Goal: Task Accomplishment & Management: Use online tool/utility

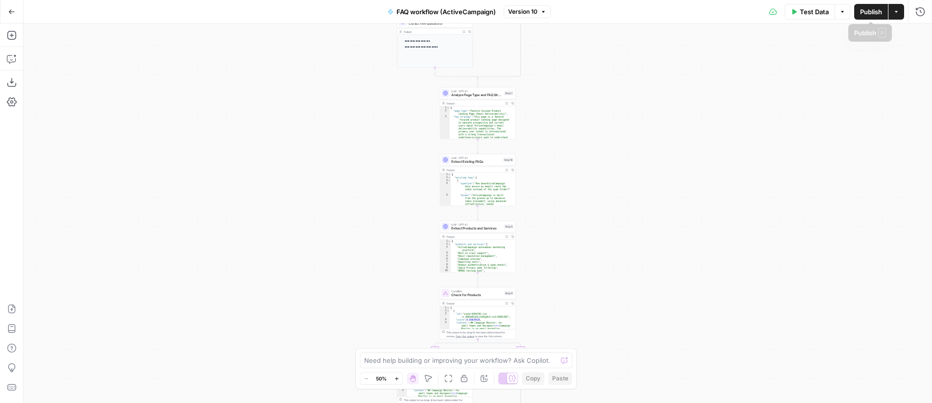
click at [847, 11] on button "Options" at bounding box center [843, 12] width 16 height 16
click at [899, 11] on icon "button" at bounding box center [897, 12] width 6 height 6
click at [629, 154] on div "**********" at bounding box center [478, 213] width 909 height 379
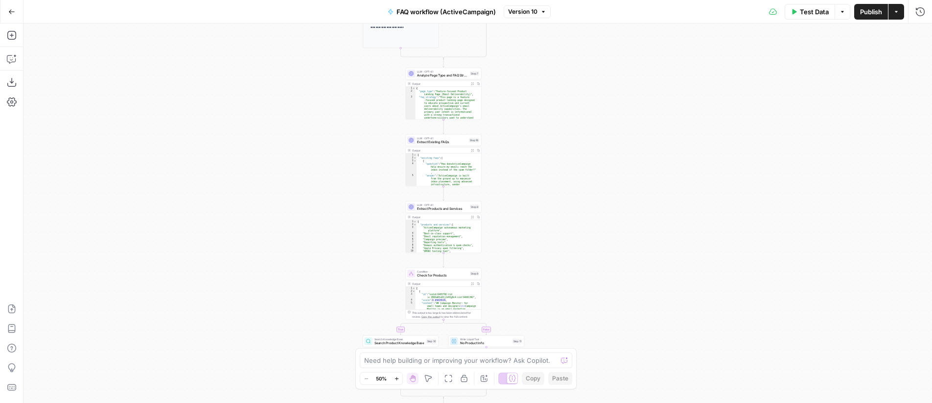
drag, startPoint x: 679, startPoint y: 177, endPoint x: 644, endPoint y: 158, distance: 39.9
click at [644, 158] on div "**********" at bounding box center [478, 213] width 909 height 379
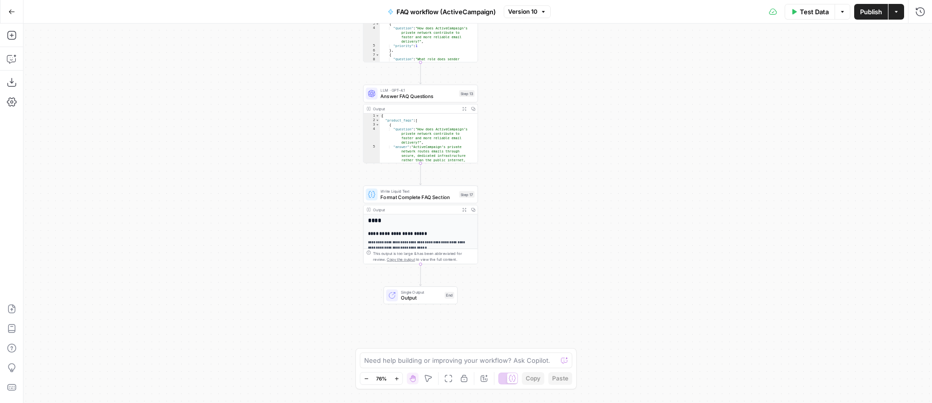
drag, startPoint x: 552, startPoint y: 214, endPoint x: 569, endPoint y: 199, distance: 22.5
click at [569, 199] on div "**********" at bounding box center [478, 213] width 909 height 379
click at [800, 15] on span "Test Data" at bounding box center [814, 12] width 29 height 10
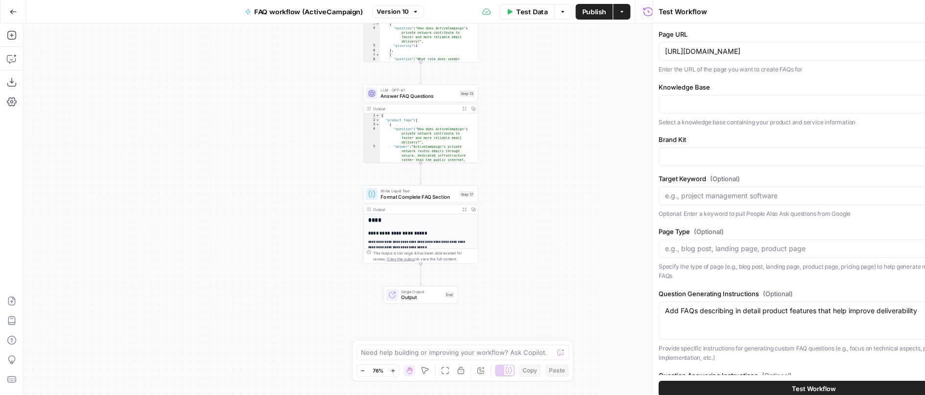
type input "ActiveCampaign Knowledge Base"
type input "ActiveCampaign"
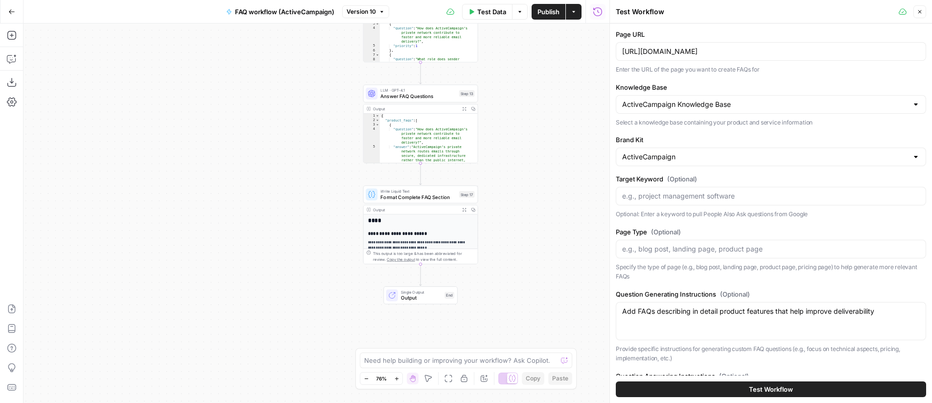
click at [799, 389] on button "Test Workflow" at bounding box center [771, 389] width 310 height 16
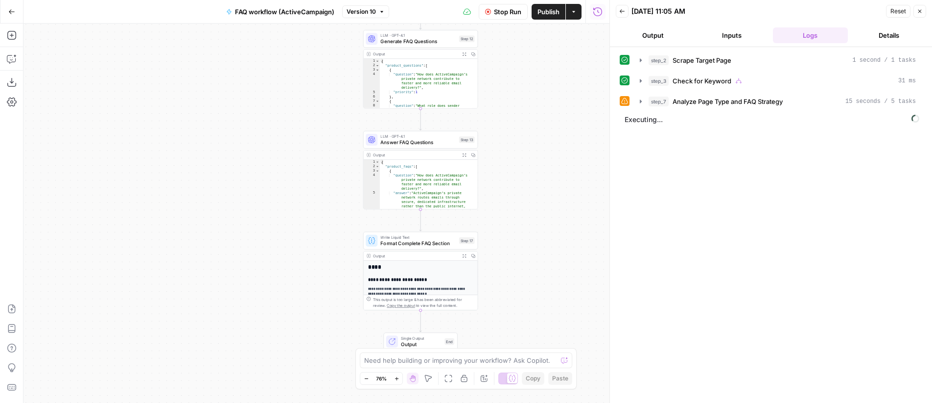
click at [464, 155] on icon "button" at bounding box center [464, 155] width 4 height 4
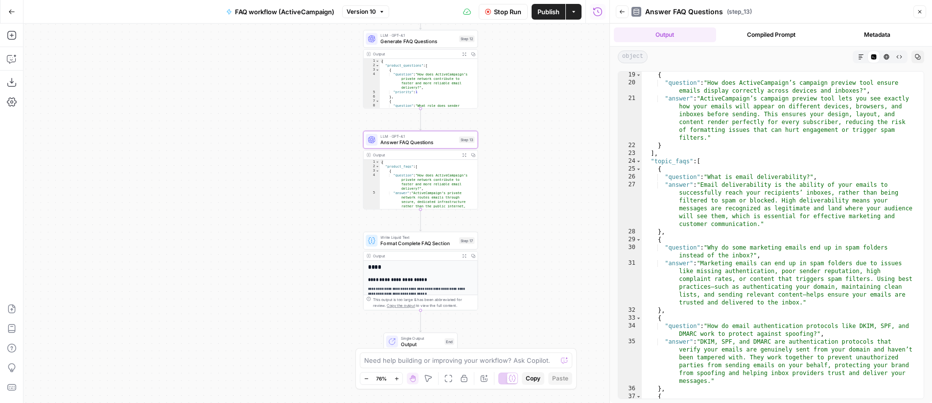
scroll to position [353, 0]
click at [785, 33] on button "Compiled Prompt" at bounding box center [771, 34] width 102 height 15
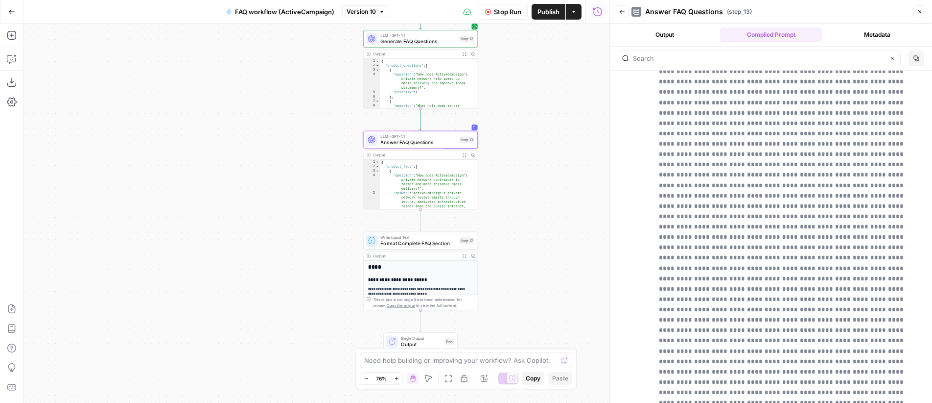
scroll to position [55288, 0]
click at [620, 13] on icon "button" at bounding box center [623, 12] width 6 height 6
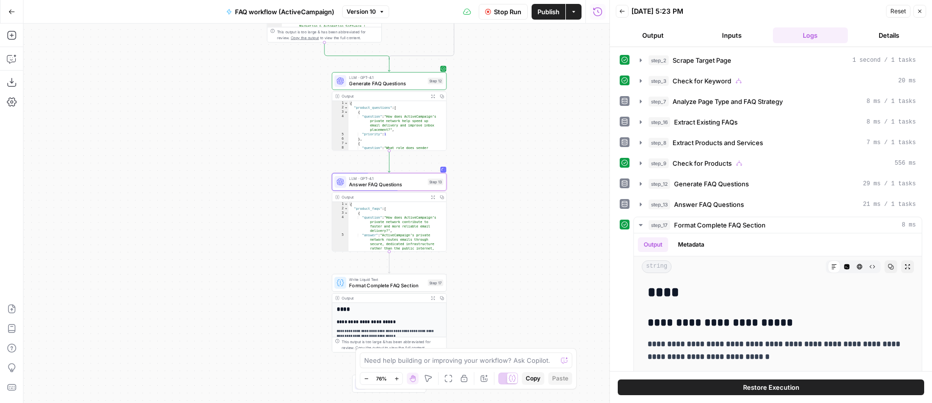
drag, startPoint x: 567, startPoint y: 114, endPoint x: 535, endPoint y: 156, distance: 52.5
click at [535, 156] on div "**********" at bounding box center [317, 213] width 586 height 379
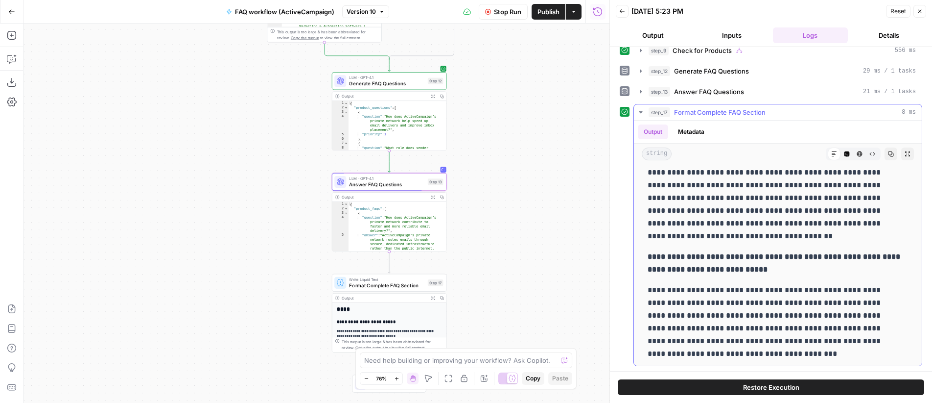
scroll to position [2260, 0]
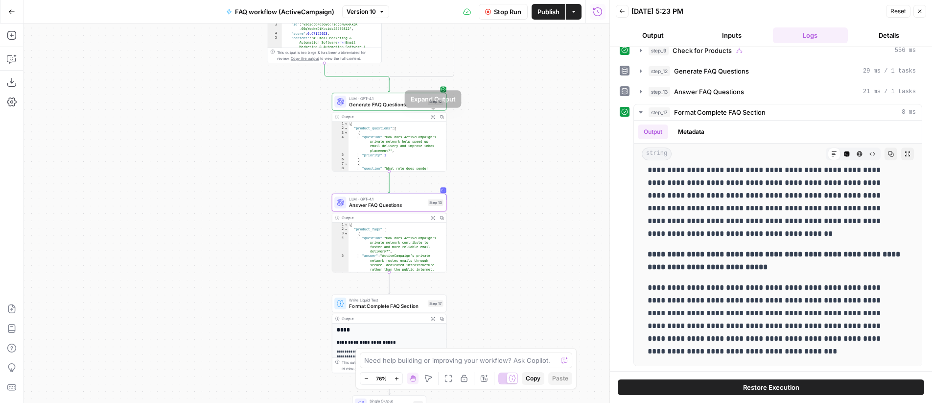
click at [435, 115] on button "Expand Output" at bounding box center [433, 116] width 9 height 9
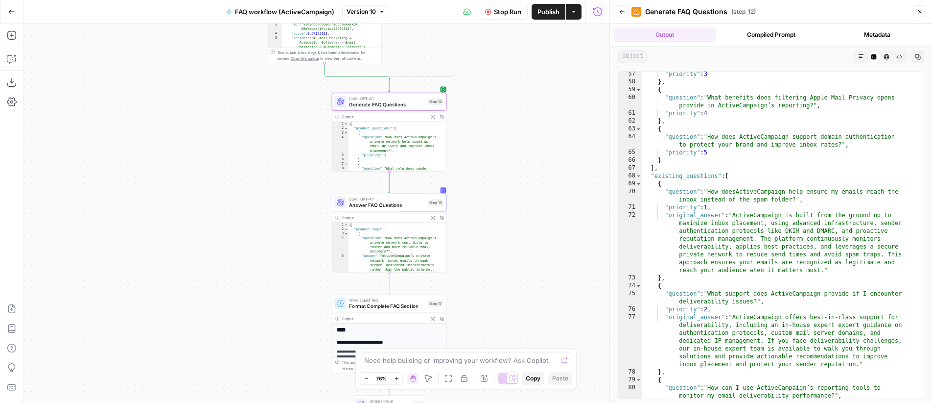
scroll to position [616, 0]
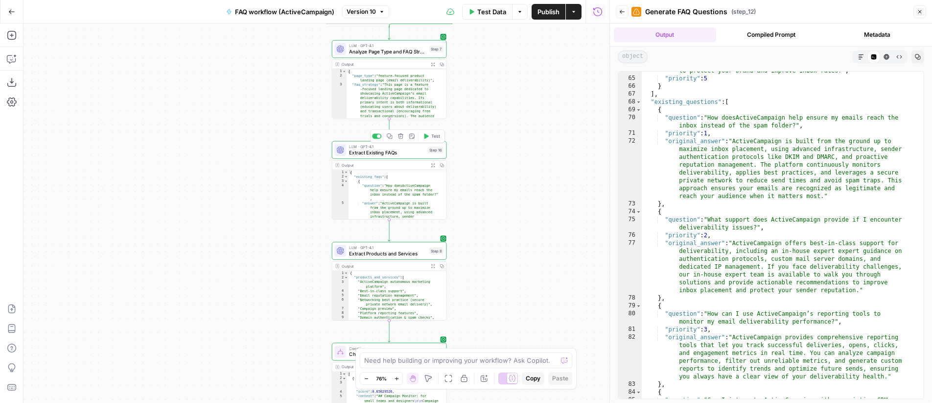
click at [403, 152] on span "Extract Existing FAQs" at bounding box center [386, 152] width 75 height 7
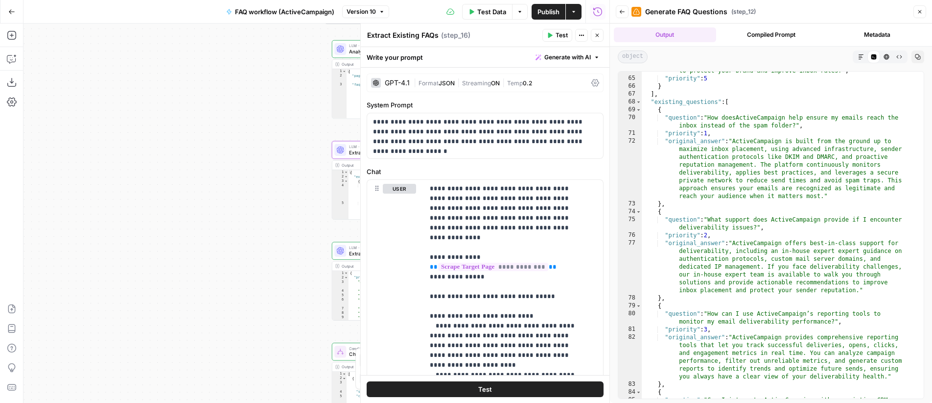
click at [599, 36] on icon "button" at bounding box center [598, 35] width 6 height 6
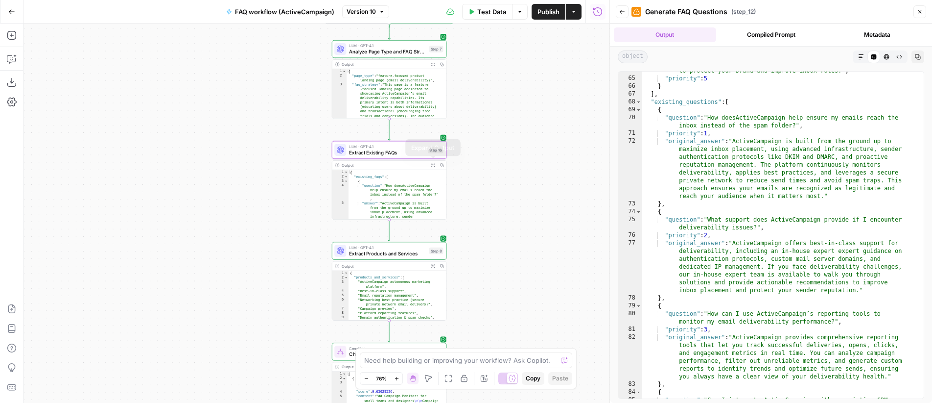
click at [430, 164] on button "Expand Output" at bounding box center [433, 165] width 9 height 9
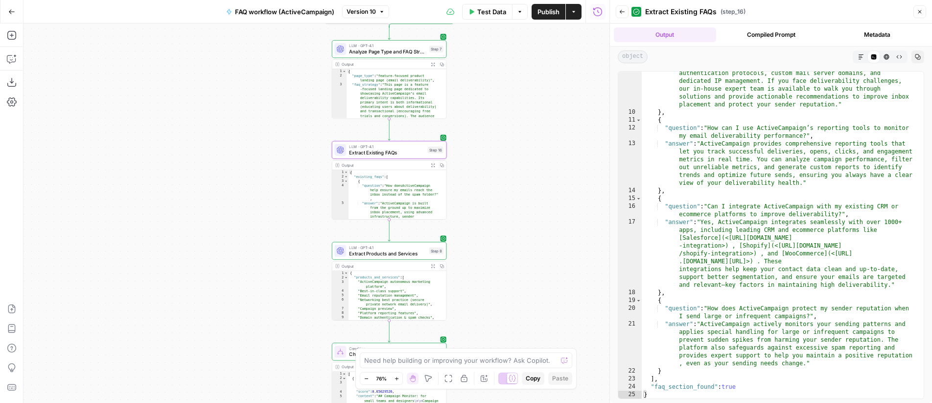
scroll to position [0, 0]
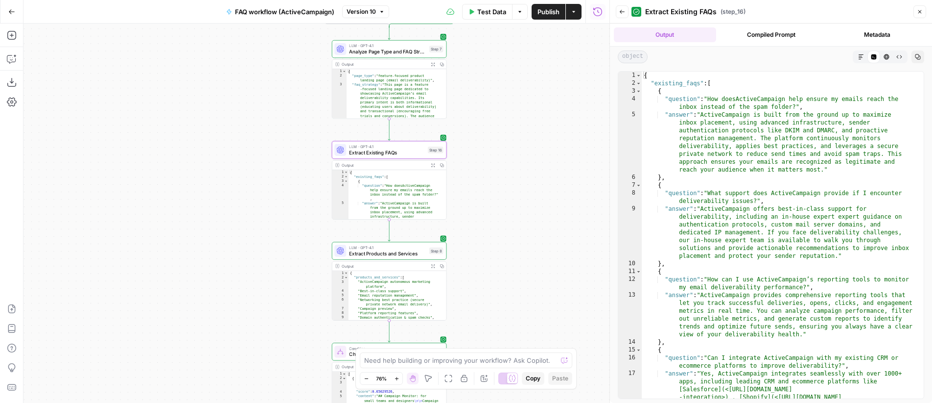
click at [624, 14] on icon "button" at bounding box center [623, 12] width 6 height 6
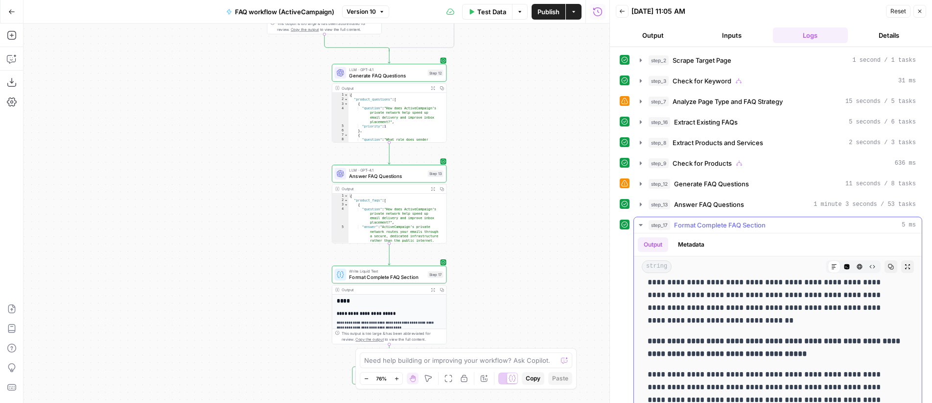
scroll to position [1861, 0]
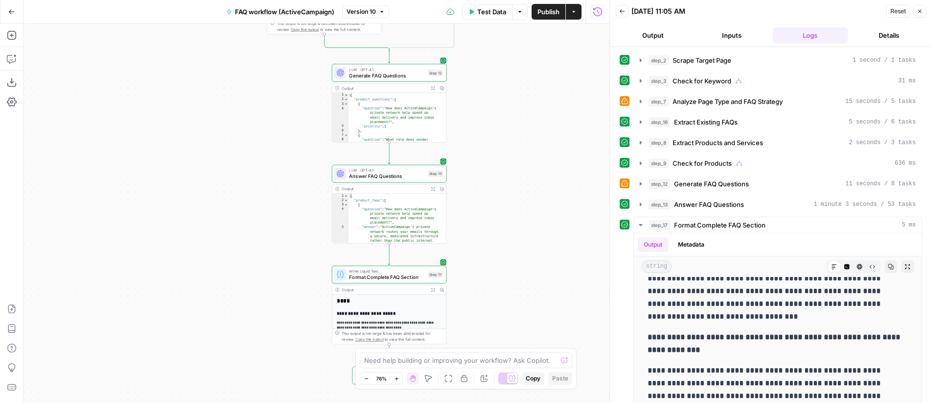
click at [434, 190] on icon "button" at bounding box center [432, 188] width 3 height 3
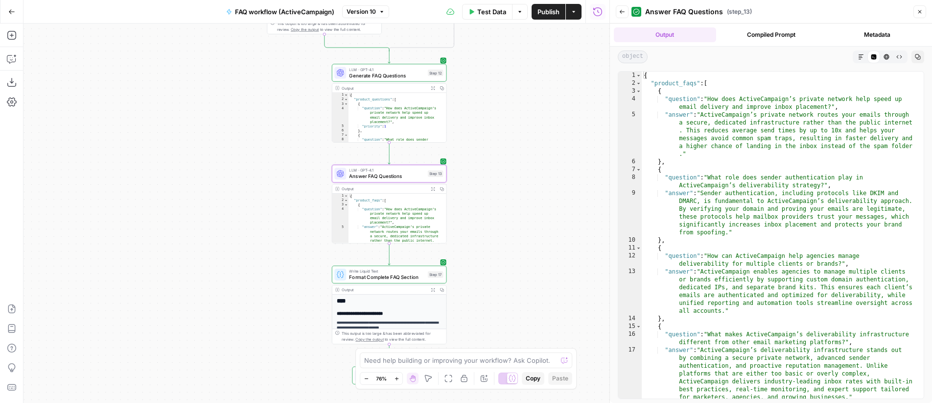
click at [859, 58] on icon "button" at bounding box center [862, 57] width 6 height 6
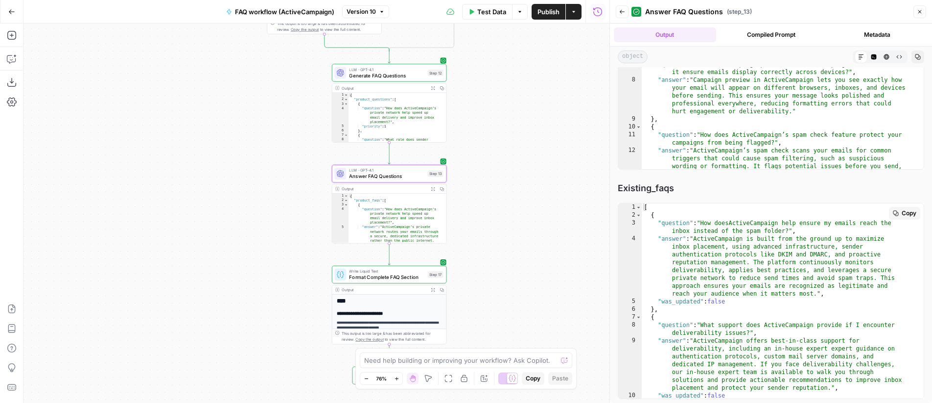
scroll to position [557, 0]
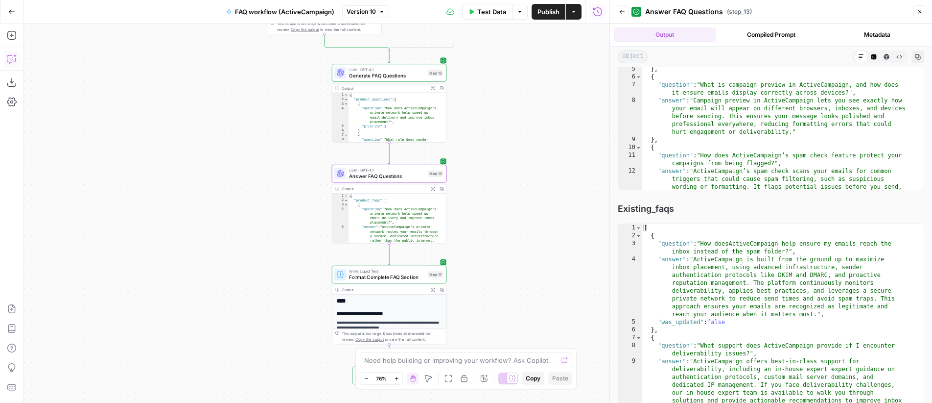
click at [15, 59] on icon "button" at bounding box center [11, 59] width 8 height 8
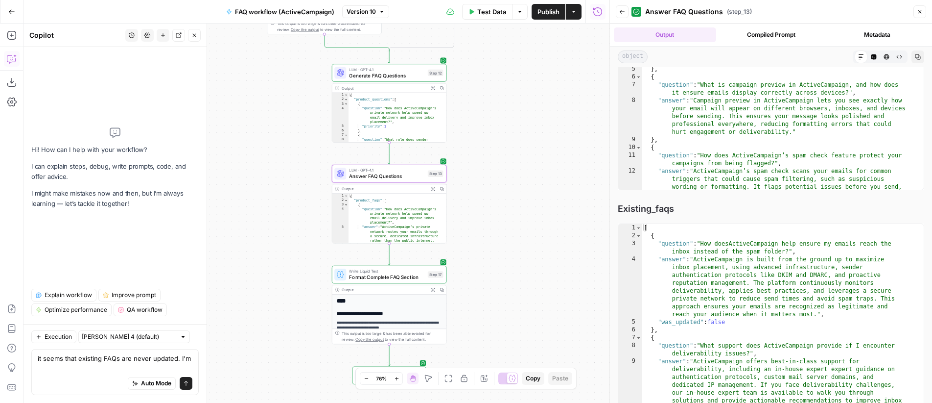
scroll to position [0, 0]
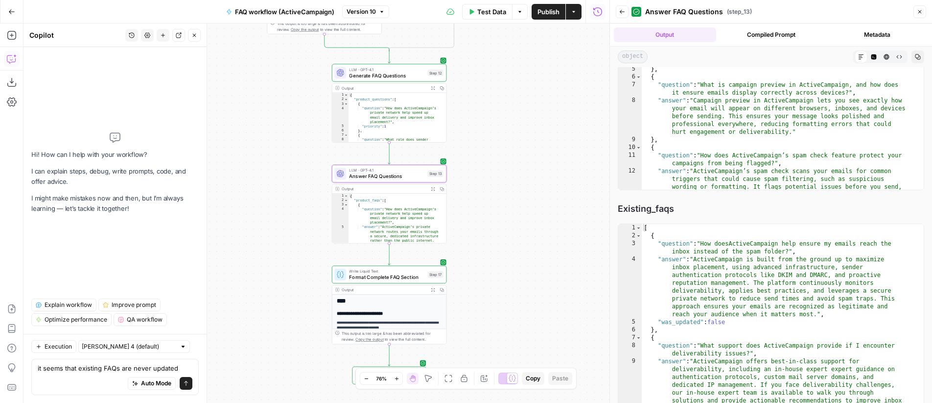
type textarea "it seems that existing FAQs are never updated"
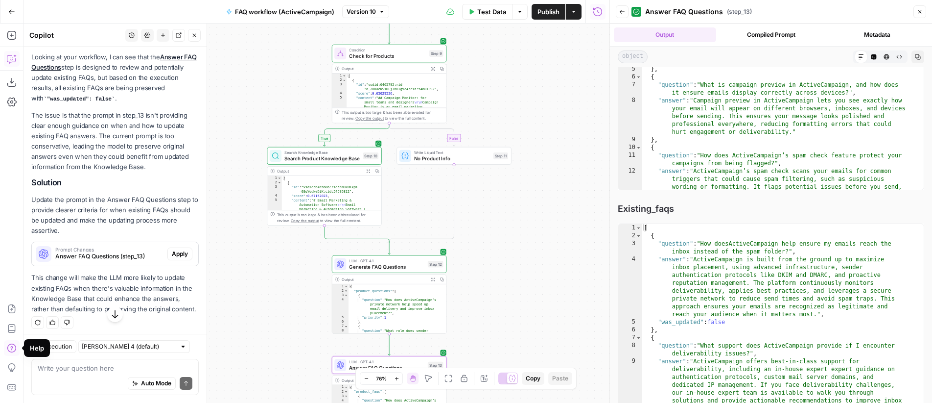
scroll to position [119, 0]
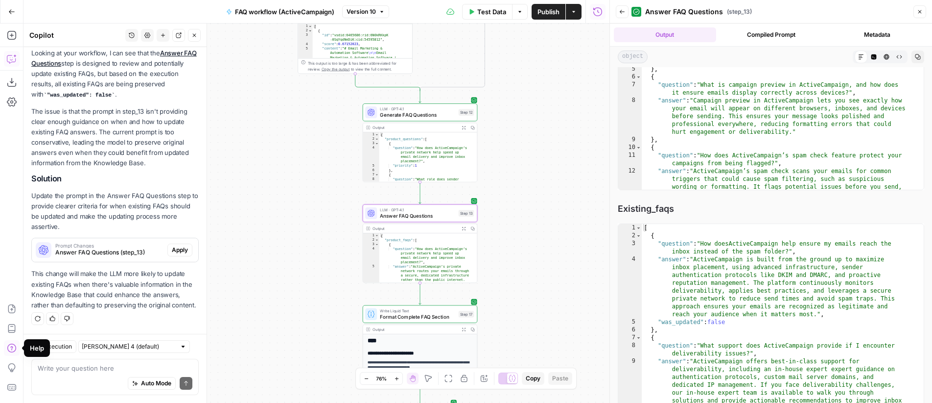
click at [118, 248] on span "Answer FAQ Questions (step_13)" at bounding box center [109, 252] width 108 height 9
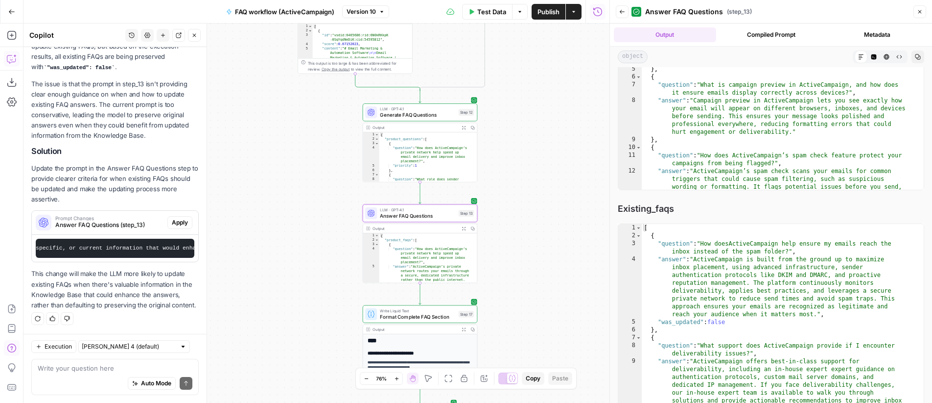
scroll to position [0, 2815]
click at [104, 366] on textarea at bounding box center [115, 368] width 155 height 10
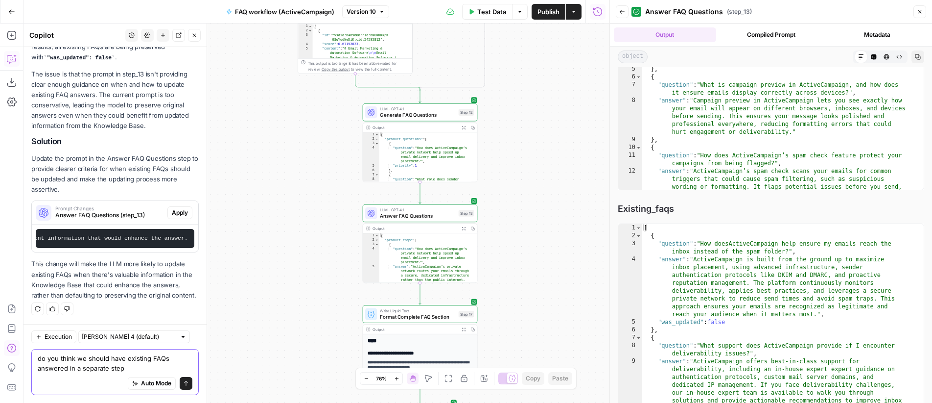
type textarea "do you think we should have existing FAQs answered in a separate step?"
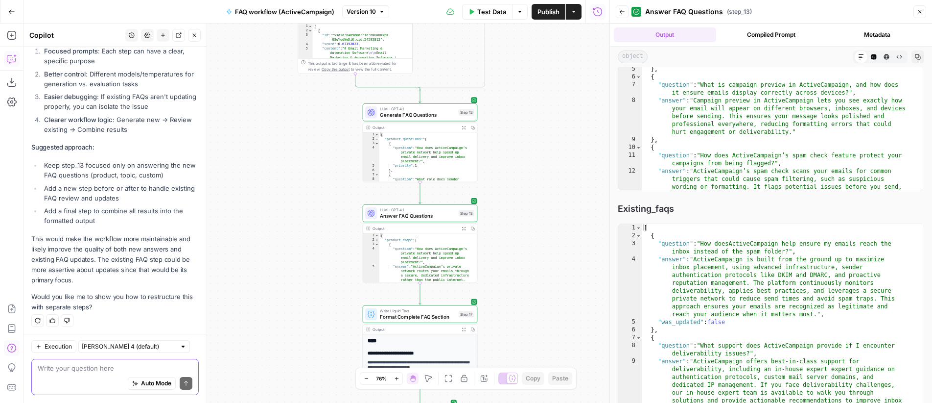
scroll to position [583, 0]
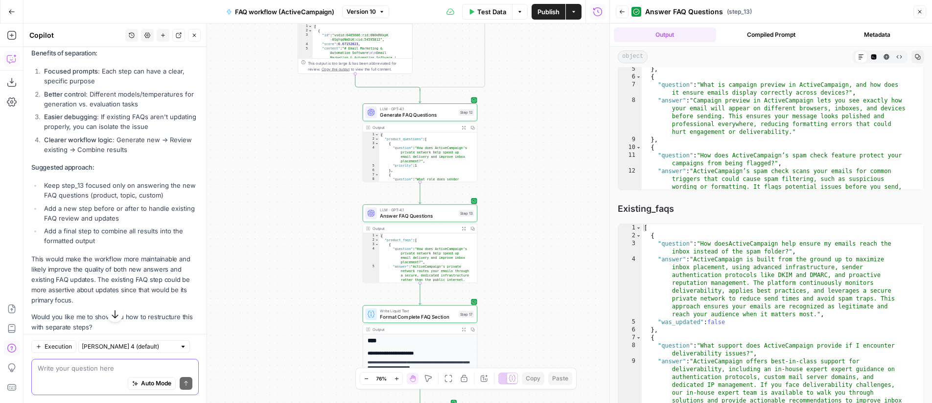
click at [75, 365] on textarea at bounding box center [115, 368] width 155 height 10
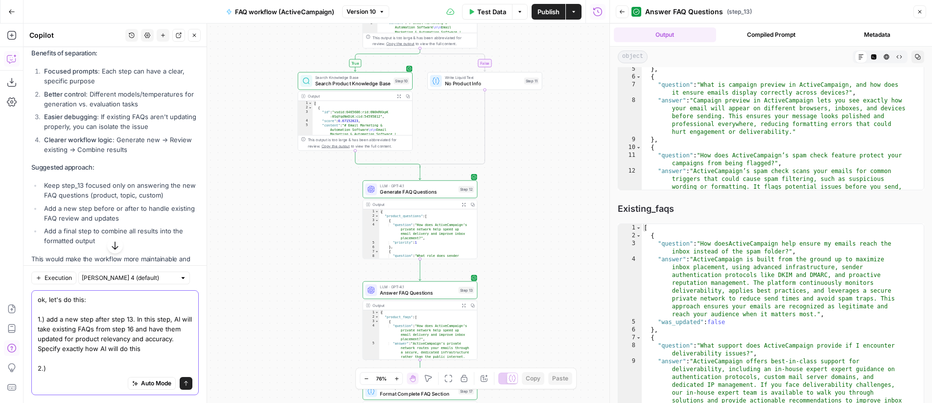
click at [172, 348] on textarea "ok, let's do this: 1.) add a new step after step 13. In this step, AI will take…" at bounding box center [115, 333] width 155 height 78
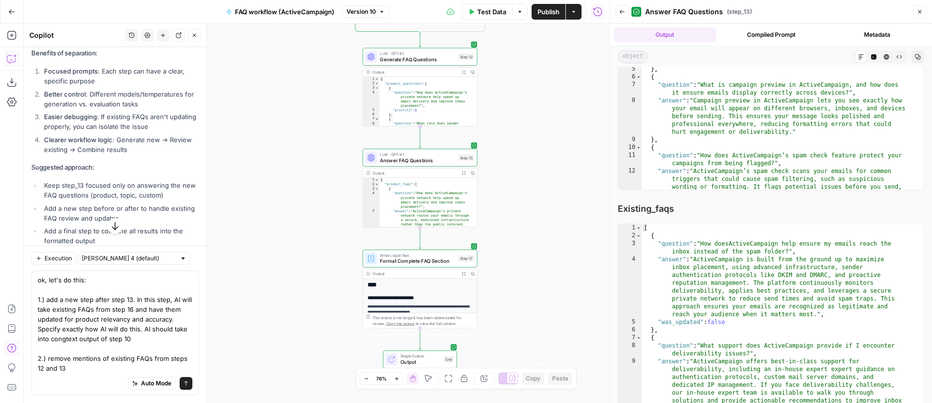
click at [84, 379] on div "Auto Mode Send" at bounding box center [115, 384] width 155 height 22
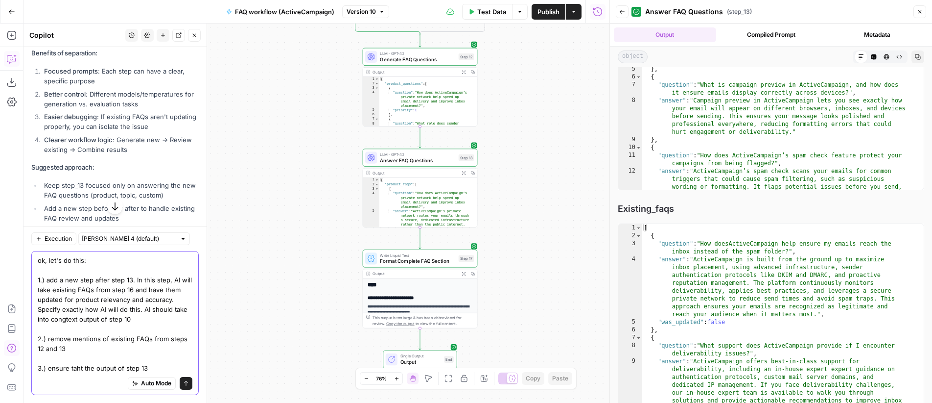
click at [181, 320] on textarea "ok, let's do this: 1.) add a new step after step 13. In this step, AI will take…" at bounding box center [115, 314] width 155 height 118
click at [168, 365] on textarea "ok, let's do this: 1.) add a new step after step 13. In this step, AI will take…" at bounding box center [115, 314] width 155 height 118
drag, startPoint x: 138, startPoint y: 366, endPoint x: 73, endPoint y: 367, distance: 64.7
click at [73, 367] on textarea "ok, let's do this: 1.) add a new step after step 13. In this step, AI will take…" at bounding box center [115, 314] width 155 height 118
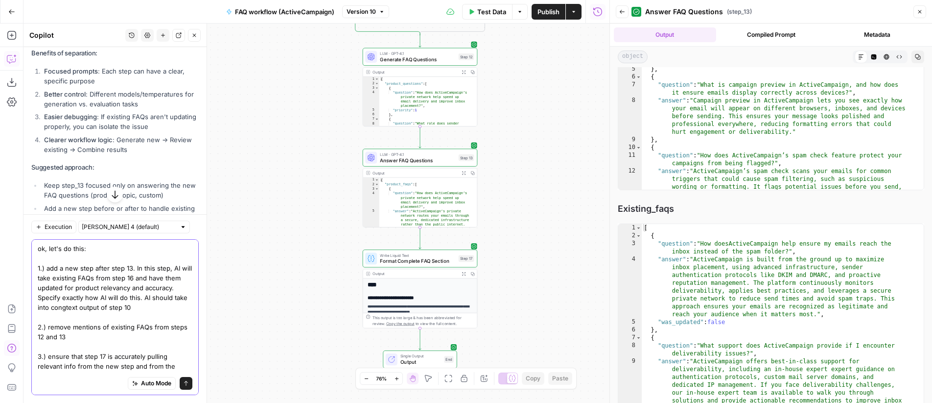
type textarea "ok, let's do this: 1.) add a new step after step 13. In this step, AI will take…"
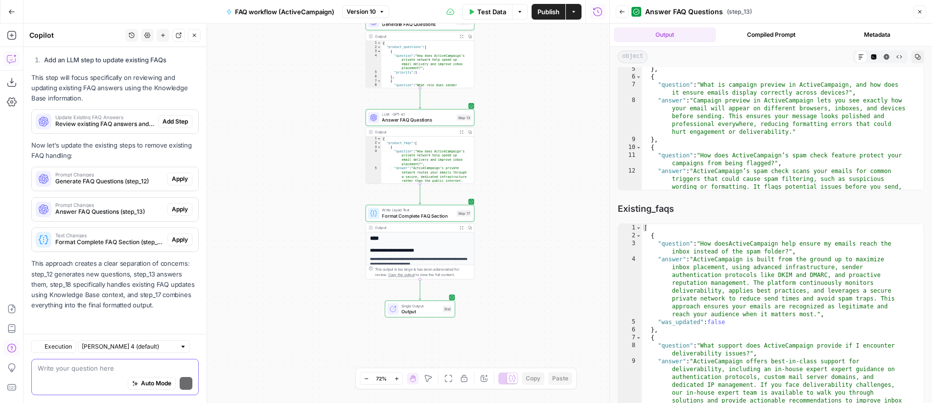
scroll to position [1159, 0]
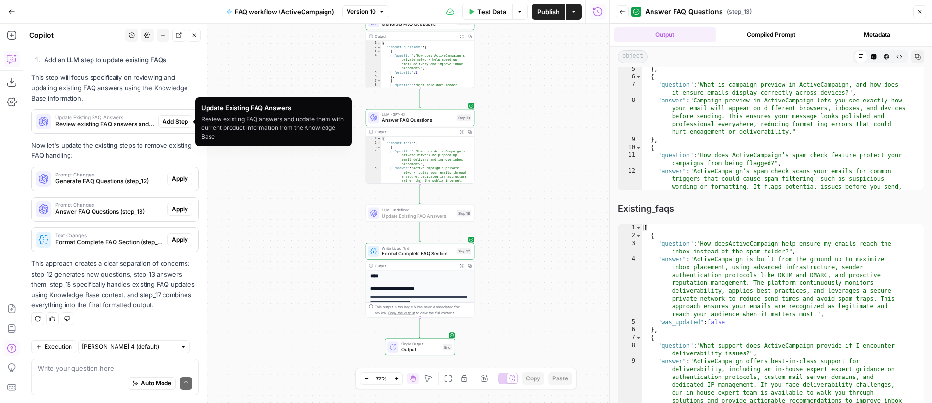
click at [176, 119] on span "Add Step" at bounding box center [175, 121] width 25 height 9
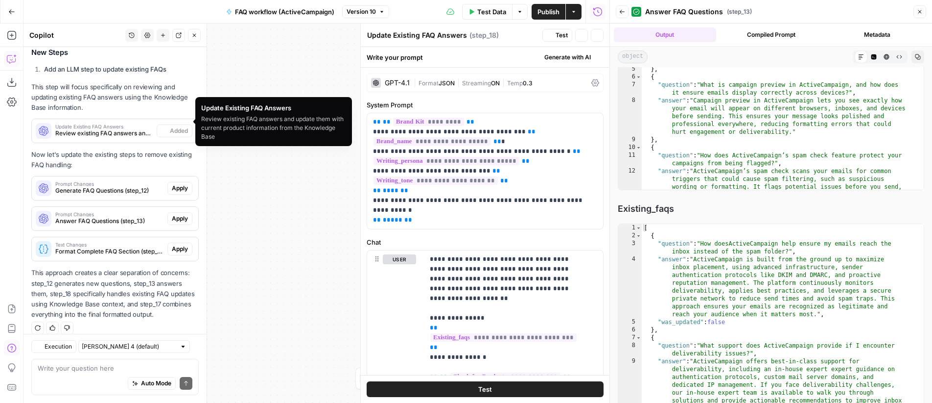
scroll to position [1206, 0]
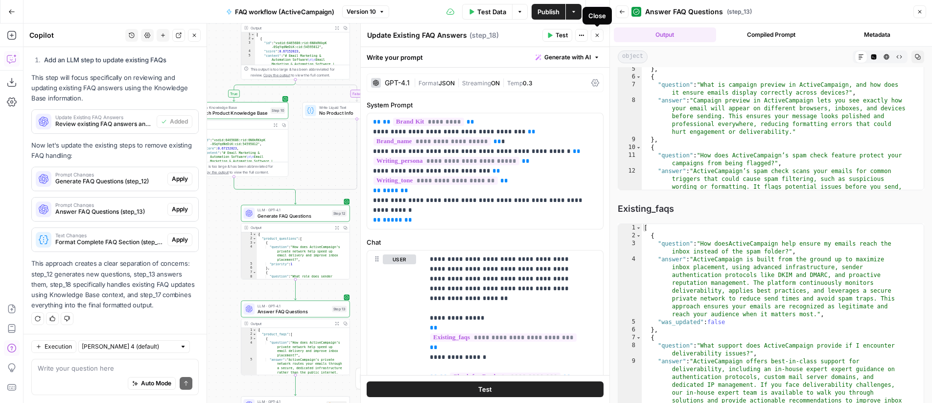
click at [596, 35] on icon "button" at bounding box center [598, 35] width 6 height 6
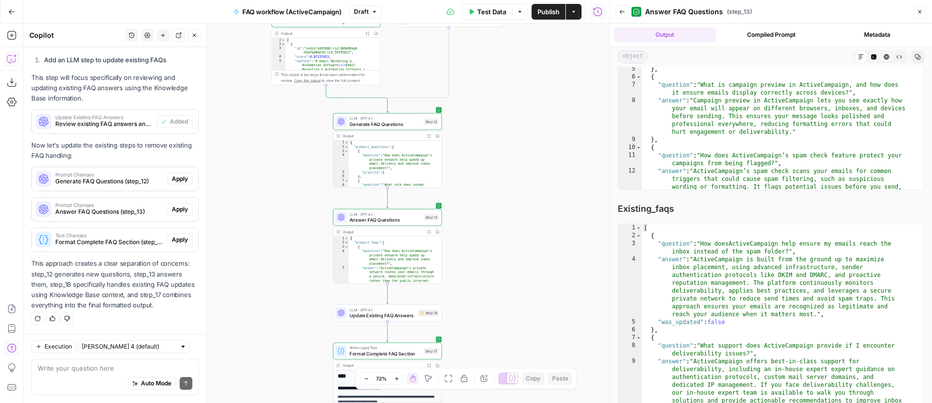
drag, startPoint x: 520, startPoint y: 174, endPoint x: 547, endPoint y: 119, distance: 60.9
click at [547, 119] on div "**********" at bounding box center [317, 213] width 586 height 379
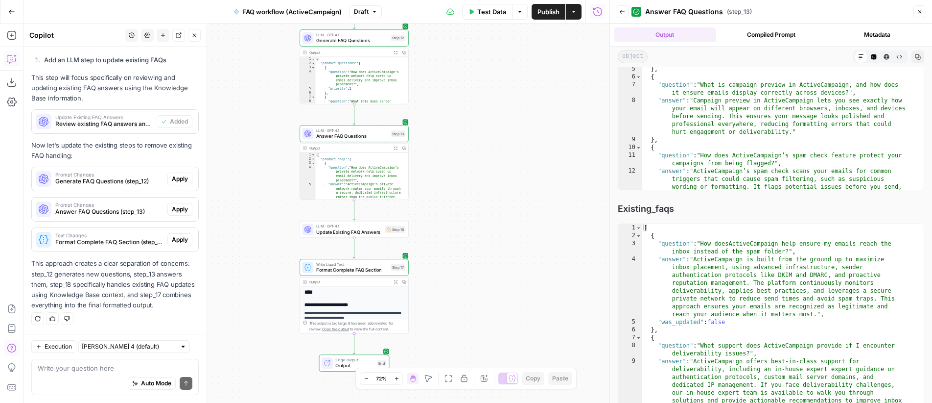
drag, startPoint x: 562, startPoint y: 189, endPoint x: 528, endPoint y: 152, distance: 49.9
click at [528, 152] on div "**********" at bounding box center [317, 213] width 586 height 379
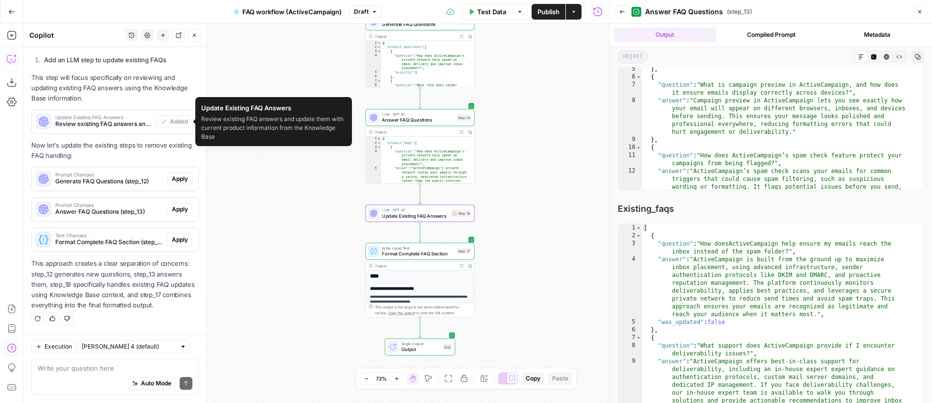
click at [90, 117] on span "Update Existing FAQ Answers" at bounding box center [103, 117] width 97 height 5
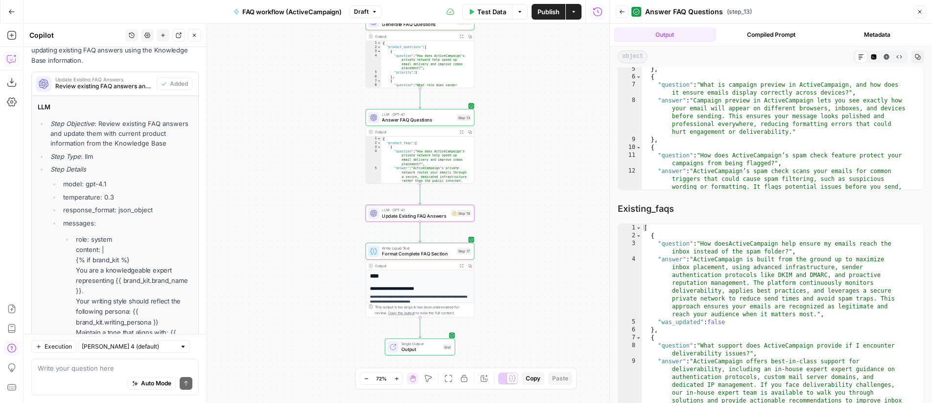
scroll to position [2488, 0]
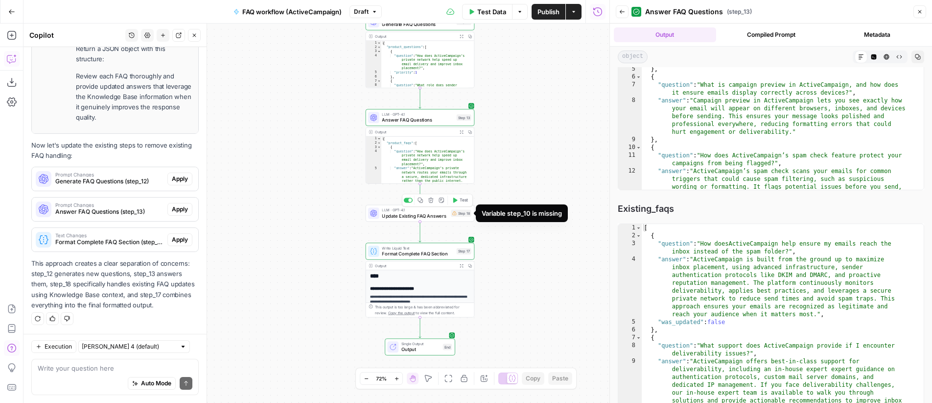
click at [468, 213] on div "Step 18" at bounding box center [461, 213] width 21 height 7
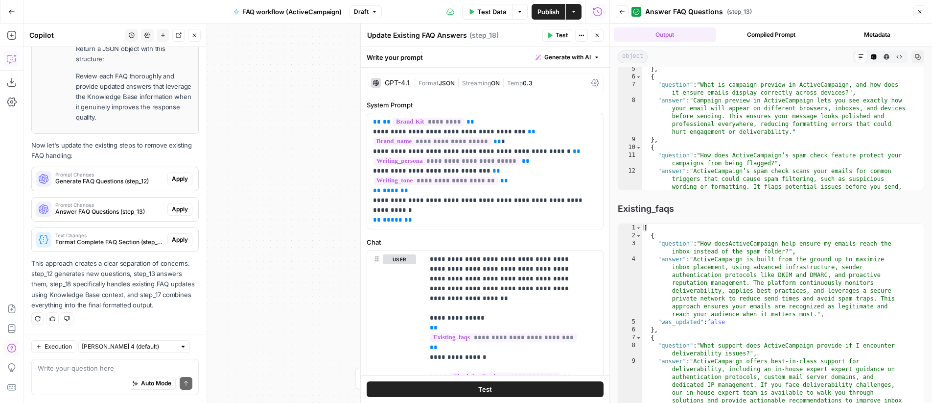
click at [598, 36] on icon "button" at bounding box center [597, 35] width 3 height 3
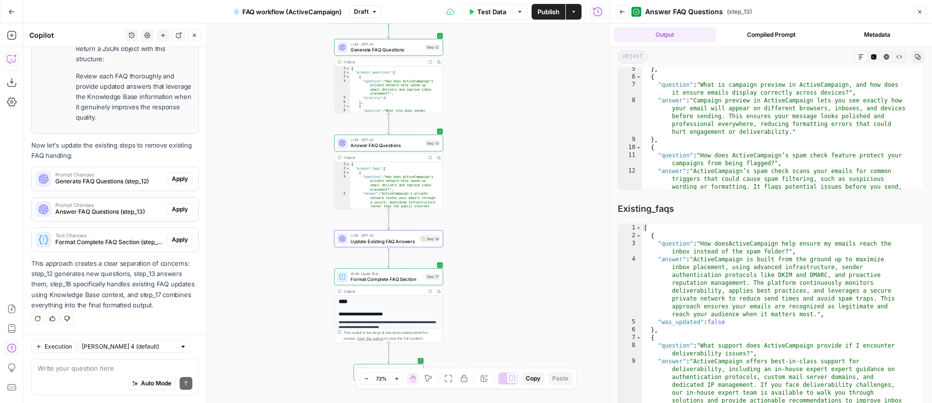
drag, startPoint x: 523, startPoint y: 129, endPoint x: 491, endPoint y: 154, distance: 40.4
click at [491, 154] on div "**********" at bounding box center [317, 213] width 586 height 379
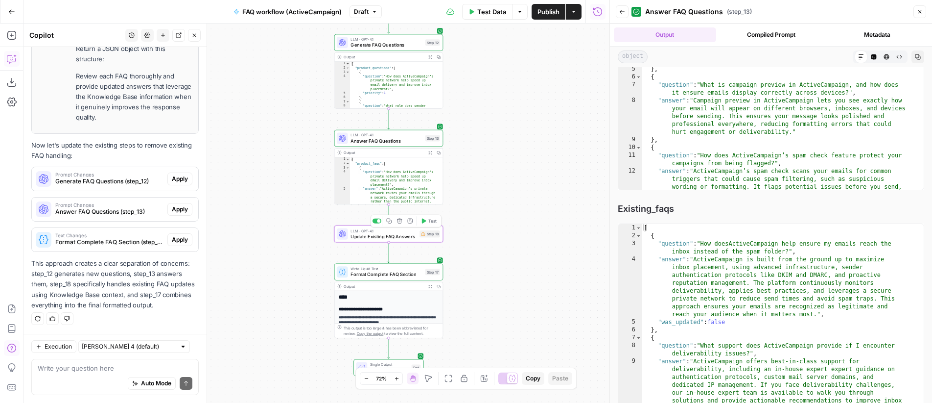
click at [402, 235] on span "Update Existing FAQ Answers" at bounding box center [384, 236] width 66 height 7
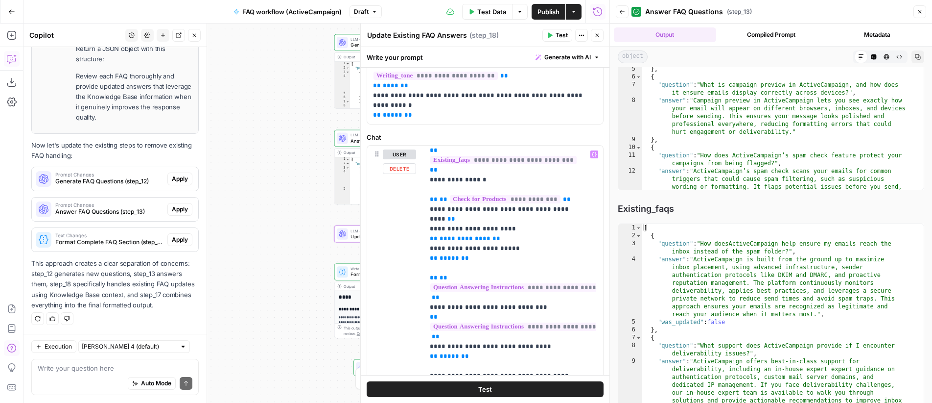
scroll to position [79, 0]
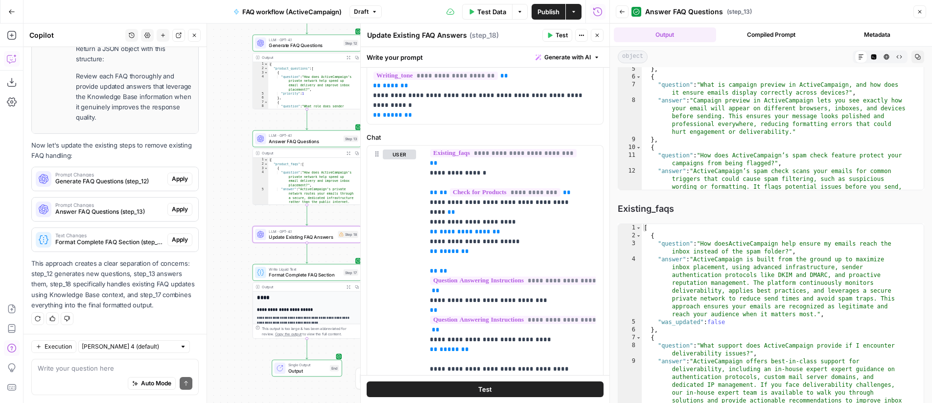
drag, startPoint x: 275, startPoint y: 216, endPoint x: 185, endPoint y: 223, distance: 90.4
click at [185, 223] on body "**********" at bounding box center [466, 201] width 932 height 403
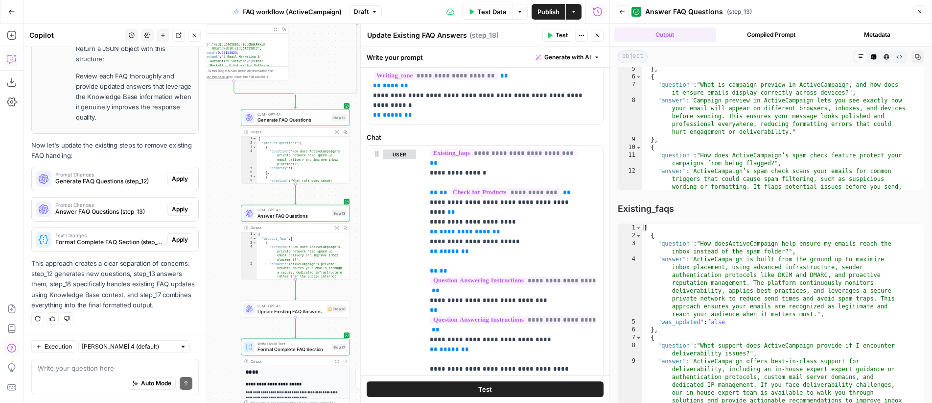
click at [597, 37] on icon "button" at bounding box center [598, 35] width 6 height 6
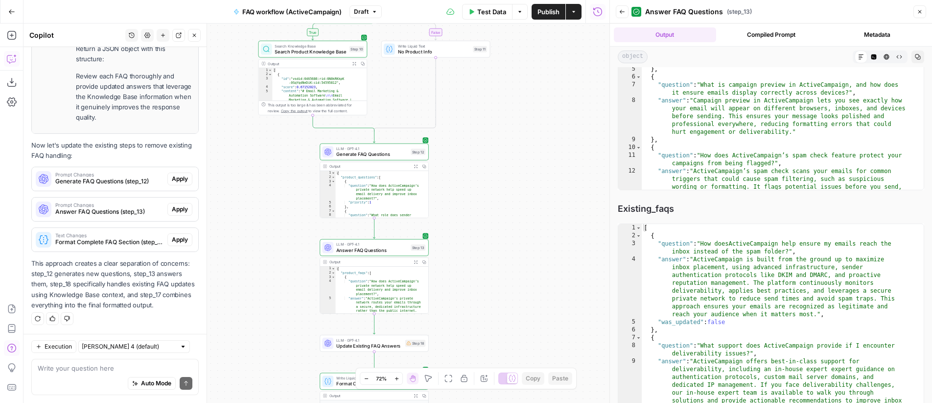
drag, startPoint x: 470, startPoint y: 179, endPoint x: 547, endPoint y: 213, distance: 83.5
click at [550, 215] on div "**********" at bounding box center [317, 213] width 586 height 379
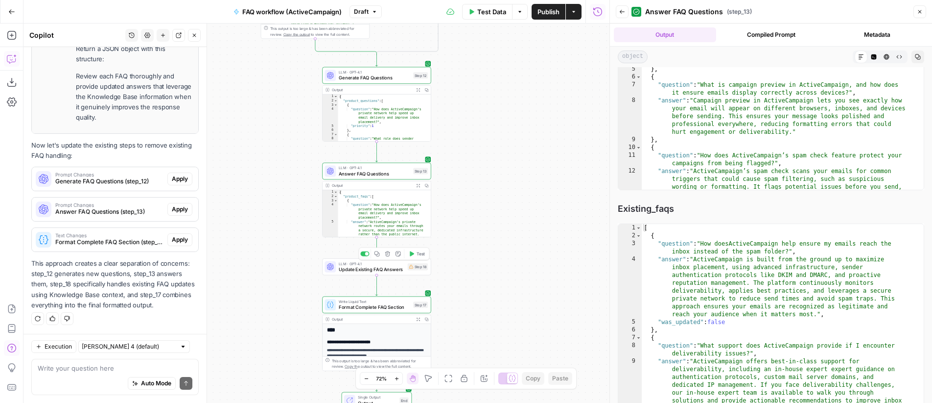
click at [382, 268] on span "Update Existing FAQ Answers" at bounding box center [372, 268] width 66 height 7
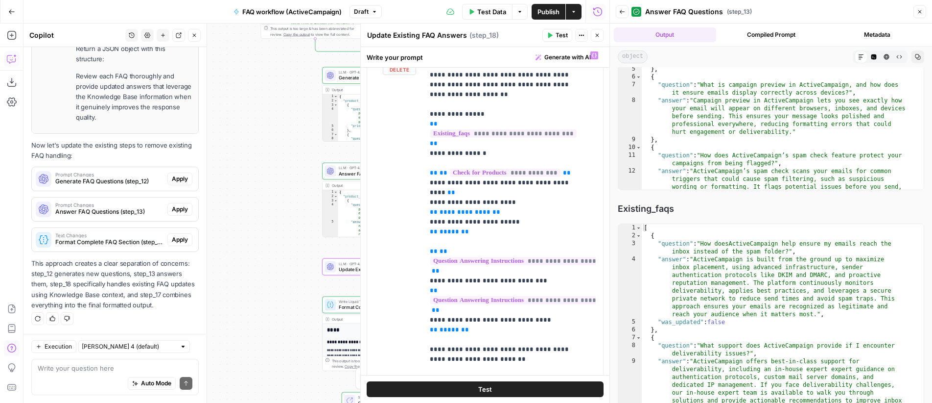
scroll to position [201, 0]
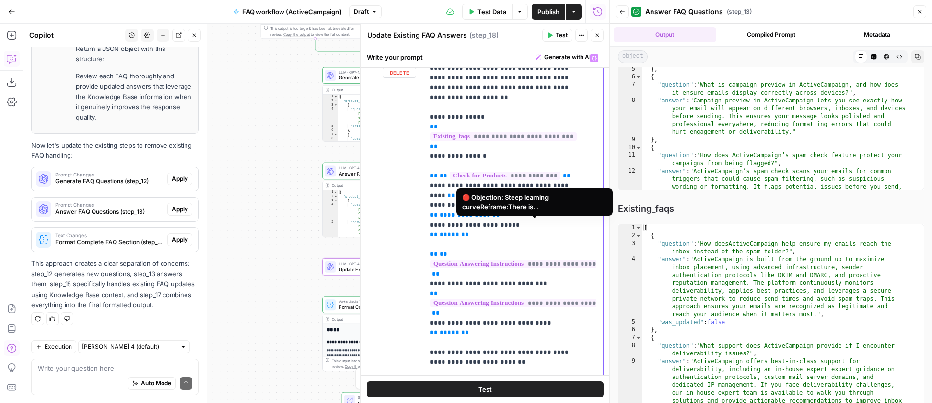
click at [498, 260] on span "**********" at bounding box center [535, 264] width 210 height 8
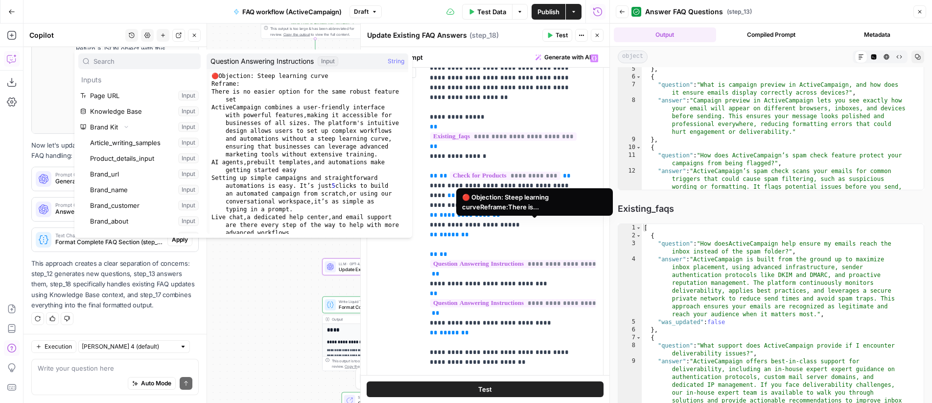
scroll to position [334, 0]
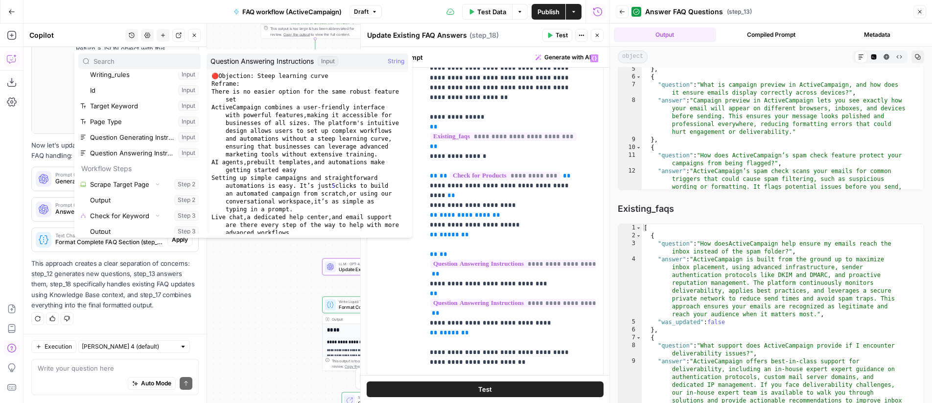
click at [268, 285] on div "**********" at bounding box center [317, 213] width 586 height 379
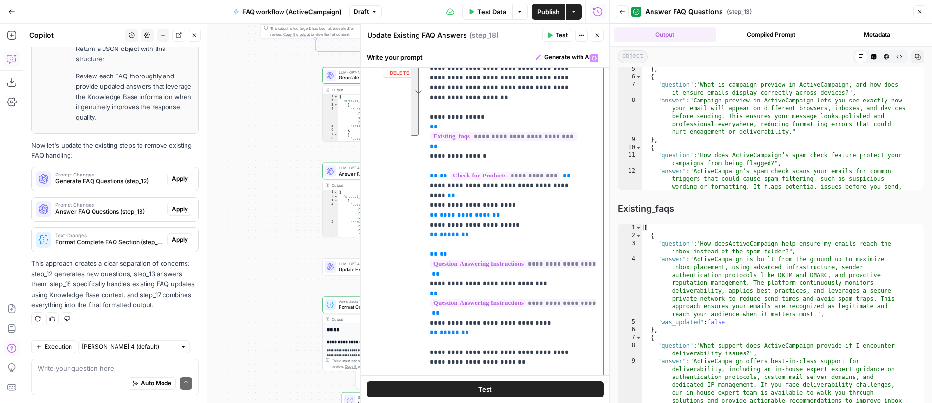
drag, startPoint x: 488, startPoint y: 293, endPoint x: 429, endPoint y: 212, distance: 100.3
click at [103, 368] on textarea at bounding box center [115, 368] width 155 height 10
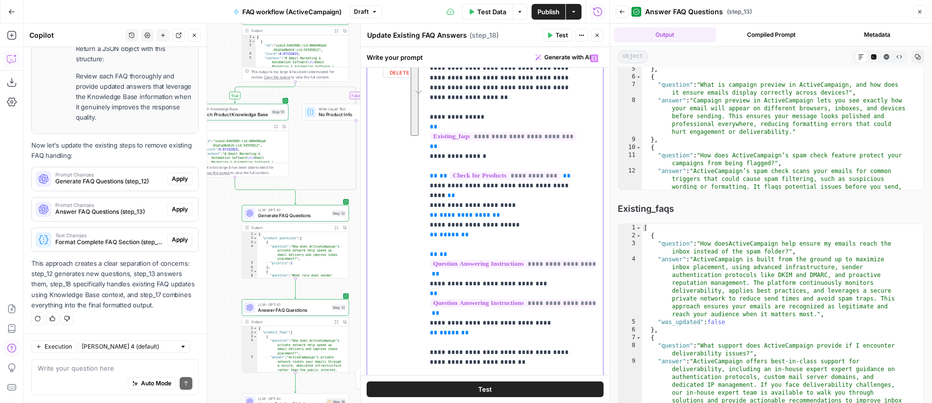
drag, startPoint x: 478, startPoint y: 296, endPoint x: 422, endPoint y: 209, distance: 103.8
click at [422, 209] on div "**********" at bounding box center [485, 260] width 236 height 422
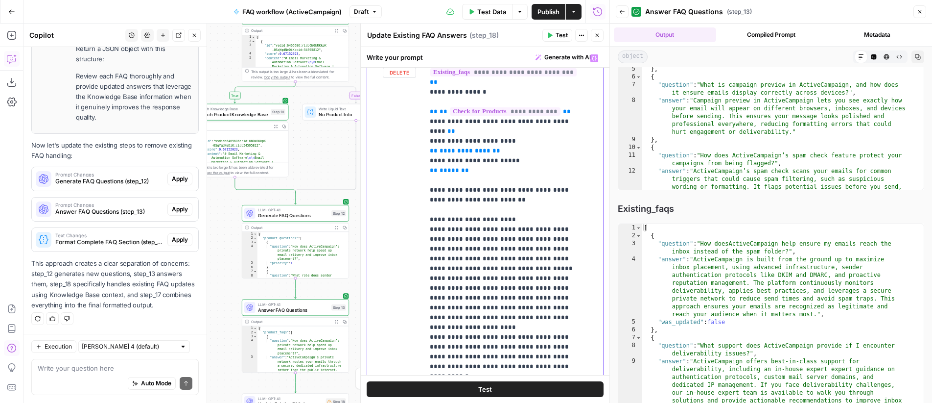
scroll to position [92, 0]
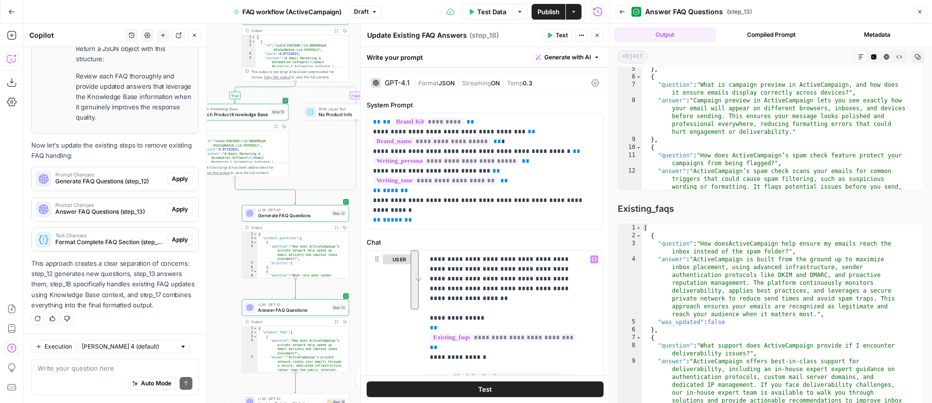
click at [597, 36] on icon "button" at bounding box center [598, 35] width 6 height 6
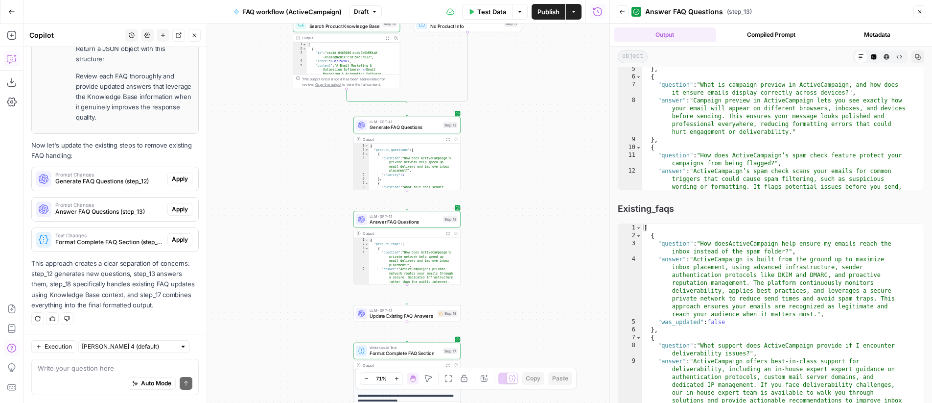
drag, startPoint x: 421, startPoint y: 217, endPoint x: 531, endPoint y: 129, distance: 141.5
click at [531, 129] on div "**********" at bounding box center [317, 213] width 586 height 379
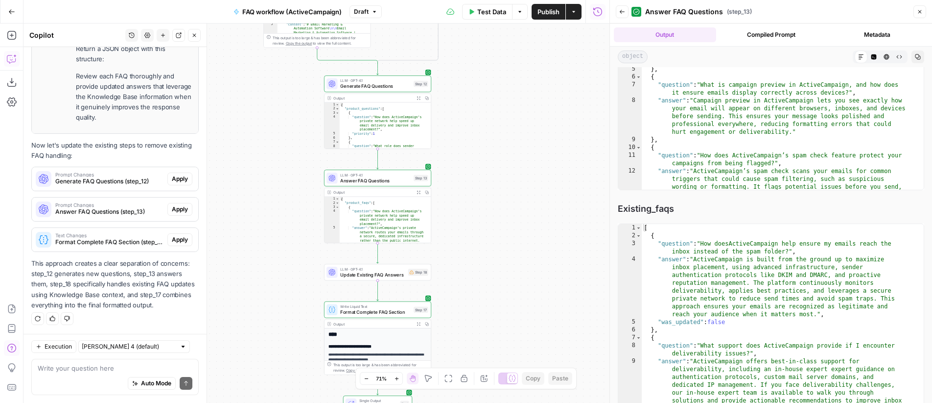
drag, startPoint x: 570, startPoint y: 215, endPoint x: 543, endPoint y: 176, distance: 46.7
click at [543, 176] on div "**********" at bounding box center [317, 213] width 586 height 379
click at [419, 261] on span "Test" at bounding box center [421, 259] width 8 height 6
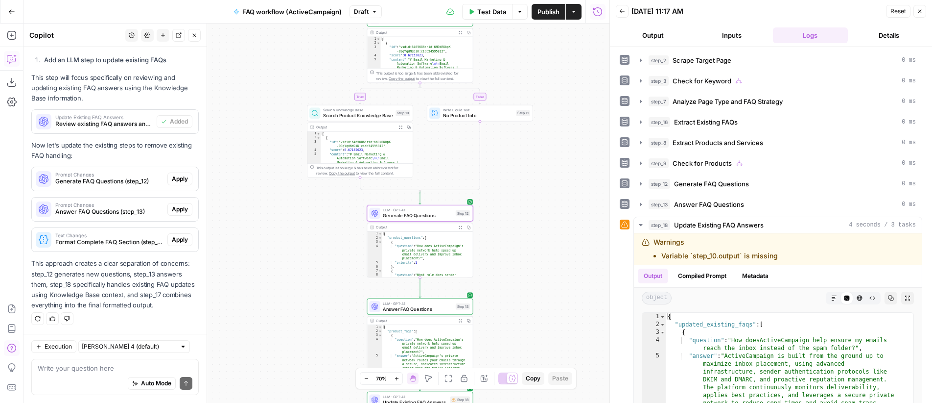
click at [178, 176] on span "Apply" at bounding box center [180, 178] width 16 height 9
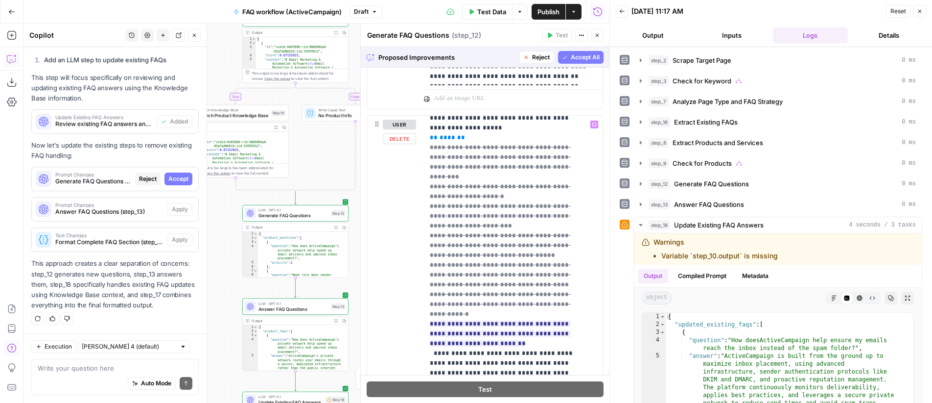
scroll to position [992, 0]
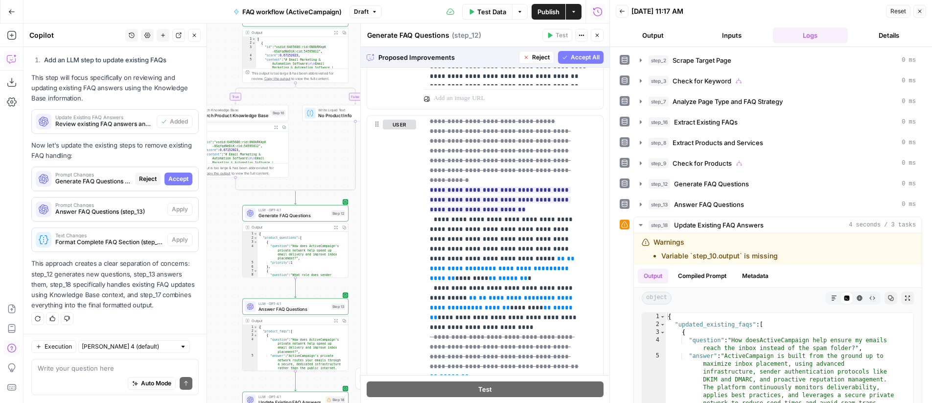
click at [577, 62] on button "Accept All" at bounding box center [581, 57] width 46 height 13
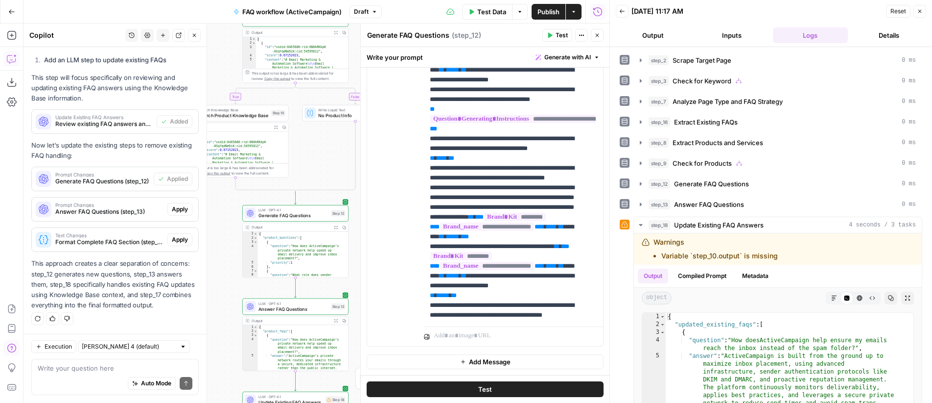
scroll to position [561, 0]
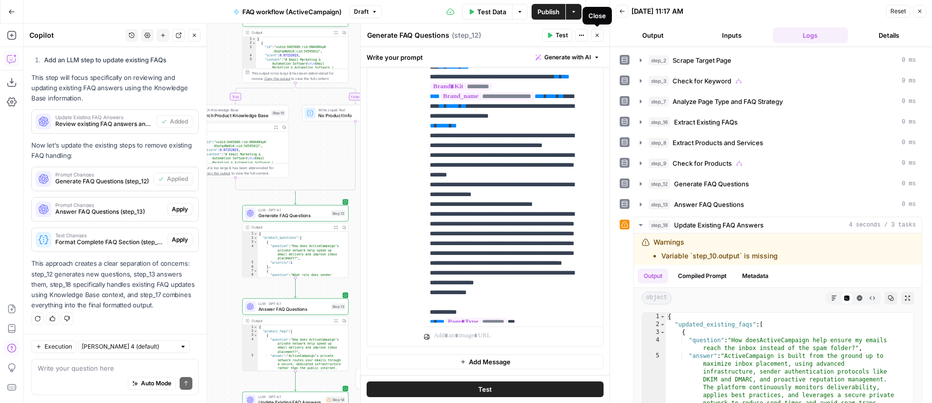
click at [599, 34] on icon "button" at bounding box center [598, 35] width 6 height 6
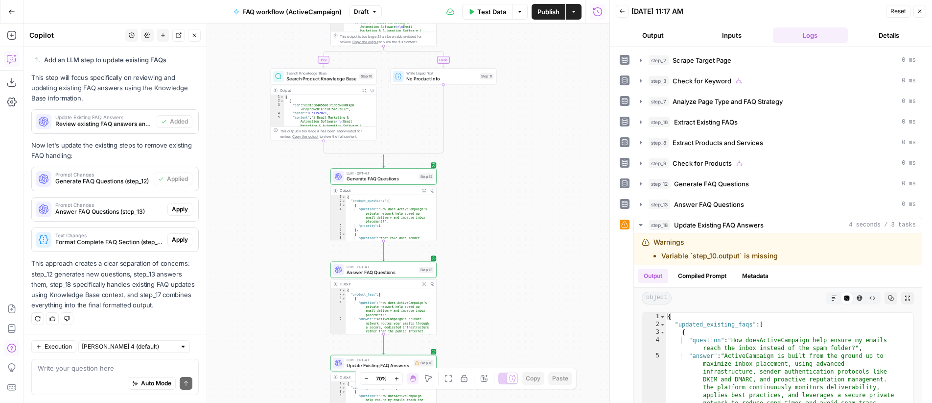
drag, startPoint x: 395, startPoint y: 219, endPoint x: 482, endPoint y: 182, distance: 94.6
click at [482, 182] on div "**********" at bounding box center [317, 213] width 586 height 379
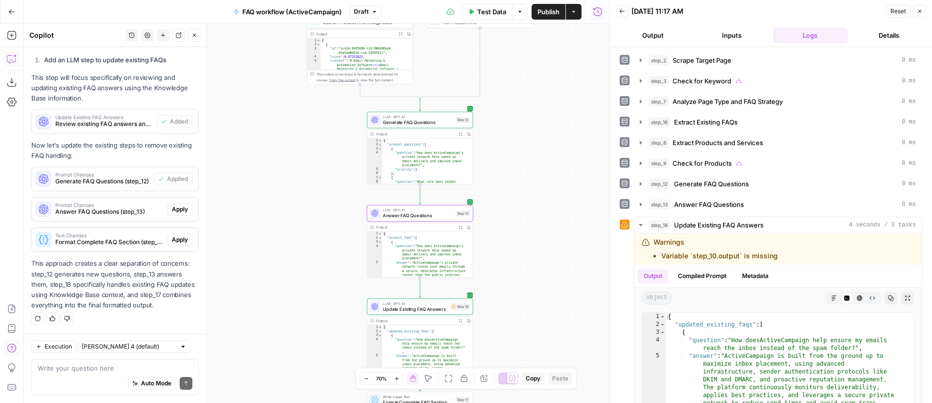
click at [97, 210] on span "Answer FAQ Questions (step_13)" at bounding box center [109, 211] width 108 height 9
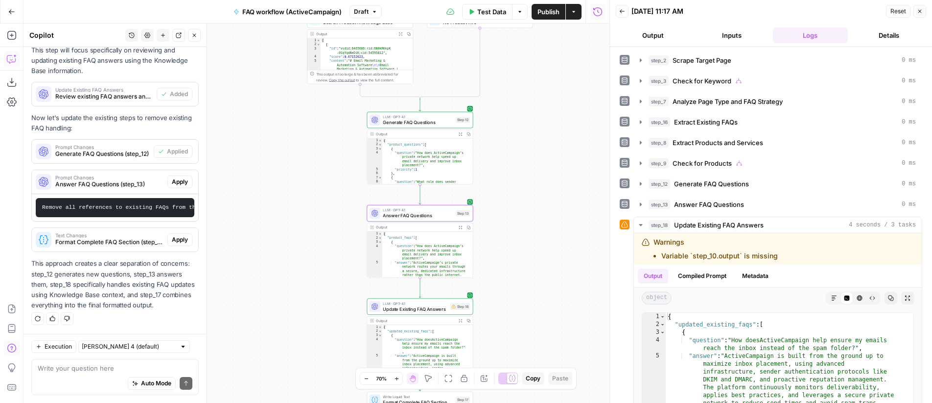
click at [173, 186] on span "Apply" at bounding box center [180, 181] width 16 height 9
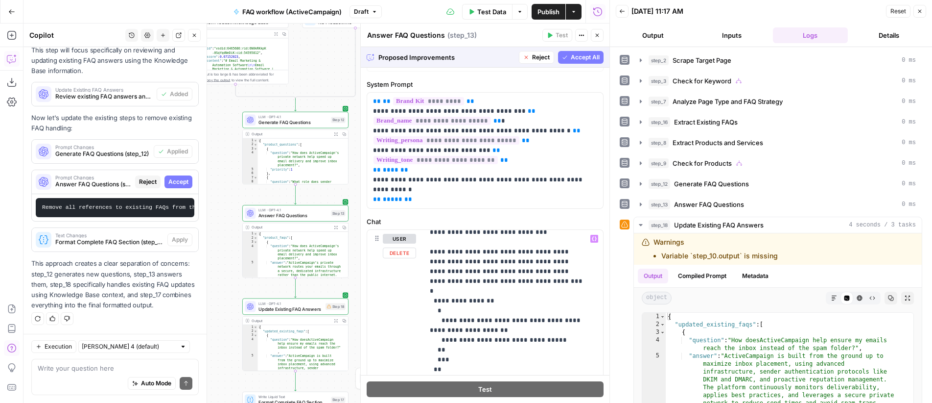
scroll to position [1264, 0]
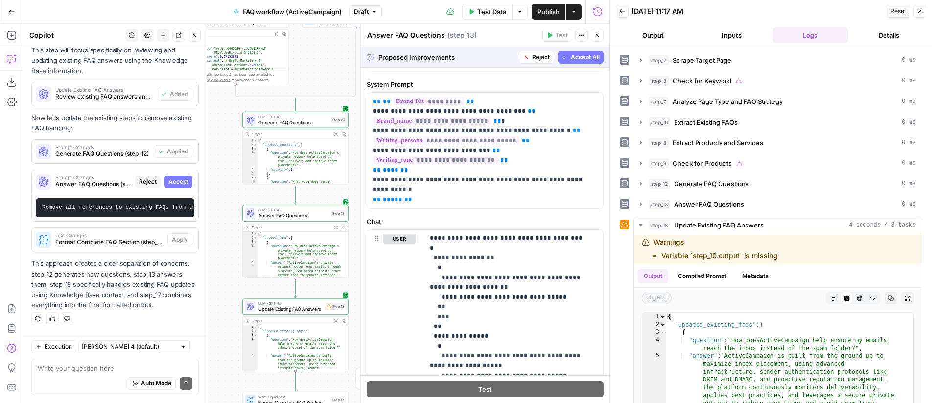
click at [584, 59] on span "Accept All" at bounding box center [585, 57] width 29 height 9
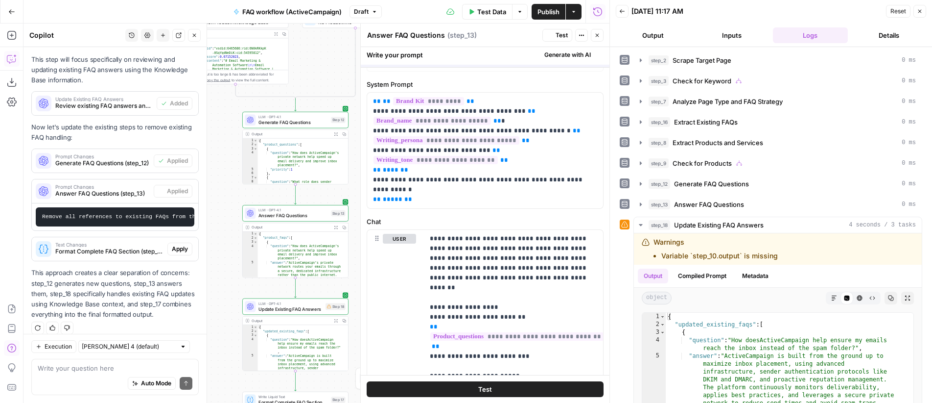
scroll to position [0, 0]
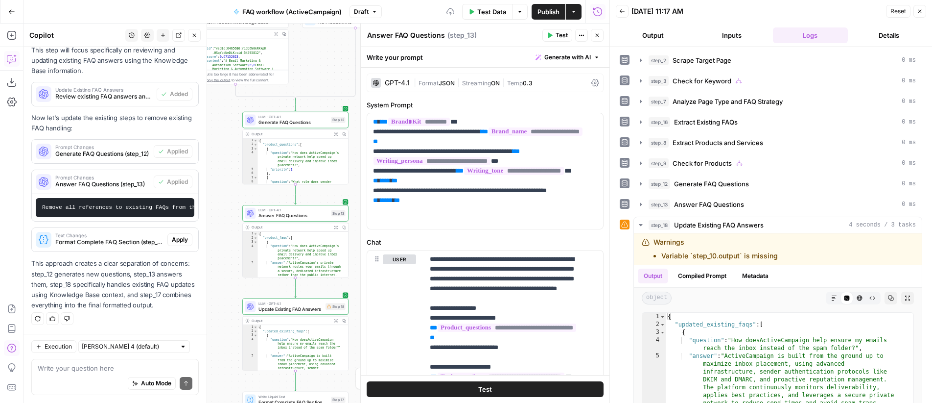
click at [598, 38] on button "Close" at bounding box center [597, 35] width 13 height 13
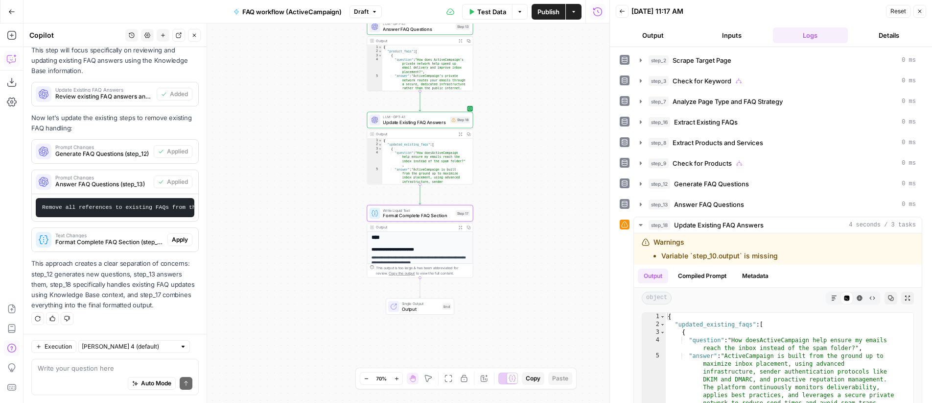
click at [176, 239] on span "Apply" at bounding box center [180, 239] width 16 height 9
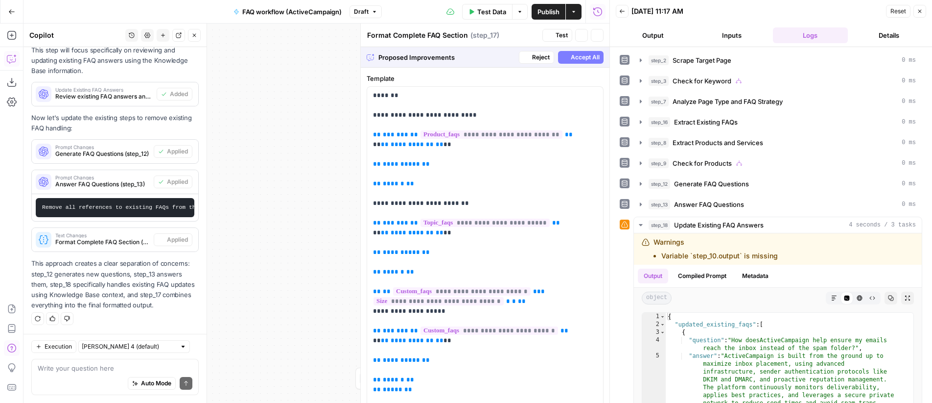
scroll to position [1206, 0]
click at [597, 34] on icon "button" at bounding box center [598, 35] width 6 height 6
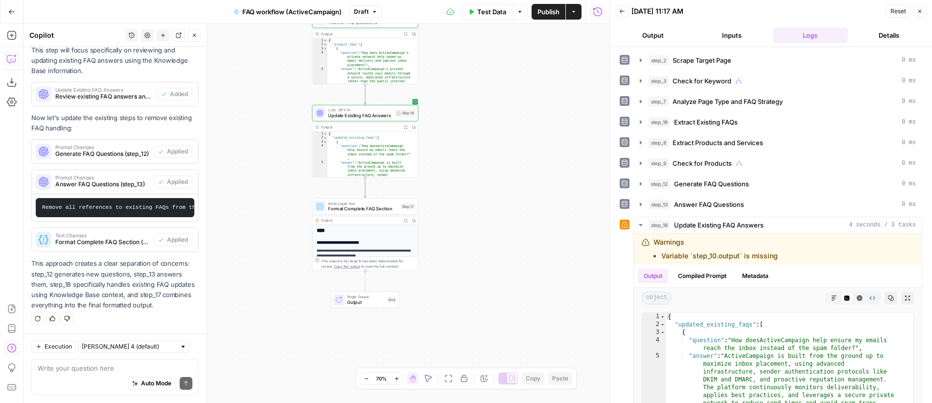
drag, startPoint x: 540, startPoint y: 185, endPoint x: 485, endPoint y: 178, distance: 55.3
click at [485, 178] on div "**********" at bounding box center [317, 213] width 586 height 379
click at [113, 350] on input "text" at bounding box center [129, 346] width 94 height 10
click at [133, 381] on span "Claude Opus 4.1" at bounding box center [121, 382] width 68 height 10
type input "Claude Opus 4.1"
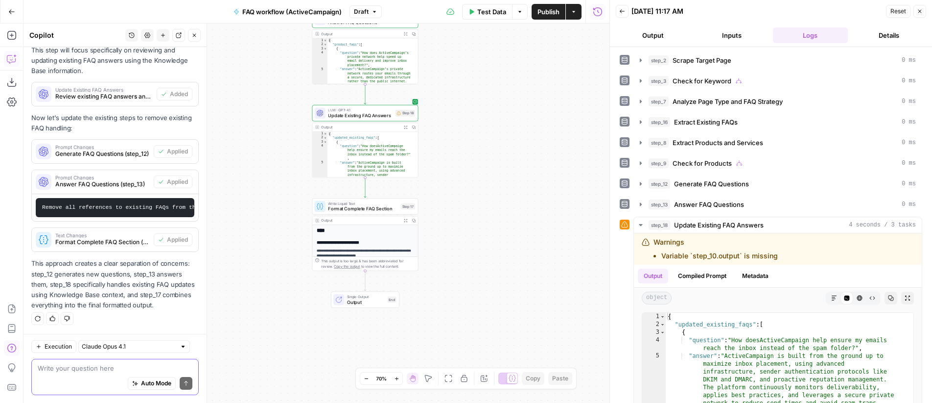
click at [119, 368] on textarea at bounding box center [115, 368] width 155 height 10
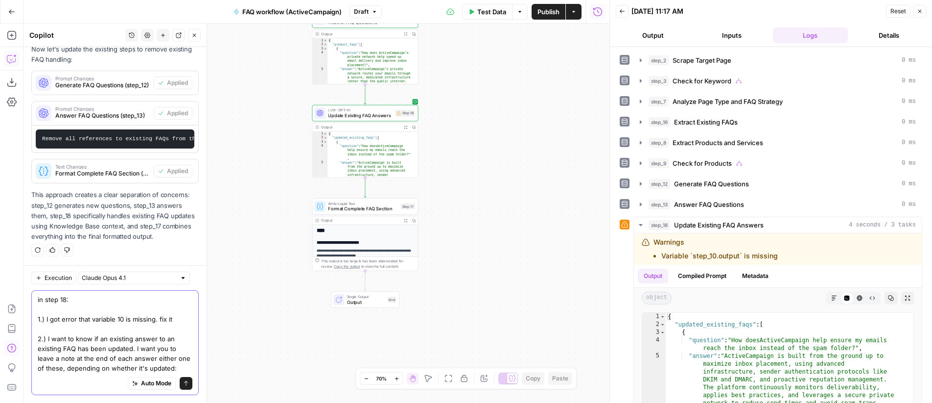
scroll to position [1285, 0]
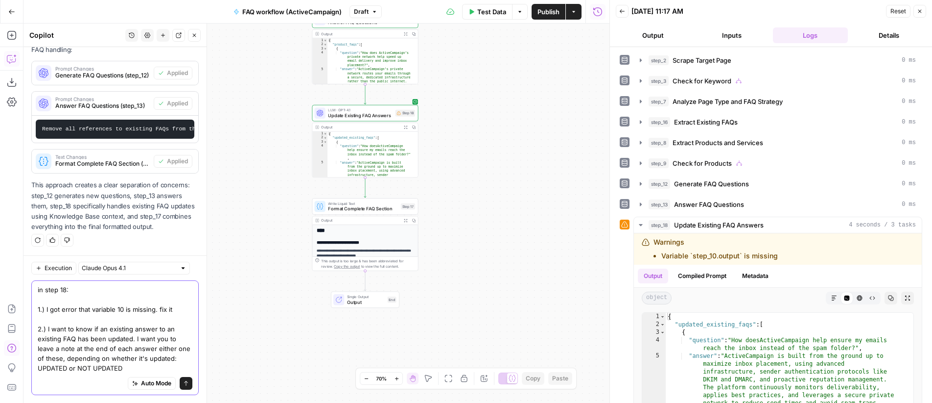
type textarea "in step 18: 1.) I got error that variable 10 is missing. fix it 2.) I want to k…"
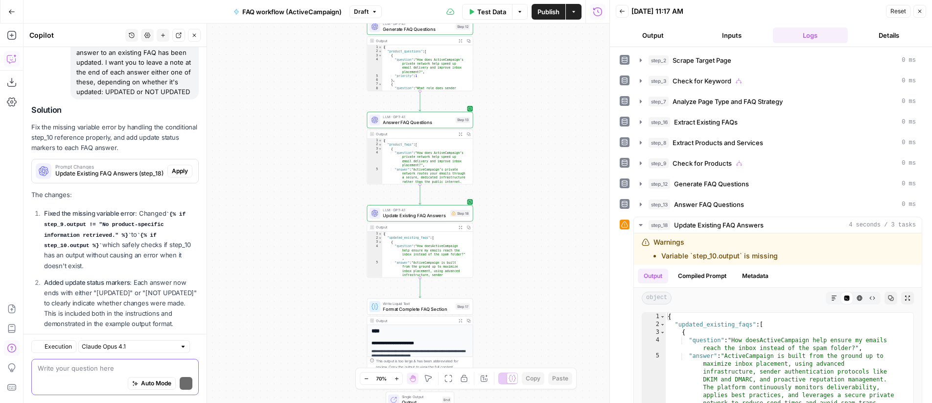
scroll to position [1577, 0]
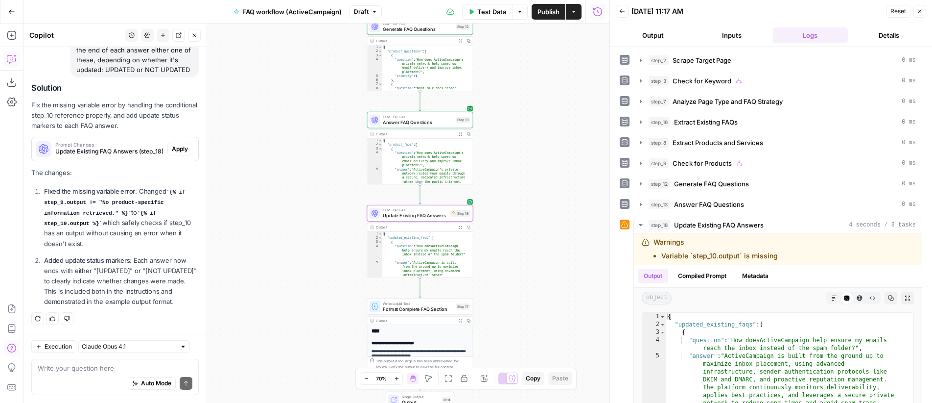
click at [172, 144] on span "Apply" at bounding box center [180, 148] width 16 height 9
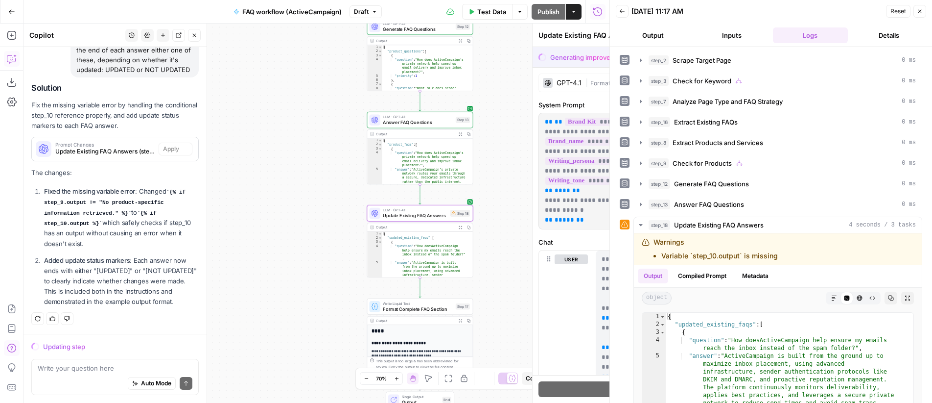
scroll to position [1530, 0]
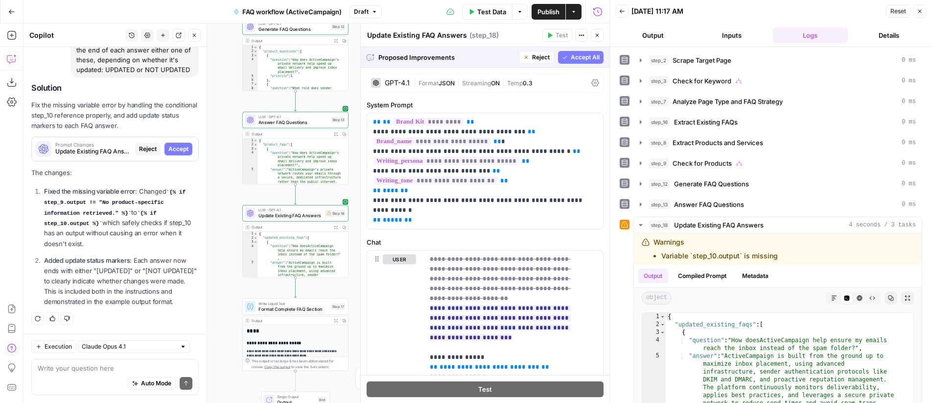
click at [571, 62] on button "Accept All" at bounding box center [581, 57] width 46 height 13
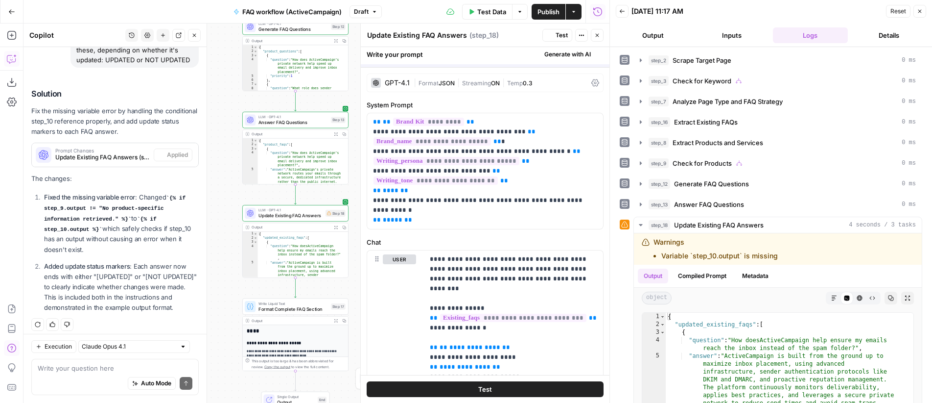
scroll to position [1593, 0]
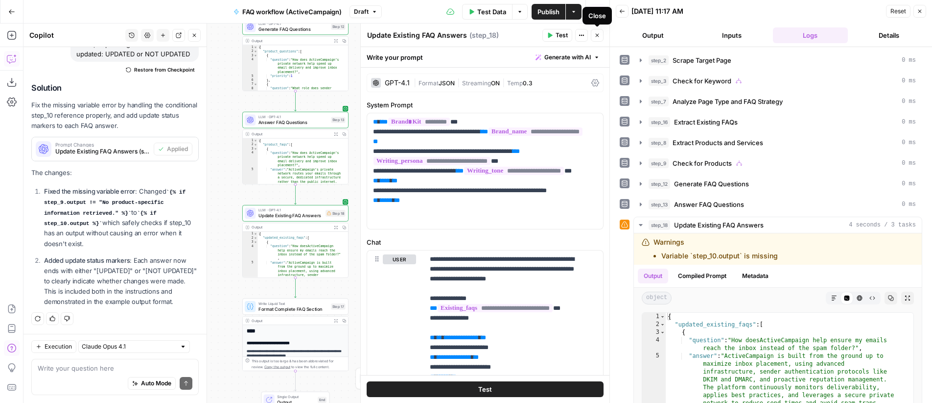
click at [599, 36] on icon "button" at bounding box center [598, 35] width 6 height 6
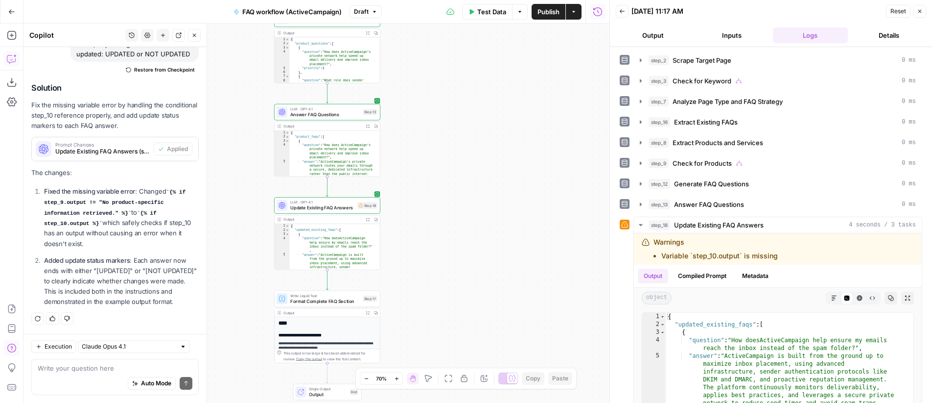
drag, startPoint x: 415, startPoint y: 202, endPoint x: 464, endPoint y: 191, distance: 50.4
click at [464, 191] on div "**********" at bounding box center [317, 213] width 586 height 379
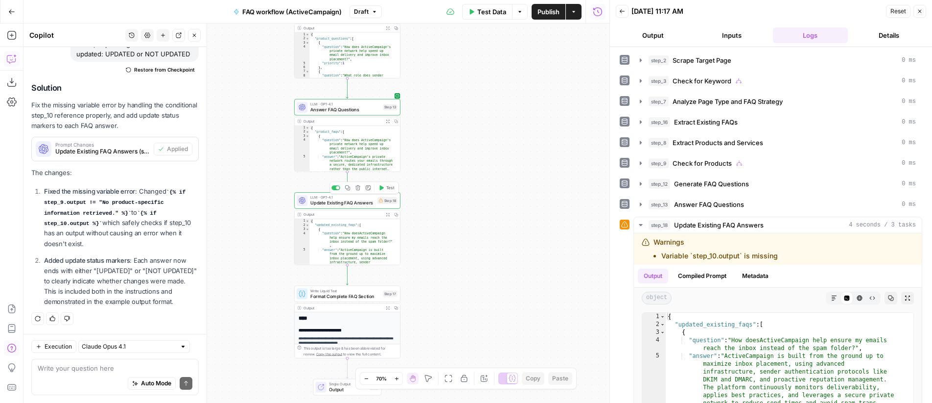
click at [391, 187] on span "Test" at bounding box center [390, 188] width 8 height 6
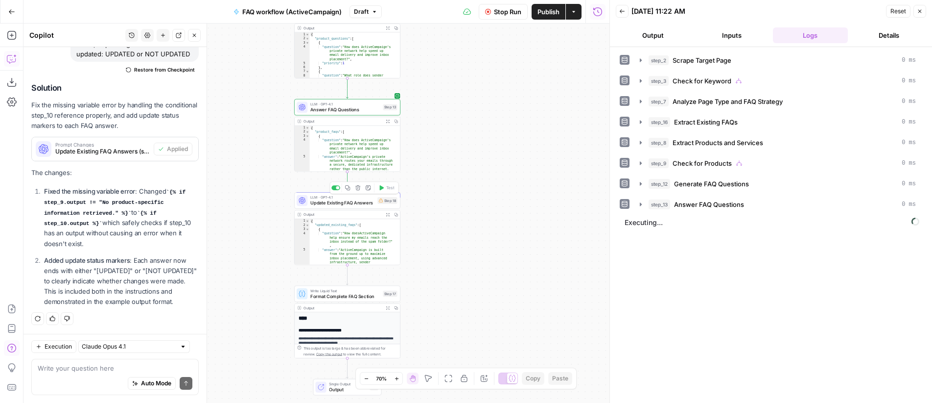
click at [342, 202] on span "Update Existing FAQ Answers" at bounding box center [342, 202] width 65 height 7
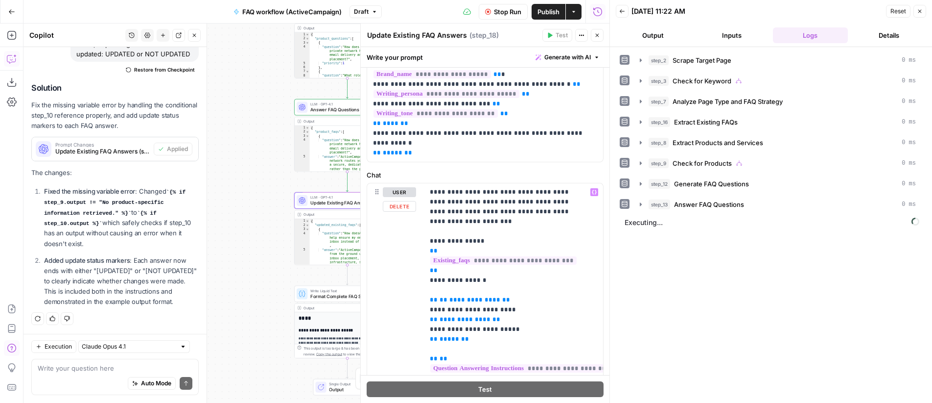
scroll to position [12, 0]
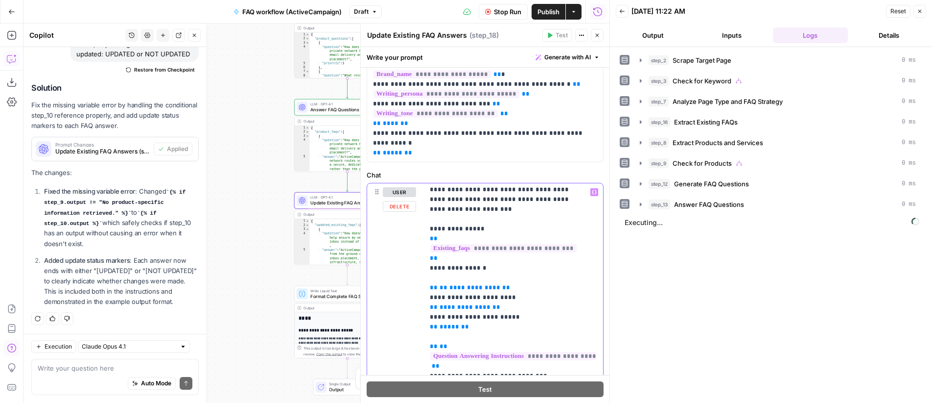
click at [469, 284] on span "**********" at bounding box center [475, 287] width 51 height 6
click at [600, 37] on icon "button" at bounding box center [598, 35] width 6 height 6
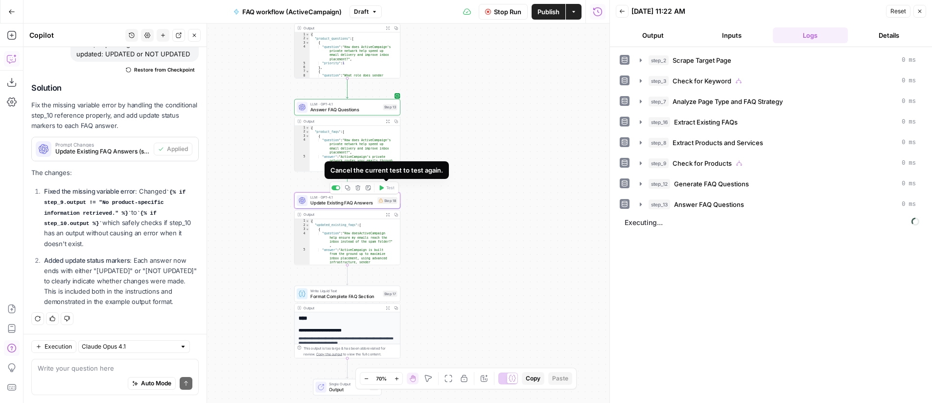
click at [356, 204] on span "Update Existing FAQ Answers" at bounding box center [342, 202] width 65 height 7
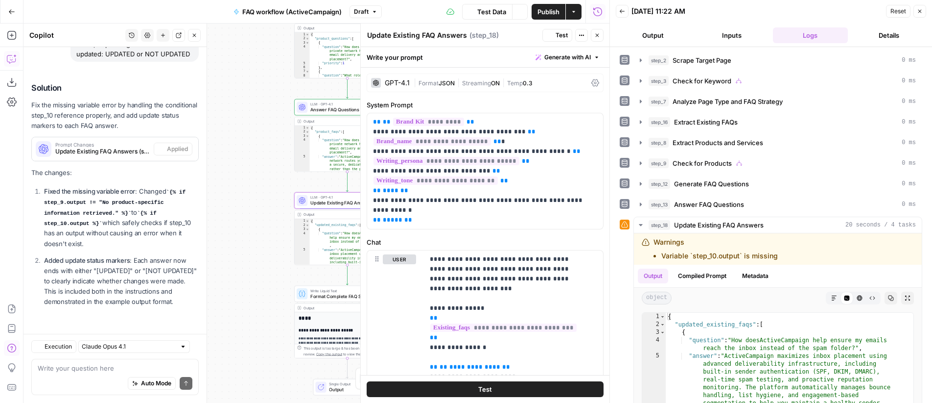
scroll to position [1558, 0]
click at [598, 34] on icon "button" at bounding box center [598, 35] width 6 height 6
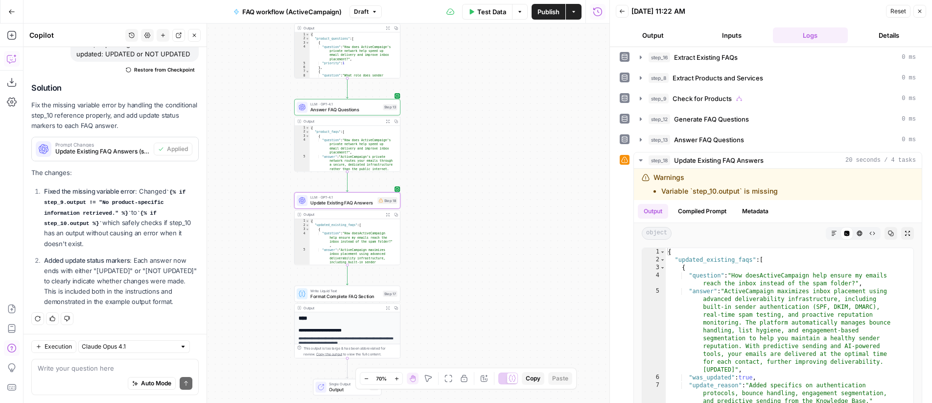
scroll to position [71, 0]
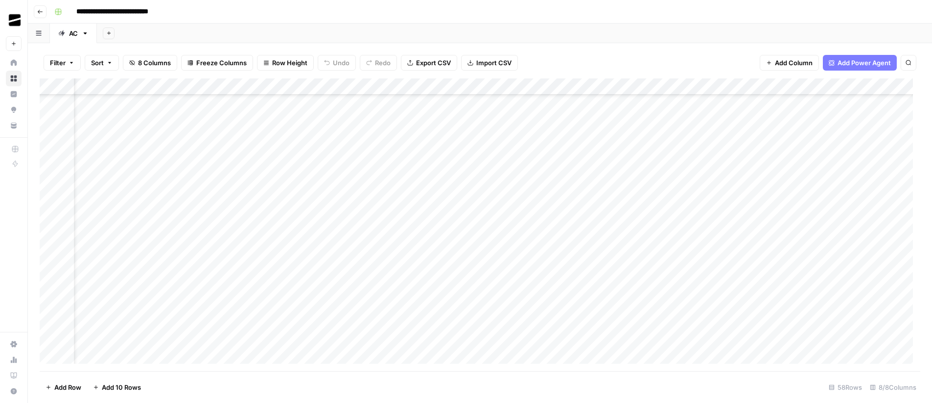
scroll to position [427, 0]
drag, startPoint x: 215, startPoint y: 274, endPoint x: 663, endPoint y: 281, distance: 447.7
click at [663, 281] on div "Add Column" at bounding box center [480, 224] width 881 height 292
click at [206, 327] on div "Add Column" at bounding box center [480, 224] width 881 height 292
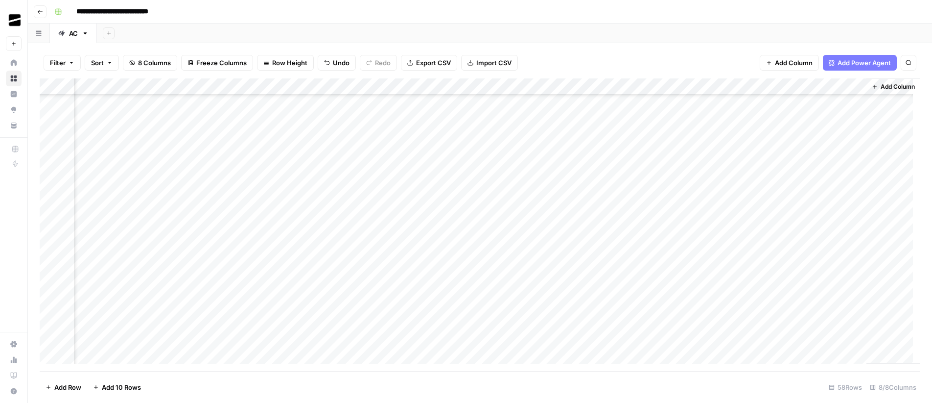
click at [566, 325] on div "Add Column" at bounding box center [480, 224] width 881 height 292
click at [621, 323] on div "Add Column" at bounding box center [480, 224] width 881 height 292
click at [709, 301] on div "Add Column" at bounding box center [480, 224] width 881 height 292
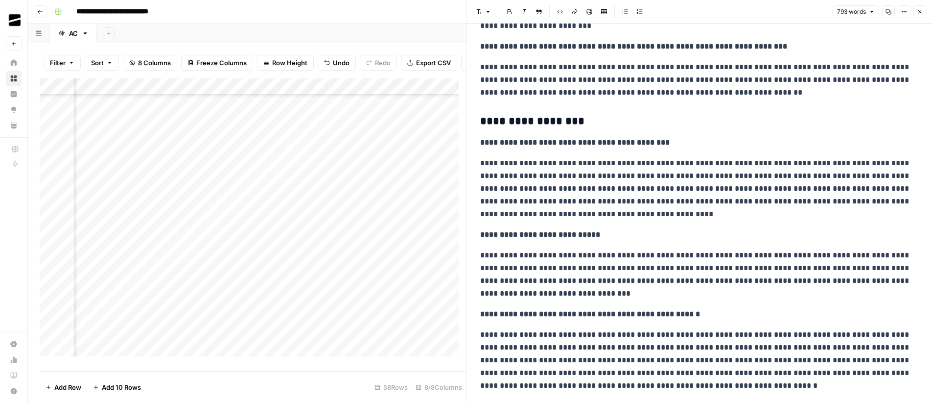
scroll to position [696, 0]
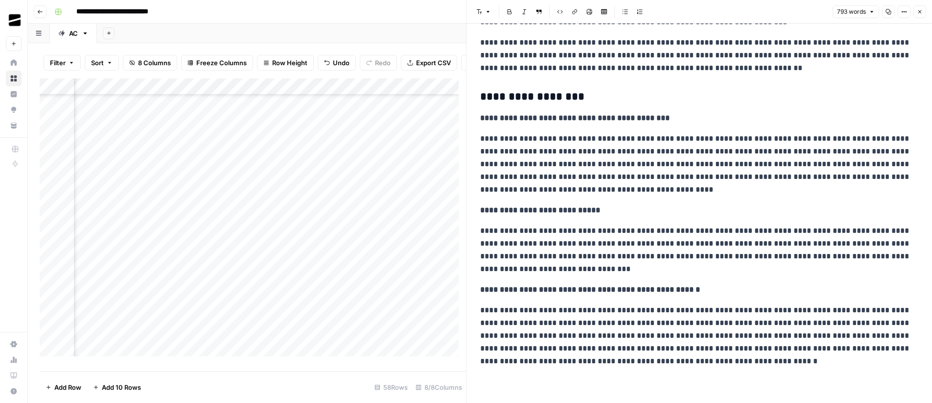
click at [924, 11] on button "Close" at bounding box center [920, 11] width 13 height 13
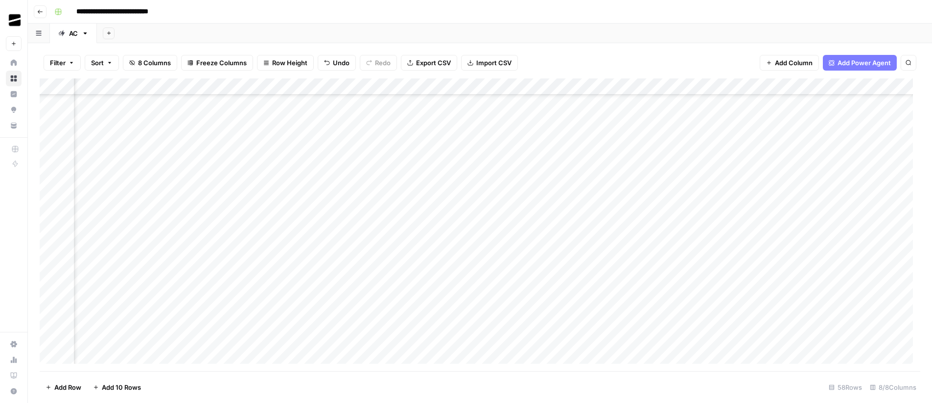
scroll to position [450, 0]
click at [147, 304] on div "Add Column" at bounding box center [480, 224] width 881 height 292
click at [761, 301] on div "Add Column" at bounding box center [480, 224] width 881 height 292
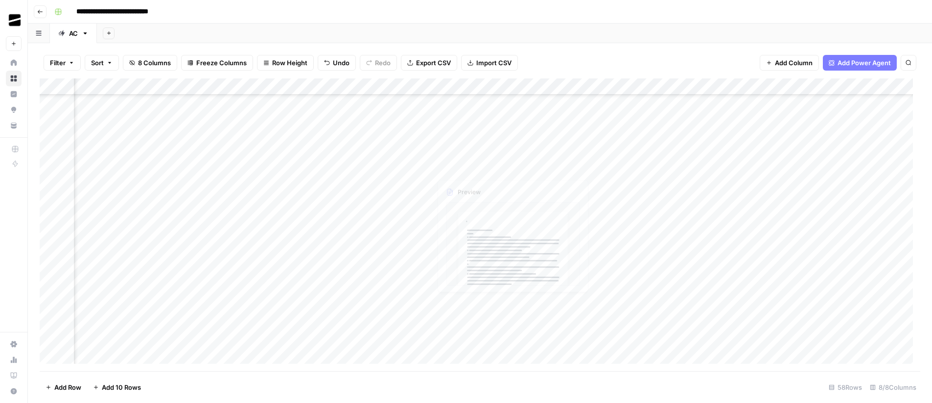
click at [392, 301] on div "Add Column" at bounding box center [480, 224] width 881 height 292
click at [850, 304] on div "Add Column" at bounding box center [480, 224] width 881 height 292
click at [797, 304] on div "Add Column" at bounding box center [480, 224] width 881 height 292
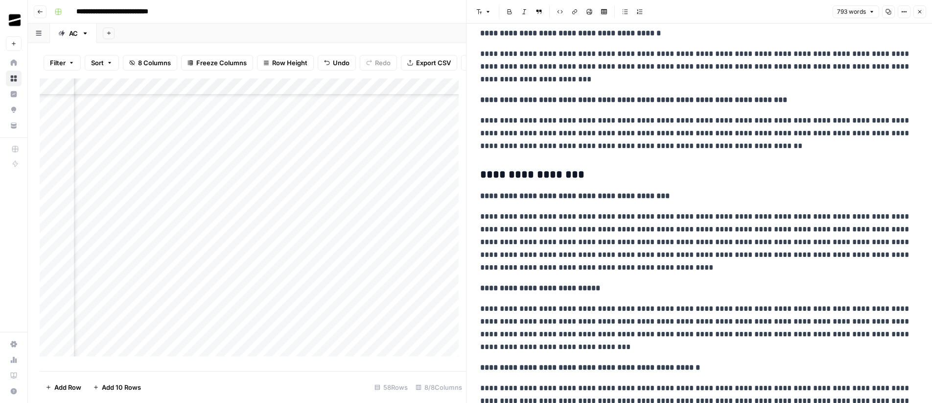
scroll to position [696, 0]
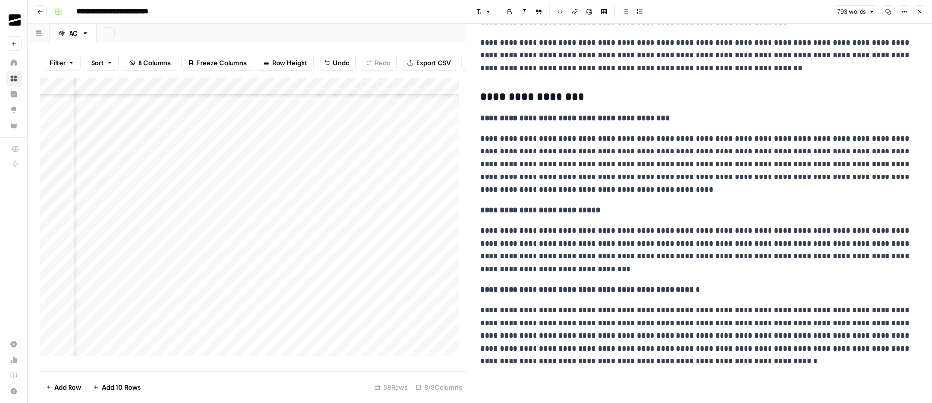
click at [919, 11] on icon "button" at bounding box center [920, 11] width 3 height 3
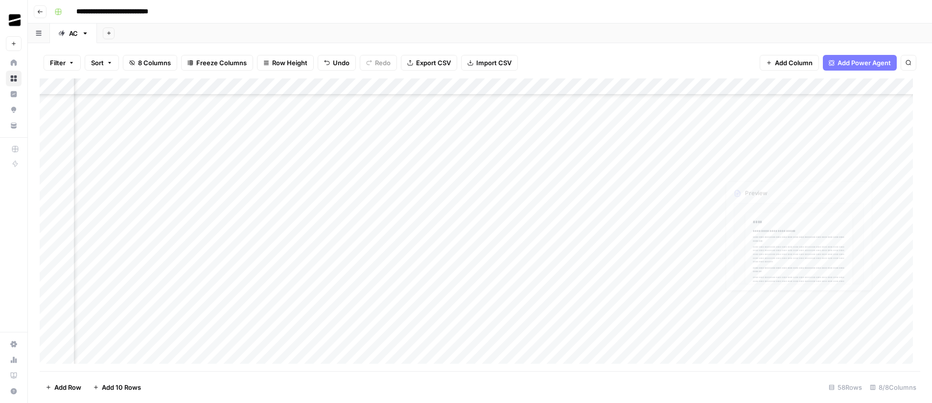
drag, startPoint x: 873, startPoint y: 284, endPoint x: 776, endPoint y: 308, distance: 99.4
click at [776, 308] on div "Add Column" at bounding box center [480, 224] width 881 height 292
click at [777, 164] on div "Add Column" at bounding box center [480, 224] width 881 height 292
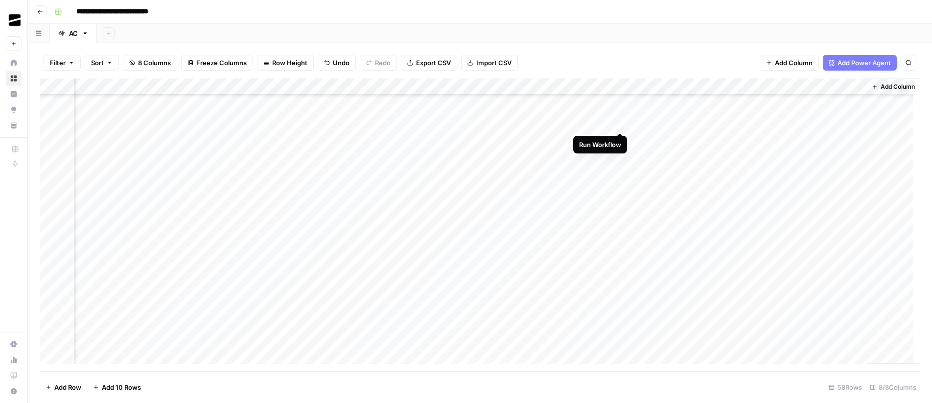
click at [620, 123] on div "Add Column" at bounding box center [480, 224] width 881 height 292
click at [622, 140] on div "Add Column" at bounding box center [480, 224] width 881 height 292
click at [622, 156] on div "Add Column" at bounding box center [480, 224] width 881 height 292
click at [622, 173] on div "Add Column" at bounding box center [480, 224] width 881 height 292
click at [622, 189] on div "Add Column" at bounding box center [480, 224] width 881 height 292
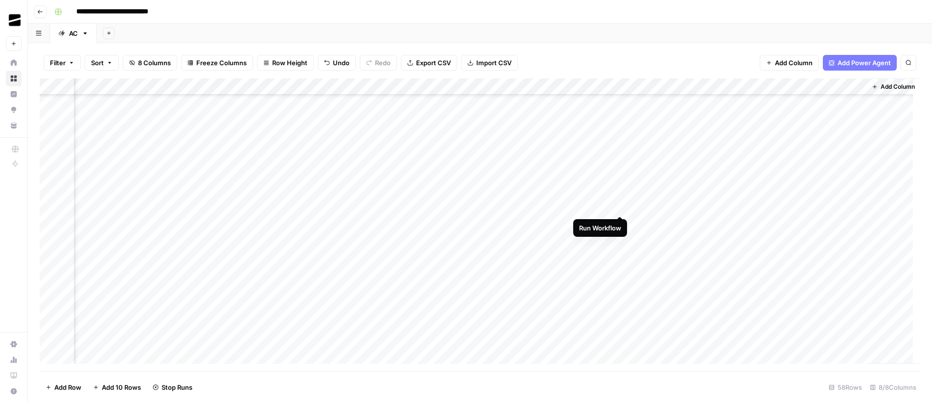
click at [622, 207] on div "Add Column" at bounding box center [480, 224] width 881 height 292
click at [622, 220] on div "Add Column" at bounding box center [480, 224] width 881 height 292
click at [621, 180] on div "Add Column" at bounding box center [480, 224] width 881 height 292
click at [621, 195] on div "Add Column" at bounding box center [480, 224] width 881 height 292
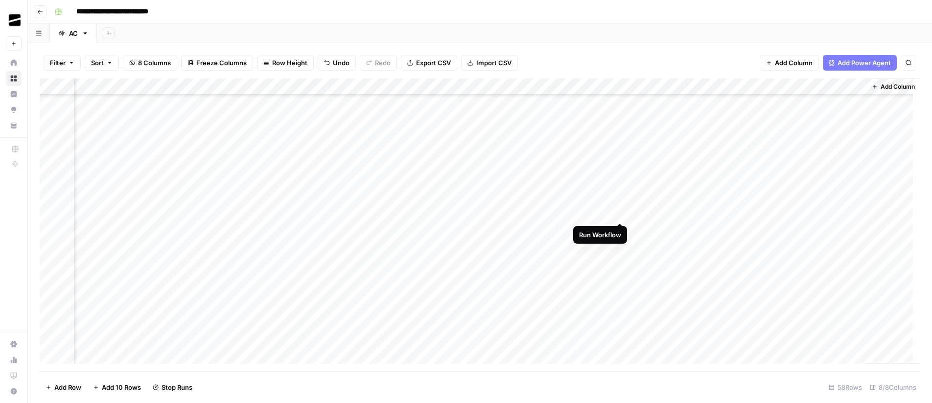
click at [620, 213] on div "Add Column" at bounding box center [480, 224] width 881 height 292
click at [621, 230] on div "Add Column" at bounding box center [480, 224] width 881 height 292
click at [622, 247] on div "Add Column" at bounding box center [480, 224] width 881 height 292
click at [621, 175] on div "Add Column" at bounding box center [480, 224] width 881 height 292
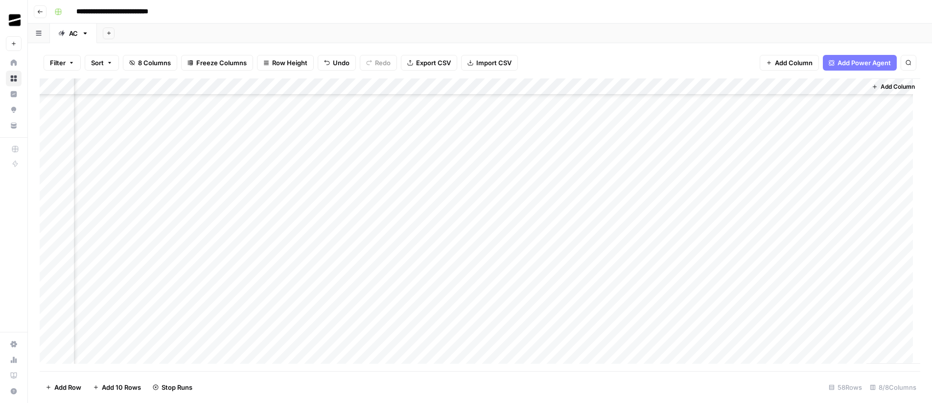
click at [621, 190] on div "Add Column" at bounding box center [480, 224] width 881 height 292
click at [621, 207] on div "Add Column" at bounding box center [480, 224] width 881 height 292
click at [622, 223] on div "Add Column" at bounding box center [480, 224] width 881 height 292
click at [623, 240] on div "Add Column" at bounding box center [480, 224] width 881 height 292
click at [623, 255] on div "Add Column" at bounding box center [480, 224] width 881 height 292
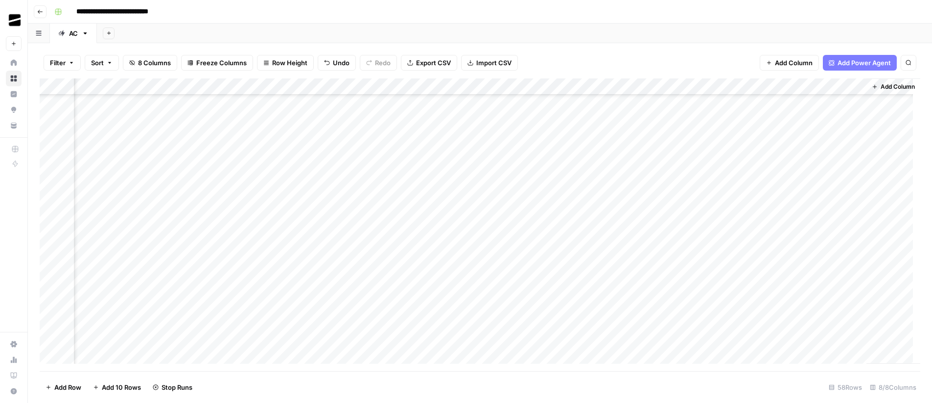
click at [436, 325] on div "Add Column" at bounding box center [480, 224] width 881 height 292
click at [51, 307] on div "Add Column" at bounding box center [480, 224] width 881 height 292
click at [70, 387] on span "Delete 1 Row" at bounding box center [65, 387] width 39 height 10
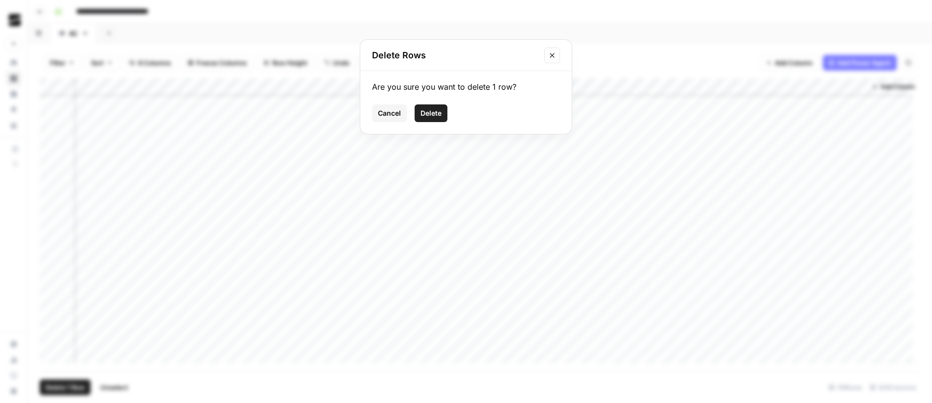
click at [427, 113] on span "Delete" at bounding box center [431, 113] width 21 height 10
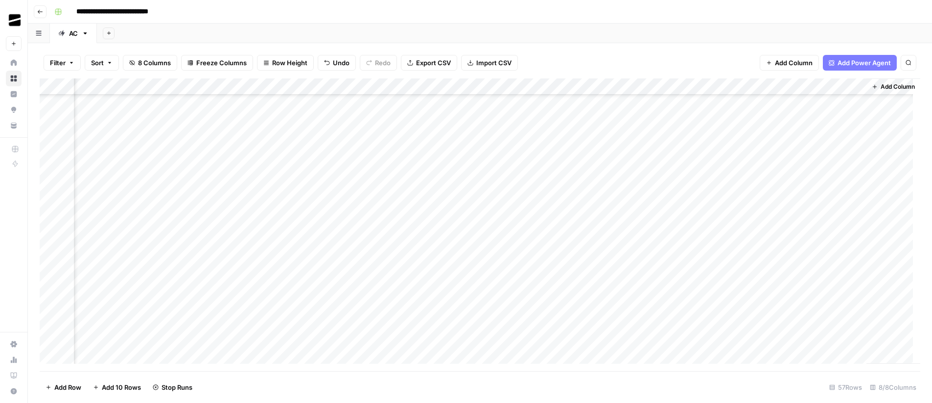
scroll to position [288, 311]
click at [709, 132] on div "Add Column" at bounding box center [480, 224] width 881 height 292
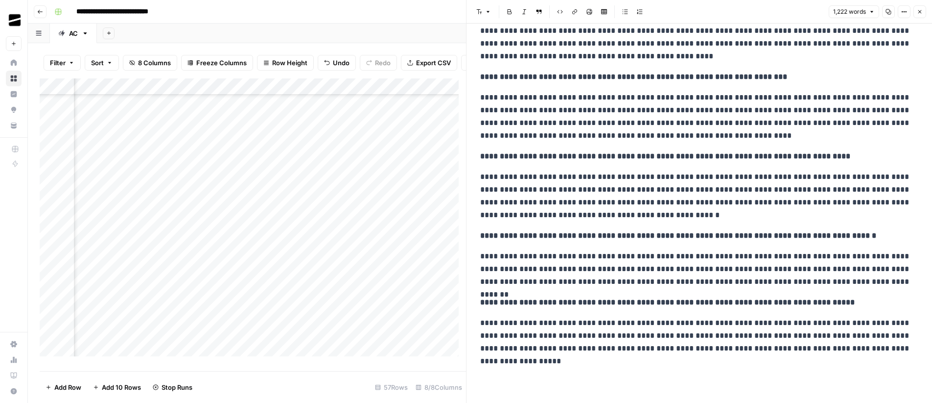
scroll to position [1141, 0]
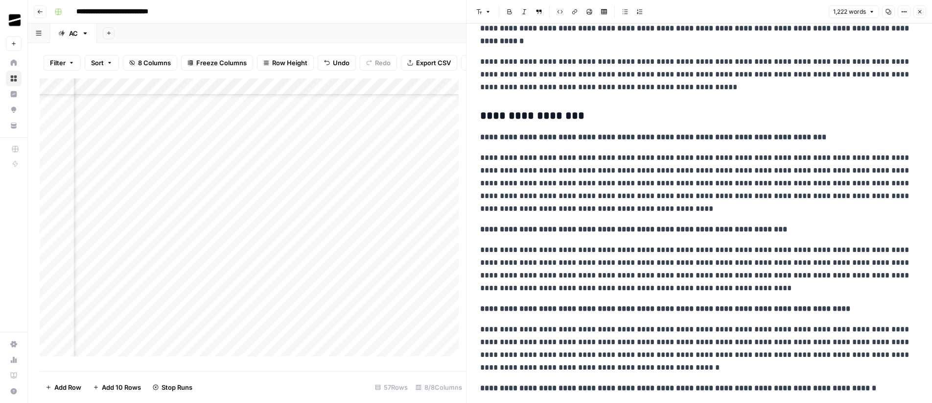
click at [923, 12] on icon "button" at bounding box center [920, 12] width 6 height 6
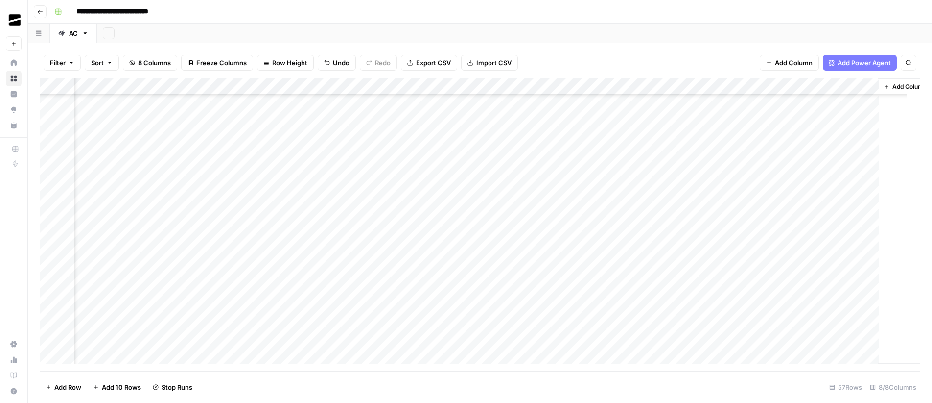
scroll to position [288, 300]
click at [719, 146] on div "Add Column" at bounding box center [480, 224] width 881 height 292
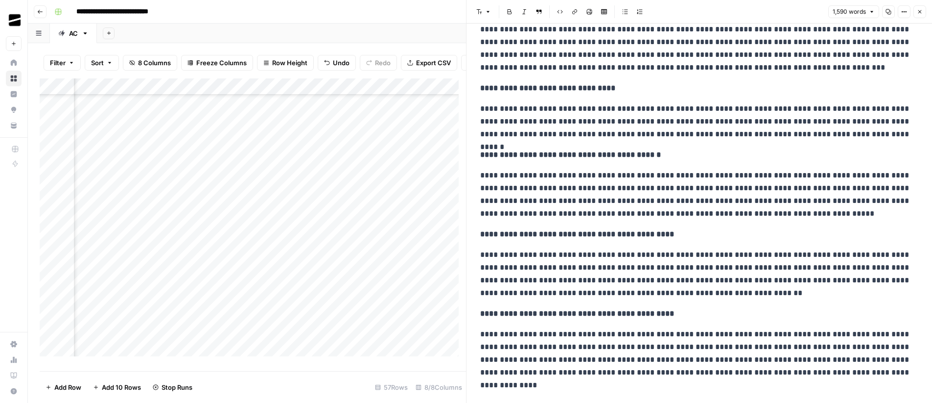
scroll to position [1684, 0]
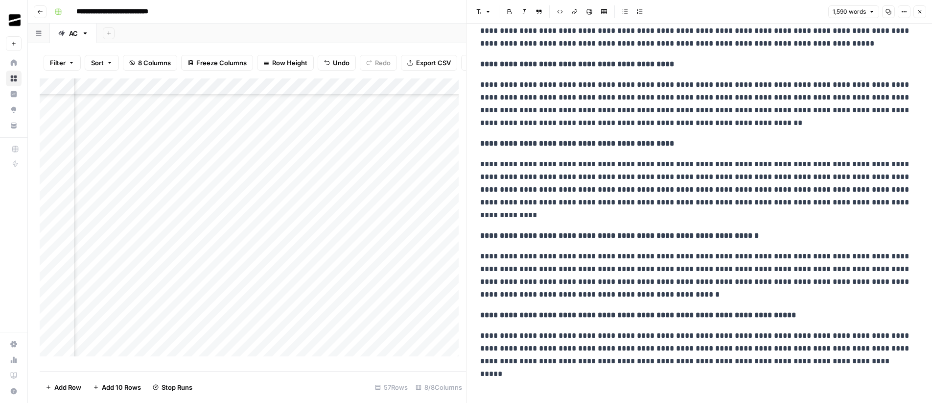
click at [924, 14] on button "Close" at bounding box center [920, 11] width 13 height 13
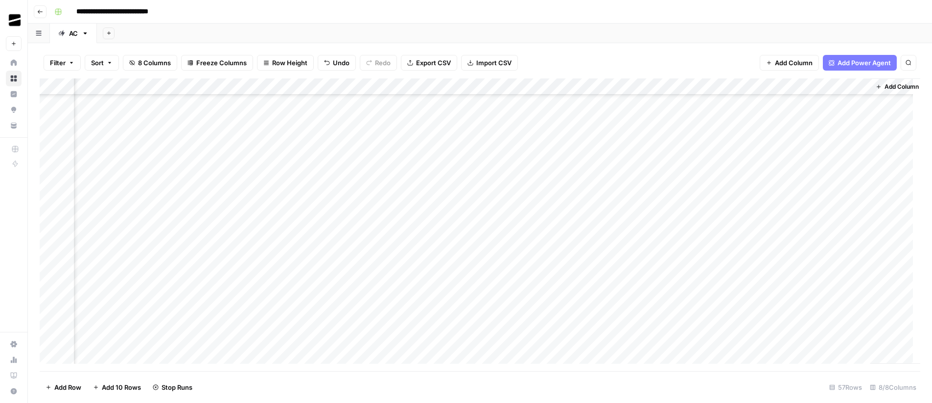
click at [723, 166] on div "Add Column" at bounding box center [480, 224] width 881 height 292
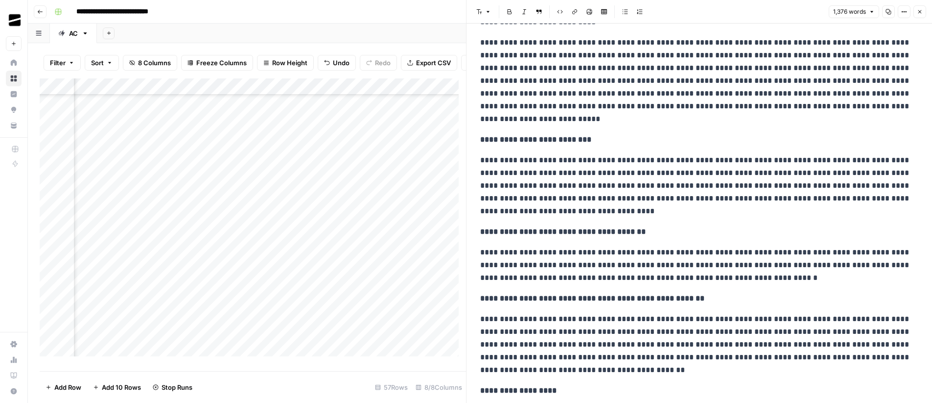
scroll to position [1111, 0]
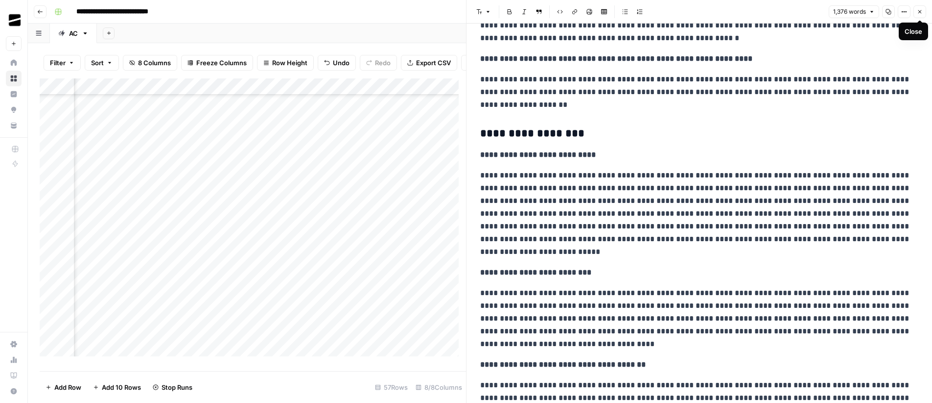
click at [922, 14] on icon "button" at bounding box center [920, 12] width 6 height 6
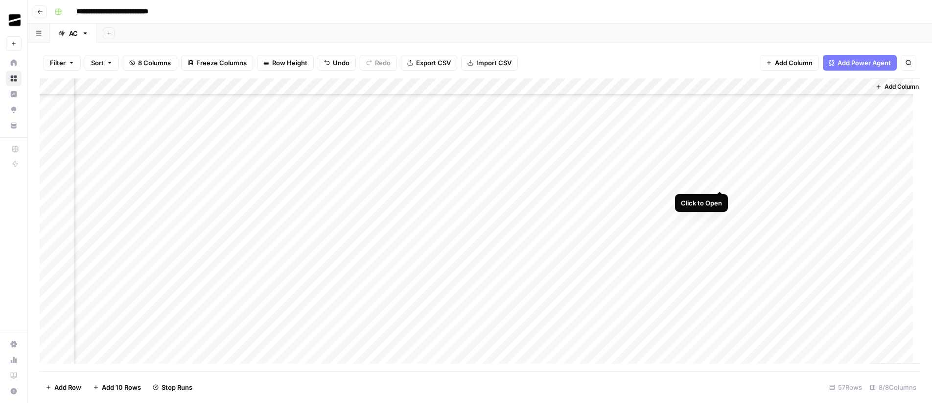
click at [720, 182] on div "Add Column" at bounding box center [480, 224] width 881 height 292
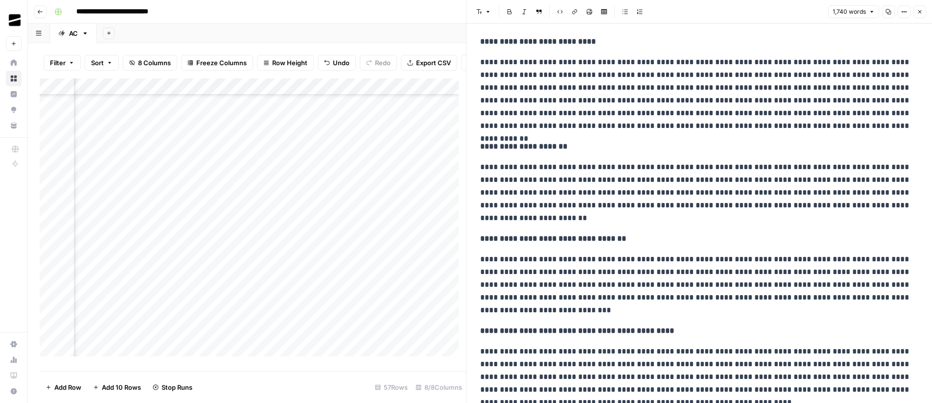
scroll to position [1837, 0]
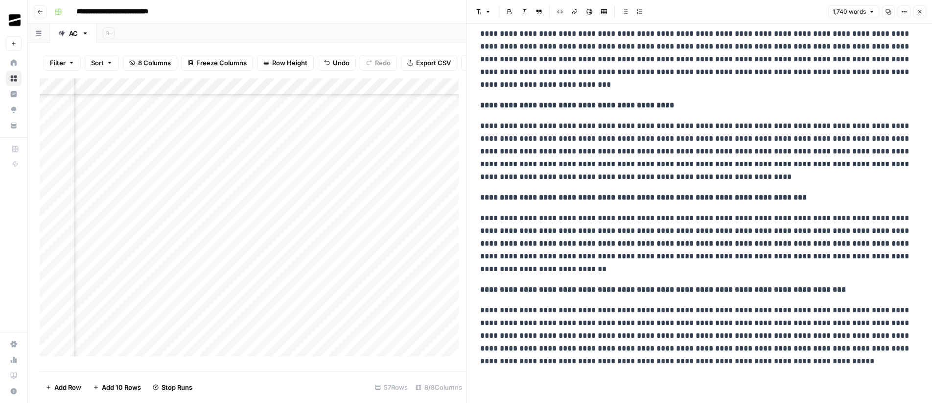
click at [921, 13] on icon "button" at bounding box center [920, 11] width 3 height 3
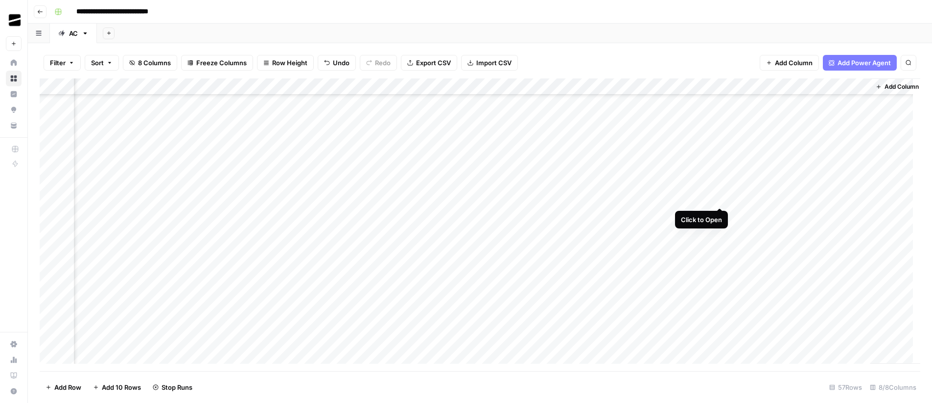
click at [722, 199] on div "Add Column" at bounding box center [480, 224] width 881 height 292
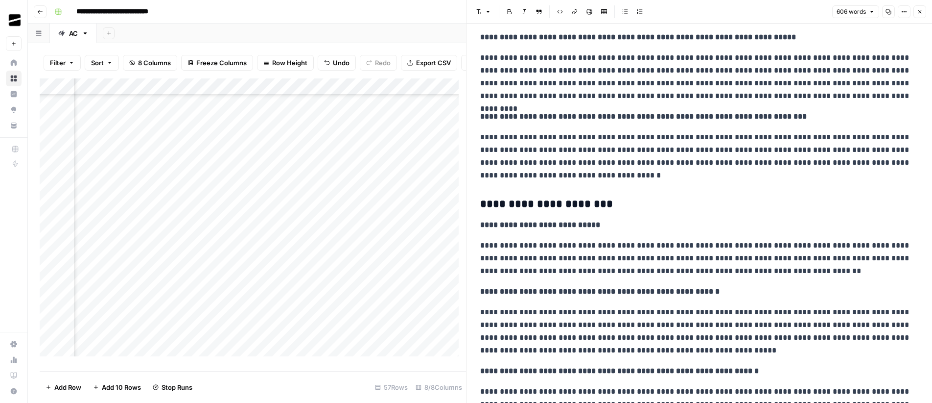
scroll to position [518, 0]
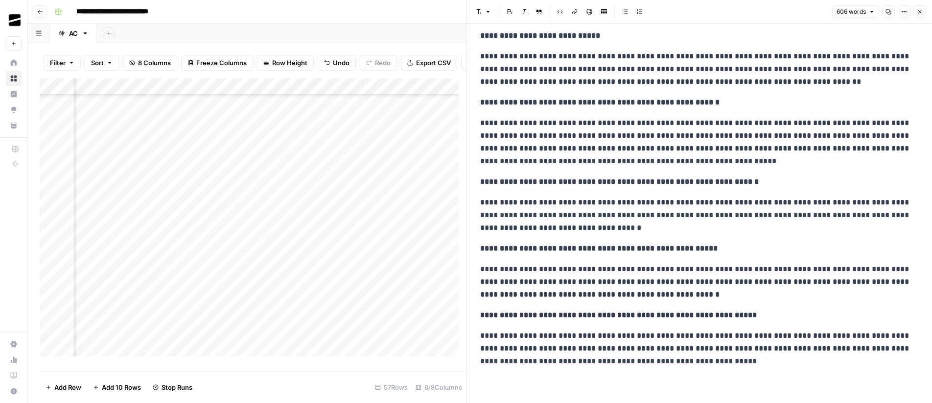
click at [924, 13] on button "Close" at bounding box center [920, 11] width 13 height 13
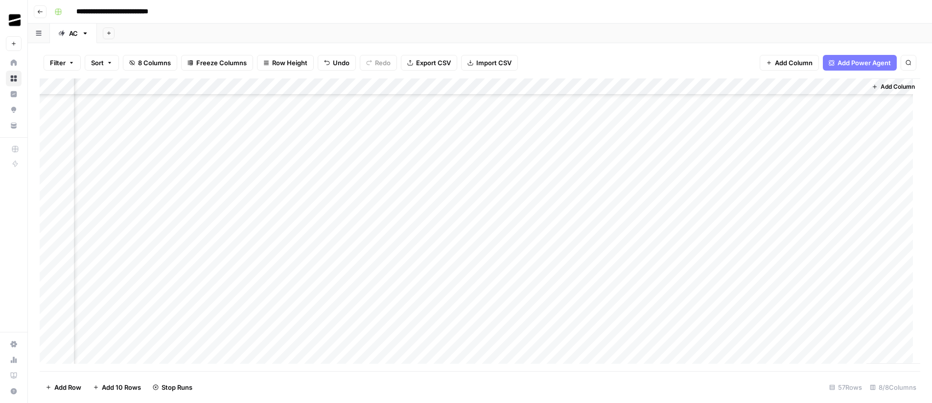
scroll to position [0, 306]
click at [712, 169] on div "Add Column" at bounding box center [480, 224] width 881 height 292
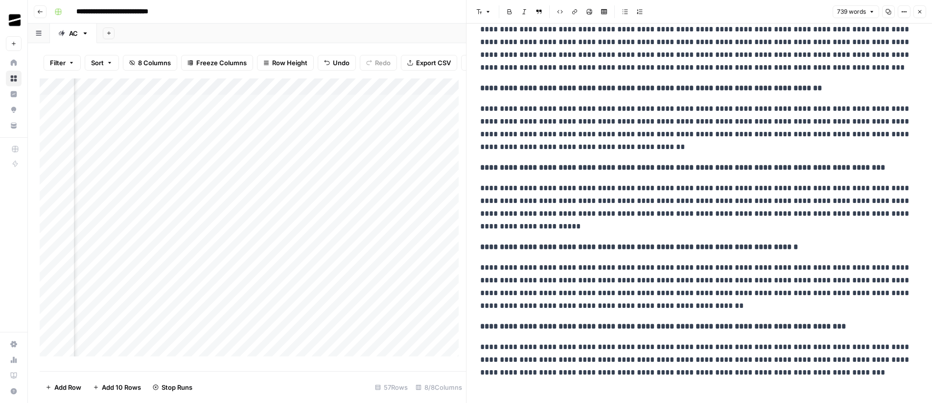
scroll to position [607, 0]
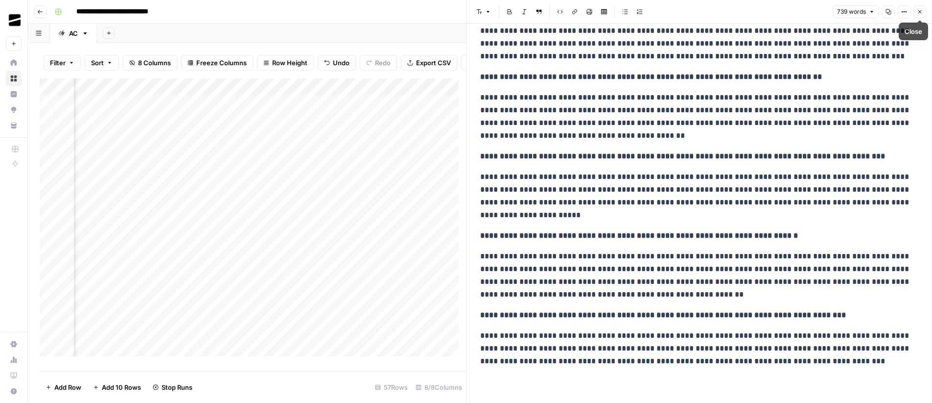
click at [923, 10] on button "Close" at bounding box center [920, 11] width 13 height 13
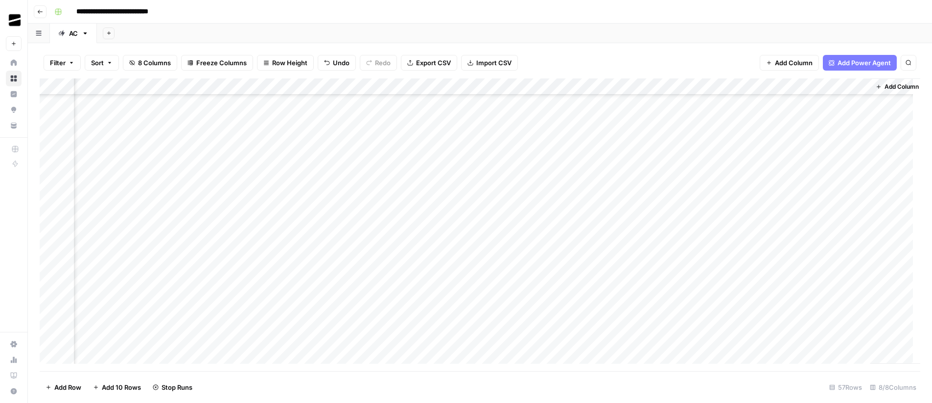
scroll to position [286, 300]
click at [720, 215] on div "Add Column" at bounding box center [480, 224] width 881 height 292
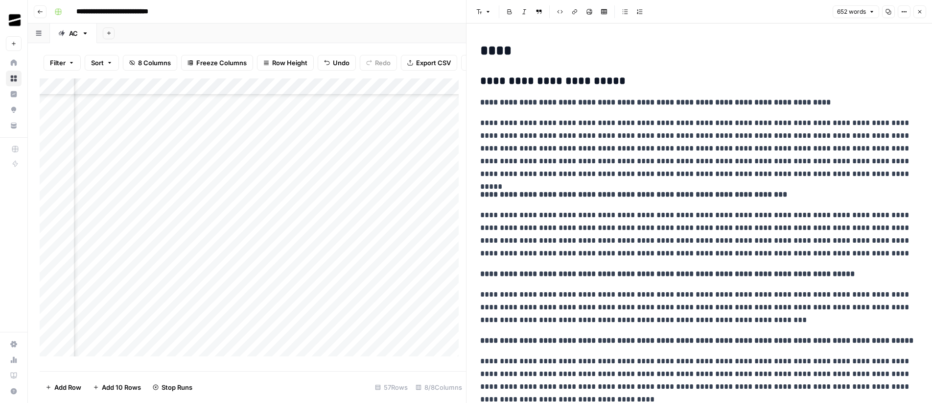
click at [919, 12] on icon "button" at bounding box center [920, 12] width 6 height 6
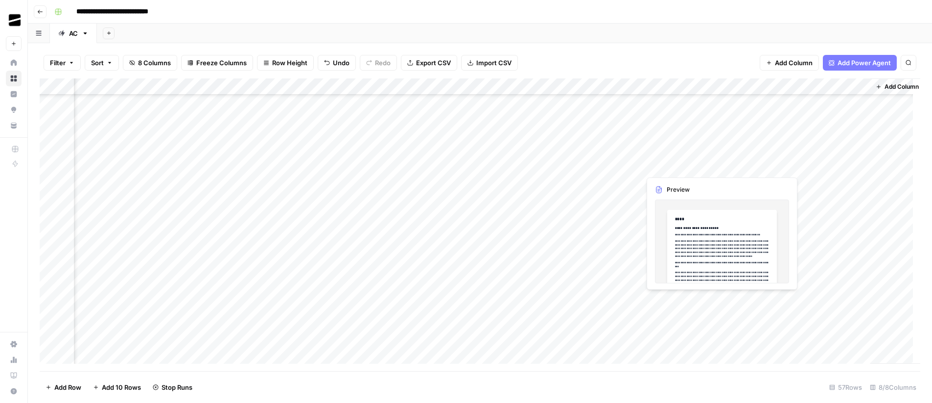
scroll to position [392, 300]
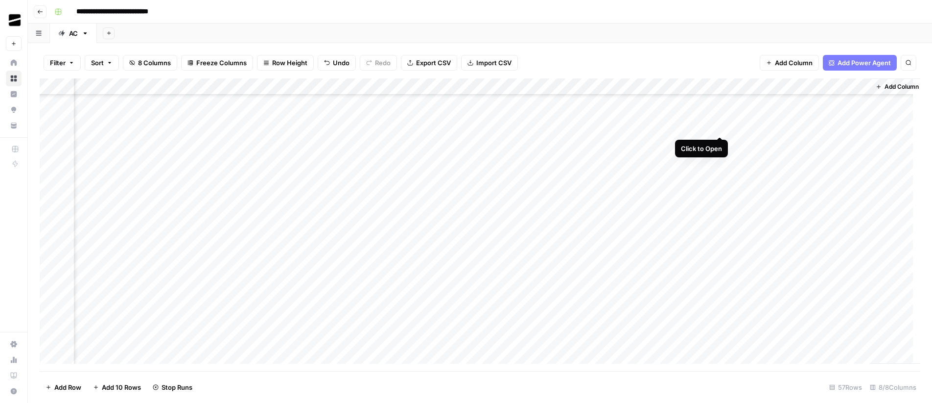
click at [721, 128] on div "Add Column" at bounding box center [480, 224] width 881 height 292
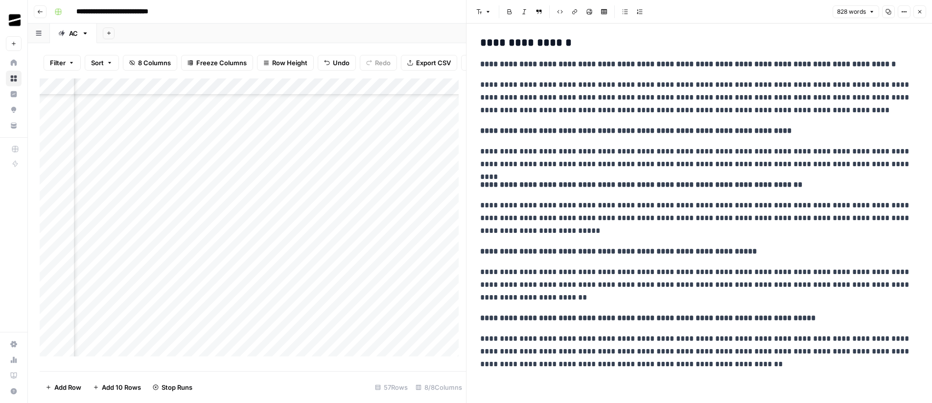
scroll to position [779, 0]
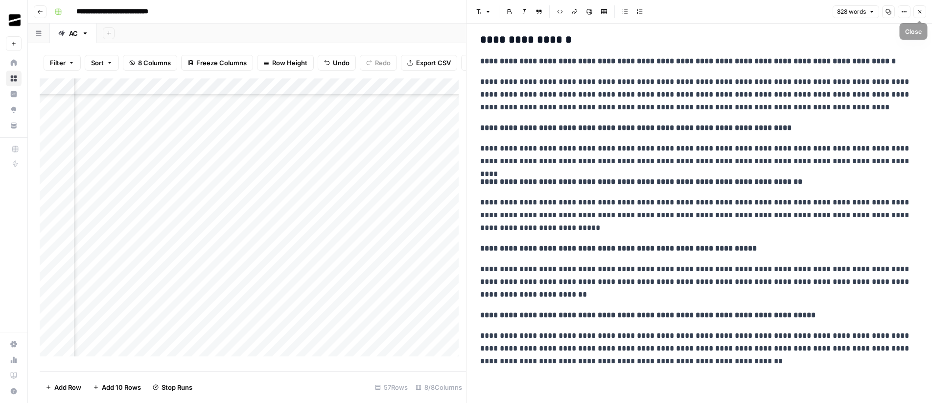
click at [918, 14] on icon "button" at bounding box center [920, 12] width 6 height 6
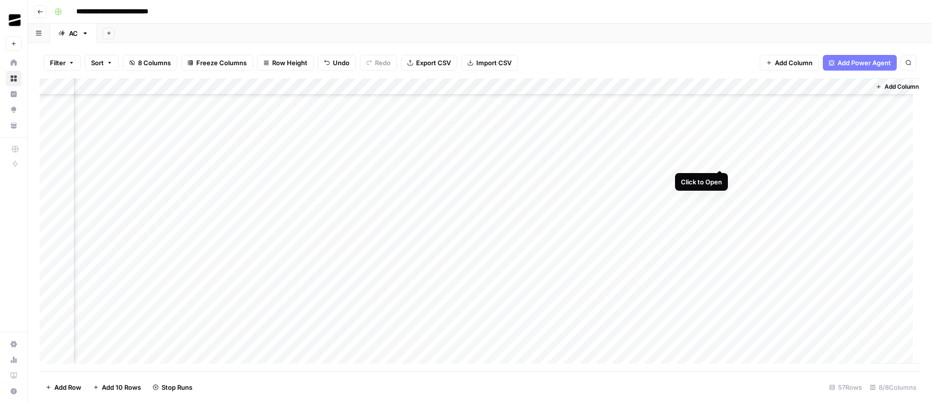
click at [720, 160] on div "Add Column" at bounding box center [480, 224] width 881 height 292
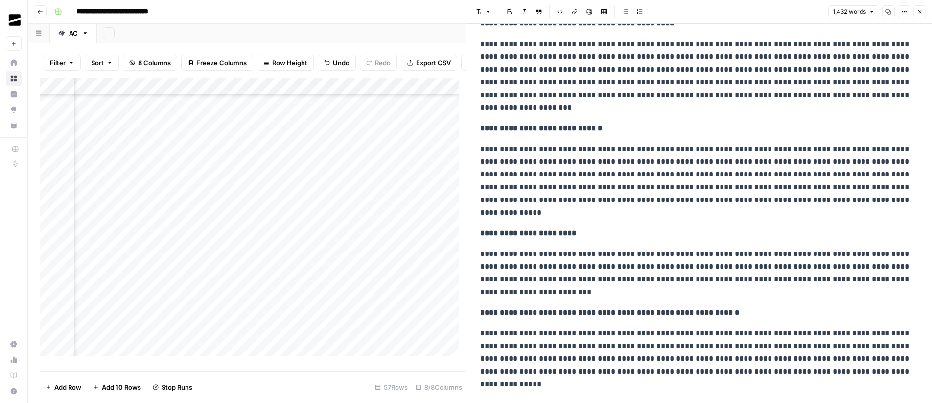
scroll to position [1494, 0]
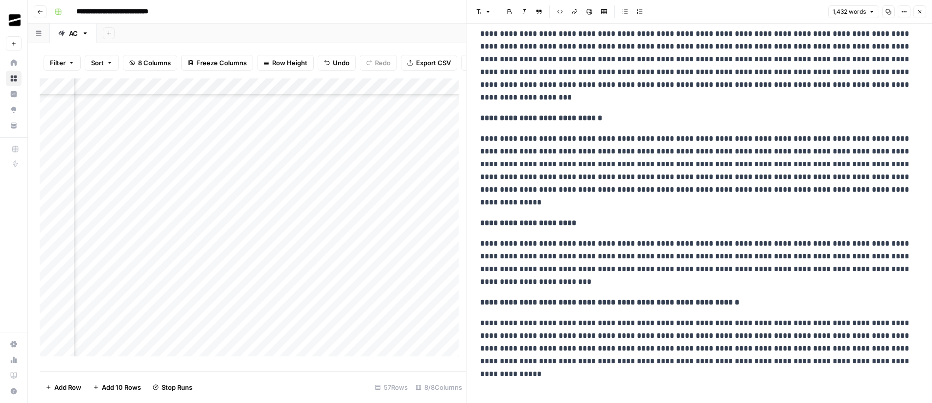
click at [920, 12] on icon "button" at bounding box center [920, 11] width 3 height 3
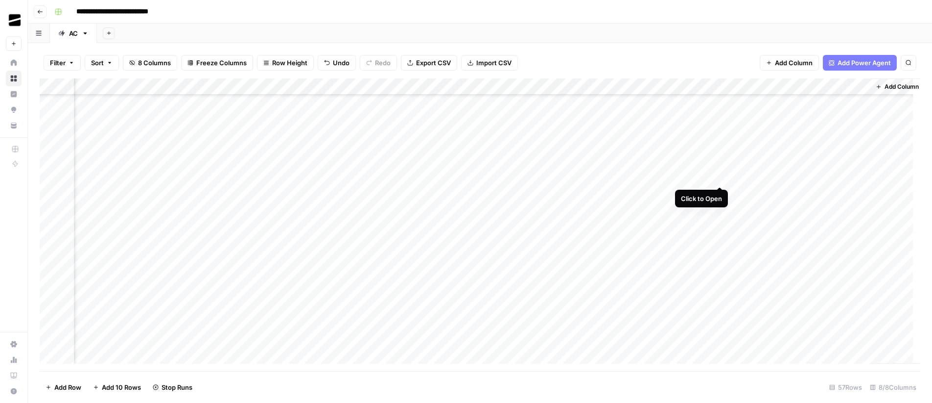
click at [720, 178] on div "Add Column" at bounding box center [480, 224] width 881 height 292
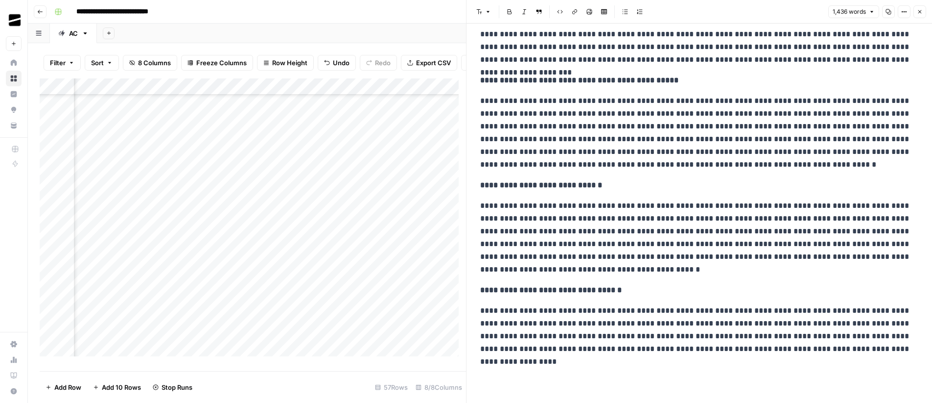
scroll to position [1431, 0]
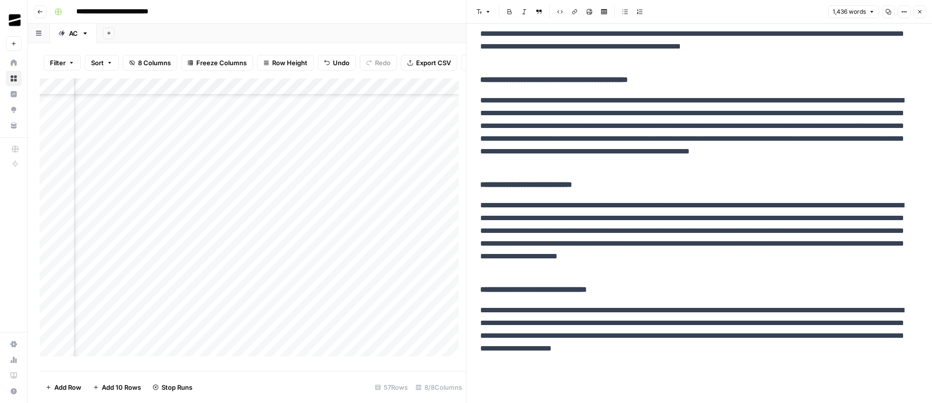
click at [923, 13] on button "Close" at bounding box center [920, 11] width 13 height 13
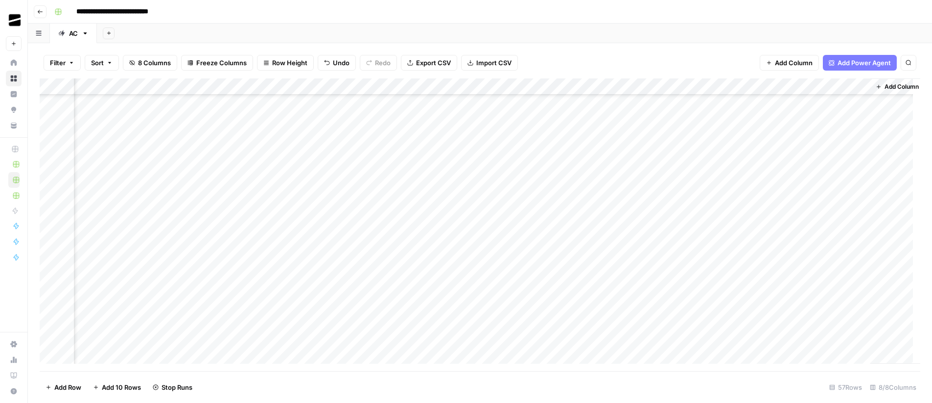
click at [87, 178] on div "Add Column" at bounding box center [480, 224] width 881 height 292
click at [906, 176] on div "Add Column" at bounding box center [480, 224] width 881 height 292
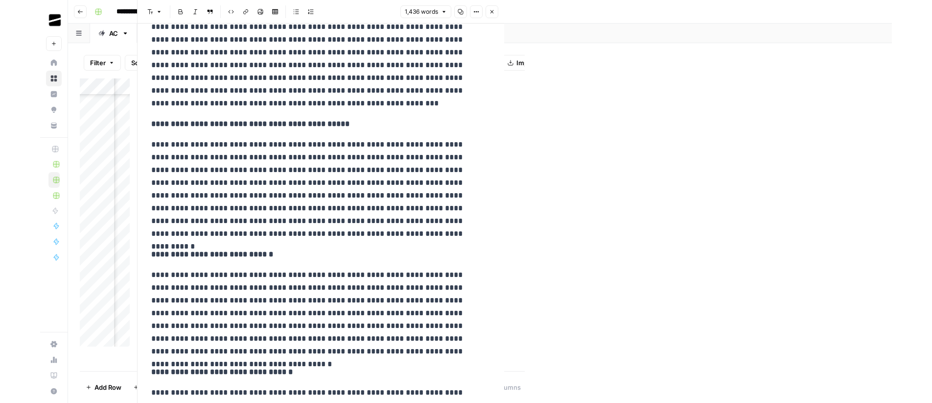
scroll to position [1431, 0]
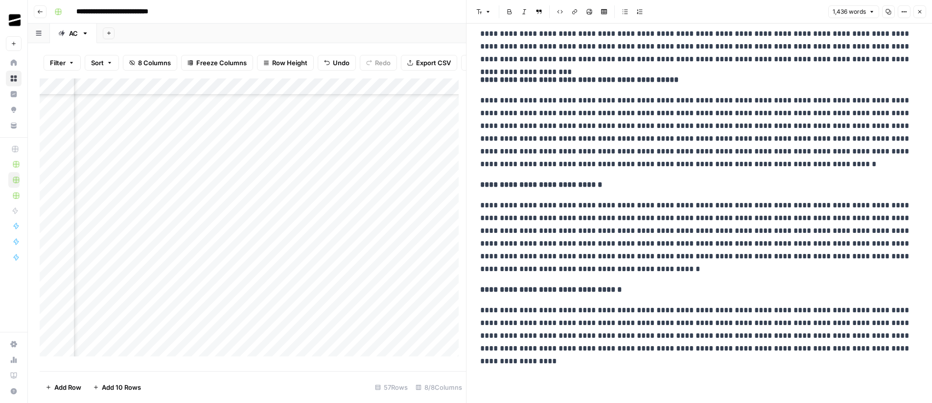
click at [921, 11] on icon "button" at bounding box center [920, 12] width 6 height 6
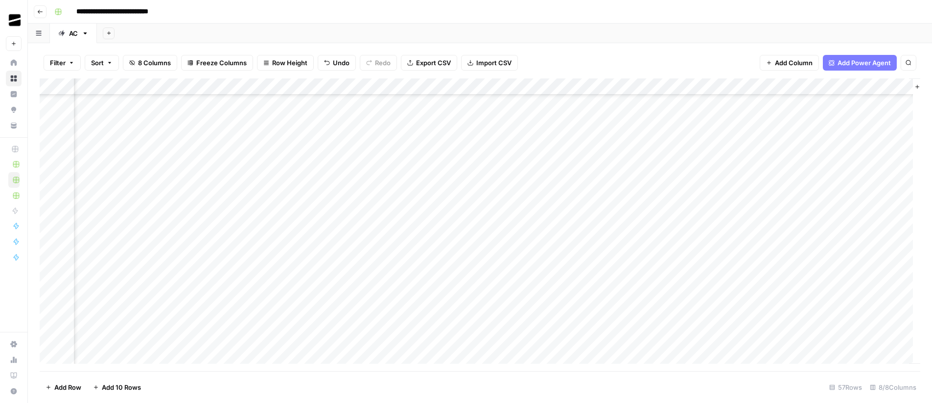
scroll to position [380, 261]
click at [802, 223] on div "Add Column" at bounding box center [480, 224] width 881 height 292
click at [454, 352] on div "Add Column" at bounding box center [480, 224] width 881 height 292
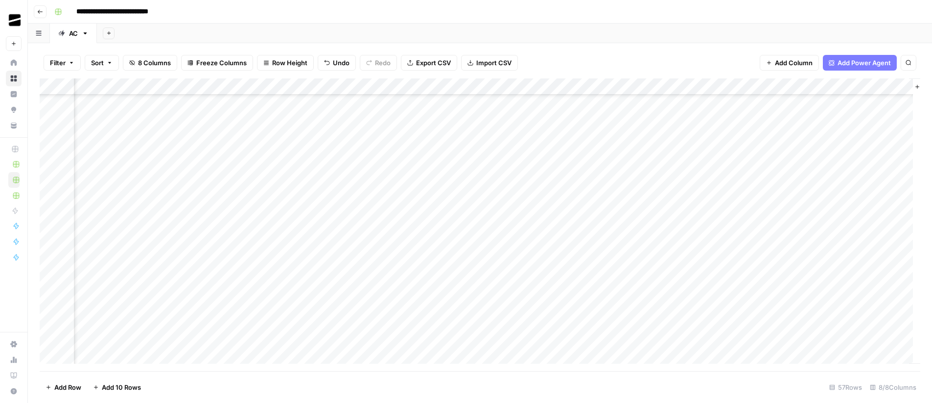
click at [642, 37] on div "Add Sheet" at bounding box center [514, 34] width 835 height 20
click at [758, 230] on div "Add Column" at bounding box center [480, 224] width 881 height 292
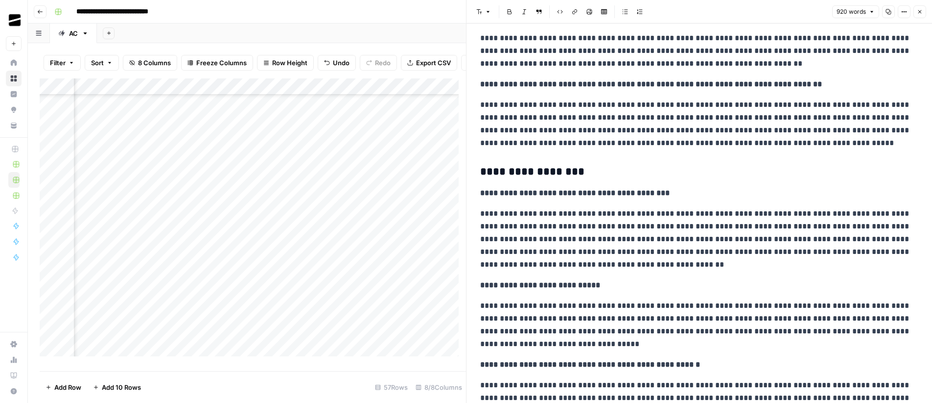
scroll to position [773, 0]
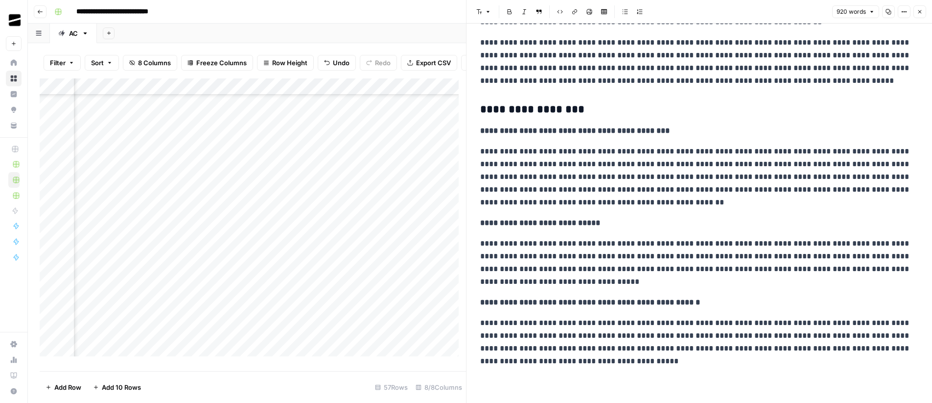
click at [919, 11] on icon "button" at bounding box center [920, 12] width 6 height 6
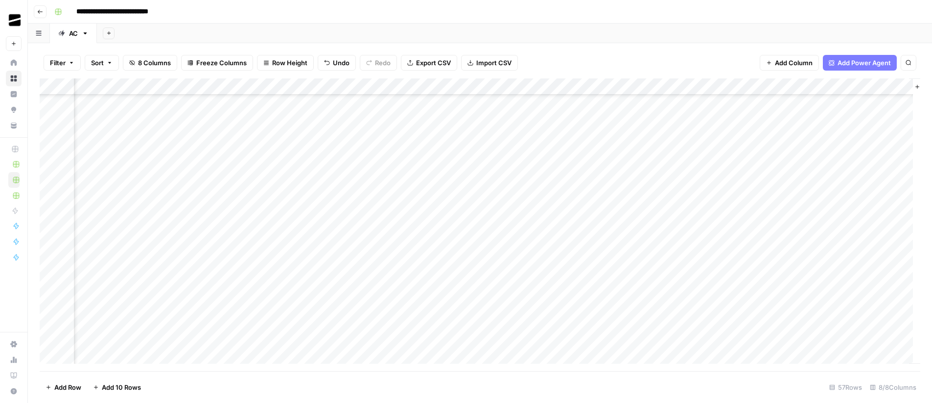
scroll to position [0, 261]
click at [761, 101] on div "Add Column" at bounding box center [480, 224] width 881 height 292
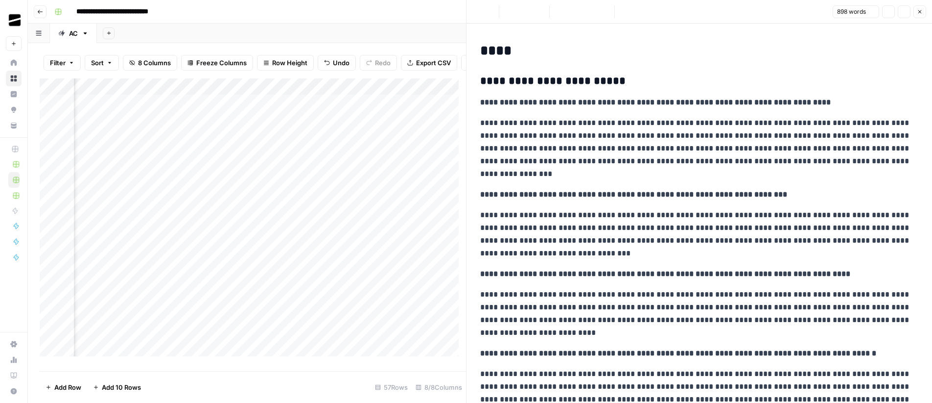
click at [922, 11] on icon "button" at bounding box center [920, 12] width 6 height 6
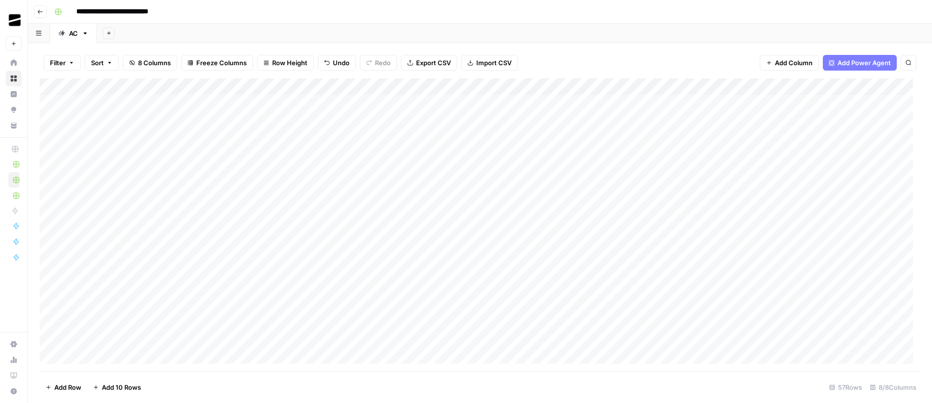
click at [252, 100] on div "Add Column" at bounding box center [480, 224] width 881 height 292
click at [231, 289] on div "Add Column" at bounding box center [480, 224] width 881 height 292
click at [302, 126] on div "Add Column" at bounding box center [480, 224] width 881 height 292
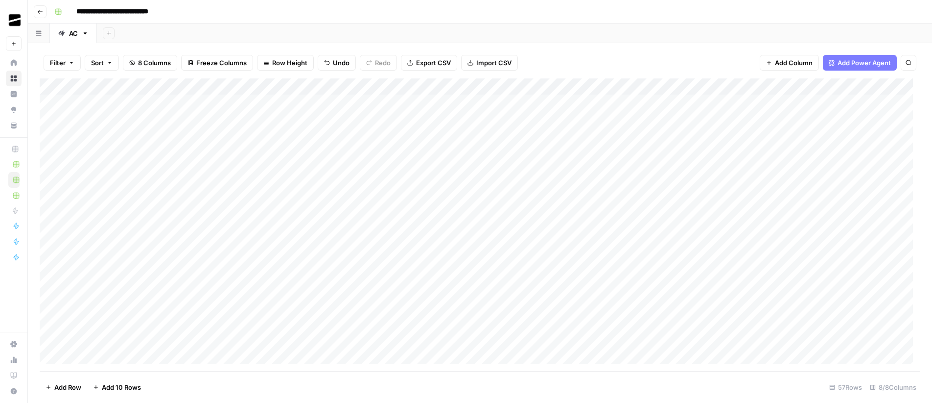
click at [239, 102] on div "Add Column" at bounding box center [480, 224] width 881 height 292
click at [231, 268] on div "Add Column" at bounding box center [480, 224] width 881 height 292
click at [423, 289] on div "Add Column" at bounding box center [480, 224] width 881 height 292
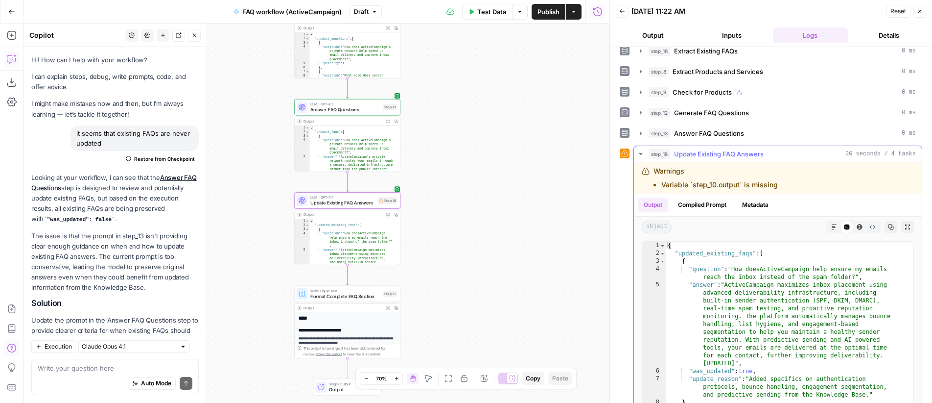
scroll to position [1558, 0]
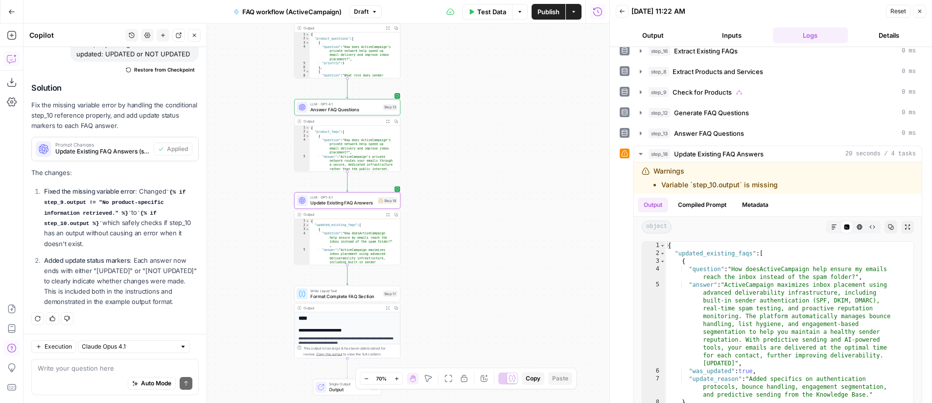
click at [387, 215] on icon "button" at bounding box center [387, 214] width 3 height 3
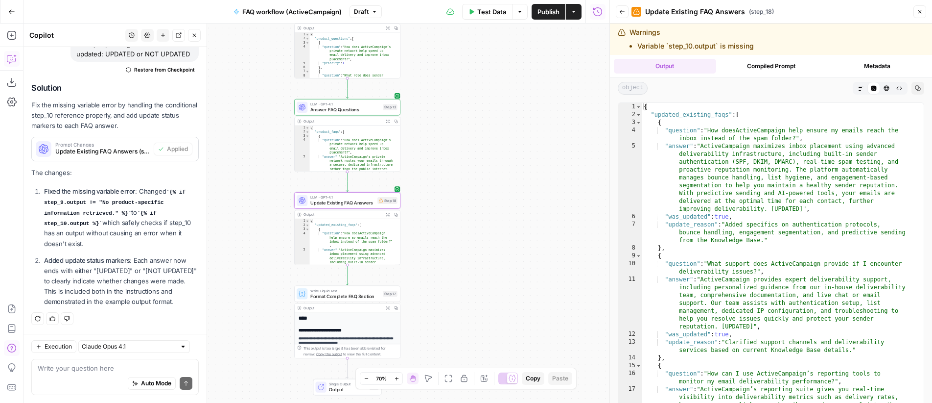
click at [859, 90] on icon "button" at bounding box center [862, 88] width 6 height 6
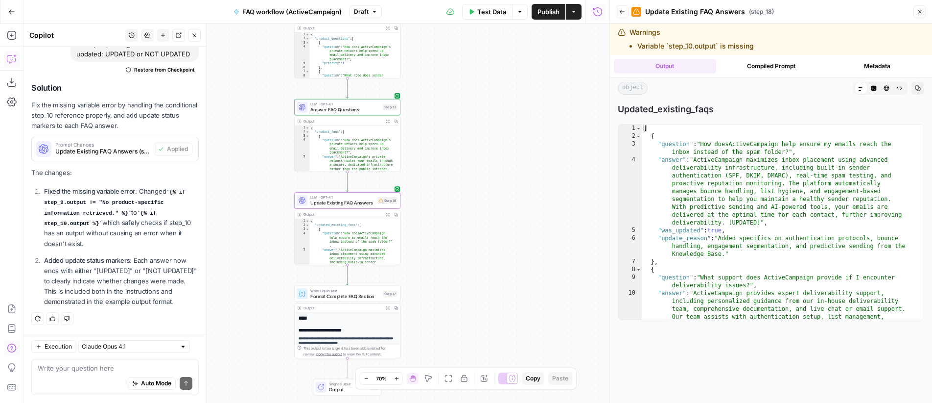
click at [621, 14] on icon "button" at bounding box center [623, 12] width 6 height 6
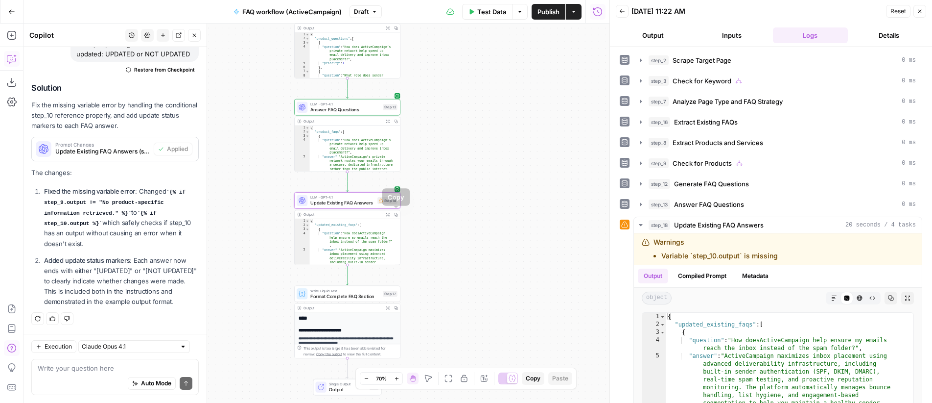
click at [390, 216] on button "Expand Output" at bounding box center [388, 214] width 8 height 8
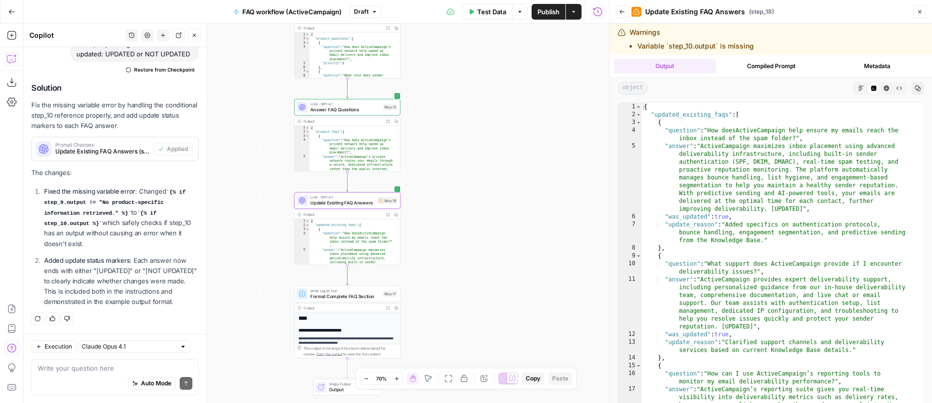
click at [763, 66] on button "Compiled Prompt" at bounding box center [771, 66] width 102 height 15
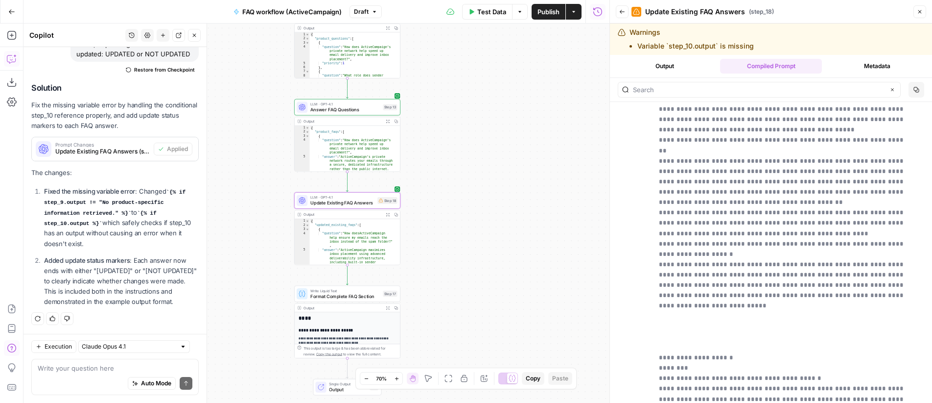
scroll to position [1393, 0]
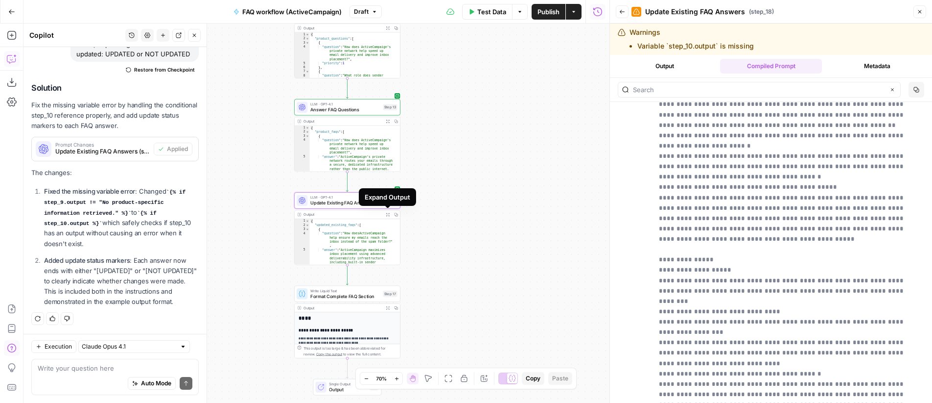
click at [388, 214] on icon "button" at bounding box center [387, 214] width 3 height 3
drag, startPoint x: 340, startPoint y: 199, endPoint x: 340, endPoint y: 192, distance: 7.4
click at [340, 199] on span "Update Existing FAQ Answers" at bounding box center [342, 202] width 65 height 7
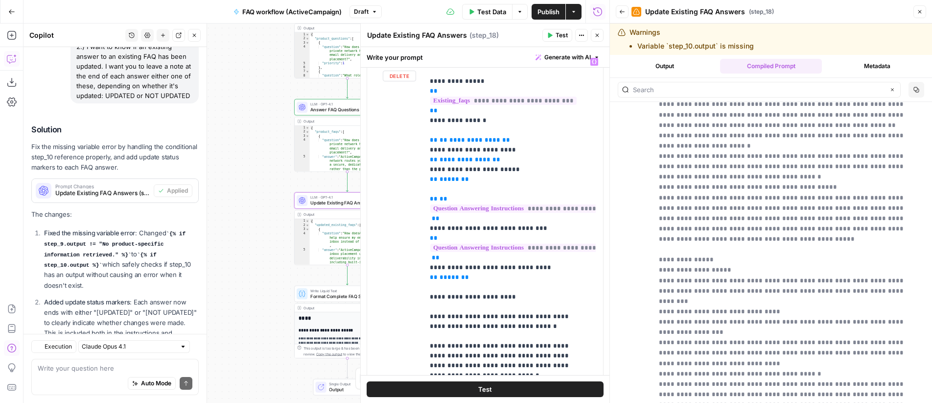
scroll to position [1558, 0]
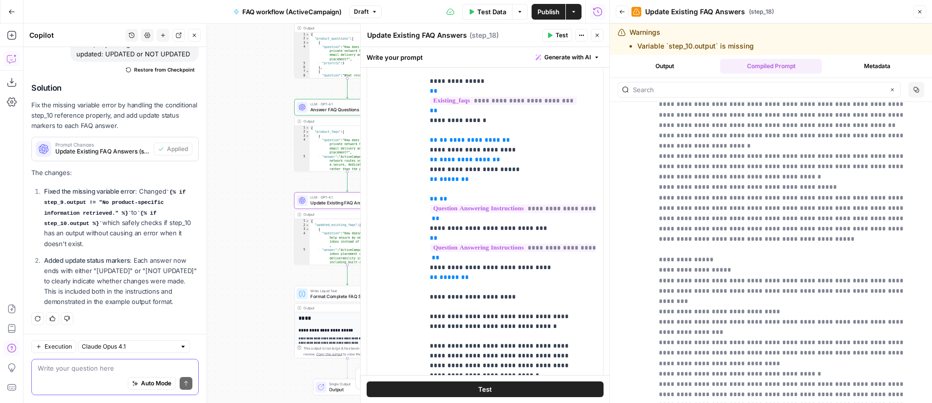
click at [89, 366] on textarea at bounding box center [115, 368] width 155 height 10
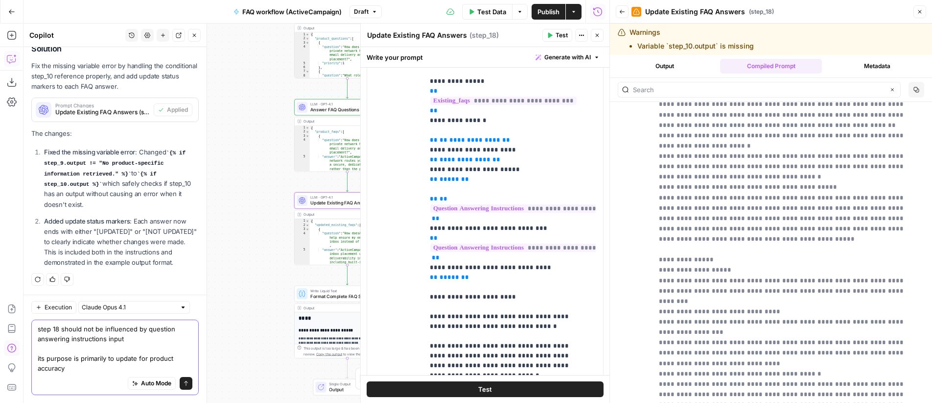
scroll to position [1617, 0]
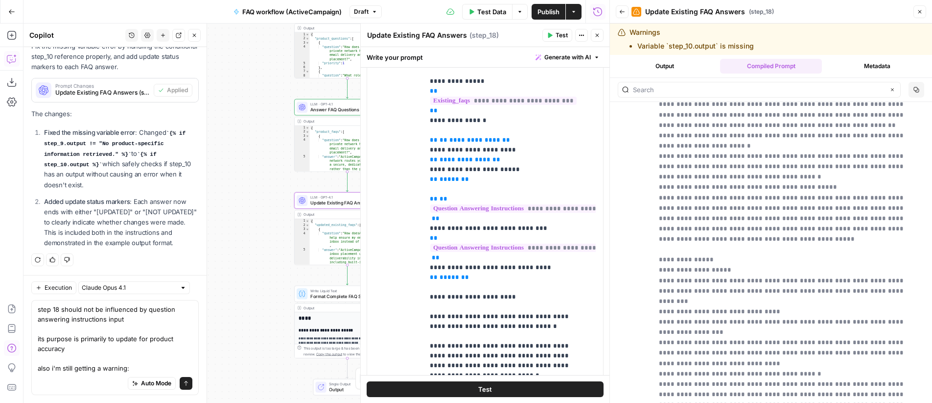
drag, startPoint x: 639, startPoint y: 46, endPoint x: 786, endPoint y: 48, distance: 147.4
click at [786, 48] on div "Warnings Variable `step_10.output` is missing" at bounding box center [728, 39] width 221 height 24
copy li "Variable `step_10.output` is missing"
click at [153, 367] on textarea "step 18 should not be influenced by question answering instructions input its p…" at bounding box center [115, 338] width 155 height 69
paste textarea "Variable `step_10.output` is missing"
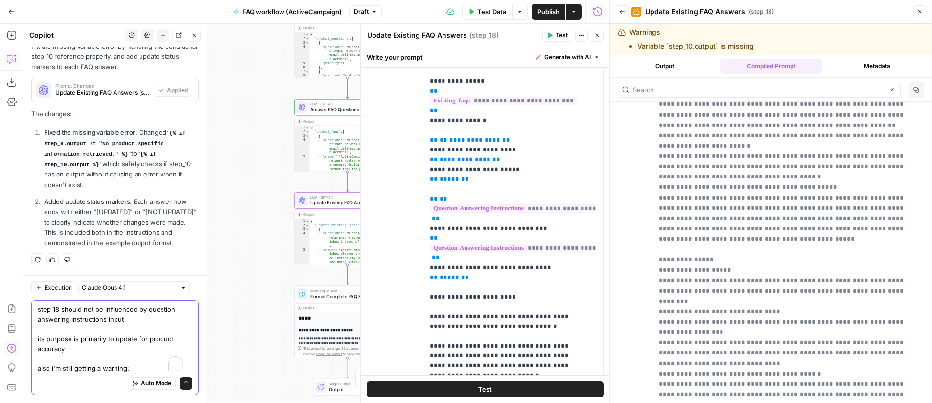
type textarea "step 18 should not be influenced by question answering instructions input its p…"
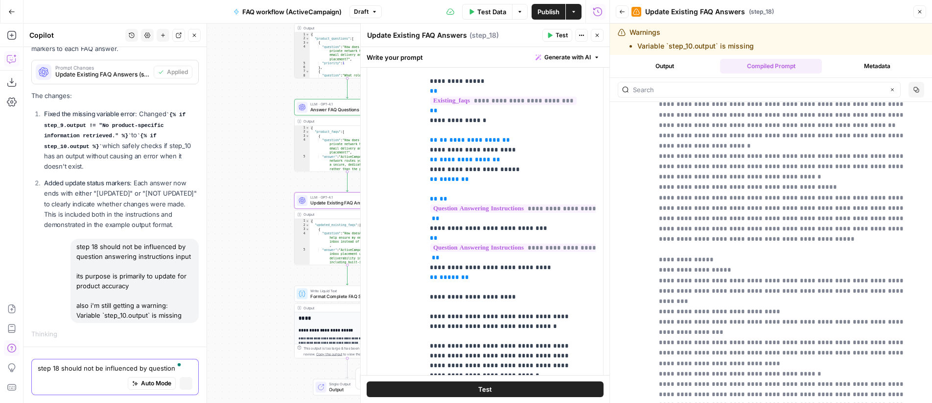
scroll to position [1579, 0]
click at [596, 39] on button "Close" at bounding box center [597, 35] width 13 height 13
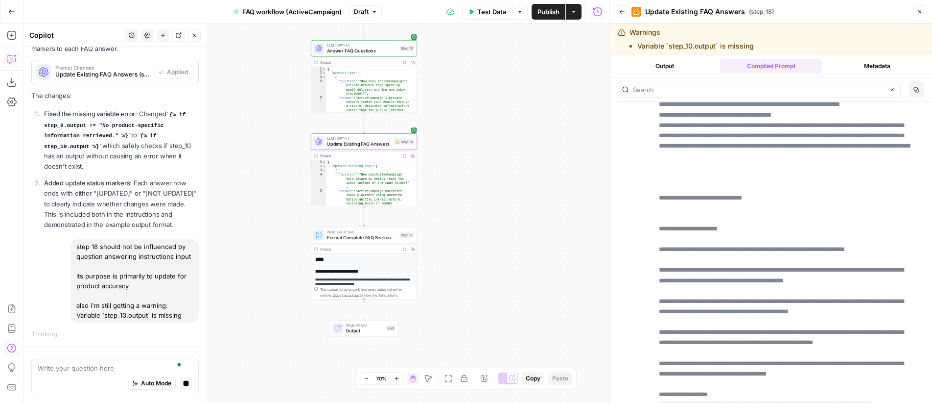
drag, startPoint x: 512, startPoint y: 227, endPoint x: 526, endPoint y: 173, distance: 55.7
click at [526, 173] on div "**********" at bounding box center [317, 213] width 586 height 379
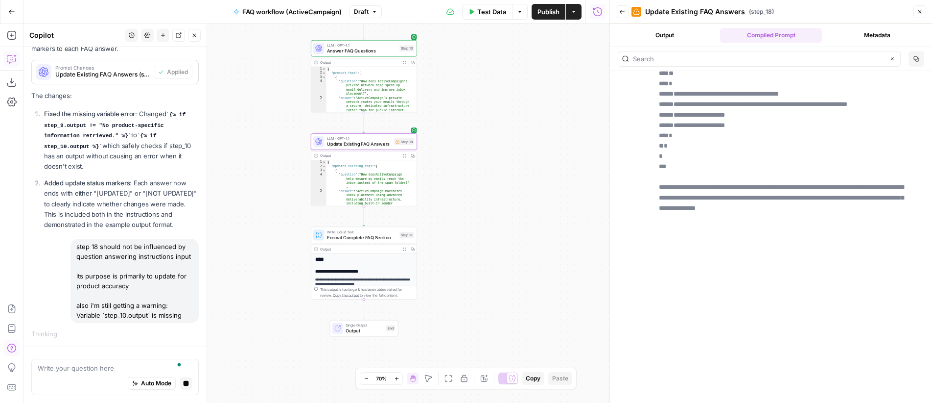
scroll to position [31, 0]
click at [626, 9] on button "Back" at bounding box center [622, 11] width 13 height 13
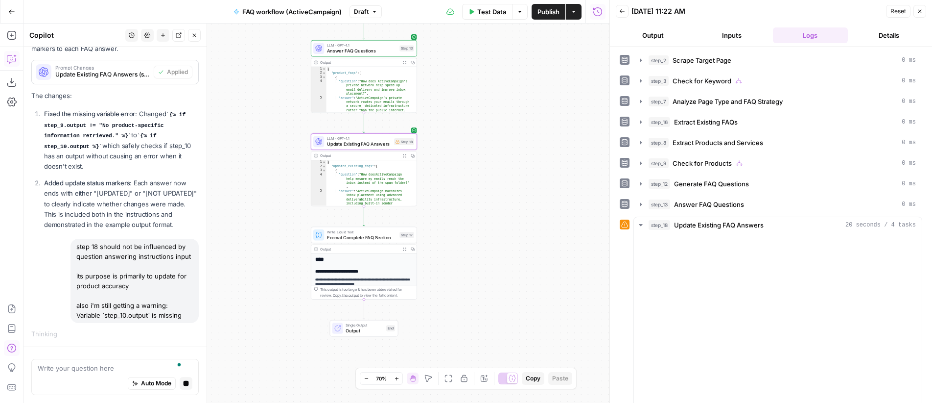
scroll to position [0, 0]
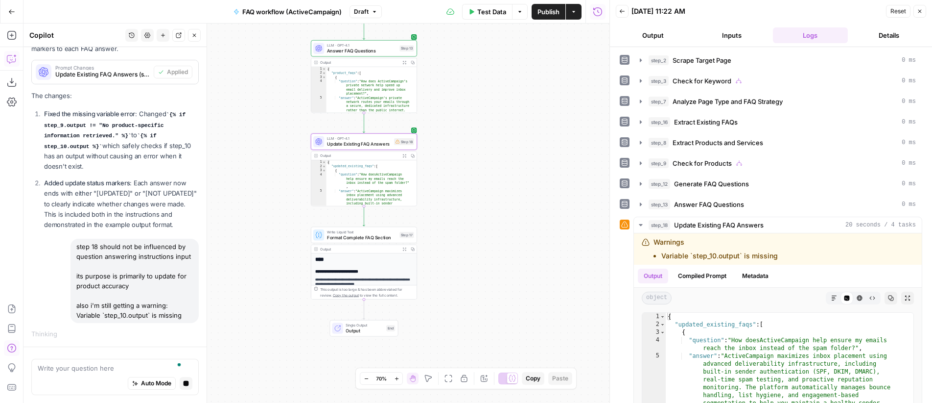
click at [622, 11] on icon "button" at bounding box center [623, 11] width 6 height 6
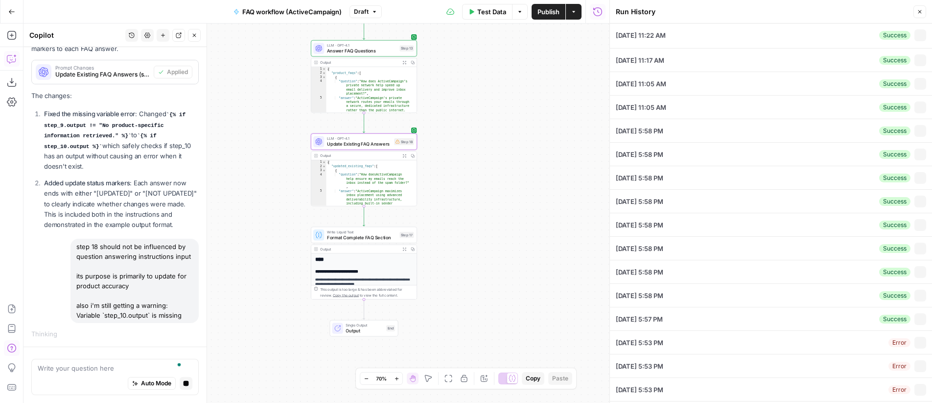
type input "https://www.activecampaign.com/use-cases/improve-deliverability"
type input "ActiveCampaign Knowledge Base"
type input "ActiveCampaign"
type textarea "Add FAQs describing in detail product features that help improve deliverability"
type textarea "🔴 Objection: Steep learning curve Reframe: There is no easier option for the sa…"
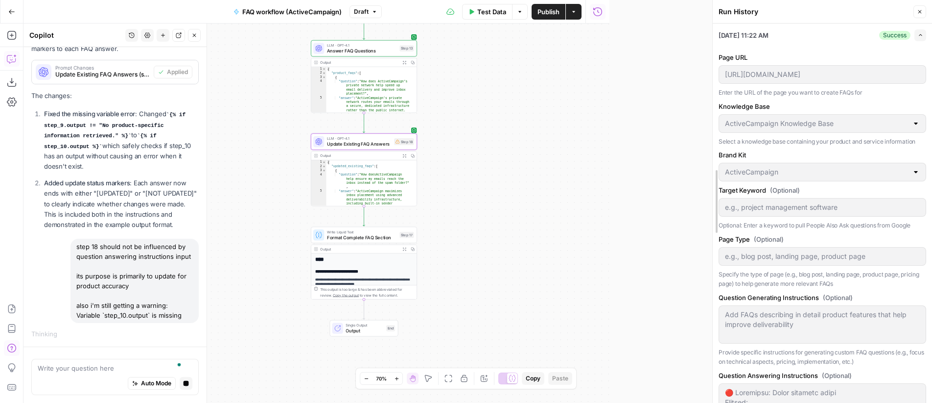
drag, startPoint x: 611, startPoint y: 149, endPoint x: 714, endPoint y: 148, distance: 102.9
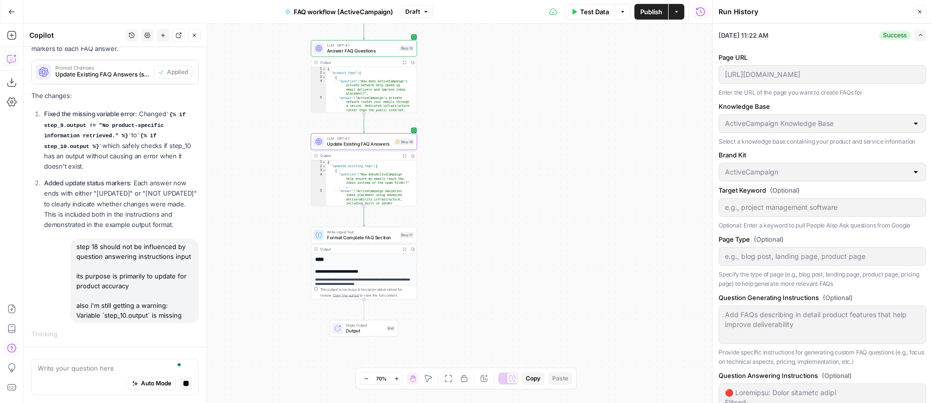
click at [569, 123] on div "**********" at bounding box center [368, 213] width 689 height 379
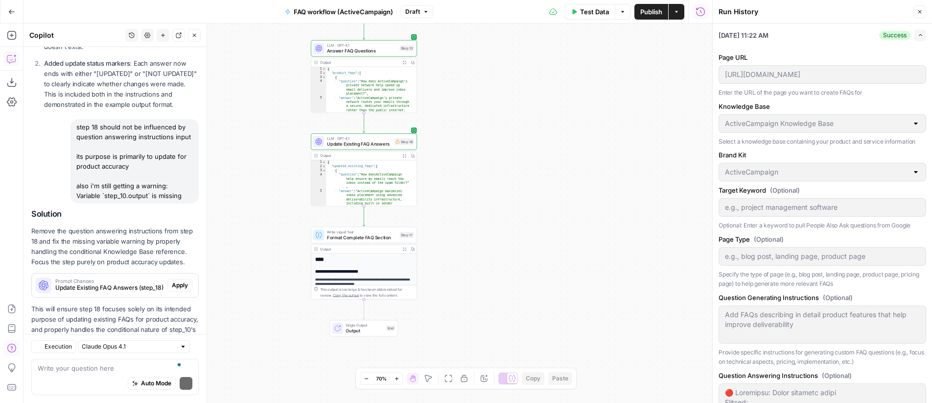
scroll to position [1800, 0]
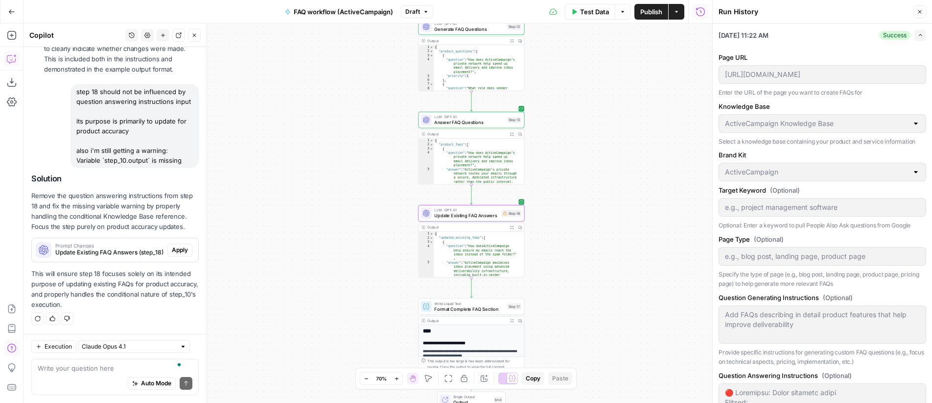
click at [172, 250] on span "Apply" at bounding box center [180, 249] width 16 height 9
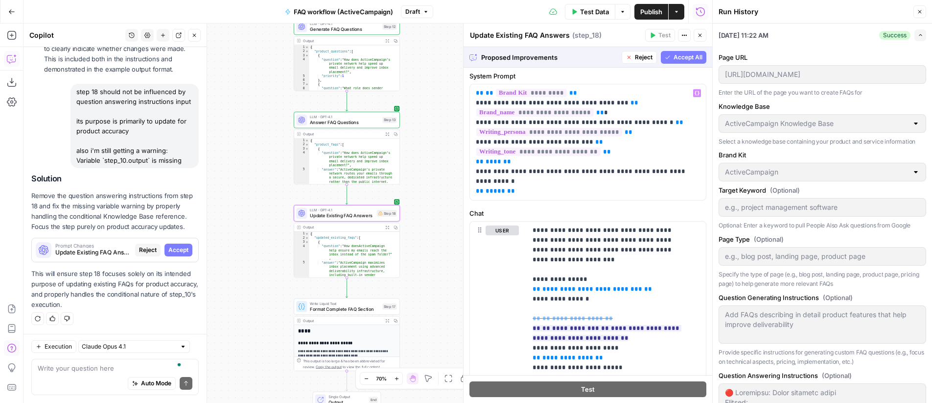
scroll to position [119, 0]
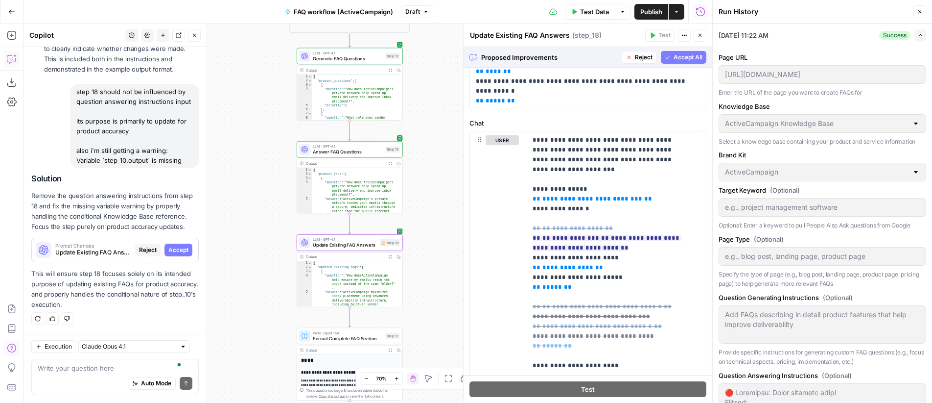
drag, startPoint x: 434, startPoint y: 137, endPoint x: 428, endPoint y: 209, distance: 72.3
click at [428, 210] on div "**********" at bounding box center [368, 213] width 689 height 379
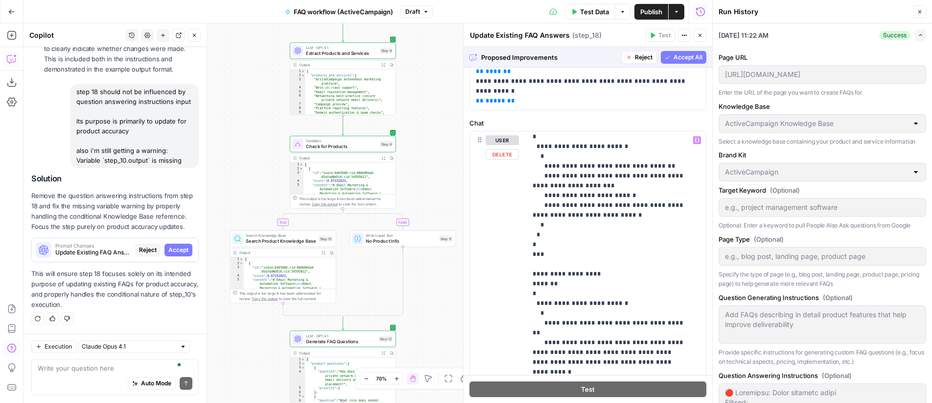
scroll to position [862, 0]
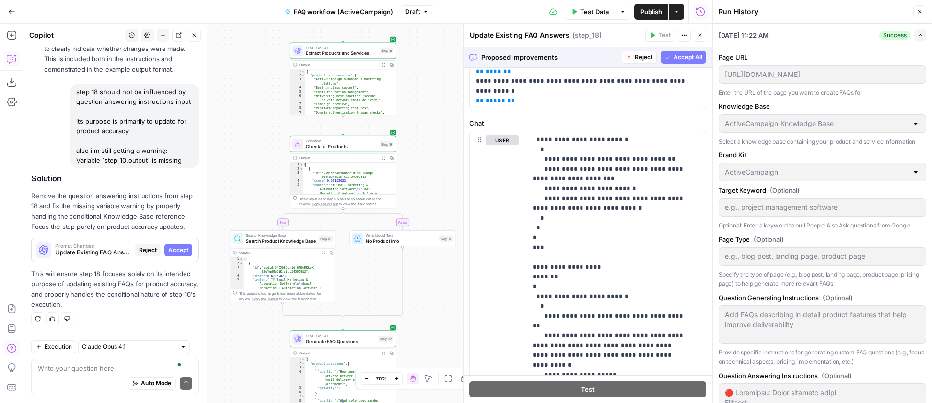
click at [678, 57] on span "Accept All" at bounding box center [688, 57] width 29 height 9
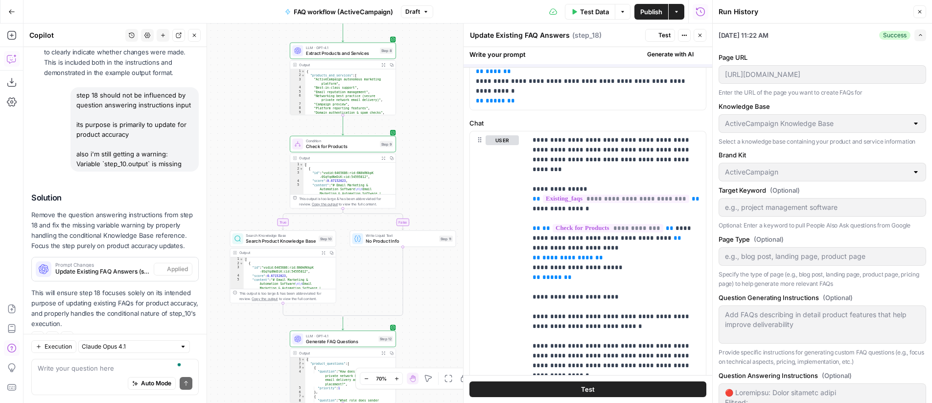
scroll to position [0, 0]
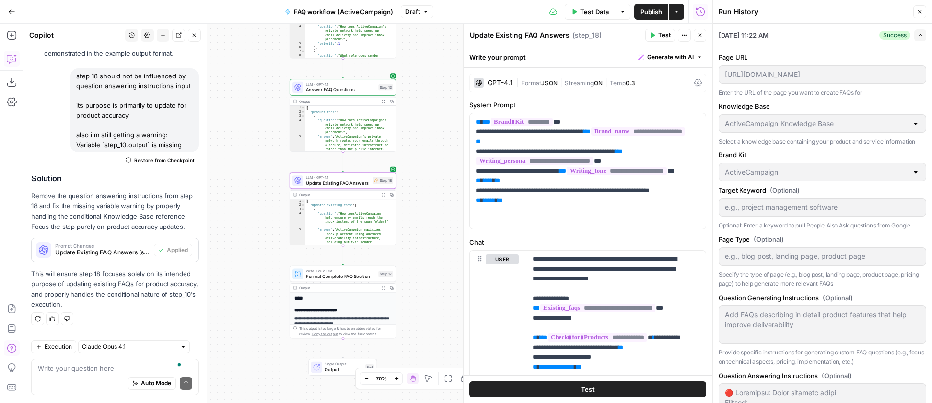
click at [703, 36] on icon "button" at bounding box center [700, 35] width 6 height 6
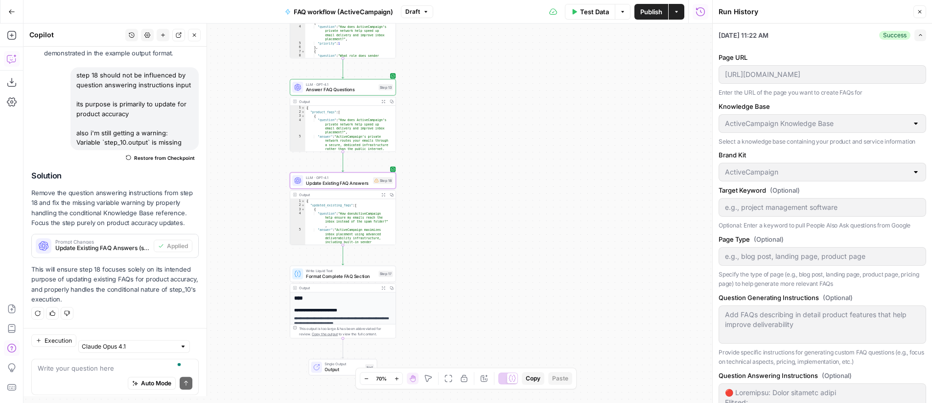
scroll to position [1816, 0]
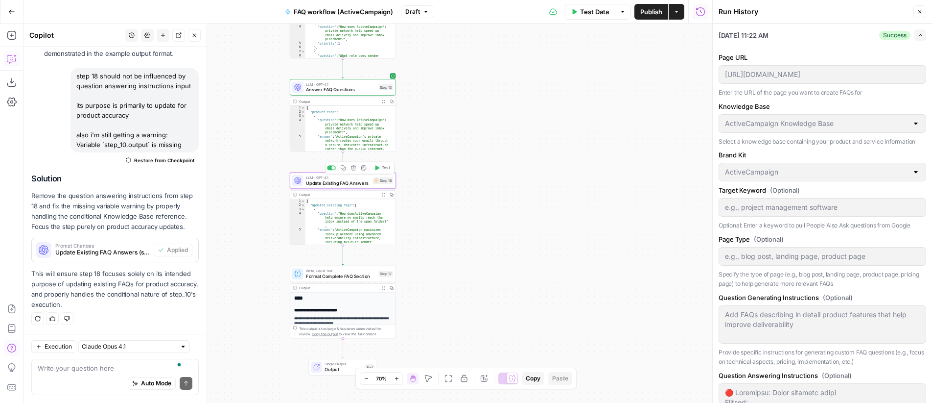
click at [382, 169] on span "Test" at bounding box center [386, 168] width 8 height 6
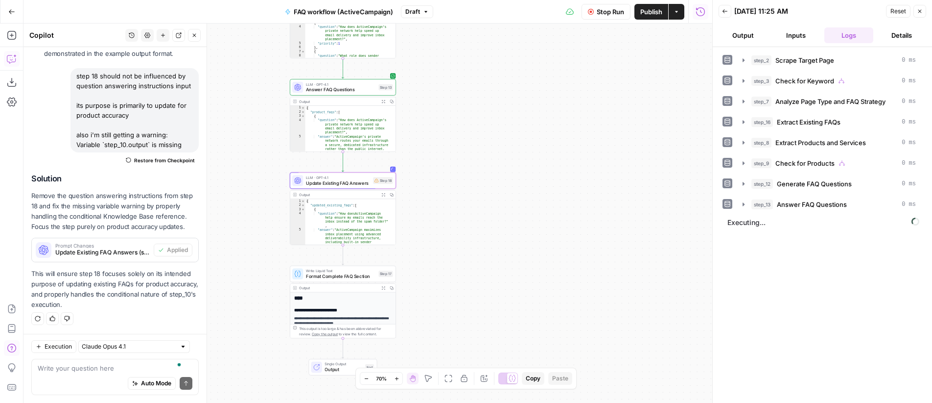
click at [725, 11] on icon "button" at bounding box center [725, 11] width 5 height 4
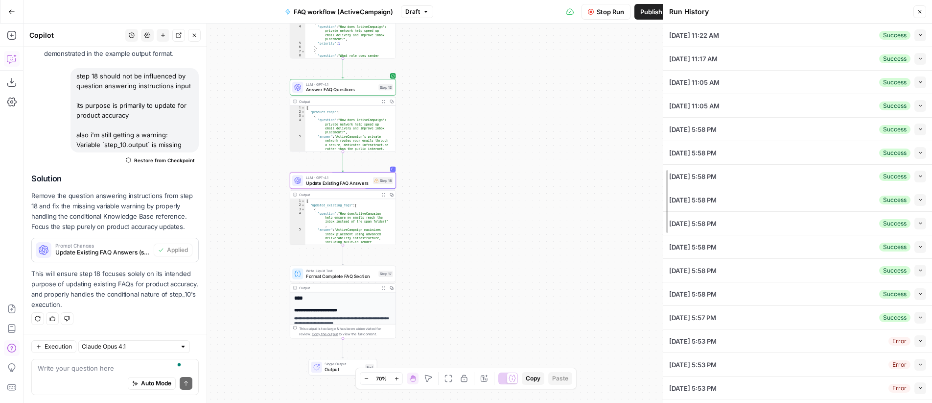
drag, startPoint x: 711, startPoint y: 247, endPoint x: 662, endPoint y: 249, distance: 49.5
click at [662, 249] on div at bounding box center [664, 201] width 10 height 403
click at [332, 179] on span "LLM · GPT-4.1" at bounding box center [338, 176] width 65 height 5
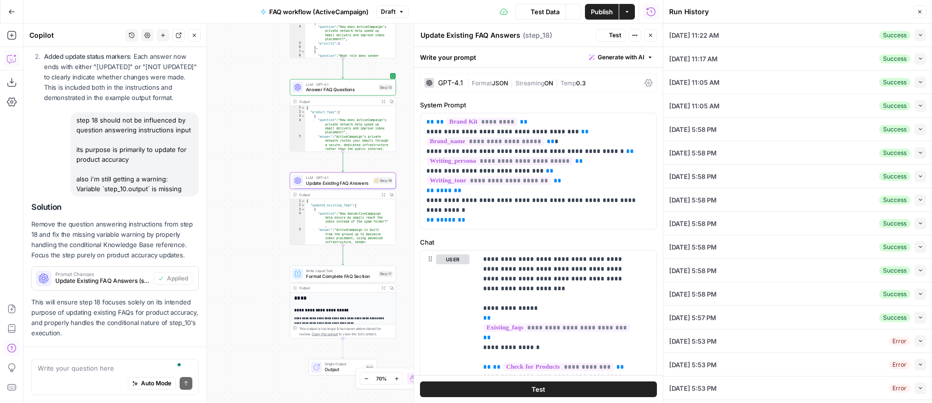
scroll to position [25, 0]
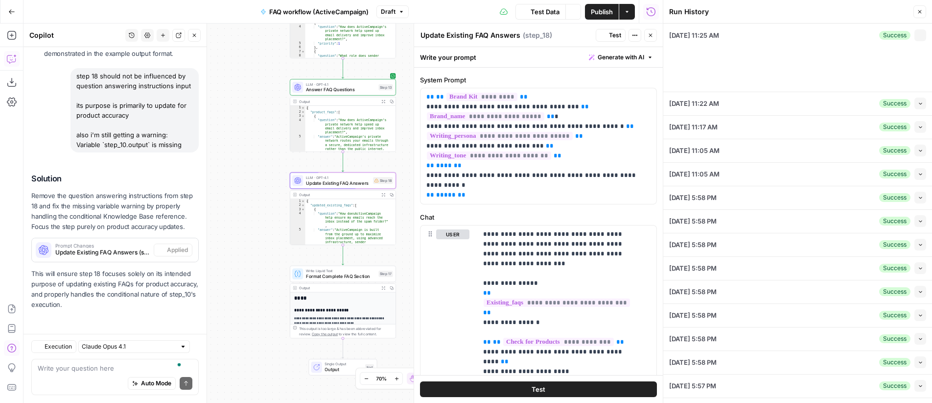
type textarea "Add FAQs describing in detail product features that help improve deliverability"
type textarea "🔴 Objection: Steep learning curve Reframe: There is no easier option for the sa…"
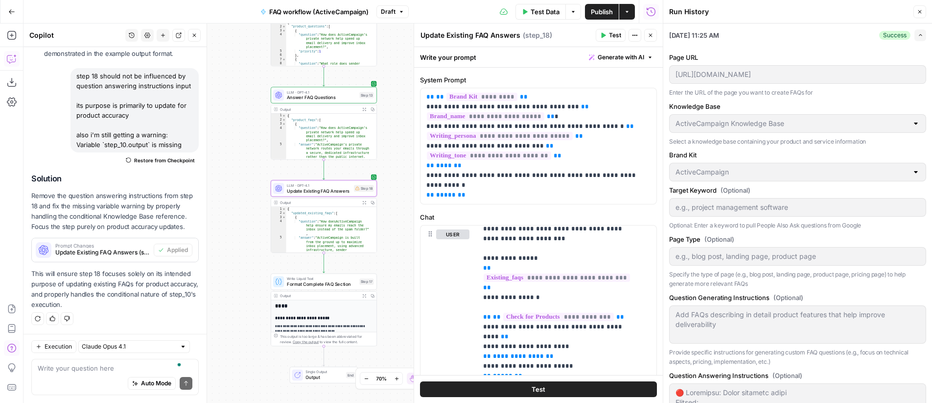
drag, startPoint x: 249, startPoint y: 219, endPoint x: 240, endPoint y: 223, distance: 10.1
click at [240, 223] on div "**********" at bounding box center [344, 213] width 640 height 379
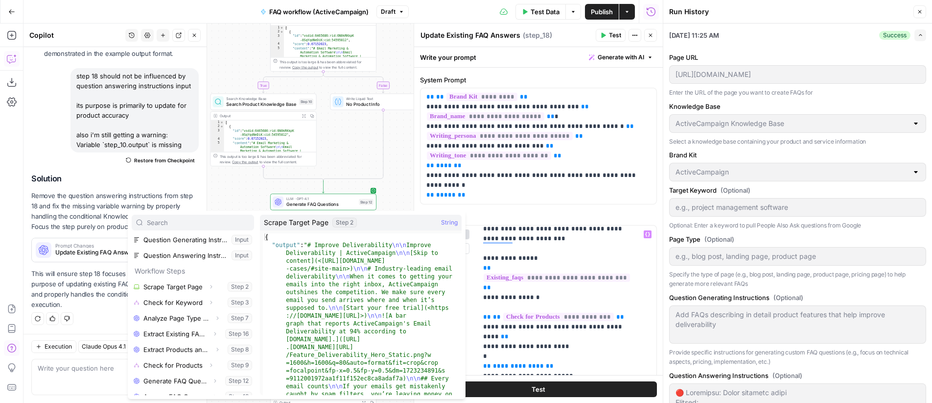
scroll to position [105, 0]
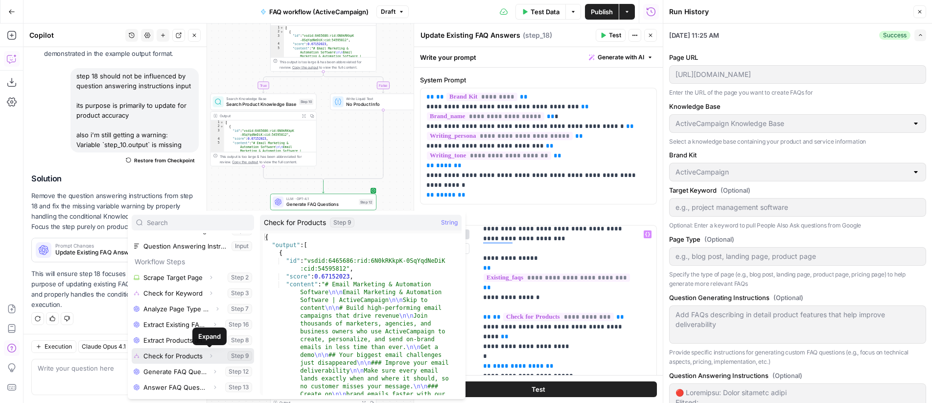
click at [209, 355] on icon "button" at bounding box center [211, 356] width 6 height 6
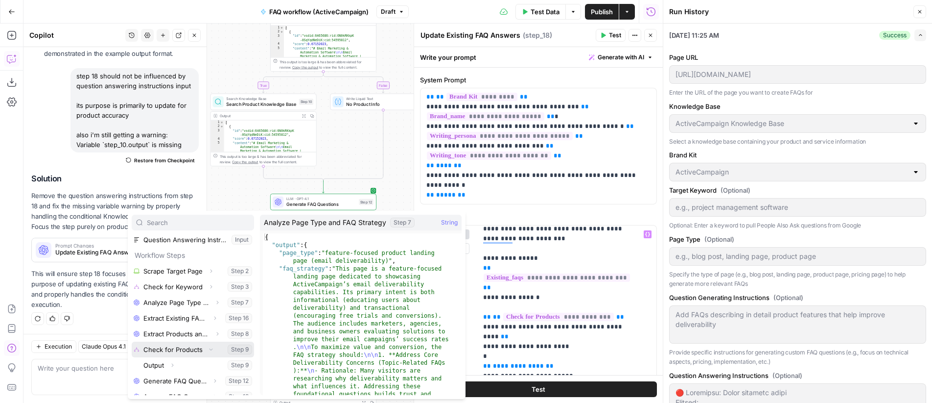
scroll to position [120, 0]
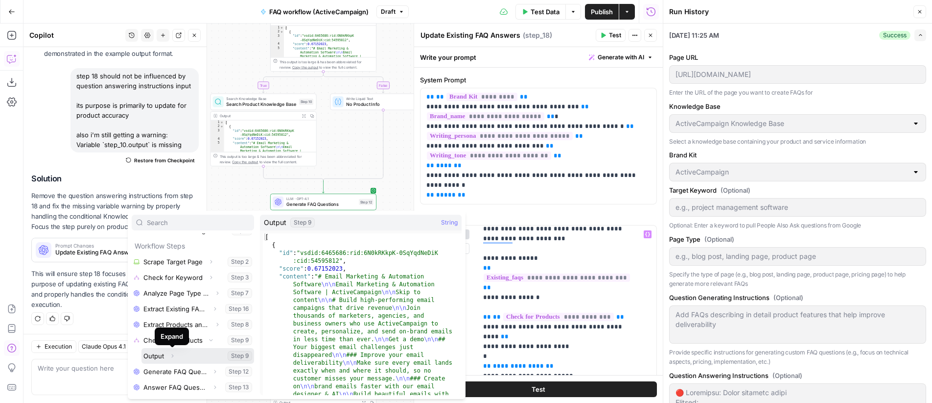
click at [175, 357] on button "Expand" at bounding box center [172, 355] width 13 height 13
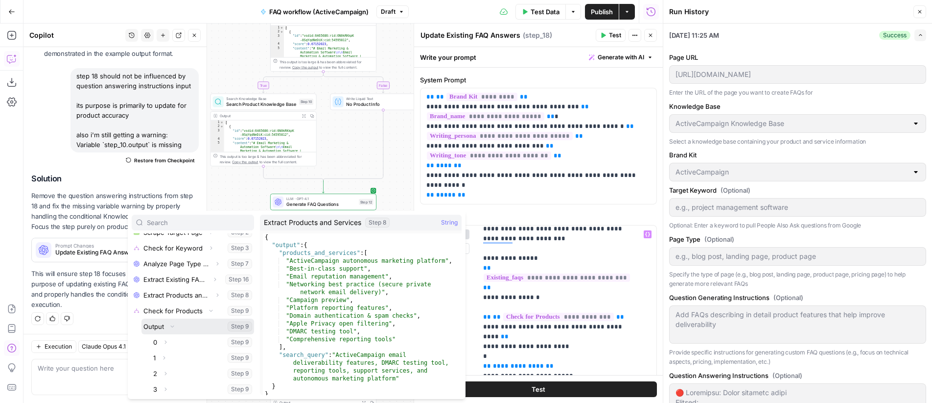
scroll to position [145, 0]
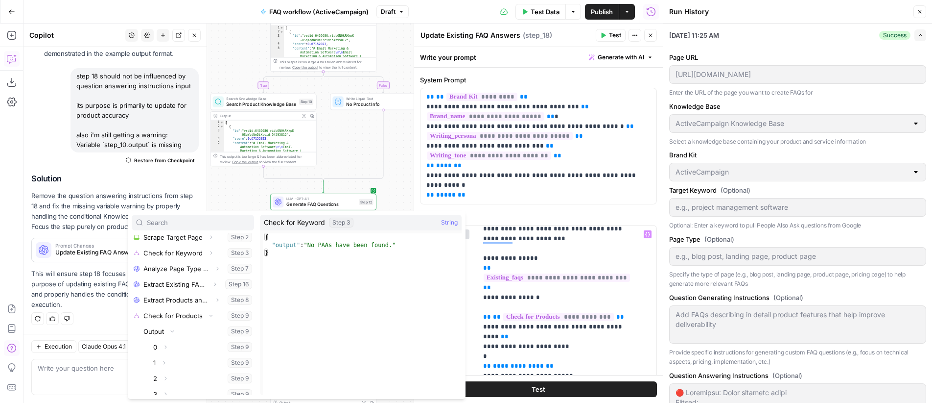
click at [396, 182] on div "**********" at bounding box center [344, 213] width 640 height 379
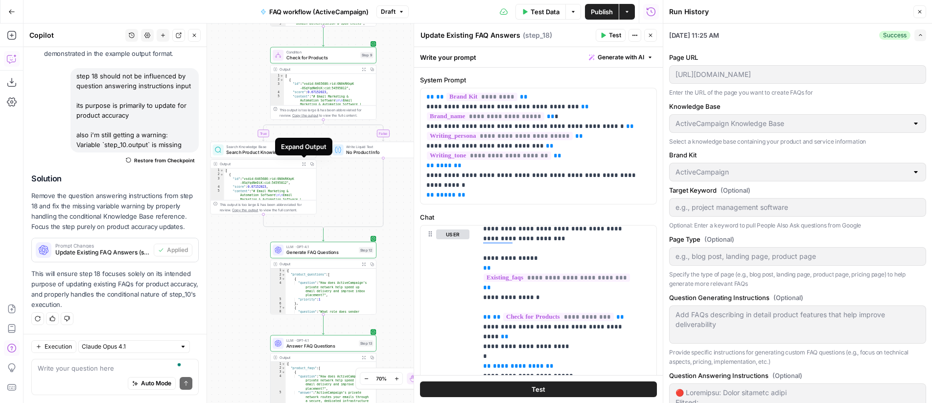
click at [304, 165] on icon "button" at bounding box center [304, 164] width 4 height 4
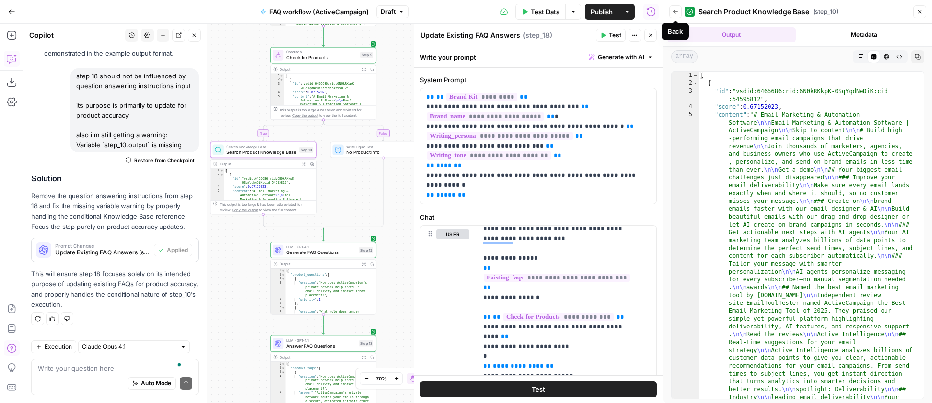
click at [675, 10] on icon "button" at bounding box center [676, 12] width 6 height 6
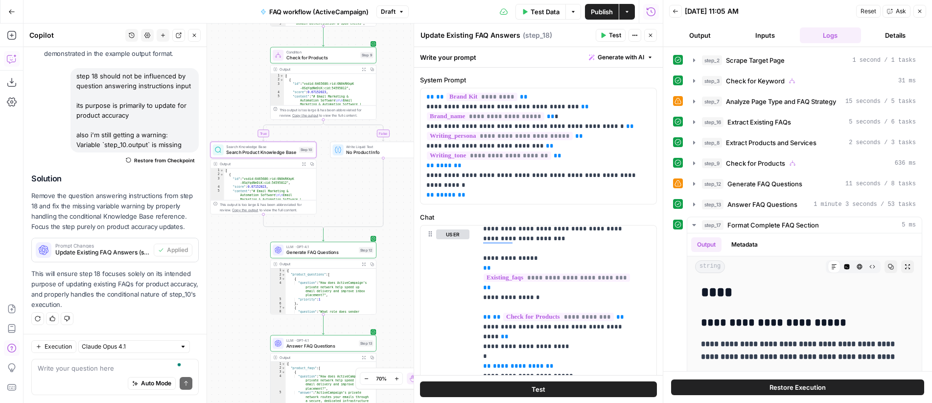
click at [649, 33] on icon "button" at bounding box center [651, 35] width 6 height 6
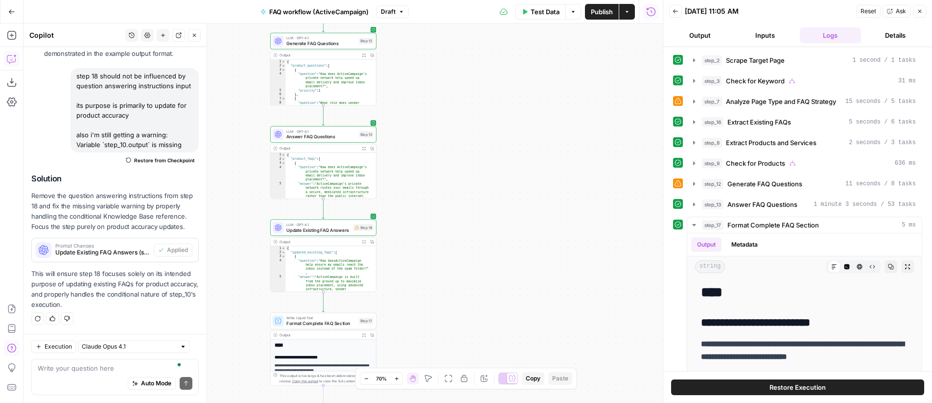
click at [335, 226] on span "Update Existing FAQ Answers" at bounding box center [318, 229] width 65 height 7
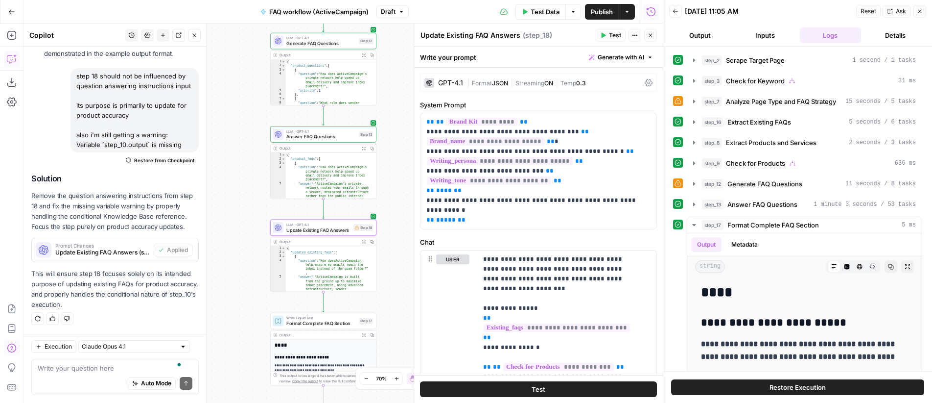
click at [653, 30] on button "Close" at bounding box center [650, 35] width 13 height 13
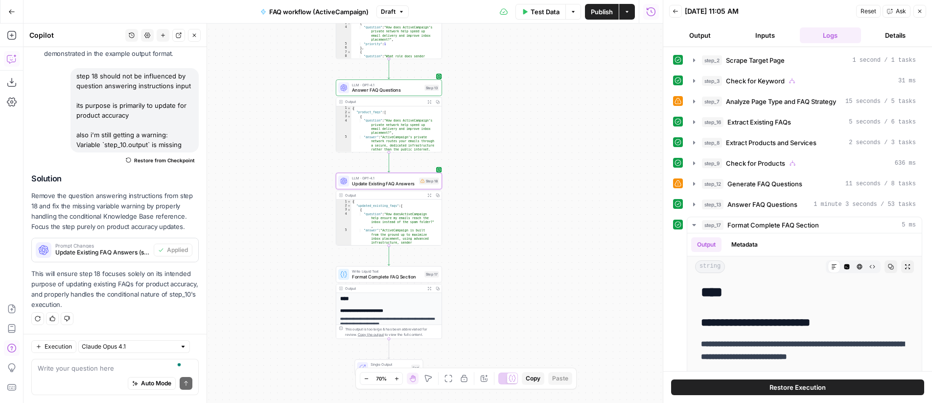
drag, startPoint x: 483, startPoint y: 240, endPoint x: 549, endPoint y: 193, distance: 80.4
click at [549, 193] on div "**********" at bounding box center [344, 213] width 640 height 379
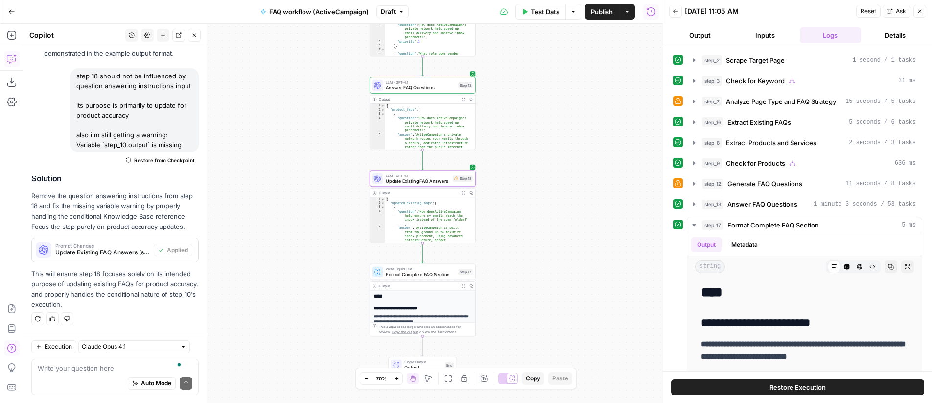
drag, startPoint x: 546, startPoint y: 193, endPoint x: 581, endPoint y: 195, distance: 35.8
click at [581, 195] on div "**********" at bounding box center [344, 213] width 640 height 379
click at [97, 364] on textarea "To enrich screen reader interactions, please activate Accessibility in Grammarl…" at bounding box center [115, 368] width 155 height 10
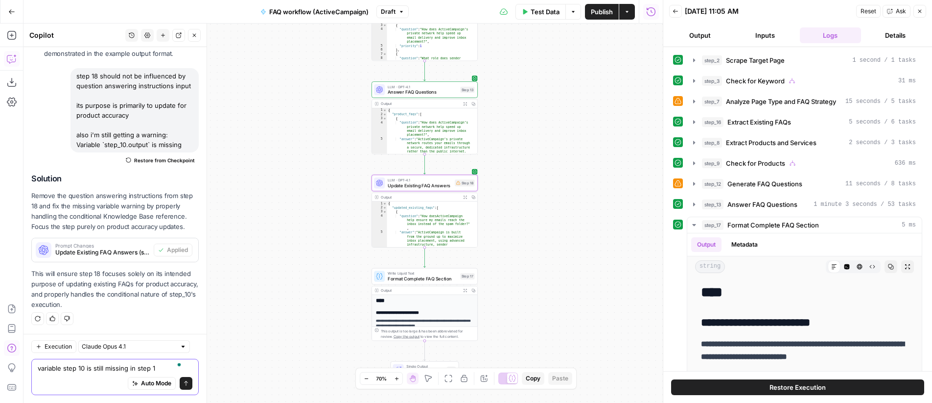
type textarea "variable step 10 is still missing in step 18"
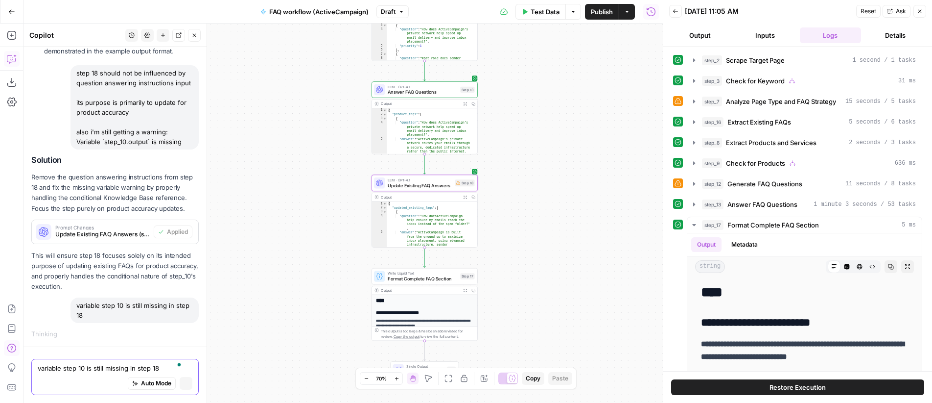
scroll to position [1753, 0]
click at [467, 195] on button "Expand Output" at bounding box center [465, 197] width 8 height 8
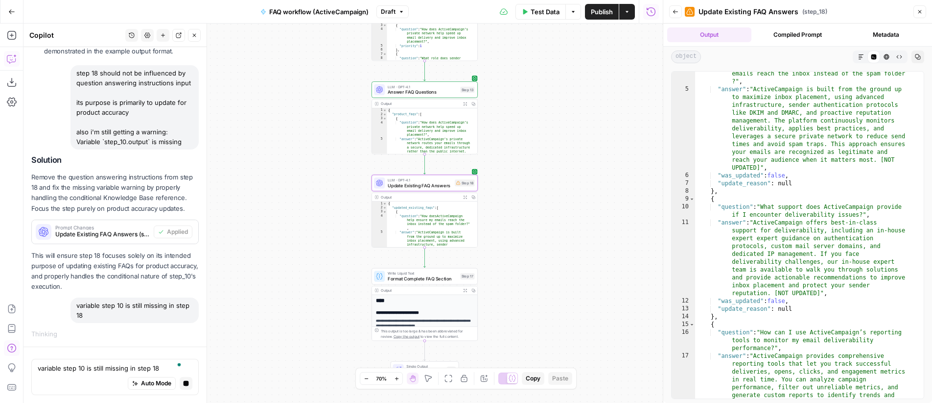
scroll to position [0, 0]
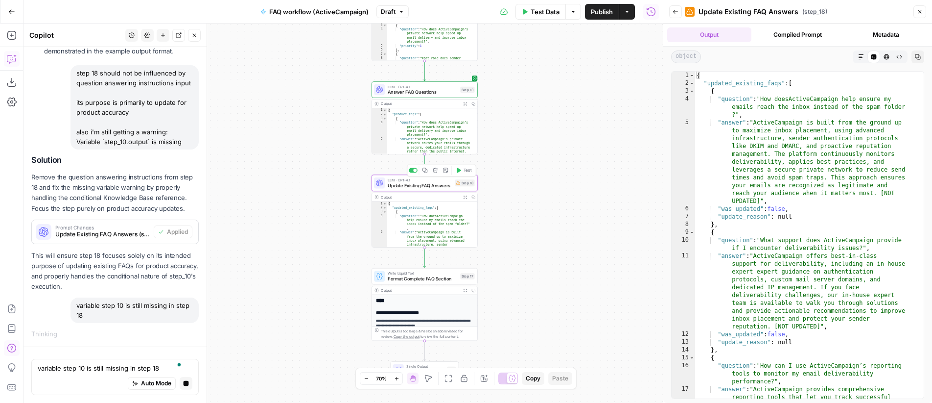
click at [436, 182] on span "Update Existing FAQ Answers" at bounding box center [420, 185] width 65 height 7
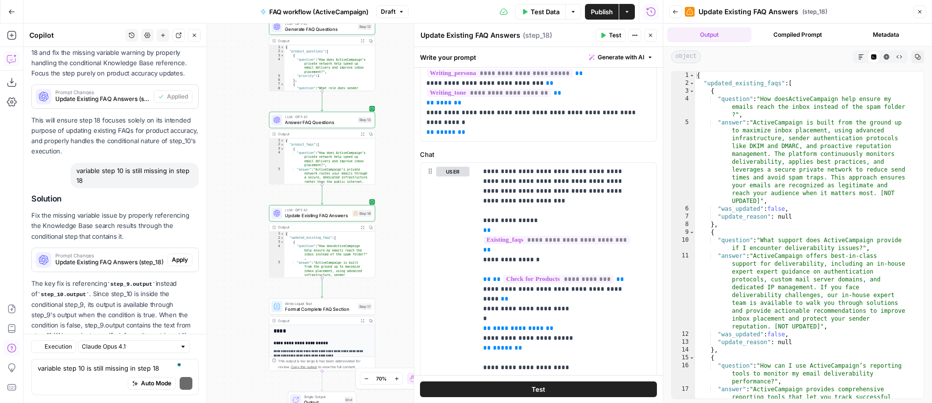
scroll to position [2020, 0]
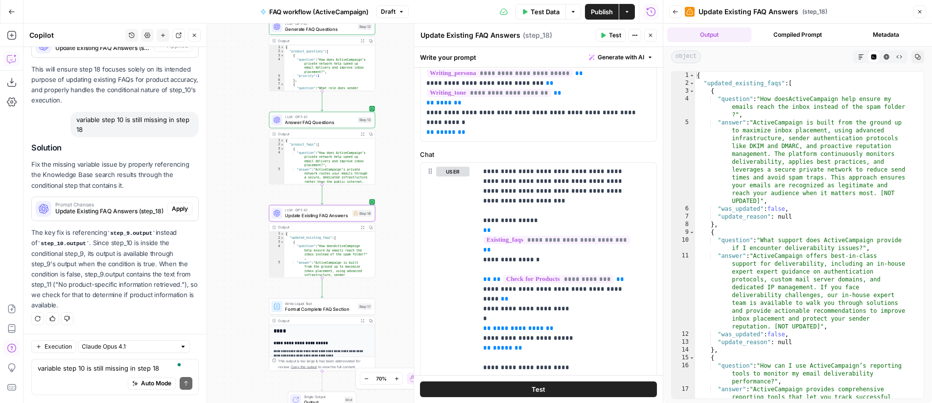
click at [174, 206] on span "Apply" at bounding box center [180, 208] width 16 height 9
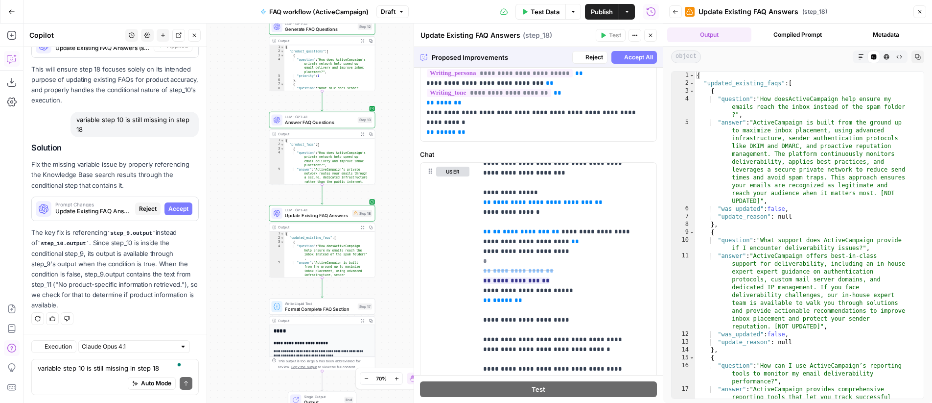
scroll to position [432, 0]
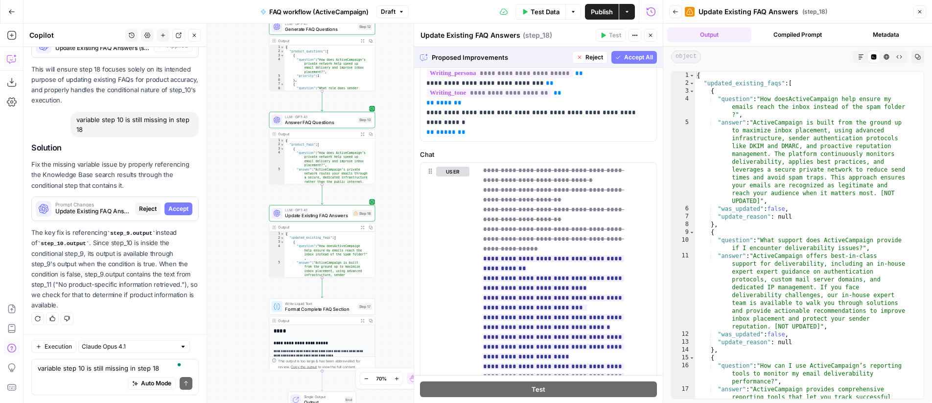
click at [624, 61] on span "Accept All" at bounding box center [638, 57] width 29 height 9
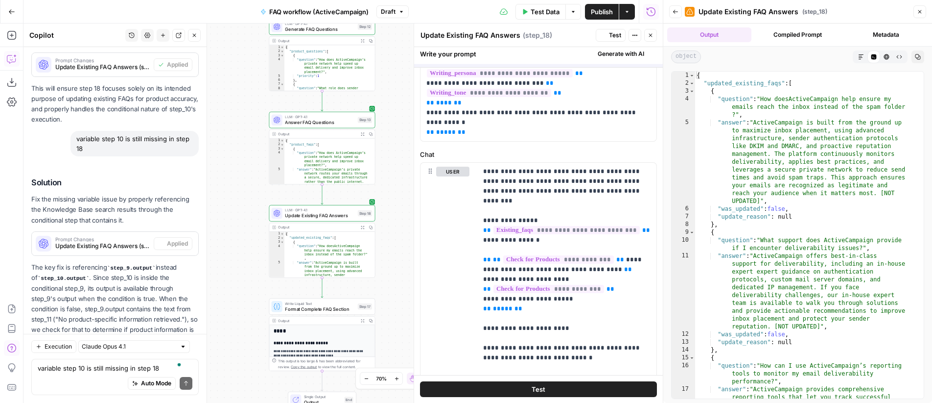
scroll to position [0, 0]
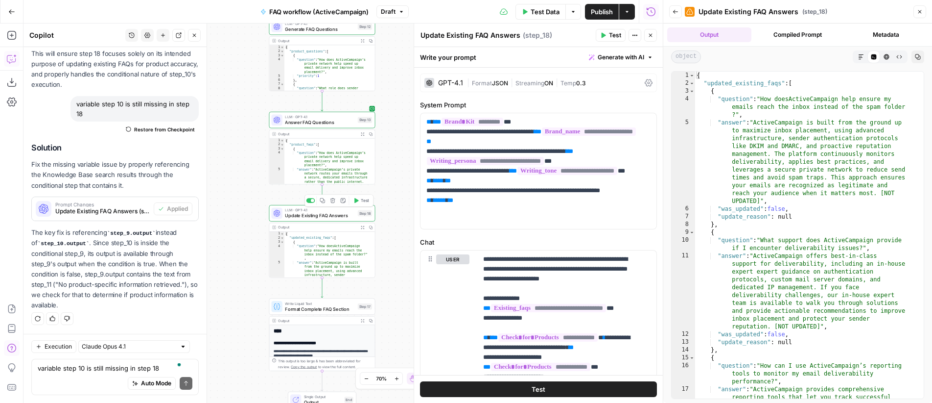
click at [366, 201] on span "Test" at bounding box center [365, 200] width 8 height 6
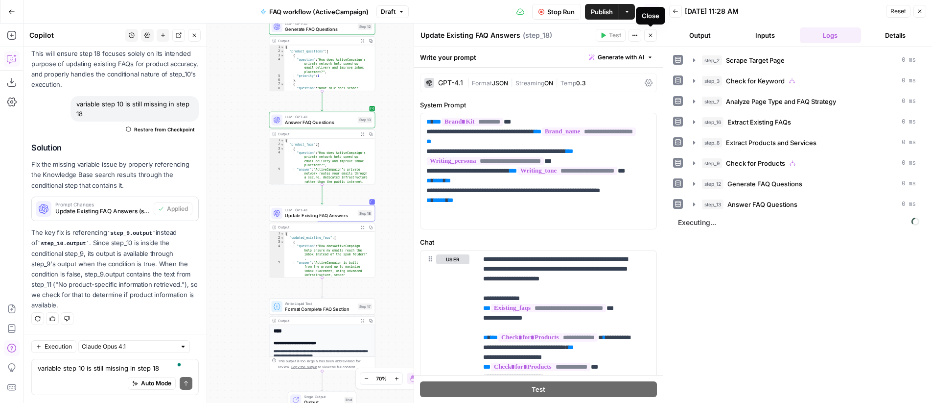
click at [649, 37] on icon "button" at bounding box center [651, 35] width 6 height 6
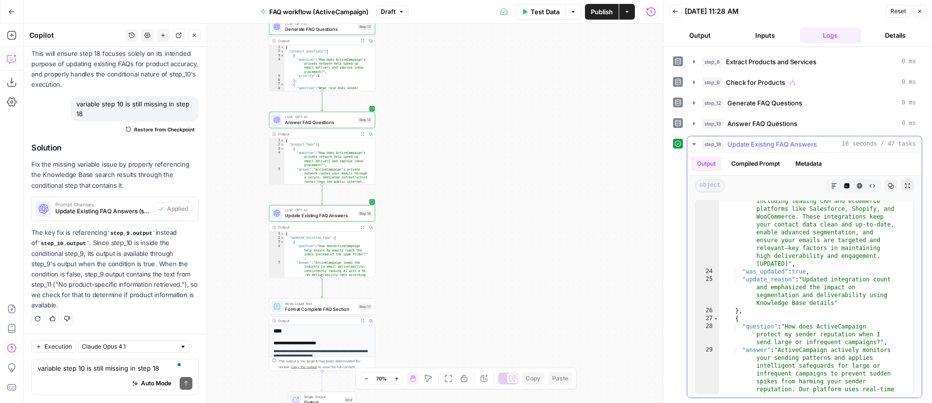
scroll to position [638, 0]
click at [832, 183] on icon "button" at bounding box center [835, 186] width 6 height 6
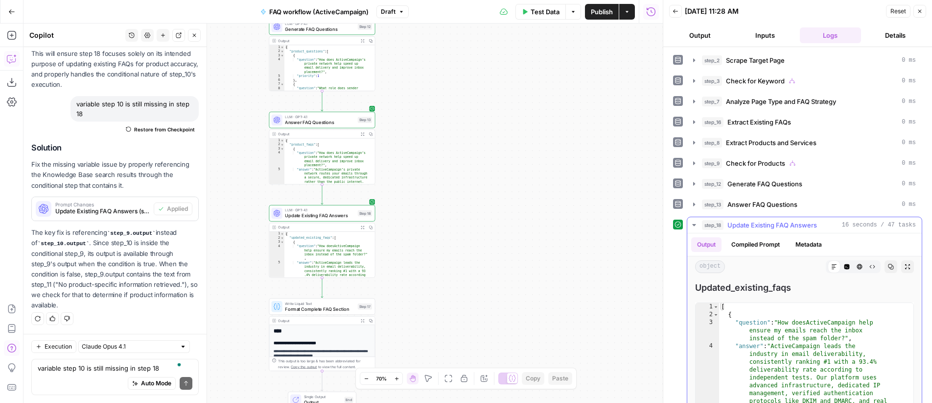
scroll to position [24, 0]
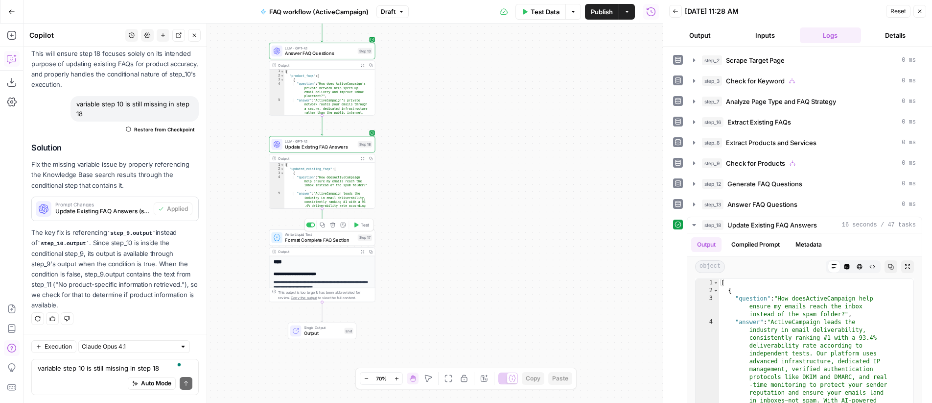
click at [362, 226] on span "Test" at bounding box center [365, 224] width 8 height 6
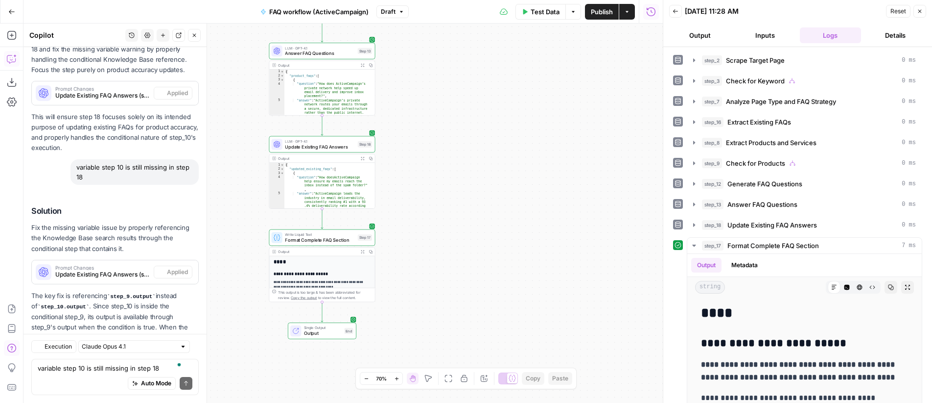
scroll to position [2036, 0]
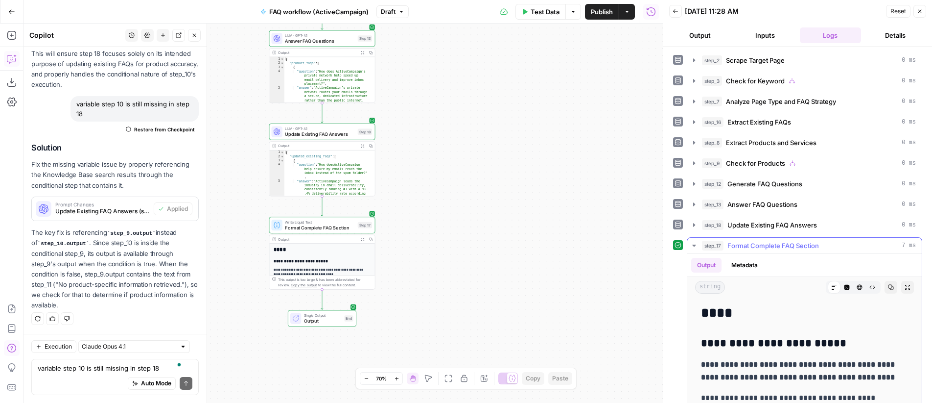
click at [905, 286] on icon "button" at bounding box center [908, 287] width 6 height 6
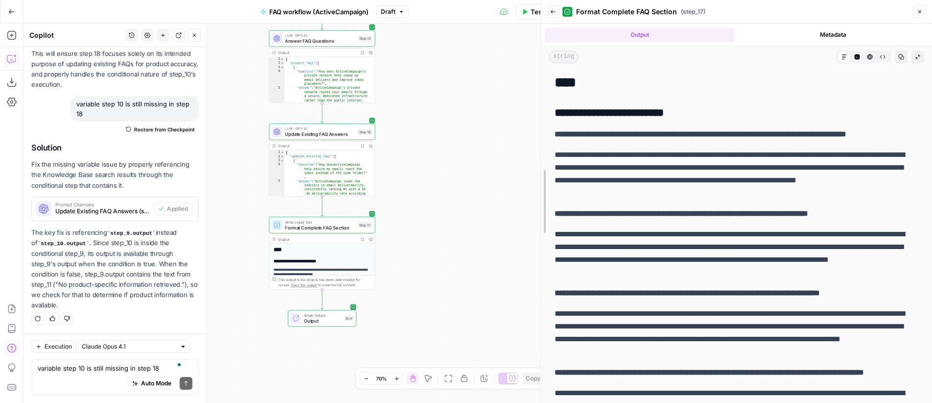
drag, startPoint x: 662, startPoint y: 203, endPoint x: 343, endPoint y: 207, distance: 318.8
click at [343, 207] on body "**********" at bounding box center [466, 201] width 932 height 403
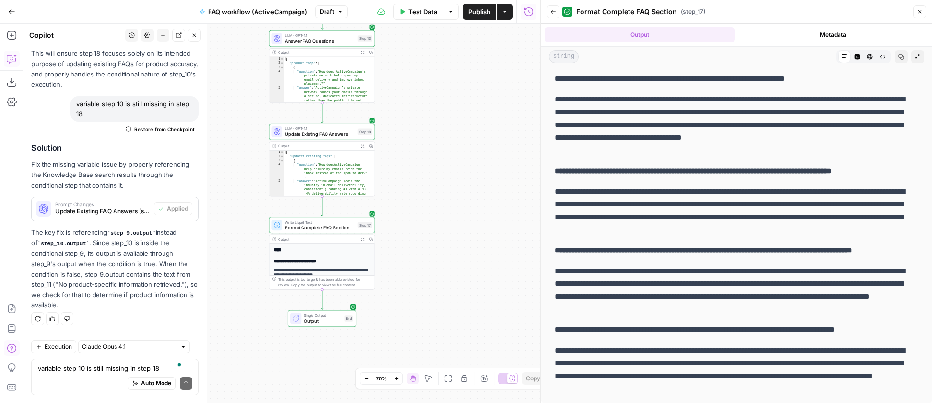
scroll to position [1180, 0]
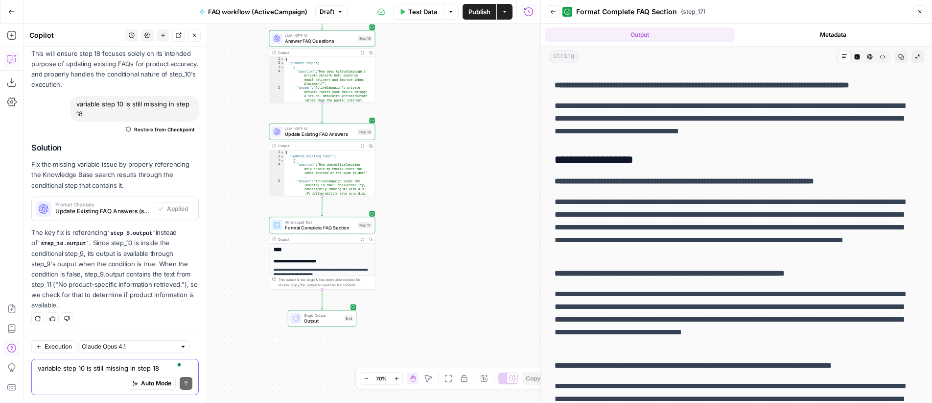
click at [95, 367] on textarea "variable step 10 is still missing in step 18" at bounding box center [115, 368] width 155 height 10
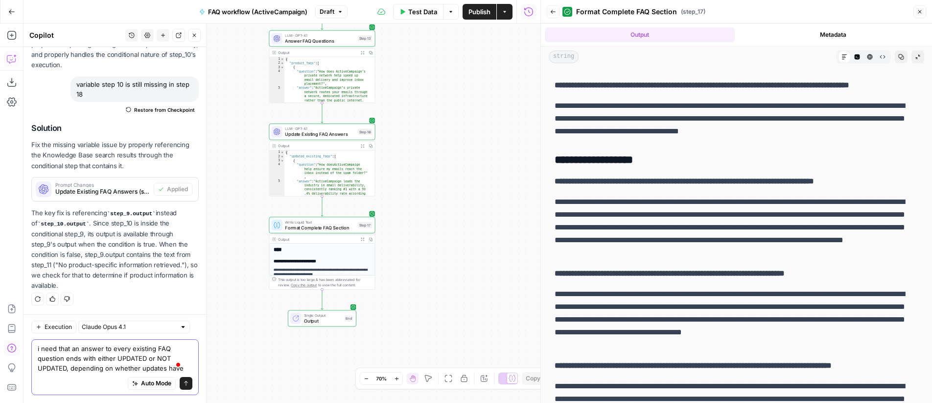
scroll to position [2065, 0]
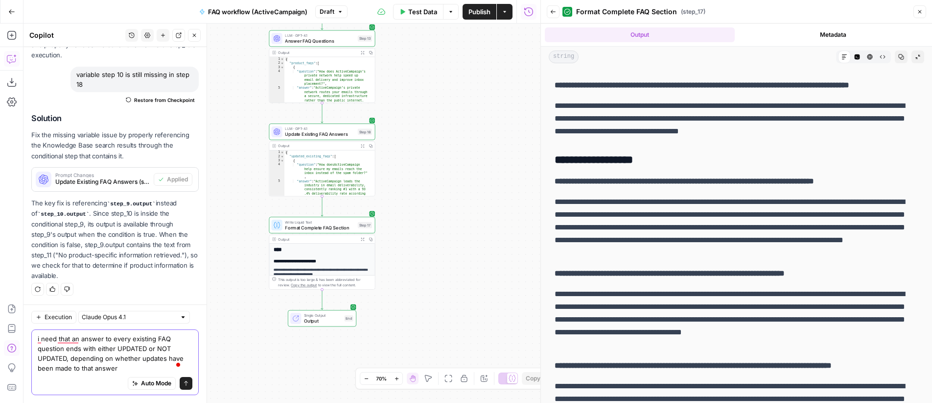
type textarea "i need that an answer to every existing FAQ question ends with either UPDATED o…"
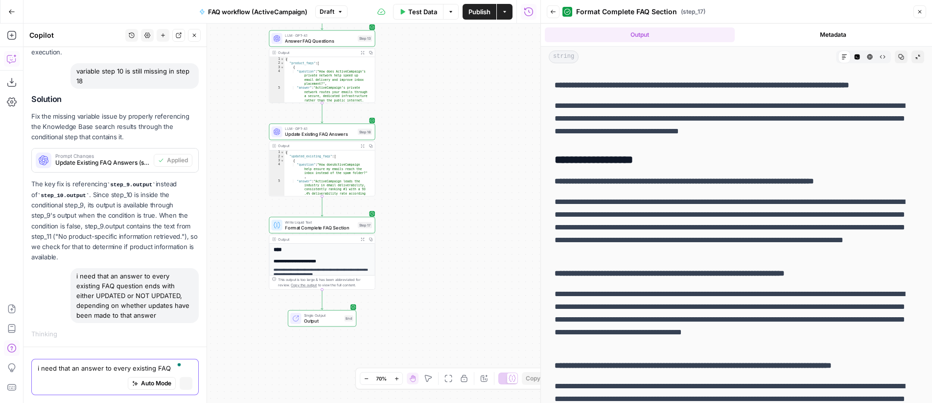
scroll to position [1986, 0]
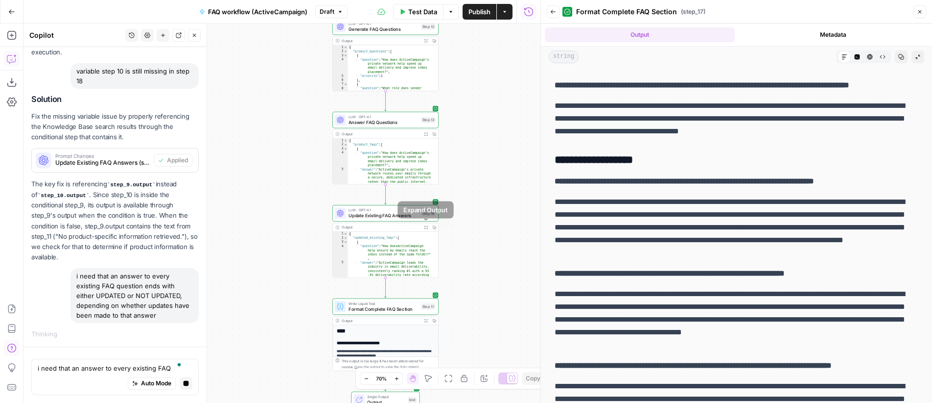
click at [426, 228] on icon "button" at bounding box center [426, 227] width 4 height 4
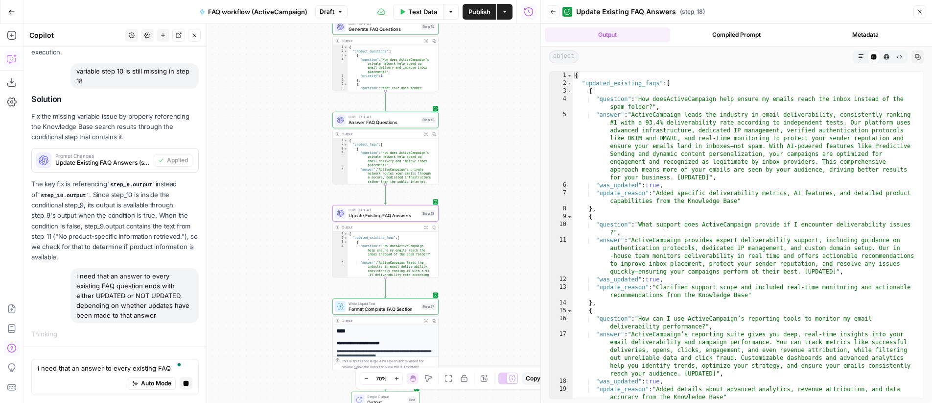
click at [733, 27] on button "Compiled Prompt" at bounding box center [736, 34] width 125 height 15
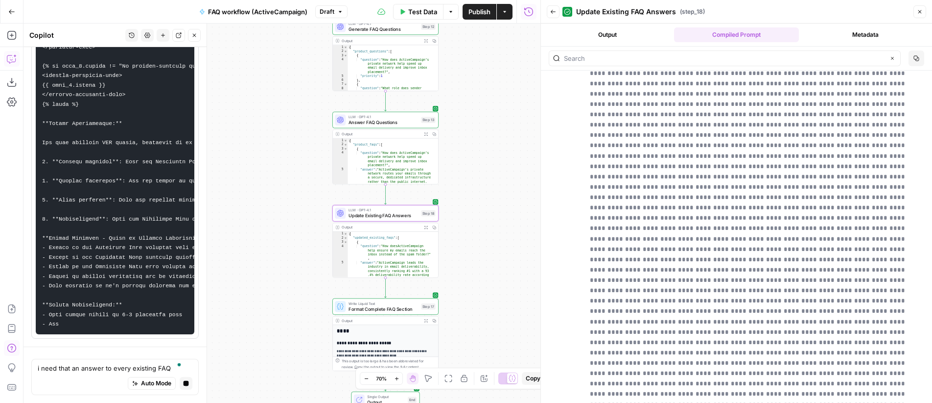
scroll to position [5719, 0]
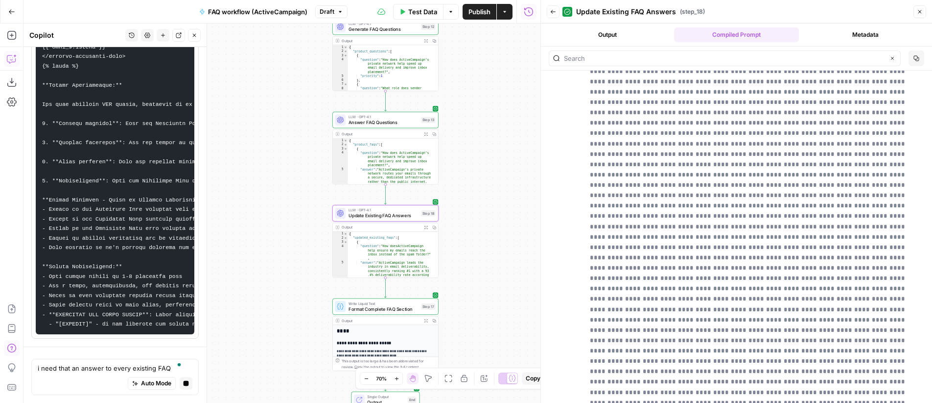
click at [555, 12] on icon "button" at bounding box center [553, 12] width 6 height 6
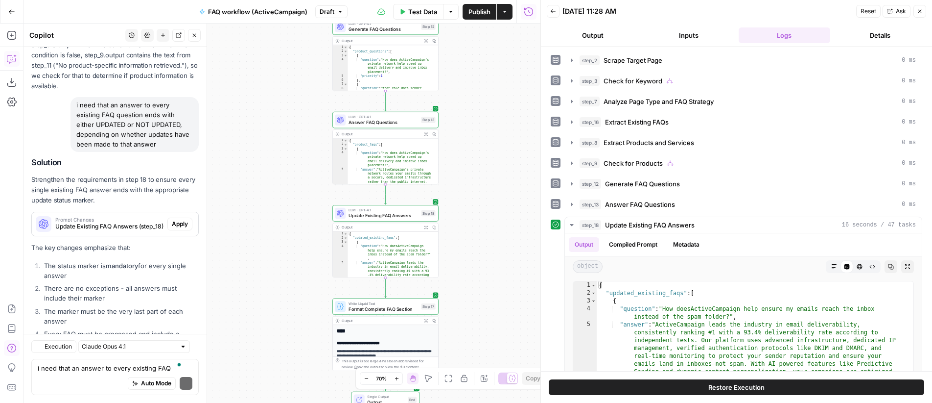
scroll to position [2322, 0]
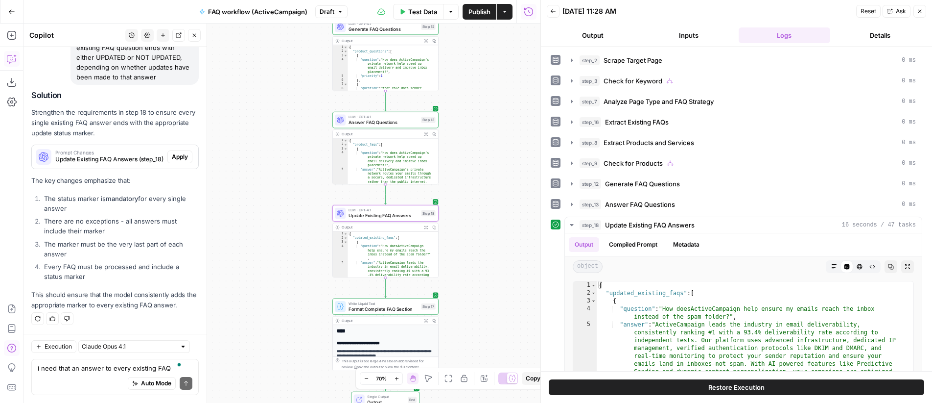
click at [177, 155] on span "Apply" at bounding box center [180, 156] width 16 height 9
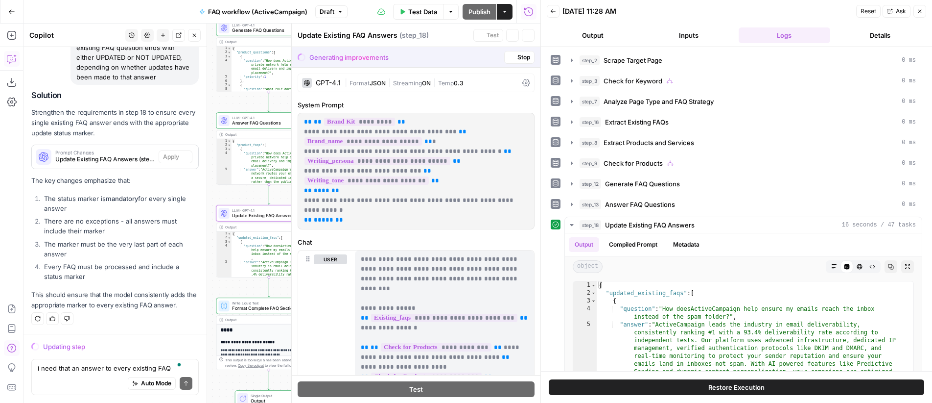
scroll to position [2228, 0]
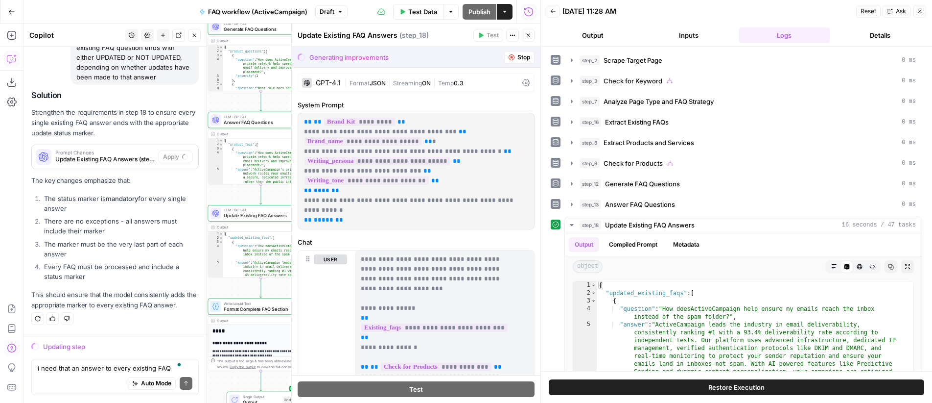
click at [557, 10] on button "Back" at bounding box center [553, 11] width 13 height 13
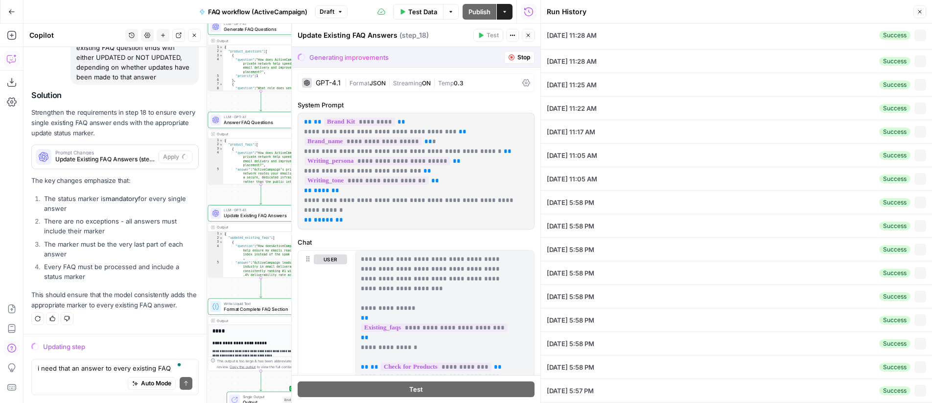
type input "https://www.activecampaign.com/use-cases/improve-deliverability"
type input "ActiveCampaign Knowledge Base"
type input "ActiveCampaign"
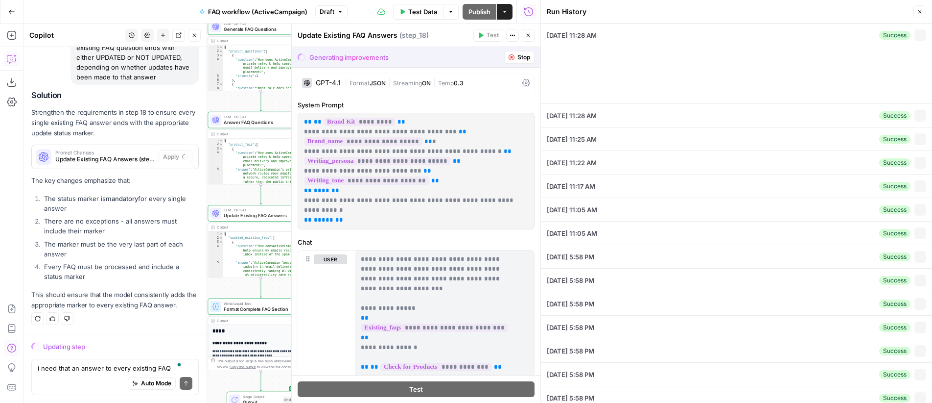
type textarea "Add FAQs describing in detail product features that help improve deliverability"
type textarea "🔴 Objection: Steep learning curve Reframe: There is no easier option for the sa…"
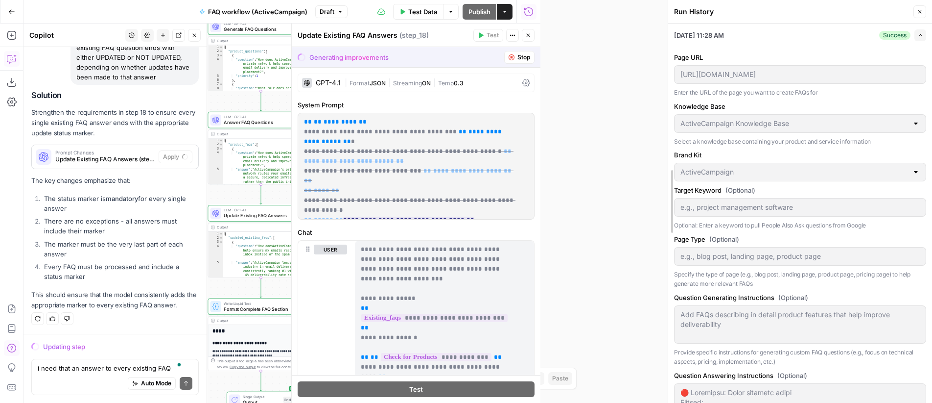
drag, startPoint x: 537, startPoint y: 182, endPoint x: 660, endPoint y: 181, distance: 122.4
click at [665, 180] on div at bounding box center [669, 201] width 10 height 403
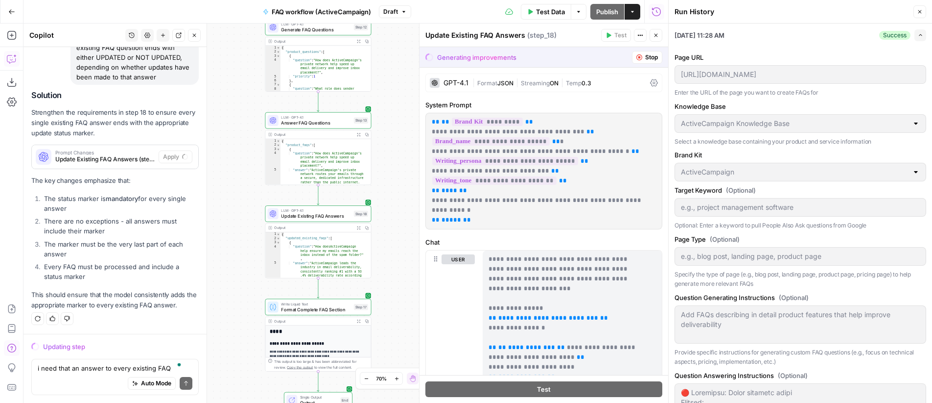
drag, startPoint x: 357, startPoint y: 186, endPoint x: 408, endPoint y: 186, distance: 50.9
click at [408, 186] on div "**********" at bounding box center [346, 213] width 645 height 379
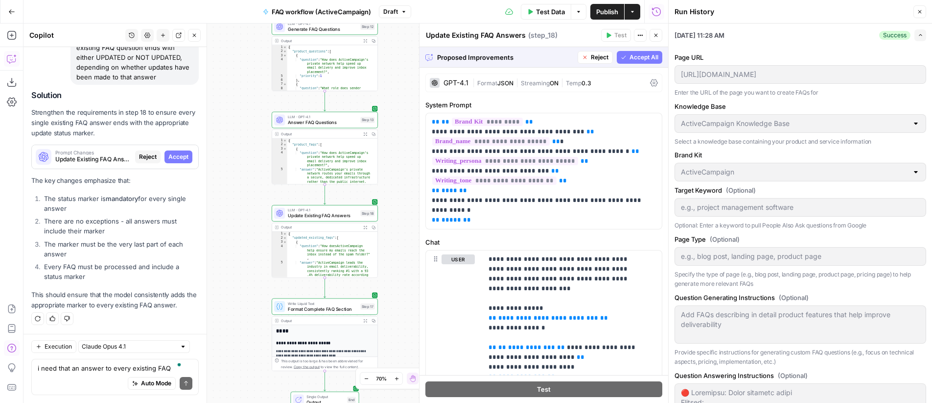
click at [635, 55] on span "Accept All" at bounding box center [644, 57] width 29 height 9
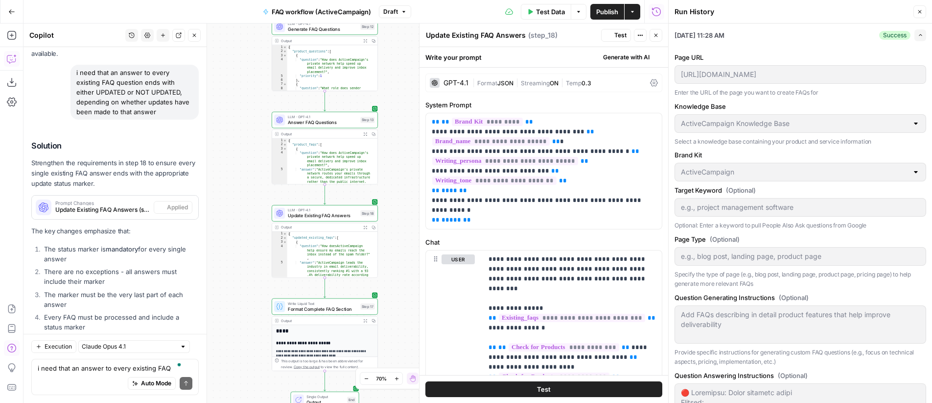
scroll to position [2338, 0]
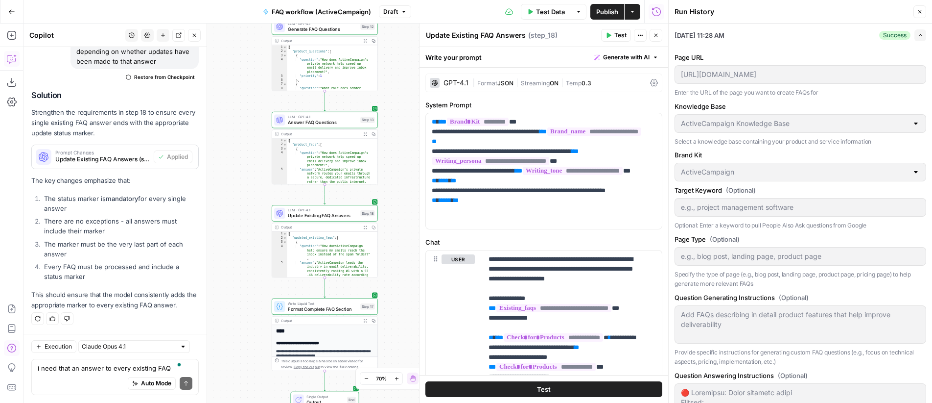
click at [657, 36] on icon "button" at bounding box center [656, 35] width 3 height 3
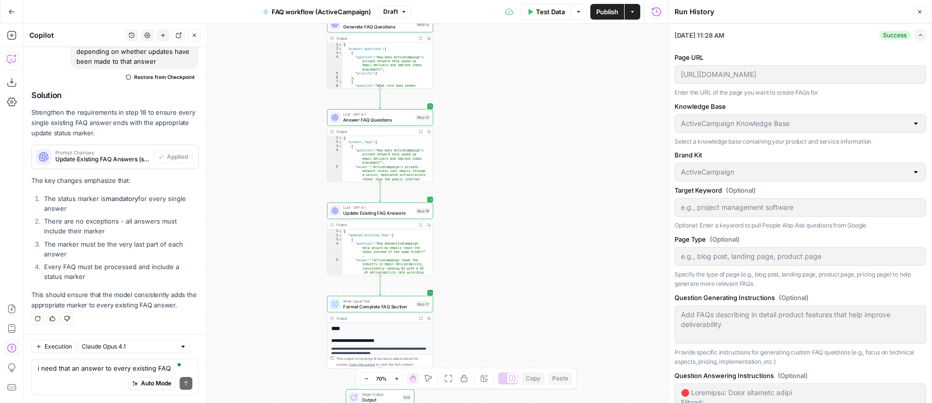
drag, startPoint x: 495, startPoint y: 153, endPoint x: 539, endPoint y: 152, distance: 44.1
click at [539, 152] on div "**********" at bounding box center [346, 213] width 645 height 379
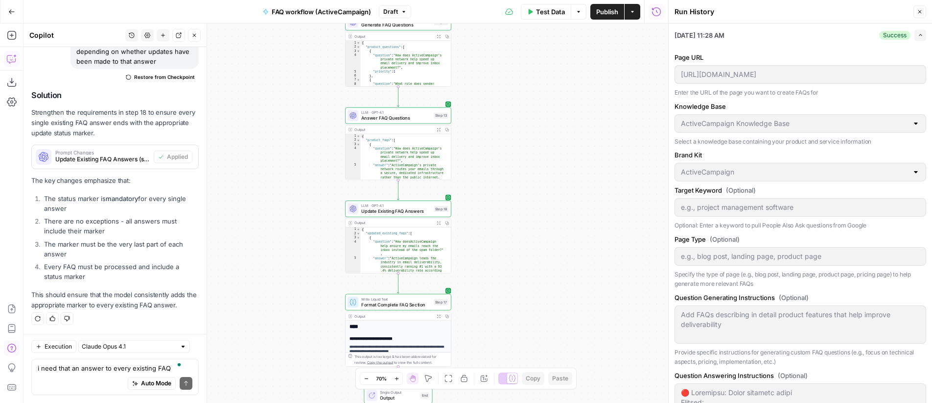
drag, startPoint x: 516, startPoint y: 158, endPoint x: 534, endPoint y: 156, distance: 18.2
click at [534, 156] on div "**********" at bounding box center [346, 213] width 645 height 379
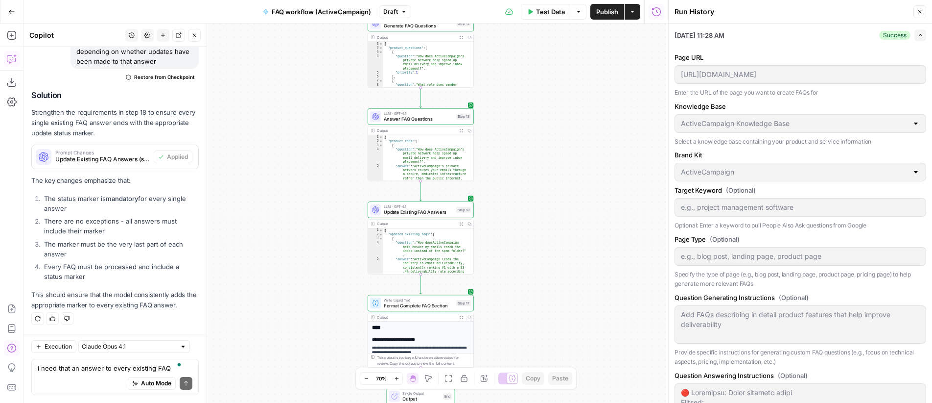
drag, startPoint x: 556, startPoint y: 164, endPoint x: 579, endPoint y: 165, distance: 22.5
click at [579, 165] on div "**********" at bounding box center [346, 213] width 645 height 379
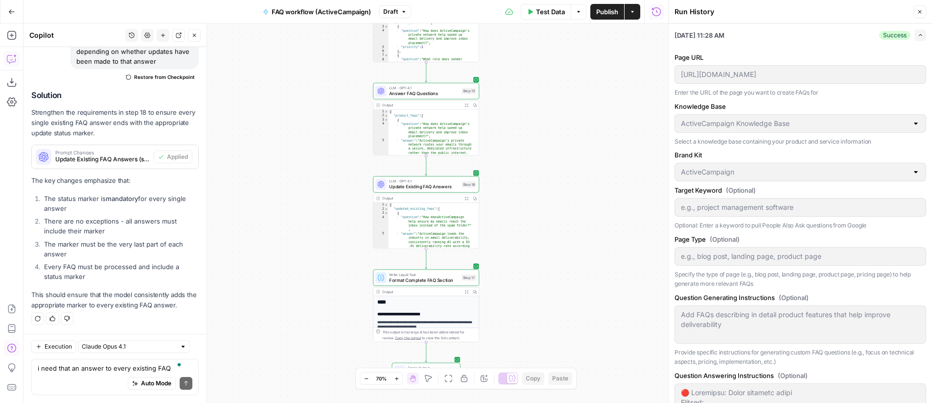
drag, startPoint x: 574, startPoint y: 197, endPoint x: 579, endPoint y: 171, distance: 25.9
click at [580, 172] on div "**********" at bounding box center [346, 213] width 645 height 379
click at [465, 170] on span "Test" at bounding box center [469, 171] width 8 height 6
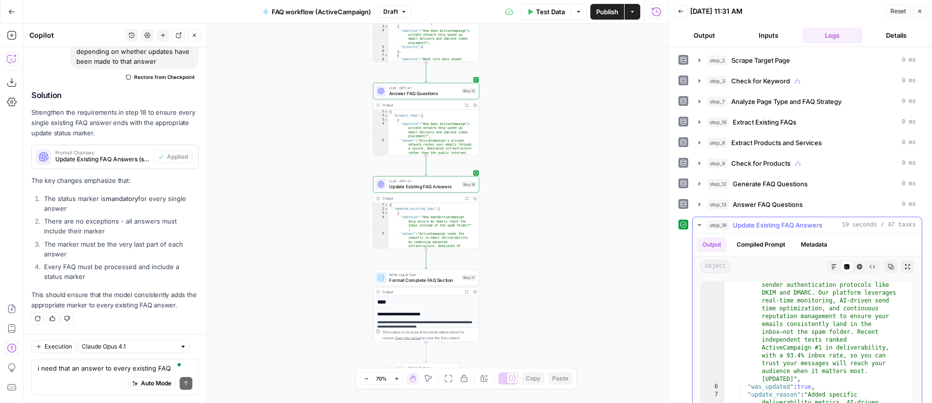
scroll to position [89, 0]
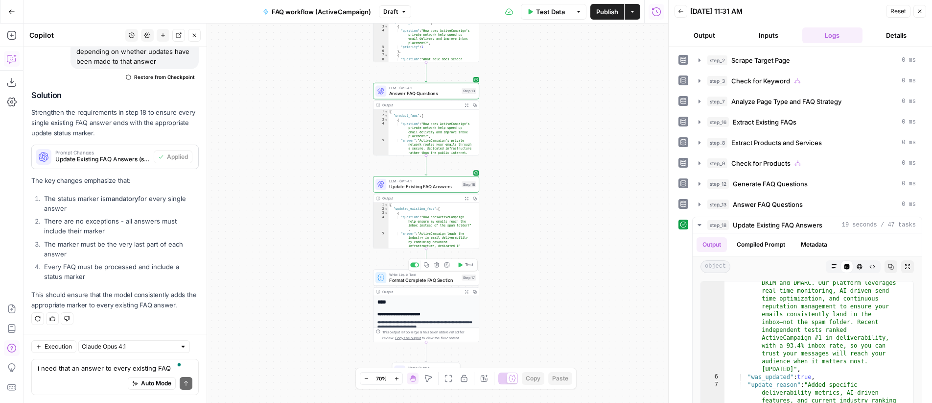
click at [466, 263] on span "Test" at bounding box center [469, 265] width 8 height 6
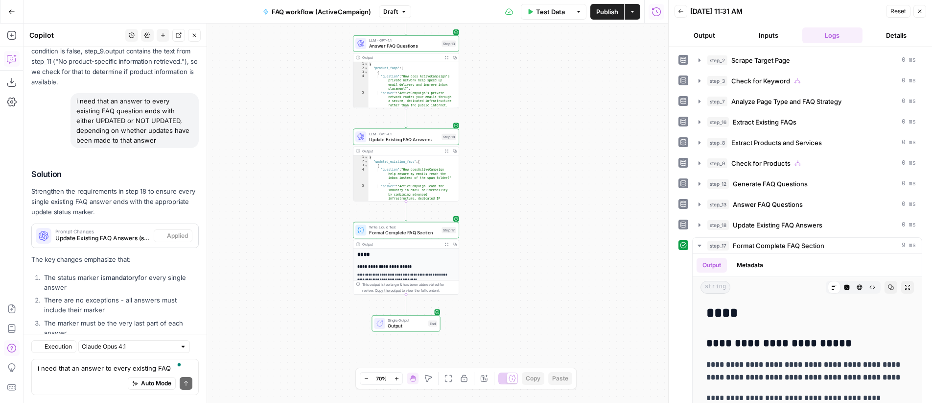
scroll to position [2338, 0]
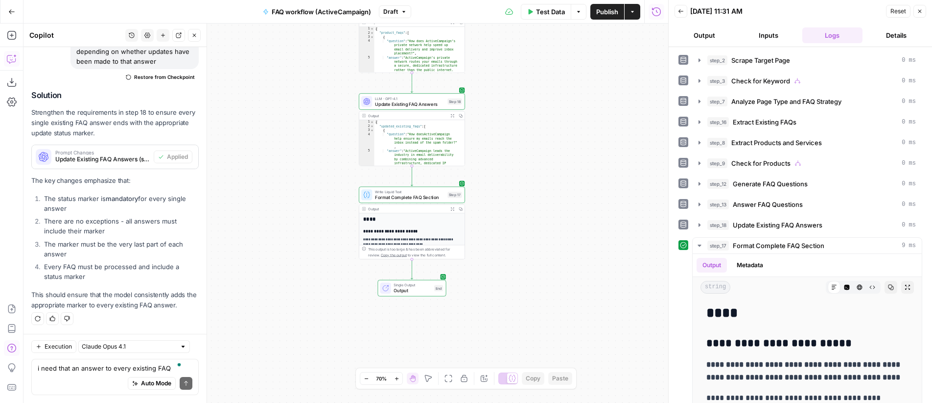
drag, startPoint x: 603, startPoint y: 217, endPoint x: 589, endPoint y: 166, distance: 53.3
click at [589, 166] on div "**********" at bounding box center [346, 213] width 645 height 379
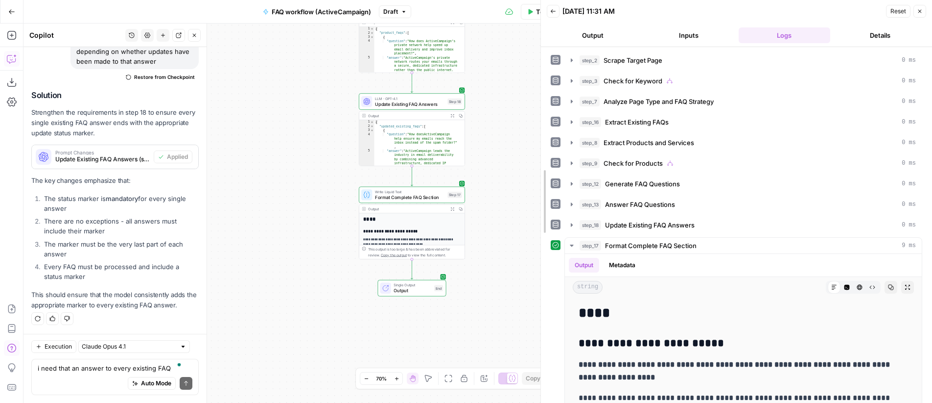
drag, startPoint x: 671, startPoint y: 157, endPoint x: 494, endPoint y: 166, distance: 177.5
click at [494, 166] on body "**********" at bounding box center [466, 201] width 932 height 403
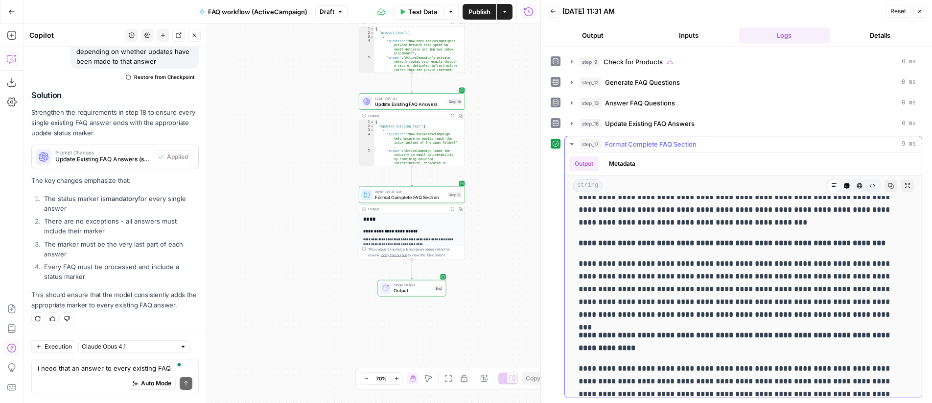
scroll to position [1753, 0]
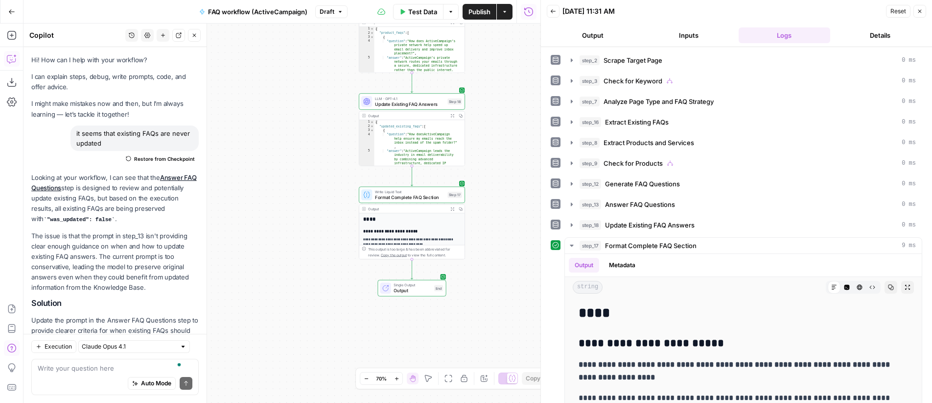
scroll to position [2338, 0]
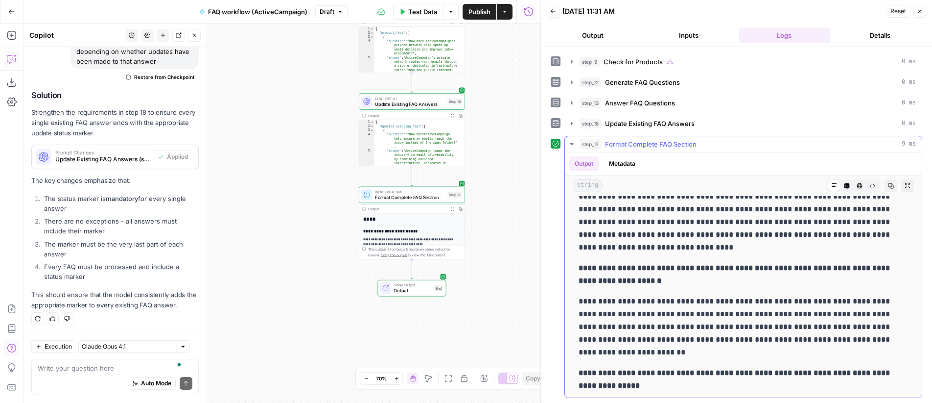
click at [905, 185] on icon "button" at bounding box center [908, 186] width 6 height 6
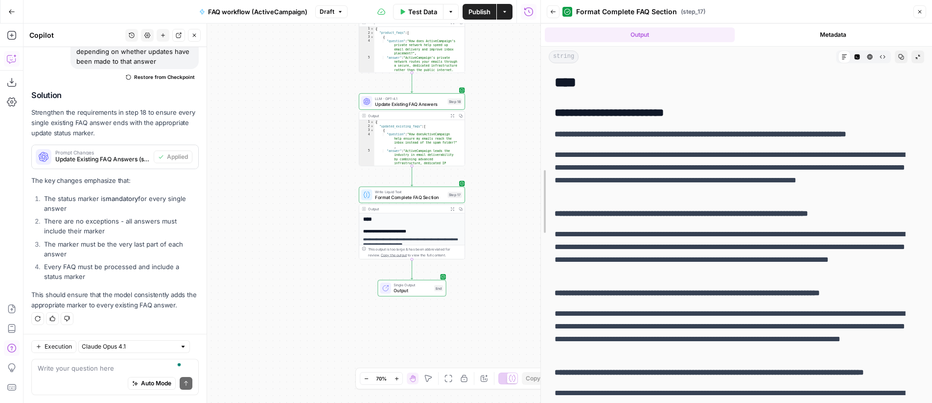
drag, startPoint x: 542, startPoint y: 188, endPoint x: 444, endPoint y: 191, distance: 98.0
click at [444, 191] on body "**********" at bounding box center [466, 201] width 932 height 403
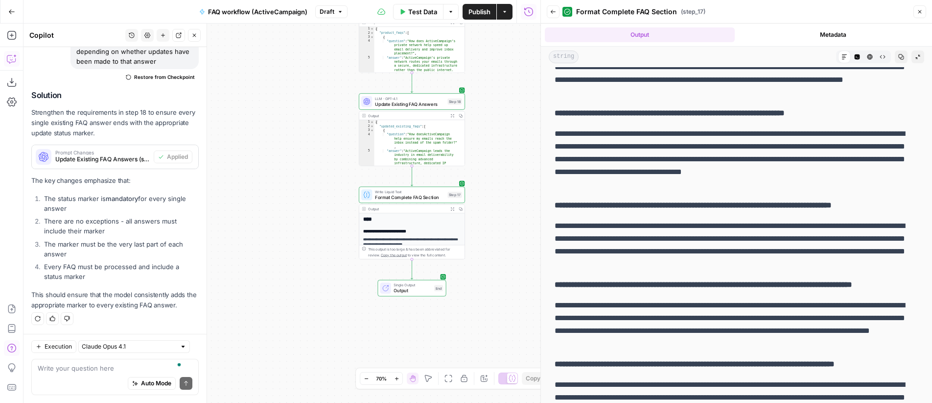
scroll to position [1285, 0]
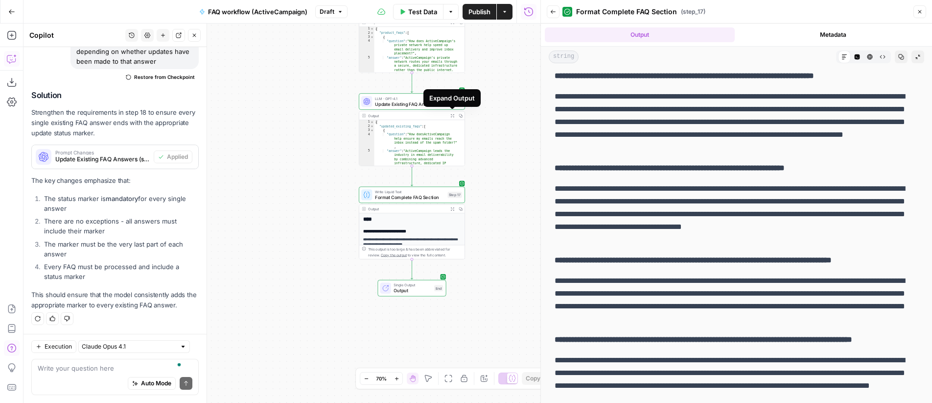
click at [453, 116] on icon "button" at bounding box center [453, 116] width 4 height 4
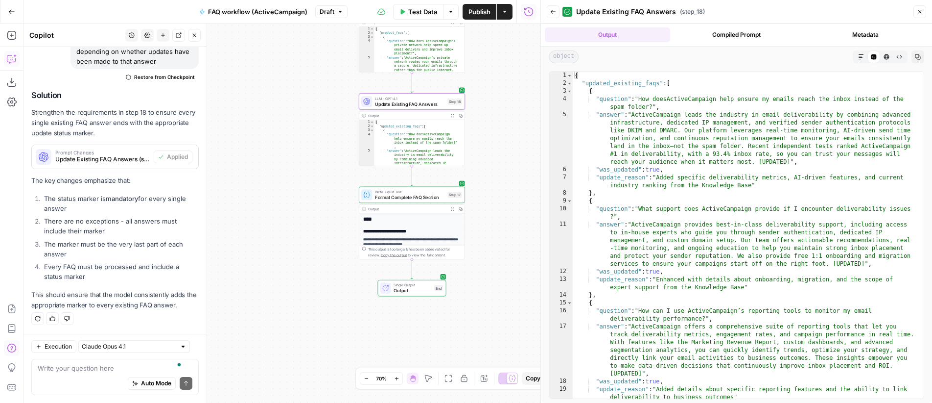
scroll to position [0, 0]
click at [453, 210] on icon "button" at bounding box center [453, 209] width 4 height 4
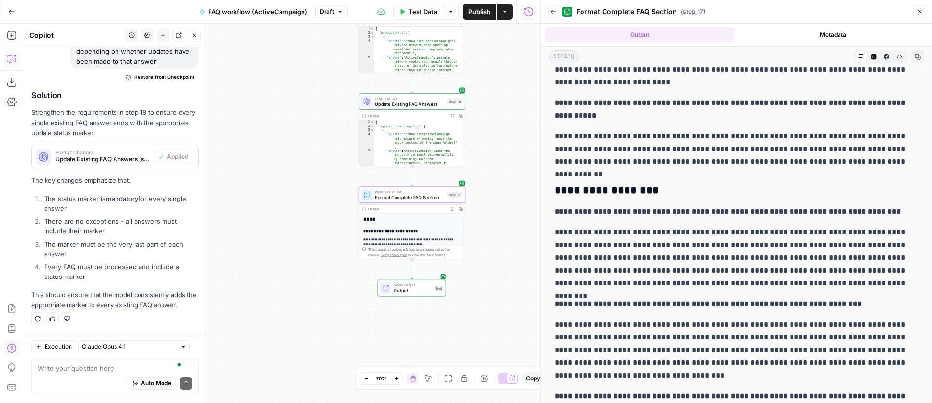
scroll to position [1219, 0]
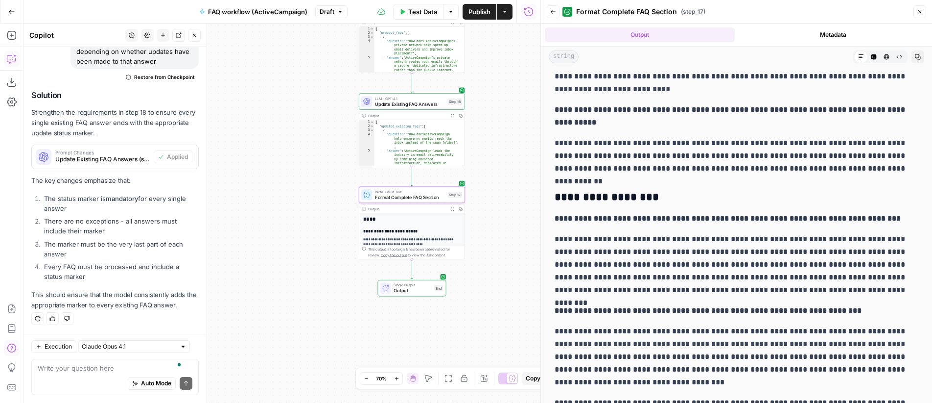
click at [554, 14] on icon "button" at bounding box center [553, 12] width 6 height 6
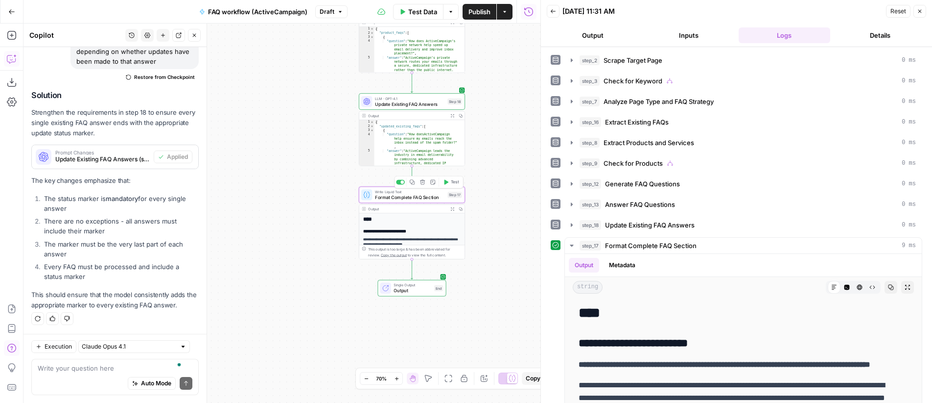
click at [415, 195] on span "Format Complete FAQ Section" at bounding box center [410, 196] width 70 height 7
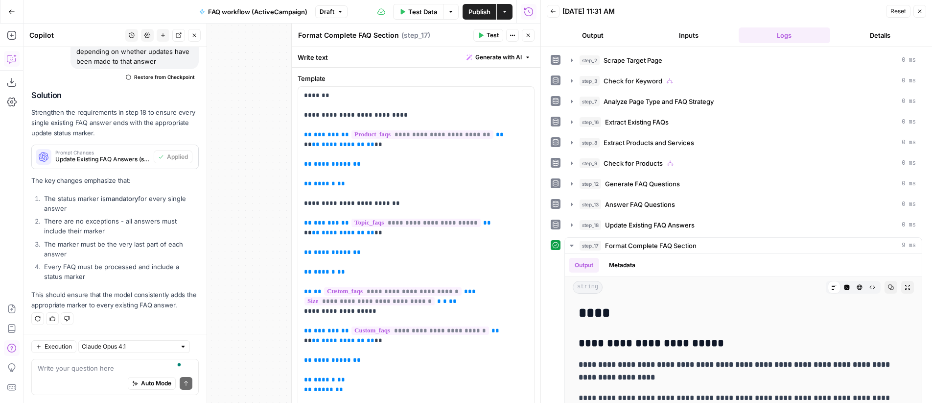
click at [529, 34] on icon "button" at bounding box center [528, 35] width 3 height 3
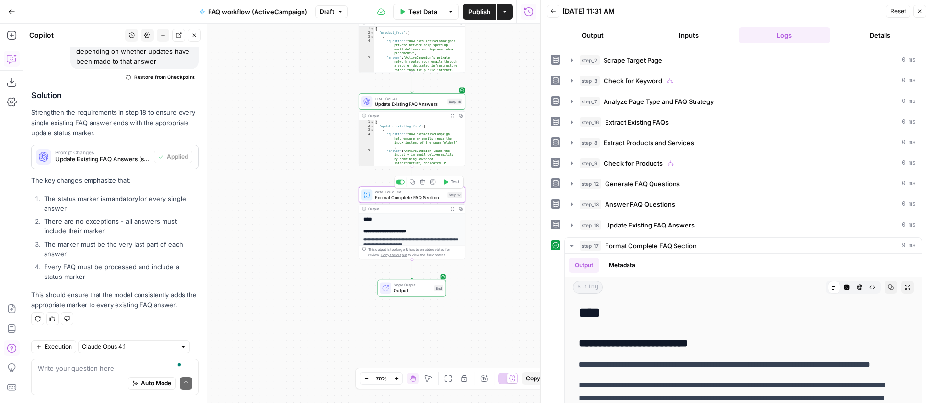
click at [414, 194] on span "Format Complete FAQ Section" at bounding box center [410, 196] width 70 height 7
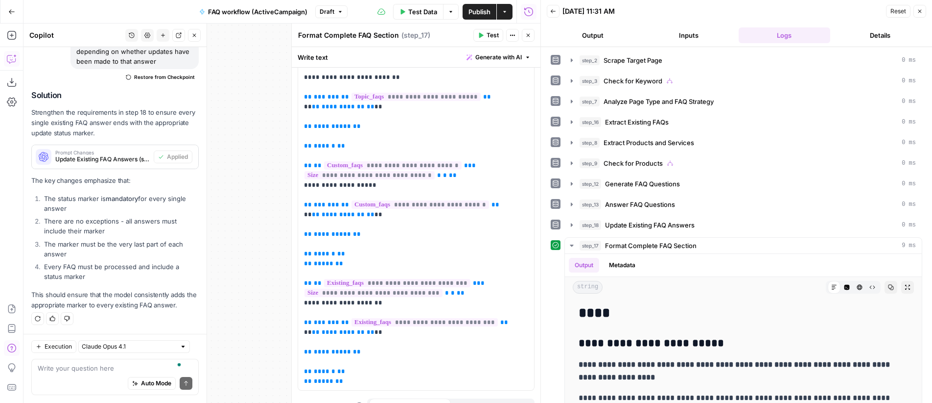
scroll to position [143, 0]
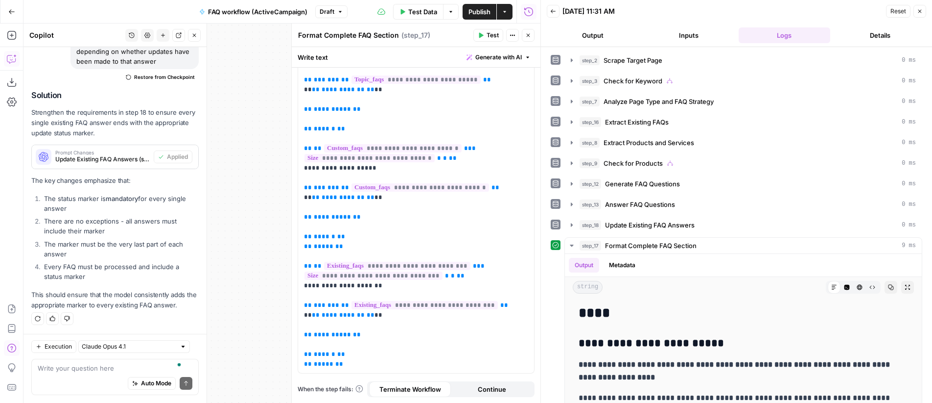
click at [527, 34] on icon "button" at bounding box center [528, 35] width 3 height 3
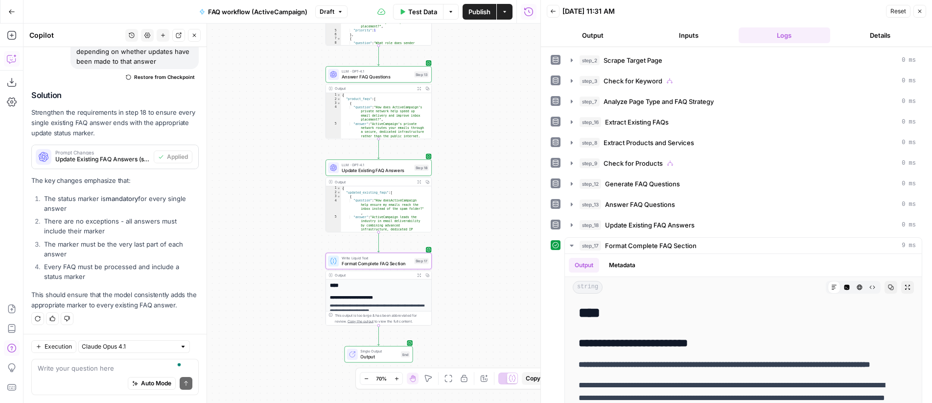
drag, startPoint x: 516, startPoint y: 112, endPoint x: 482, endPoint y: 178, distance: 74.0
click at [482, 178] on div "**********" at bounding box center [282, 213] width 517 height 379
click at [135, 365] on textarea "To enrich screen reader interactions, please activate Accessibility in Grammarl…" at bounding box center [115, 368] width 155 height 10
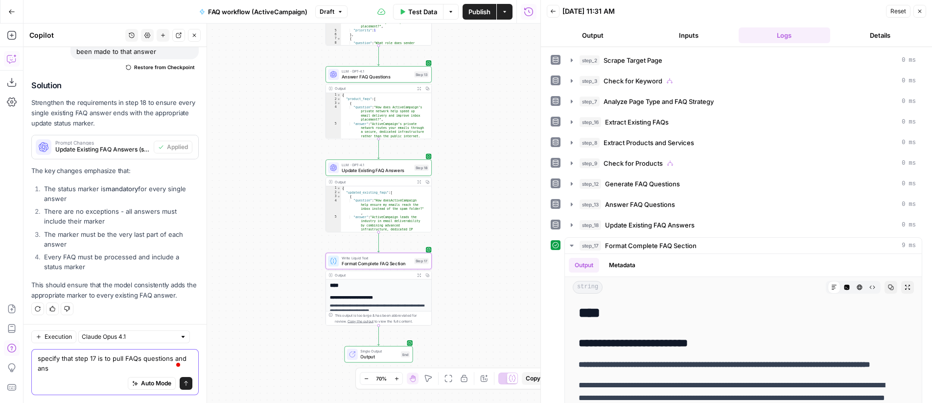
scroll to position [2347, 0]
type textarea "specify that step 17 is to pull FAQs questions and answers from step 18, not st…"
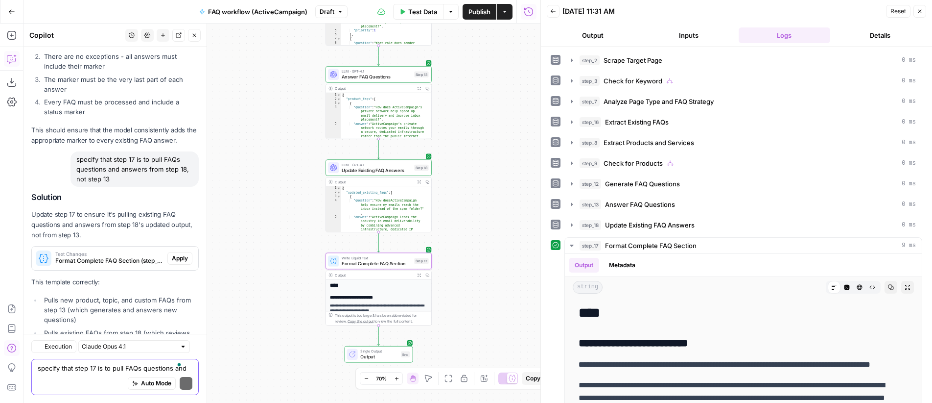
scroll to position [2585, 0]
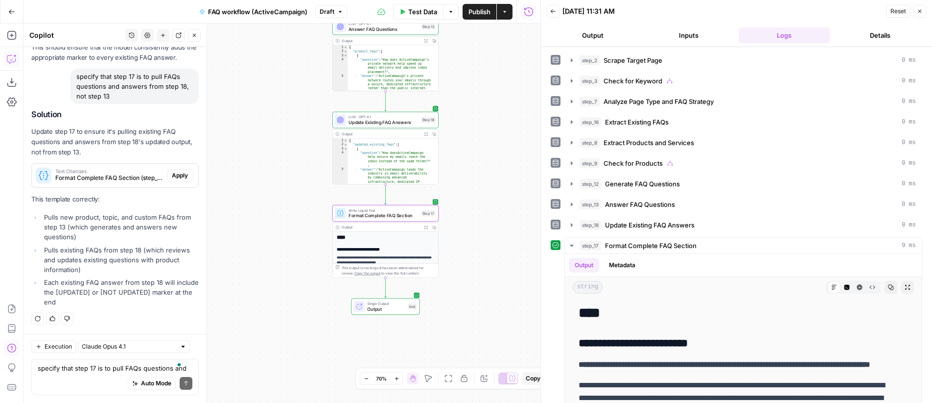
click at [172, 175] on span "Apply" at bounding box center [180, 175] width 16 height 9
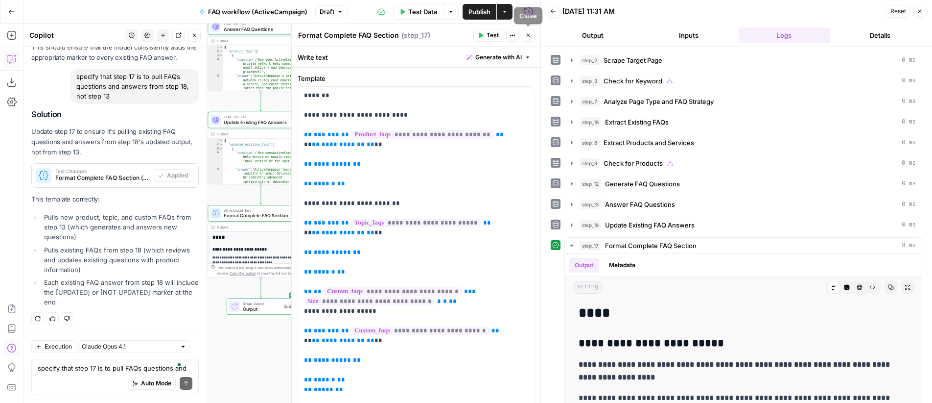
click at [531, 36] on button "Close" at bounding box center [528, 35] width 13 height 13
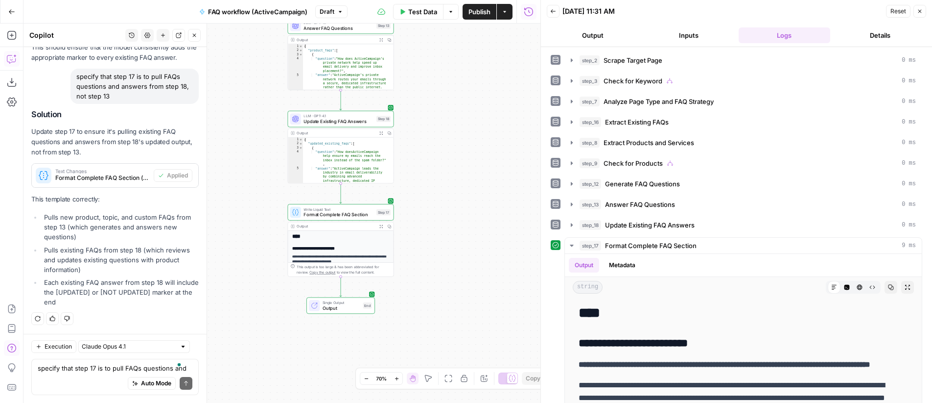
drag, startPoint x: 401, startPoint y: 173, endPoint x: 479, endPoint y: 172, distance: 78.9
click at [479, 172] on div "**********" at bounding box center [282, 213] width 517 height 379
click at [380, 200] on span "Test" at bounding box center [384, 199] width 8 height 6
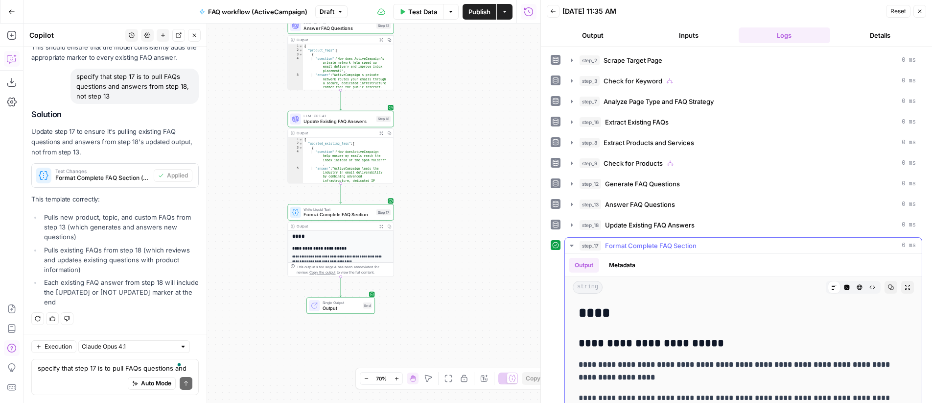
click at [905, 286] on icon "button" at bounding box center [908, 287] width 6 height 6
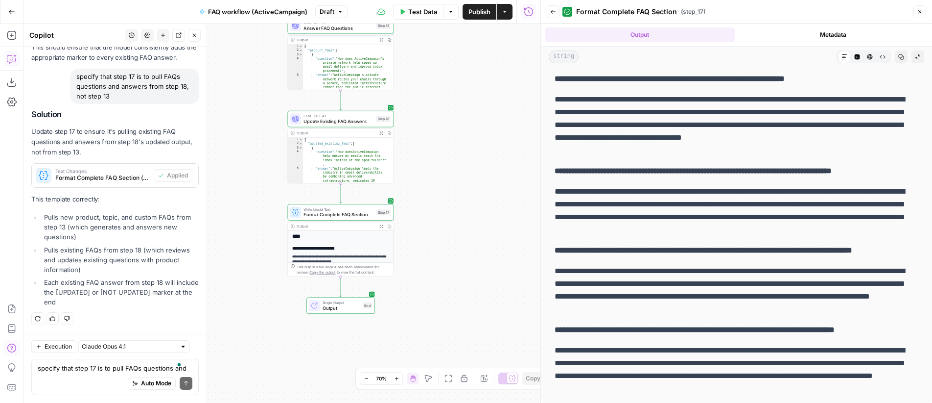
scroll to position [1463, 0]
click at [508, 212] on div "**********" at bounding box center [282, 213] width 517 height 379
click at [111, 367] on textarea "specify that step 17 is to pull FAQs questions and answers from step 18, not st…" at bounding box center [115, 368] width 155 height 10
type textarea "still not fixed"
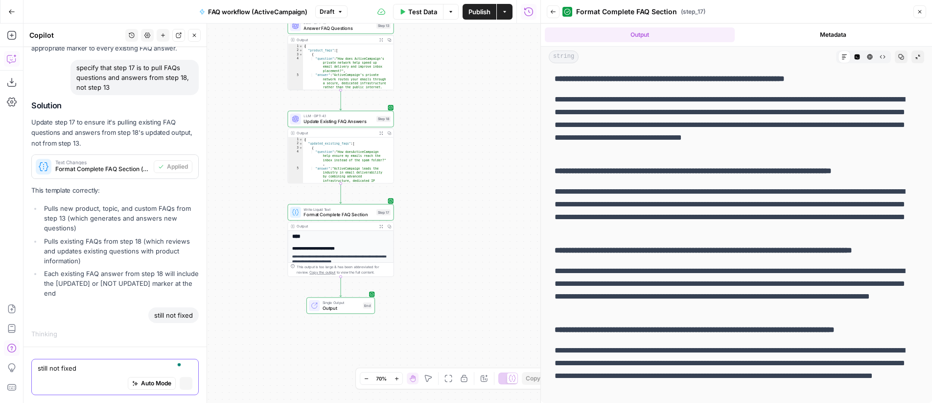
scroll to position [2480, 0]
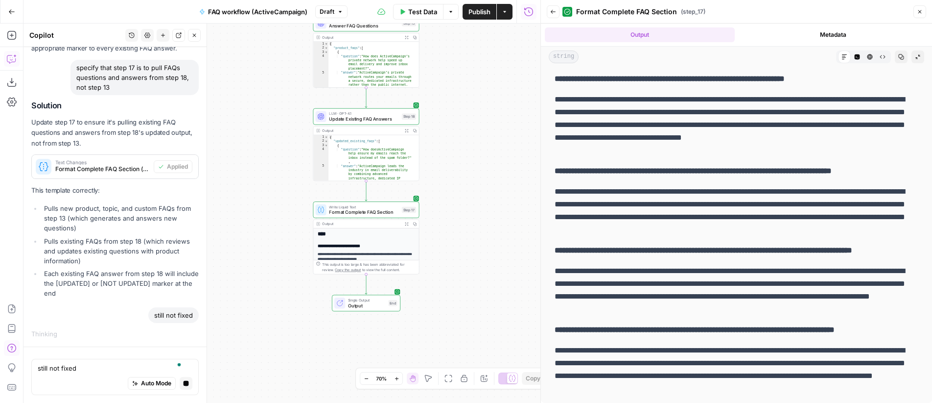
drag, startPoint x: 464, startPoint y: 154, endPoint x: 490, endPoint y: 152, distance: 25.6
click at [490, 152] on div "**********" at bounding box center [282, 213] width 517 height 379
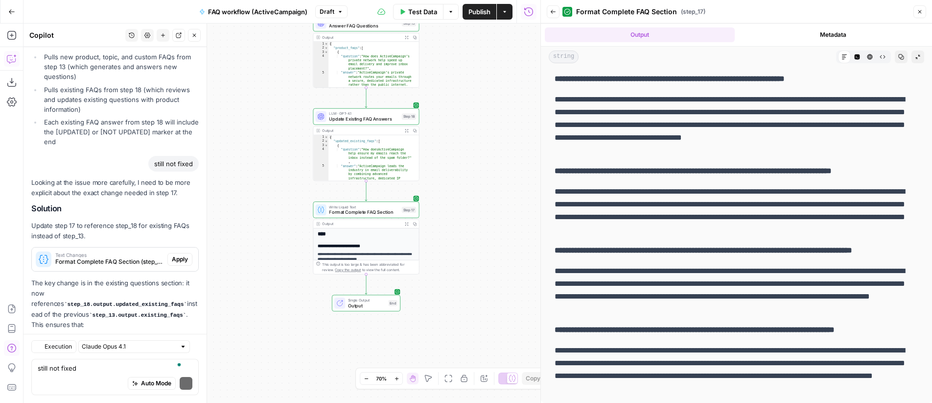
scroll to position [2828, 0]
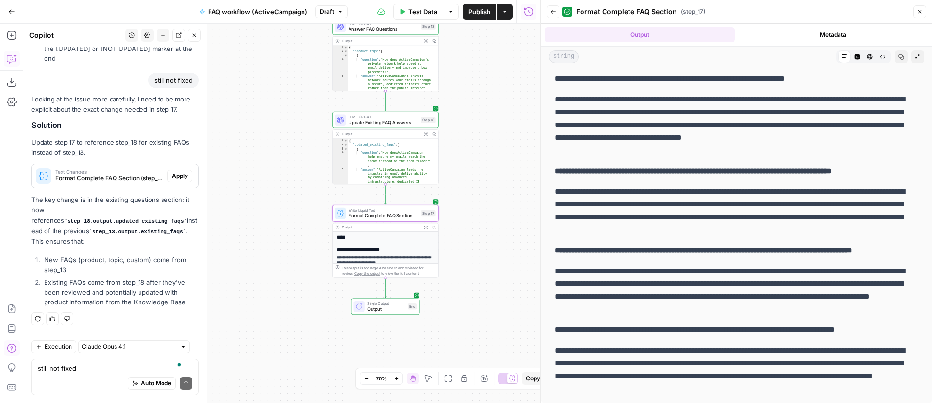
click at [173, 176] on span "Apply" at bounding box center [180, 175] width 16 height 9
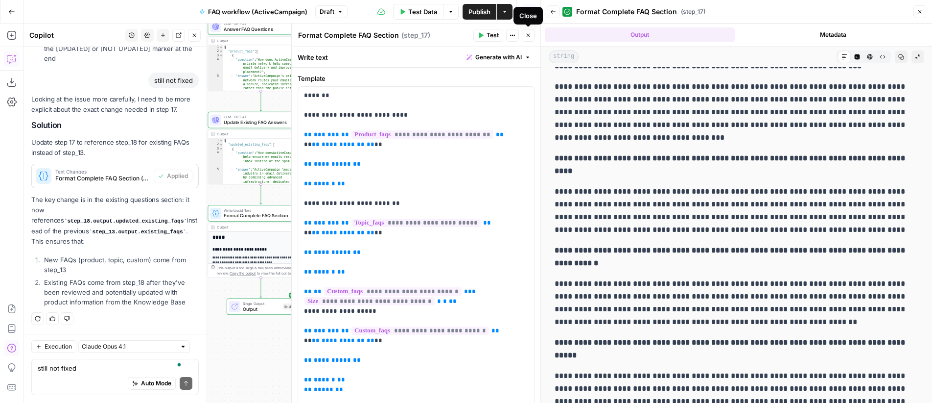
click at [529, 37] on icon "button" at bounding box center [528, 35] width 6 height 6
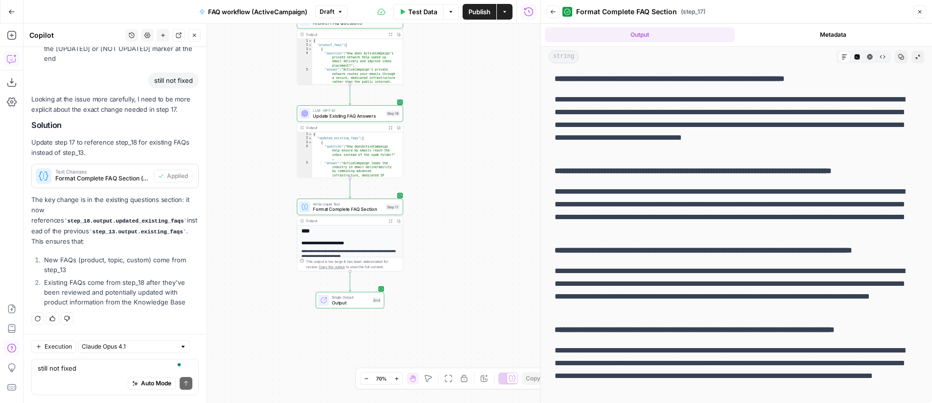
drag, startPoint x: 407, startPoint y: 188, endPoint x: 478, endPoint y: 189, distance: 71.5
click at [494, 181] on div "**********" at bounding box center [282, 213] width 517 height 379
click at [391, 193] on span "Test" at bounding box center [393, 194] width 8 height 6
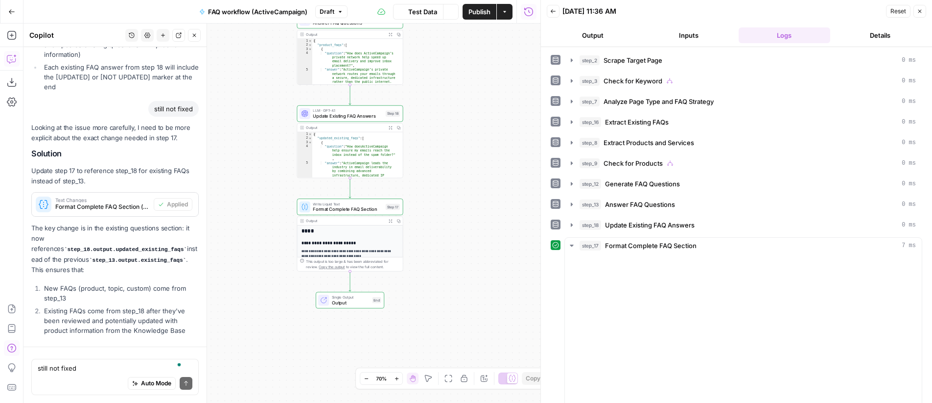
scroll to position [2828, 0]
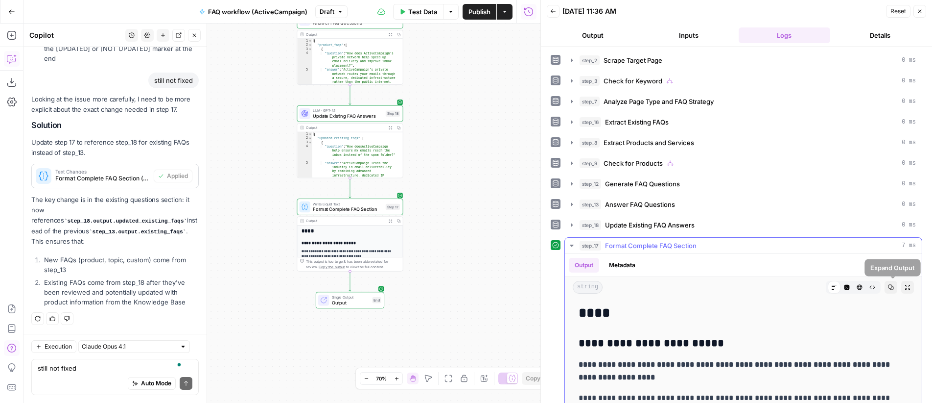
click at [902, 284] on button "Expand Output" at bounding box center [908, 287] width 13 height 13
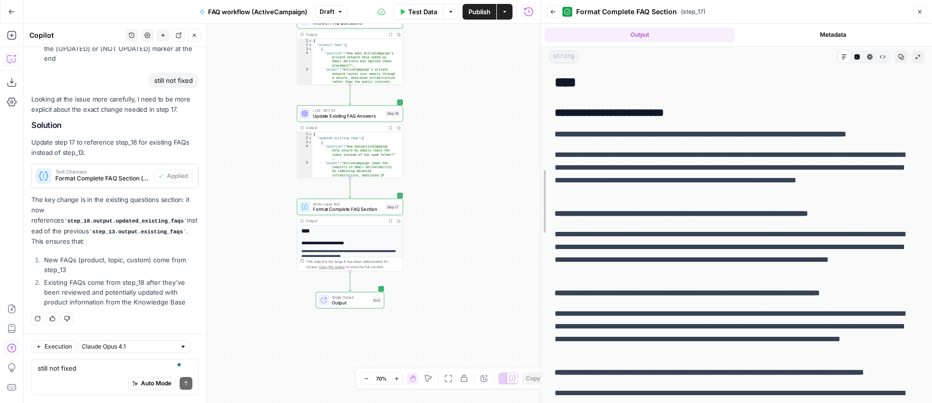
drag, startPoint x: 538, startPoint y: 209, endPoint x: 450, endPoint y: 213, distance: 88.2
click at [450, 213] on body "**********" at bounding box center [466, 201] width 932 height 403
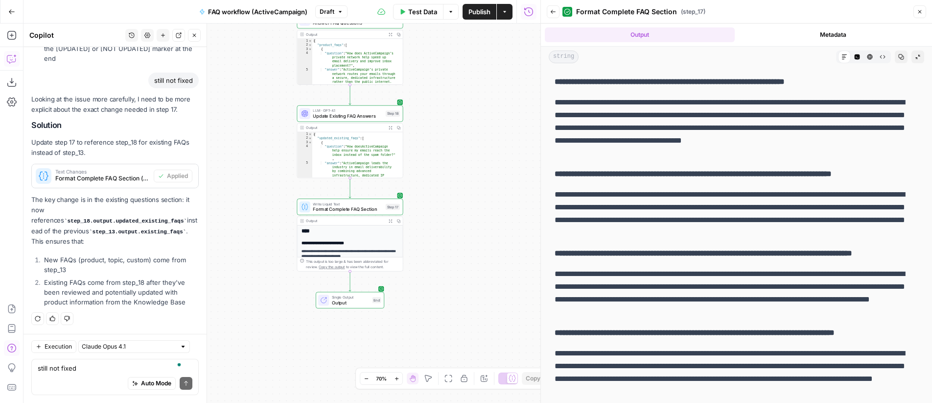
scroll to position [1218, 0]
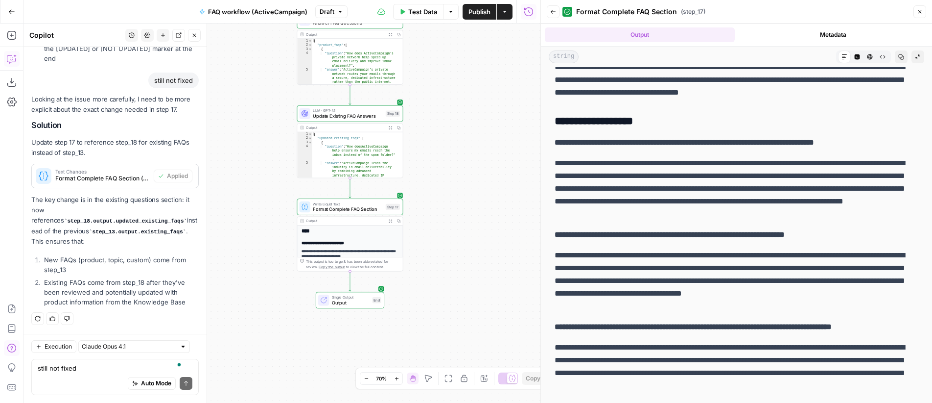
click at [921, 14] on icon "button" at bounding box center [920, 12] width 6 height 6
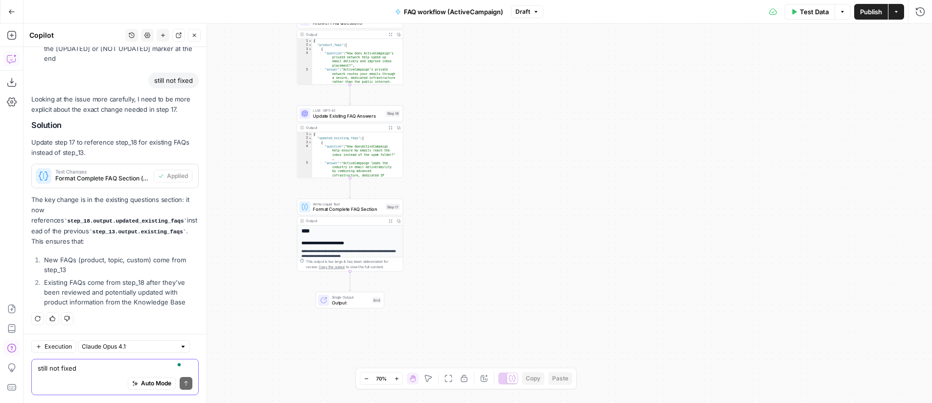
click at [104, 366] on textarea "still not fixed" at bounding box center [115, 368] width 155 height 10
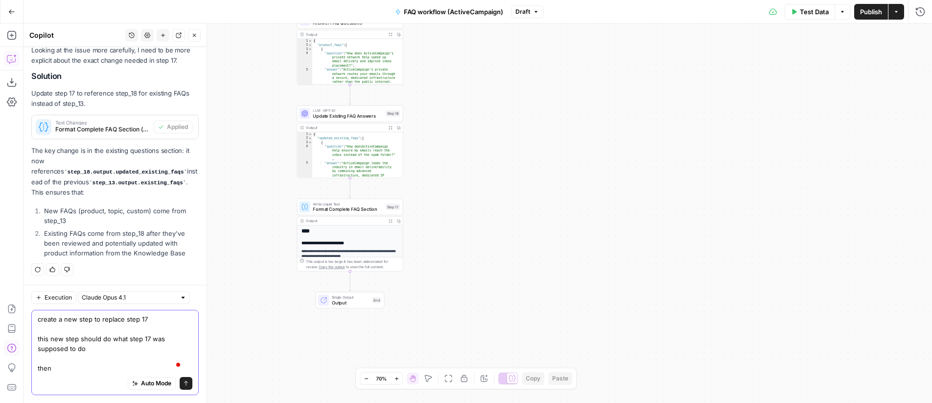
scroll to position [2877, 0]
type textarea "create a new step to replace step 17 this new step should do what step 17 was s…"
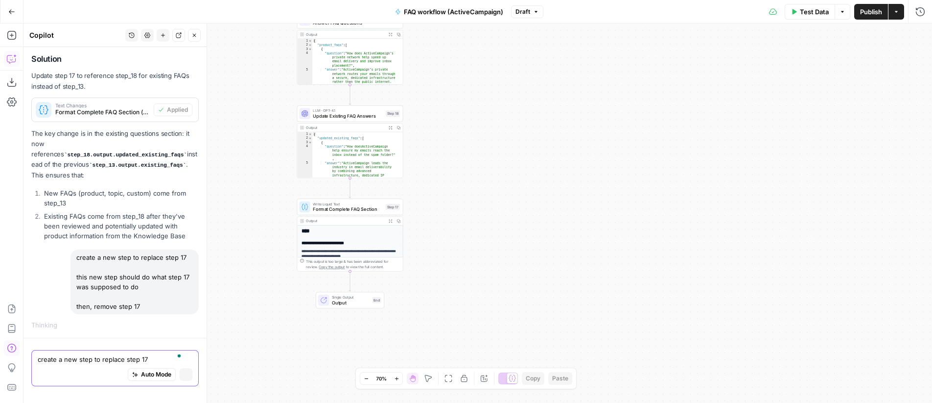
scroll to position [2772, 0]
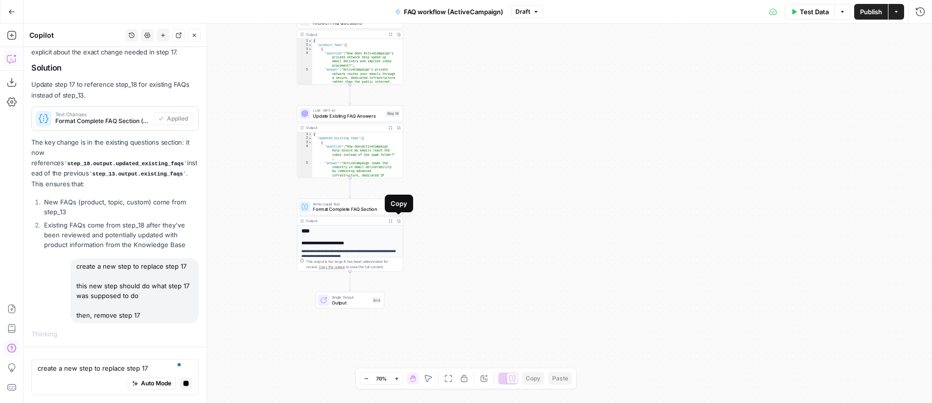
click at [391, 221] on icon "button" at bounding box center [390, 220] width 3 height 3
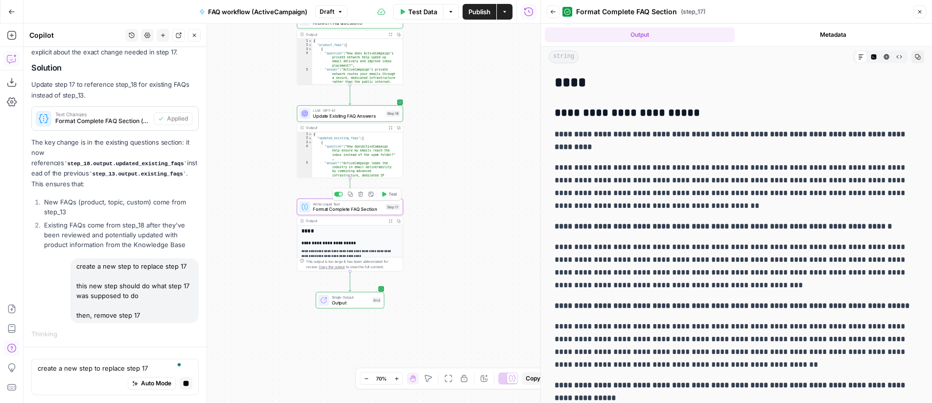
click at [360, 206] on span "Format Complete FAQ Section" at bounding box center [348, 209] width 70 height 7
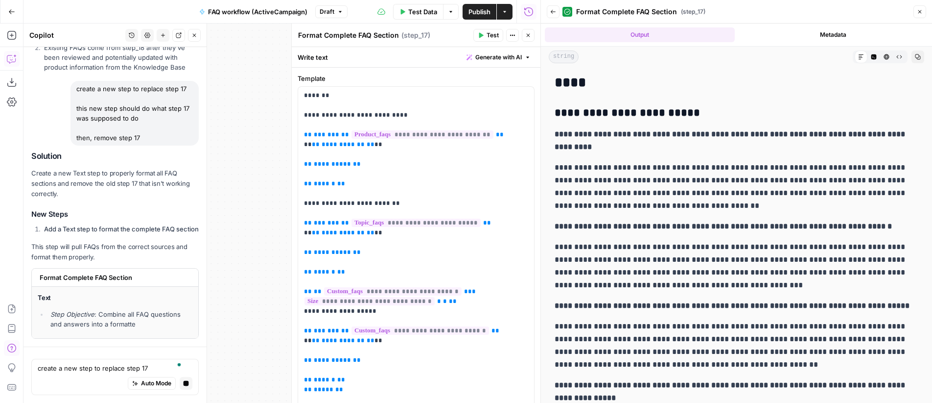
click at [530, 32] on icon "button" at bounding box center [528, 35] width 6 height 6
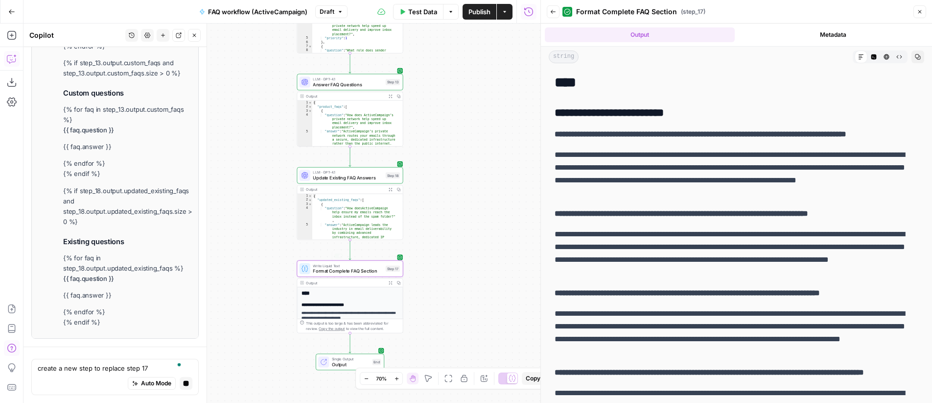
scroll to position [3480, 0]
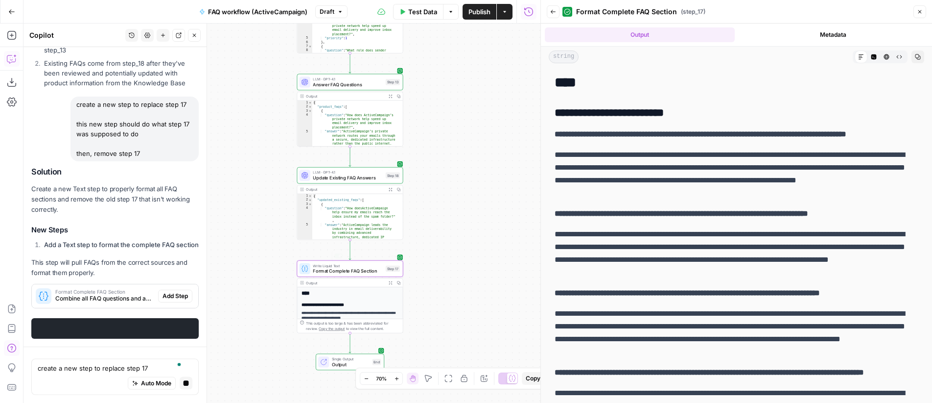
click at [390, 285] on button "Expand Output" at bounding box center [390, 282] width 8 height 8
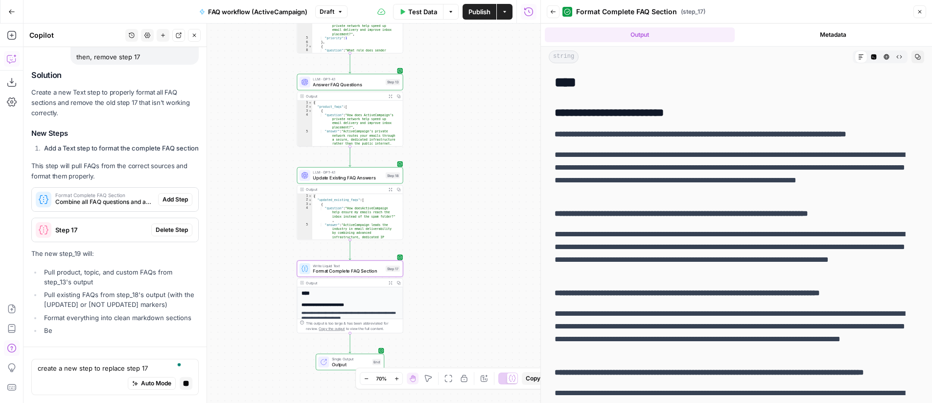
scroll to position [3040, 0]
click at [334, 271] on span "Format Complete FAQ Section" at bounding box center [348, 270] width 70 height 7
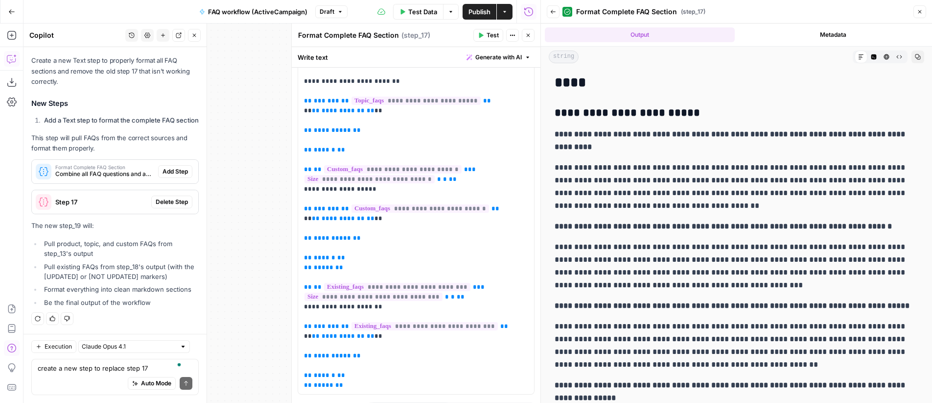
scroll to position [143, 0]
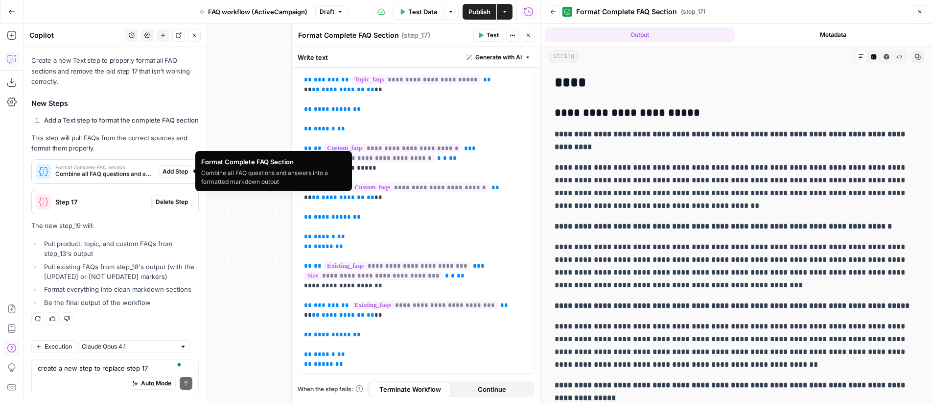
click at [102, 167] on span "Format Complete FAQ Section" at bounding box center [104, 167] width 99 height 5
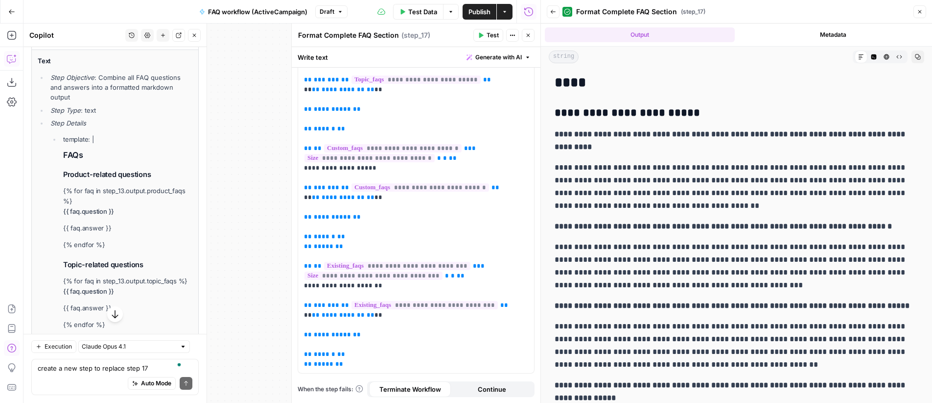
scroll to position [3223, 0]
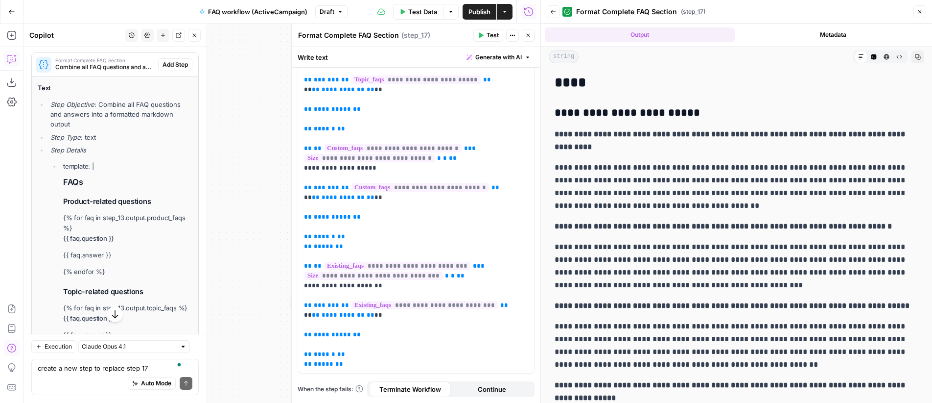
click at [171, 69] on span "Add Step" at bounding box center [175, 64] width 25 height 9
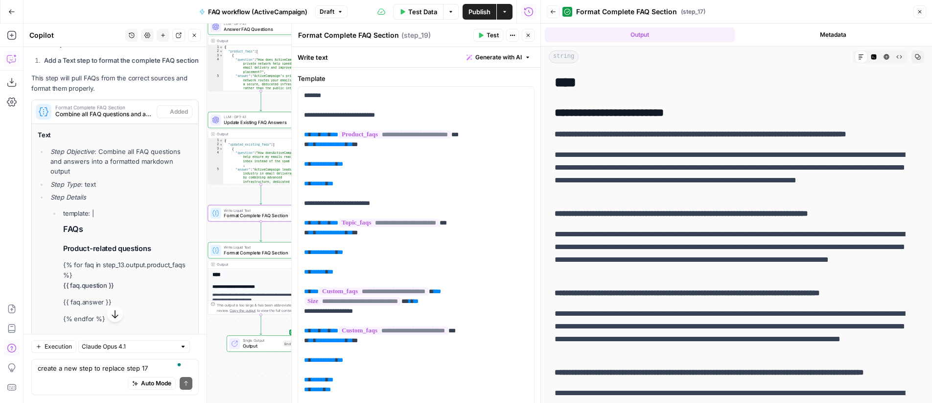
scroll to position [3270, 0]
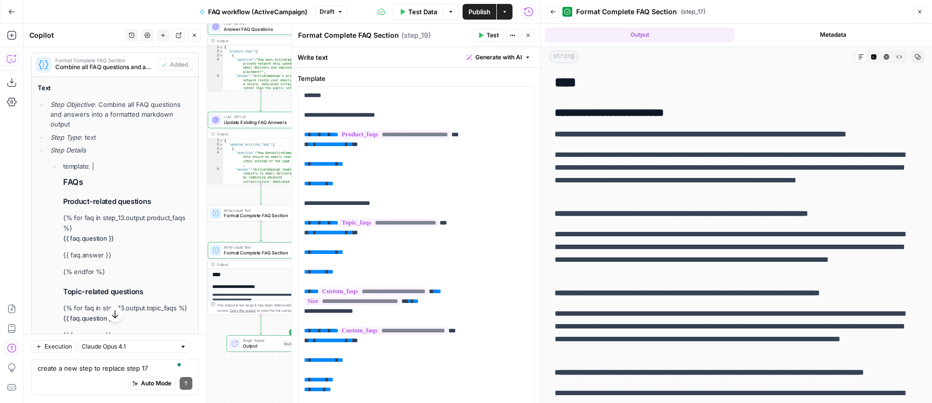
click at [529, 37] on icon "button" at bounding box center [528, 35] width 6 height 6
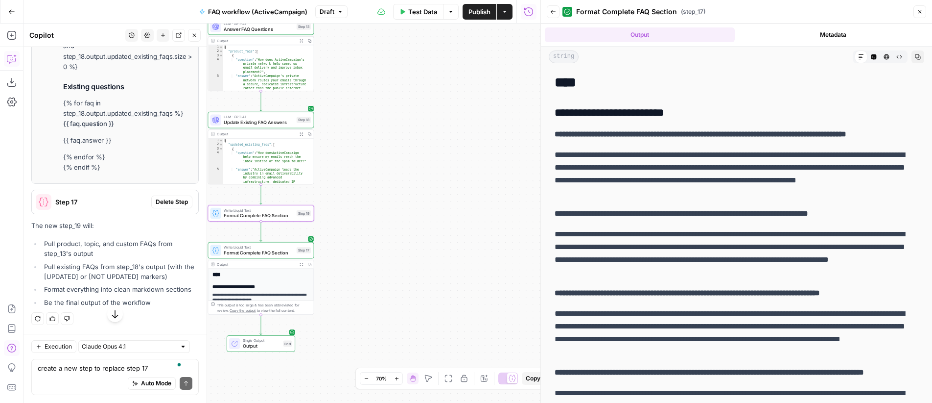
scroll to position [3799, 0]
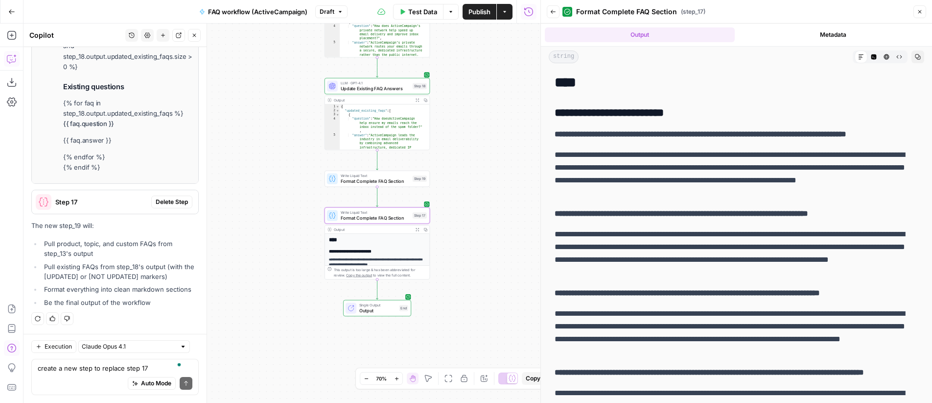
click at [168, 199] on span "Delete Step" at bounding box center [172, 201] width 32 height 9
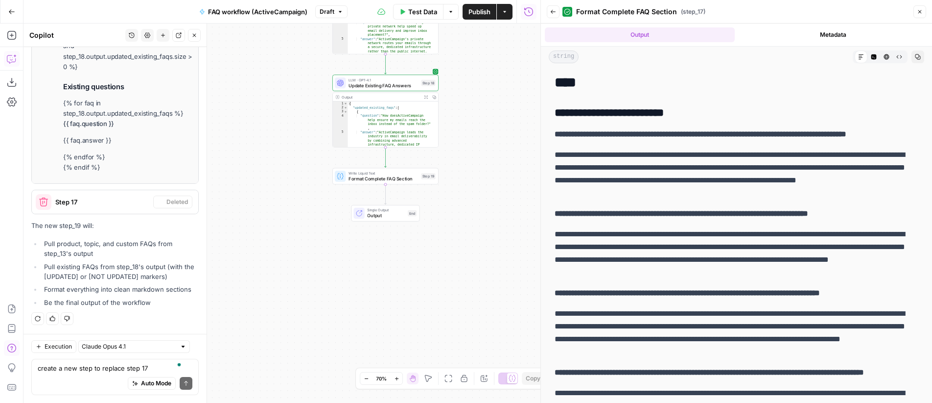
scroll to position [3782, 0]
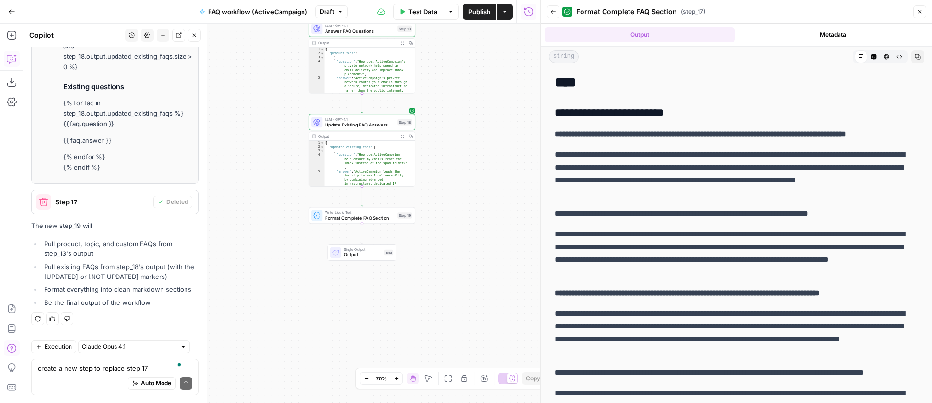
drag, startPoint x: 498, startPoint y: 95, endPoint x: 468, endPoint y: 144, distance: 57.1
click at [468, 144] on div "**********" at bounding box center [282, 213] width 517 height 379
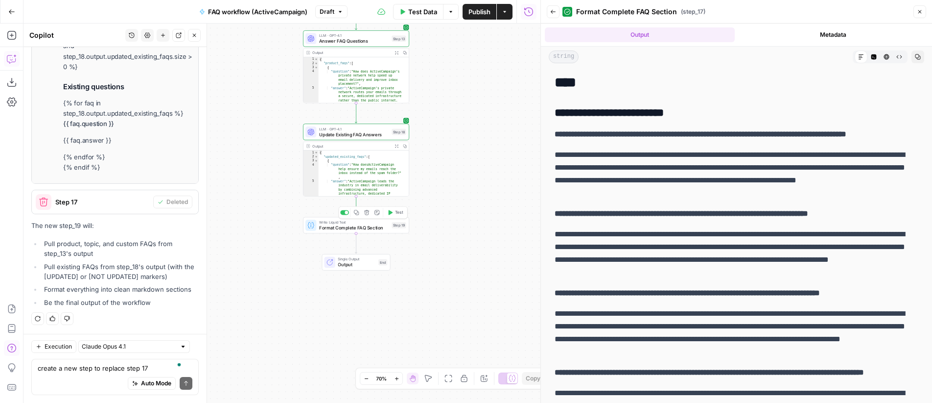
click at [400, 211] on span "Test" at bounding box center [399, 212] width 8 height 6
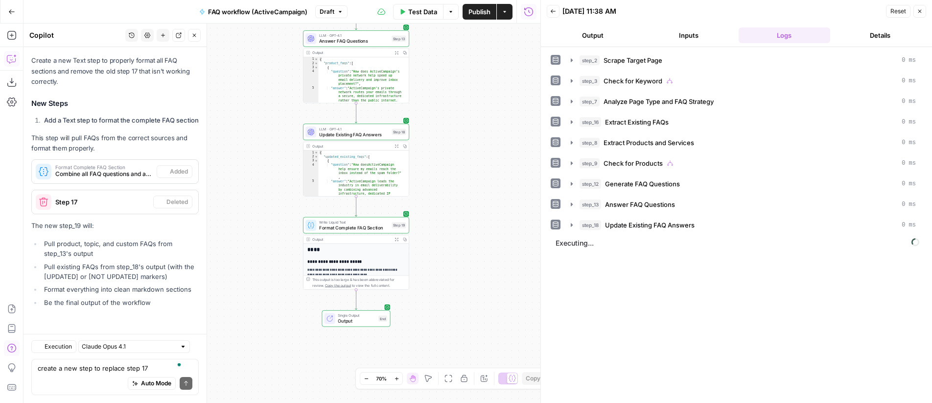
scroll to position [3215, 0]
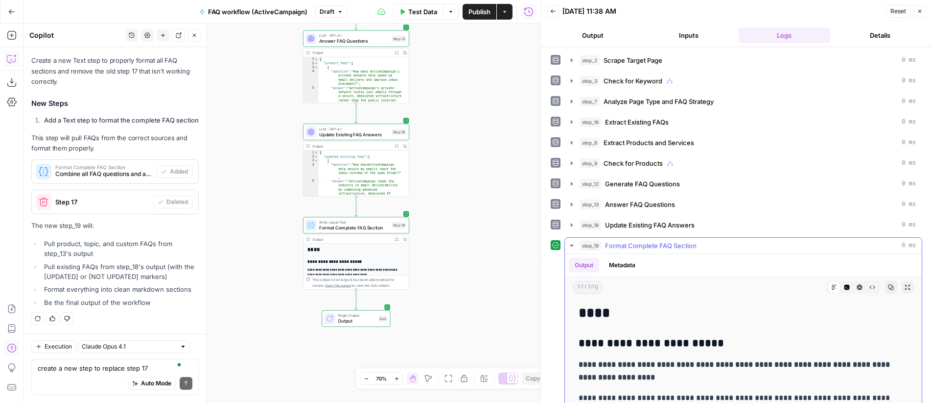
click at [906, 287] on icon "button" at bounding box center [908, 287] width 5 height 5
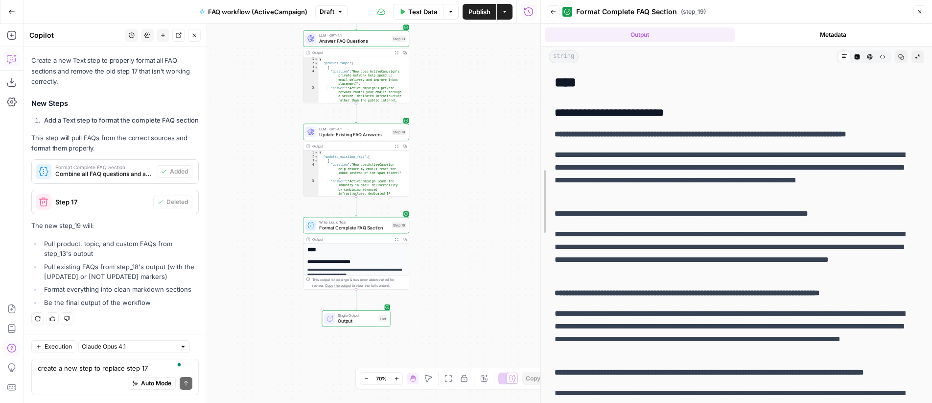
drag, startPoint x: 539, startPoint y: 188, endPoint x: 439, endPoint y: 193, distance: 99.6
click at [439, 193] on body "**********" at bounding box center [466, 201] width 932 height 403
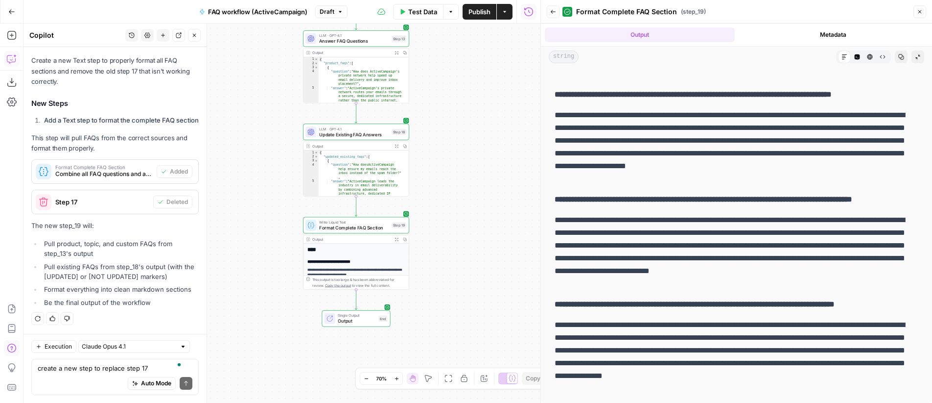
scroll to position [1565, 0]
click at [482, 13] on span "Publish" at bounding box center [480, 12] width 22 height 10
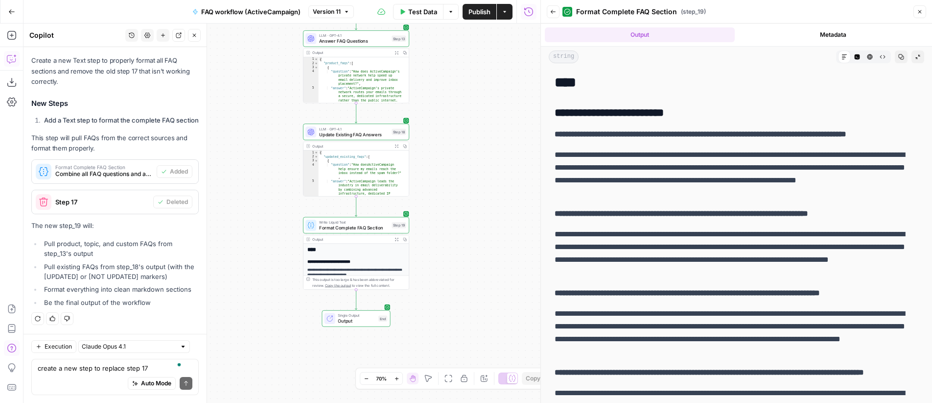
click at [481, 9] on span "Publish" at bounding box center [480, 12] width 22 height 10
click at [8, 11] on icon "button" at bounding box center [11, 11] width 7 height 7
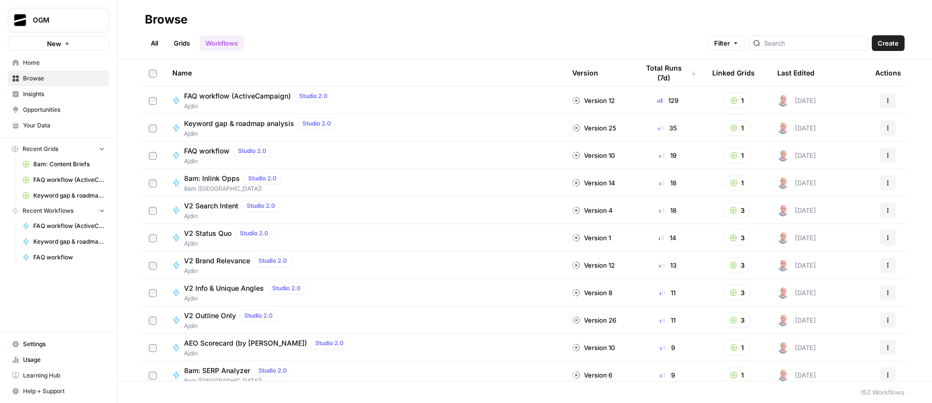
click at [158, 40] on link "All" at bounding box center [154, 43] width 19 height 16
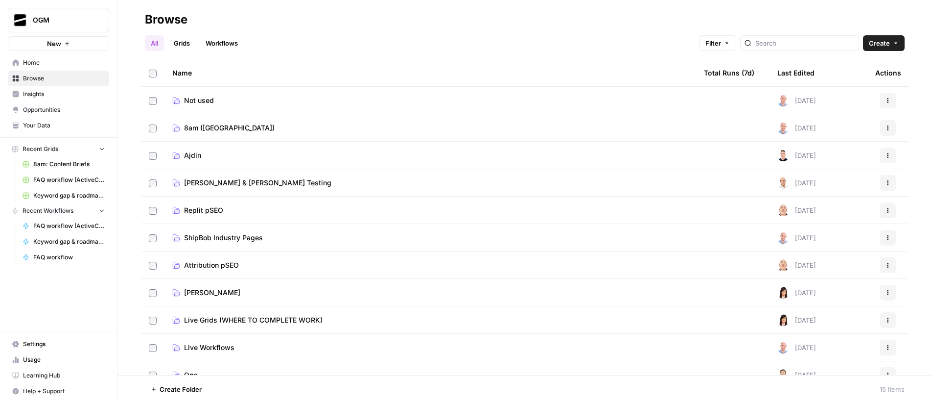
click at [213, 126] on span "8am (Ajdin)" at bounding box center [229, 128] width 91 height 10
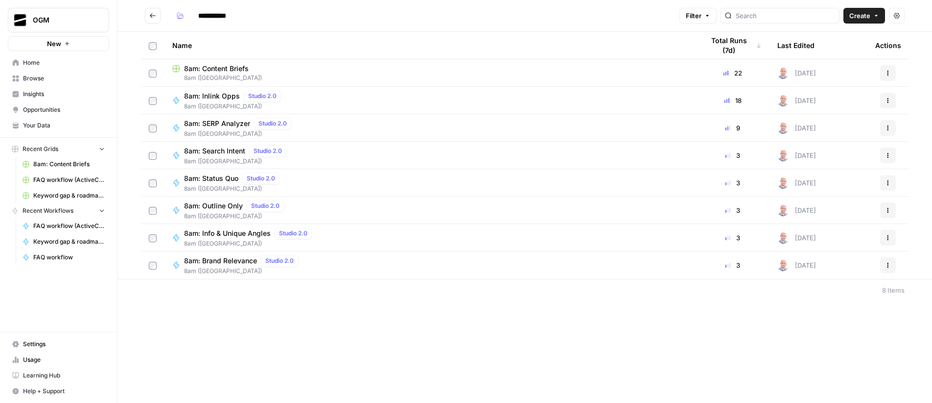
click at [226, 95] on span "8am: Inlink Opps" at bounding box center [212, 96] width 56 height 10
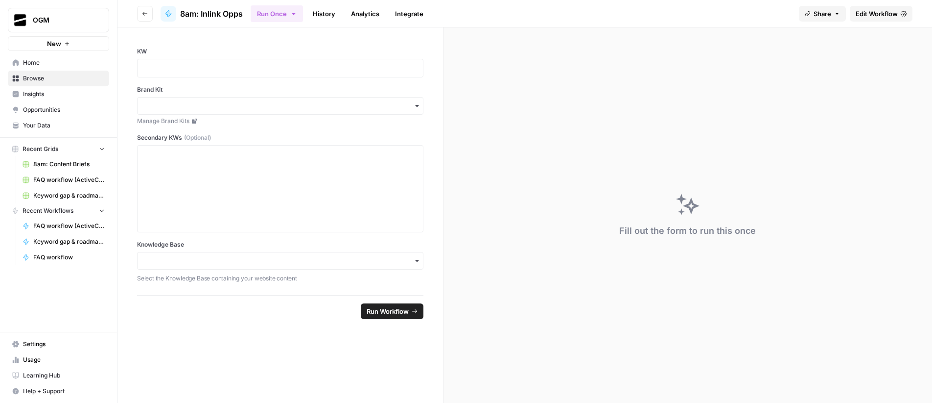
click at [873, 15] on span "Edit Workflow" at bounding box center [877, 14] width 42 height 10
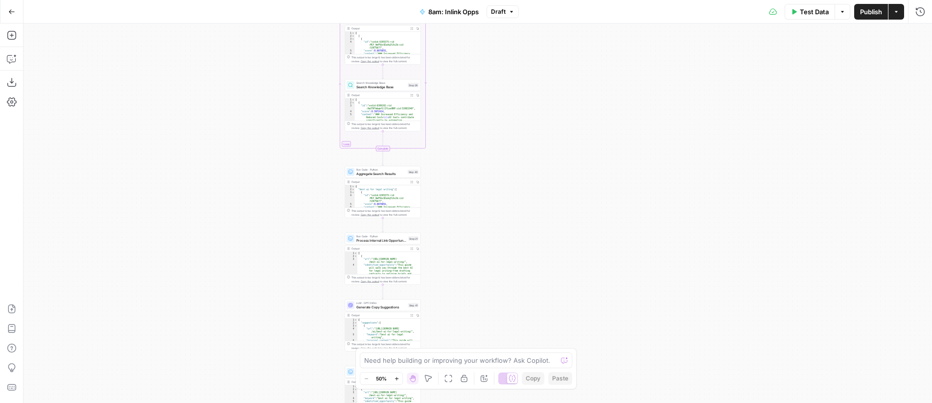
drag, startPoint x: 641, startPoint y: 109, endPoint x: 550, endPoint y: 109, distance: 91.1
click at [550, 109] on div "Workflow Input Settings Inputs LLM · GPT-4o Generate LLM Response Step 7 Output…" at bounding box center [478, 213] width 909 height 379
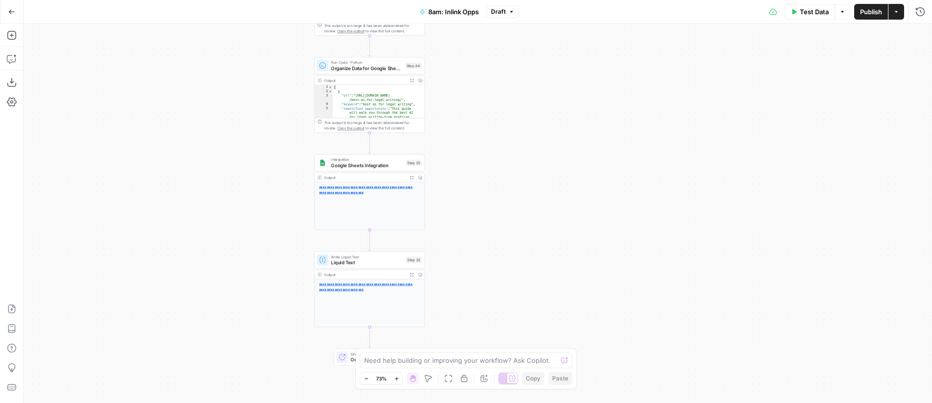
drag, startPoint x: 485, startPoint y: 170, endPoint x: 498, endPoint y: 185, distance: 19.1
click at [498, 185] on div "Workflow Input Settings Inputs LLM · GPT-4o Generate LLM Response Step 7 Output…" at bounding box center [478, 213] width 909 height 379
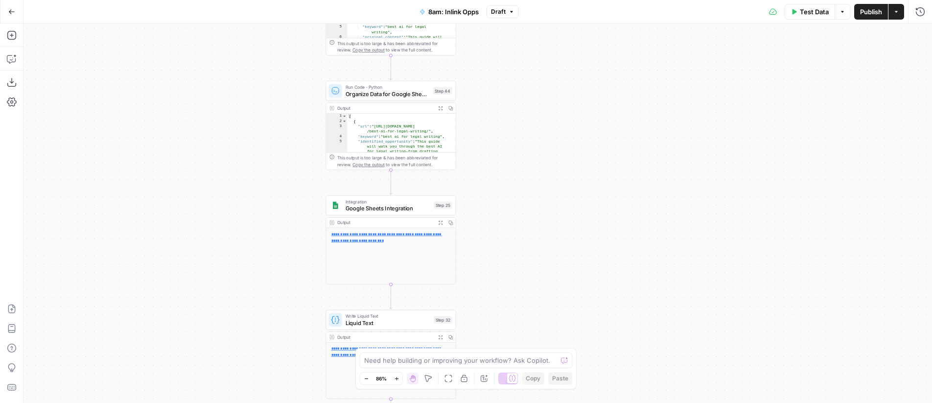
drag, startPoint x: 493, startPoint y: 180, endPoint x: 520, endPoint y: 208, distance: 38.8
click at [520, 208] on div "Workflow Input Settings Inputs LLM · GPT-4o Generate LLM Response Step 7 Output…" at bounding box center [478, 213] width 909 height 379
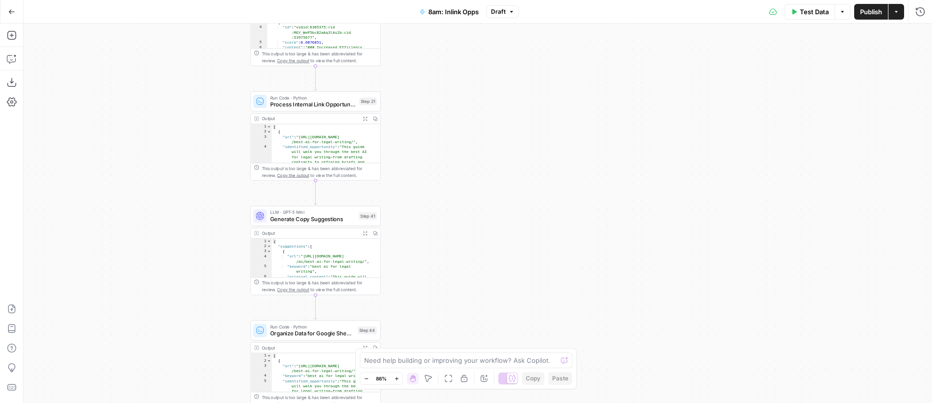
drag, startPoint x: 681, startPoint y: 209, endPoint x: 611, endPoint y: 143, distance: 95.6
click at [607, 143] on div "Workflow Input Settings Inputs LLM · GPT-4o Generate LLM Response Step 7 Output…" at bounding box center [478, 213] width 909 height 379
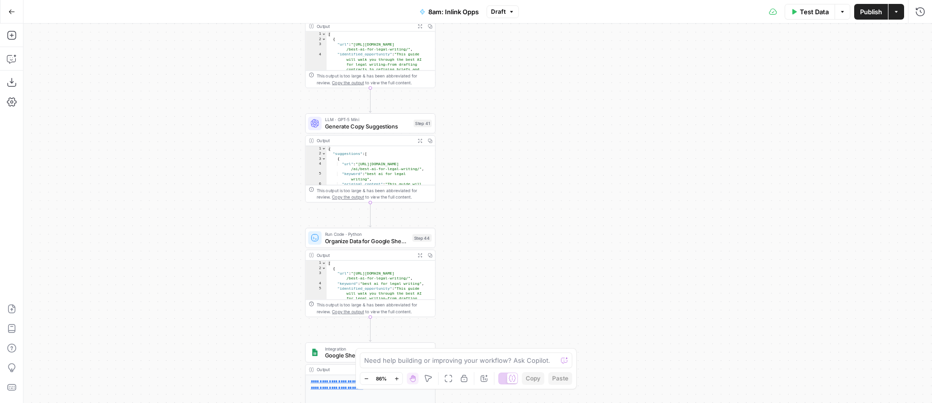
drag, startPoint x: 490, startPoint y: 207, endPoint x: 543, endPoint y: 195, distance: 54.3
click at [543, 195] on div "Workflow Input Settings Inputs LLM · GPT-4o Generate LLM Response Step 7 Output…" at bounding box center [478, 213] width 909 height 379
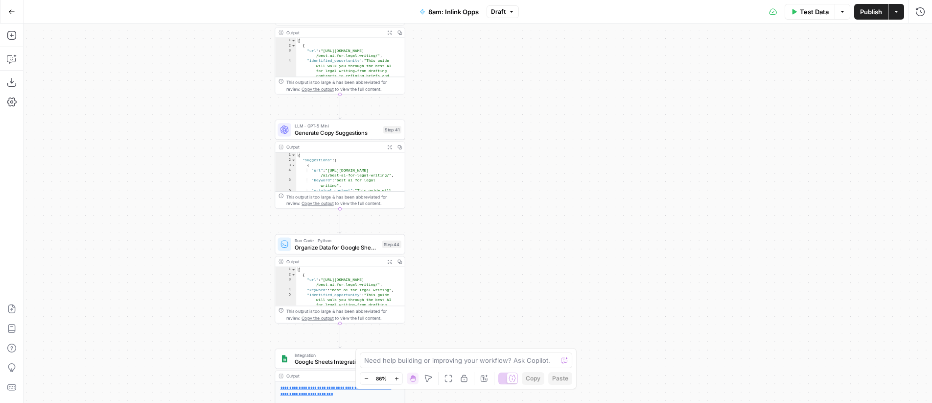
drag, startPoint x: 631, startPoint y: 183, endPoint x: 601, endPoint y: 189, distance: 30.4
click at [601, 189] on div "Workflow Input Settings Inputs LLM · GPT-4o Generate LLM Response Step 7 Output…" at bounding box center [478, 213] width 909 height 379
click at [356, 128] on span "Generate Copy Suggestions" at bounding box center [337, 132] width 85 height 8
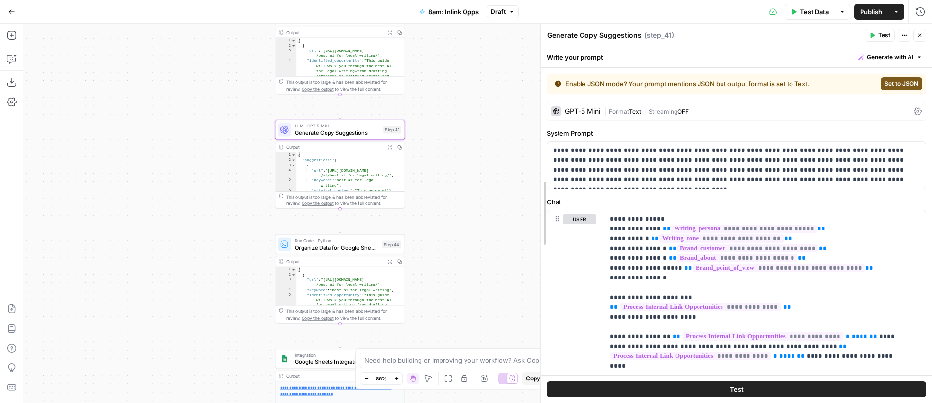
drag, startPoint x: 680, startPoint y: 193, endPoint x: 469, endPoint y: 201, distance: 211.7
click at [469, 201] on body "OGM New Home Browse Insights Opportunities Your Data Recent Grids 8am: Content …" at bounding box center [466, 201] width 932 height 403
click at [598, 108] on div "GPT-5 Mini" at bounding box center [582, 111] width 35 height 7
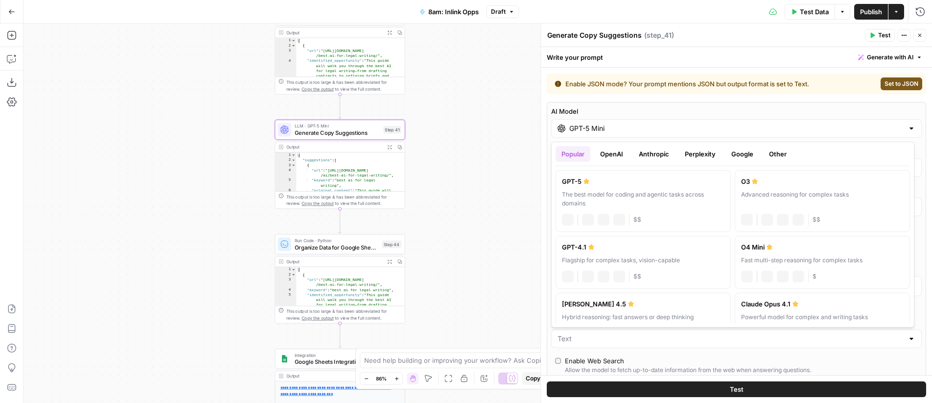
click at [603, 130] on input "GPT-5 Mini" at bounding box center [737, 128] width 334 height 10
click at [656, 151] on button "Anthropic" at bounding box center [654, 154] width 42 height 16
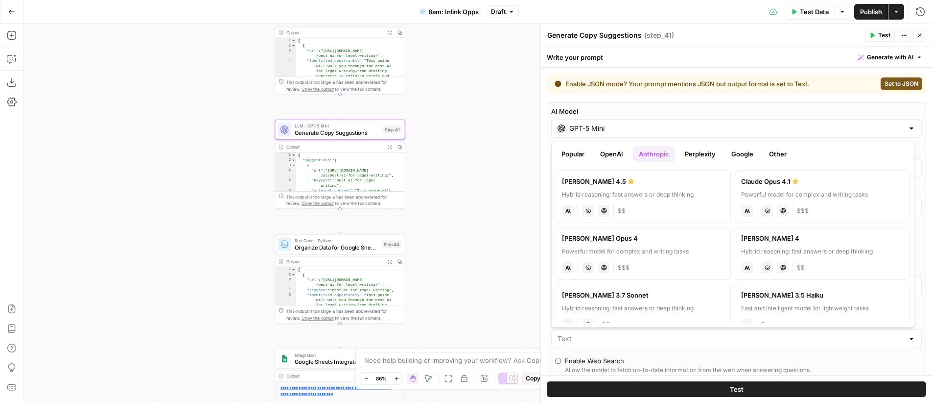
click at [668, 180] on div "Claude Sonnet 4.5" at bounding box center [643, 181] width 163 height 10
type input "Claude Sonnet 4.5"
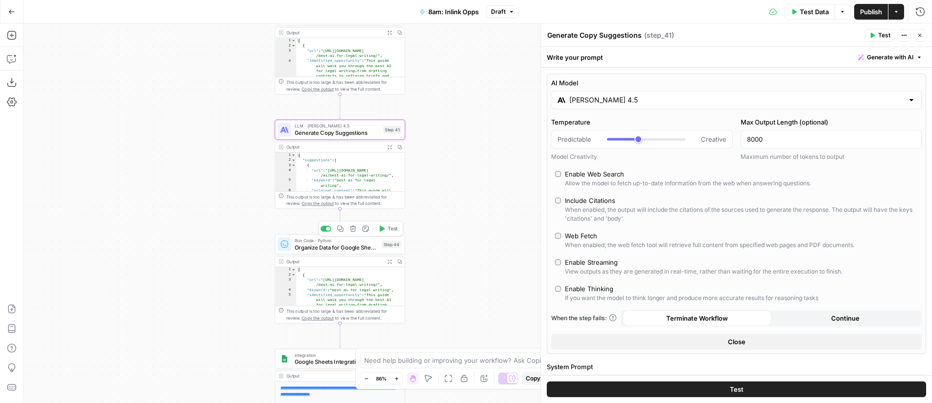
click at [350, 241] on span "Run Code · Python" at bounding box center [337, 240] width 84 height 7
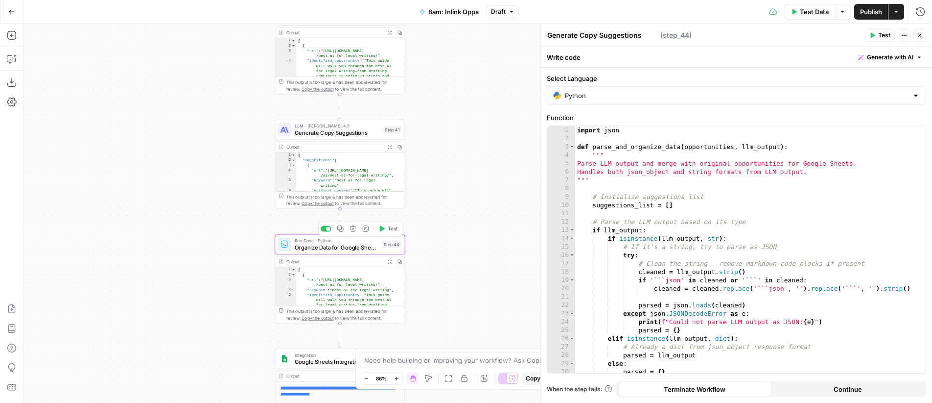
type textarea "Organize Data for Google Sheets"
click at [382, 114] on icon "button" at bounding box center [382, 114] width 5 height 6
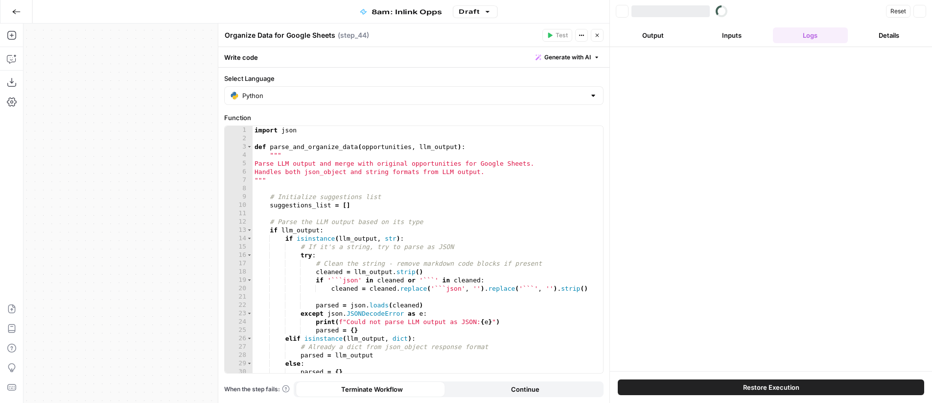
type textarea "**********"
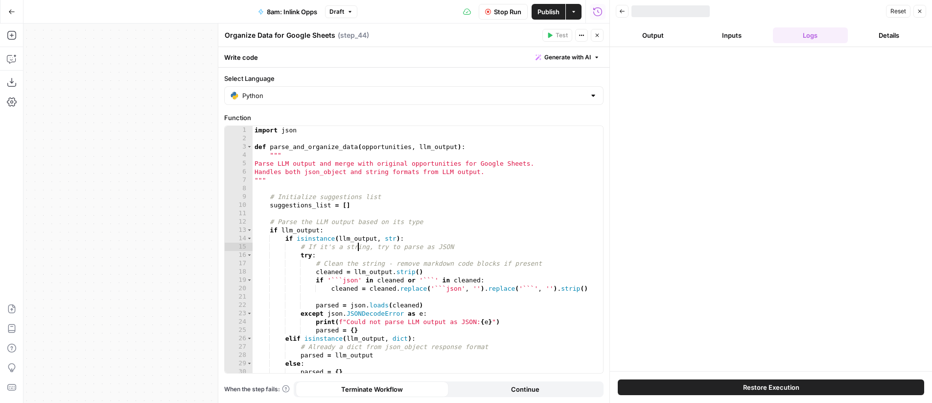
click at [359, 246] on div "import json def parse_and_organize_data ( opportunities , llm_output ) : """ Pa…" at bounding box center [424, 257] width 343 height 263
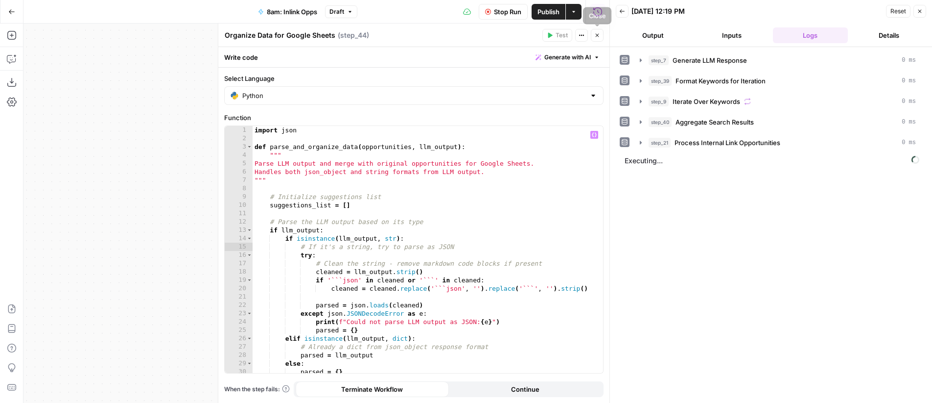
click at [598, 37] on icon "button" at bounding box center [598, 35] width 6 height 6
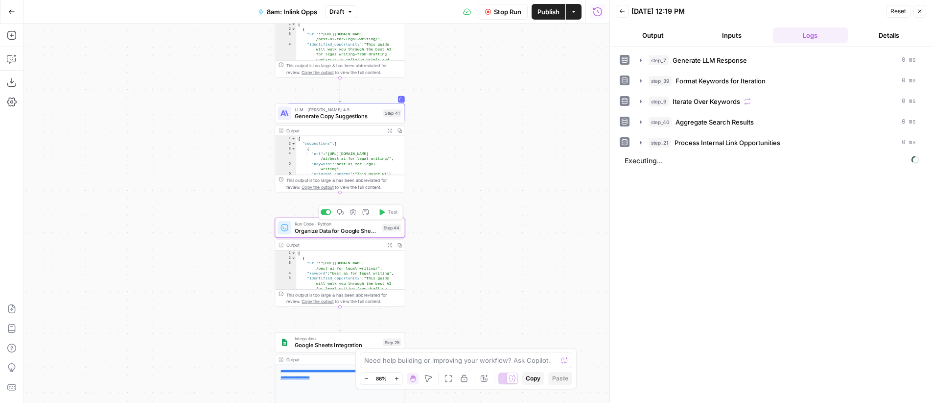
click at [323, 226] on span "Organize Data for Google Sheets" at bounding box center [337, 230] width 84 height 8
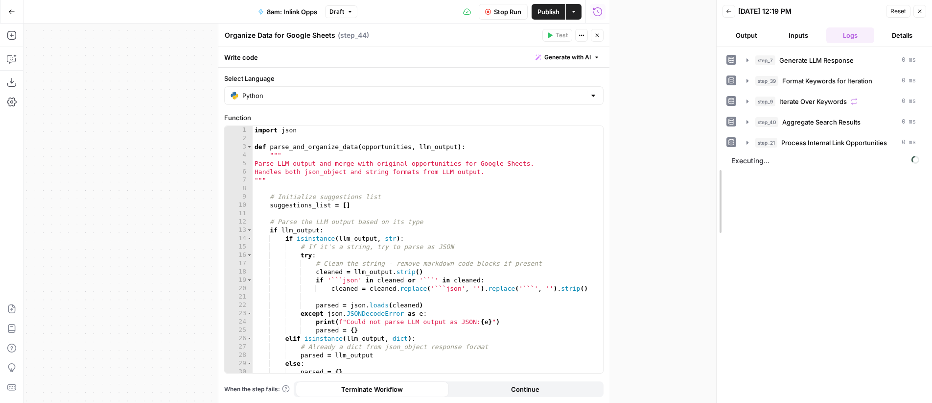
drag, startPoint x: 607, startPoint y: 190, endPoint x: 734, endPoint y: 191, distance: 126.4
click at [722, 191] on div at bounding box center [717, 201] width 10 height 403
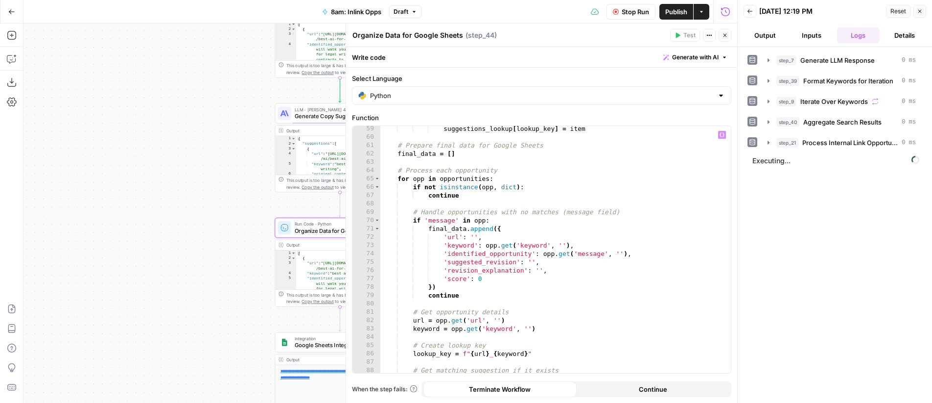
scroll to position [549, 0]
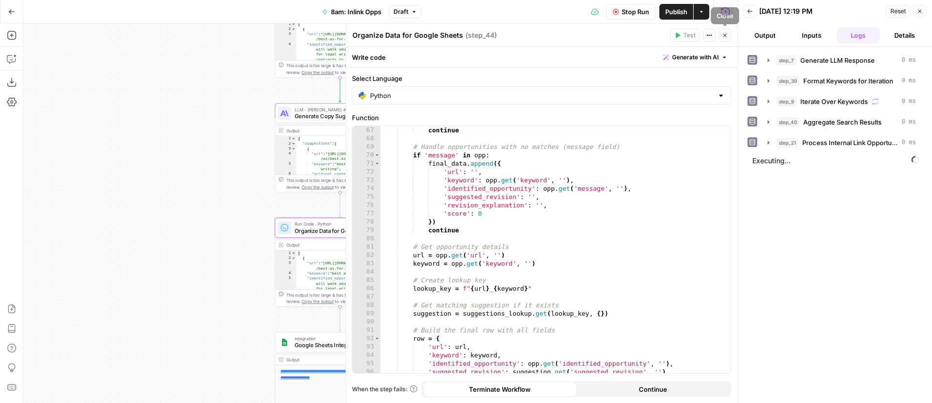
click at [727, 35] on icon "button" at bounding box center [725, 35] width 6 height 6
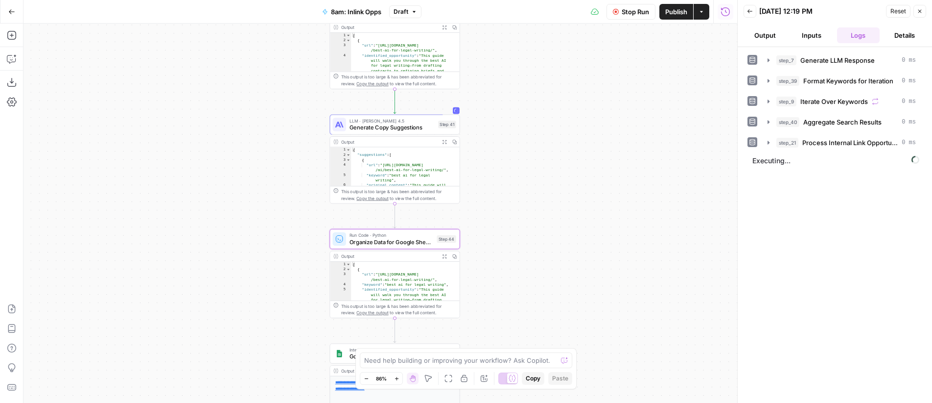
drag, startPoint x: 494, startPoint y: 160, endPoint x: 549, endPoint y: 171, distance: 56.0
click at [549, 171] on div "Workflow Input Settings Inputs LLM · GPT-4o Generate LLM Response Step 7 Output…" at bounding box center [381, 213] width 714 height 379
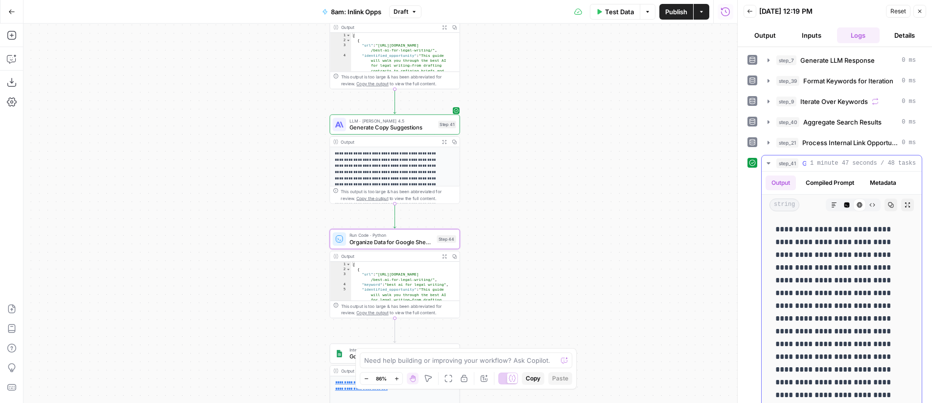
click at [828, 211] on button "Markdown" at bounding box center [834, 204] width 13 height 13
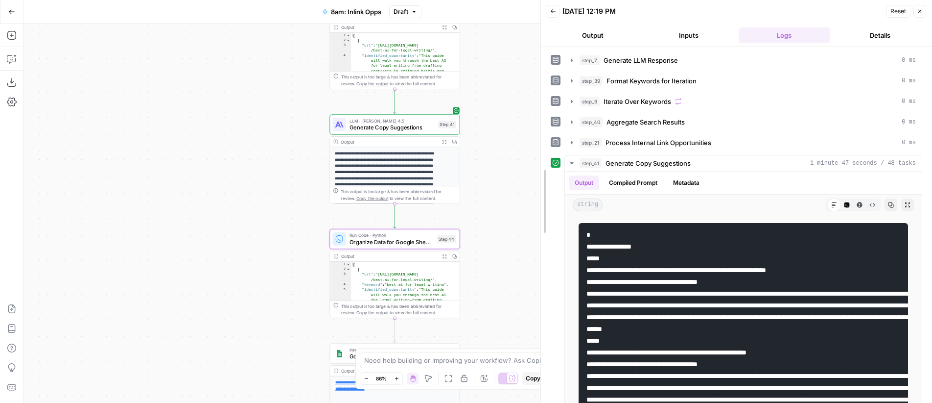
drag, startPoint x: 737, startPoint y: 259, endPoint x: 539, endPoint y: 267, distance: 198.5
click at [539, 267] on div at bounding box center [541, 201] width 10 height 403
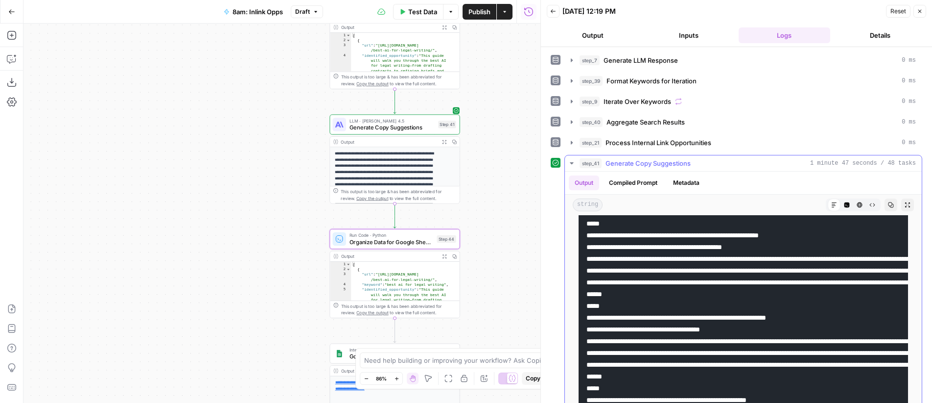
scroll to position [776, 0]
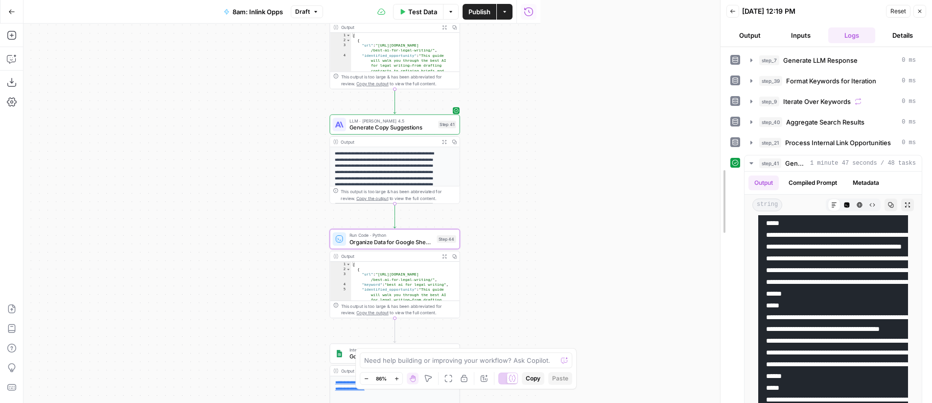
drag, startPoint x: 538, startPoint y: 83, endPoint x: 724, endPoint y: 91, distance: 185.8
click at [724, 91] on div at bounding box center [721, 201] width 10 height 403
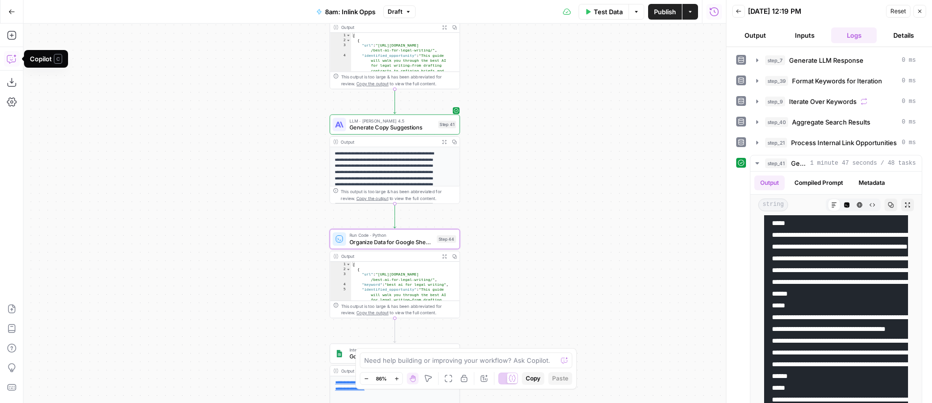
click at [16, 60] on icon "button" at bounding box center [12, 59] width 10 height 10
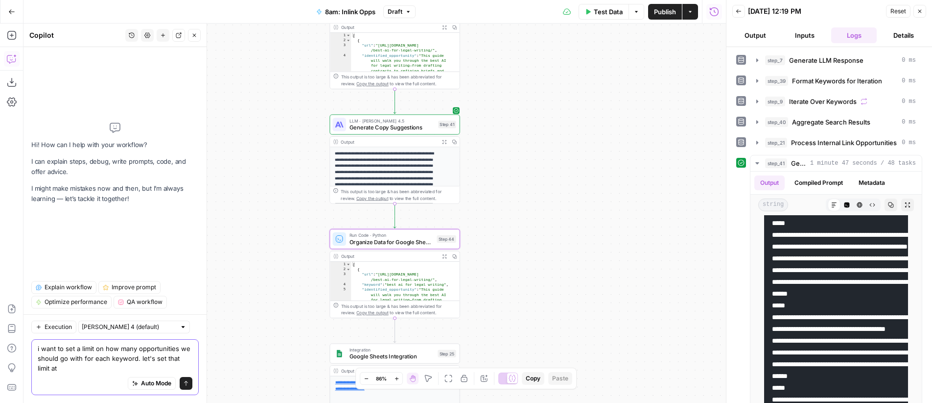
type textarea "i want to set a limit on how many opportunities we should go with for each keyw…"
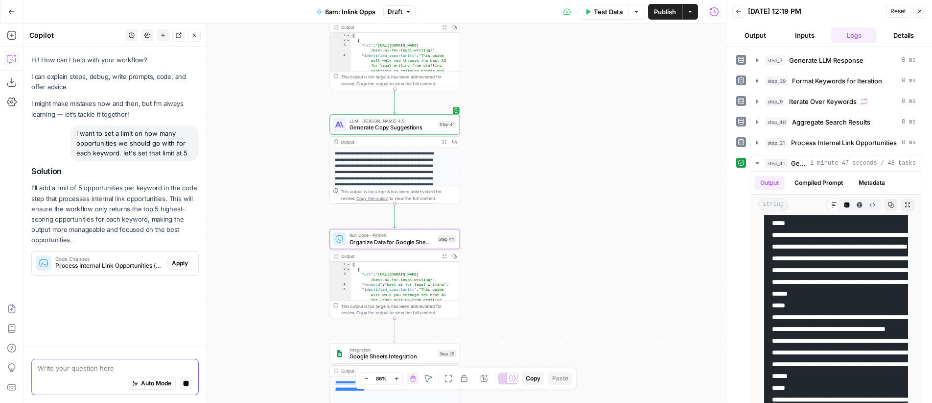
scroll to position [0, 0]
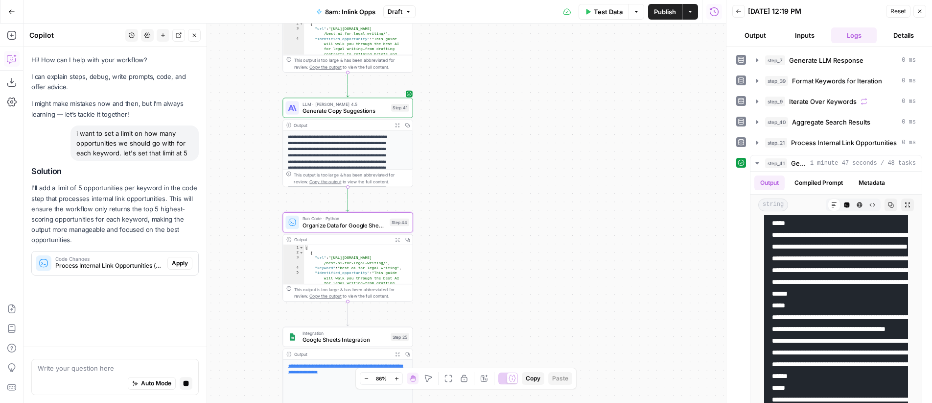
drag, startPoint x: 643, startPoint y: 169, endPoint x: 596, endPoint y: 153, distance: 49.9
click at [596, 153] on div "Workflow Input Settings Inputs LLM · GPT-4o Generate LLM Response Step 7 Output…" at bounding box center [375, 213] width 703 height 379
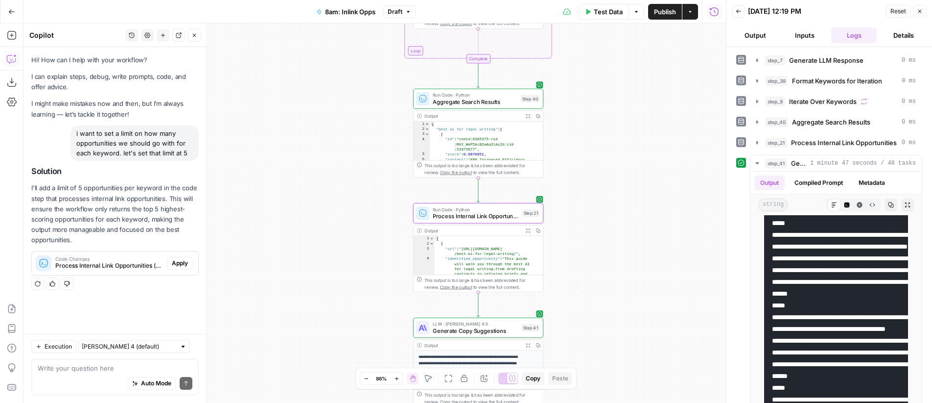
click at [185, 263] on span "Apply" at bounding box center [180, 263] width 16 height 9
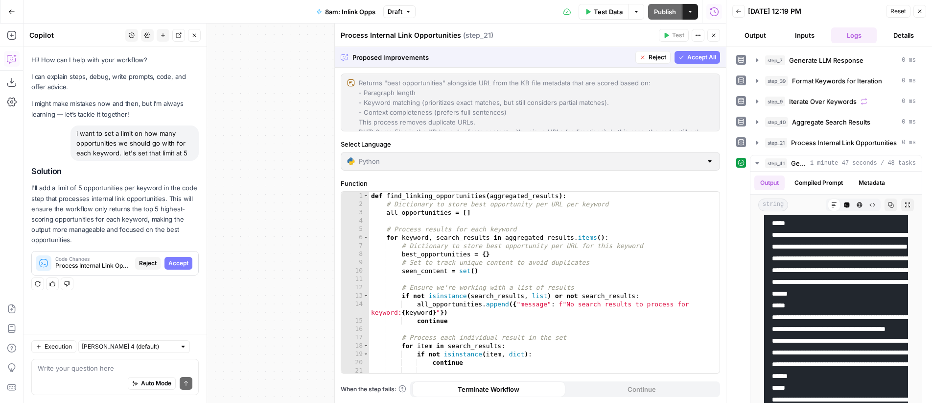
click at [178, 265] on span "Accept" at bounding box center [178, 263] width 20 height 9
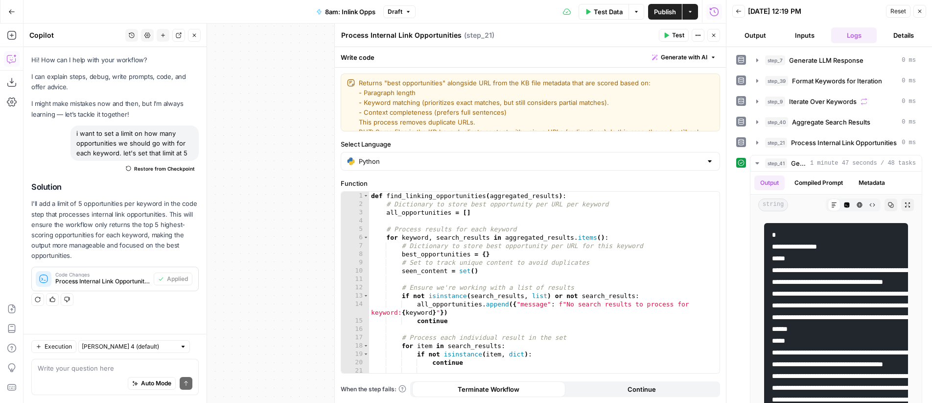
click at [713, 35] on icon "button" at bounding box center [714, 35] width 6 height 6
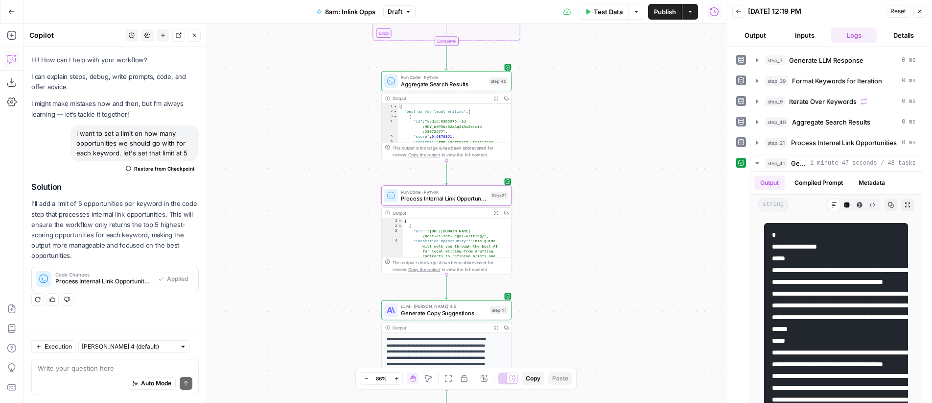
drag, startPoint x: 633, startPoint y: 179, endPoint x: 601, endPoint y: 161, distance: 36.4
click at [601, 161] on div "Workflow Input Settings Inputs LLM · GPT-4o Generate LLM Response Step 7 Output…" at bounding box center [375, 213] width 703 height 379
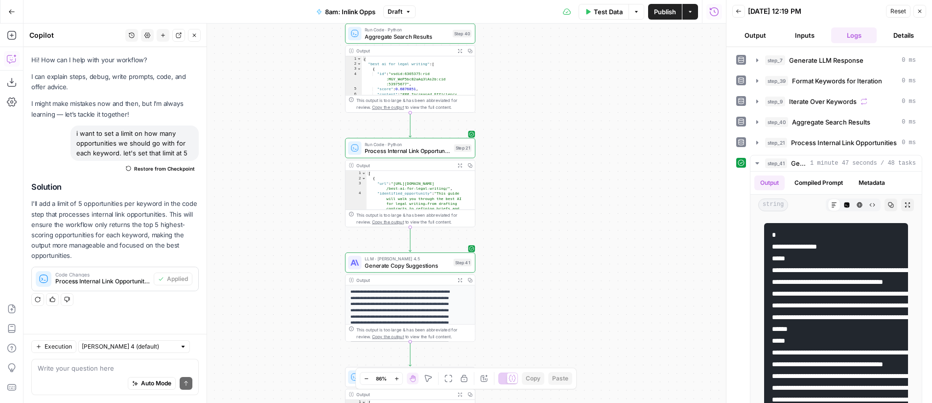
drag, startPoint x: 624, startPoint y: 238, endPoint x: 556, endPoint y: 173, distance: 94.2
click at [556, 173] on div "Workflow Input Settings Inputs LLM · GPT-4o Generate LLM Response Step 7 Output…" at bounding box center [375, 213] width 703 height 379
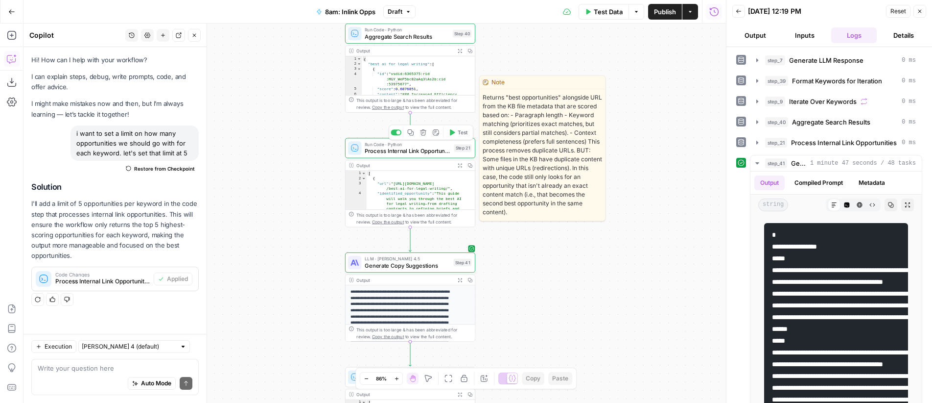
click at [463, 129] on span "Test" at bounding box center [463, 131] width 10 height 7
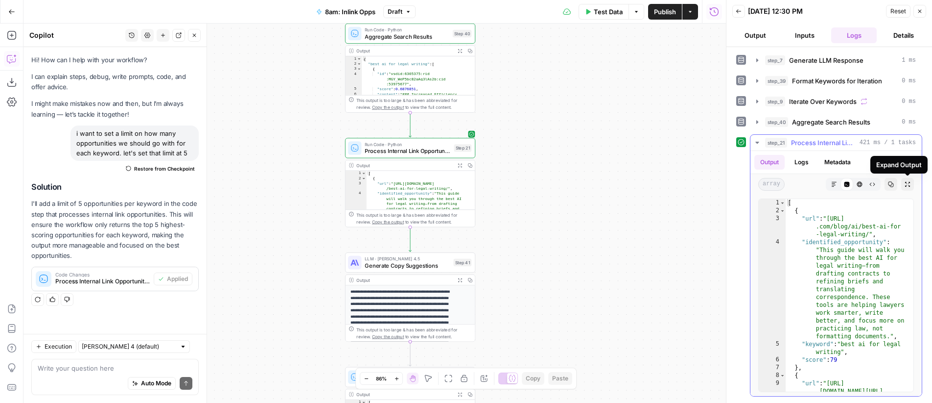
click at [907, 185] on icon "button" at bounding box center [908, 184] width 6 height 6
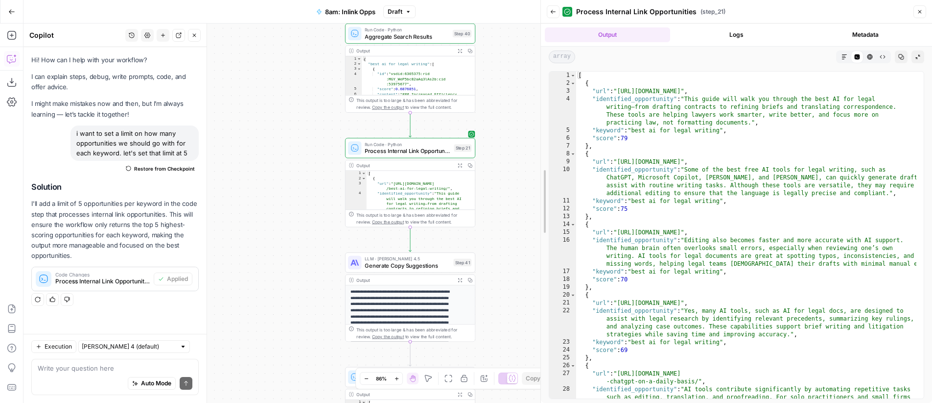
drag, startPoint x: 729, startPoint y: 205, endPoint x: 531, endPoint y: 222, distance: 199.0
click at [531, 222] on body "OGM New Home Browse Insights Opportunities Your Data Recent Grids 8am: Content …" at bounding box center [466, 201] width 932 height 403
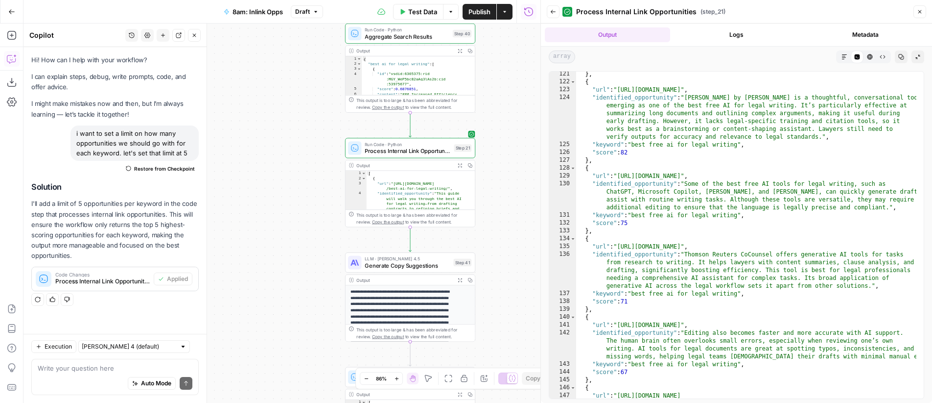
scroll to position [1843, 0]
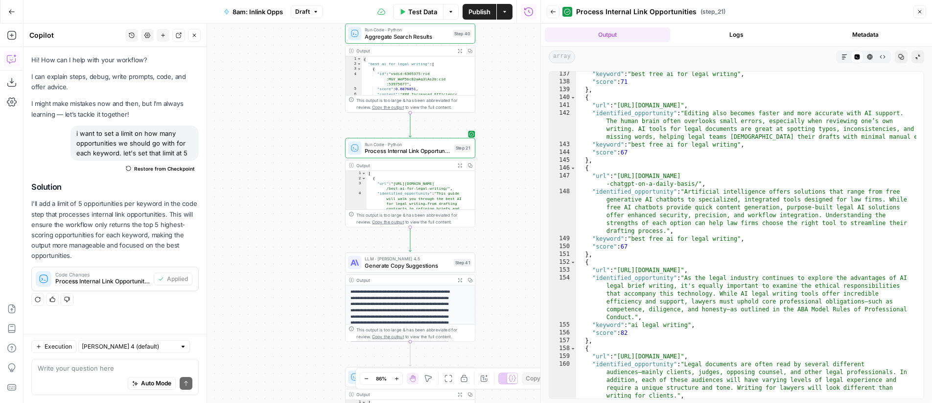
click at [552, 9] on icon "button" at bounding box center [553, 12] width 6 height 6
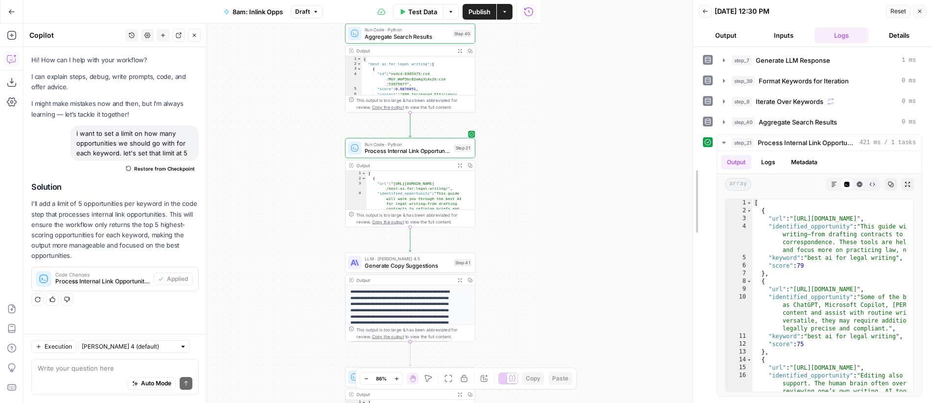
drag, startPoint x: 542, startPoint y: 156, endPoint x: 615, endPoint y: 163, distance: 73.3
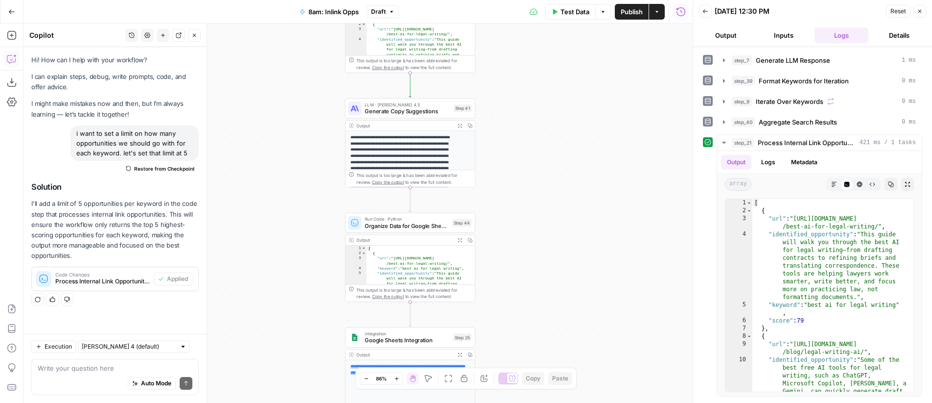
click at [458, 123] on icon "button" at bounding box center [460, 125] width 4 height 4
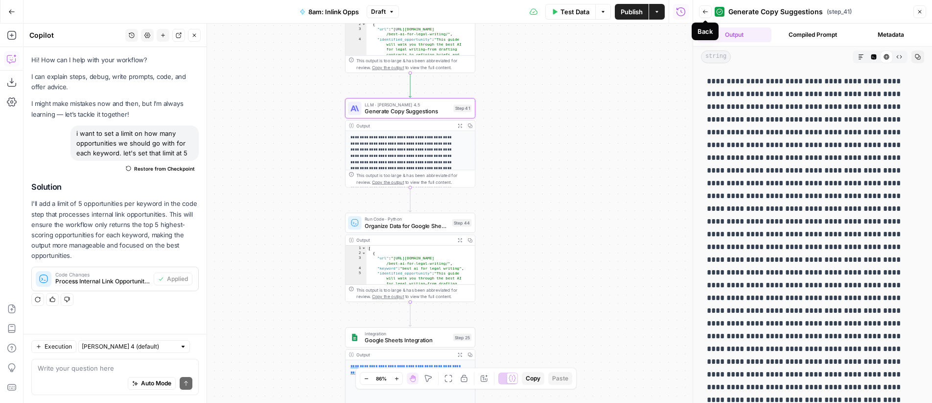
click at [708, 13] on icon "button" at bounding box center [706, 12] width 6 height 6
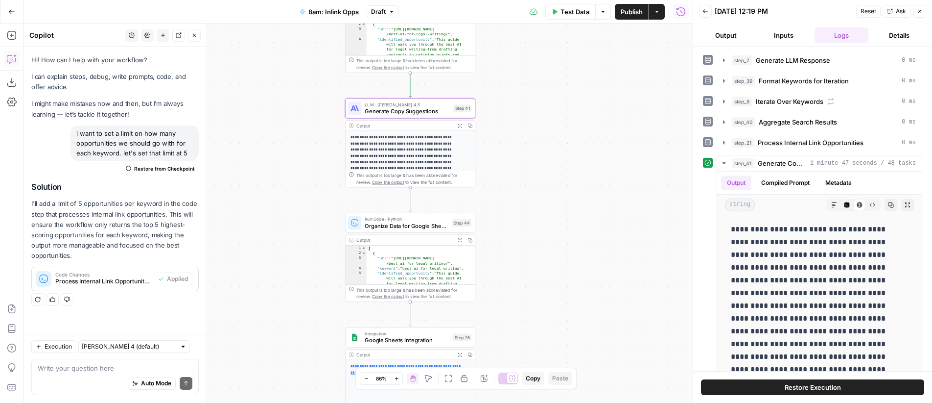
click at [874, 12] on span "Reset" at bounding box center [869, 11] width 16 height 9
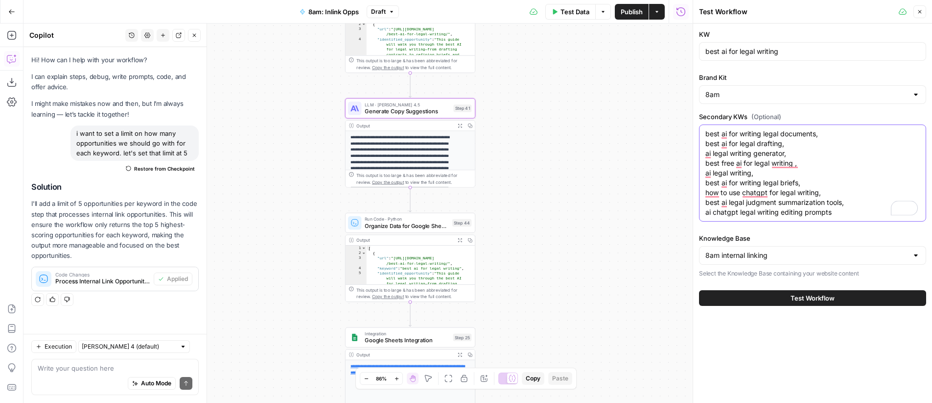
drag, startPoint x: 850, startPoint y: 212, endPoint x: 786, endPoint y: 157, distance: 85.1
click at [786, 157] on textarea "best ai for writing legal documents, best ai for legal drafting, ai legal writi…" at bounding box center [813, 173] width 215 height 88
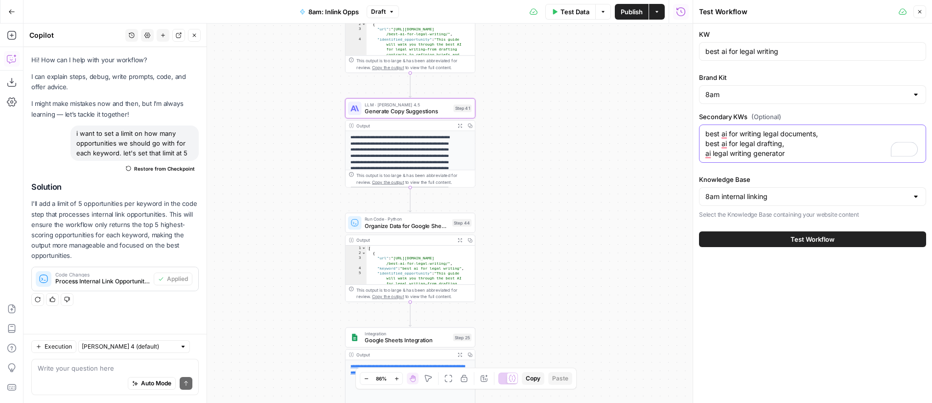
type textarea "best ai for writing legal documents, best ai for legal drafting, ai legal writi…"
click at [835, 236] on span "Test Workflow" at bounding box center [813, 239] width 44 height 10
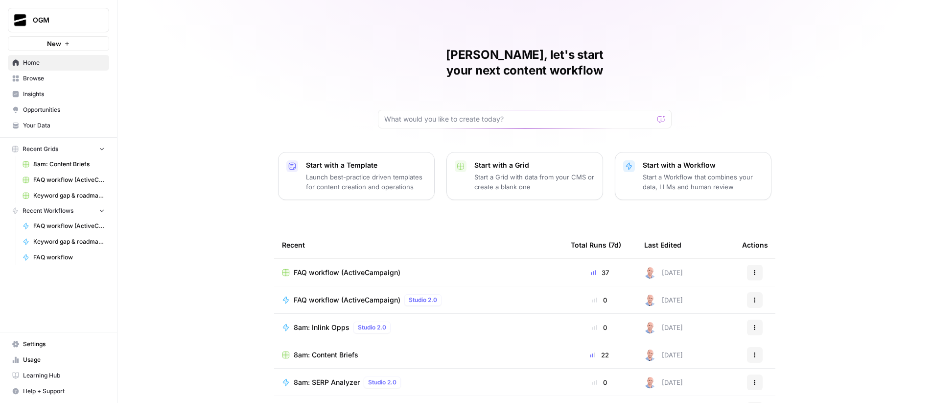
click at [59, 358] on span "Usage" at bounding box center [64, 359] width 82 height 9
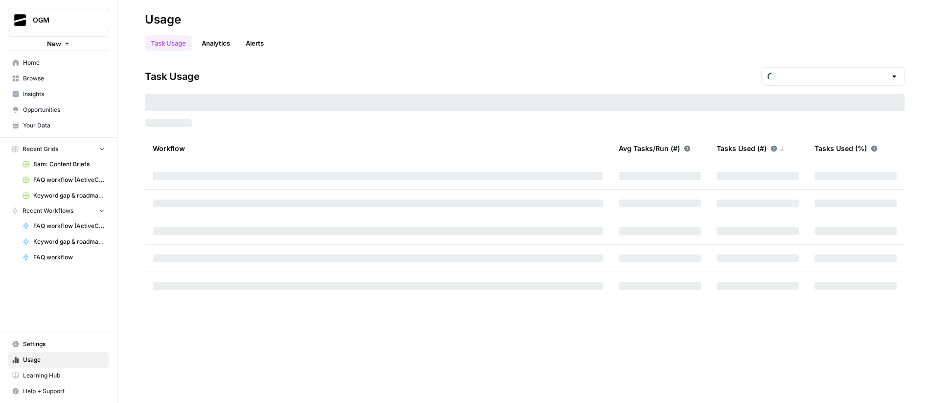
type input "October Tasks"
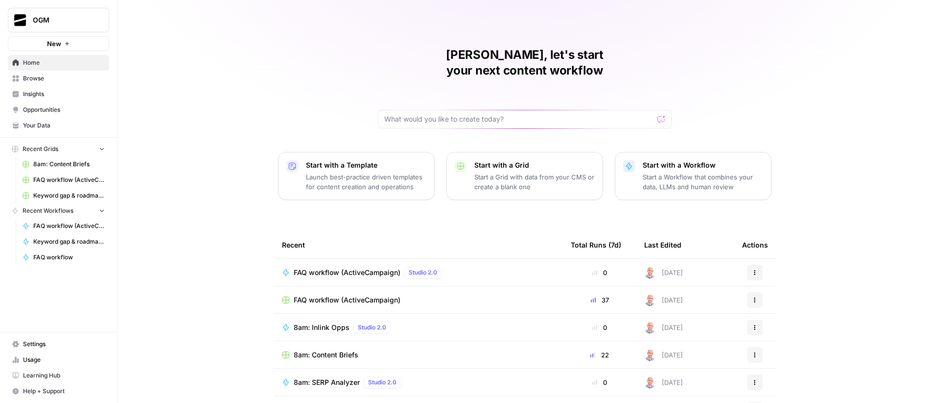
click at [53, 127] on span "Your Data" at bounding box center [64, 125] width 82 height 9
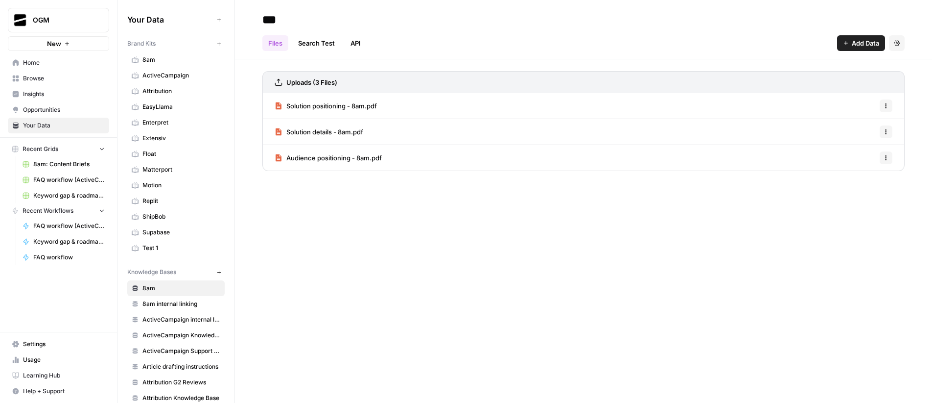
click at [49, 358] on span "Usage" at bounding box center [64, 359] width 82 height 9
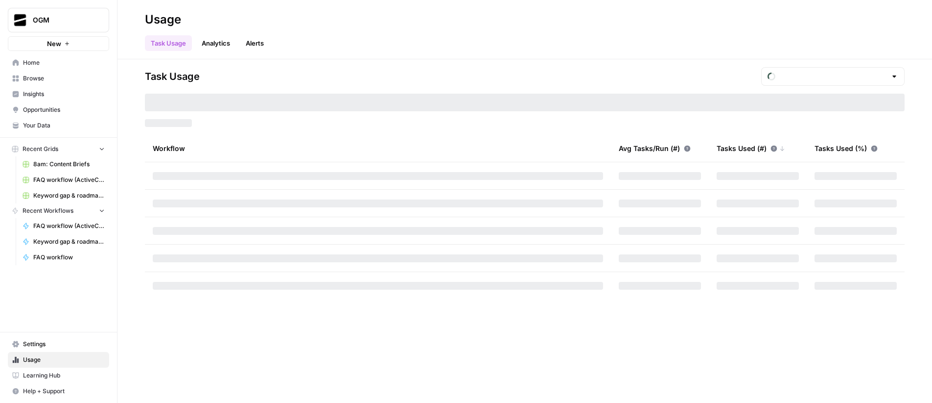
type input "October Tasks"
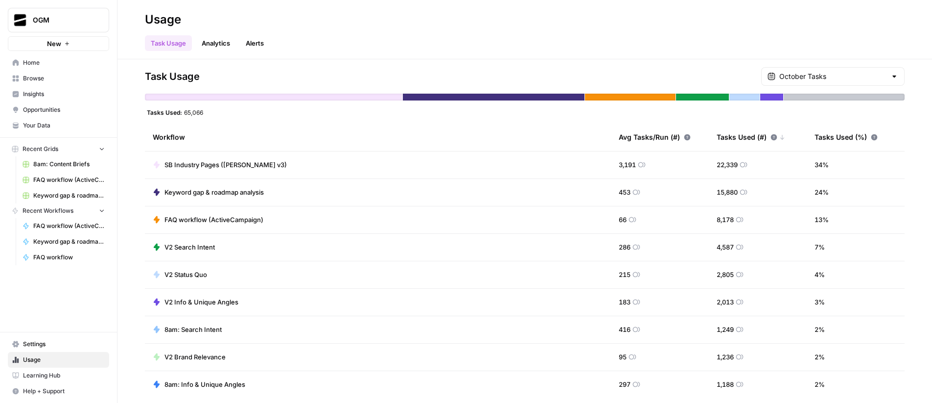
click at [57, 76] on span "Browse" at bounding box center [64, 78] width 82 height 9
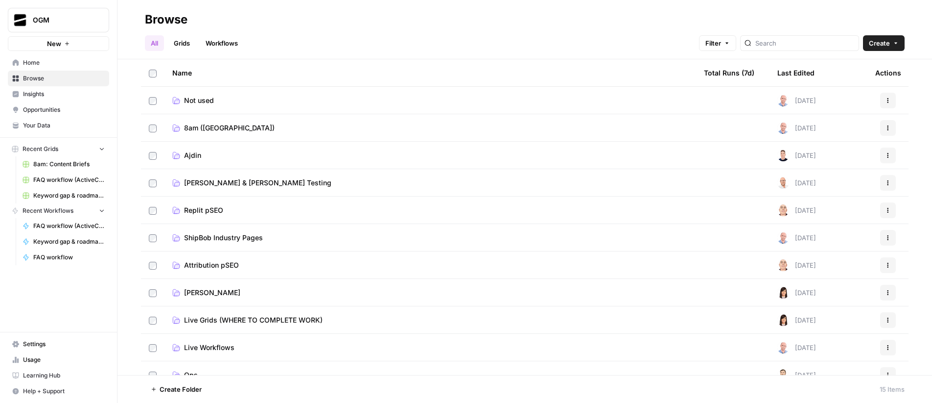
click at [197, 127] on span "8am ([GEOGRAPHIC_DATA])" at bounding box center [229, 128] width 91 height 10
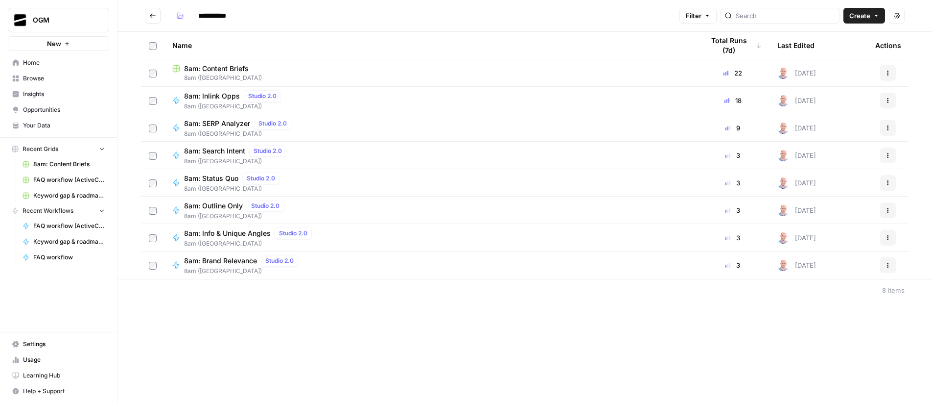
click at [227, 72] on span "8am: Content Briefs" at bounding box center [216, 69] width 65 height 10
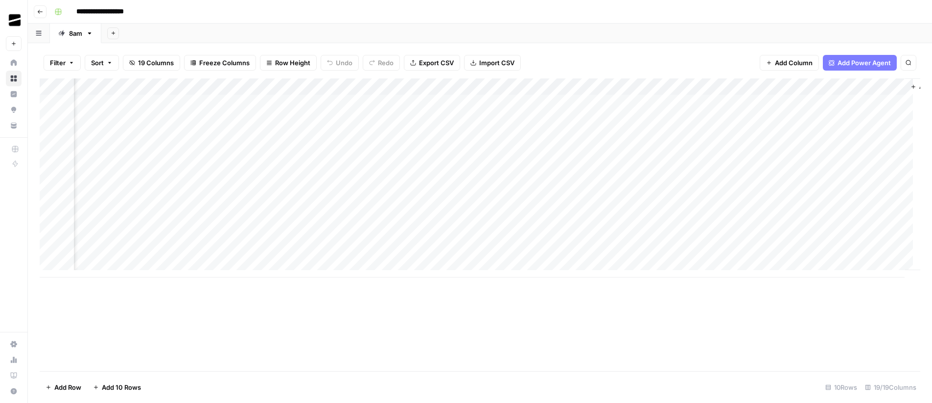
scroll to position [0, 1103]
click at [763, 136] on div "Add Column" at bounding box center [480, 177] width 881 height 199
click at [799, 135] on div "Add Column" at bounding box center [480, 177] width 881 height 199
click at [849, 135] on div "Add Column" at bounding box center [480, 177] width 881 height 199
click at [760, 136] on div "Add Column" at bounding box center [480, 177] width 881 height 199
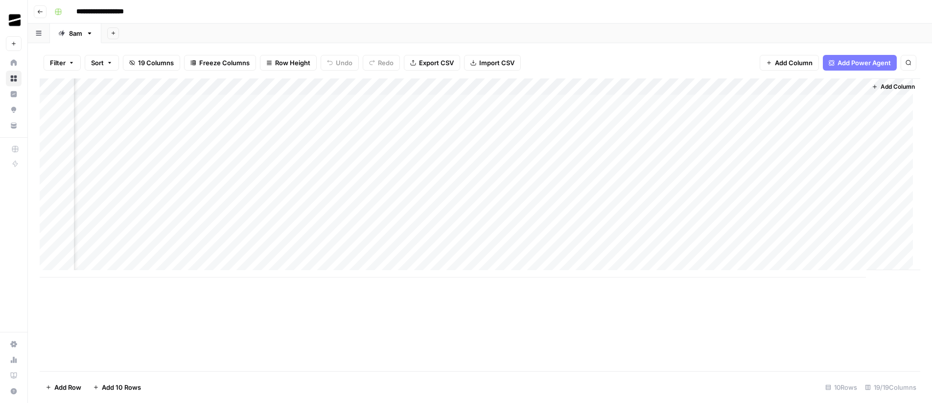
click at [814, 136] on div "Add Column" at bounding box center [480, 177] width 881 height 199
click at [851, 134] on div "Add Column" at bounding box center [480, 177] width 881 height 199
click at [762, 136] on div "Add Column" at bounding box center [480, 177] width 881 height 199
click at [814, 117] on div "Add Column" at bounding box center [480, 177] width 881 height 199
click at [851, 120] on div "Add Column" at bounding box center [480, 177] width 881 height 199
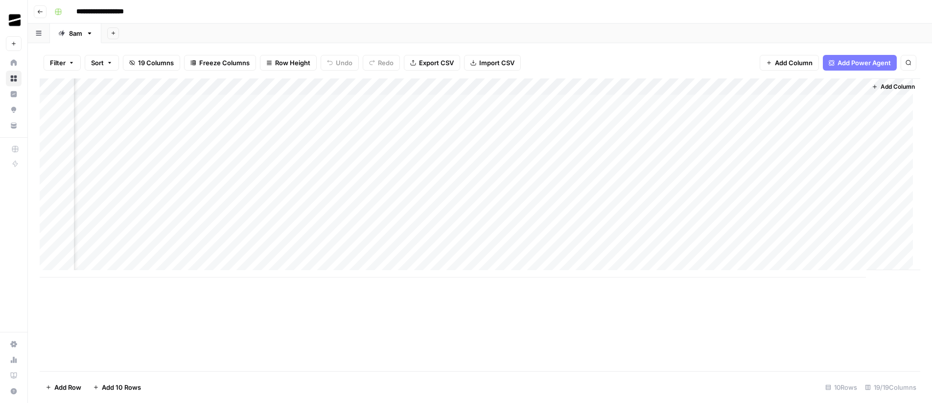
click at [852, 139] on div "Add Column" at bounding box center [480, 177] width 881 height 199
click at [761, 136] on div "Add Column" at bounding box center [480, 177] width 881 height 199
click at [848, 139] on div "Add Column" at bounding box center [480, 177] width 881 height 199
click at [751, 84] on div "Add Column" at bounding box center [480, 177] width 881 height 199
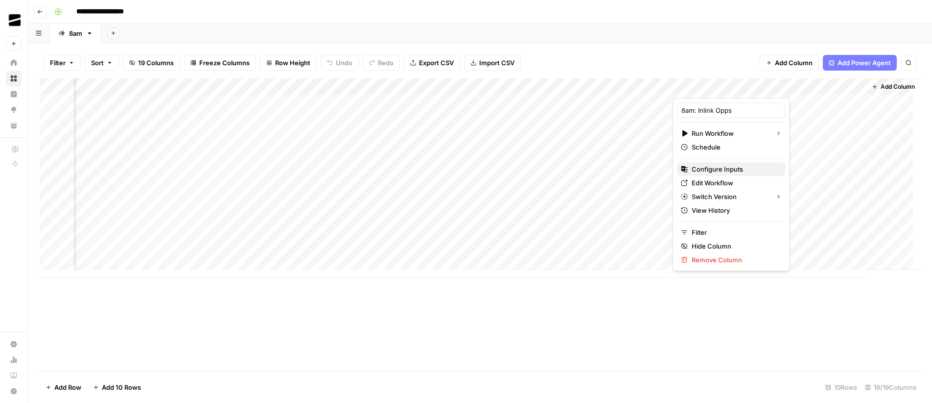
click at [729, 165] on span "Configure Inputs" at bounding box center [735, 169] width 86 height 10
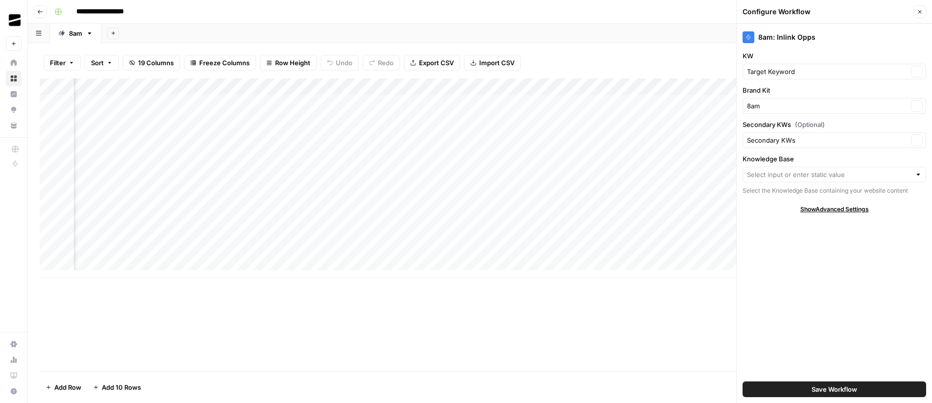
type input "8am internal linking"
click at [920, 13] on icon "button" at bounding box center [920, 12] width 6 height 6
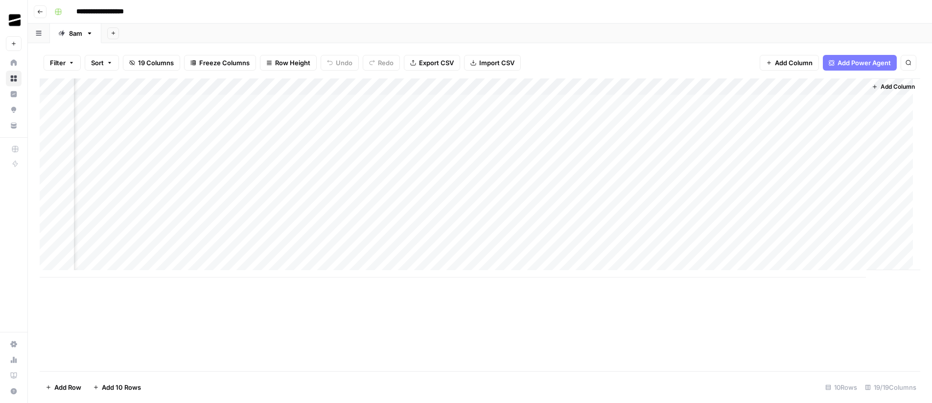
click at [762, 135] on div "Add Column" at bounding box center [480, 177] width 881 height 199
click at [851, 137] on div "Add Column" at bounding box center [480, 177] width 881 height 199
click at [762, 137] on div "Add Column" at bounding box center [480, 177] width 881 height 199
click at [362, 137] on div "Add Column" at bounding box center [480, 177] width 881 height 199
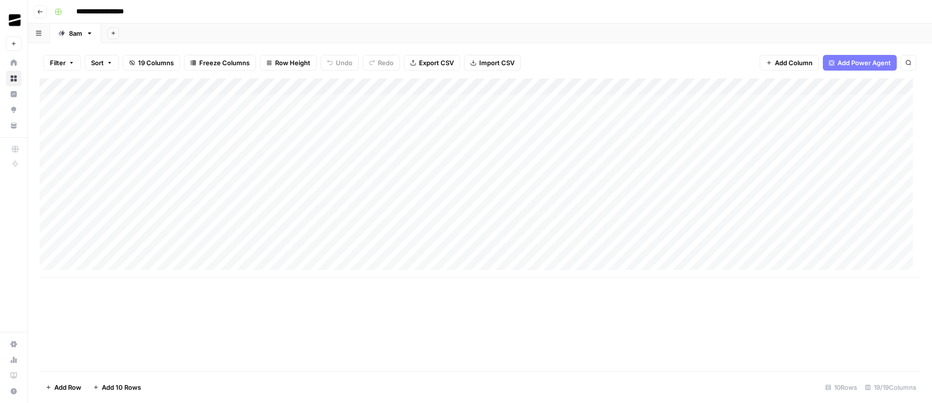
click at [362, 137] on div "Add Column" at bounding box center [480, 177] width 881 height 199
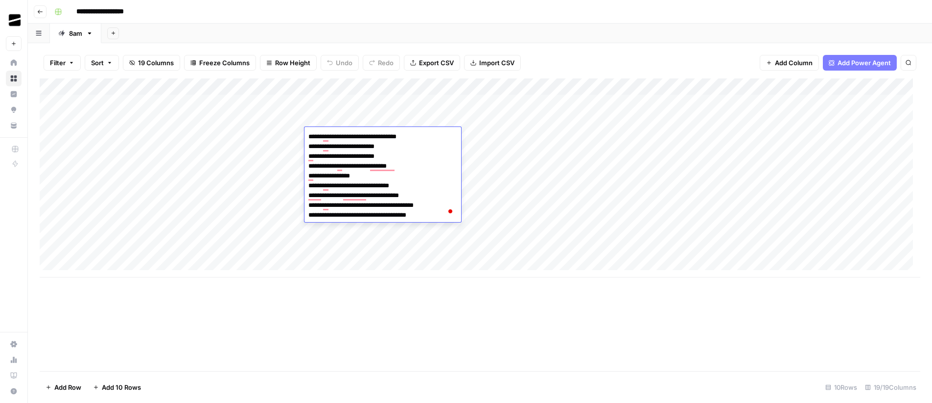
click at [271, 134] on div "Add Column" at bounding box center [480, 177] width 881 height 199
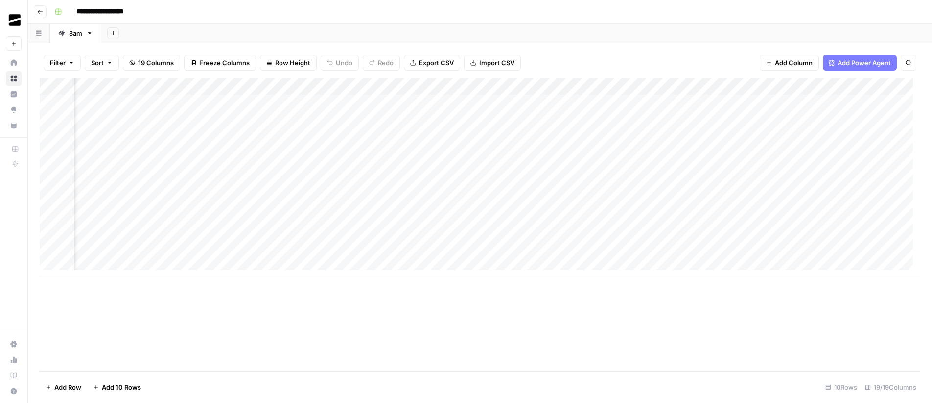
scroll to position [0, 1103]
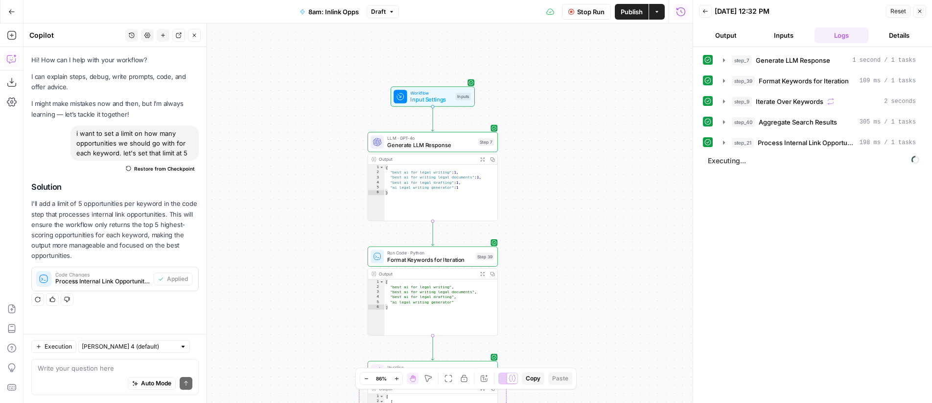
drag, startPoint x: 613, startPoint y: 179, endPoint x: 625, endPoint y: 164, distance: 19.8
click at [625, 164] on div "Workflow Input Settings Inputs LLM · GPT-4o Generate LLM Response Step 7 Output…" at bounding box center [358, 213] width 669 height 379
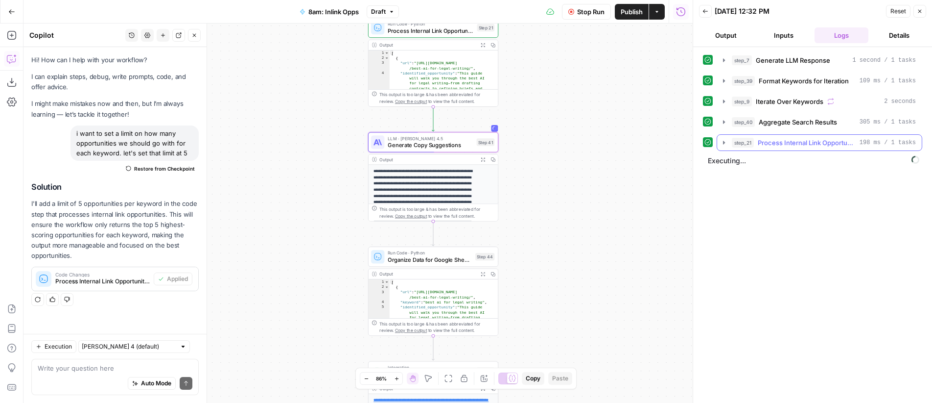
click at [764, 138] on span "Process Internal Link Opportunities" at bounding box center [807, 143] width 98 height 10
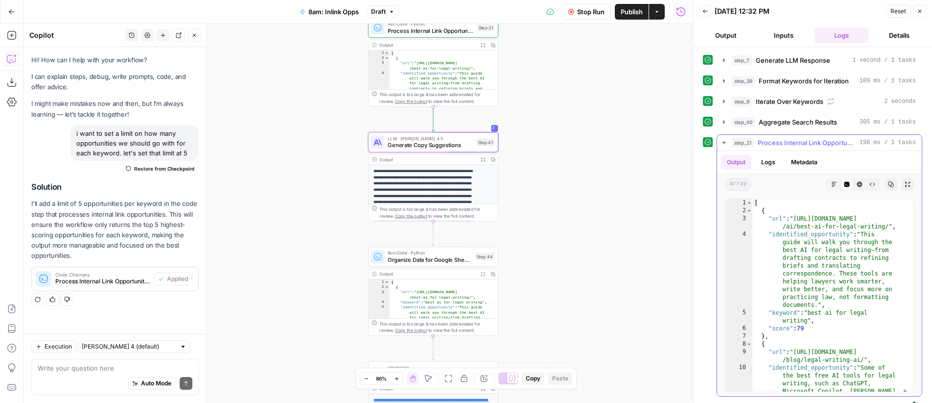
click at [764, 139] on span "Process Internal Link Opportunities" at bounding box center [807, 143] width 98 height 10
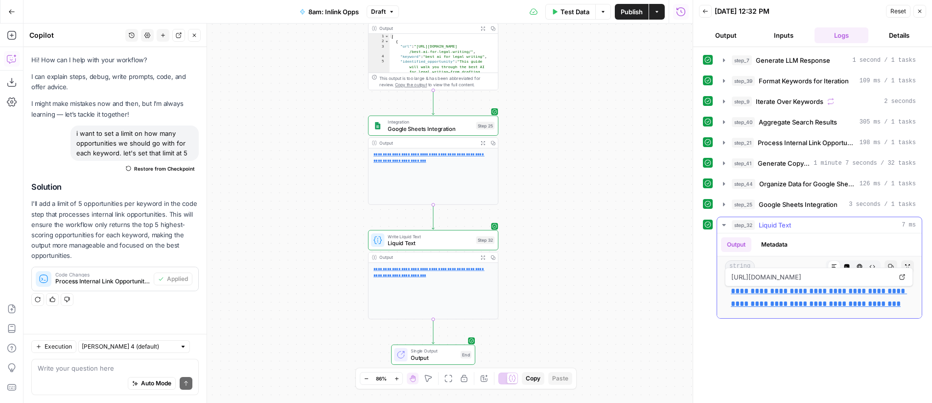
click at [811, 291] on link "**********" at bounding box center [819, 297] width 176 height 20
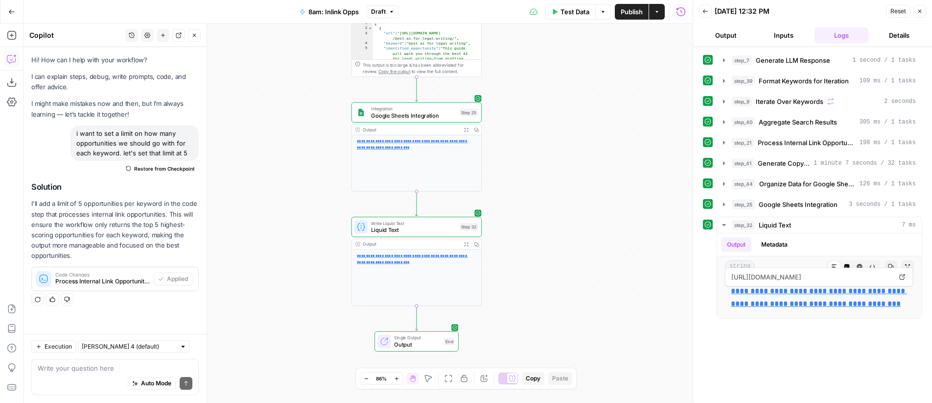
drag, startPoint x: 614, startPoint y: 146, endPoint x: 598, endPoint y: 133, distance: 20.5
click at [598, 133] on div "Workflow Input Settings Inputs LLM · GPT-4o Generate LLM Response Step 7 Output…" at bounding box center [358, 213] width 669 height 379
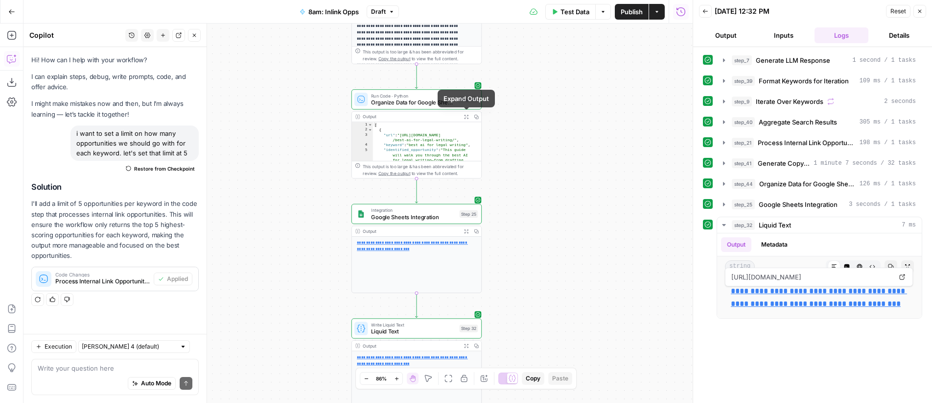
click at [464, 119] on button "Expand Output" at bounding box center [466, 117] width 10 height 10
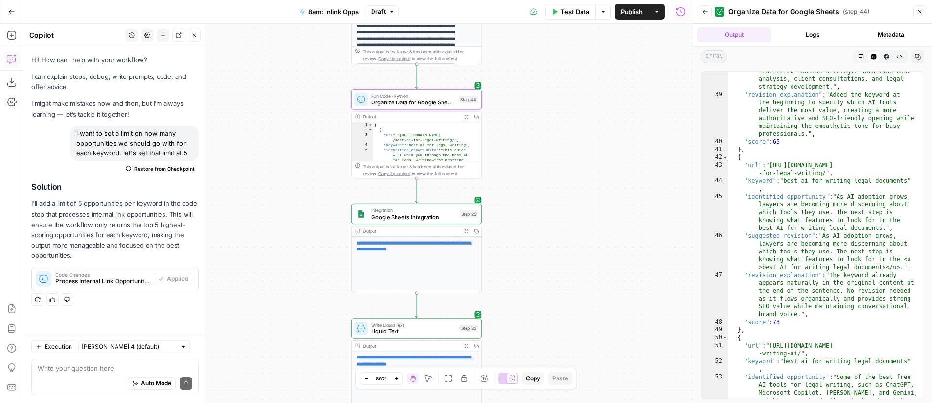
scroll to position [1619, 0]
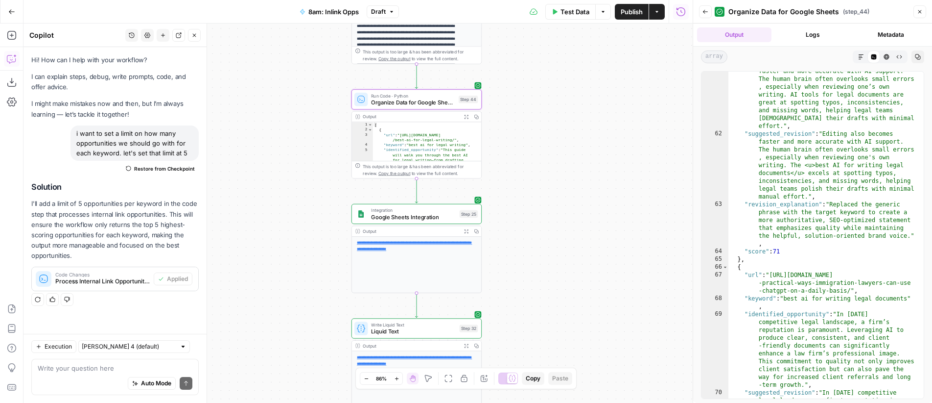
click at [705, 10] on icon "button" at bounding box center [706, 12] width 6 height 6
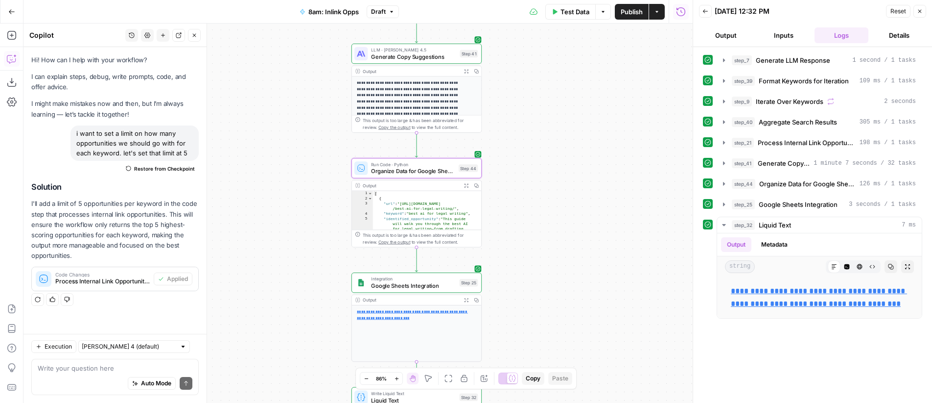
click at [631, 14] on span "Publish" at bounding box center [632, 12] width 22 height 10
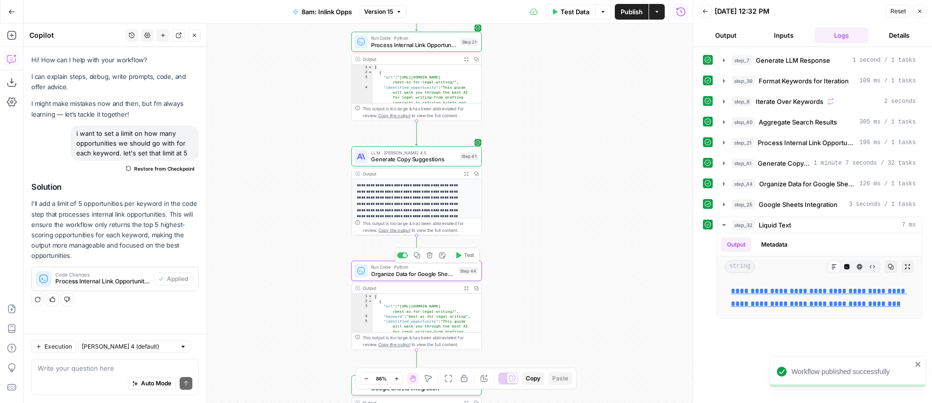
click at [467, 256] on span "Test" at bounding box center [469, 254] width 10 height 7
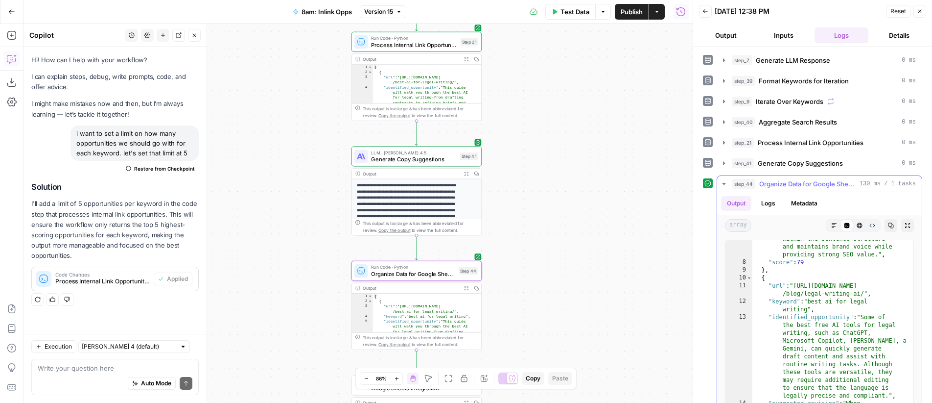
scroll to position [335, 0]
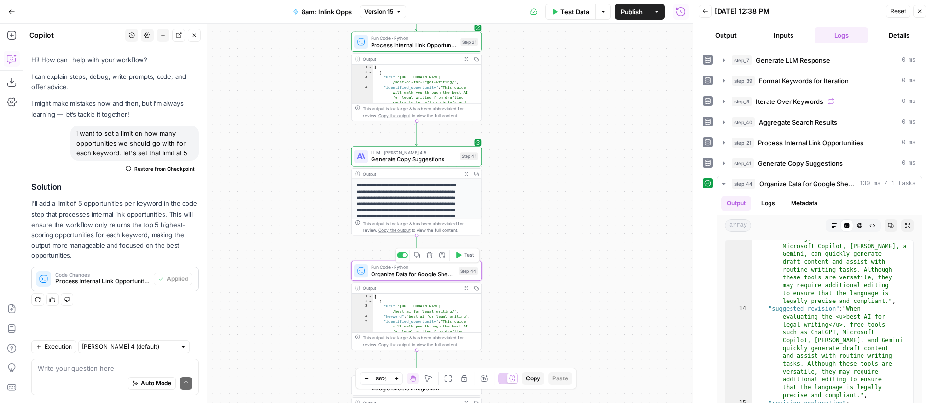
click at [466, 256] on span "Test" at bounding box center [469, 254] width 10 height 7
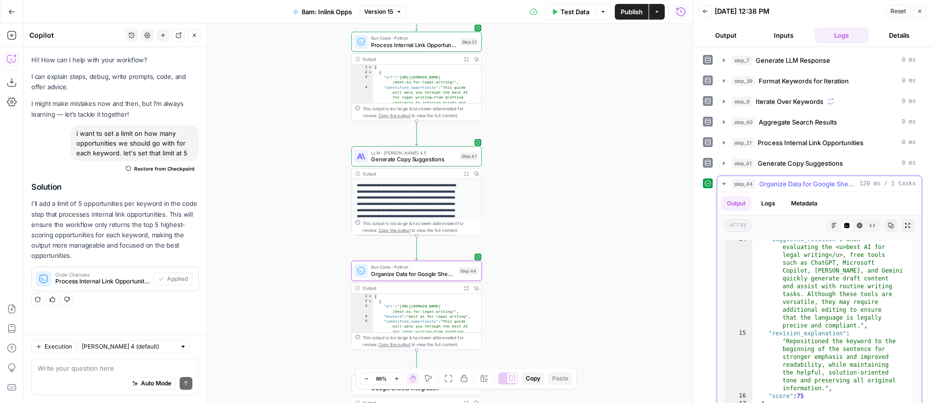
scroll to position [421, 0]
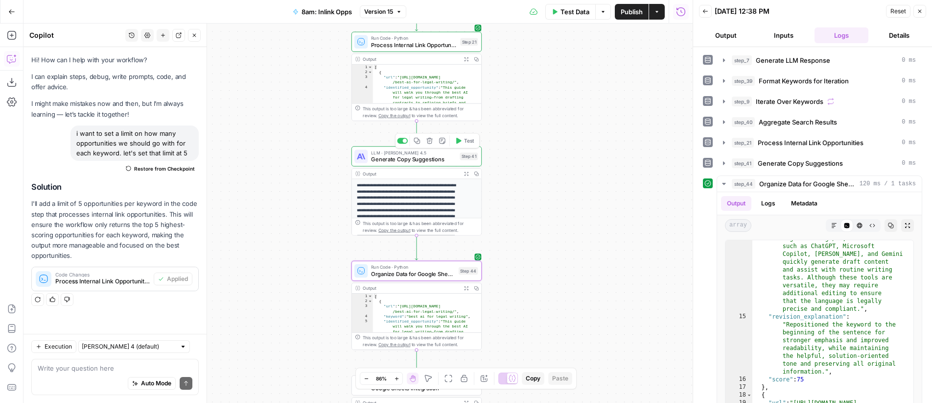
click at [463, 141] on button "Test" at bounding box center [465, 140] width 26 height 11
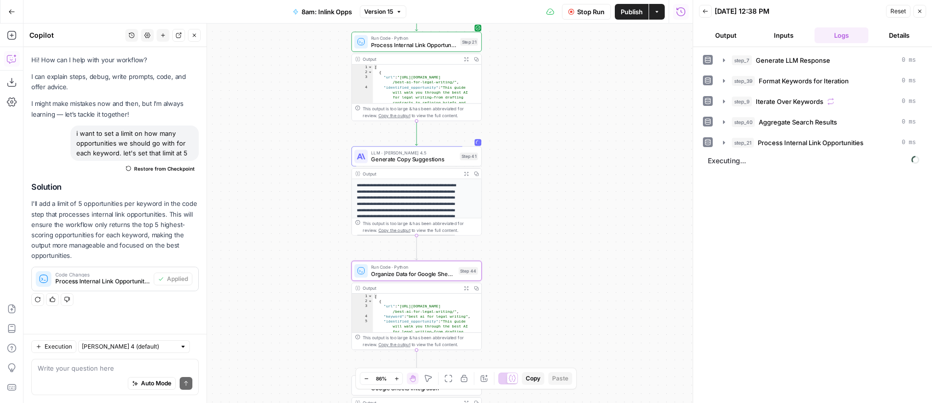
click at [391, 154] on span "LLM · [PERSON_NAME] 4.5" at bounding box center [413, 152] width 85 height 7
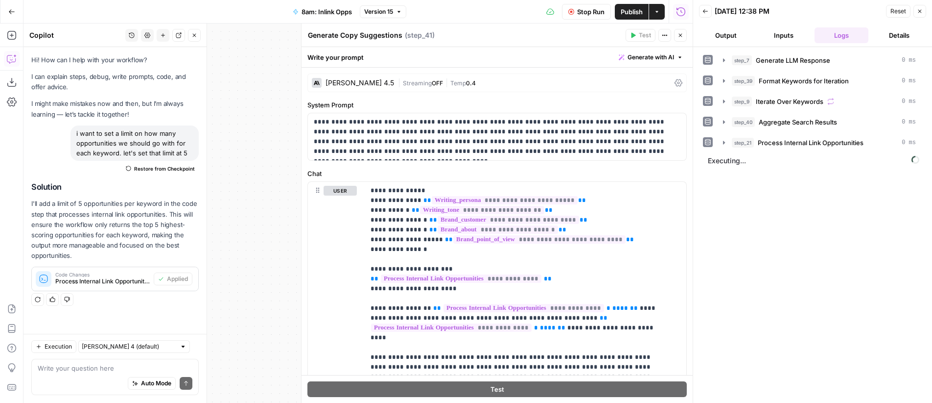
click at [432, 81] on span "OFF" at bounding box center [437, 82] width 11 height 7
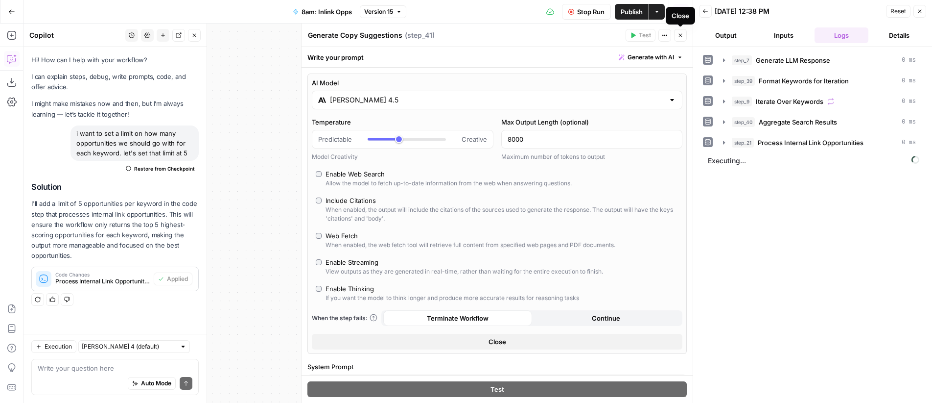
click at [679, 39] on button "Close" at bounding box center [680, 35] width 13 height 13
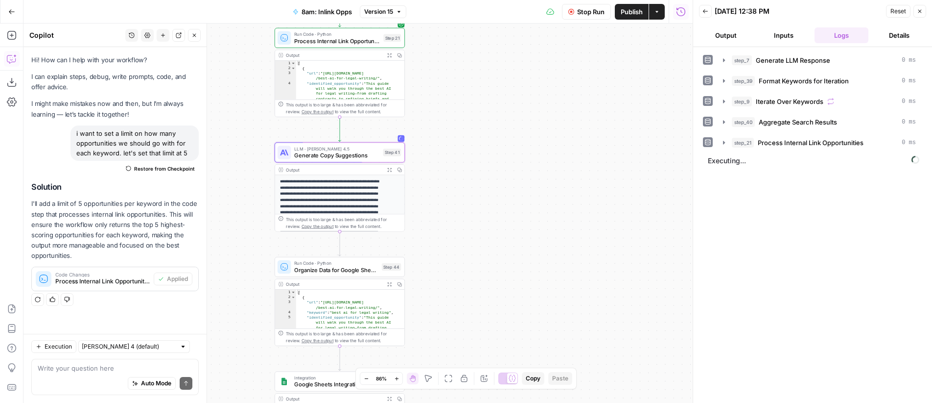
drag, startPoint x: 613, startPoint y: 181, endPoint x: 539, endPoint y: 177, distance: 74.1
click at [539, 177] on div "Workflow Input Settings Inputs LLM · GPT-4o Generate LLM Response Step 7 Output…" at bounding box center [358, 213] width 669 height 379
click at [382, 152] on div "LLM · [PERSON_NAME] 4.5 Generate Copy Suggestions Step 41 Copy step Delete step…" at bounding box center [342, 152] width 123 height 14
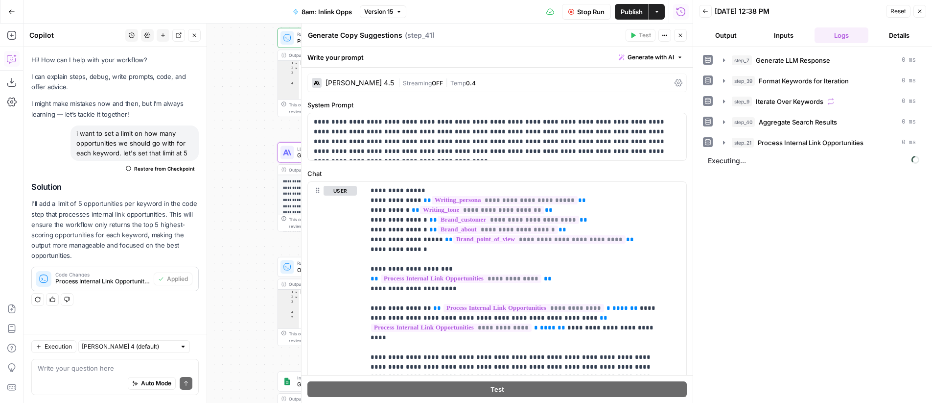
click at [683, 36] on icon "button" at bounding box center [681, 35] width 6 height 6
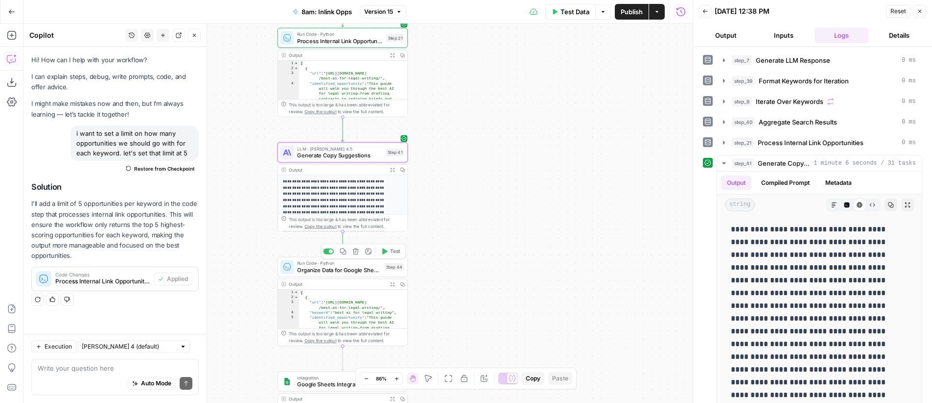
click at [395, 254] on span "Test" at bounding box center [395, 250] width 10 height 7
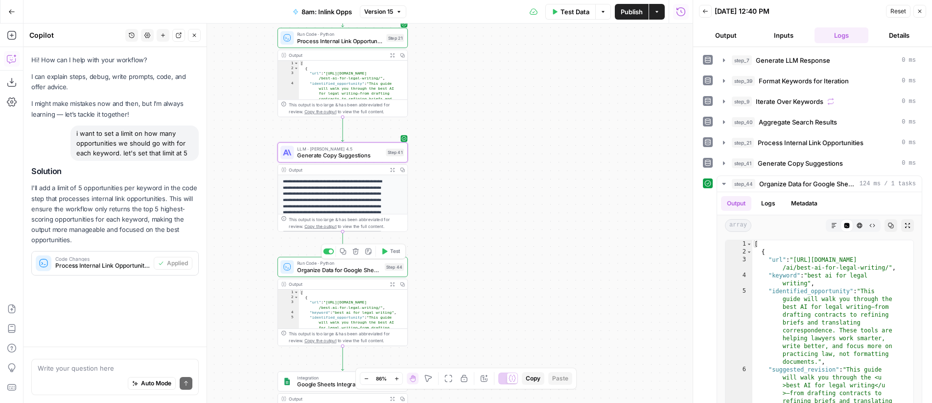
click at [353, 269] on span "Organize Data for Google Sheets" at bounding box center [339, 269] width 84 height 8
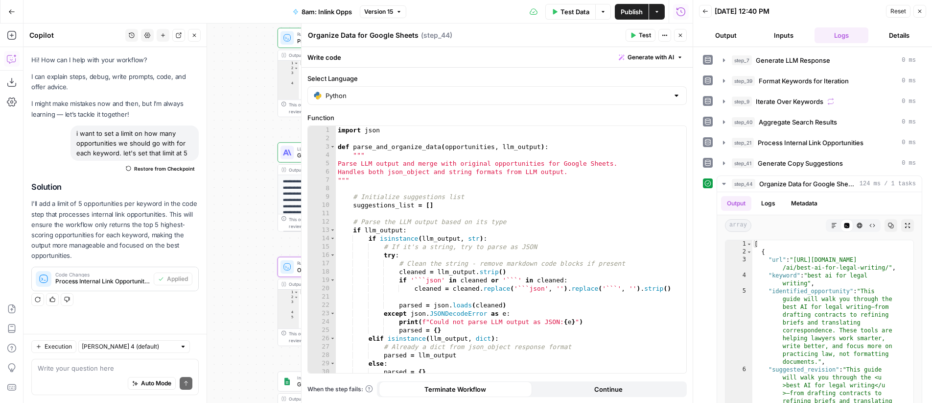
click at [685, 35] on button "Close" at bounding box center [680, 35] width 13 height 13
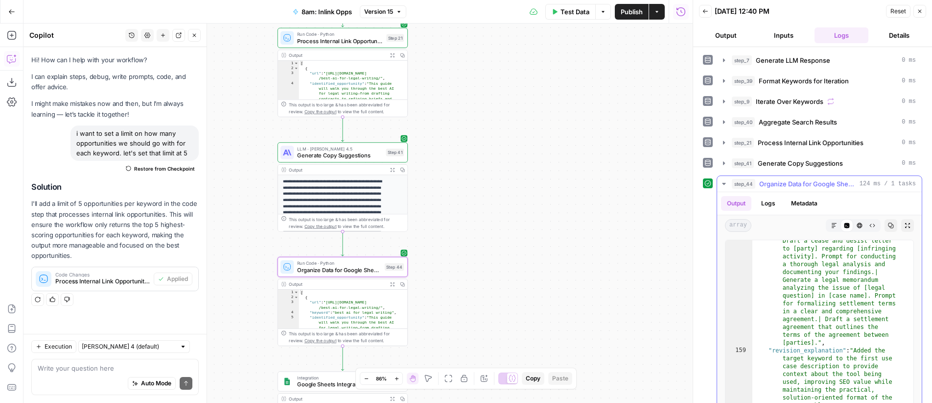
scroll to position [40, 0]
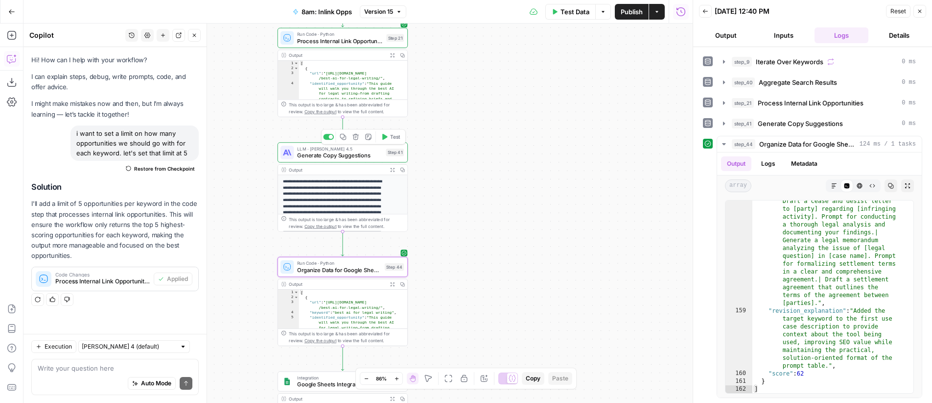
click at [389, 139] on button "Test" at bounding box center [391, 136] width 26 height 11
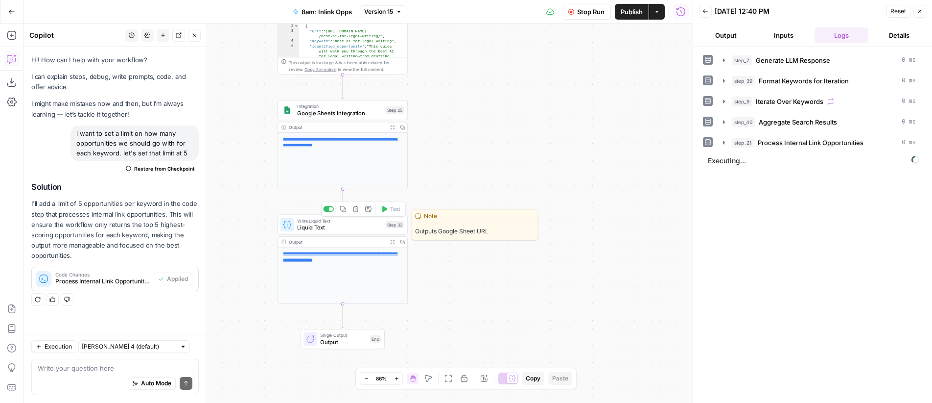
click at [349, 228] on span "Liquid Text" at bounding box center [339, 227] width 85 height 8
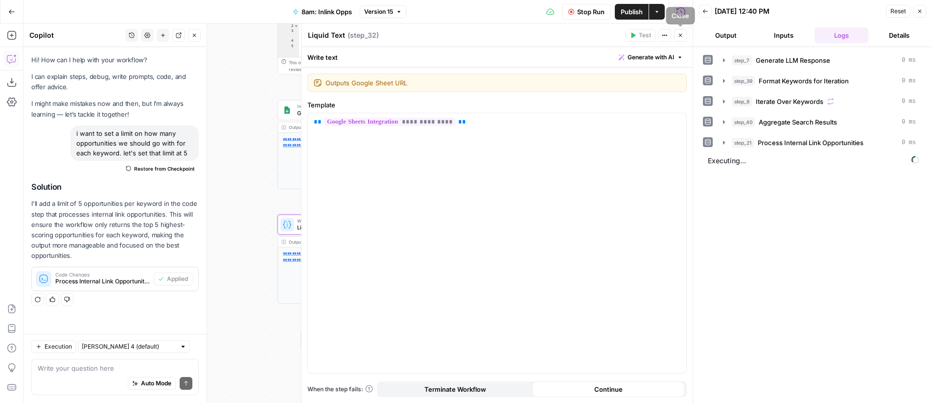
click at [682, 35] on icon "button" at bounding box center [681, 35] width 6 height 6
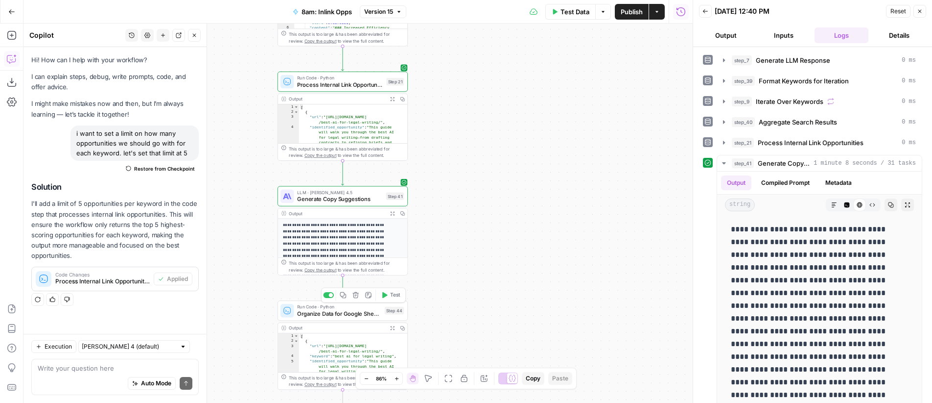
click at [390, 296] on span "Test" at bounding box center [395, 294] width 10 height 7
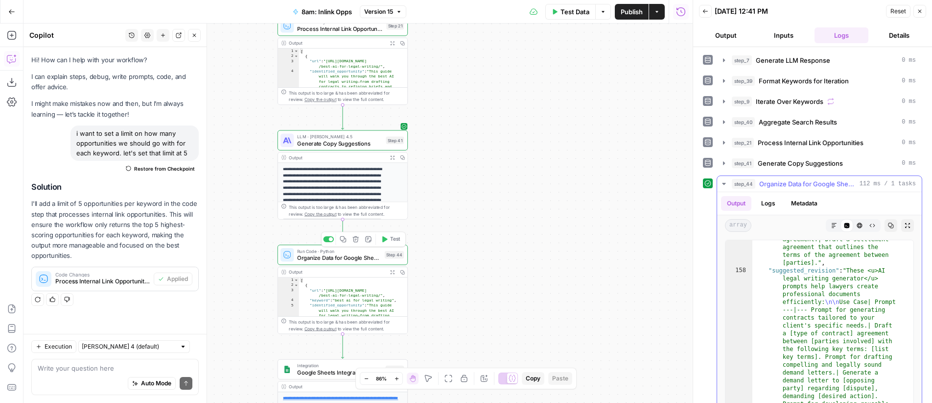
scroll to position [6595, 0]
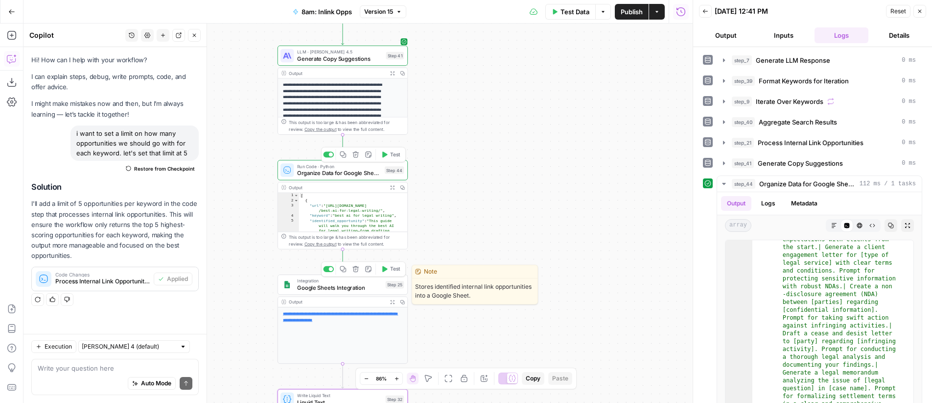
click at [390, 268] on span "Test" at bounding box center [395, 268] width 10 height 7
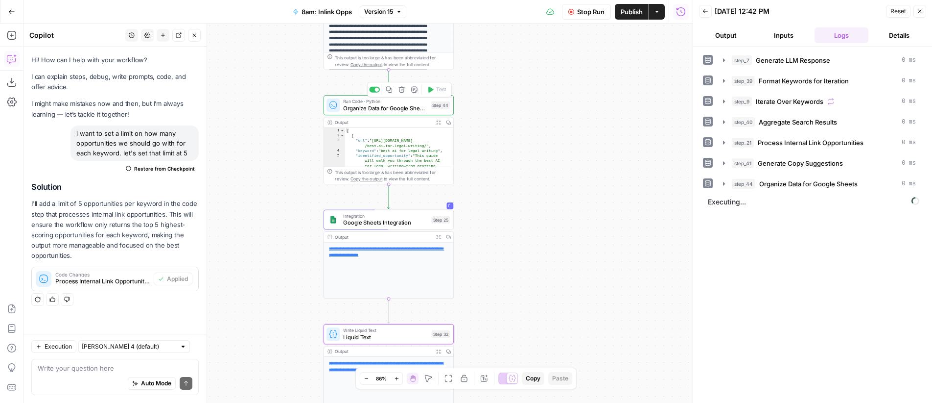
drag, startPoint x: 519, startPoint y: 202, endPoint x: 565, endPoint y: 197, distance: 46.3
click at [565, 197] on div "Workflow Input Settings Inputs LLM · GPT-4o Generate LLM Response Step 7 Output…" at bounding box center [358, 213] width 669 height 379
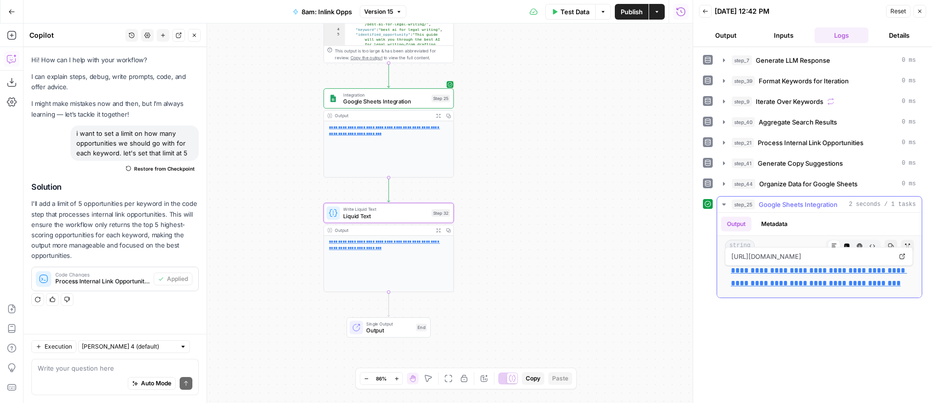
click at [800, 284] on link "**********" at bounding box center [819, 276] width 176 height 20
click at [631, 12] on span "Publish" at bounding box center [632, 12] width 22 height 10
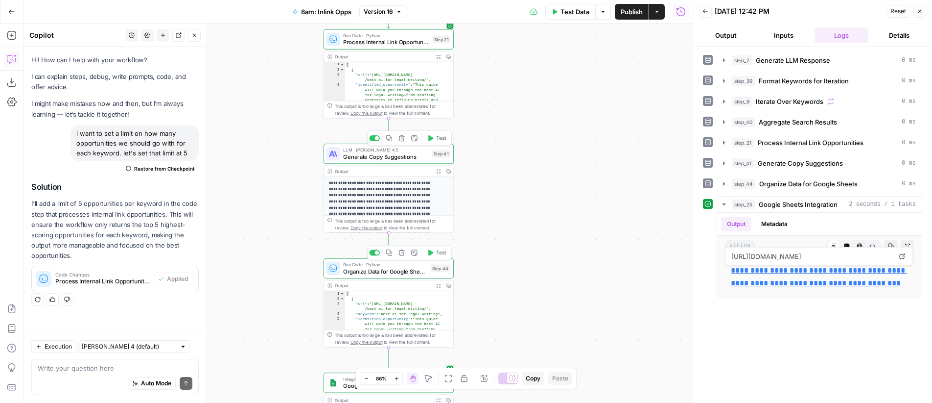
click at [435, 141] on button "Test" at bounding box center [437, 138] width 26 height 11
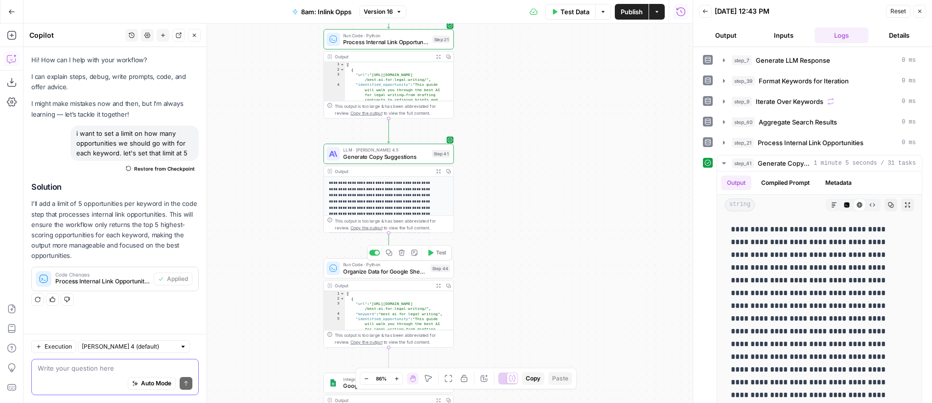
click at [97, 367] on textarea at bounding box center [115, 368] width 155 height 10
paste textarea "suggested_revision revision_explanation"
click at [39, 369] on textarea "when i run this workflow in the grid, the spreadsheet i get never contains sugg…" at bounding box center [115, 357] width 155 height 29
click at [99, 370] on textarea "when i run this workflow in the grid, the spreadsheet i get never contains "sug…" at bounding box center [115, 357] width 155 height 29
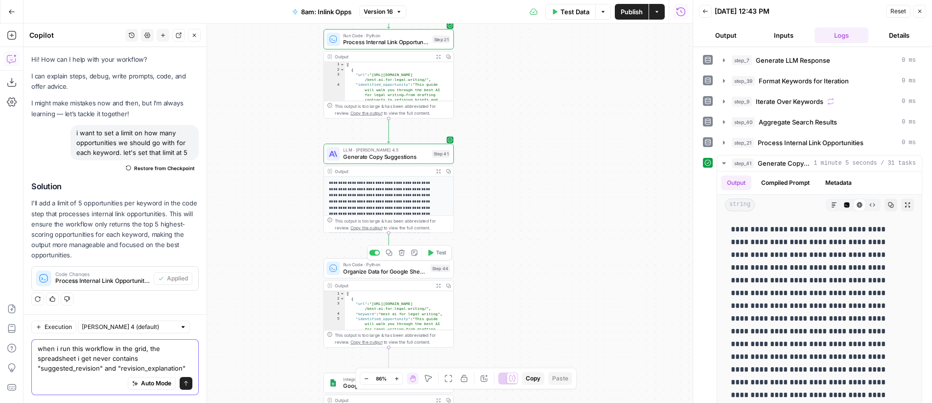
scroll to position [20, 0]
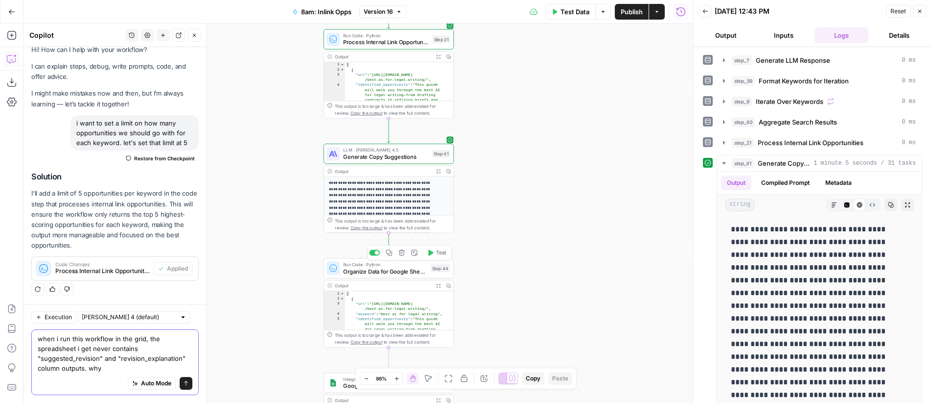
type textarea "when i run this workflow in the grid, the spreadsheet i get never contains "sug…"
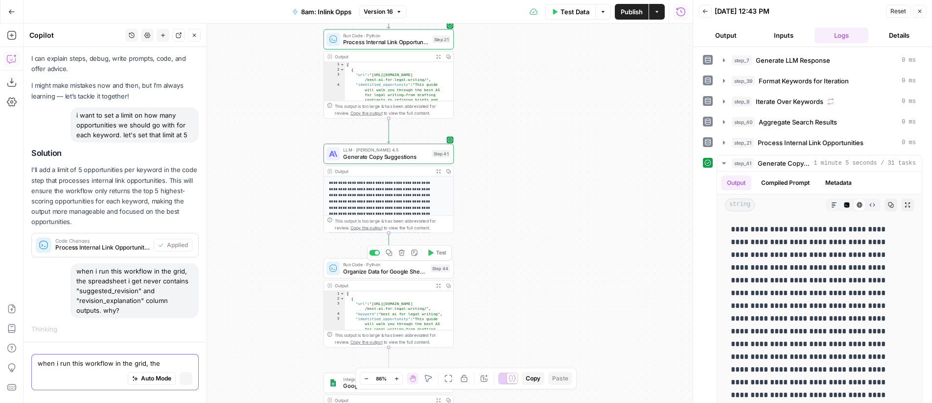
scroll to position [23, 0]
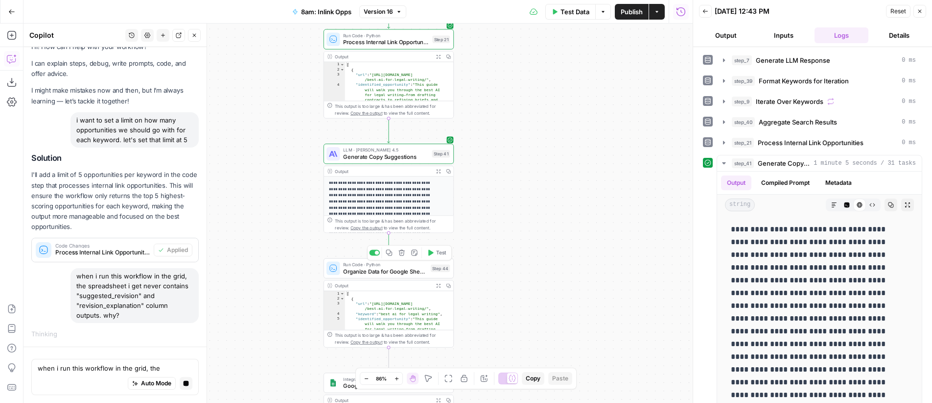
click at [440, 252] on span "Test" at bounding box center [441, 252] width 10 height 7
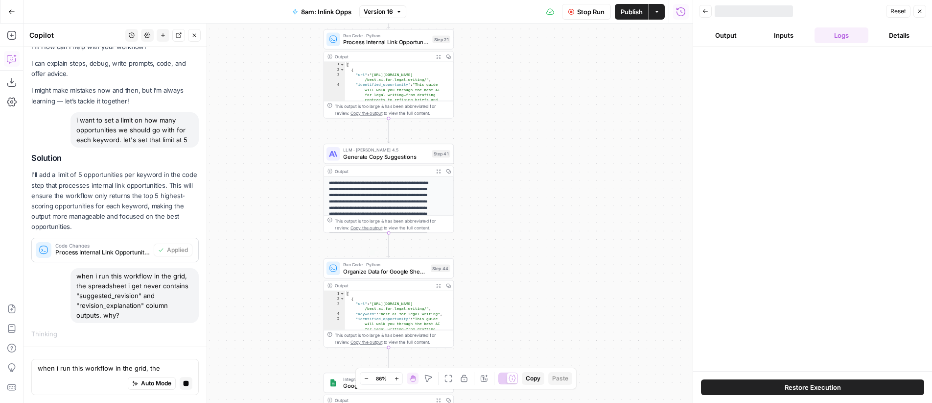
drag, startPoint x: 561, startPoint y: 262, endPoint x: 549, endPoint y: 215, distance: 48.9
click at [561, 262] on div "Workflow Input Settings Inputs LLM · GPT-4o Generate LLM Response Step 7 Output…" at bounding box center [358, 213] width 669 height 379
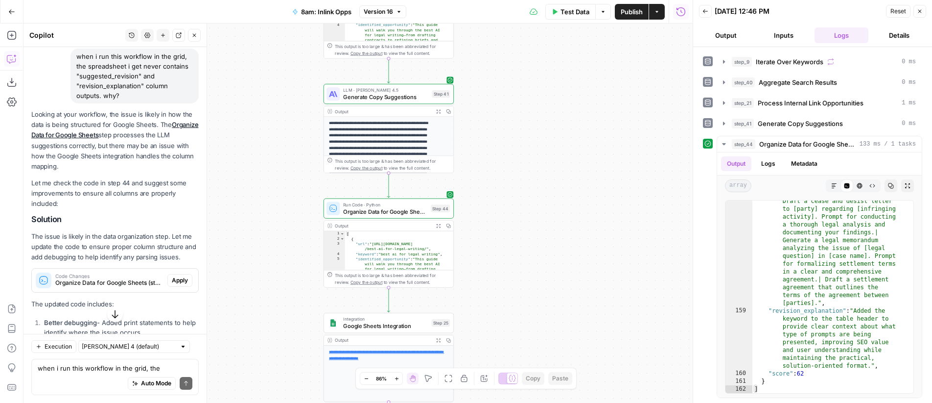
scroll to position [83, 0]
click at [429, 351] on link "**********" at bounding box center [386, 355] width 115 height 10
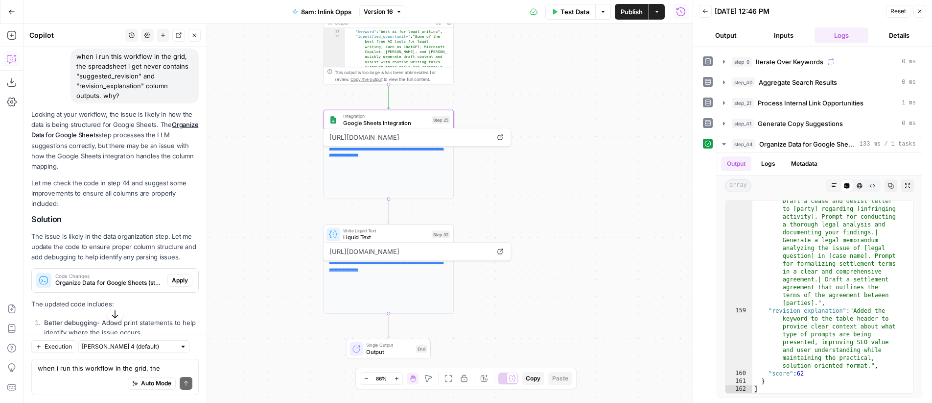
click at [379, 268] on link "**********" at bounding box center [386, 266] width 115 height 10
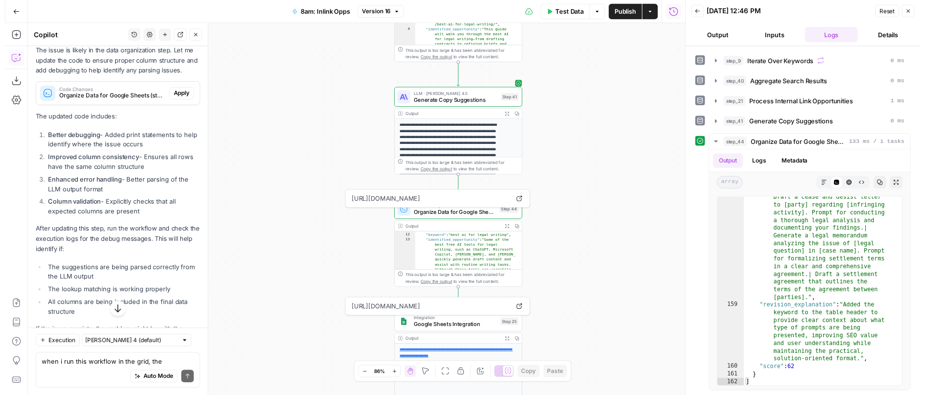
scroll to position [441, 0]
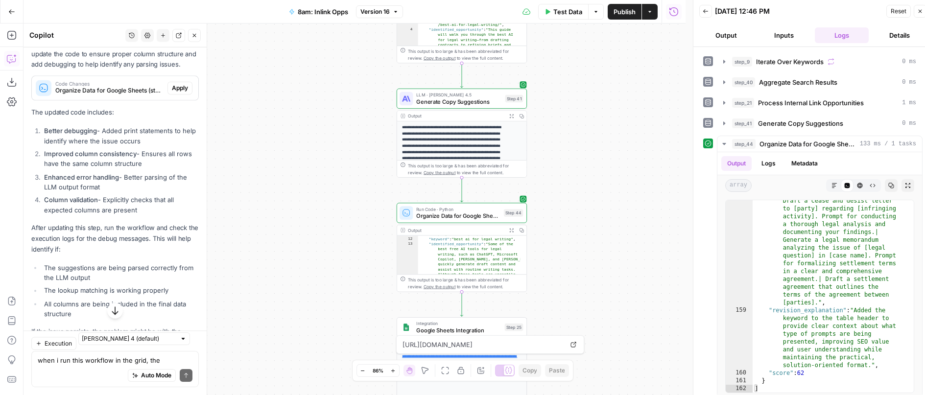
drag, startPoint x: 74, startPoint y: 369, endPoint x: 78, endPoint y: 360, distance: 10.3
click at [74, 369] on div "Auto Mode Send" at bounding box center [115, 376] width 155 height 22
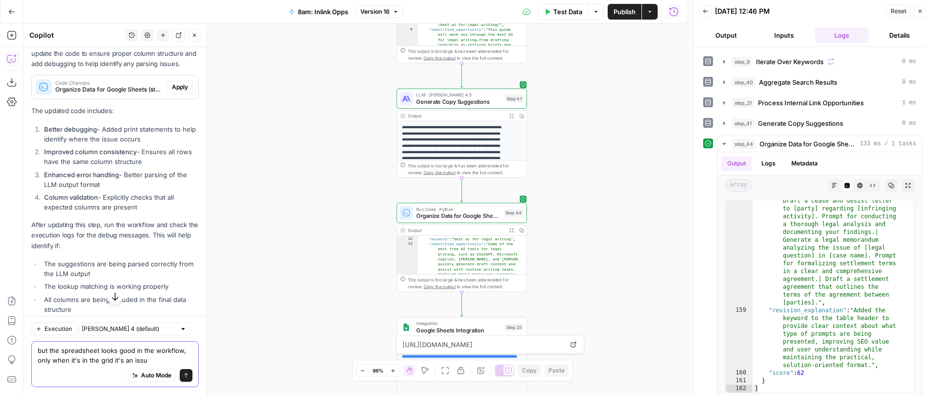
type textarea "but the spreadsheet looks good in the workflow, only when it's in the grid it's…"
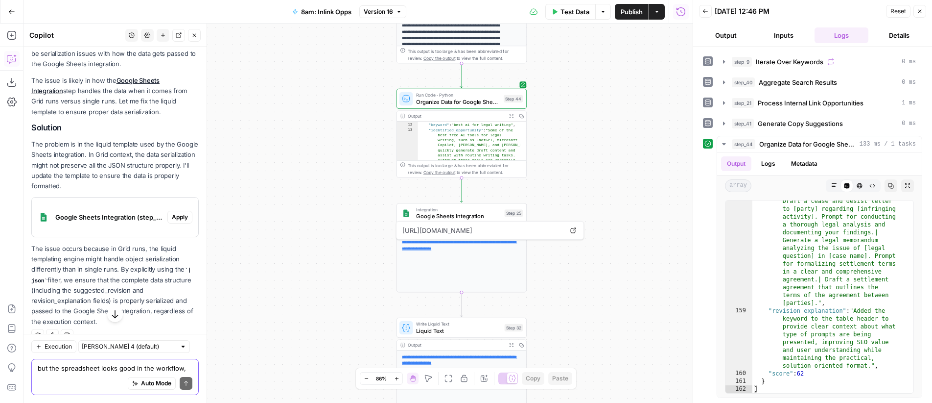
scroll to position [850, 0]
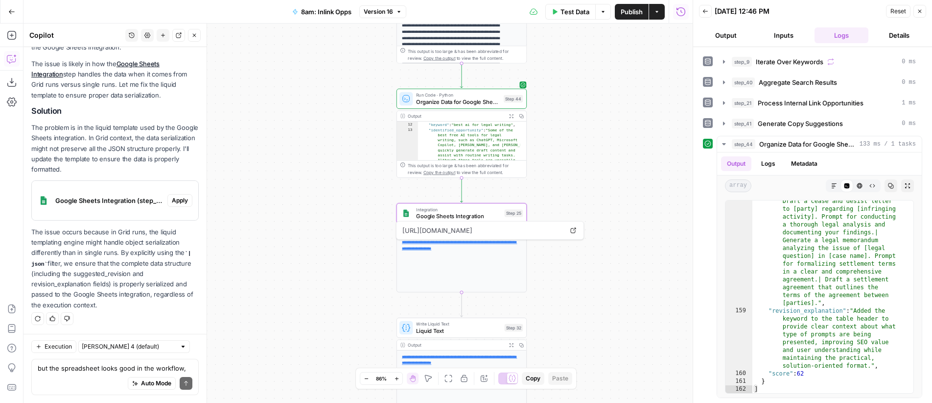
click at [172, 199] on span "Apply" at bounding box center [180, 200] width 16 height 9
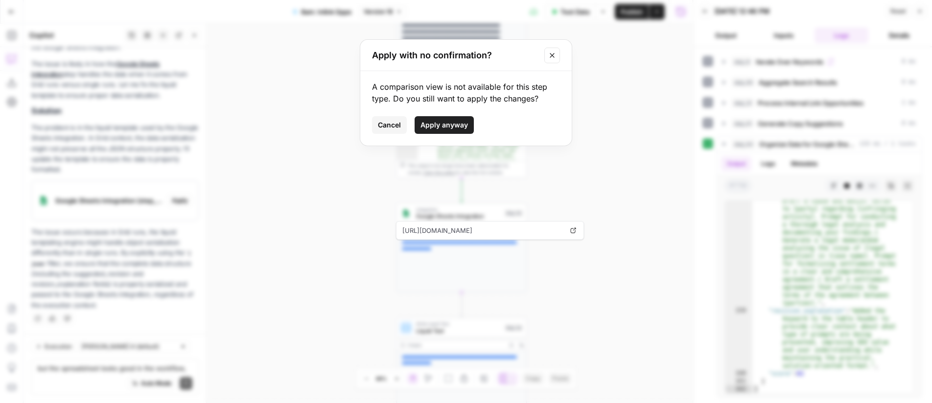
click at [445, 124] on span "Apply anyway" at bounding box center [445, 125] width 48 height 10
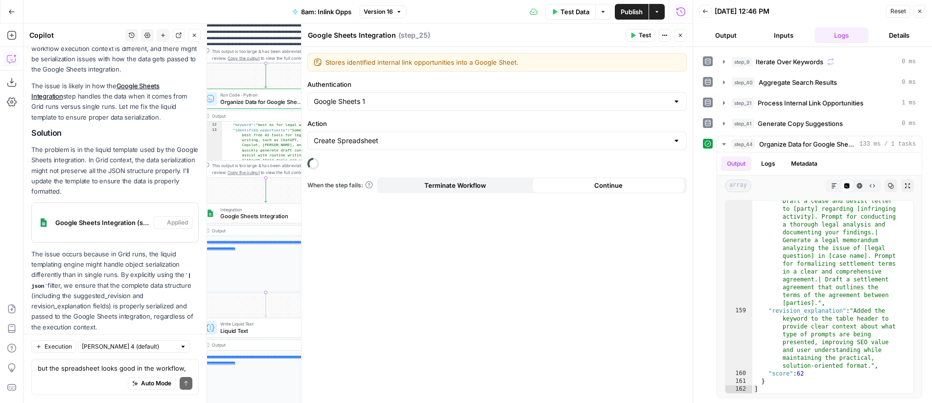
scroll to position [882, 0]
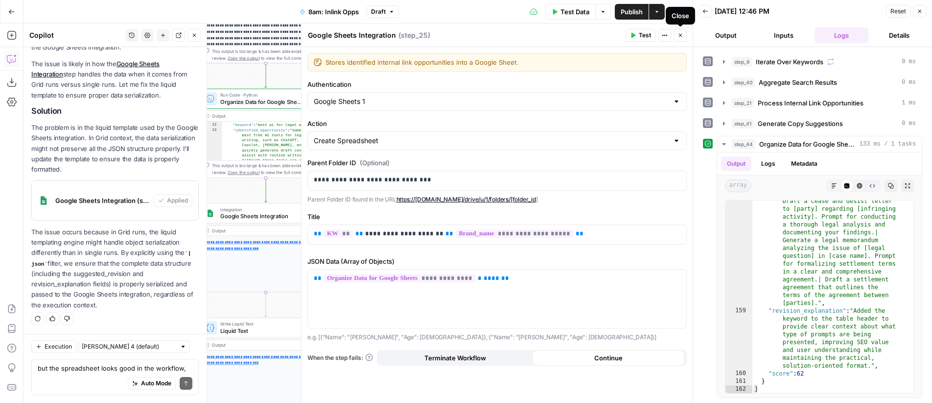
click at [680, 39] on button "Close" at bounding box center [680, 35] width 13 height 13
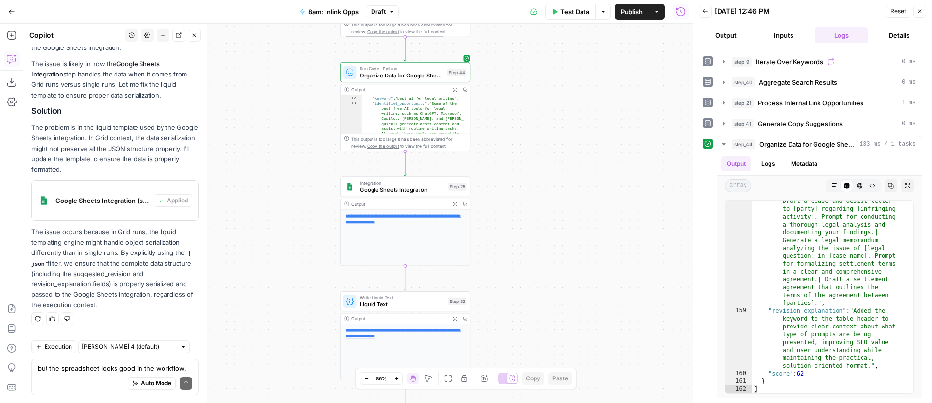
drag, startPoint x: 416, startPoint y: 201, endPoint x: 596, endPoint y: 102, distance: 205.8
click at [556, 175] on div "Workflow Input Settings Inputs LLM · GPT-4o Generate LLM Response Step 7 Output…" at bounding box center [358, 213] width 669 height 379
click at [636, 18] on button "Publish" at bounding box center [632, 12] width 34 height 16
click at [140, 346] on input "text" at bounding box center [129, 346] width 94 height 10
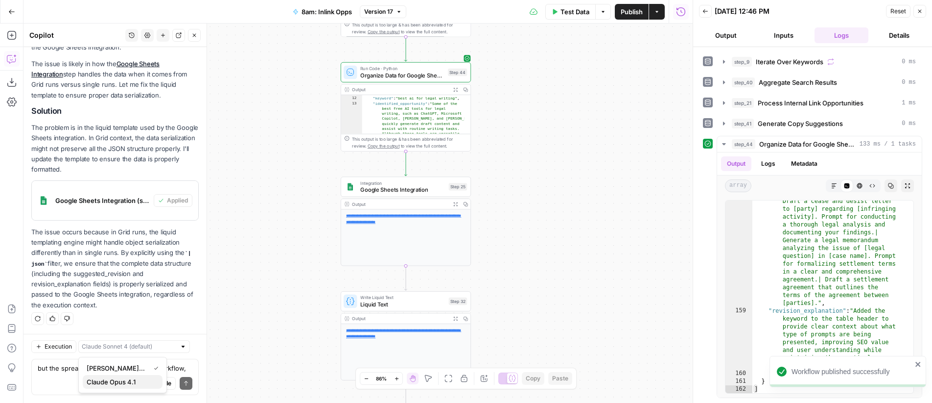
click at [141, 381] on span "Claude Opus 4.1" at bounding box center [121, 382] width 68 height 10
type input "Claude Opus 4.1"
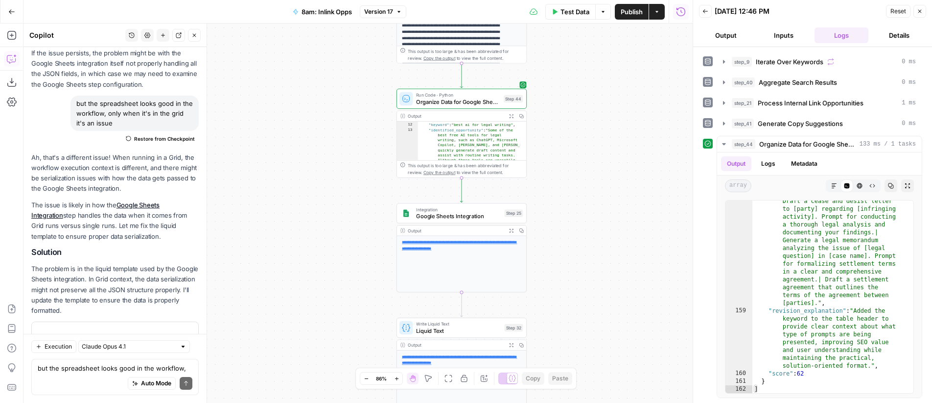
scroll to position [725, 0]
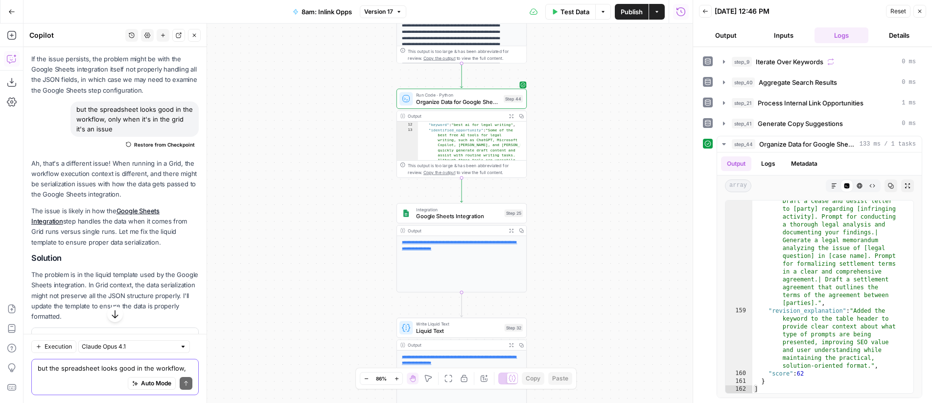
click at [108, 363] on textarea "but the spreadsheet looks good in the workflow, only when it's in the grid it's…" at bounding box center [115, 368] width 155 height 10
type textarea "still the same issue, please fix"
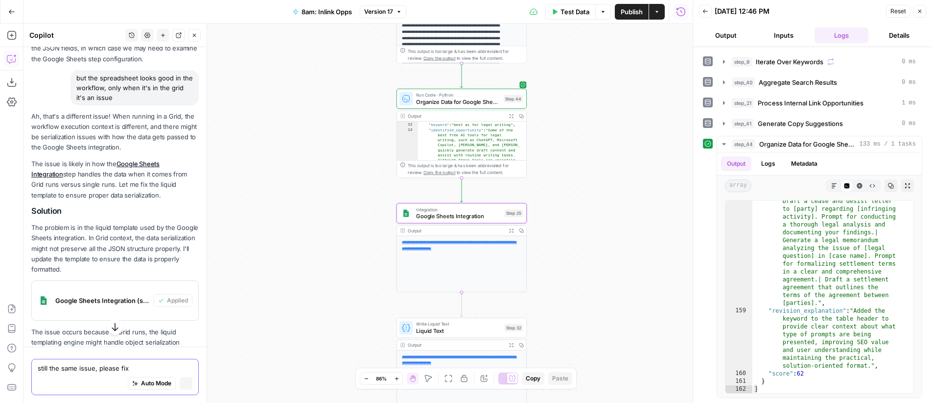
scroll to position [694, 0]
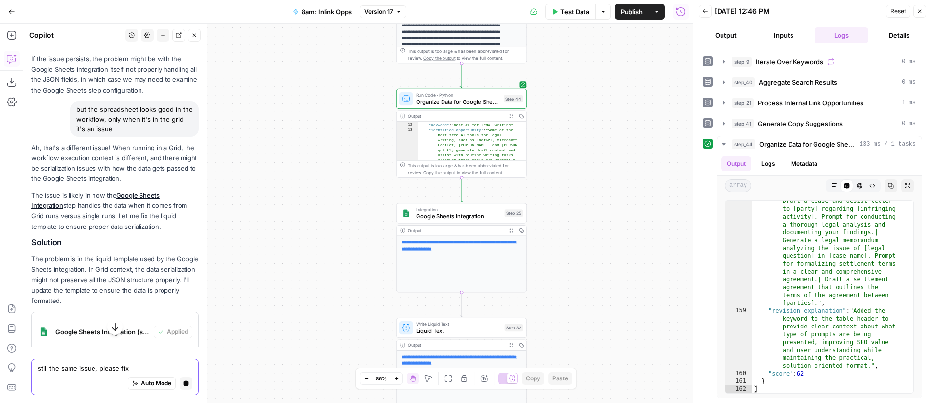
click at [182, 383] on button "Stop generating" at bounding box center [186, 383] width 13 height 13
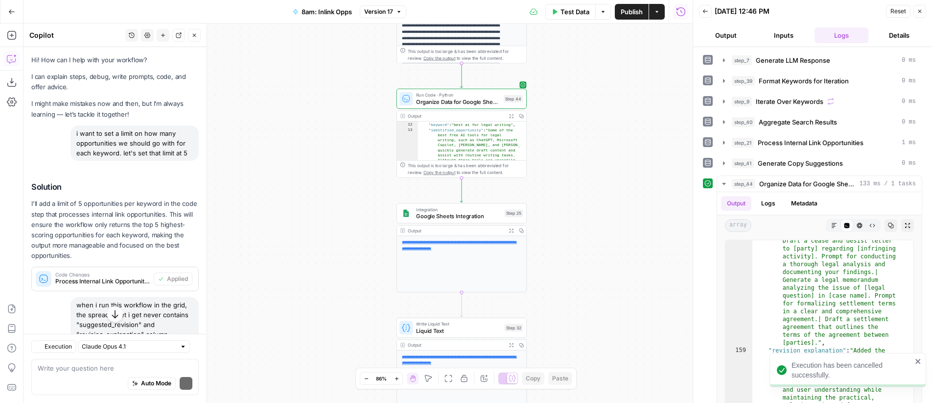
scroll to position [725, 0]
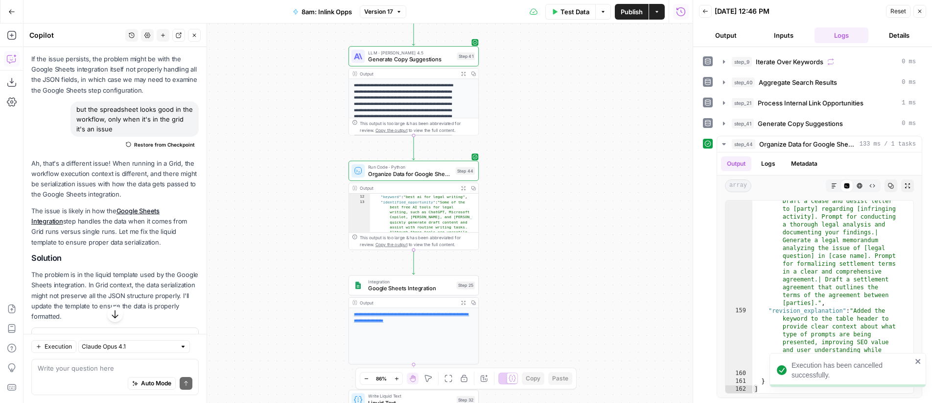
click at [580, 220] on div "Workflow Input Settings Inputs LLM · GPT-4o Generate LLM Response Step 7 Output…" at bounding box center [358, 213] width 669 height 379
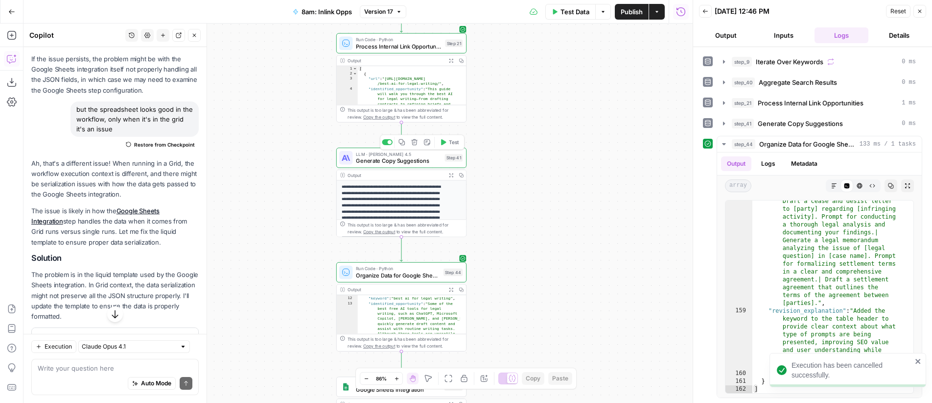
click at [429, 156] on span "Generate Copy Suggestions" at bounding box center [398, 160] width 85 height 8
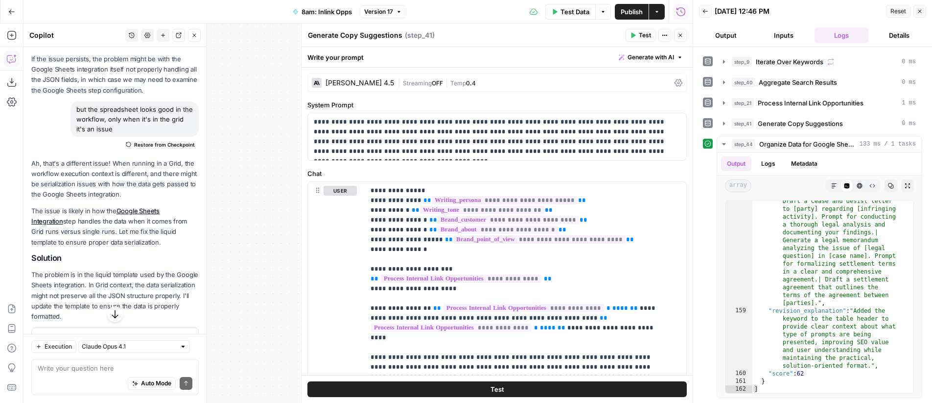
click at [414, 84] on span "Streaming" at bounding box center [417, 82] width 29 height 7
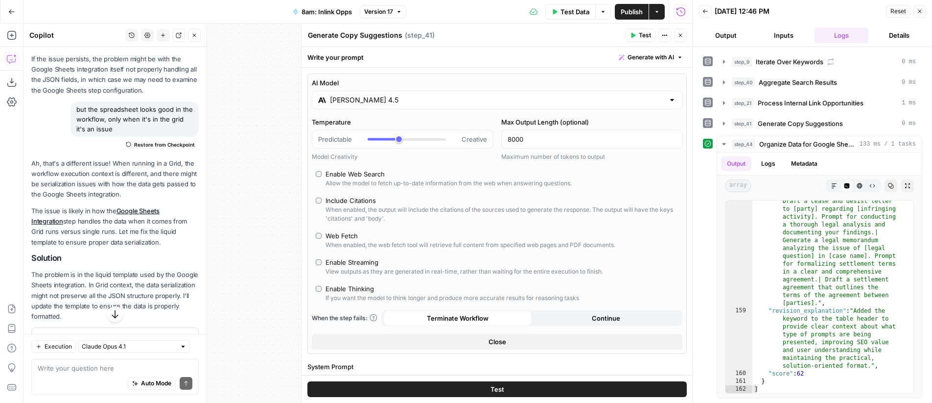
click at [392, 100] on input "Claude Sonnet 4.5" at bounding box center [497, 100] width 334 height 10
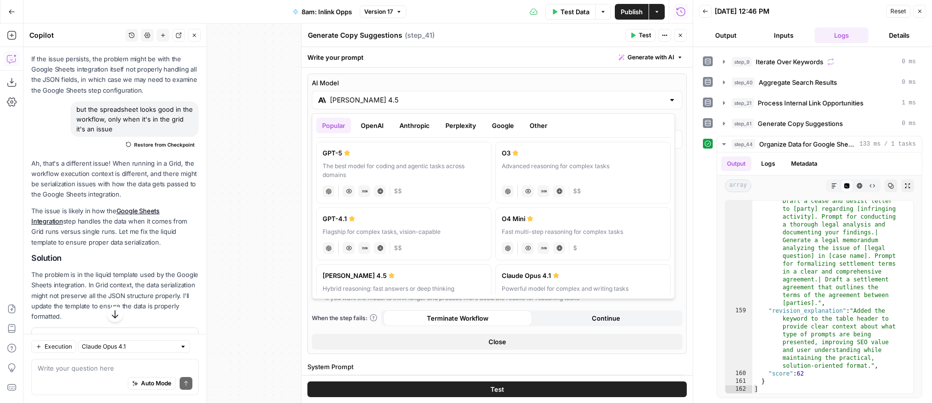
click at [682, 33] on icon "button" at bounding box center [681, 35] width 6 height 6
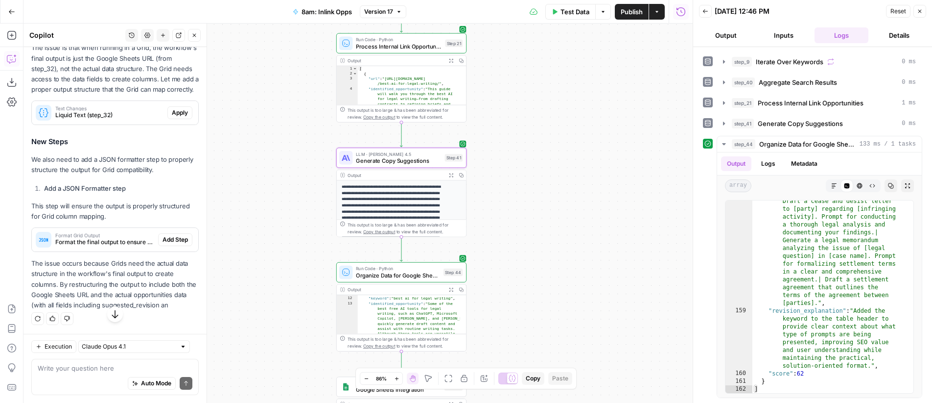
scroll to position [1183, 0]
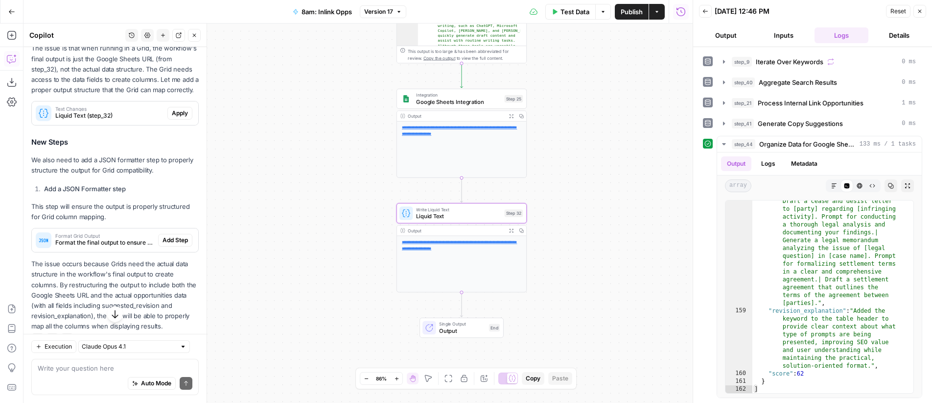
click at [172, 118] on span "Apply" at bounding box center [180, 113] width 16 height 9
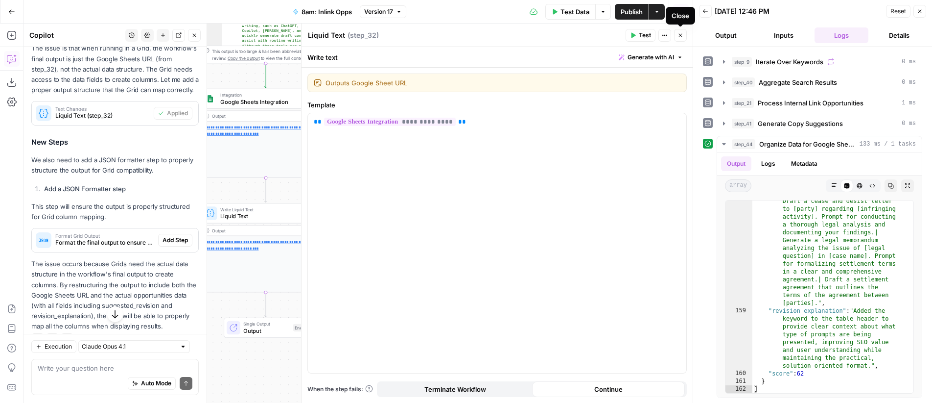
click at [682, 34] on icon "button" at bounding box center [680, 35] width 3 height 3
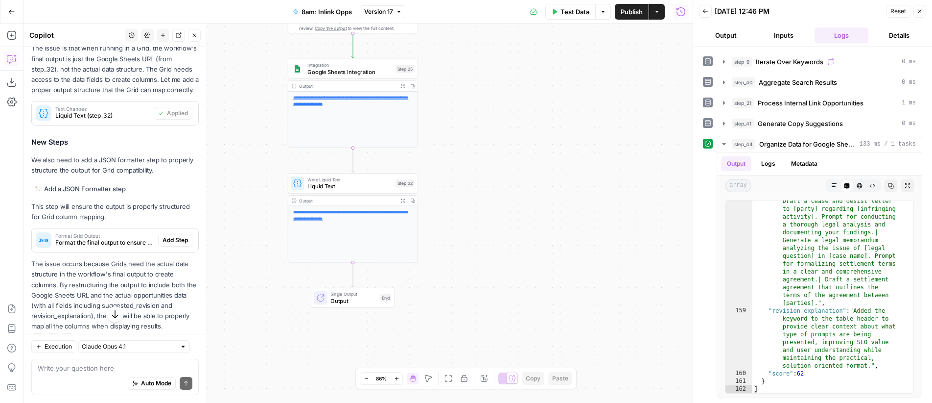
drag, startPoint x: 407, startPoint y: 239, endPoint x: 488, endPoint y: 211, distance: 85.3
click at [488, 211] on div "Workflow Input Settings Inputs LLM · GPT-4o Generate LLM Response Step 7 Output…" at bounding box center [358, 213] width 669 height 379
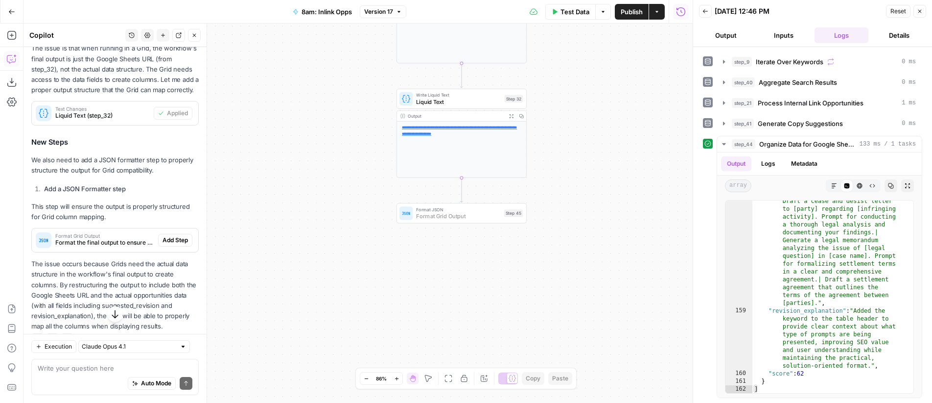
drag, startPoint x: 176, startPoint y: 256, endPoint x: 255, endPoint y: 203, distance: 95.2
click at [176, 244] on span "Add Step" at bounding box center [175, 240] width 25 height 9
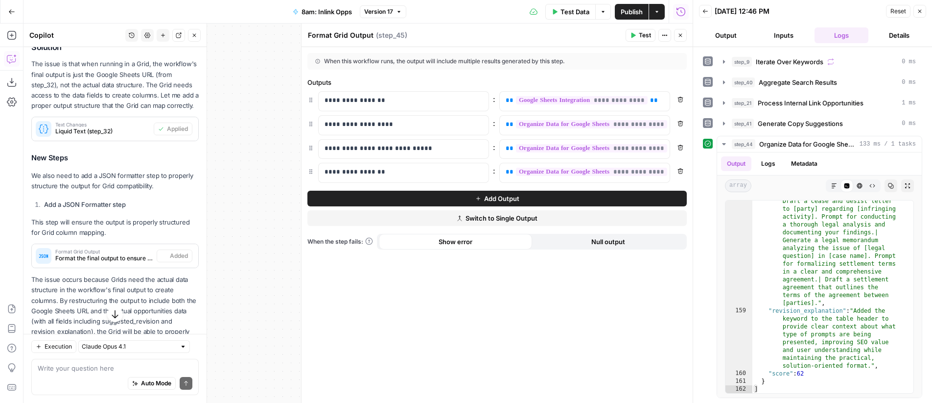
scroll to position [1198, 0]
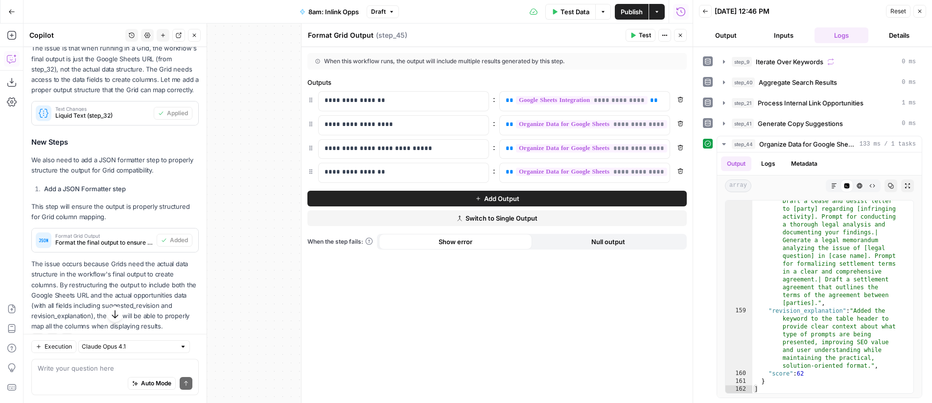
click at [680, 34] on icon "button" at bounding box center [681, 35] width 6 height 6
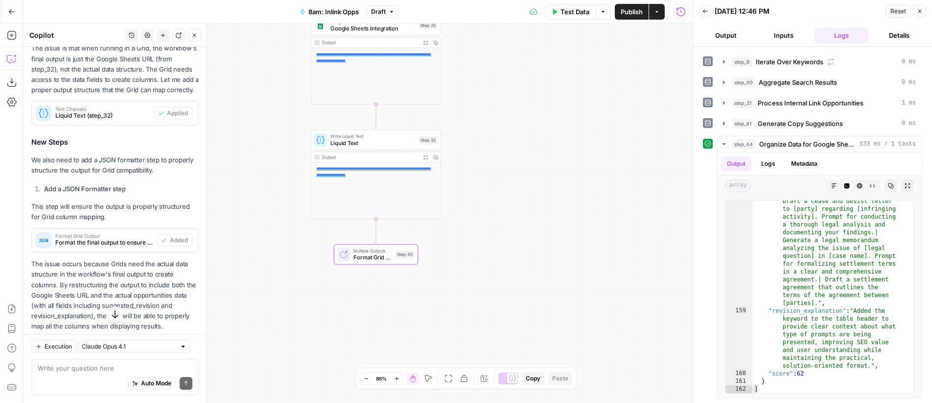
drag, startPoint x: 610, startPoint y: 127, endPoint x: 516, endPoint y: 182, distance: 108.7
click at [516, 182] on div "Workflow Input Settings Inputs LLM · GPT-4o Generate LLM Response Step 7 Output…" at bounding box center [358, 213] width 669 height 379
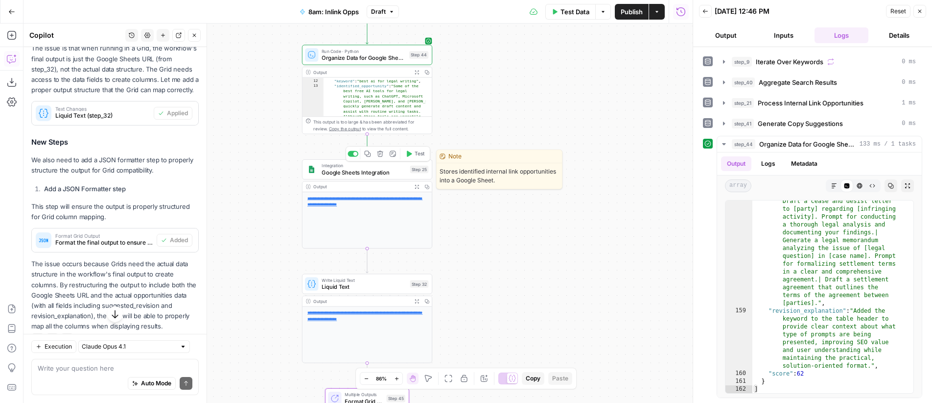
click at [423, 153] on span "Test" at bounding box center [420, 153] width 10 height 7
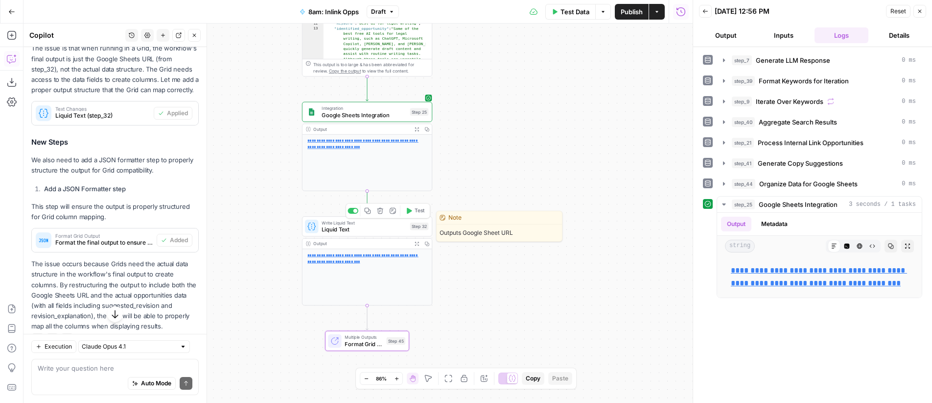
click at [416, 210] on span "Test" at bounding box center [420, 210] width 10 height 7
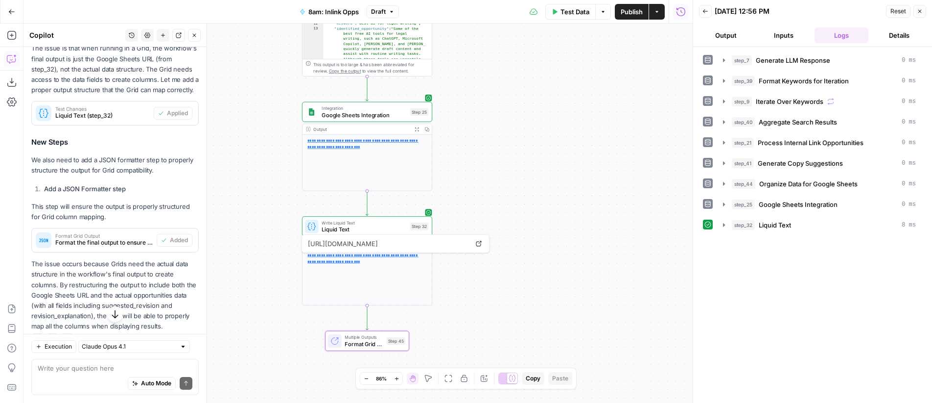
click at [362, 261] on link "**********" at bounding box center [363, 258] width 111 height 10
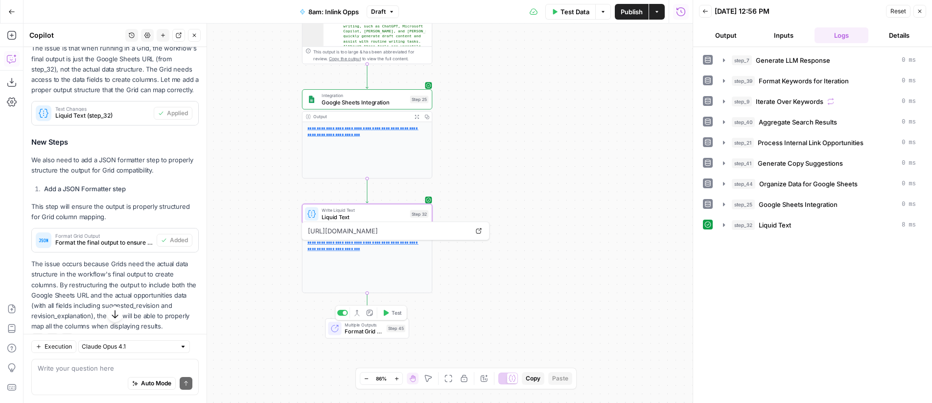
click at [395, 310] on span "Test" at bounding box center [397, 312] width 10 height 7
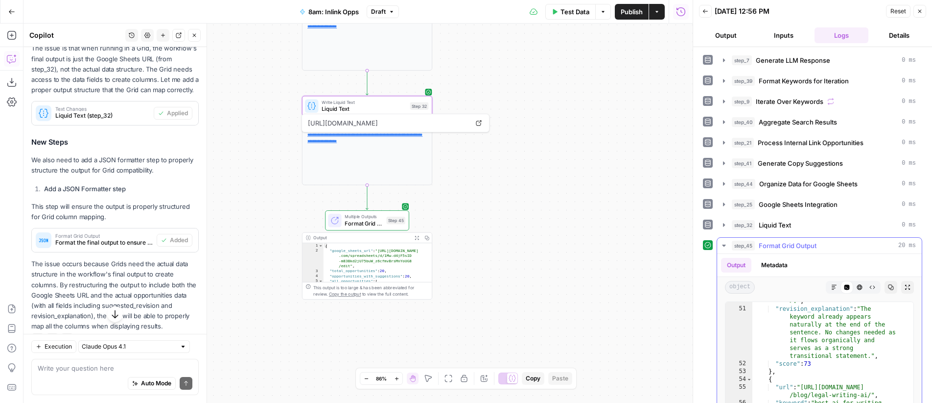
scroll to position [2137, 0]
click at [906, 285] on icon "button" at bounding box center [908, 287] width 5 height 5
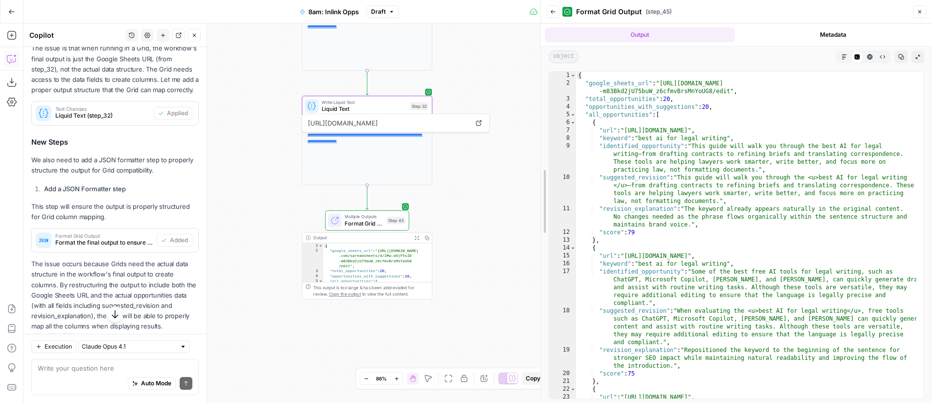
drag, startPoint x: 692, startPoint y: 211, endPoint x: 672, endPoint y: 177, distance: 39.1
click at [371, 244] on body "OGM New Home Browse Insights Opportunities Your Data Recent Grids 8am: Content …" at bounding box center [466, 201] width 932 height 403
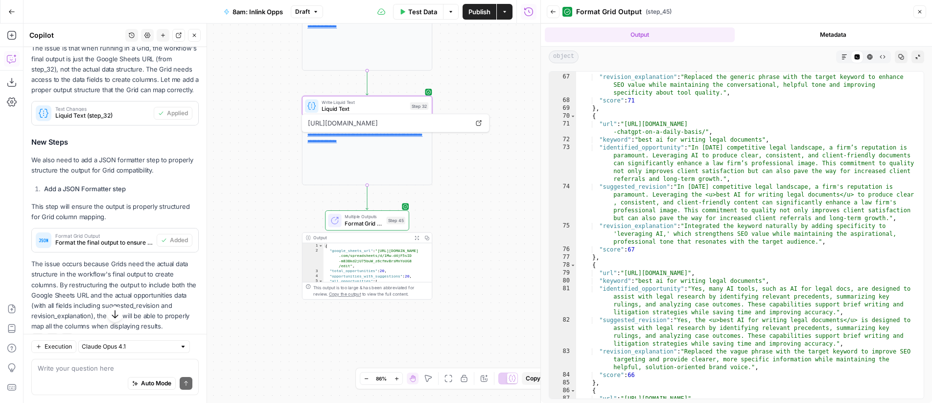
scroll to position [1629, 0]
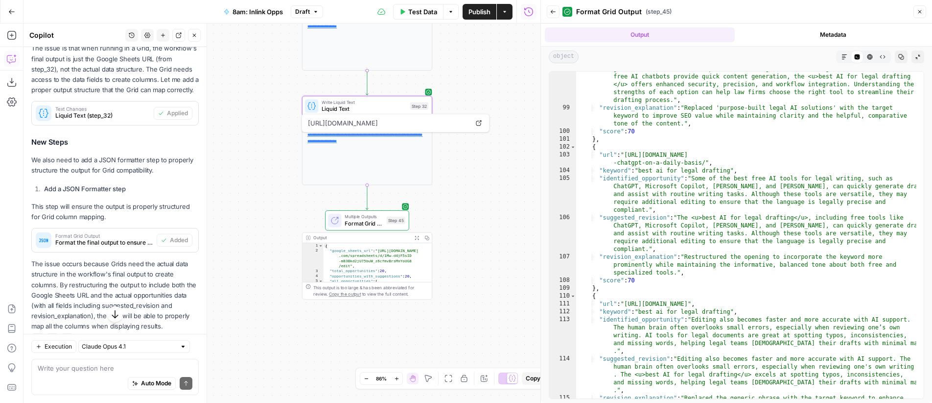
click at [551, 12] on icon "button" at bounding box center [553, 12] width 5 height 4
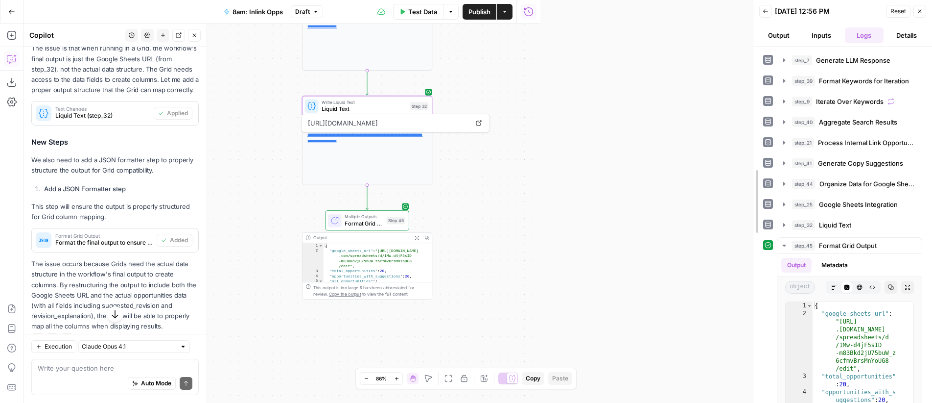
drag, startPoint x: 541, startPoint y: 234, endPoint x: 754, endPoint y: 229, distance: 212.6
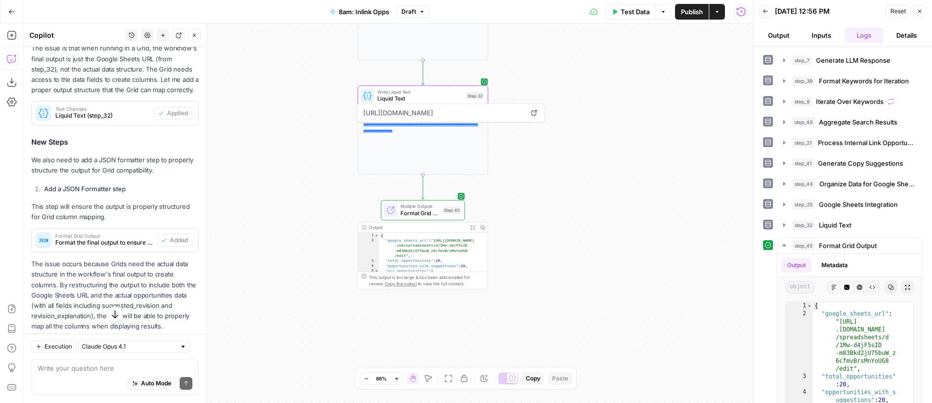
drag, startPoint x: 514, startPoint y: 240, endPoint x: 570, endPoint y: 230, distance: 56.8
click at [570, 230] on div "Workflow Input Settings Inputs LLM · GPT-4o Generate LLM Response Step 7 Output…" at bounding box center [389, 213] width 730 height 379
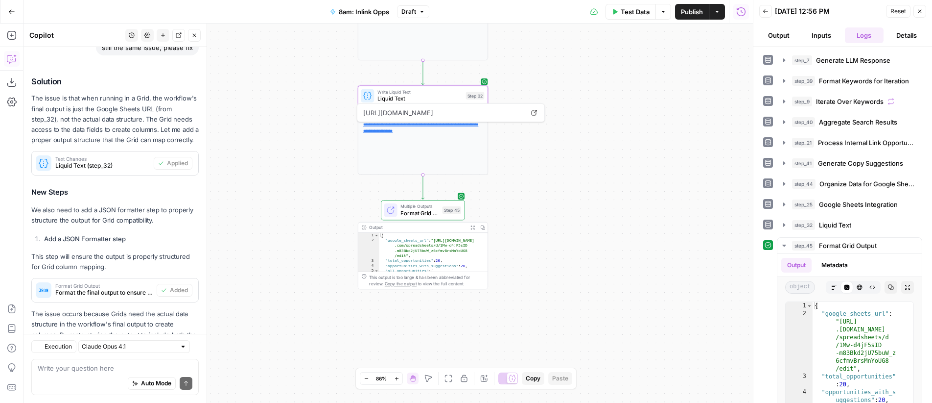
scroll to position [1240, 0]
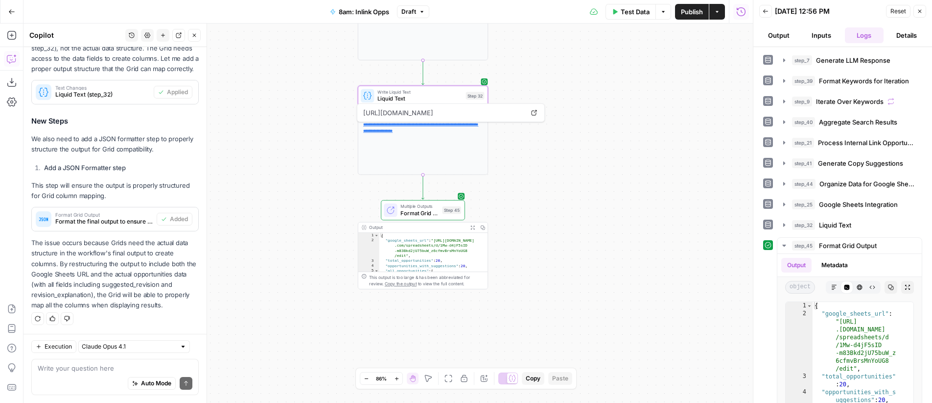
click at [698, 13] on span "Publish" at bounding box center [692, 12] width 22 height 10
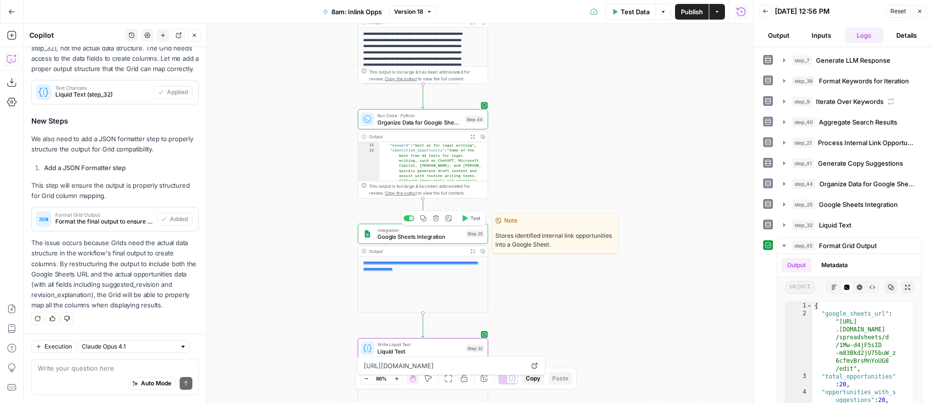
click at [440, 235] on span "Google Sheets Integration" at bounding box center [420, 236] width 85 height 8
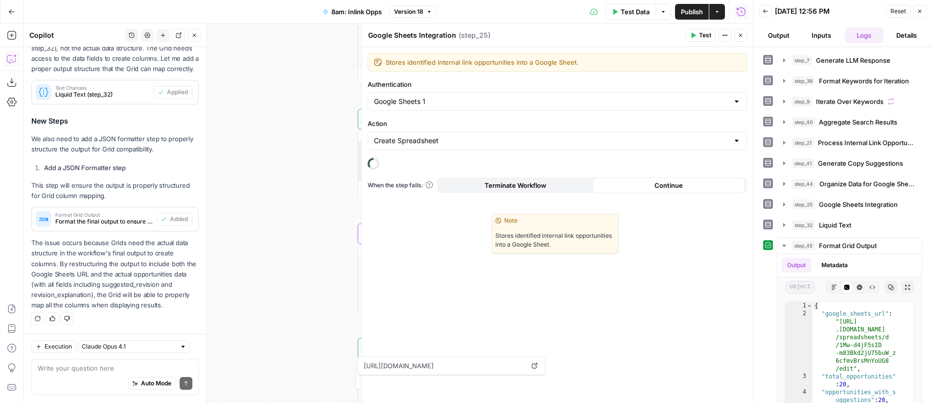
scroll to position [1240, 0]
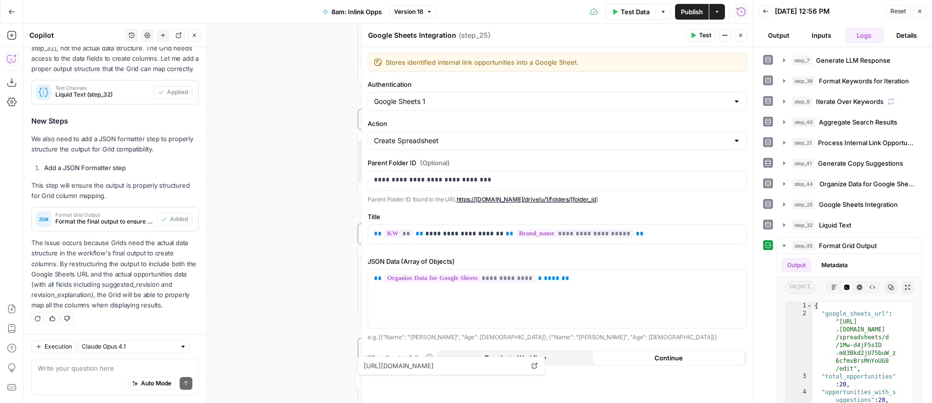
click at [742, 36] on icon "button" at bounding box center [741, 35] width 3 height 3
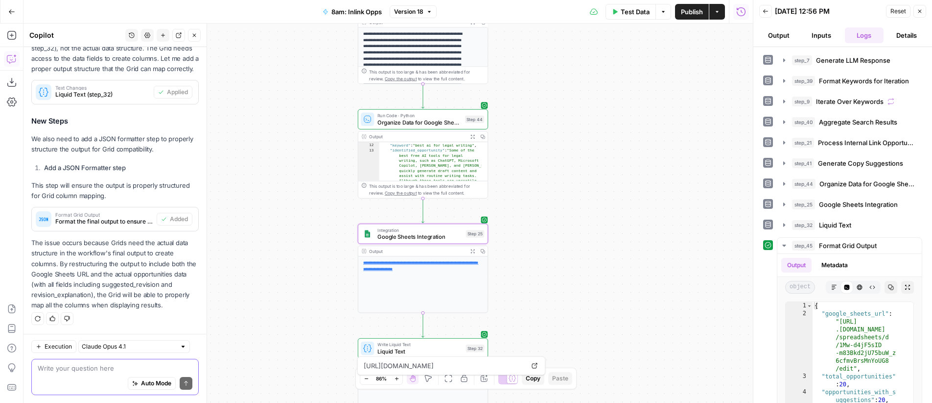
click at [126, 369] on textarea at bounding box center [115, 368] width 155 height 10
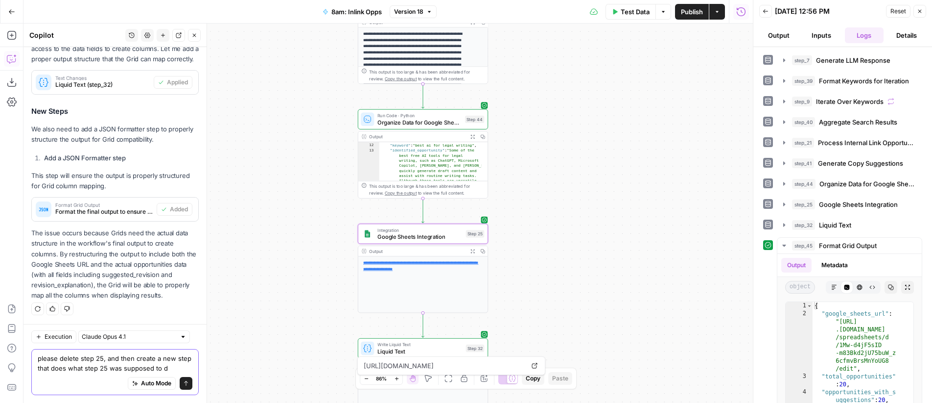
type textarea "please delete step 25, and then create a new step that does what step 25 was su…"
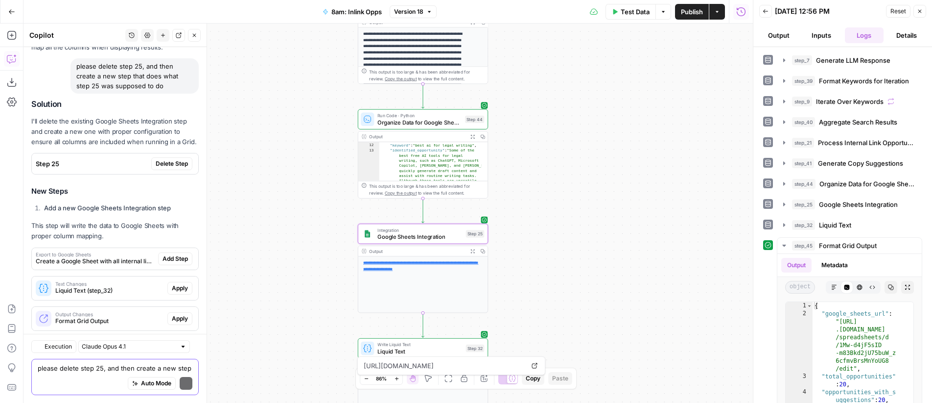
scroll to position [1575, 0]
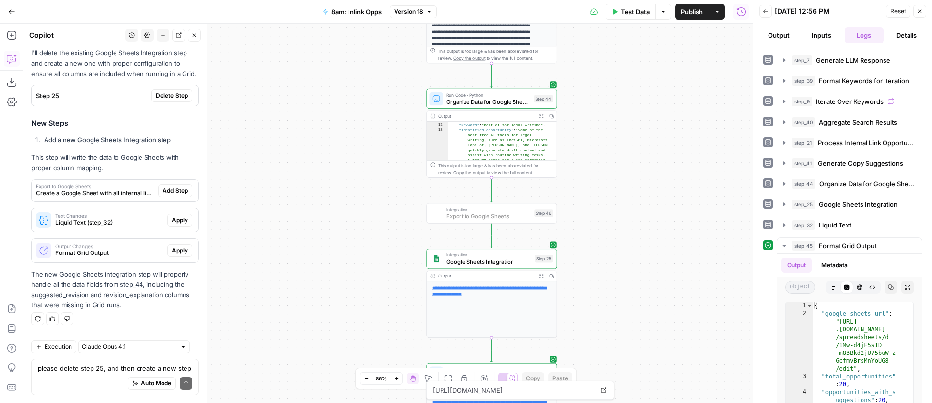
click at [174, 191] on span "Add Step" at bounding box center [175, 190] width 25 height 9
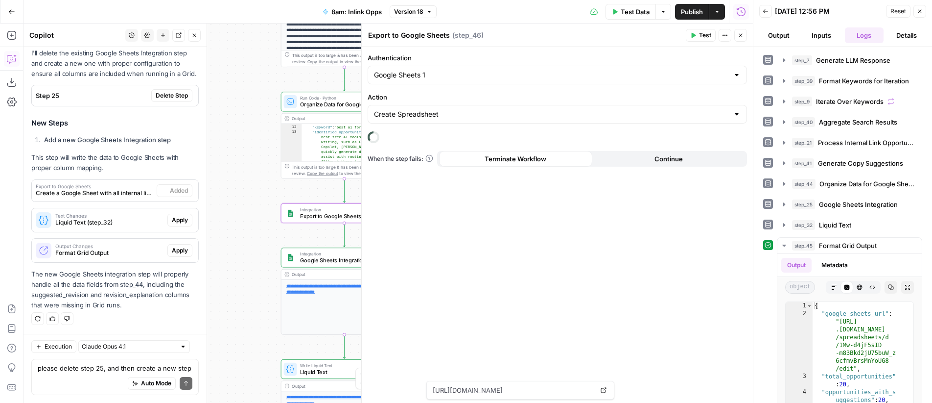
scroll to position [1591, 0]
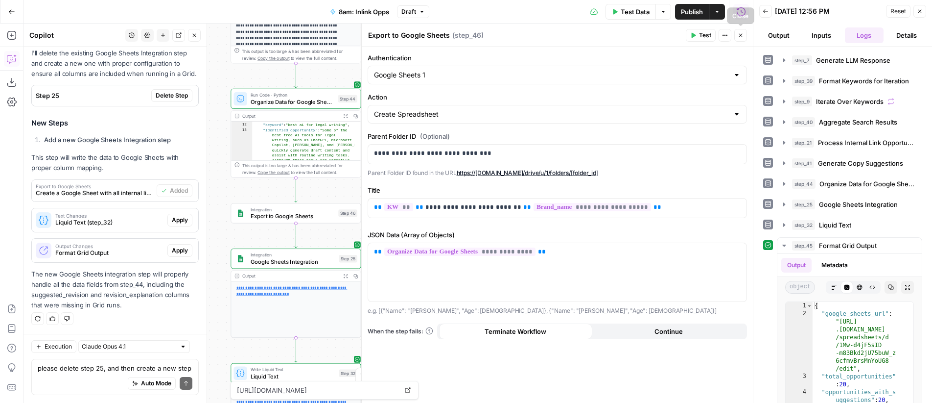
click at [743, 37] on icon "button" at bounding box center [741, 35] width 6 height 6
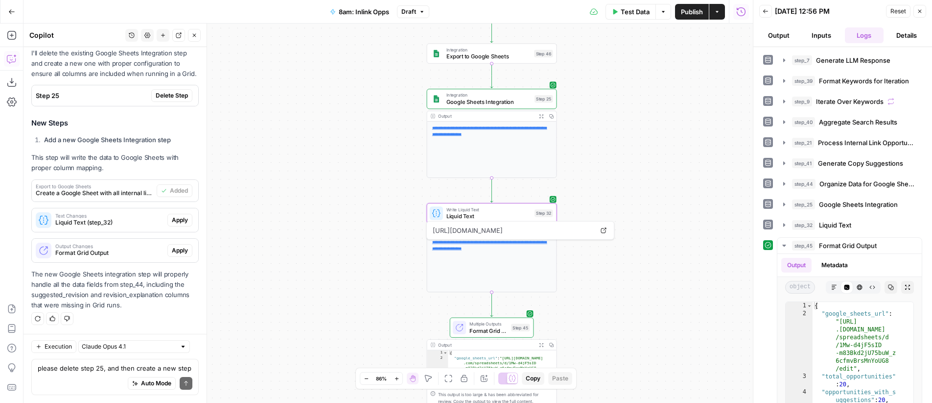
click at [176, 217] on span "Apply" at bounding box center [180, 219] width 16 height 9
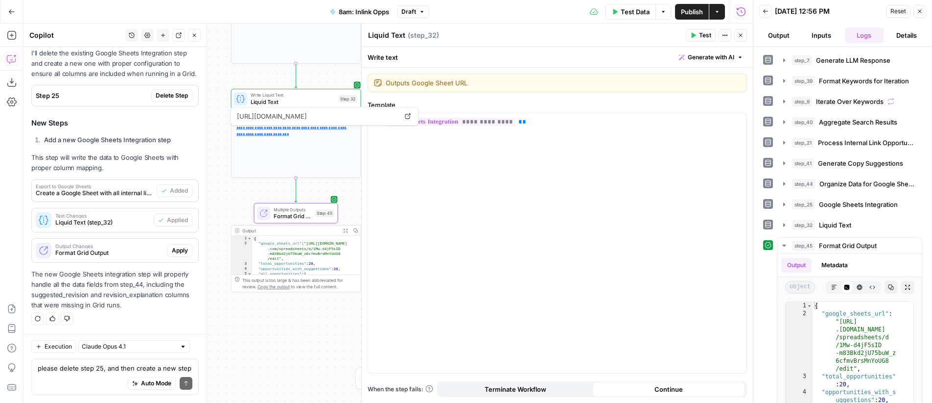
click at [176, 251] on span "Apply" at bounding box center [180, 250] width 16 height 9
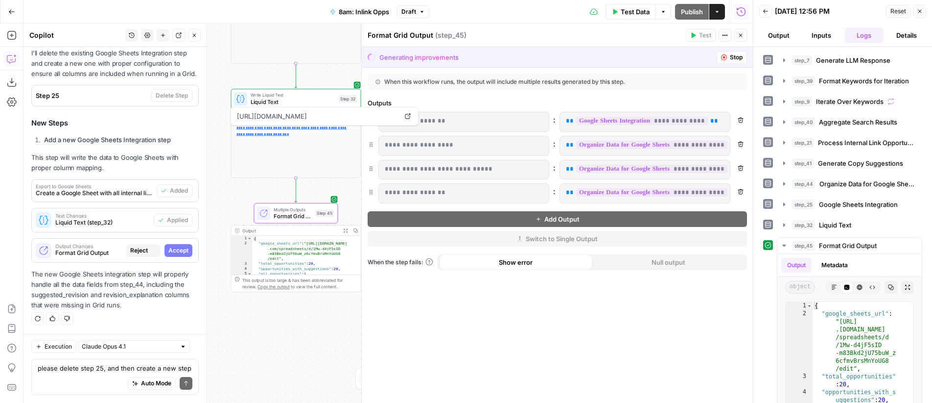
scroll to position [1513, 0]
click at [168, 250] on span "Accept" at bounding box center [178, 250] width 20 height 9
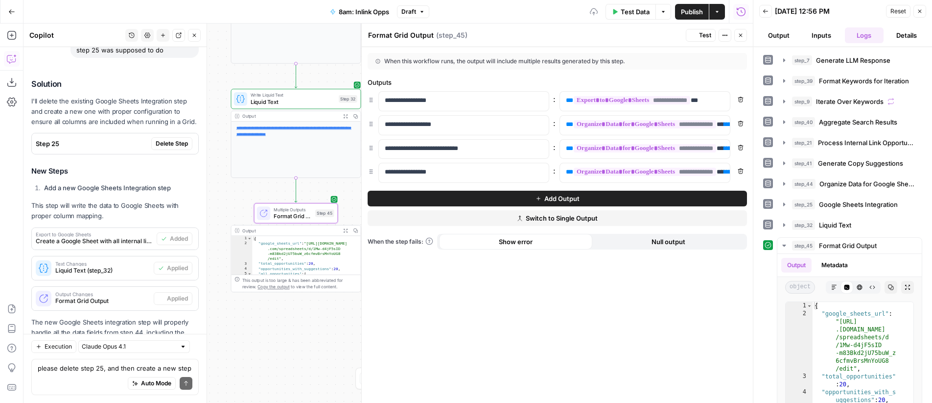
scroll to position [1591, 0]
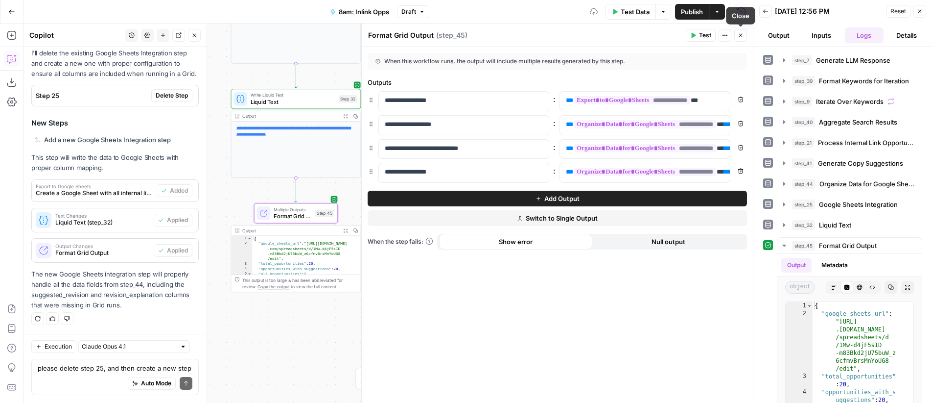
click at [741, 37] on icon "button" at bounding box center [741, 35] width 6 height 6
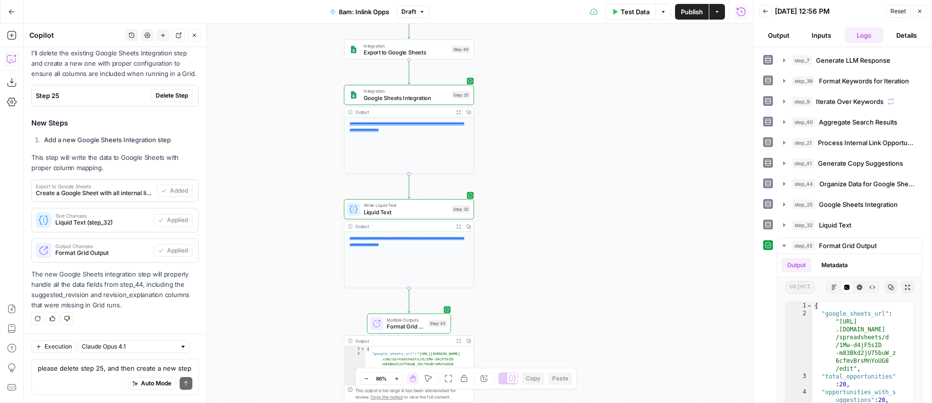
drag, startPoint x: 477, startPoint y: 197, endPoint x: 590, endPoint y: 307, distance: 157.2
click at [590, 307] on div "Workflow Input Settings Inputs LLM · GPT-4o Generate LLM Response Step 7 Output…" at bounding box center [389, 213] width 730 height 379
click at [103, 370] on textarea "please delete step 25, and then create a new step that does what step 25 was su…" at bounding box center [115, 368] width 155 height 10
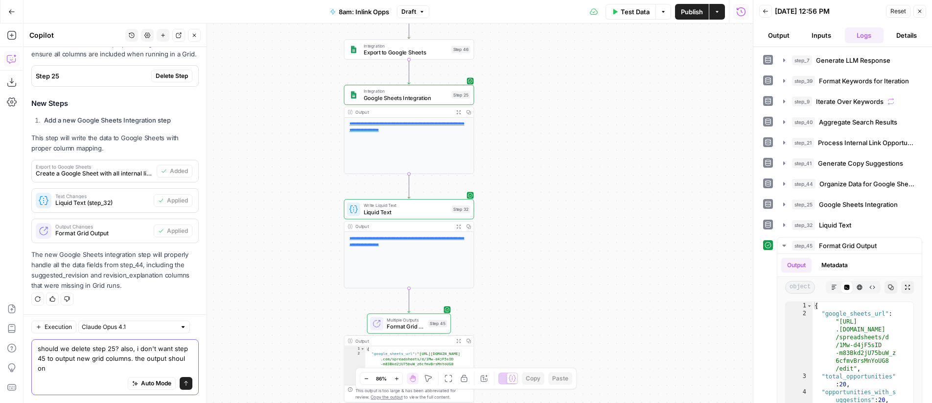
scroll to position [1611, 0]
type textarea "should we delete step 25? also, i don't want step 45 to output new grid columns…"
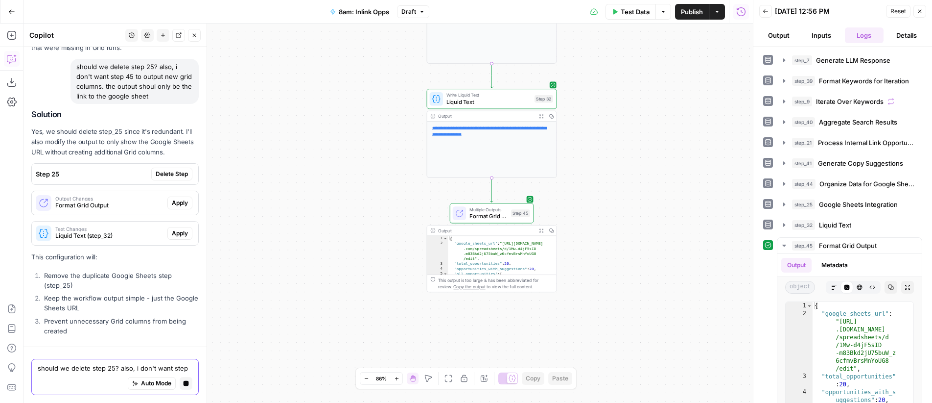
scroll to position [1744, 0]
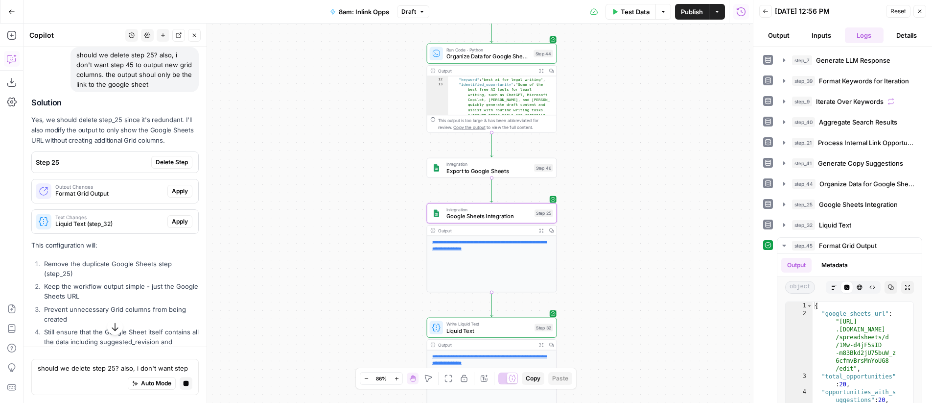
click at [166, 167] on span "Delete Step" at bounding box center [172, 162] width 32 height 9
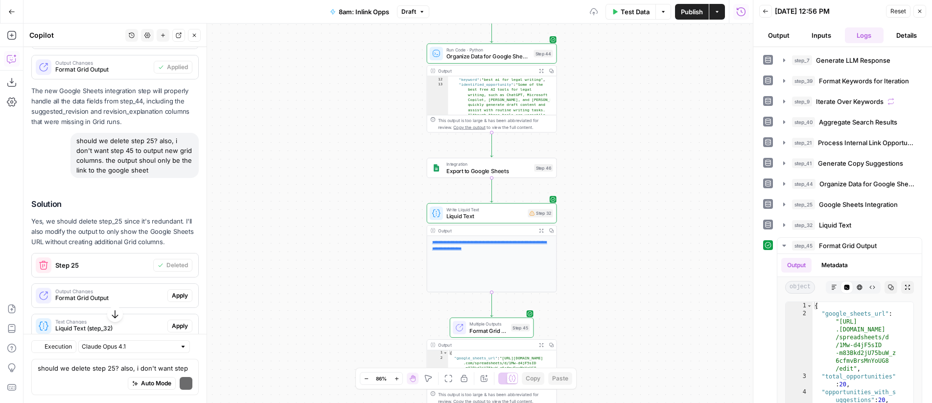
scroll to position [1811, 0]
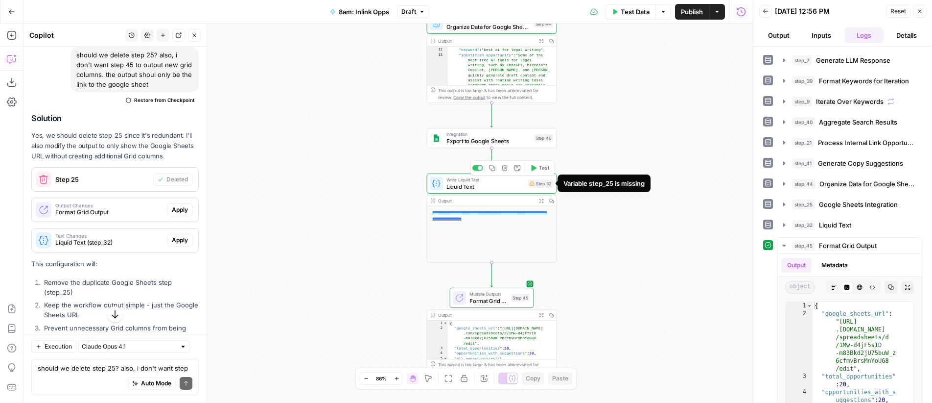
click at [540, 184] on div "Step 32" at bounding box center [540, 183] width 25 height 8
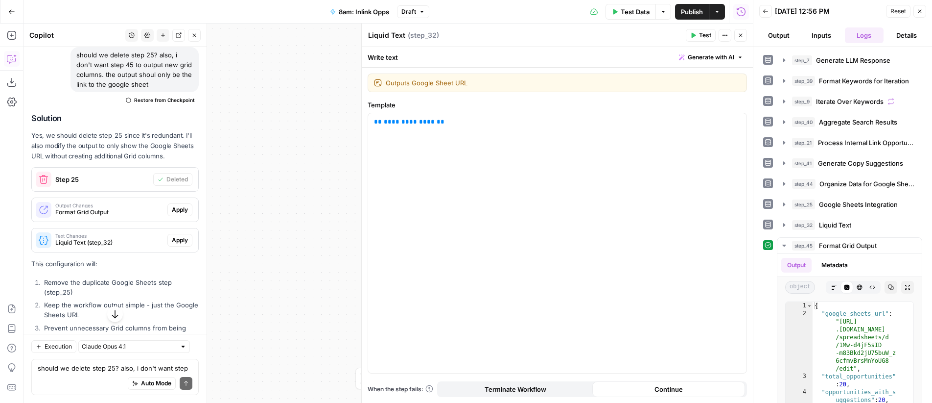
click at [741, 34] on icon "button" at bounding box center [741, 35] width 6 height 6
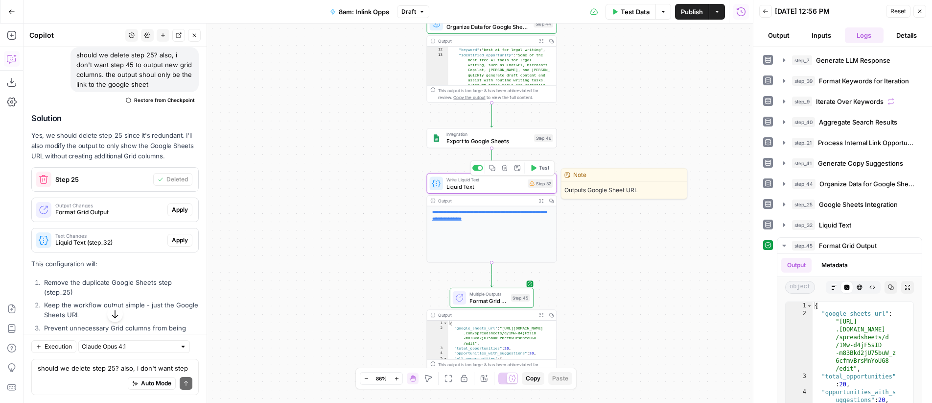
click at [506, 185] on span "Liquid Text" at bounding box center [486, 186] width 78 height 8
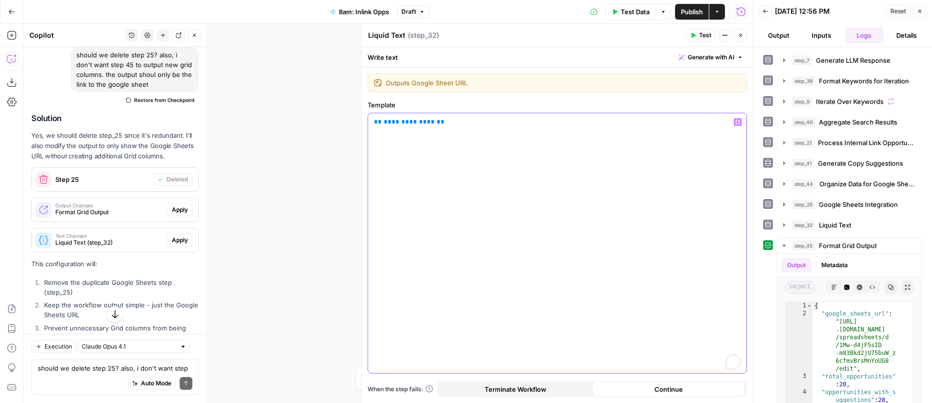
drag, startPoint x: 398, startPoint y: 124, endPoint x: 404, endPoint y: 125, distance: 6.0
click at [404, 125] on span "**********" at bounding box center [409, 122] width 51 height 6
click at [743, 36] on icon "button" at bounding box center [741, 35] width 6 height 6
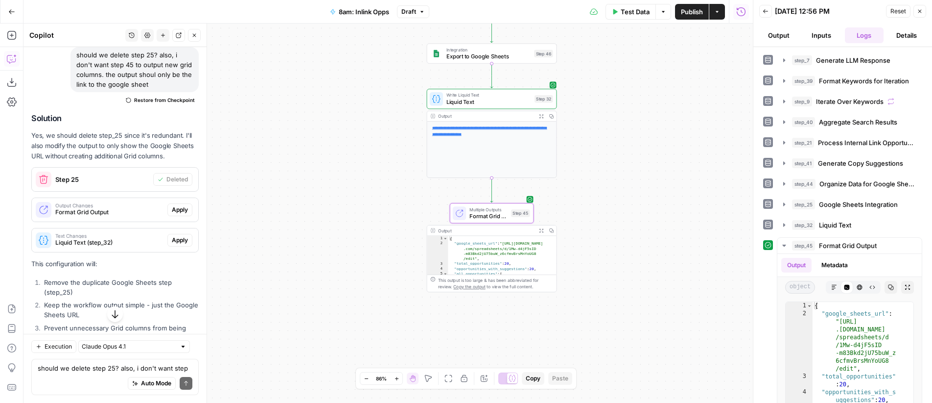
click at [178, 214] on span "Apply" at bounding box center [180, 209] width 16 height 9
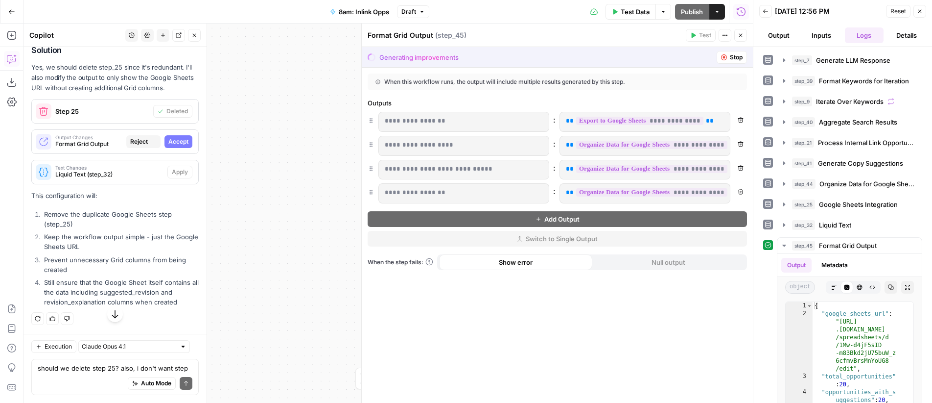
scroll to position [1733, 0]
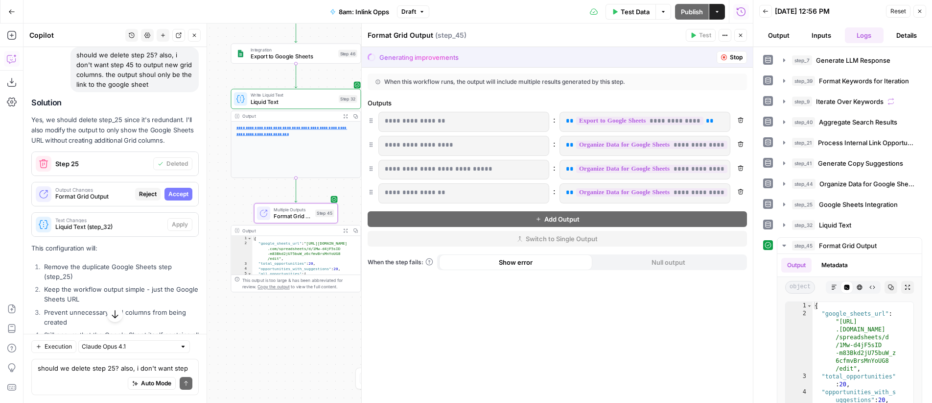
click at [168, 198] on span "Accept" at bounding box center [178, 194] width 20 height 9
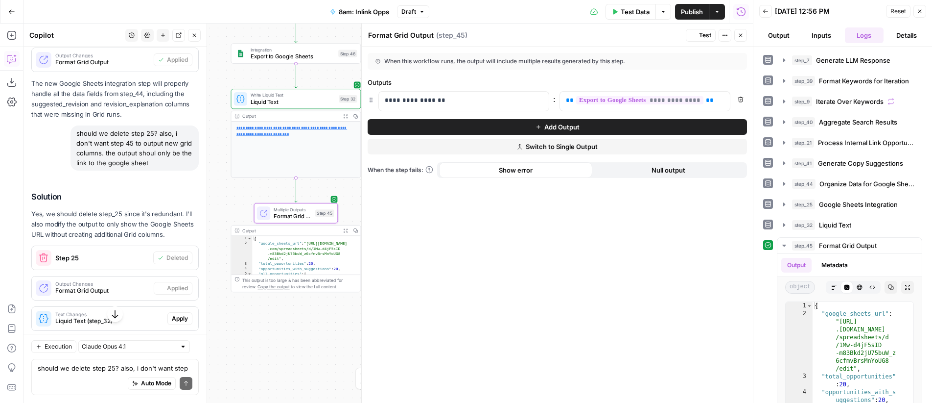
scroll to position [1811, 0]
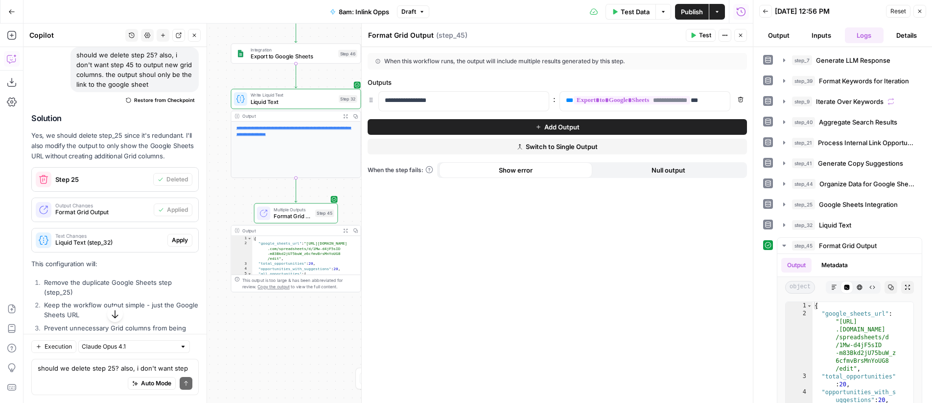
click at [740, 32] on icon "button" at bounding box center [741, 35] width 6 height 6
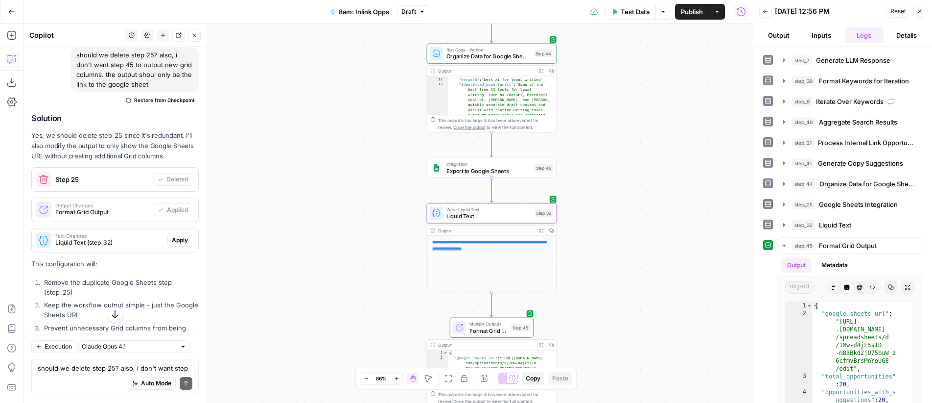
click at [175, 244] on span "Apply" at bounding box center [180, 240] width 16 height 9
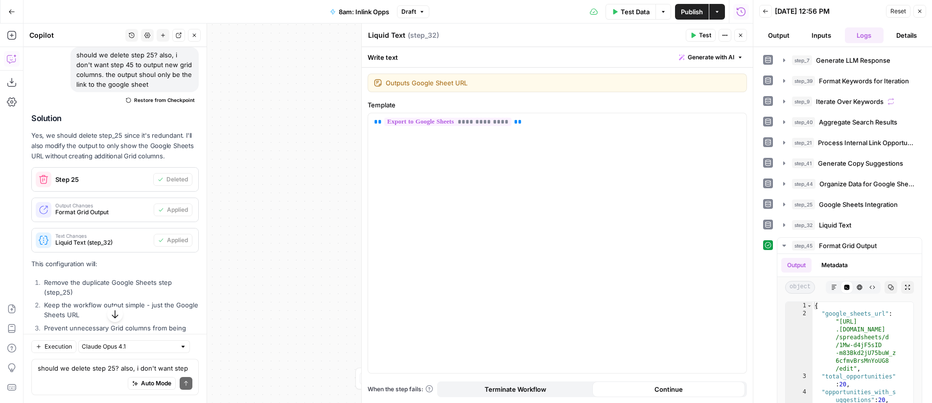
click at [744, 36] on button "Close" at bounding box center [741, 35] width 13 height 13
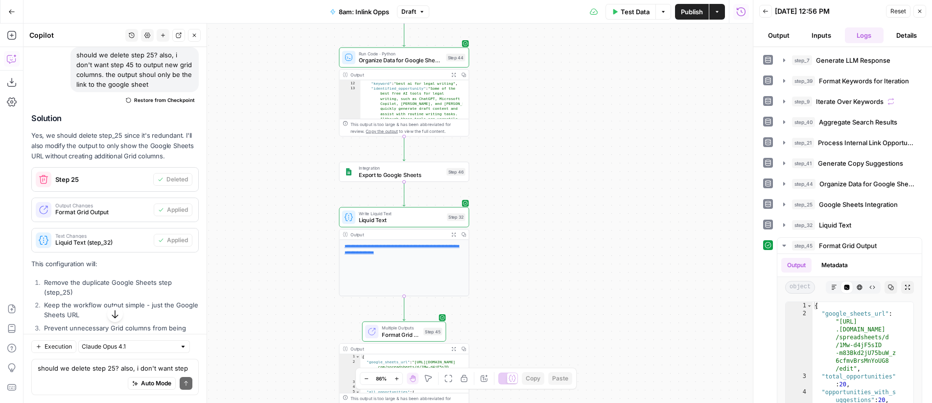
drag, startPoint x: 656, startPoint y: 196, endPoint x: 573, endPoint y: 201, distance: 83.4
click at [573, 201] on div "Workflow Input Settings Inputs LLM · GPT-4o Generate LLM Response Step 7 Output…" at bounding box center [389, 213] width 730 height 379
click at [451, 157] on span "Test" at bounding box center [456, 156] width 10 height 7
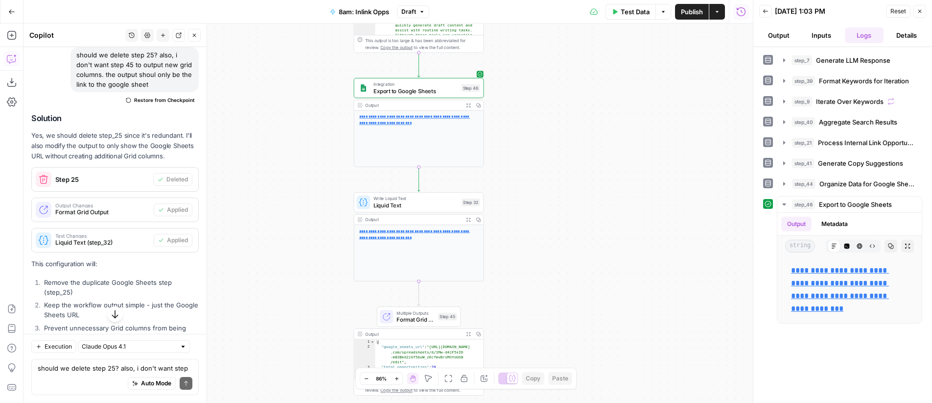
drag, startPoint x: 679, startPoint y: 116, endPoint x: 614, endPoint y: 213, distance: 116.4
click at [614, 213] on div "Workflow Input Settings Inputs LLM · GPT-4o Generate LLM Response Step 7 Output…" at bounding box center [389, 213] width 730 height 379
click at [421, 122] on link "**********" at bounding box center [414, 120] width 111 height 10
click at [468, 188] on span "Test" at bounding box center [471, 186] width 10 height 7
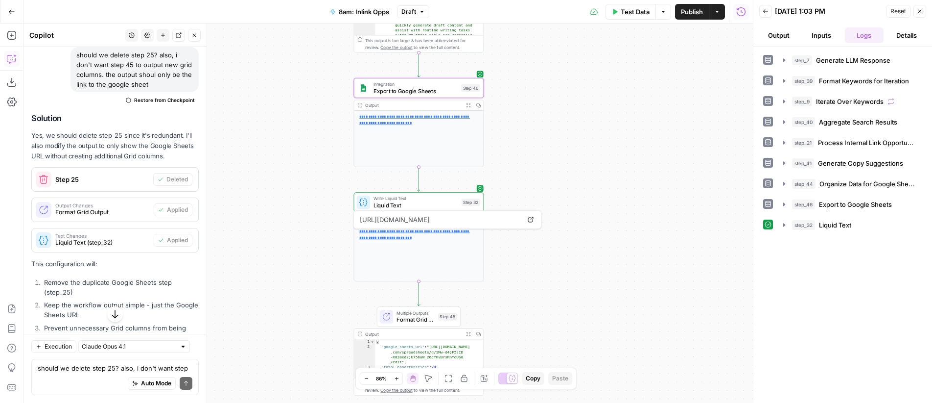
click at [415, 238] on link "**********" at bounding box center [414, 234] width 111 height 10
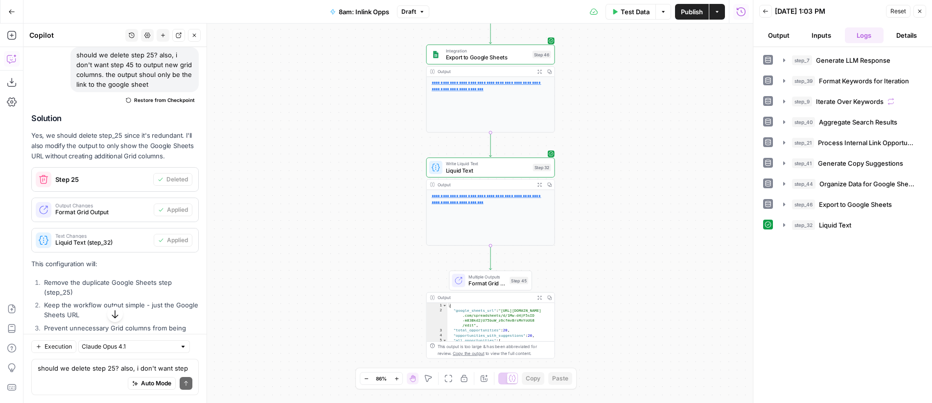
scroll to position [1909, 0]
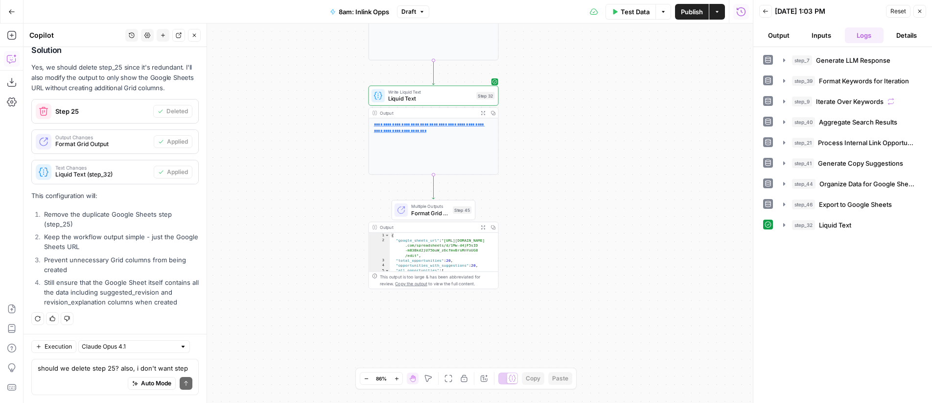
drag, startPoint x: 650, startPoint y: 235, endPoint x: 592, endPoint y: 194, distance: 71.3
click at [592, 194] on div "Workflow Input Settings Inputs LLM · GPT-4o Generate LLM Response Step 7 Output…" at bounding box center [389, 213] width 730 height 379
click at [433, 212] on span "Format Grid Output" at bounding box center [430, 213] width 38 height 8
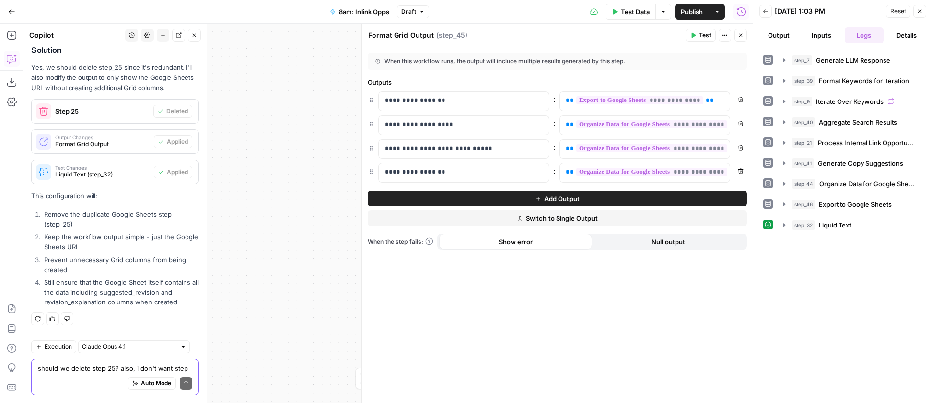
click at [105, 366] on textarea "should we delete step 25? also, i don't want step 45 to output new grid columns…" at bounding box center [115, 368] width 155 height 10
click at [738, 36] on icon "button" at bounding box center [741, 35] width 6 height 6
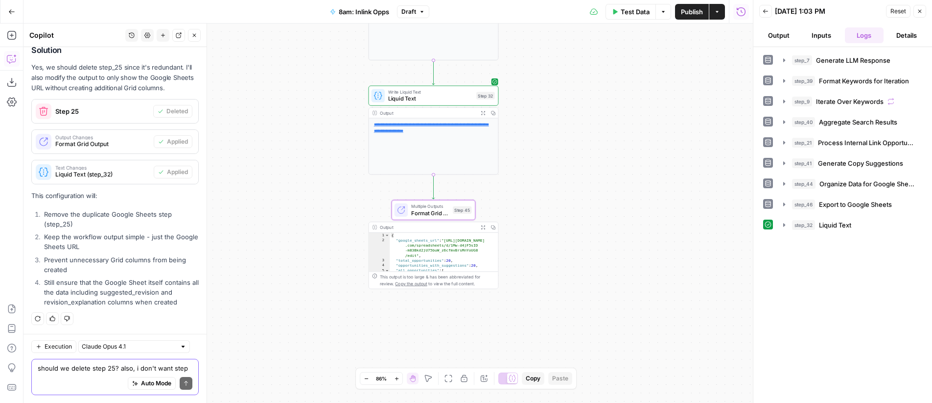
click at [79, 370] on textarea "should we delete step 25? also, i don't want step 45 to output new grid columns…" at bounding box center [115, 368] width 155 height 10
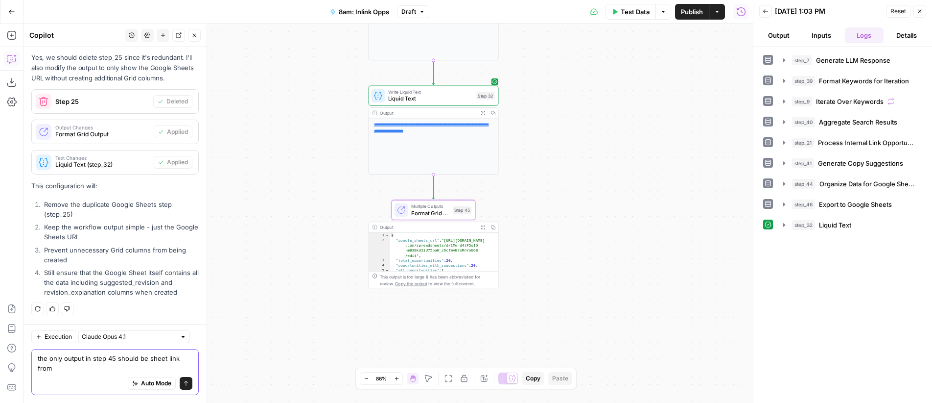
scroll to position [1919, 0]
type textarea "the only output in step 45 should be sheet link from step 32"
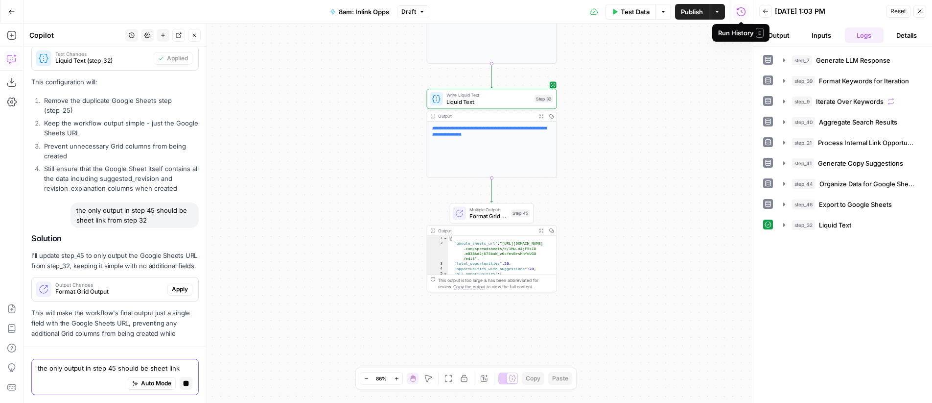
scroll to position [1953, 0]
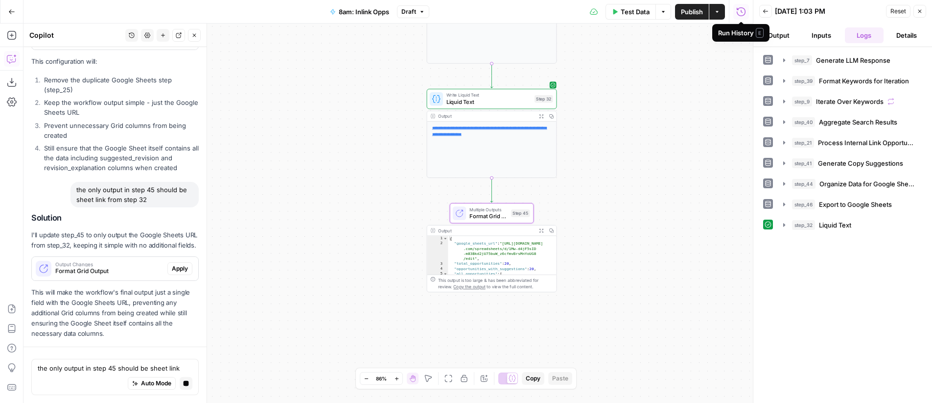
click at [172, 267] on span "Apply" at bounding box center [180, 268] width 16 height 9
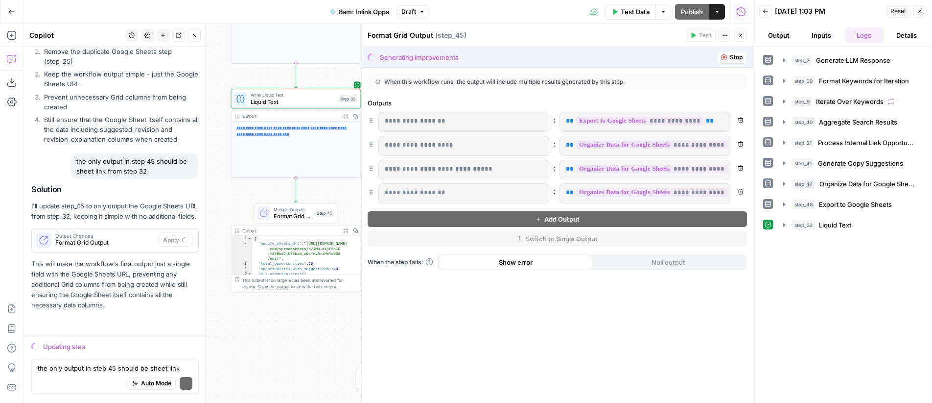
scroll to position [1988, 0]
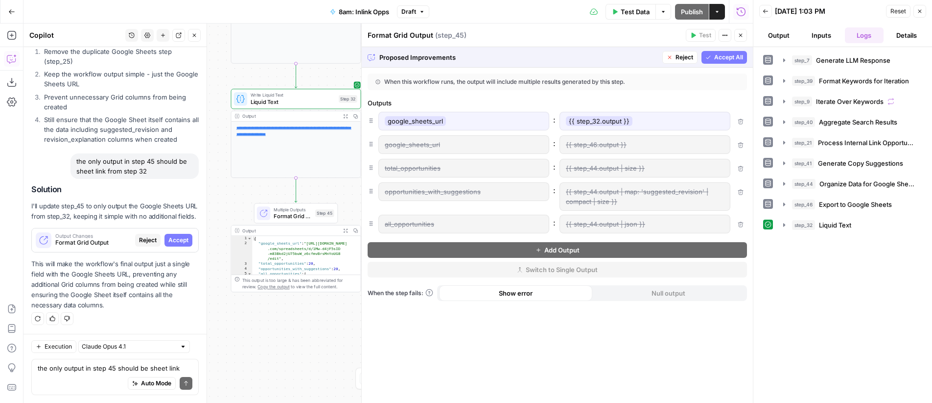
click at [724, 51] on button "Accept All" at bounding box center [725, 57] width 46 height 13
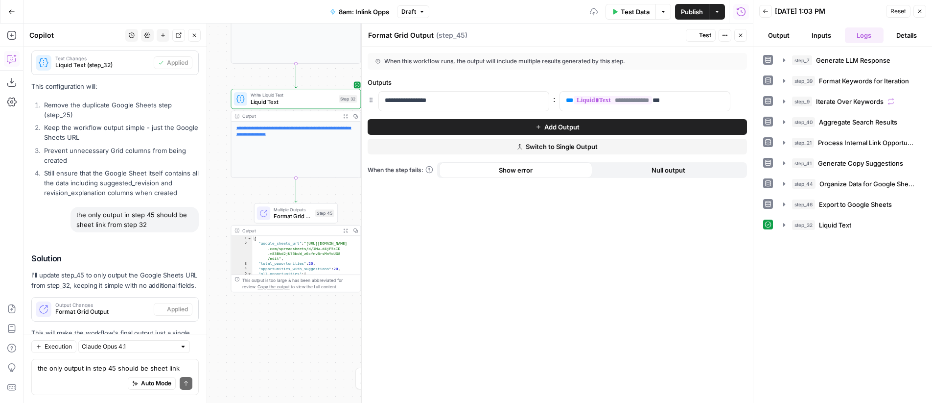
scroll to position [2098, 0]
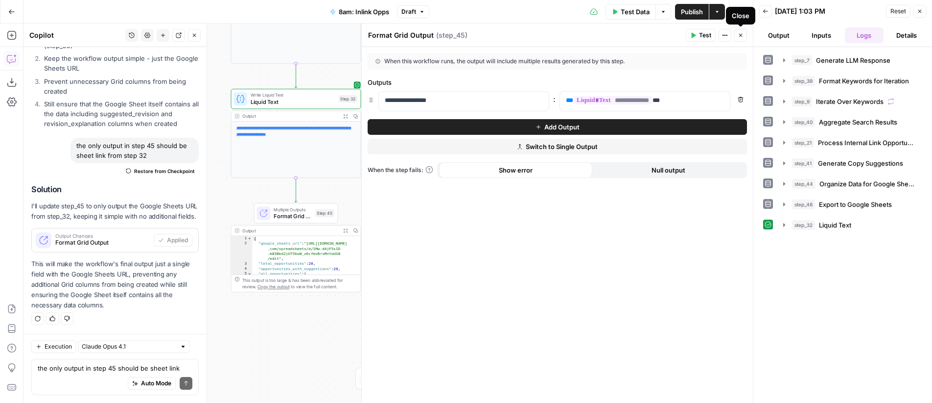
click at [742, 37] on icon "button" at bounding box center [741, 35] width 6 height 6
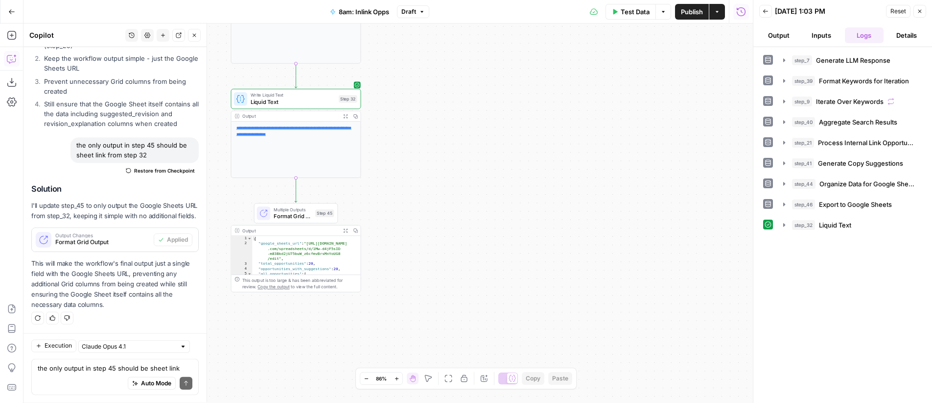
click at [283, 213] on span "Format Grid Output" at bounding box center [293, 216] width 38 height 8
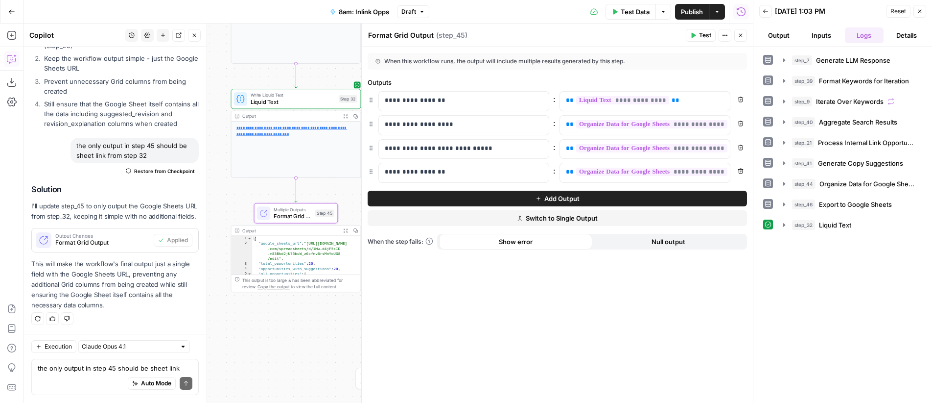
click at [741, 35] on icon "button" at bounding box center [741, 35] width 6 height 6
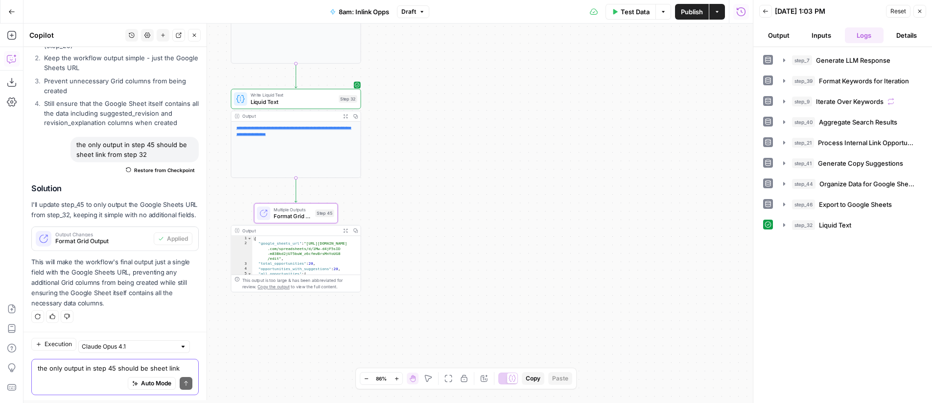
click at [107, 368] on textarea "the only output in step 45 should be sheet link from step 32" at bounding box center [115, 368] width 155 height 10
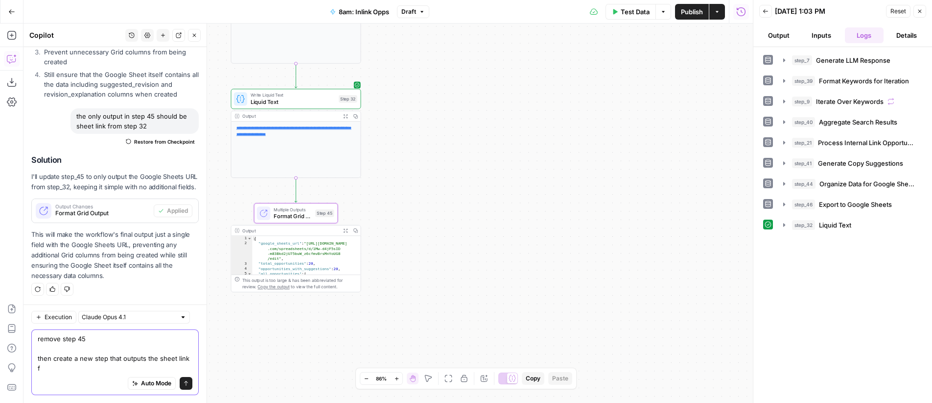
scroll to position [2127, 0]
type textarea "remove step 45 then create a new step that outputs the sheet link from step 32"
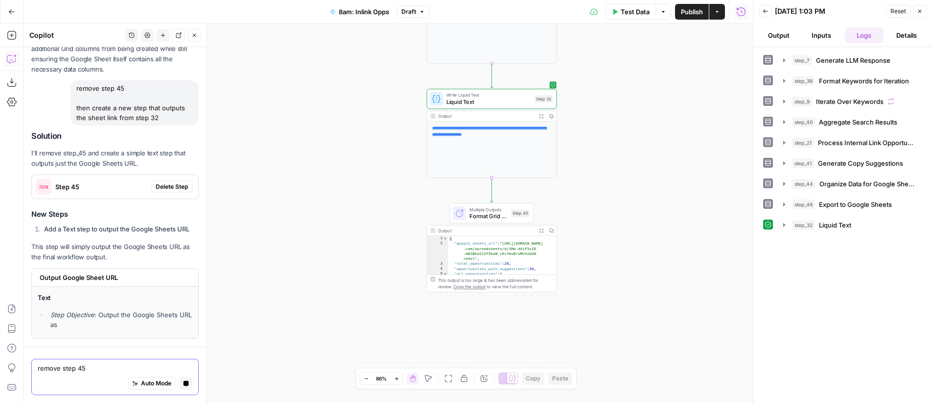
scroll to position [2168, 0]
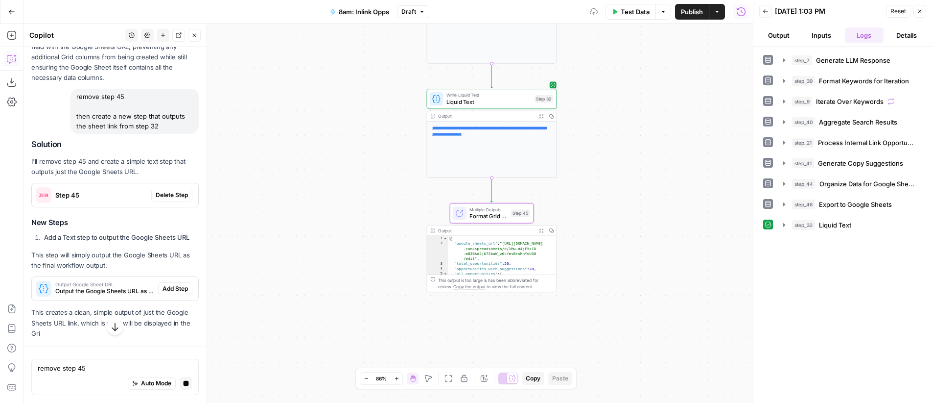
click at [163, 199] on span "Delete Step" at bounding box center [172, 195] width 32 height 9
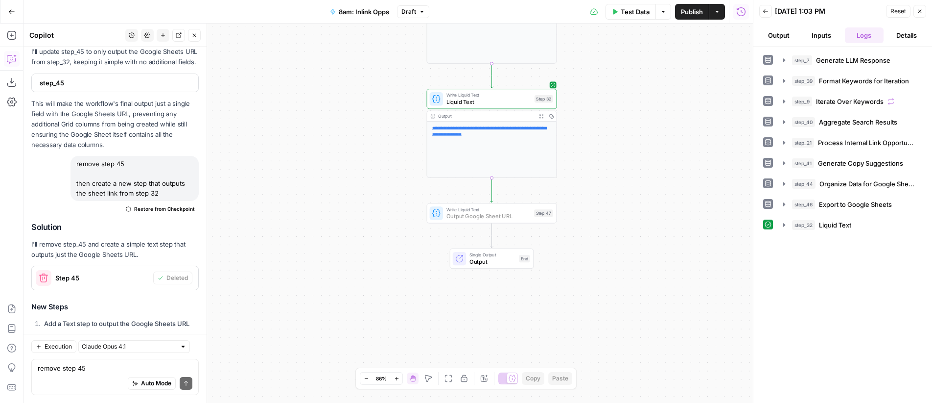
scroll to position [2365, 0]
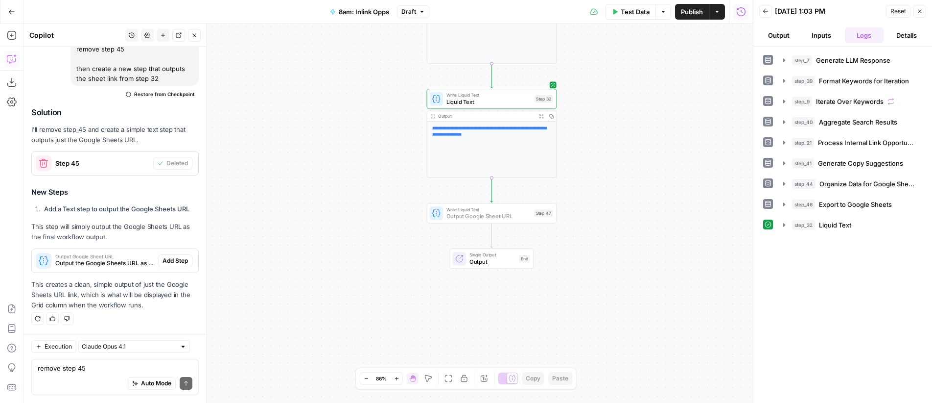
click at [177, 257] on span "Add Step" at bounding box center [175, 260] width 25 height 9
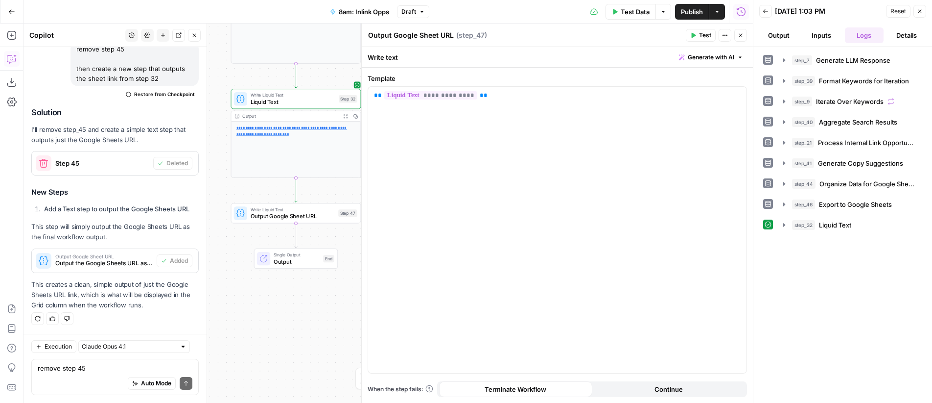
click at [741, 34] on icon "button" at bounding box center [741, 35] width 6 height 6
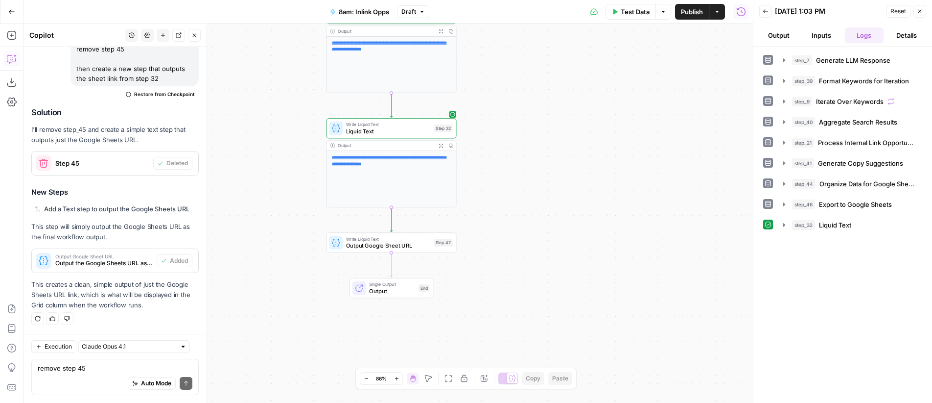
drag, startPoint x: 460, startPoint y: 183, endPoint x: 561, endPoint y: 211, distance: 104.8
click at [561, 211] on div "Workflow Input Settings Inputs LLM · GPT-4o Generate LLM Response Step 7 Output…" at bounding box center [389, 213] width 730 height 379
click at [449, 226] on span "Test" at bounding box center [450, 225] width 10 height 7
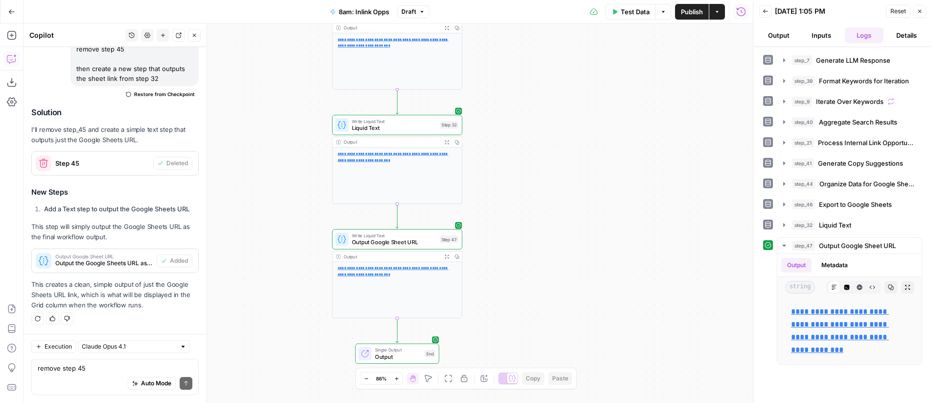
click at [122, 370] on div "Auto Mode will automatically modify and execute the workflow" at bounding box center [143, 358] width 141 height 24
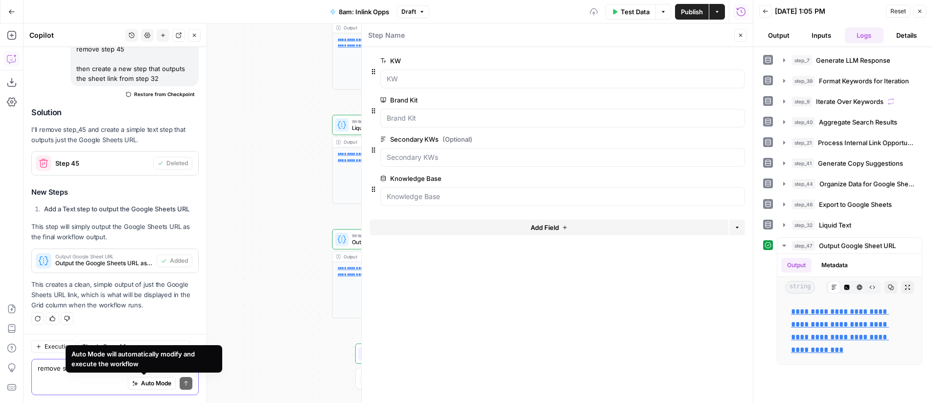
click at [65, 367] on textarea "remove step 45 then create a new step that outputs the sheet link from step 32" at bounding box center [115, 368] width 155 height 10
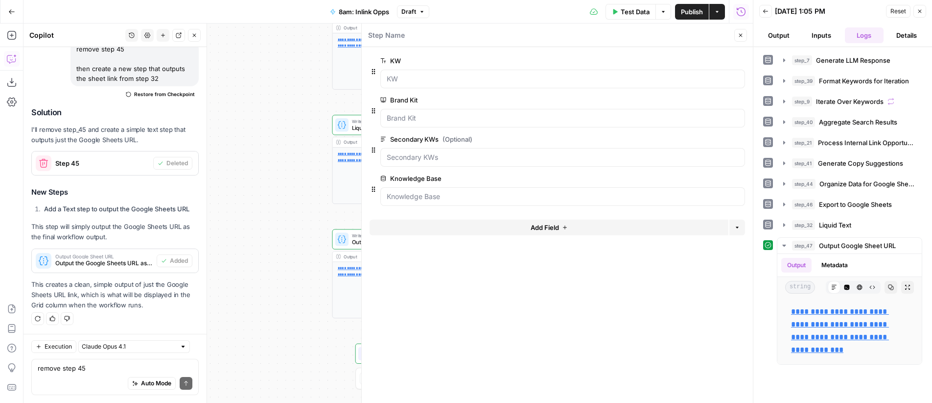
click at [740, 32] on icon "button" at bounding box center [741, 35] width 6 height 6
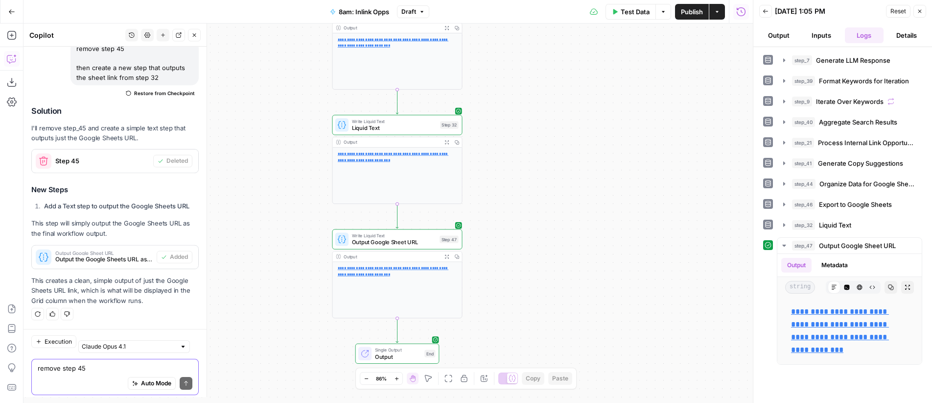
click at [76, 368] on textarea "remove step 45 then create a new step that outputs the sheet link from step 32" at bounding box center [115, 368] width 155 height 10
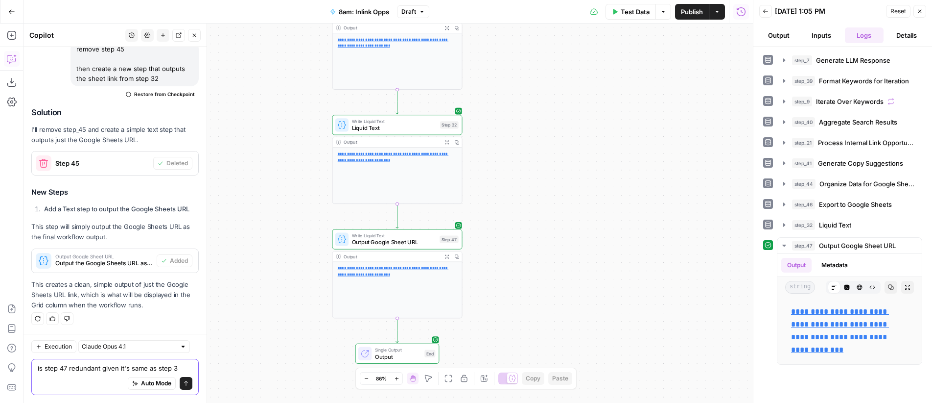
type textarea "is step 47 redundant given it's same as step 32"
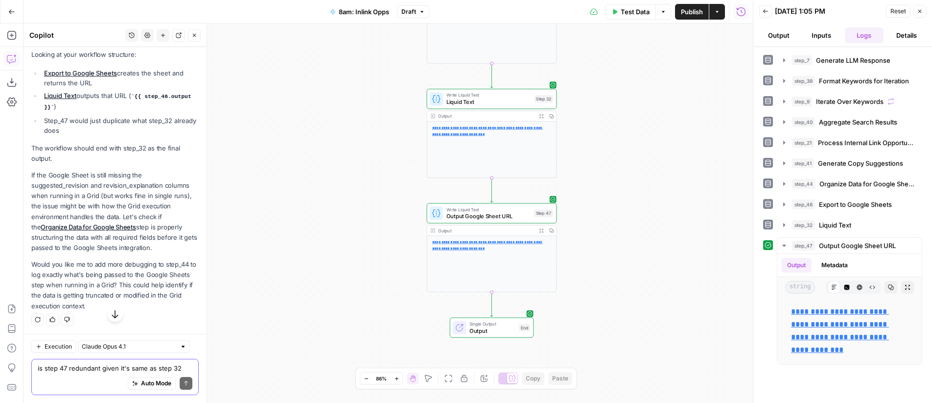
scroll to position [2699, 0]
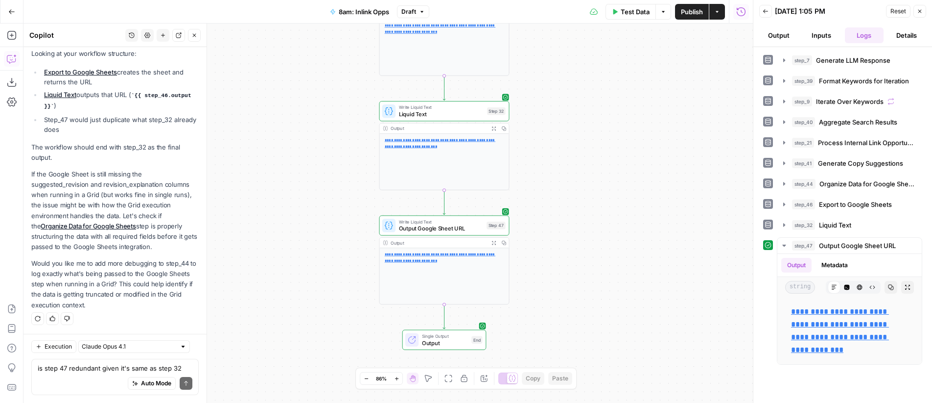
drag, startPoint x: 325, startPoint y: 164, endPoint x: 277, endPoint y: 176, distance: 49.1
click at [277, 176] on div "Workflow Input Settings Inputs LLM · GPT-4o Generate LLM Response Step 7 Output…" at bounding box center [389, 213] width 730 height 379
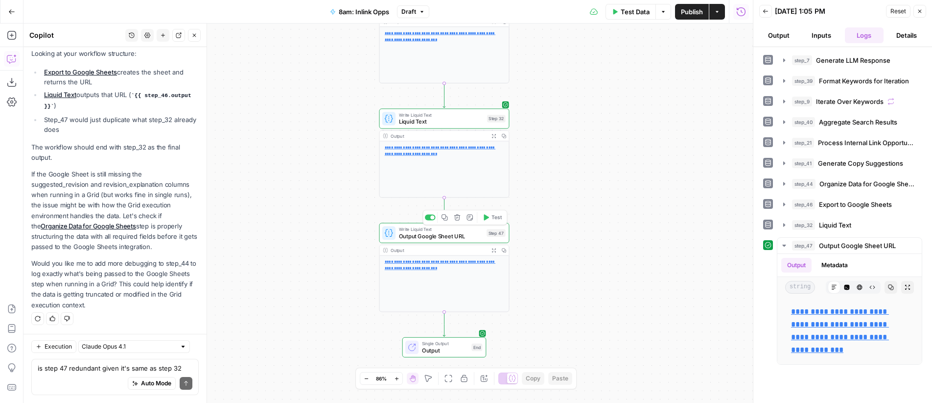
click at [429, 217] on div at bounding box center [430, 217] width 11 height 6
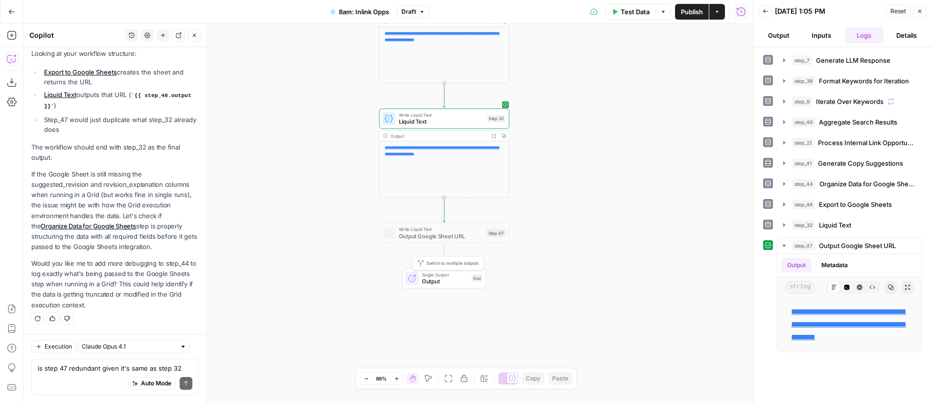
click at [449, 279] on span "Output" at bounding box center [445, 281] width 46 height 8
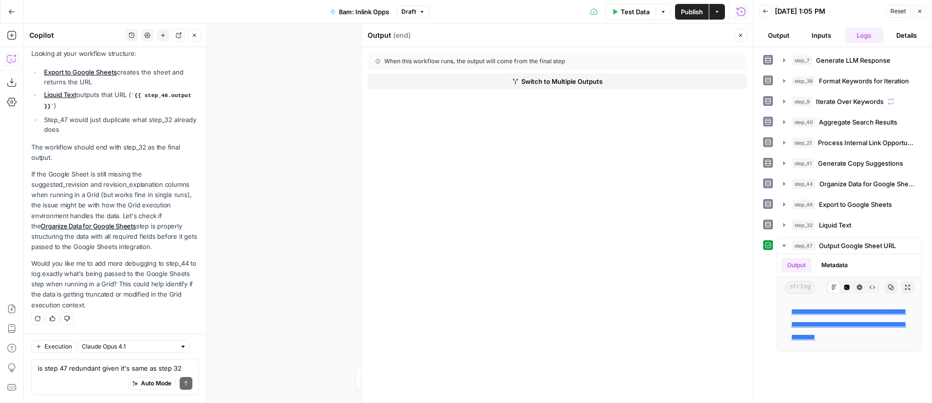
click at [741, 37] on icon "button" at bounding box center [741, 35] width 6 height 6
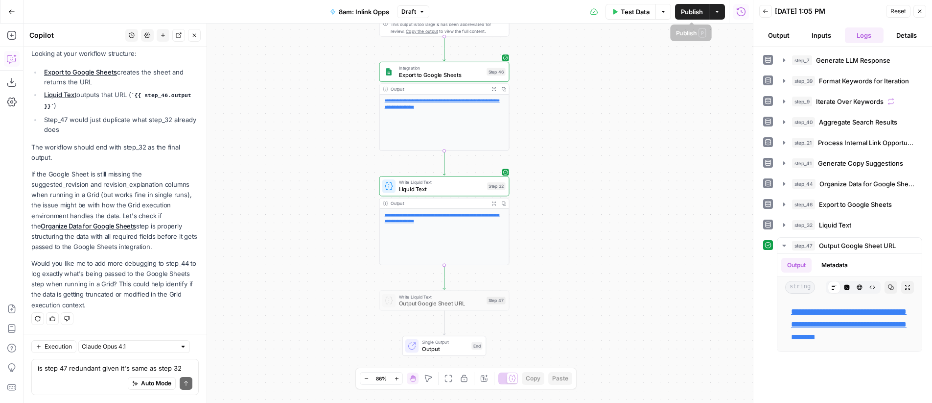
click at [694, 12] on span "Publish" at bounding box center [692, 12] width 22 height 10
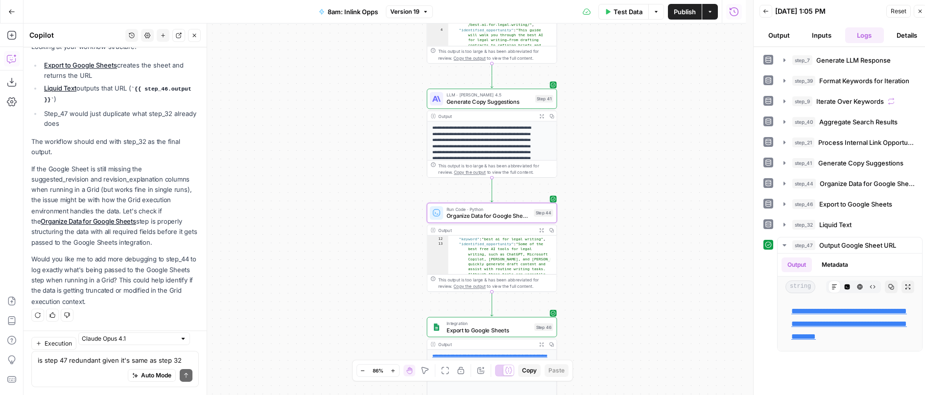
scroll to position [2722, 0]
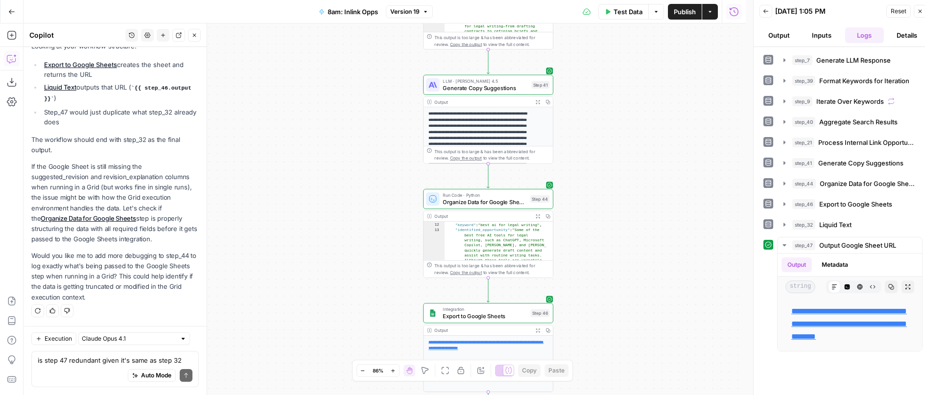
click at [900, 10] on span "Reset" at bounding box center [899, 11] width 16 height 9
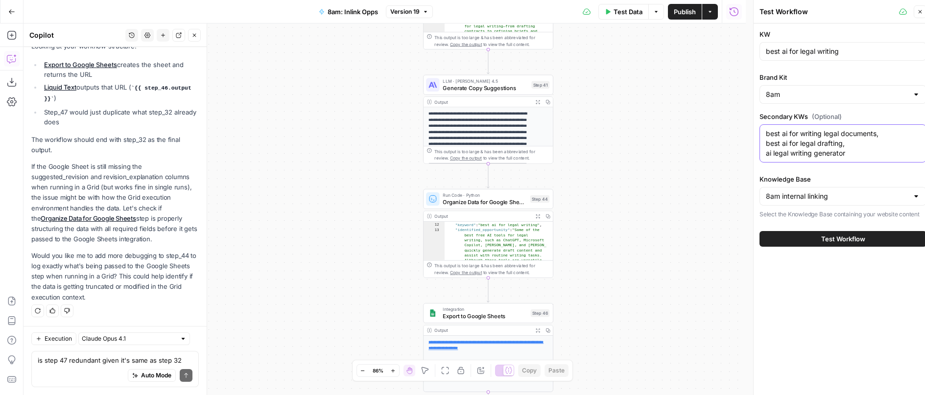
click at [841, 148] on textarea "best ai for writing legal documents, best ai for legal drafting, ai legal writi…" at bounding box center [843, 143] width 154 height 29
paste textarea ", best free ai for legal writing , ai legal writing, best ai for writing legal …"
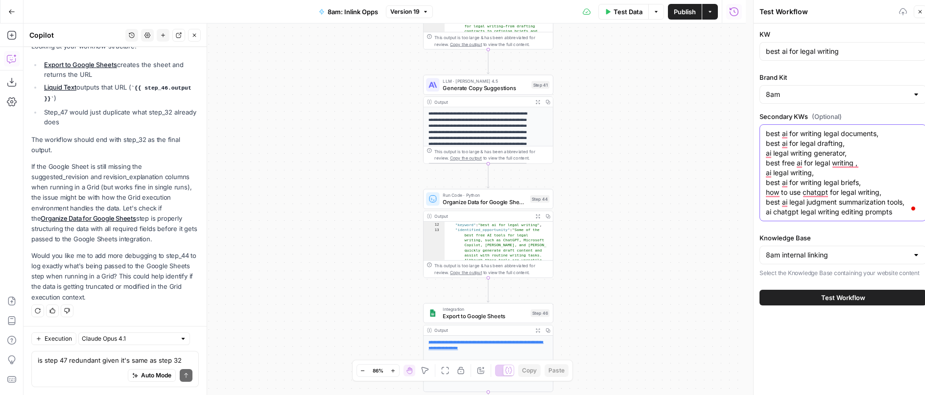
type textarea "best ai for writing legal documents, best ai for legal drafting, ai legal writi…"
click at [845, 300] on span "Test Workflow" at bounding box center [843, 298] width 44 height 10
click at [856, 296] on span "Test Workflow" at bounding box center [843, 298] width 44 height 10
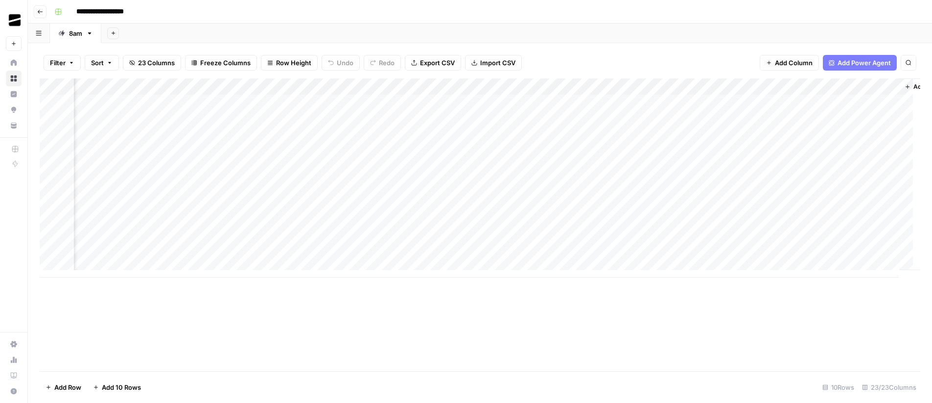
scroll to position [0, 1456]
click at [548, 136] on div "Add Column" at bounding box center [480, 177] width 881 height 199
click at [586, 135] on div "Add Column" at bounding box center [480, 177] width 881 height 199
click at [588, 88] on div "Add Column" at bounding box center [480, 177] width 881 height 199
click at [559, 183] on span "Remove Column" at bounding box center [568, 183] width 86 height 10
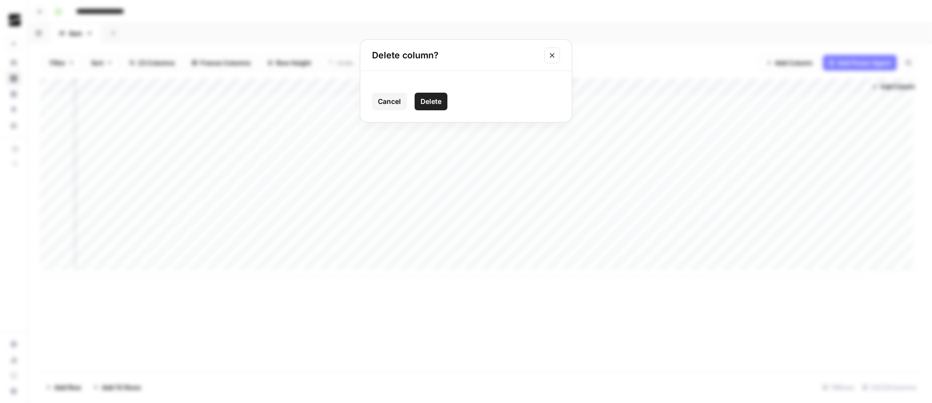
click at [433, 101] on span "Delete" at bounding box center [431, 101] width 21 height 10
click at [588, 89] on div "Add Column" at bounding box center [480, 177] width 881 height 199
click at [604, 39] on div "Add Sheet" at bounding box center [516, 34] width 831 height 20
click at [548, 134] on div "Add Column" at bounding box center [480, 177] width 881 height 199
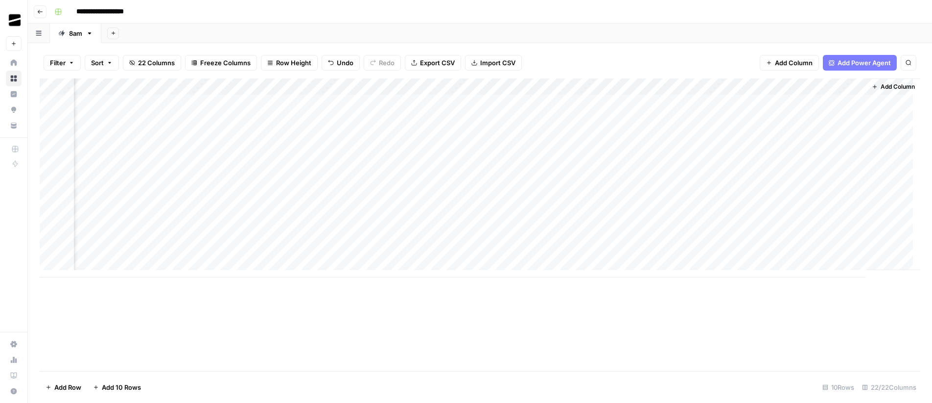
click at [675, 87] on div "Add Column" at bounding box center [480, 177] width 881 height 199
click at [641, 187] on span "Remove Column" at bounding box center [656, 183] width 86 height 10
click at [425, 105] on span "Delete" at bounding box center [431, 101] width 21 height 10
click at [765, 87] on div "Add Column" at bounding box center [480, 177] width 881 height 199
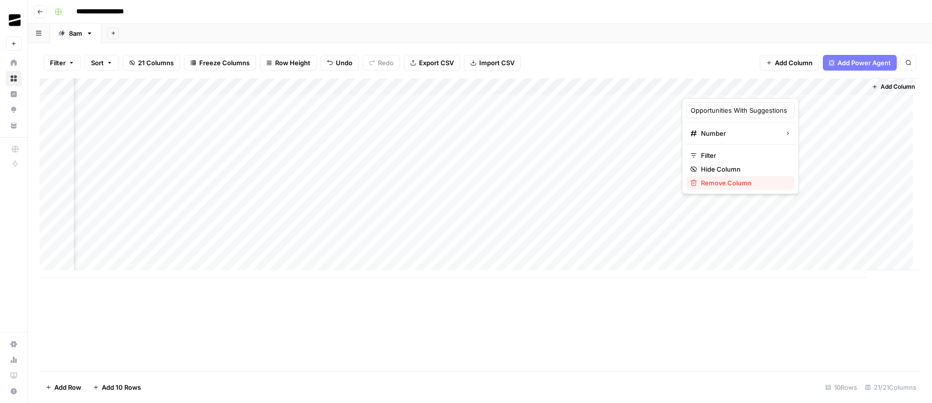
click at [721, 183] on span "Remove Column" at bounding box center [744, 183] width 86 height 10
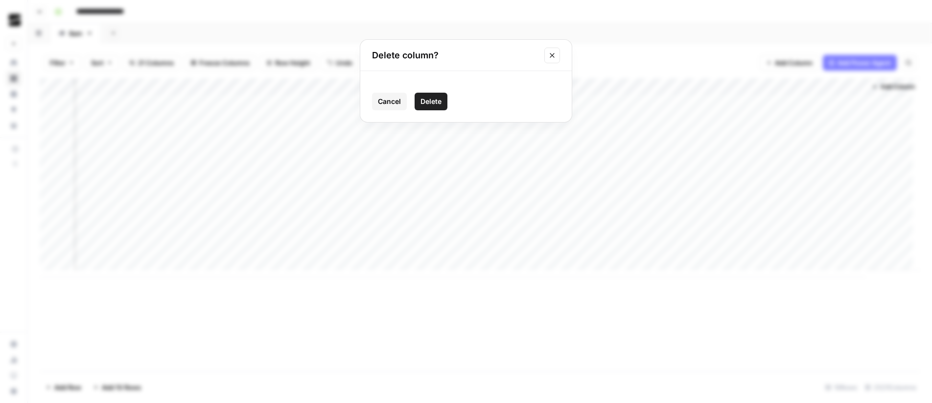
click at [433, 105] on span "Delete" at bounding box center [431, 101] width 21 height 10
click at [852, 86] on div "Add Column" at bounding box center [480, 177] width 881 height 199
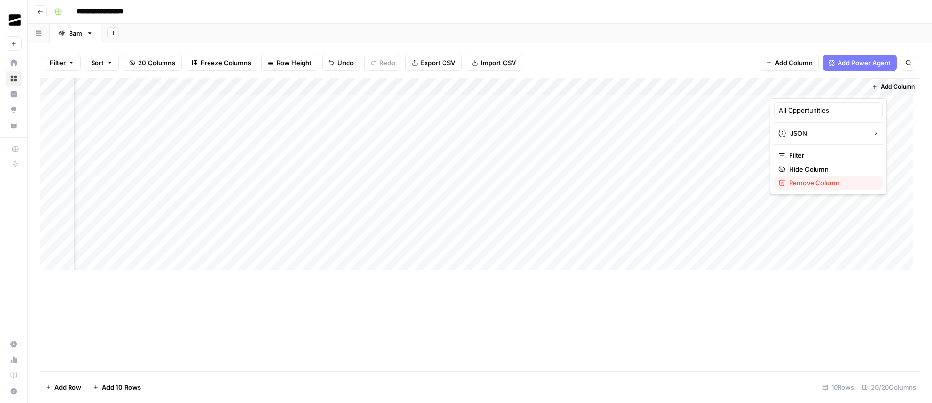
click at [816, 184] on span "Remove Column" at bounding box center [832, 183] width 86 height 10
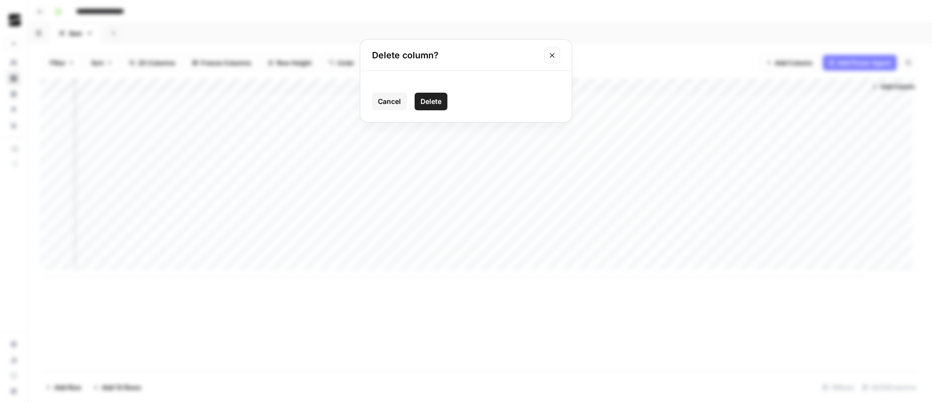
click at [431, 101] on span "Delete" at bounding box center [431, 101] width 21 height 10
click at [269, 134] on div "Add Column" at bounding box center [480, 177] width 881 height 199
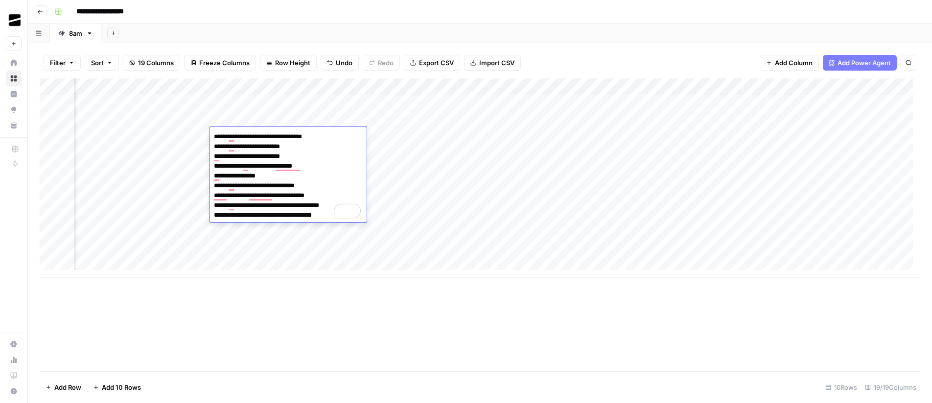
drag, startPoint x: 335, startPoint y: 217, endPoint x: 217, endPoint y: 173, distance: 126.0
click at [217, 173] on div "**********" at bounding box center [288, 176] width 157 height 92
drag, startPoint x: 216, startPoint y: 165, endPoint x: 225, endPoint y: 170, distance: 10.1
click at [226, 170] on textarea "**********" at bounding box center [288, 176] width 157 height 92
drag, startPoint x: 288, startPoint y: 158, endPoint x: 337, endPoint y: 215, distance: 76.1
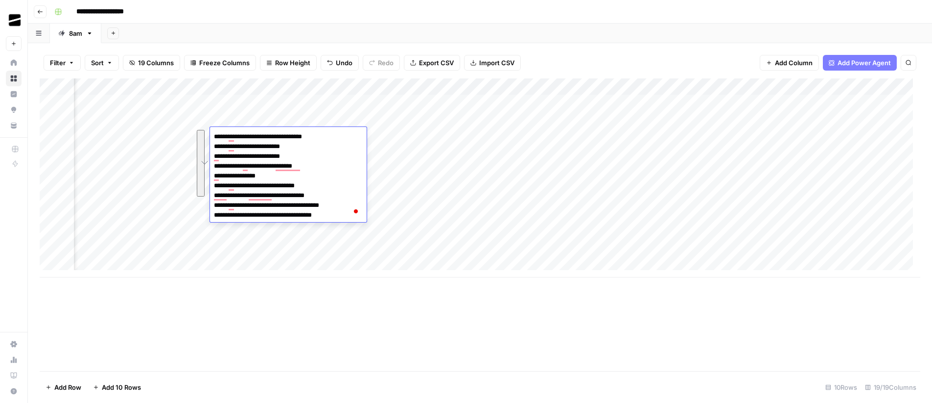
click at [337, 215] on textarea "**********" at bounding box center [288, 176] width 157 height 92
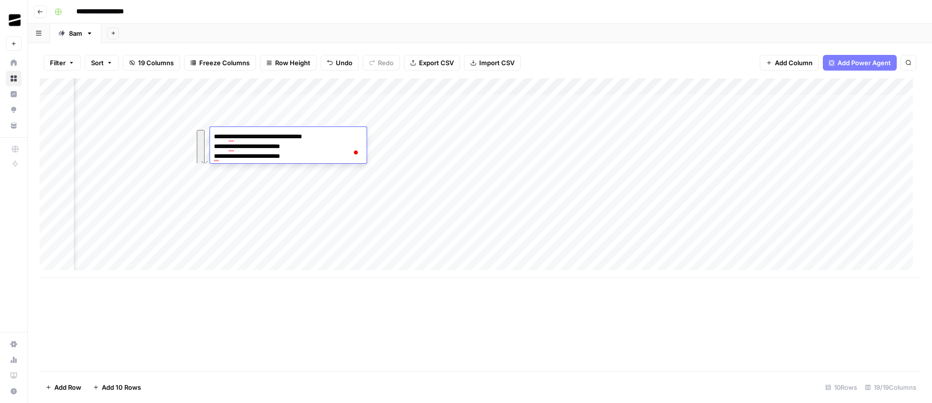
type textarea "**********"
click at [462, 166] on div "Add Column" at bounding box center [480, 177] width 881 height 199
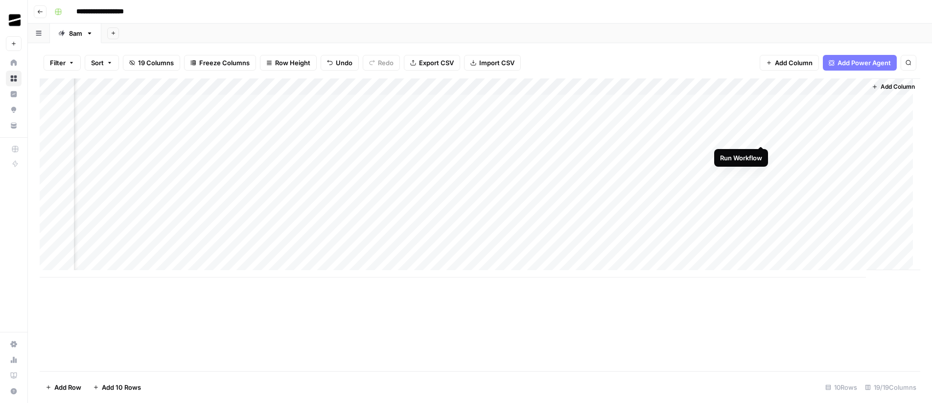
click at [764, 136] on div "Add Column" at bounding box center [480, 177] width 881 height 199
click at [849, 134] on div "Add Column" at bounding box center [480, 177] width 881 height 199
click at [849, 135] on div "Add Column" at bounding box center [480, 177] width 881 height 199
click at [759, 136] on div "Add Column" at bounding box center [480, 177] width 881 height 199
click at [850, 136] on div "Add Column" at bounding box center [480, 177] width 881 height 199
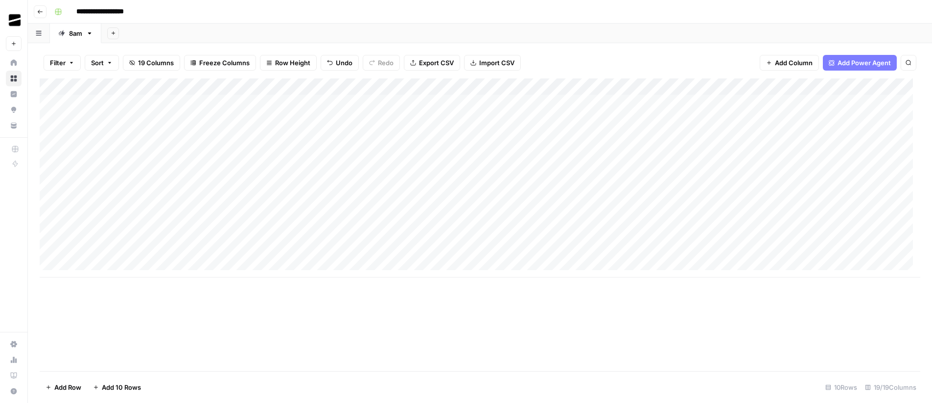
scroll to position [0, 0]
click at [344, 137] on div "Add Column" at bounding box center [480, 177] width 881 height 199
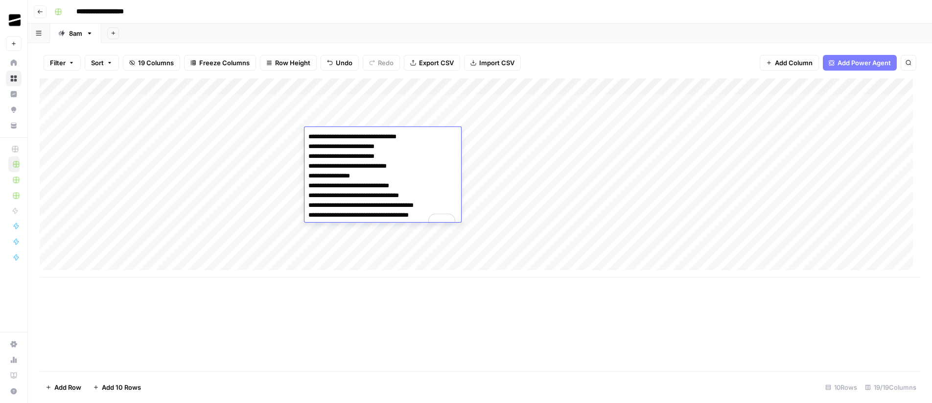
type textarea "**********"
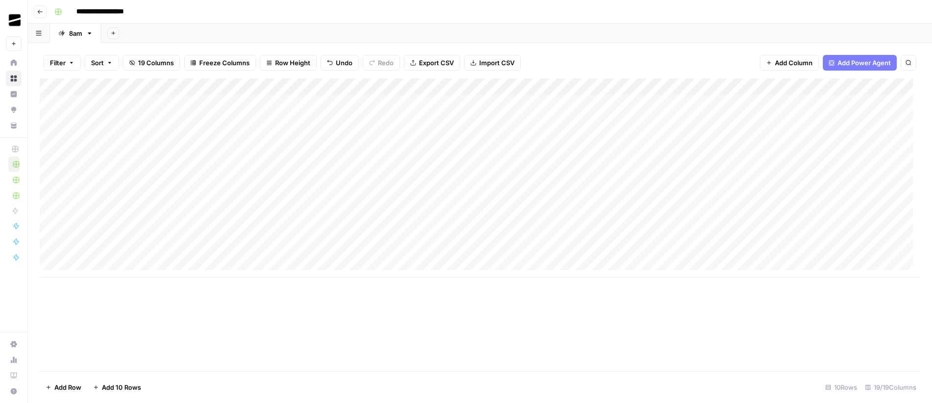
click at [246, 157] on div "Add Column" at bounding box center [480, 177] width 881 height 199
click at [762, 136] on div "Add Column" at bounding box center [480, 177] width 881 height 199
click at [849, 136] on div "Add Column" at bounding box center [480, 177] width 881 height 199
click at [631, 31] on div "Add Sheet" at bounding box center [516, 34] width 831 height 20
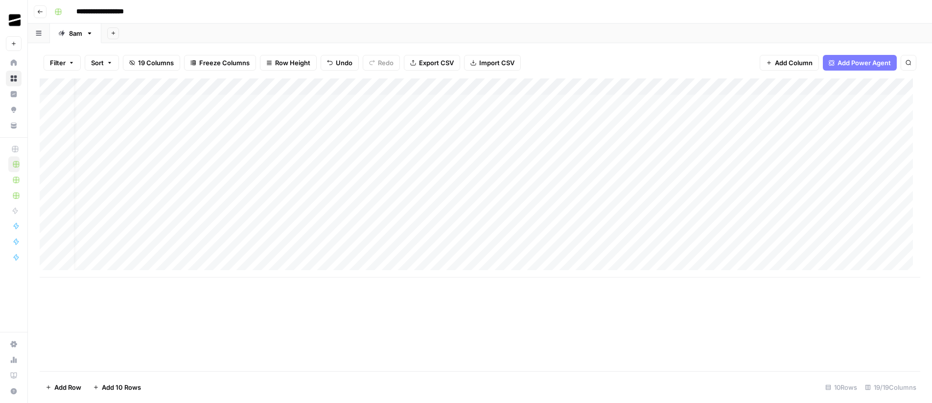
scroll to position [0, 0]
click at [333, 134] on div "Add Column" at bounding box center [480, 177] width 881 height 199
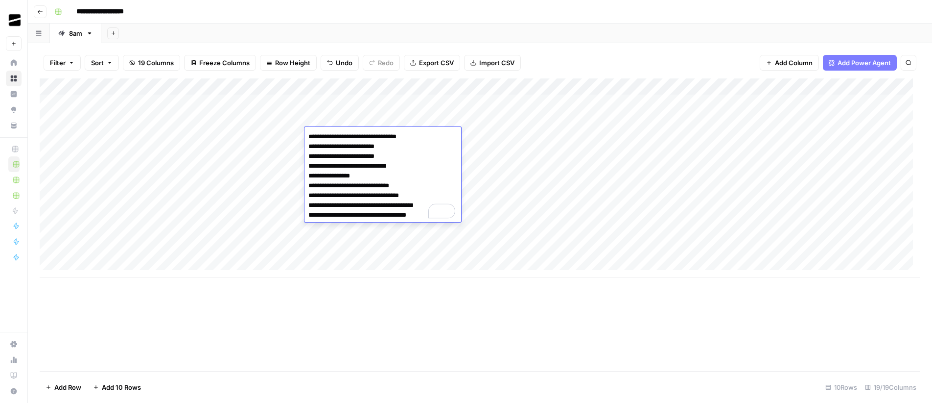
click at [443, 139] on textarea "**********" at bounding box center [383, 176] width 157 height 92
click at [435, 136] on textarea "**********" at bounding box center [383, 176] width 157 height 92
click at [402, 147] on textarea "**********" at bounding box center [383, 176] width 157 height 92
click at [398, 158] on textarea "**********" at bounding box center [383, 176] width 157 height 92
click at [404, 169] on textarea "**********" at bounding box center [383, 176] width 157 height 92
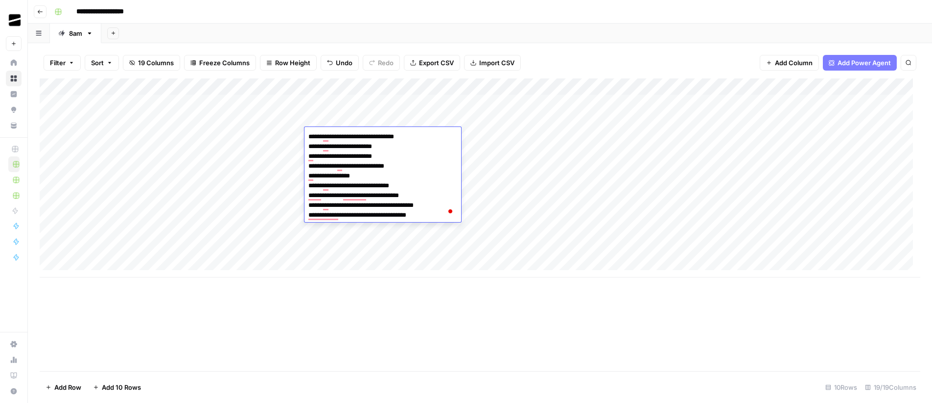
click at [358, 177] on textarea "**********" at bounding box center [383, 176] width 157 height 92
click at [417, 184] on textarea "**********" at bounding box center [383, 176] width 157 height 92
click at [431, 197] on textarea "**********" at bounding box center [383, 176] width 157 height 92
click at [443, 205] on textarea "**********" at bounding box center [383, 176] width 157 height 92
type textarea "**********"
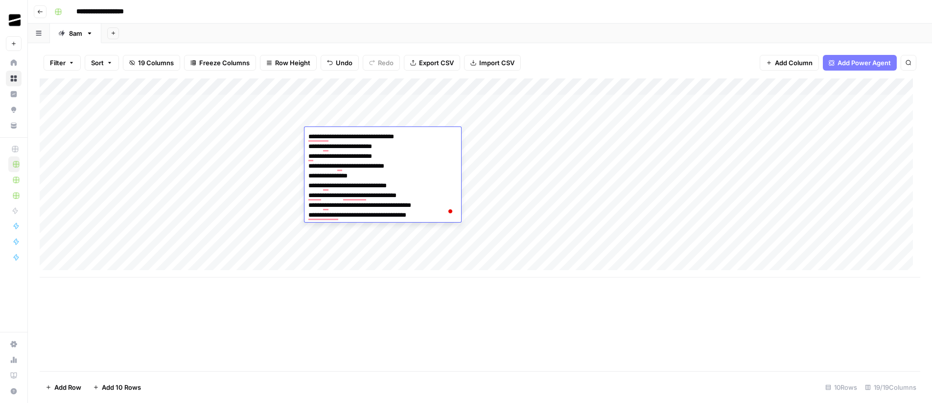
click at [436, 216] on textarea "**********" at bounding box center [383, 176] width 157 height 92
click at [490, 149] on div "Add Column" at bounding box center [480, 177] width 881 height 199
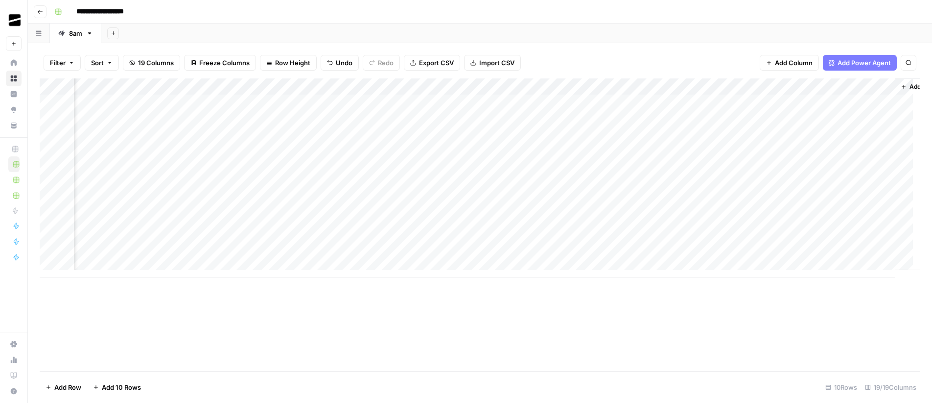
scroll to position [0, 1103]
click at [762, 136] on div "Add Column" at bounding box center [480, 177] width 881 height 199
click at [336, 117] on div "Add Column" at bounding box center [480, 177] width 881 height 199
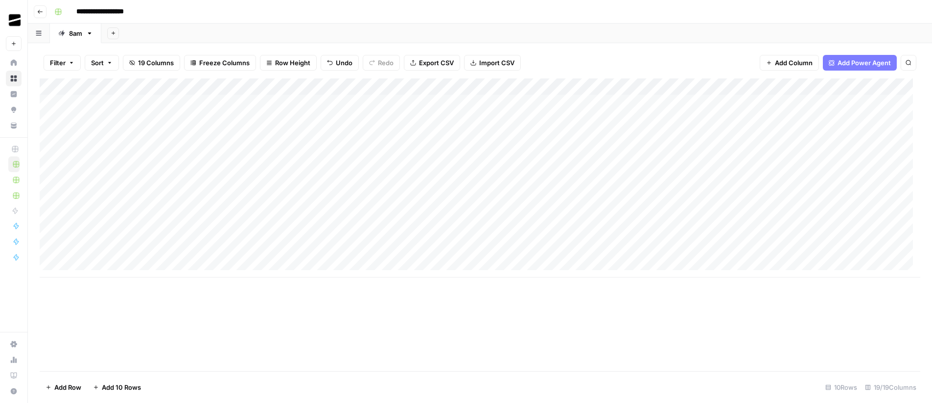
drag, startPoint x: 189, startPoint y: 104, endPoint x: 547, endPoint y: 101, distance: 357.5
click at [547, 101] on div "Add Column" at bounding box center [480, 177] width 881 height 199
click at [180, 189] on div "Add Column" at bounding box center [480, 177] width 881 height 199
click at [739, 186] on div "Add Column" at bounding box center [480, 177] width 881 height 199
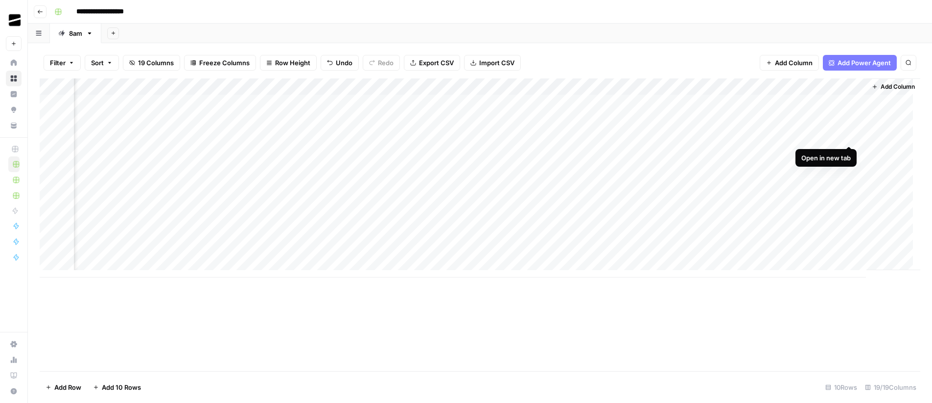
click at [851, 134] on div "Add Column" at bounding box center [480, 177] width 881 height 199
click at [349, 135] on div "Add Column" at bounding box center [480, 177] width 881 height 199
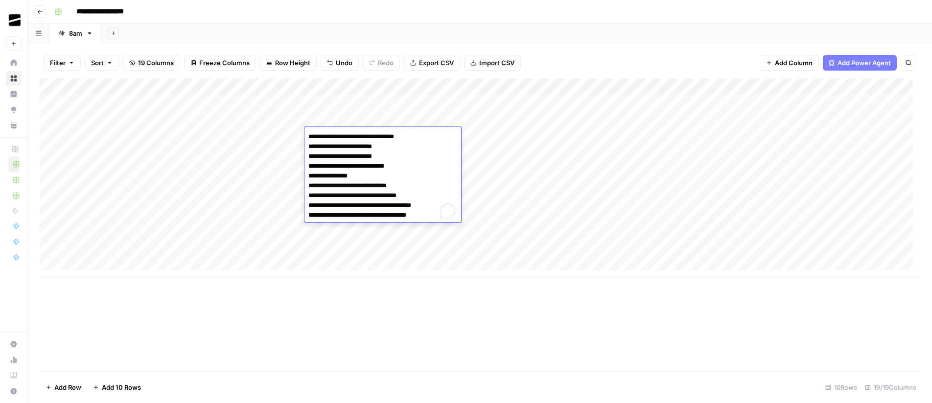
click at [443, 138] on textarea "**********" at bounding box center [383, 176] width 157 height 92
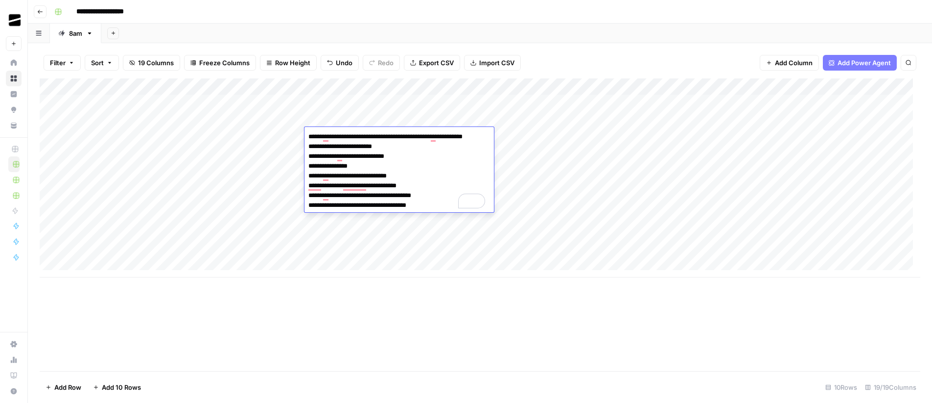
click at [487, 139] on textarea "**********" at bounding box center [398, 171] width 187 height 82
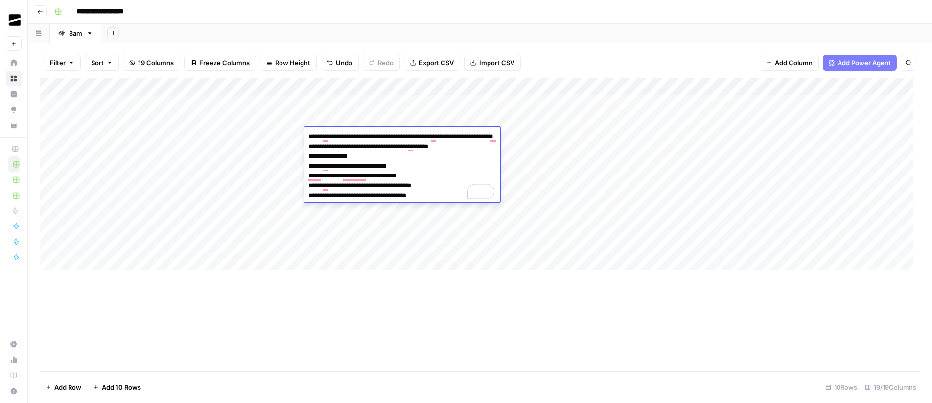
click at [482, 146] on textarea "**********" at bounding box center [403, 166] width 196 height 72
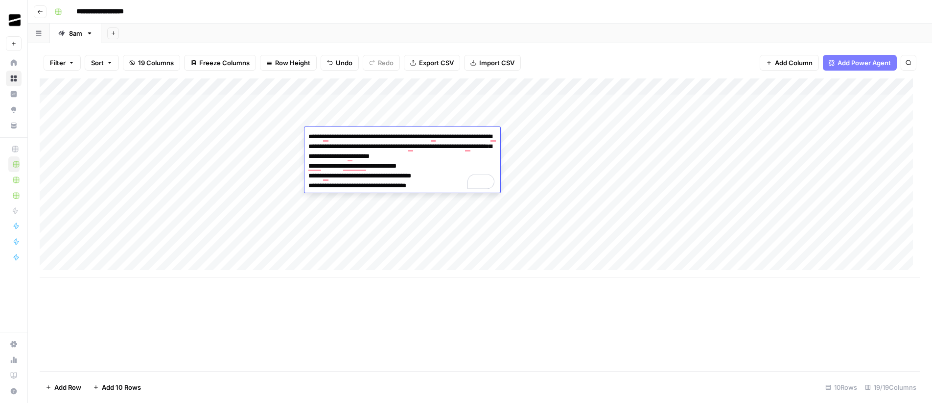
click at [443, 159] on textarea "**********" at bounding box center [403, 161] width 196 height 63
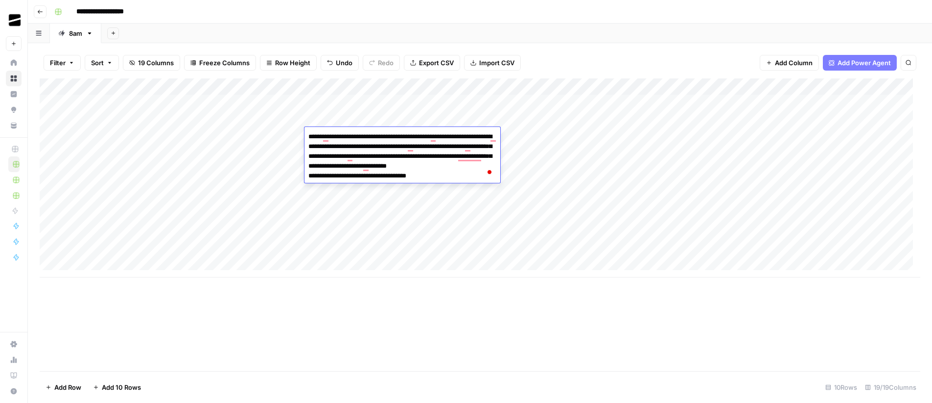
click at [482, 165] on textarea "**********" at bounding box center [403, 156] width 196 height 53
type textarea "**********"
click at [551, 152] on div "Add Column" at bounding box center [480, 177] width 881 height 199
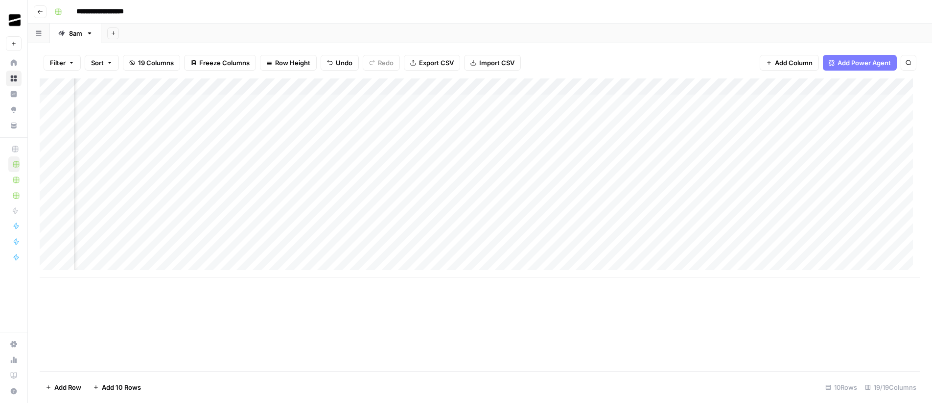
scroll to position [0, 1103]
click at [762, 136] on div "Add Column" at bounding box center [480, 177] width 881 height 199
click at [366, 99] on div "Add Column" at bounding box center [480, 177] width 881 height 199
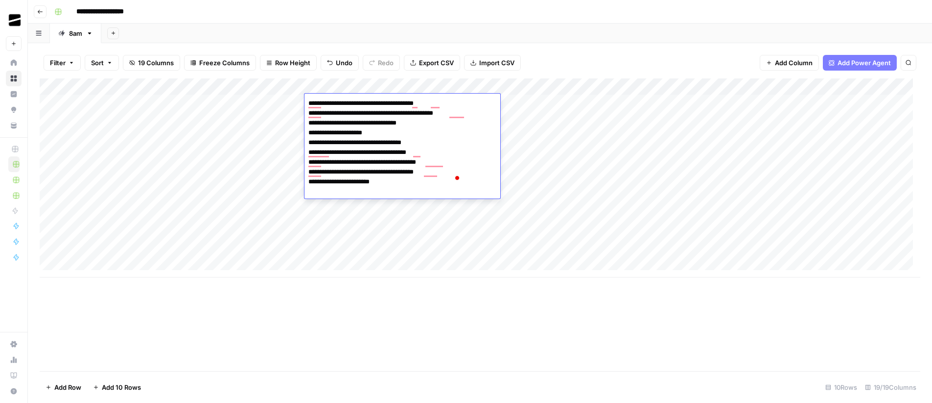
click at [426, 129] on textarea "**********" at bounding box center [387, 142] width 164 height 92
click at [432, 123] on textarea "**********" at bounding box center [387, 142] width 164 height 92
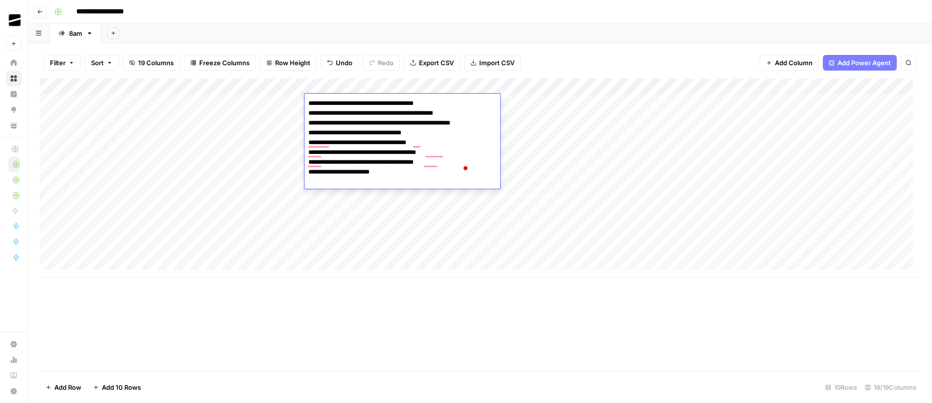
type textarea "**********"
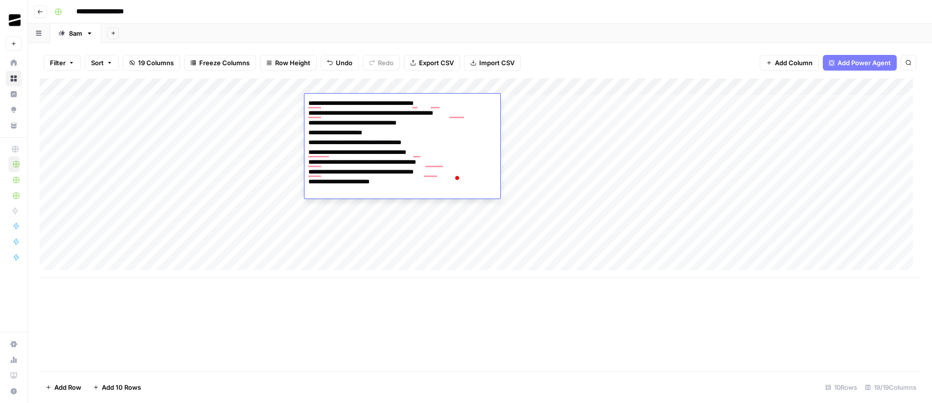
click at [363, 214] on div "Add Column" at bounding box center [480, 177] width 881 height 199
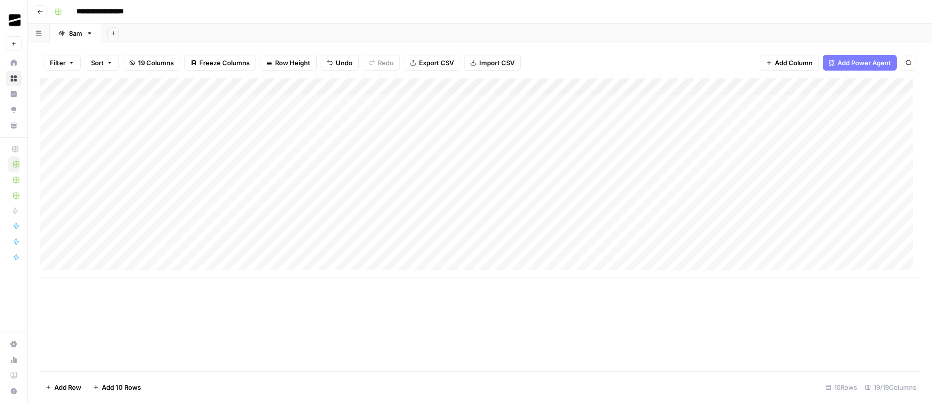
click at [342, 133] on div "Add Column" at bounding box center [480, 177] width 881 height 199
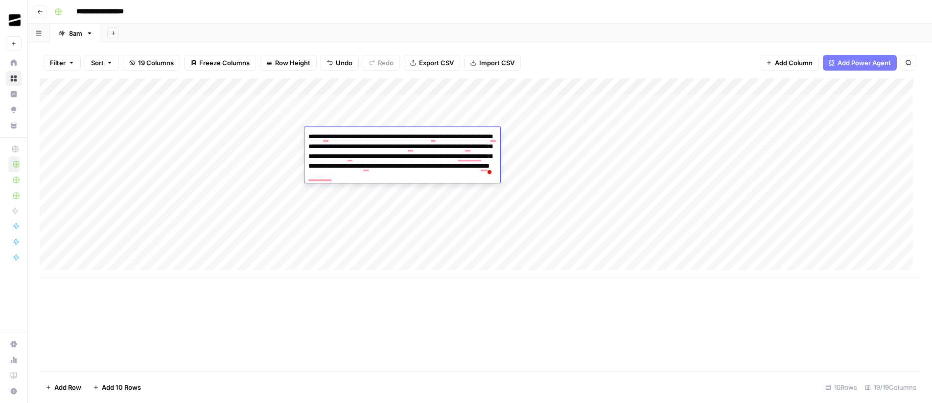
click at [540, 206] on div "Add Column" at bounding box center [480, 177] width 881 height 199
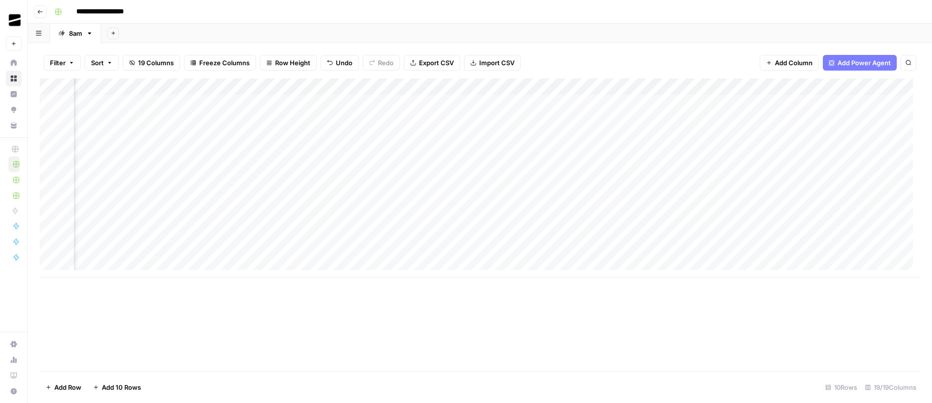
scroll to position [0, 1103]
click at [849, 185] on div "Add Column" at bounding box center [480, 177] width 881 height 199
click at [51, 187] on div "Add Column" at bounding box center [480, 177] width 881 height 199
click at [57, 390] on span "Delete 1 Row" at bounding box center [65, 387] width 39 height 10
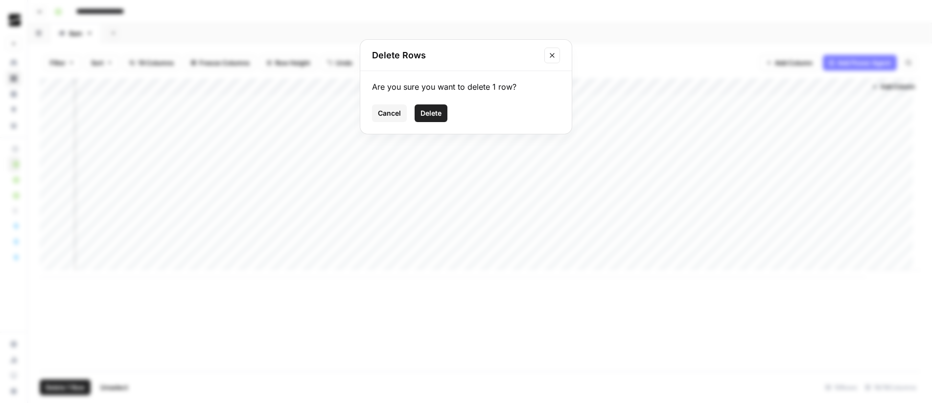
click at [433, 110] on span "Delete" at bounding box center [431, 113] width 21 height 10
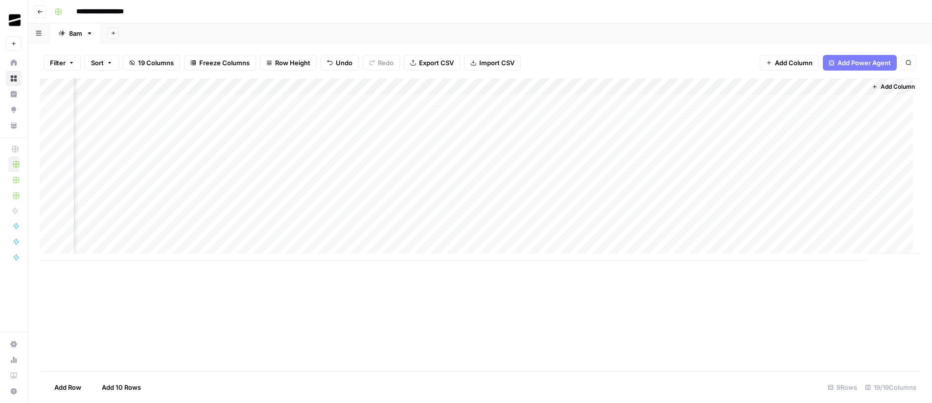
scroll to position [0, 1096]
click at [768, 137] on div "Add Column" at bounding box center [480, 169] width 881 height 182
click at [769, 136] on div "Add Column" at bounding box center [480, 169] width 881 height 182
drag, startPoint x: 545, startPoint y: 101, endPoint x: 166, endPoint y: 104, distance: 379.1
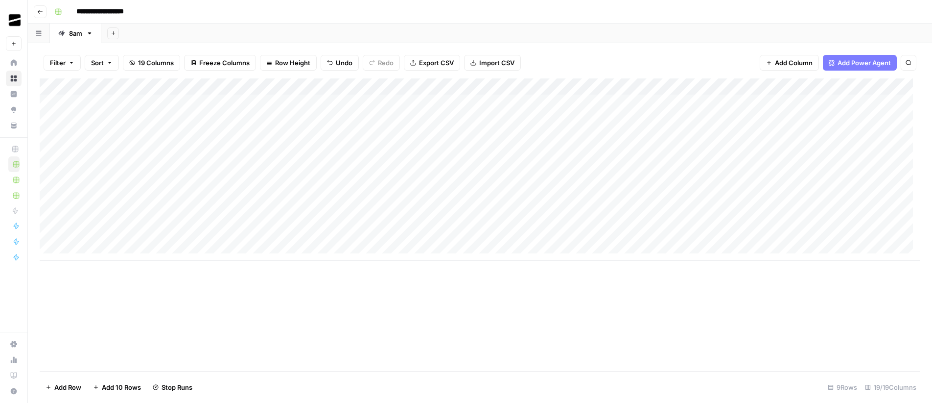
click at [166, 104] on div "Add Column" at bounding box center [480, 169] width 881 height 182
click at [153, 186] on div "Add Column" at bounding box center [480, 169] width 881 height 182
click at [747, 187] on div "Add Column" at bounding box center [480, 169] width 881 height 182
click at [497, 26] on div "Add Sheet" at bounding box center [516, 34] width 831 height 20
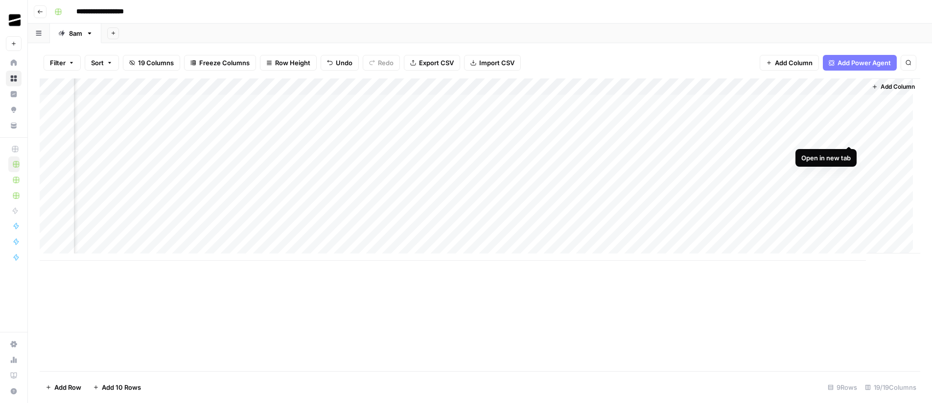
click at [851, 136] on div "Add Column" at bounding box center [480, 169] width 881 height 182
click at [822, 188] on div "Add Column" at bounding box center [480, 169] width 881 height 182
click at [849, 188] on div "Add Column" at bounding box center [480, 169] width 881 height 182
click at [761, 136] on div "Add Column" at bounding box center [480, 169] width 881 height 182
click at [764, 186] on div "Add Column" at bounding box center [480, 169] width 881 height 182
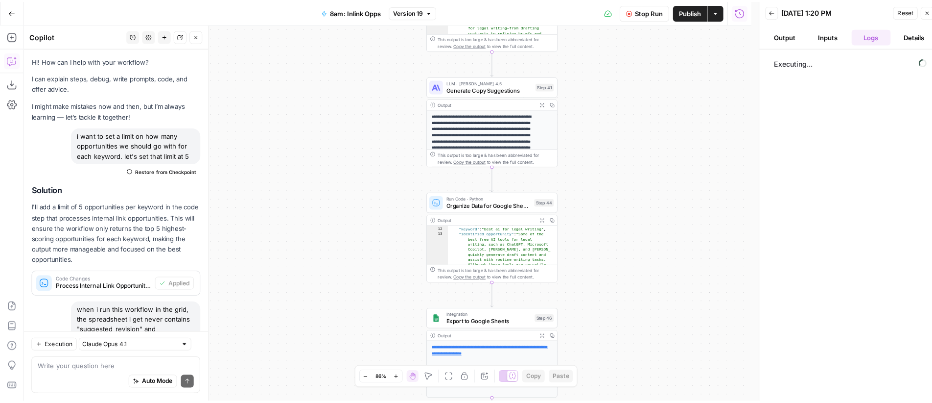
scroll to position [2722, 0]
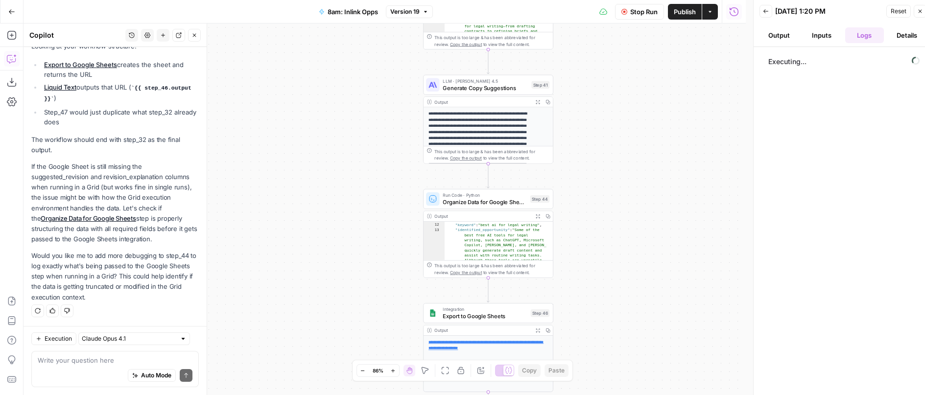
click at [663, 165] on div "Workflow Input Settings Inputs LLM · GPT-4o Generate LLM Response Step 7 Output…" at bounding box center [385, 210] width 722 height 372
click at [473, 84] on span "Generate Copy Suggestions" at bounding box center [485, 88] width 85 height 8
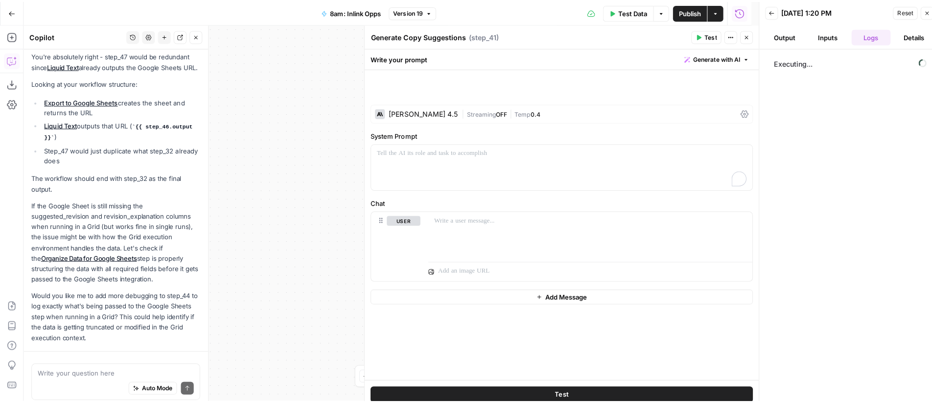
scroll to position [2546, 0]
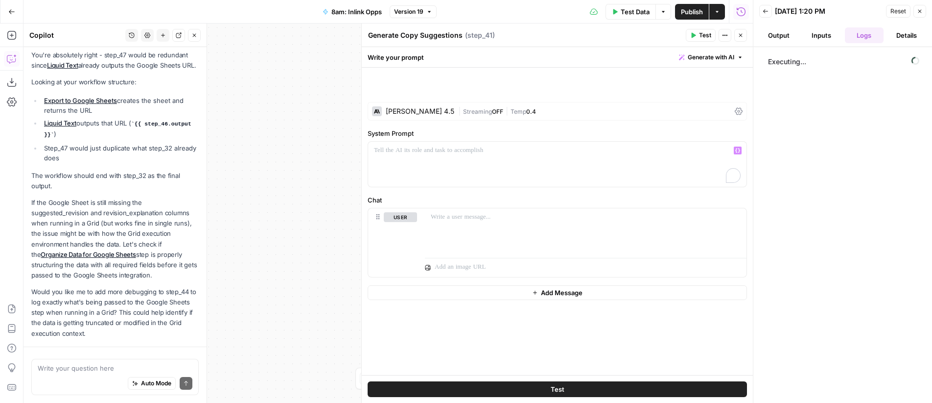
click at [640, 155] on p "To enrich screen reader interactions, please activate Accessibility in Grammarl…" at bounding box center [557, 150] width 367 height 10
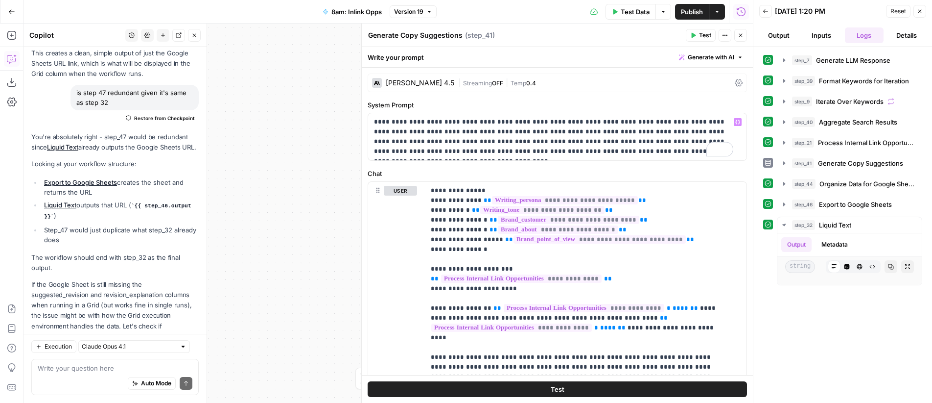
scroll to position [2715, 0]
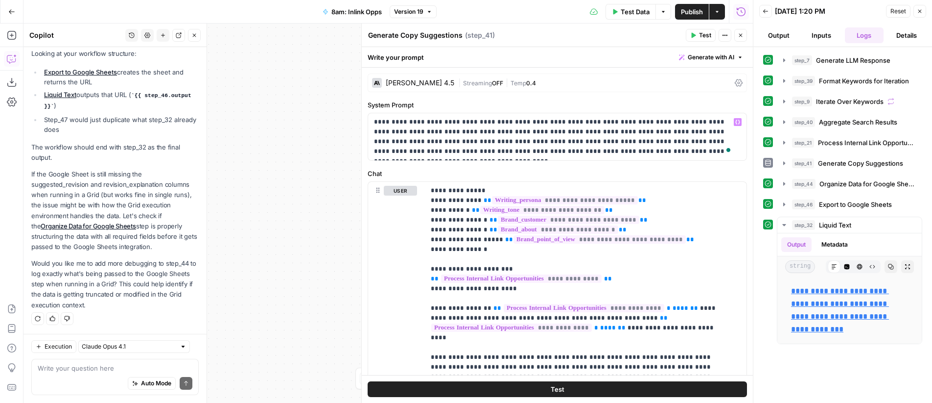
click at [417, 82] on div "Claude Sonnet 4.5" at bounding box center [420, 82] width 69 height 7
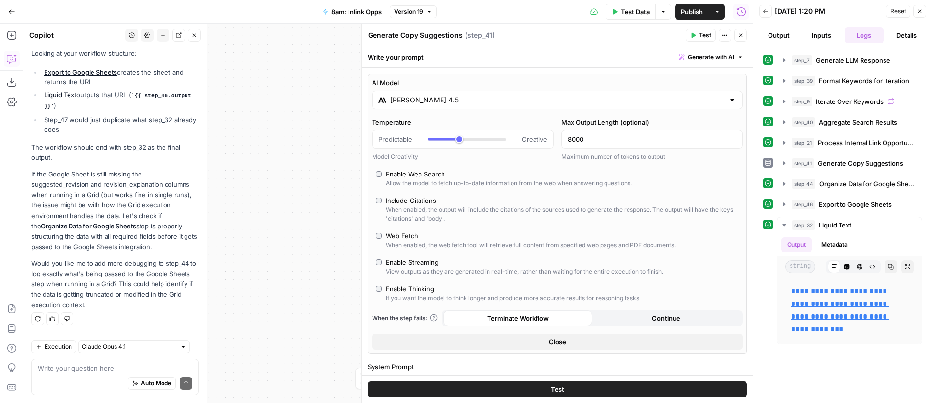
click at [468, 106] on div "Claude Sonnet 4.5" at bounding box center [557, 100] width 371 height 19
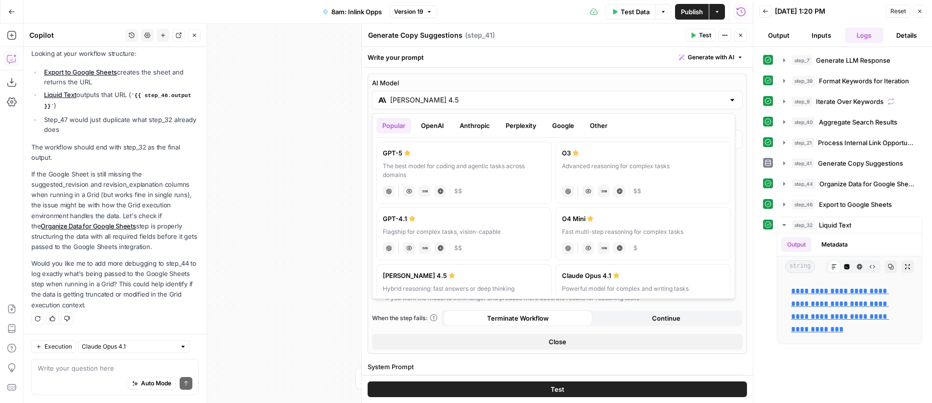
click at [432, 126] on button "OpenAI" at bounding box center [432, 126] width 35 height 16
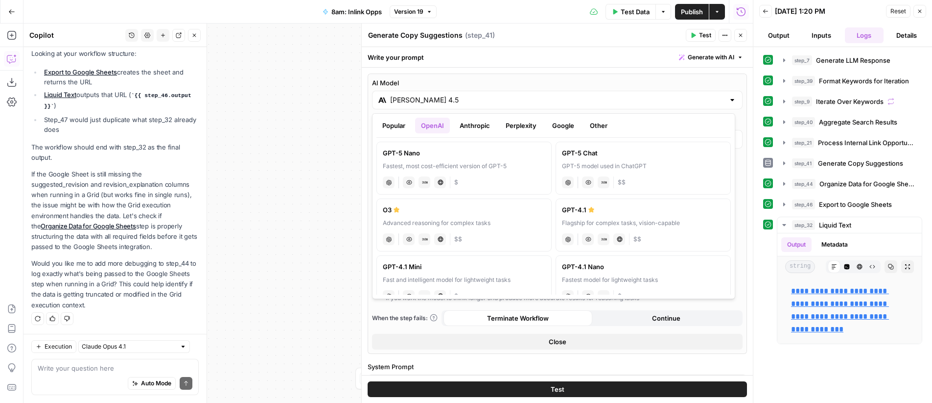
scroll to position [76, 0]
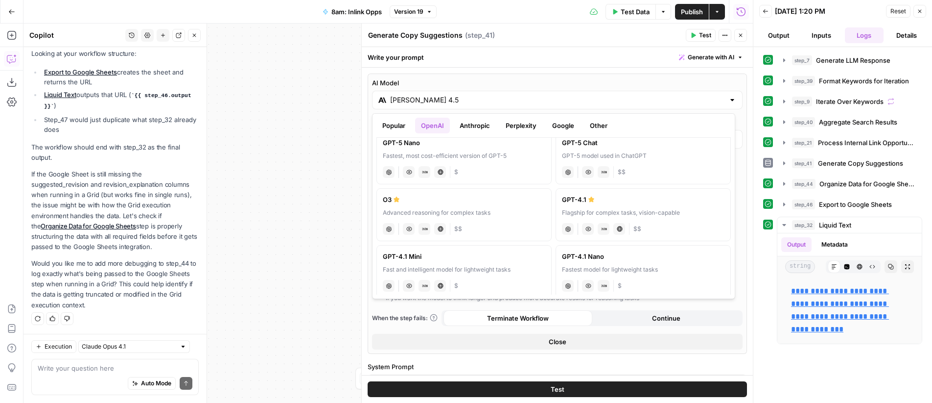
click at [500, 265] on div "Fast and intelligent model for lightweight tasks" at bounding box center [464, 269] width 163 height 9
type input "GPT-4.1 Mini"
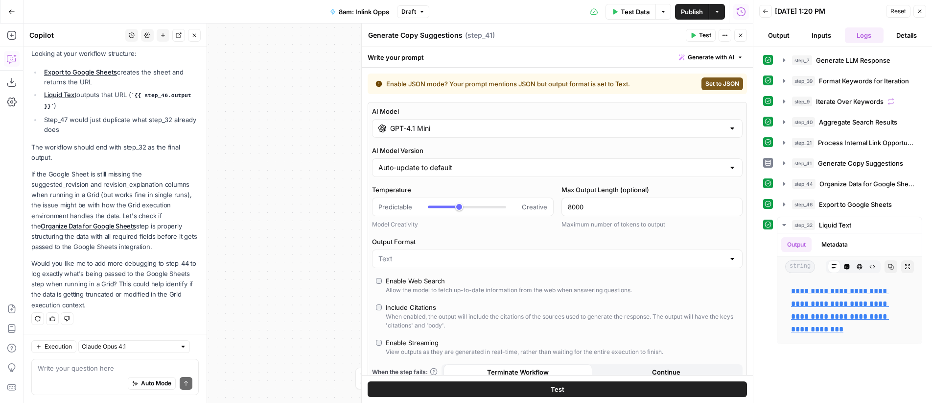
click at [740, 34] on icon "button" at bounding box center [741, 35] width 3 height 3
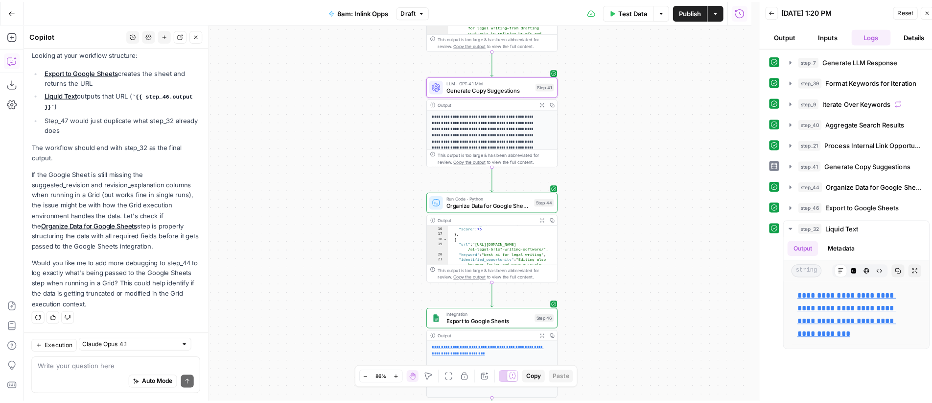
scroll to position [2715, 0]
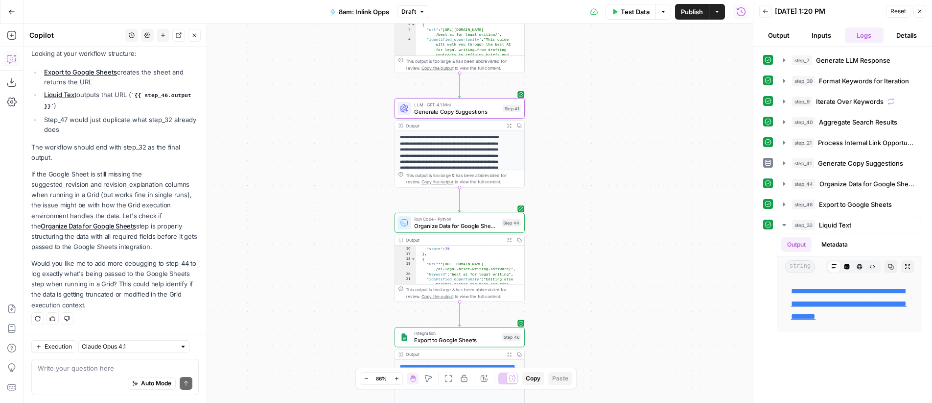
drag, startPoint x: 672, startPoint y: 121, endPoint x: 644, endPoint y: 144, distance: 36.5
click at [644, 144] on div "Workflow Input Settings Inputs LLM · GPT-4o Generate LLM Response Step 7 Output…" at bounding box center [389, 213] width 730 height 379
click at [687, 10] on span "Publish" at bounding box center [692, 12] width 22 height 10
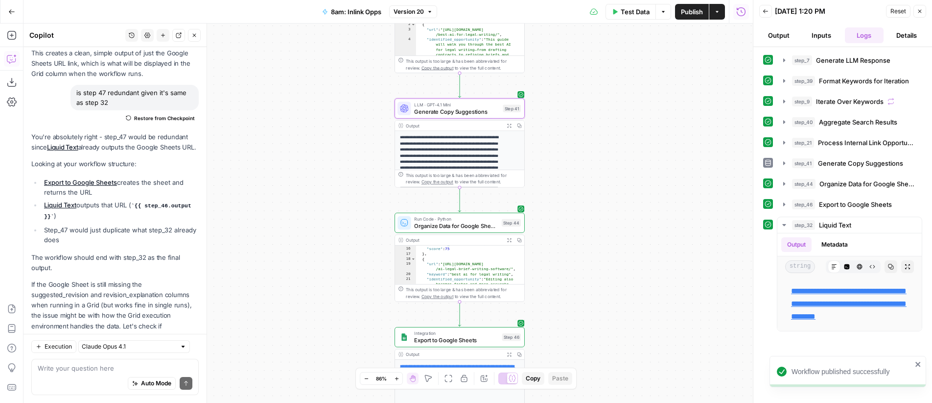
click at [701, 168] on div "Workflow Input Settings Inputs LLM · GPT-4o Generate LLM Response Step 7 Output…" at bounding box center [389, 213] width 730 height 379
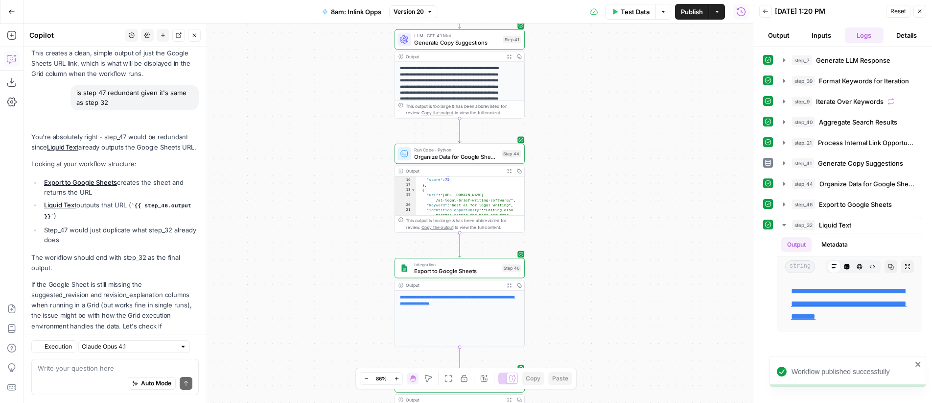
scroll to position [2715, 0]
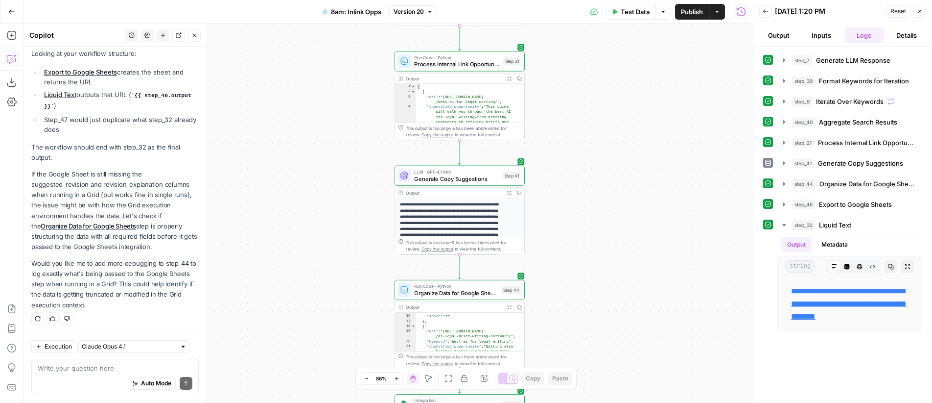
click at [897, 10] on span "Reset" at bounding box center [899, 11] width 16 height 9
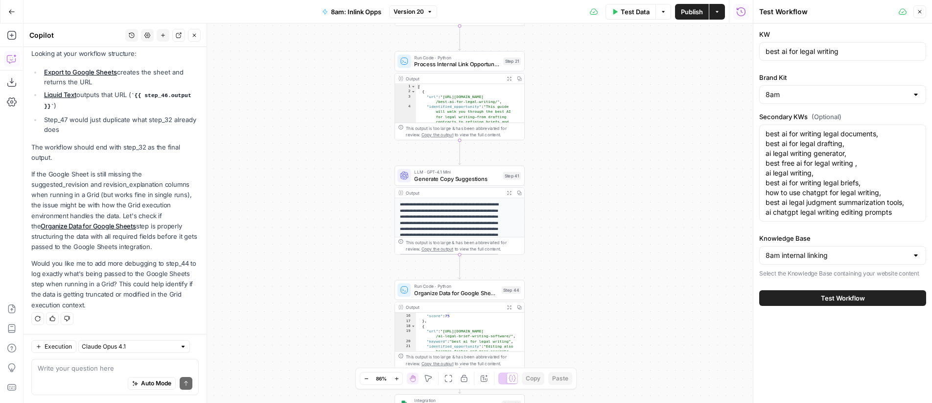
click at [853, 296] on span "Test Workflow" at bounding box center [843, 298] width 44 height 10
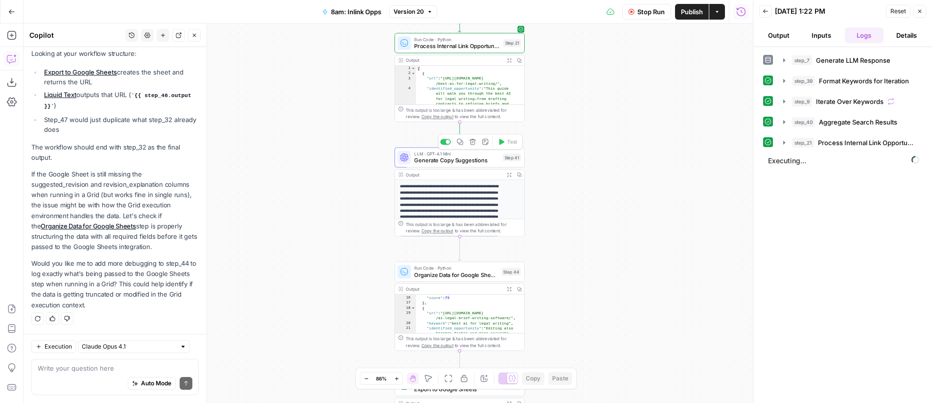
click at [478, 158] on span "Generate Copy Suggestions" at bounding box center [456, 160] width 85 height 8
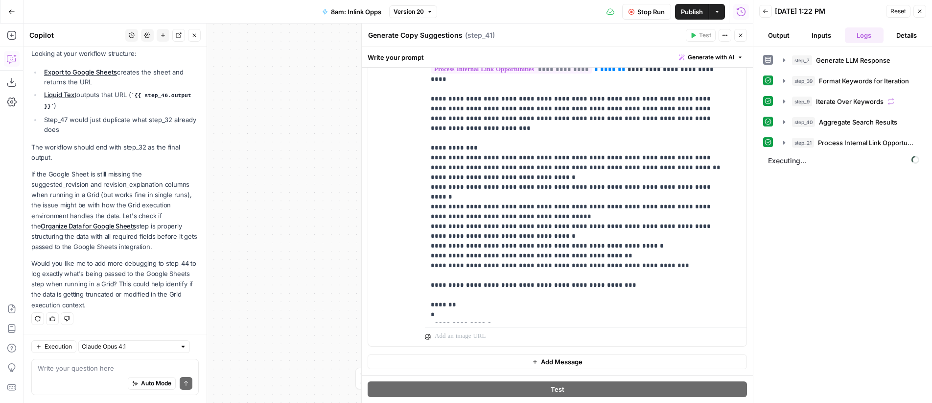
click at [742, 36] on icon "button" at bounding box center [741, 35] width 6 height 6
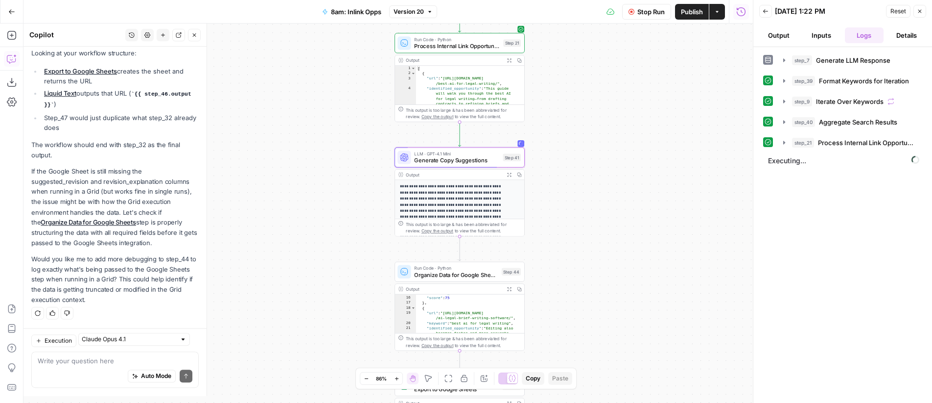
scroll to position [2715, 0]
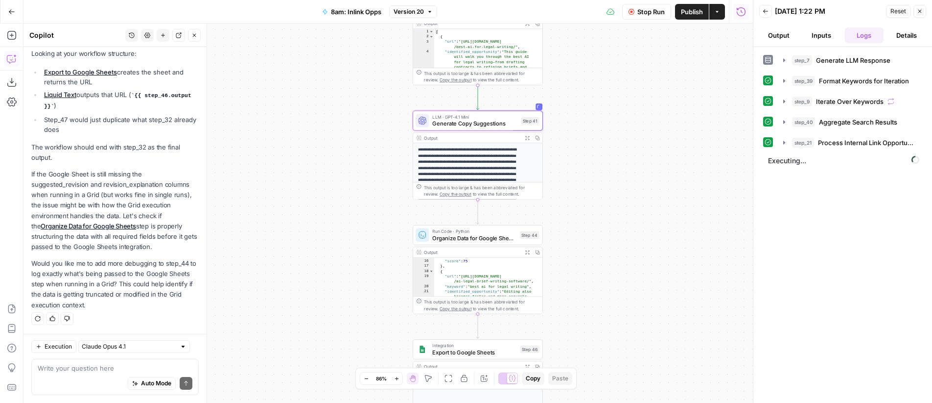
drag, startPoint x: 618, startPoint y: 176, endPoint x: 636, endPoint y: 140, distance: 41.0
click at [636, 140] on div "Workflow Input Settings Inputs LLM · GPT-4o Generate LLM Response Step 7 Output…" at bounding box center [389, 213] width 730 height 379
click at [644, 15] on span "Stop Run" at bounding box center [651, 12] width 27 height 10
click at [481, 123] on span "Generate Copy Suggestions" at bounding box center [474, 123] width 85 height 8
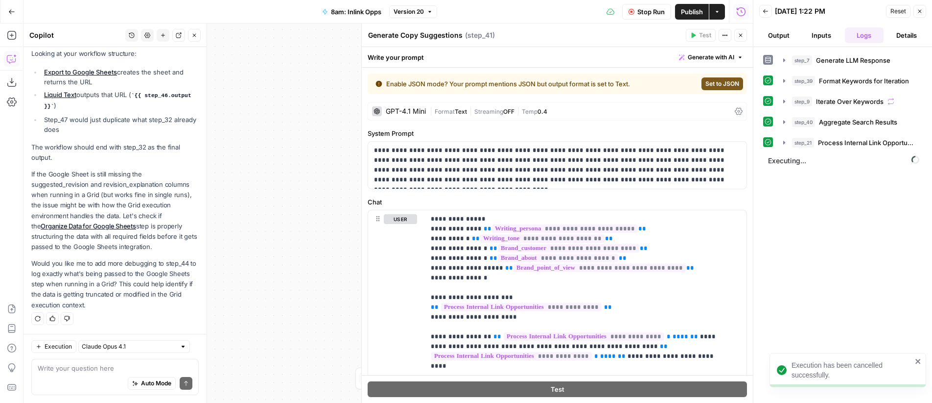
click at [471, 111] on span "|" at bounding box center [470, 111] width 7 height 10
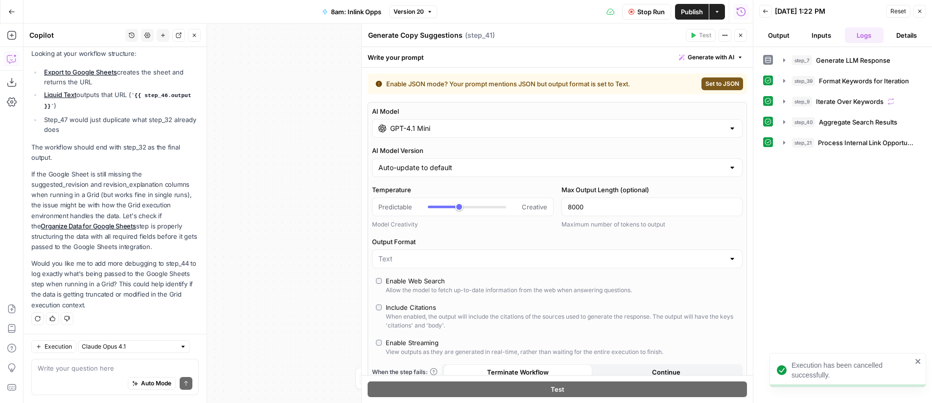
click at [476, 130] on input "GPT-4.1 Mini" at bounding box center [557, 128] width 334 height 10
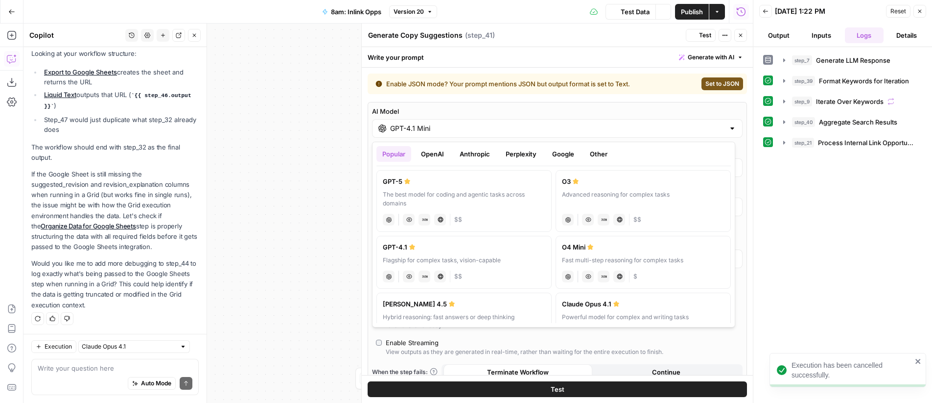
click at [431, 160] on button "OpenAI" at bounding box center [432, 154] width 35 height 16
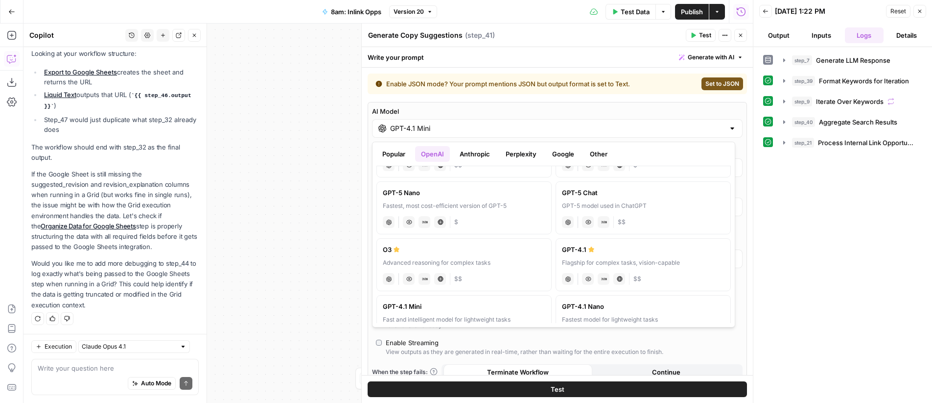
scroll to position [55, 0]
click at [624, 253] on div "GPT-4.1" at bounding box center [643, 249] width 163 height 10
type input "GPT-4.1"
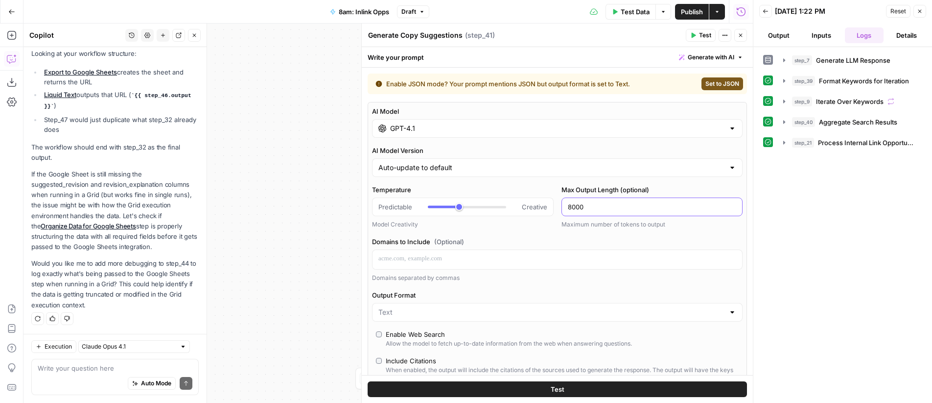
drag, startPoint x: 586, startPoint y: 209, endPoint x: 563, endPoint y: 208, distance: 23.5
click at [563, 208] on div "8000" at bounding box center [653, 206] width 182 height 19
click at [301, 151] on div "Workflow Input Settings Inputs LLM · GPT-4o Generate LLM Response Step 7 Output…" at bounding box center [389, 213] width 730 height 379
click at [694, 8] on span "Publish" at bounding box center [692, 12] width 22 height 10
click at [743, 34] on icon "button" at bounding box center [741, 35] width 6 height 6
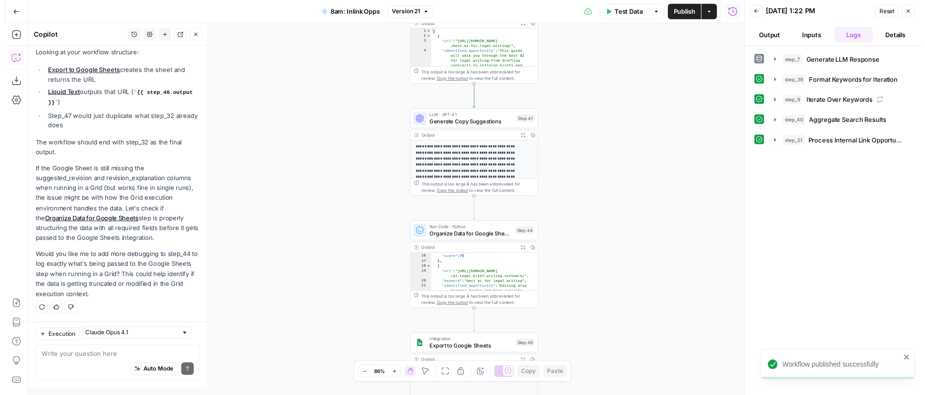
scroll to position [2715, 0]
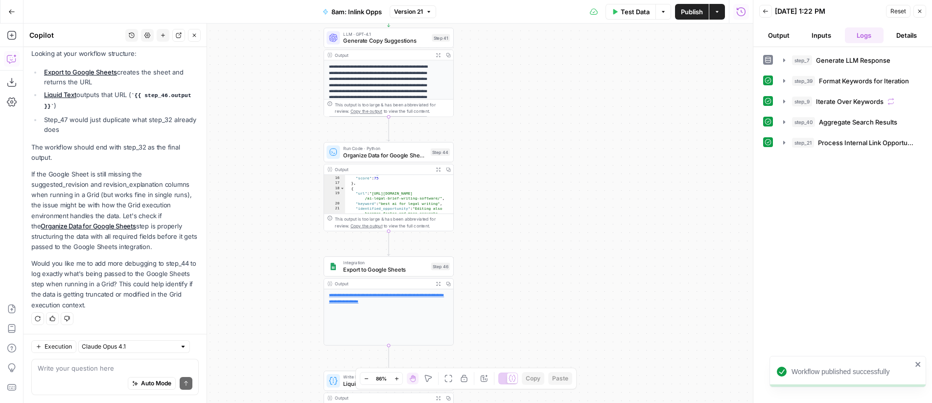
drag, startPoint x: 646, startPoint y: 207, endPoint x: 558, endPoint y: 124, distance: 121.3
click at [558, 124] on div "Workflow Input Settings Inputs LLM · GPT-4o Generate LLM Response Step 7 Output…" at bounding box center [389, 213] width 730 height 379
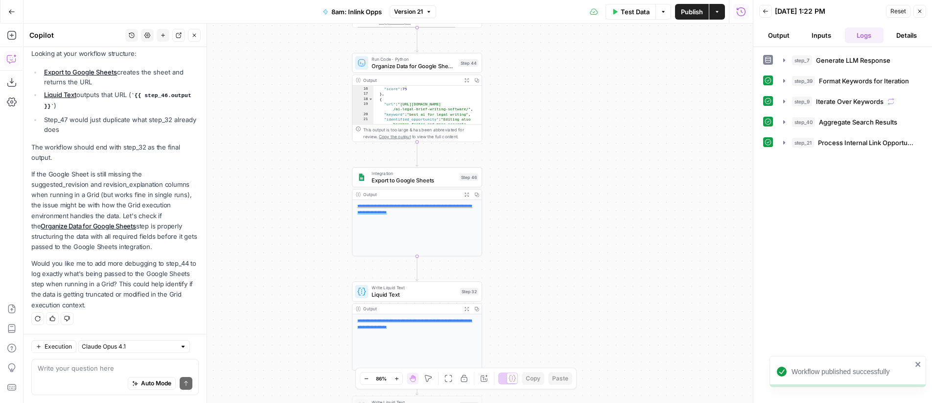
drag, startPoint x: 591, startPoint y: 207, endPoint x: 615, endPoint y: 121, distance: 88.5
click at [615, 121] on div "Workflow Input Settings Inputs LLM · GPT-4o Generate LLM Response Step 7 Output…" at bounding box center [389, 213] width 730 height 379
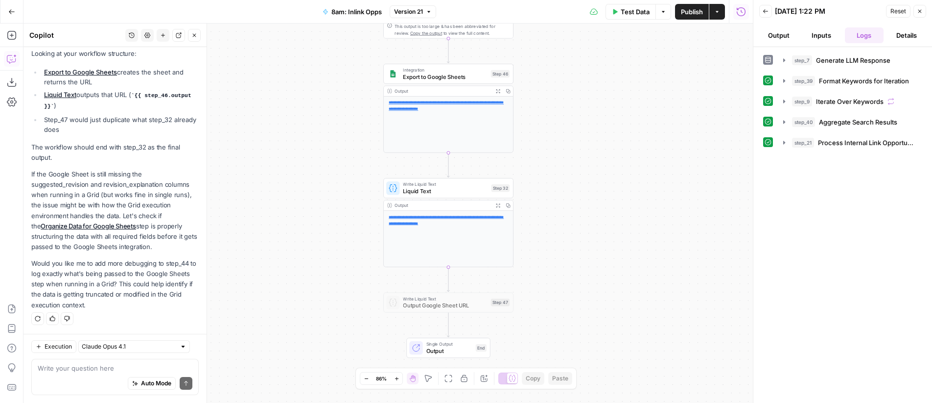
drag, startPoint x: 603, startPoint y: 228, endPoint x: 635, endPoint y: 124, distance: 108.0
click at [635, 124] on div "Workflow Input Settings Inputs LLM · GPT-4o Generate LLM Response Step 7 Output…" at bounding box center [389, 213] width 730 height 379
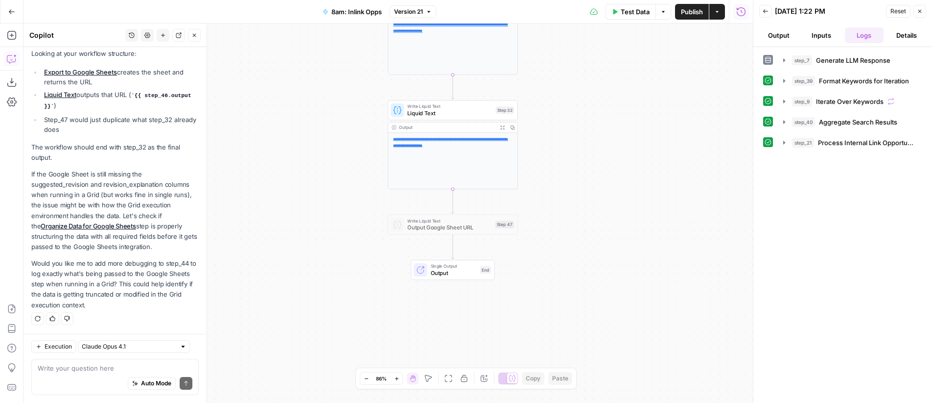
drag, startPoint x: 615, startPoint y: 229, endPoint x: 618, endPoint y: 154, distance: 75.5
click at [618, 154] on div "Workflow Input Settings Inputs LLM · GPT-4o Generate LLM Response Step 7 Output…" at bounding box center [389, 213] width 730 height 379
click at [441, 138] on link "**********" at bounding box center [450, 142] width 115 height 10
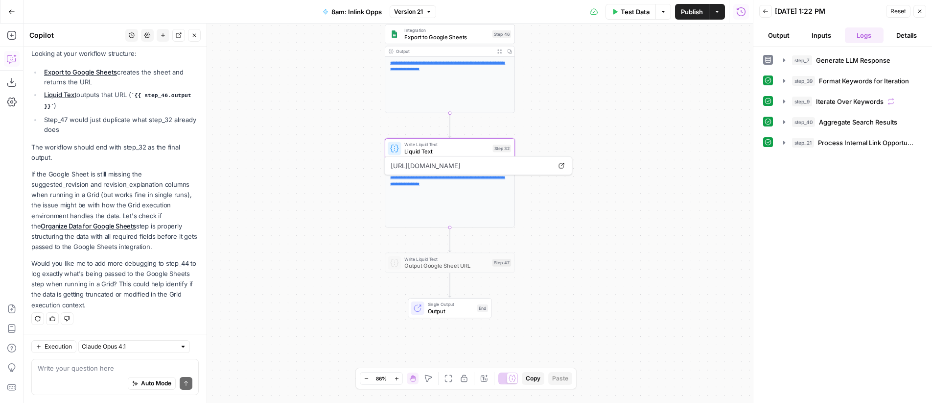
drag, startPoint x: 672, startPoint y: 139, endPoint x: 671, endPoint y: 157, distance: 18.7
click at [671, 157] on div "Workflow Input Settings Inputs LLM · GPT-4o Generate LLM Response Step 7 Output…" at bounding box center [389, 213] width 730 height 379
click at [896, 11] on span "Reset" at bounding box center [899, 11] width 16 height 9
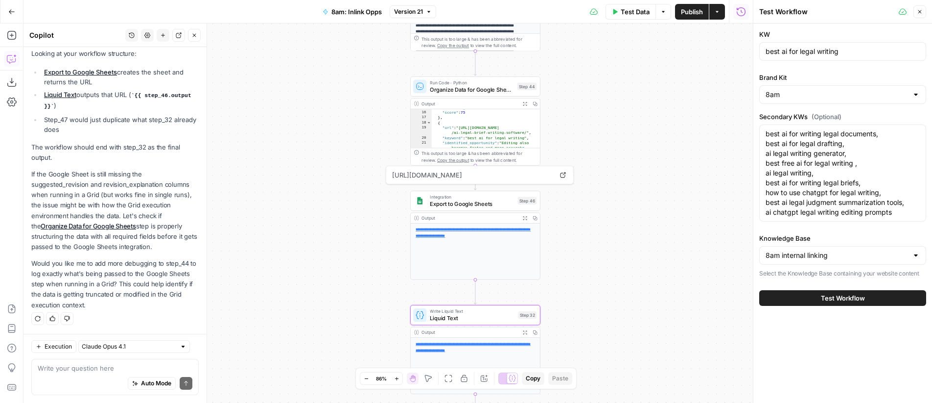
drag, startPoint x: 655, startPoint y: 157, endPoint x: 680, endPoint y: 317, distance: 162.1
click at [680, 319] on div "Workflow Input Settings Inputs LLM · GPT-4o Generate LLM Response Step 7 Output…" at bounding box center [389, 213] width 730 height 379
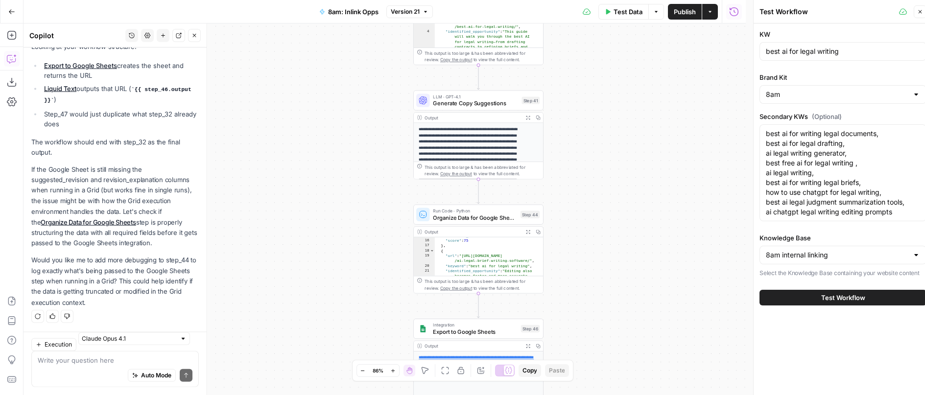
scroll to position [2722, 0]
drag, startPoint x: 680, startPoint y: 154, endPoint x: 682, endPoint y: 273, distance: 119.0
click at [682, 273] on div "Workflow Input Settings Inputs LLM · GPT-4o Generate LLM Response Step 7 Output…" at bounding box center [385, 210] width 722 height 372
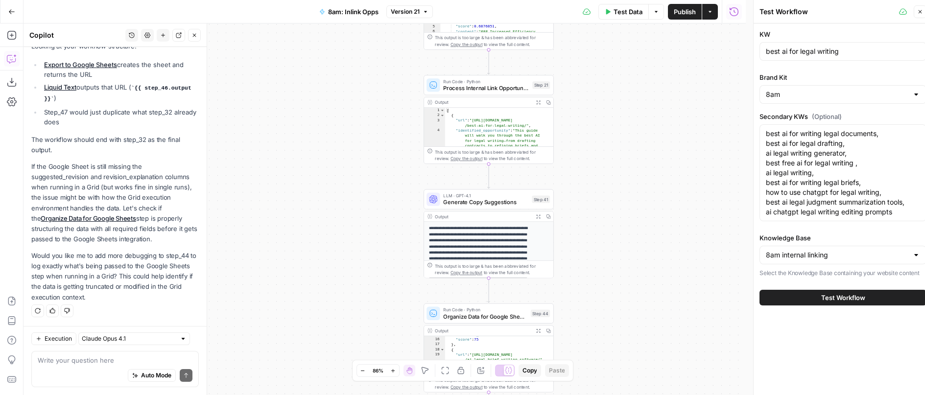
drag, startPoint x: 670, startPoint y: 164, endPoint x: 680, endPoint y: 257, distance: 93.6
click at [680, 257] on div "Workflow Input Settings Inputs LLM · GPT-4o Generate LLM Response Step 7 Output…" at bounding box center [385, 210] width 722 height 372
click at [536, 184] on span "Test" at bounding box center [541, 183] width 10 height 7
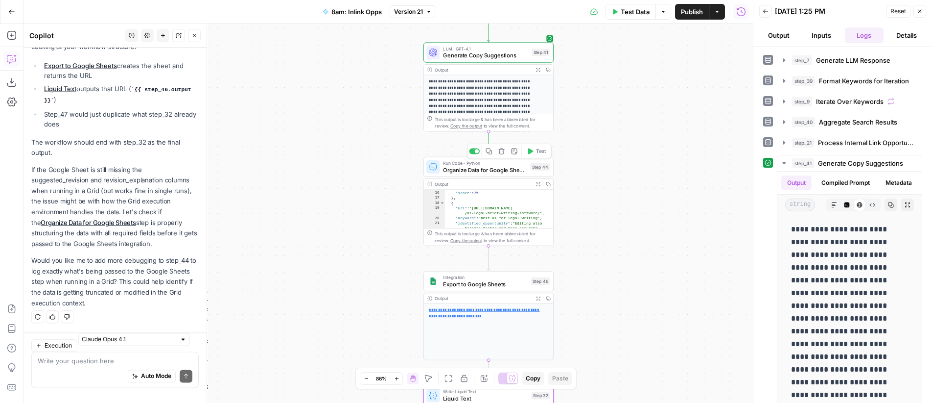
scroll to position [2722, 0]
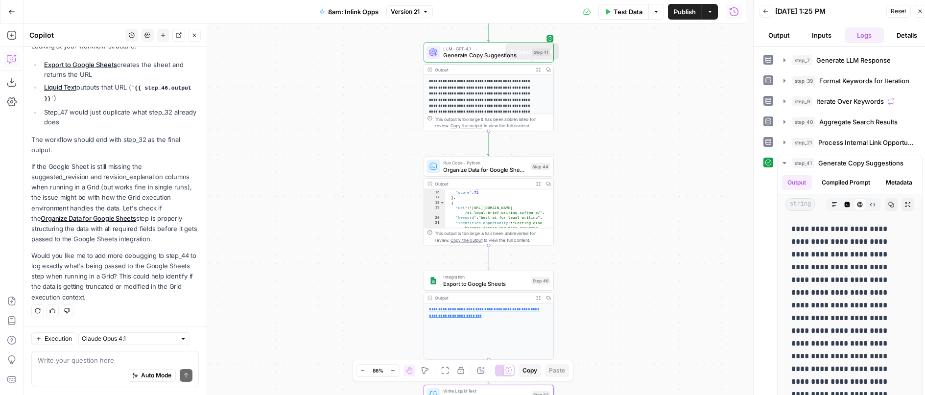
click at [534, 71] on button "Expand Output" at bounding box center [538, 70] width 10 height 10
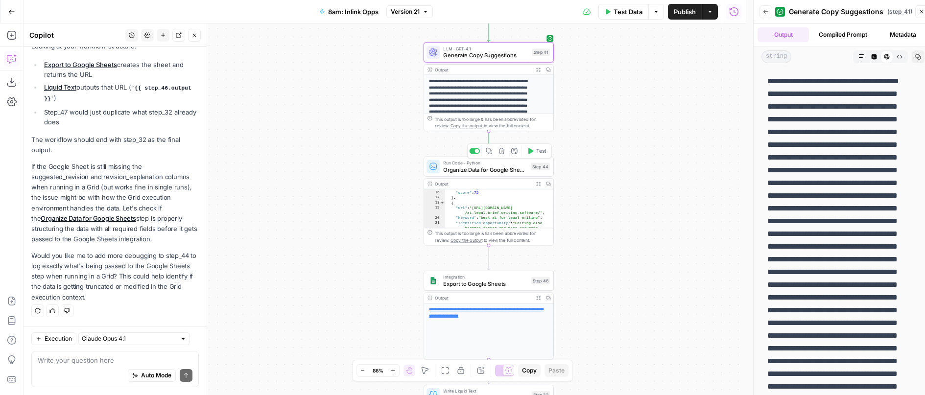
click at [542, 152] on span "Test" at bounding box center [541, 150] width 10 height 7
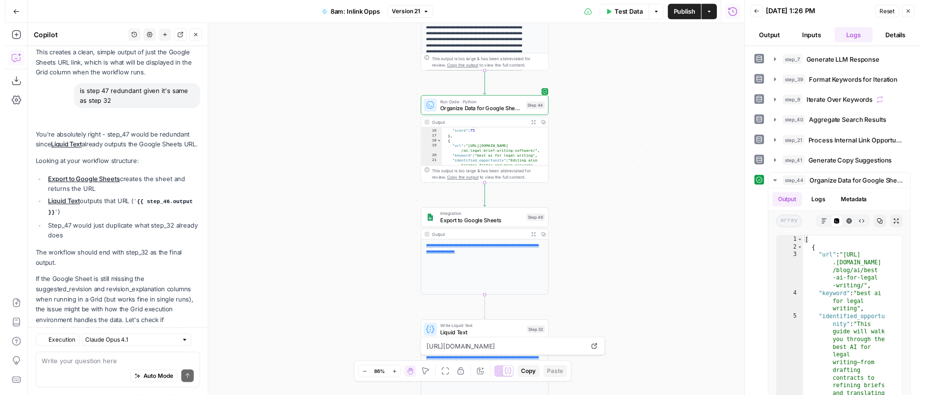
scroll to position [2715, 0]
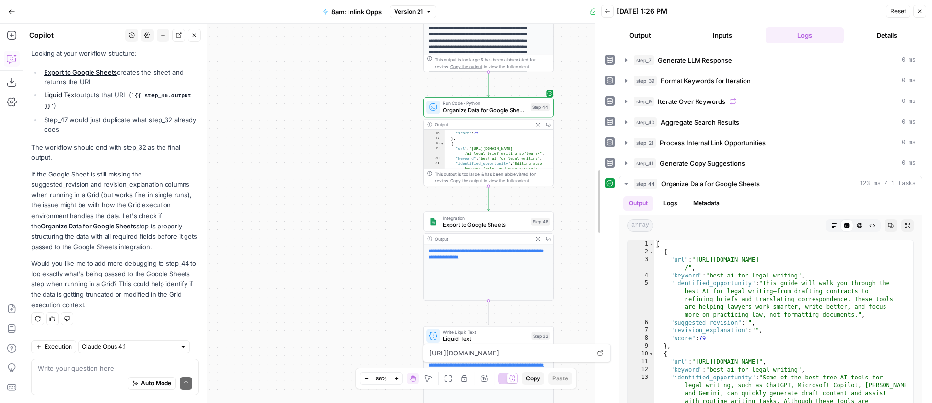
drag, startPoint x: 755, startPoint y: 249, endPoint x: 596, endPoint y: 252, distance: 158.2
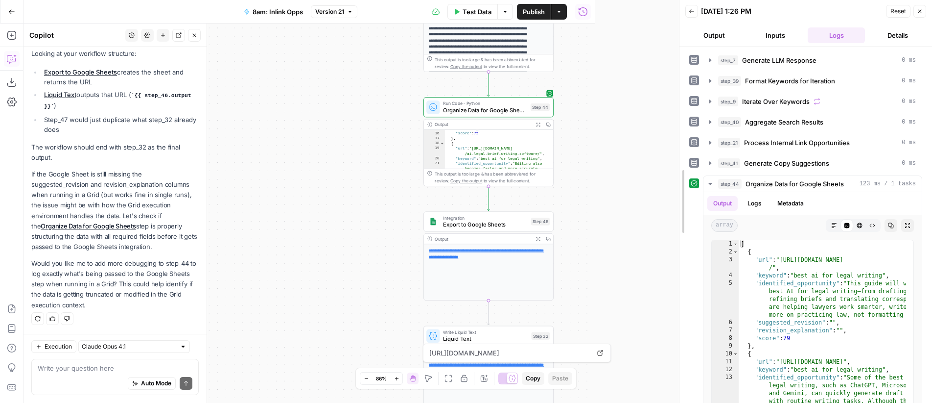
drag, startPoint x: 596, startPoint y: 191, endPoint x: 530, endPoint y: 246, distance: 86.5
click at [685, 190] on div at bounding box center [680, 201] width 10 height 403
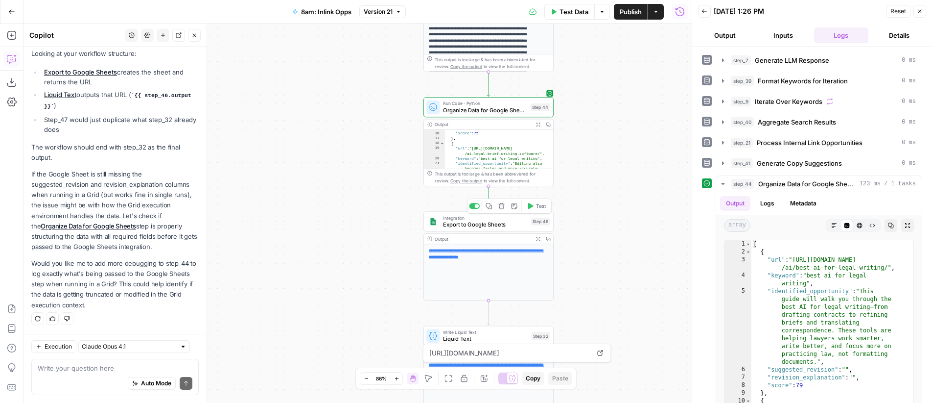
click at [536, 207] on span "Test" at bounding box center [541, 205] width 10 height 7
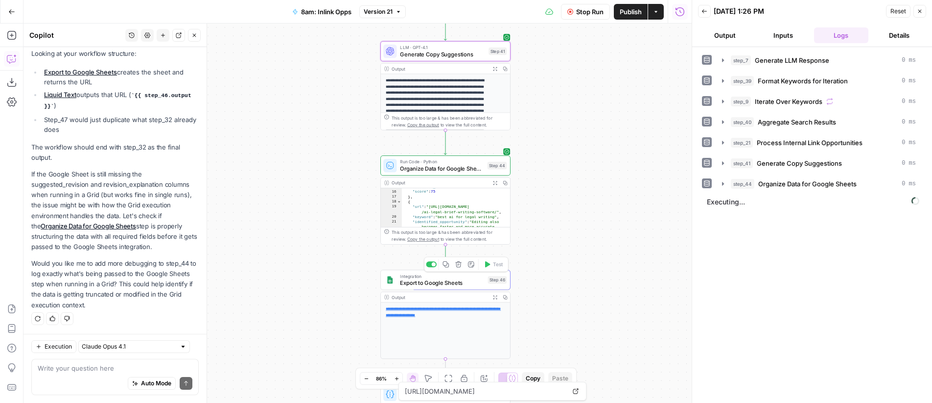
drag, startPoint x: 616, startPoint y: 129, endPoint x: 588, endPoint y: 161, distance: 42.3
click at [588, 161] on div "Workflow Input Settings Inputs LLM · GPT-4o Generate LLM Response Step 7 Output…" at bounding box center [358, 213] width 668 height 379
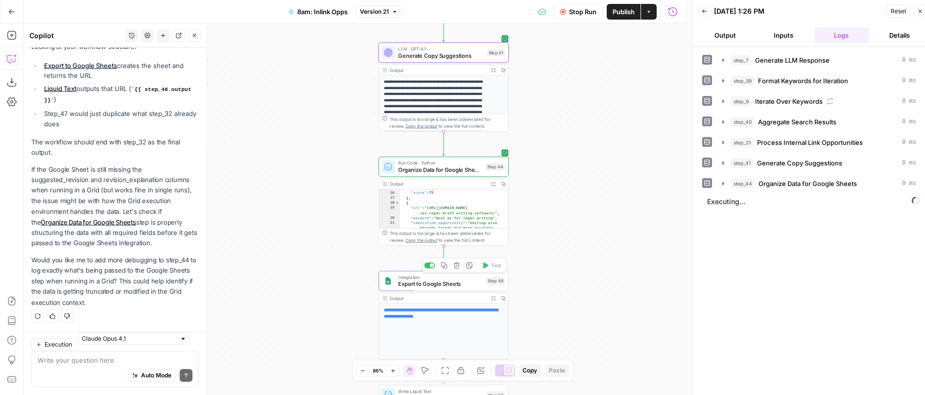
scroll to position [2722, 0]
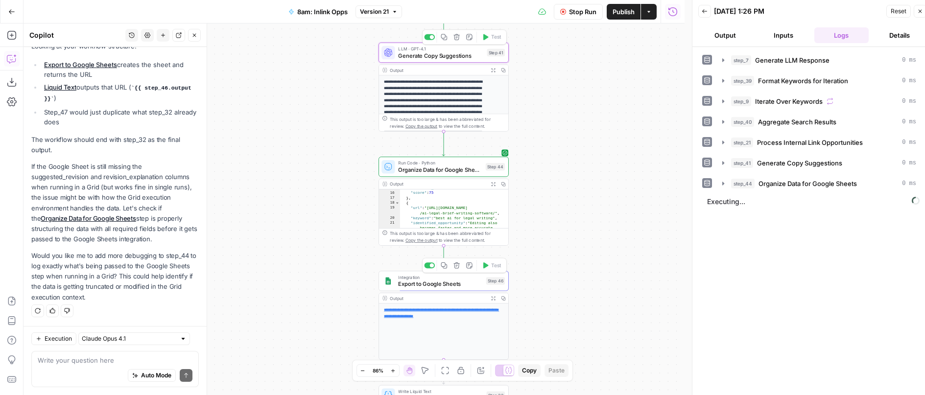
click at [442, 48] on span "LLM · GPT-4.1" at bounding box center [440, 49] width 85 height 7
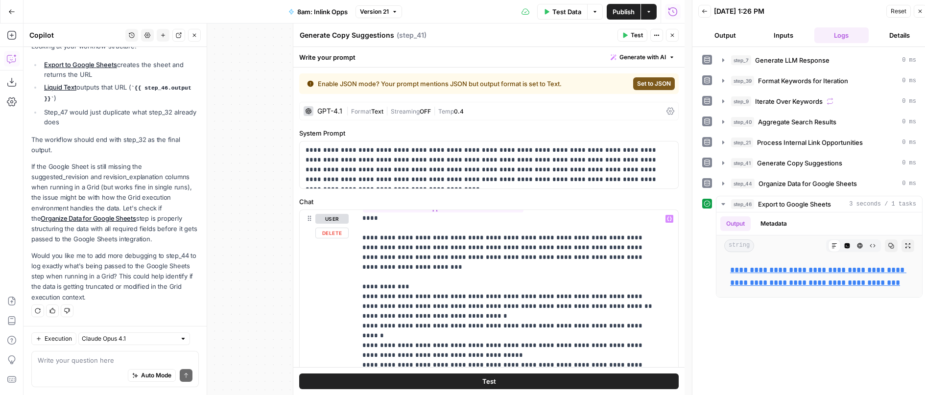
scroll to position [138, 0]
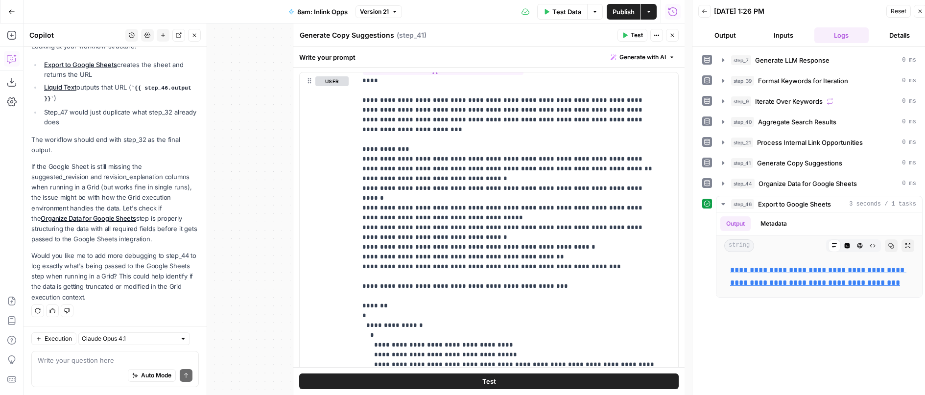
click at [674, 33] on icon "button" at bounding box center [672, 35] width 6 height 6
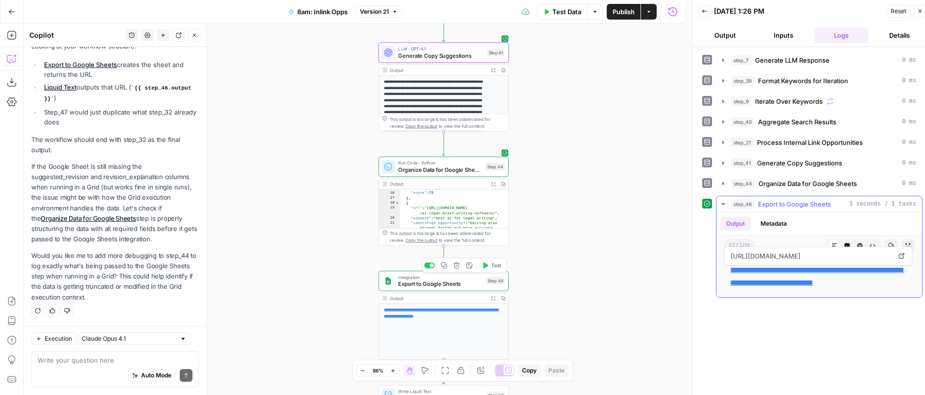
click at [808, 272] on link "**********" at bounding box center [817, 276] width 174 height 20
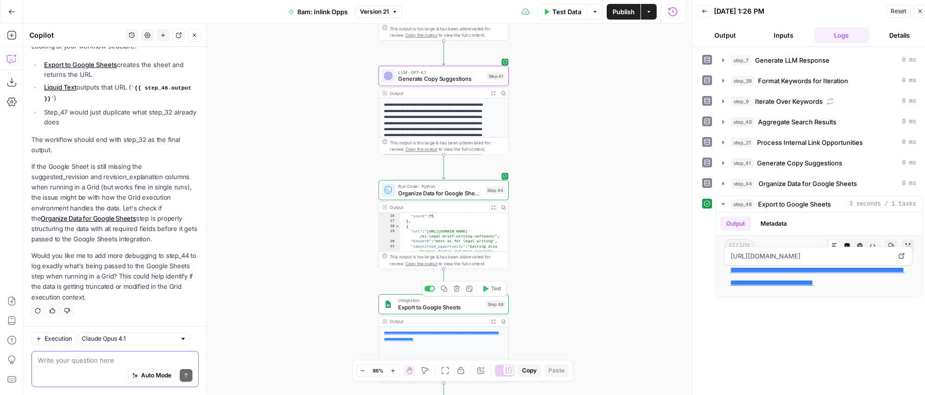
click at [81, 363] on textarea at bounding box center [115, 361] width 155 height 10
click at [494, 207] on icon "button" at bounding box center [493, 208] width 4 height 4
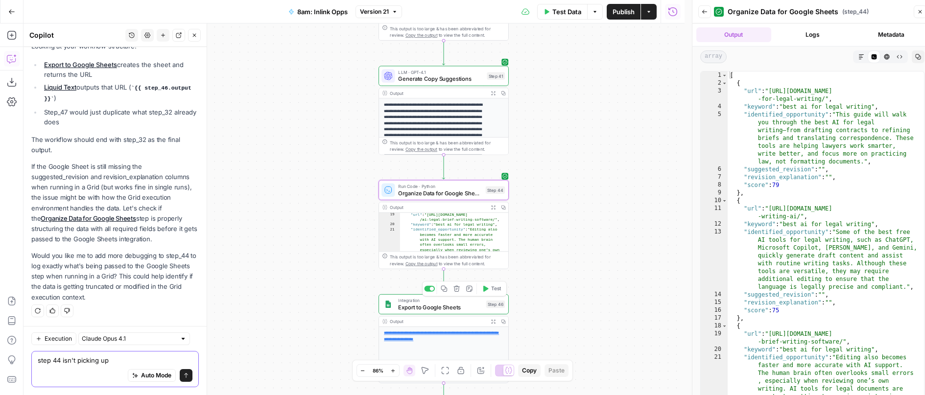
click at [152, 362] on textarea "step 44 isn't picking up" at bounding box center [115, 361] width 155 height 10
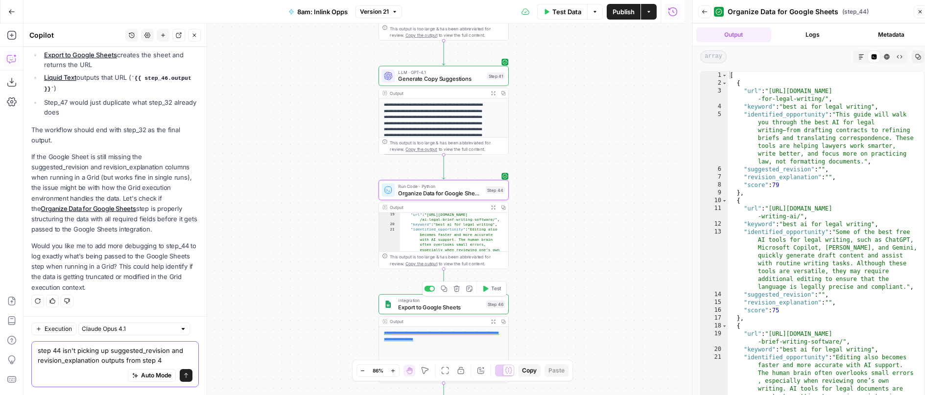
type textarea "step 44 isn't picking up suggested_revision and revision_explanation outputs fr…"
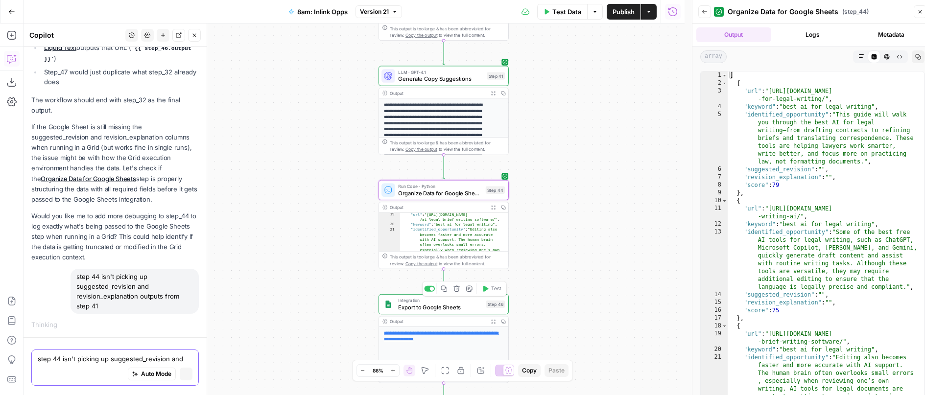
scroll to position [2609, 0]
click at [442, 191] on span "Organize Data for Google Sheets" at bounding box center [440, 193] width 84 height 8
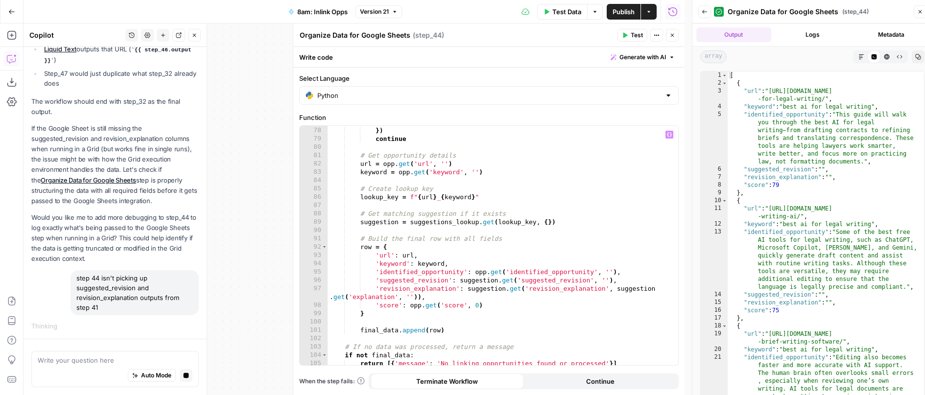
scroll to position [641, 0]
click at [673, 36] on icon "button" at bounding box center [672, 35] width 3 height 3
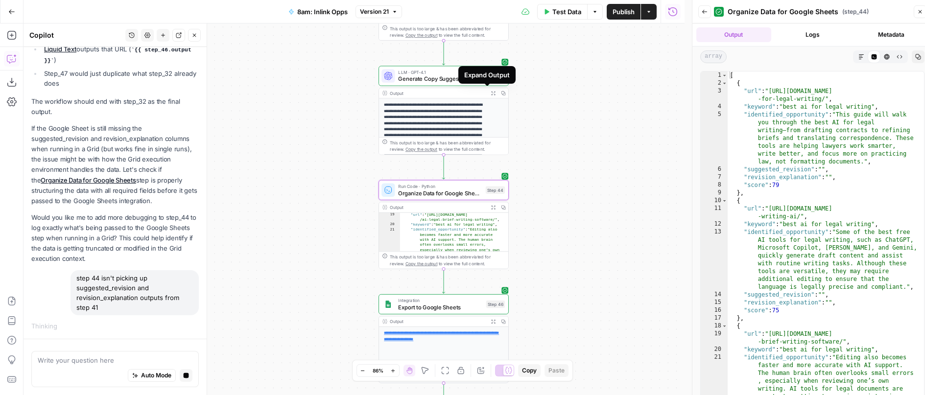
click at [489, 91] on button "Expand Output" at bounding box center [493, 93] width 10 height 10
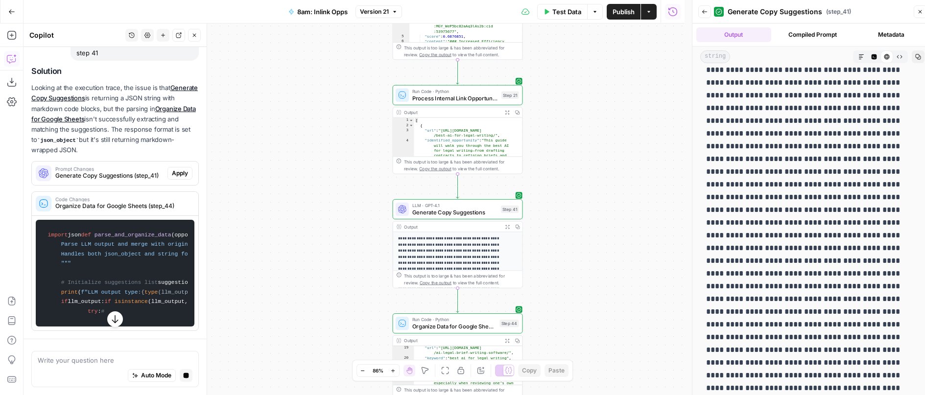
scroll to position [2868, 0]
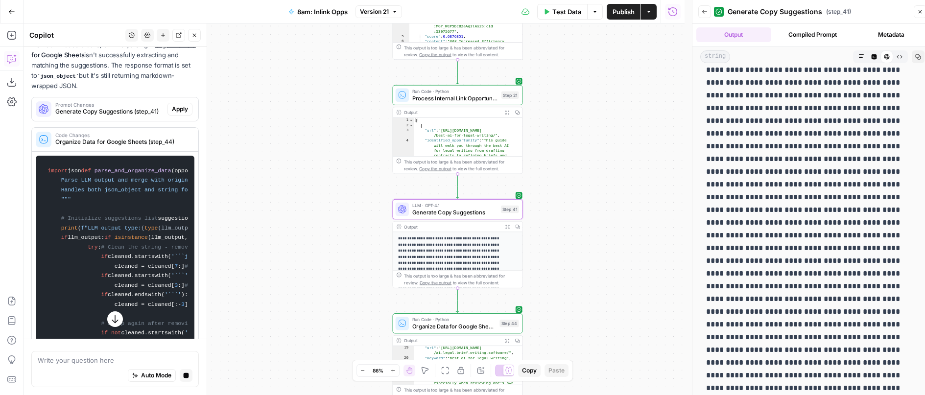
click at [172, 114] on span "Apply" at bounding box center [180, 109] width 16 height 9
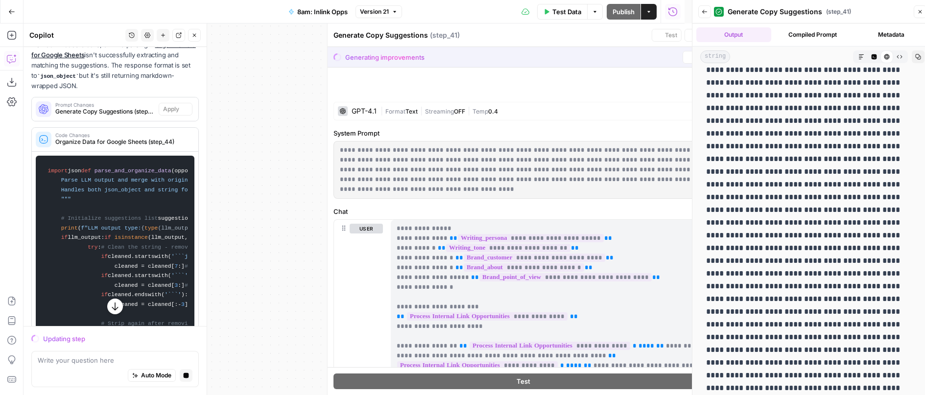
click at [703, 12] on icon "button" at bounding box center [704, 12] width 5 height 4
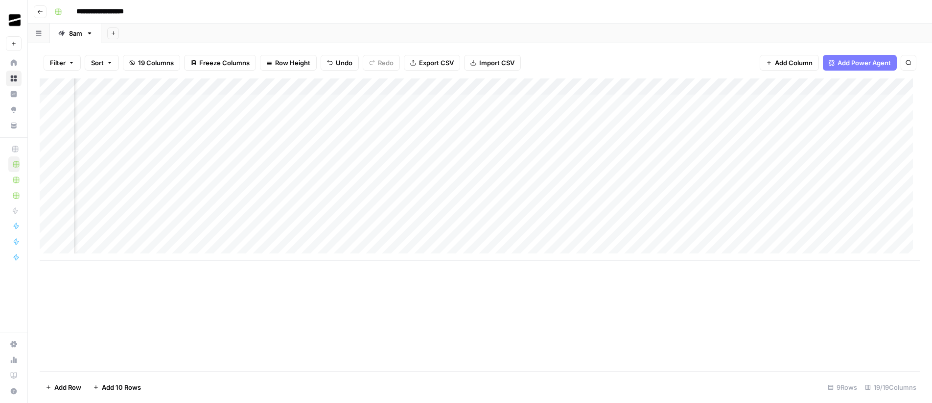
scroll to position [0, 1103]
click at [851, 134] on div "Add Column" at bounding box center [480, 169] width 881 height 182
click at [849, 184] on div "Add Column" at bounding box center [480, 169] width 881 height 182
click at [761, 186] on div "Add Column" at bounding box center [480, 169] width 881 height 182
click at [762, 137] on div "Add Column" at bounding box center [480, 169] width 881 height 182
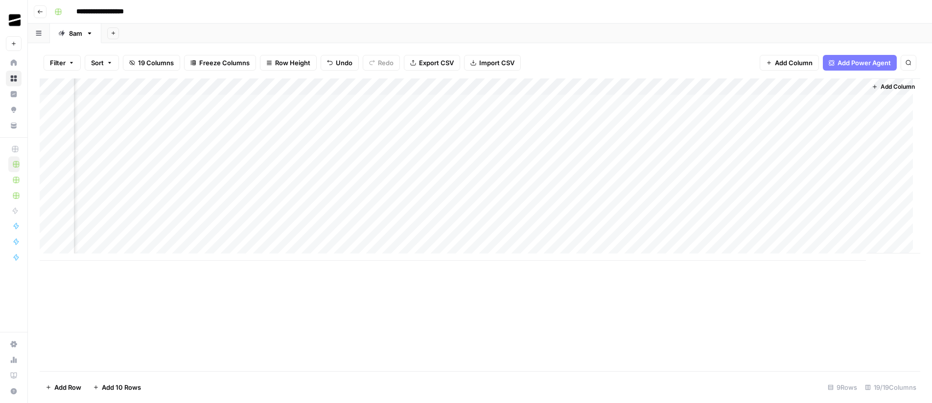
click at [850, 188] on div "Add Column" at bounding box center [480, 169] width 881 height 182
click at [851, 134] on div "Add Column" at bounding box center [480, 169] width 881 height 182
click at [851, 187] on div "Add Column" at bounding box center [480, 169] width 881 height 182
click at [763, 137] on div "Add Column" at bounding box center [480, 169] width 881 height 182
click at [762, 187] on div "Add Column" at bounding box center [480, 169] width 881 height 182
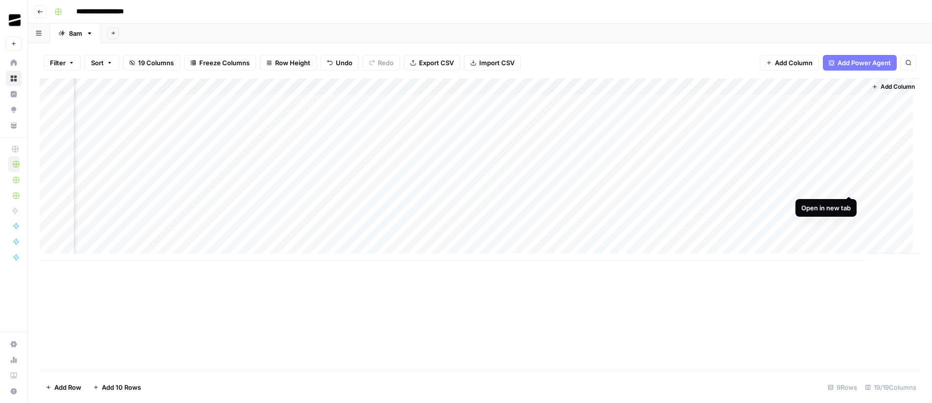
click at [849, 186] on div "Add Column" at bounding box center [480, 169] width 881 height 182
click at [821, 136] on div "Add Column" at bounding box center [480, 169] width 881 height 182
click at [848, 137] on div "Add Column" at bounding box center [480, 169] width 881 height 182
click at [366, 138] on div "Add Column" at bounding box center [480, 169] width 881 height 182
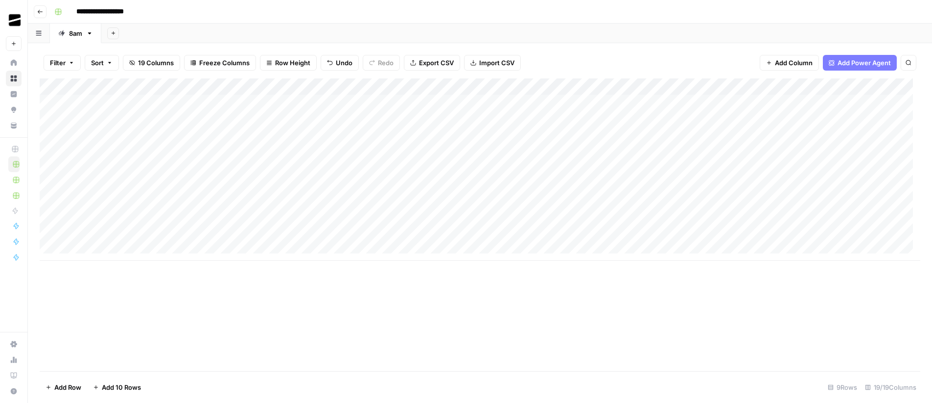
click at [366, 138] on div "Add Column" at bounding box center [480, 169] width 881 height 182
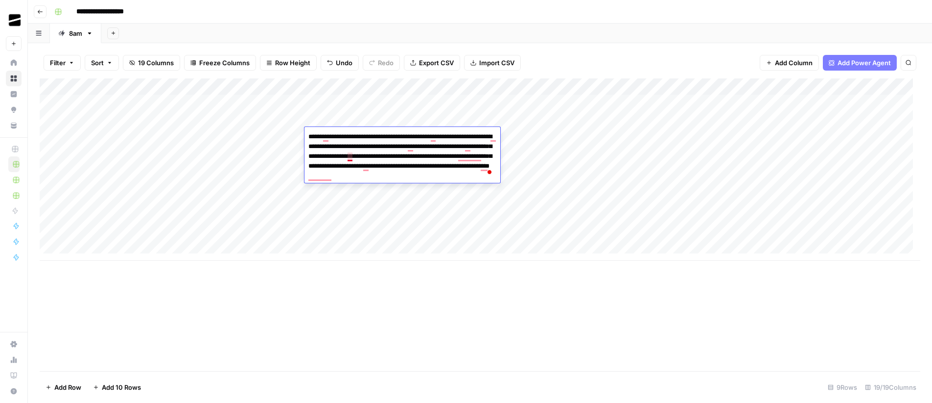
click at [353, 155] on textarea "**********" at bounding box center [403, 156] width 196 height 53
paste textarea "**********"
type textarea "**********"
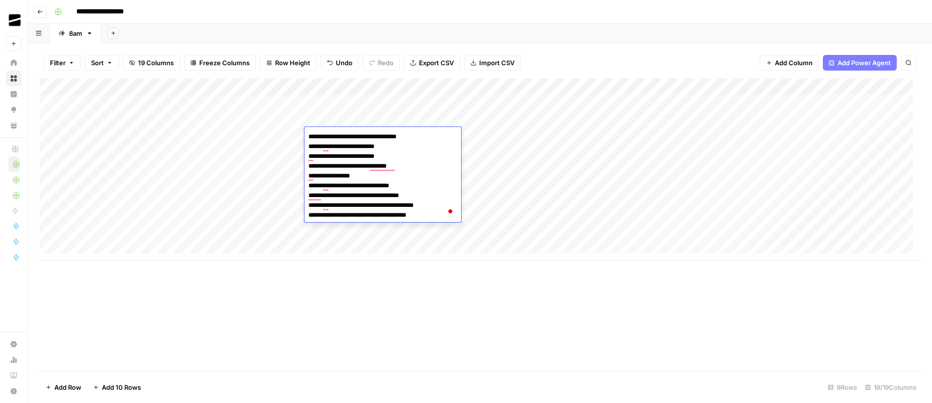
click at [563, 297] on div "Add Column" at bounding box center [480, 224] width 881 height 292
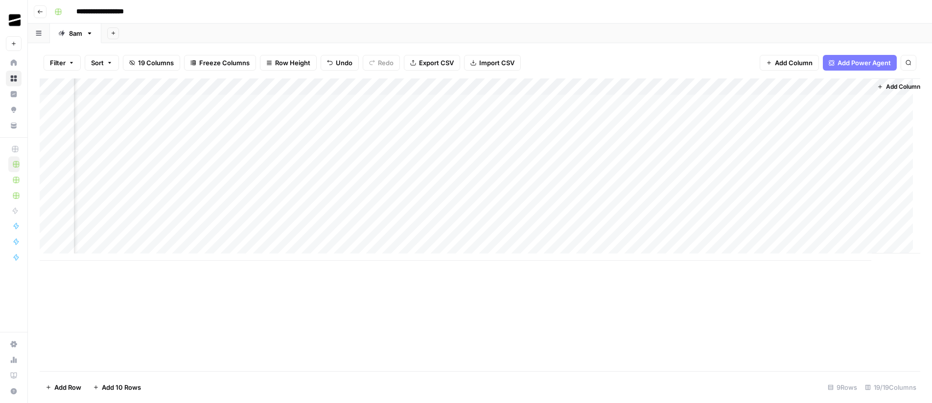
scroll to position [0, 1095]
click at [771, 136] on div "Add Column" at bounding box center [480, 169] width 881 height 182
click at [51, 186] on div "Add Column" at bounding box center [480, 169] width 881 height 182
click at [70, 390] on span "Delete 1 Row" at bounding box center [65, 387] width 39 height 10
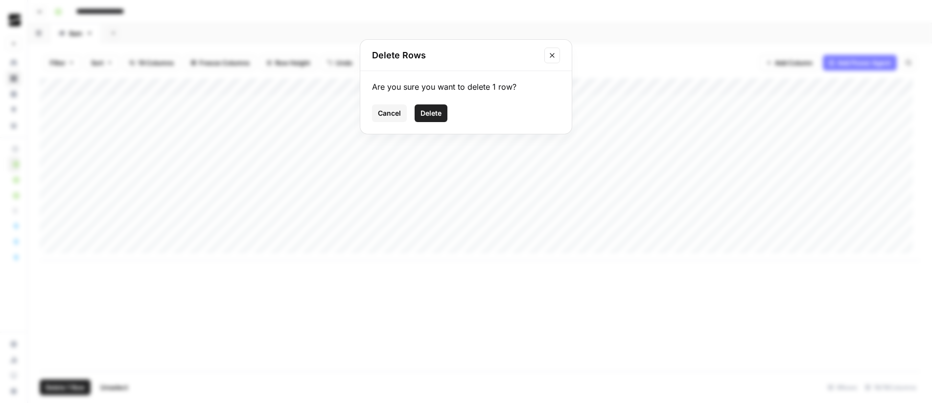
click at [428, 112] on span "Delete" at bounding box center [431, 113] width 21 height 10
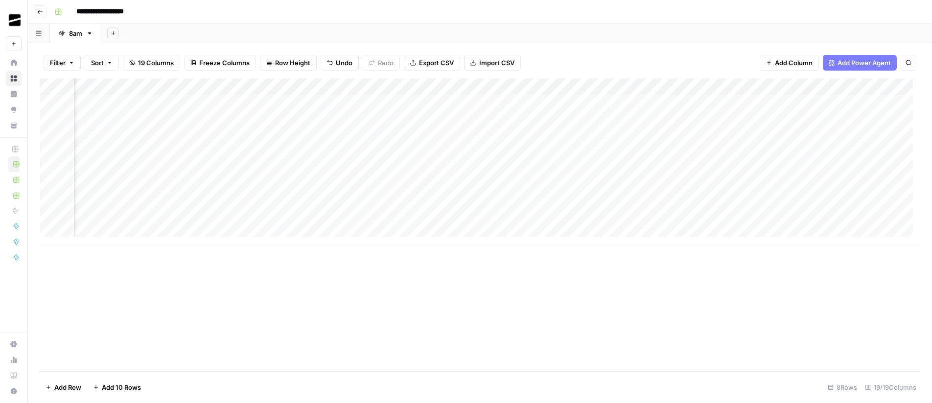
scroll to position [0, 1103]
click at [749, 137] on div "Add Column" at bounding box center [480, 161] width 881 height 166
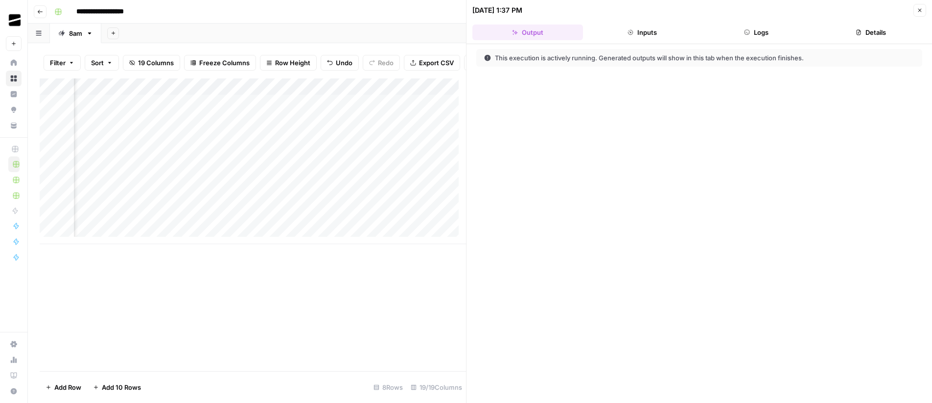
click at [755, 31] on button "Logs" at bounding box center [757, 32] width 111 height 16
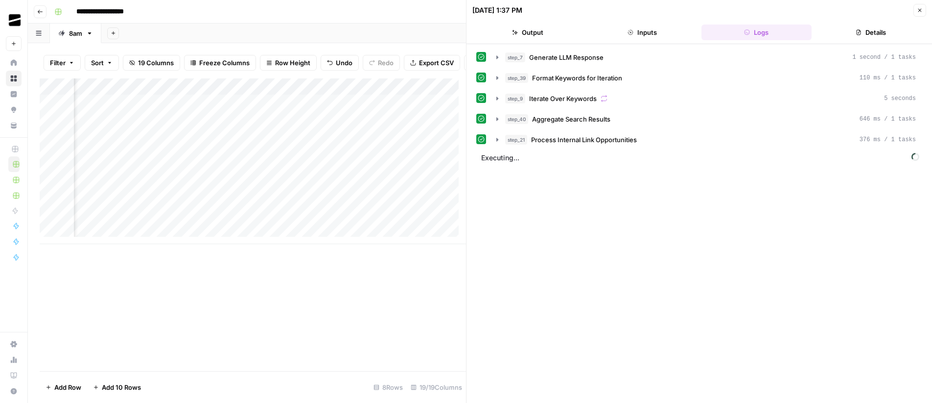
click at [921, 10] on icon "button" at bounding box center [920, 10] width 6 height 6
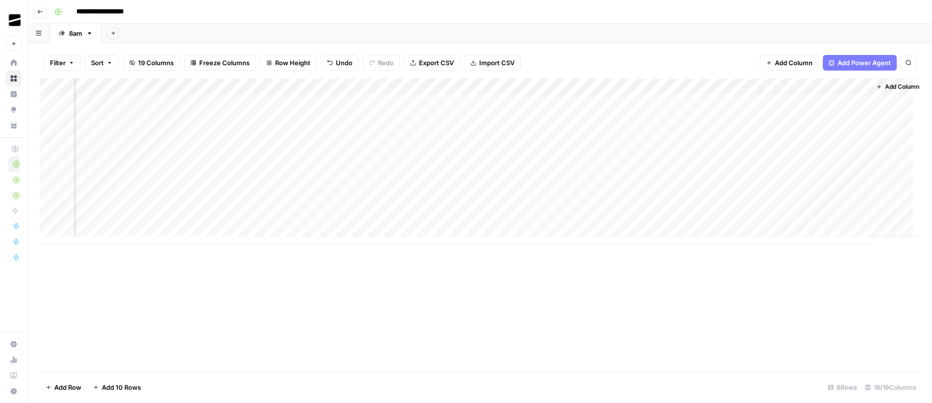
scroll to position [0, 1103]
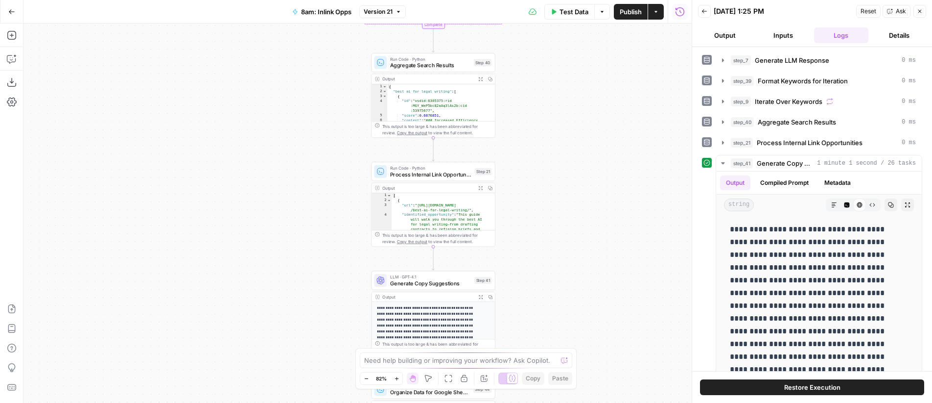
drag, startPoint x: 521, startPoint y: 227, endPoint x: 616, endPoint y: 191, distance: 101.1
click at [616, 191] on div "Workflow Input Settings Inputs LLM · GPT-4o Generate LLM Response Step 7 Output…" at bounding box center [358, 213] width 668 height 379
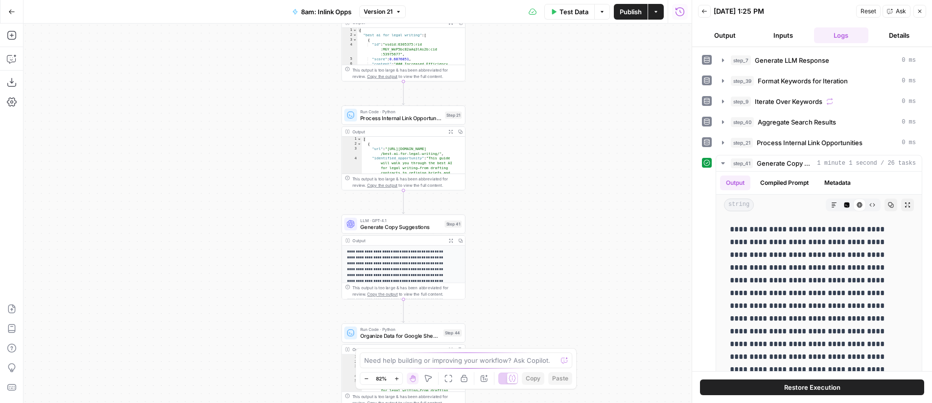
drag, startPoint x: 636, startPoint y: 236, endPoint x: 594, endPoint y: 140, distance: 104.8
click at [594, 140] on div "Workflow Input Settings Inputs LLM · GPT-4o Generate LLM Response Step 7 Output…" at bounding box center [358, 213] width 668 height 379
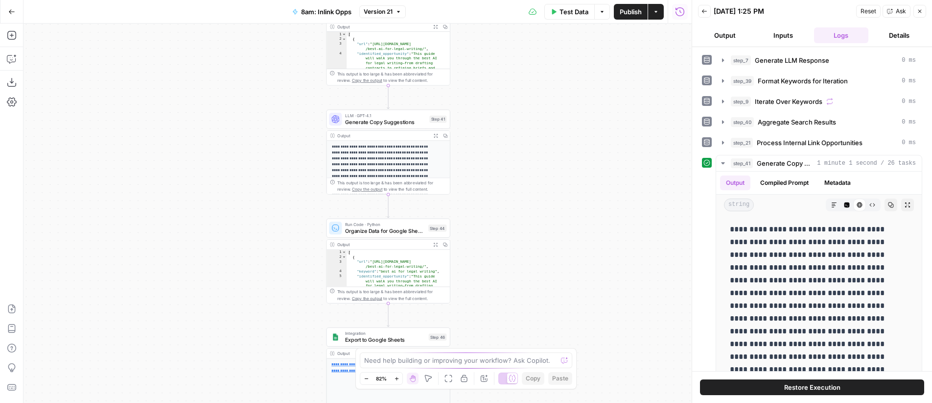
drag, startPoint x: 627, startPoint y: 223, endPoint x: 603, endPoint y: 171, distance: 57.2
click at [603, 171] on div "Workflow Input Settings Inputs LLM · GPT-4o Generate LLM Response Step 7 Output…" at bounding box center [358, 213] width 668 height 379
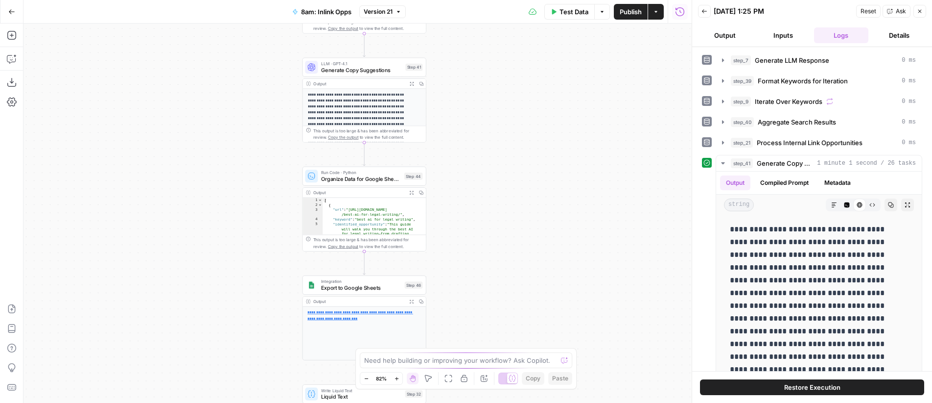
click at [412, 193] on icon "button" at bounding box center [411, 192] width 4 height 4
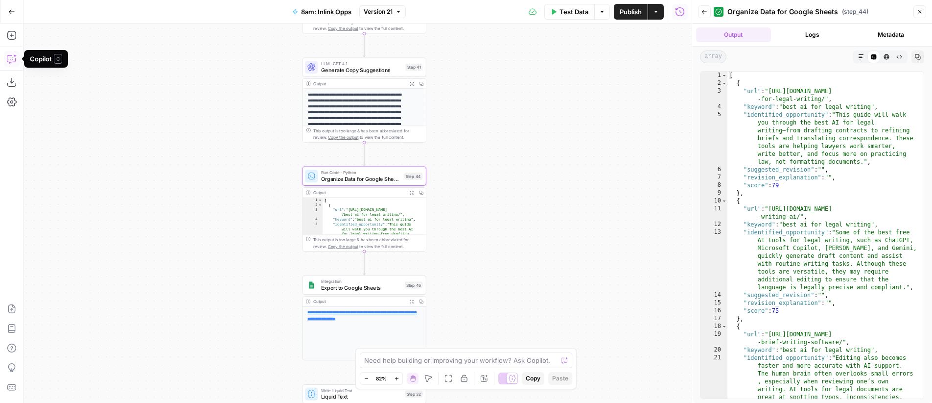
click at [16, 60] on icon "button" at bounding box center [12, 59] width 10 height 10
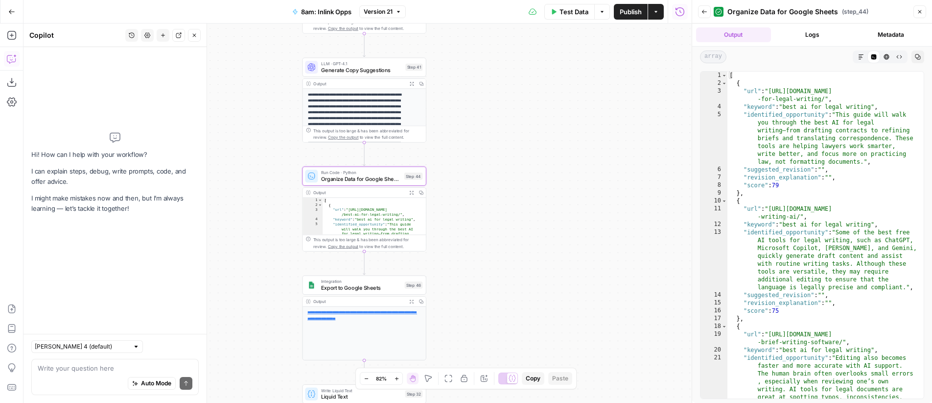
click at [120, 368] on textarea at bounding box center [115, 368] width 155 height 10
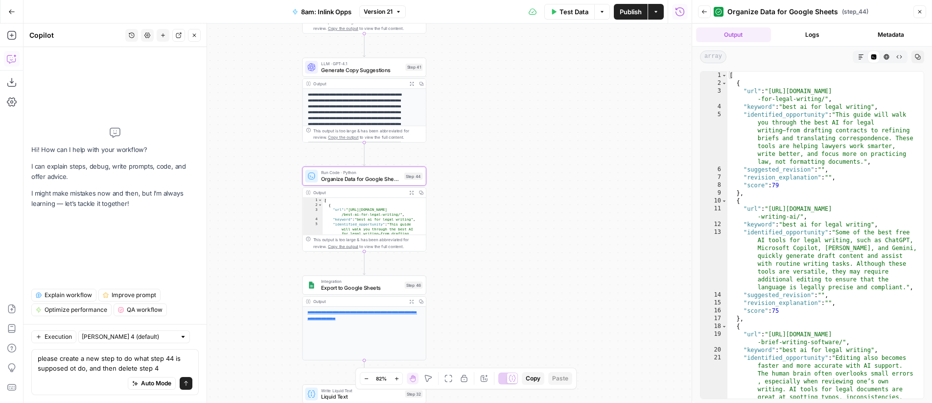
type textarea "please create a new step to do what step 44 is supposed ot do, and then delete …"
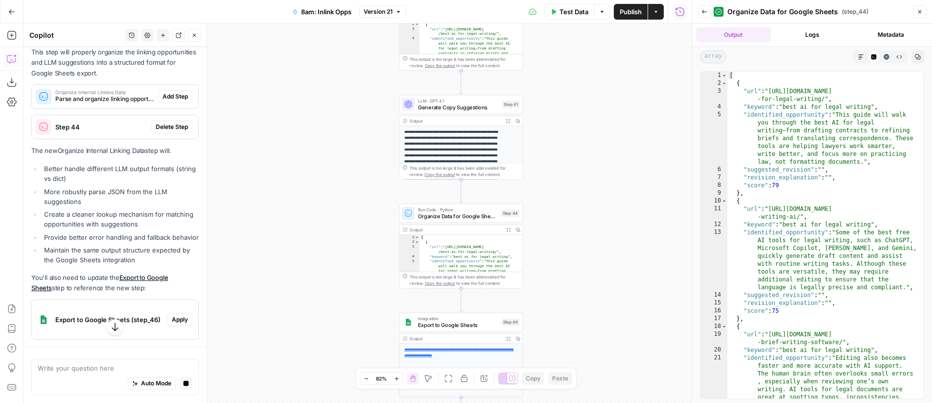
scroll to position [198, 0]
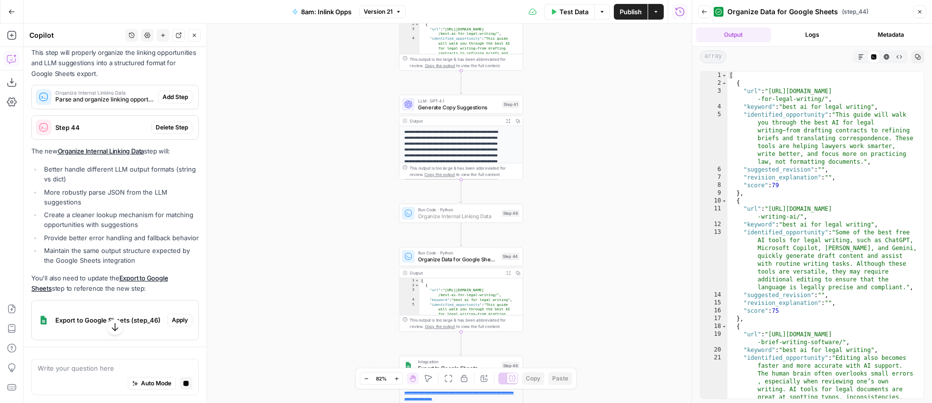
click at [171, 101] on span "Add Step" at bounding box center [175, 97] width 25 height 9
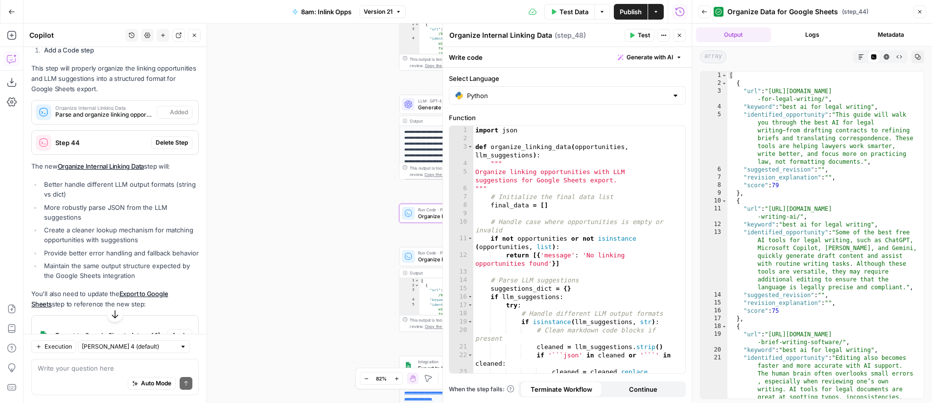
scroll to position [218, 0]
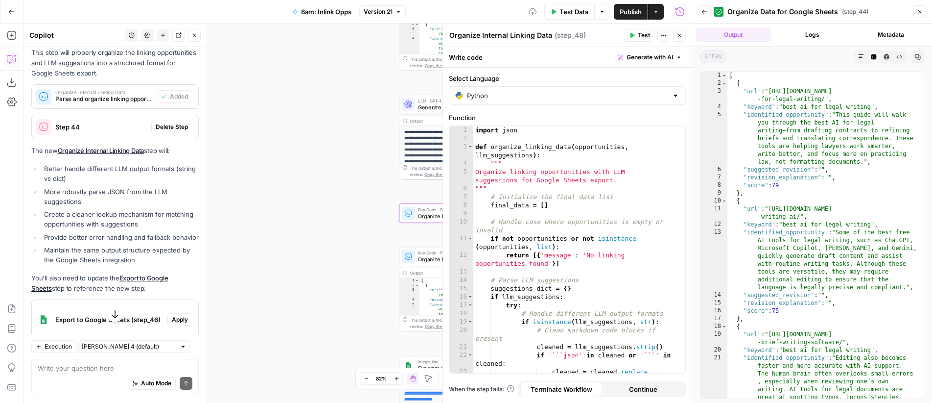
click at [165, 131] on span "Delete Step" at bounding box center [172, 126] width 32 height 9
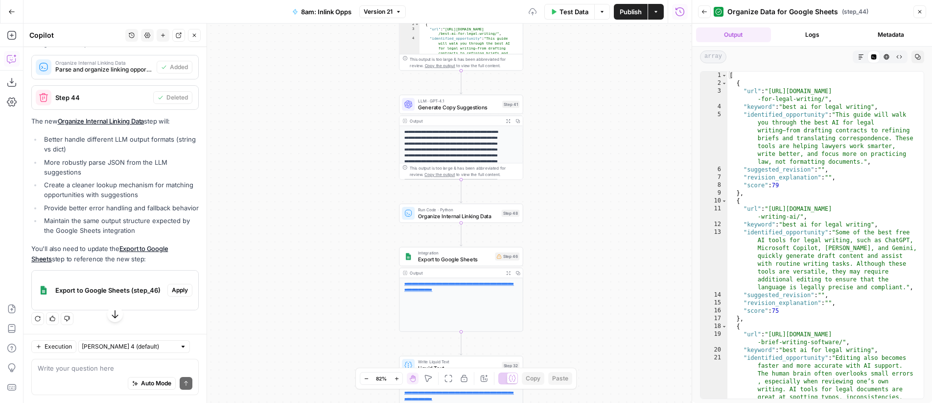
scroll to position [267, 0]
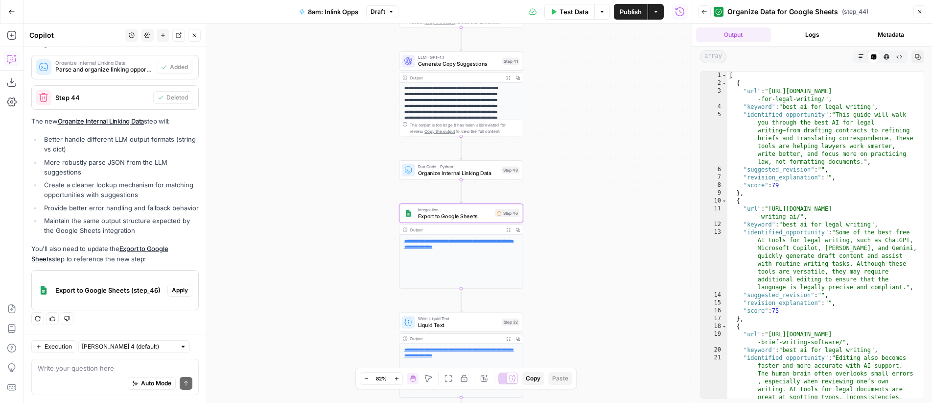
click at [172, 291] on span "Apply" at bounding box center [180, 290] width 16 height 9
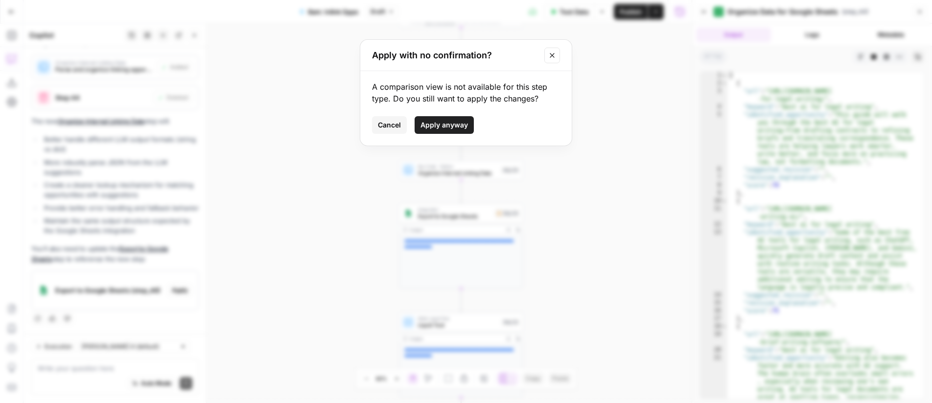
click at [444, 122] on span "Apply anyway" at bounding box center [445, 125] width 48 height 10
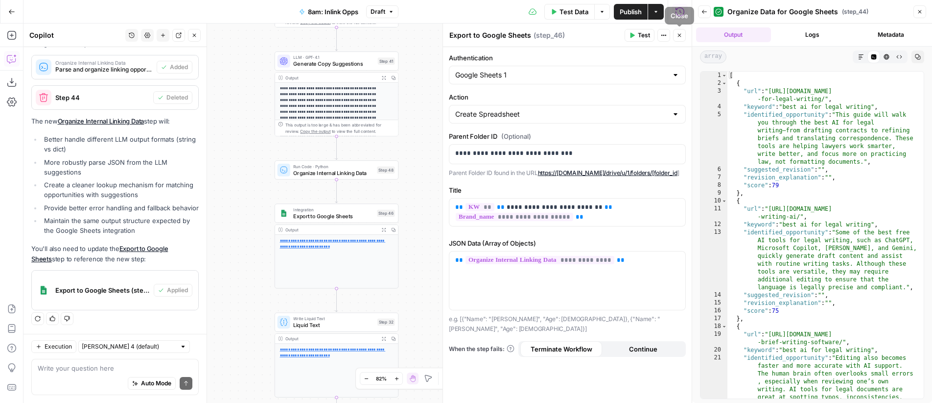
click at [680, 33] on icon "button" at bounding box center [680, 35] width 6 height 6
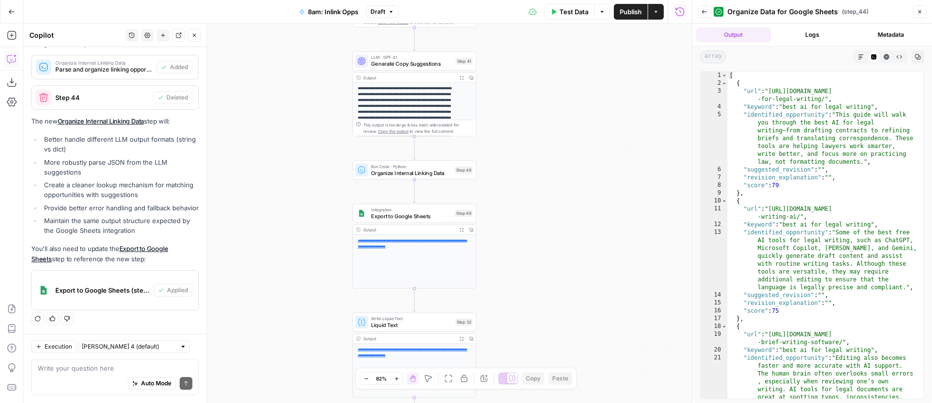
drag, startPoint x: 482, startPoint y: 153, endPoint x: 572, endPoint y: 153, distance: 90.1
click at [572, 153] on div "Workflow Input Settings Inputs LLM · GPT-4o Generate LLM Response Step 7 Output…" at bounding box center [358, 213] width 668 height 379
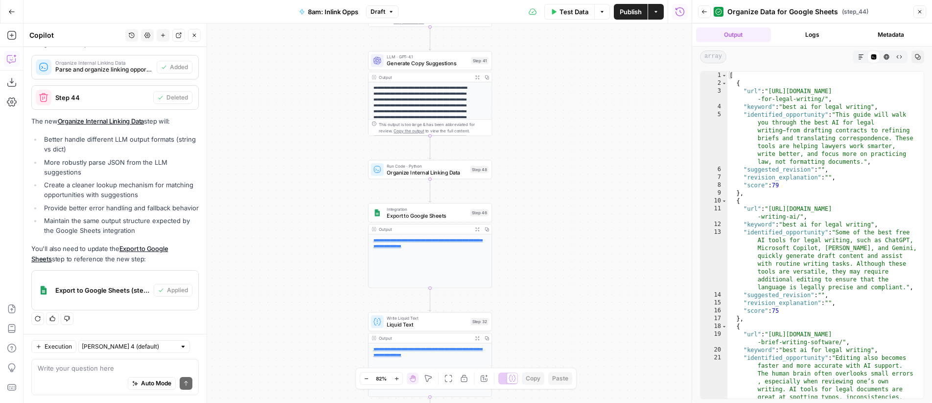
click at [628, 15] on span "Publish" at bounding box center [631, 12] width 22 height 10
click at [706, 14] on icon "button" at bounding box center [705, 12] width 6 height 6
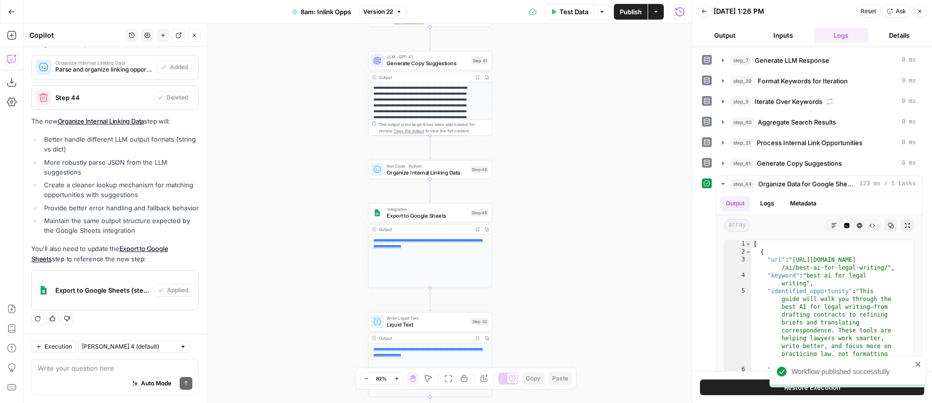
click at [870, 12] on span "Reset" at bounding box center [869, 11] width 16 height 9
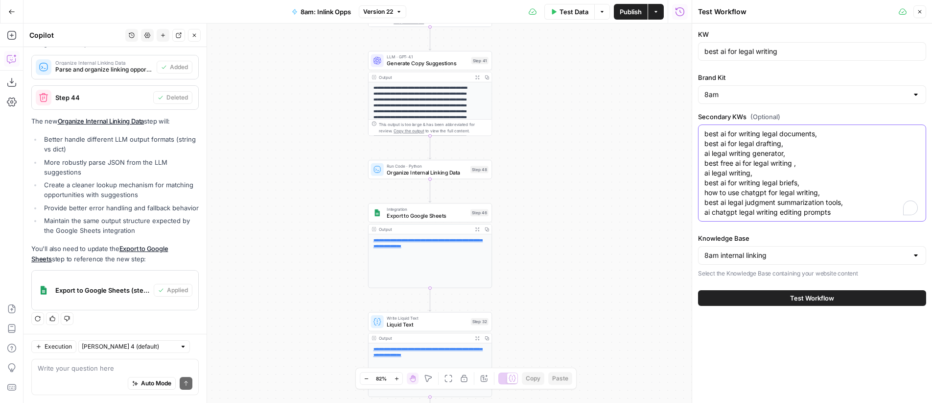
drag, startPoint x: 828, startPoint y: 211, endPoint x: 689, endPoint y: 162, distance: 146.8
click at [692, 162] on div "Test Workflow Close KW best ai for legal writing Brand Kit 8am Secondary KWs (O…" at bounding box center [812, 201] width 240 height 403
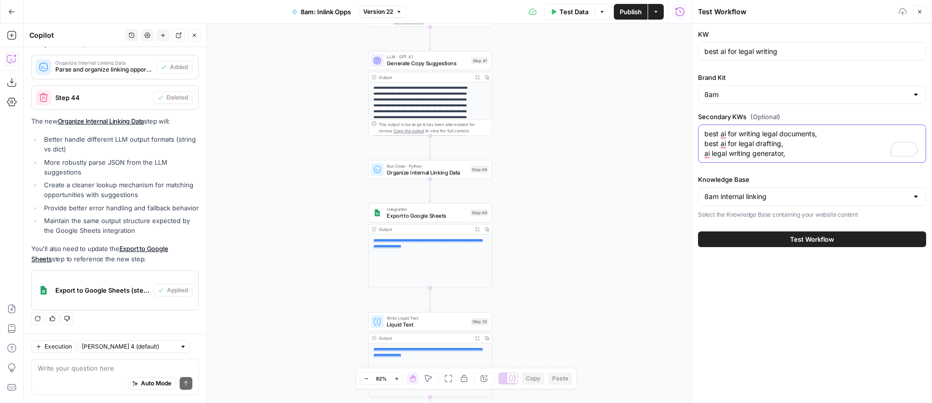
type textarea "best ai for writing legal documents, best ai for legal drafting, ai legal writi…"
click at [847, 238] on button "Test Workflow" at bounding box center [812, 239] width 228 height 16
click at [812, 240] on span "Test Workflow" at bounding box center [812, 239] width 44 height 10
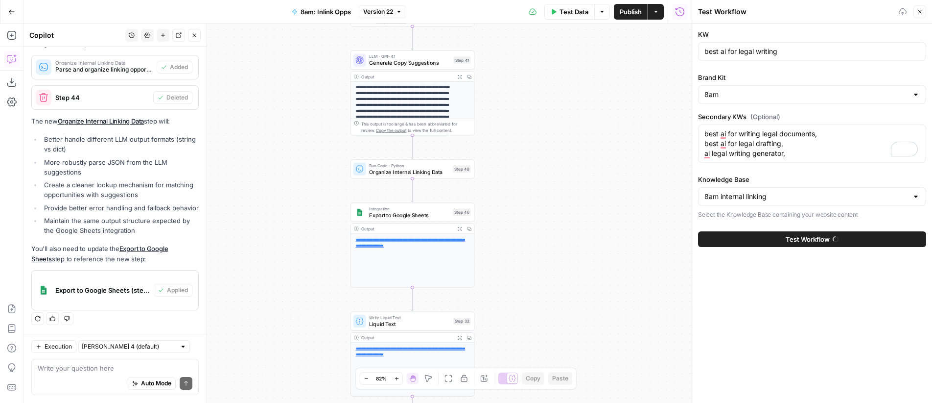
drag, startPoint x: 607, startPoint y: 166, endPoint x: 587, endPoint y: 165, distance: 20.6
click at [587, 165] on div "Workflow Input Settings Inputs LLM · GPT-4o Generate LLM Response Step 7 Output…" at bounding box center [358, 213] width 668 height 379
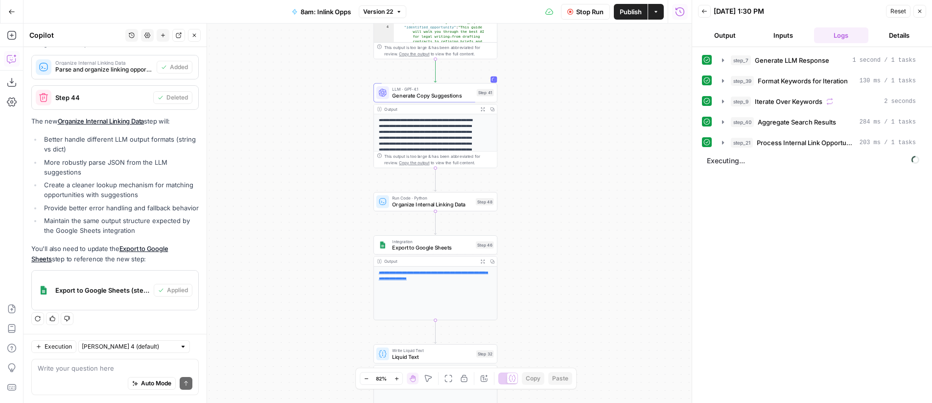
drag, startPoint x: 536, startPoint y: 176, endPoint x: 562, endPoint y: 196, distance: 32.8
click at [562, 196] on div "Workflow Input Settings Inputs LLM · GPT-4o Generate LLM Response Step 7 Output…" at bounding box center [358, 213] width 668 height 379
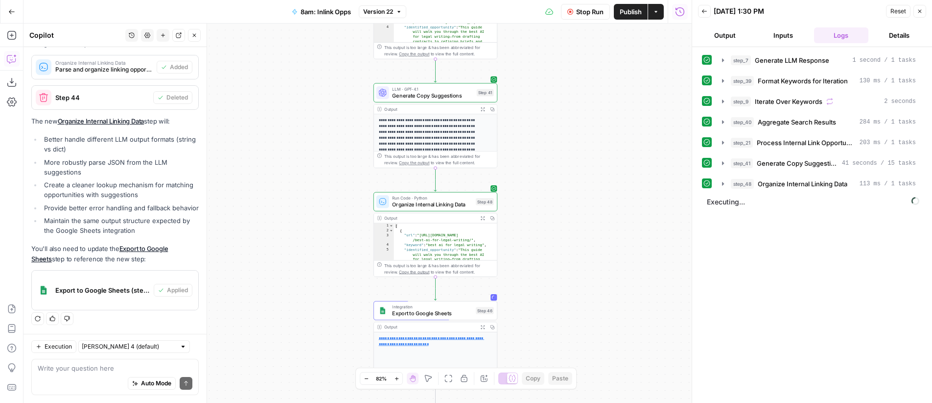
click at [483, 221] on button "Expand Output" at bounding box center [483, 218] width 10 height 10
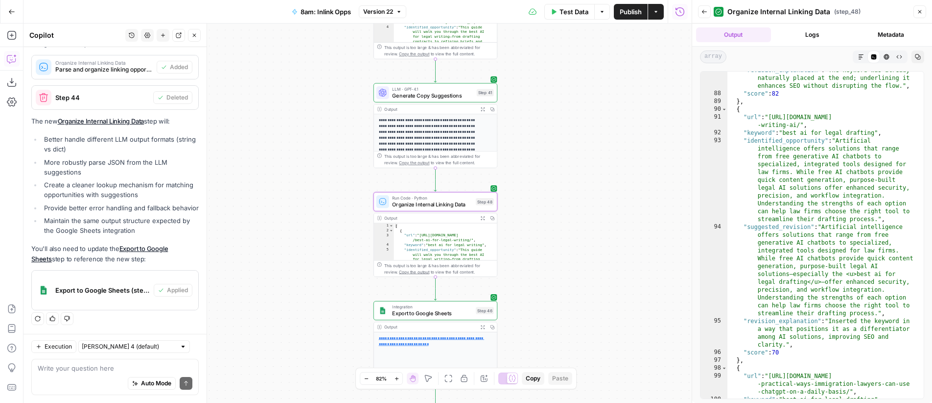
scroll to position [2380, 0]
click at [921, 10] on icon "button" at bounding box center [920, 12] width 6 height 6
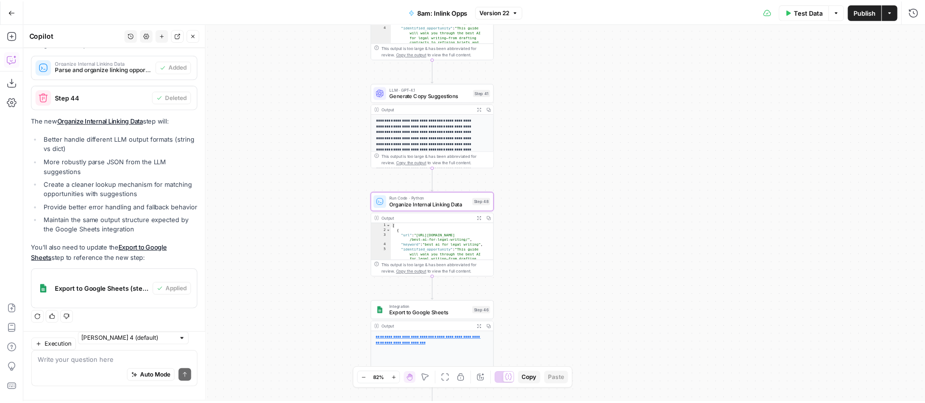
scroll to position [267, 0]
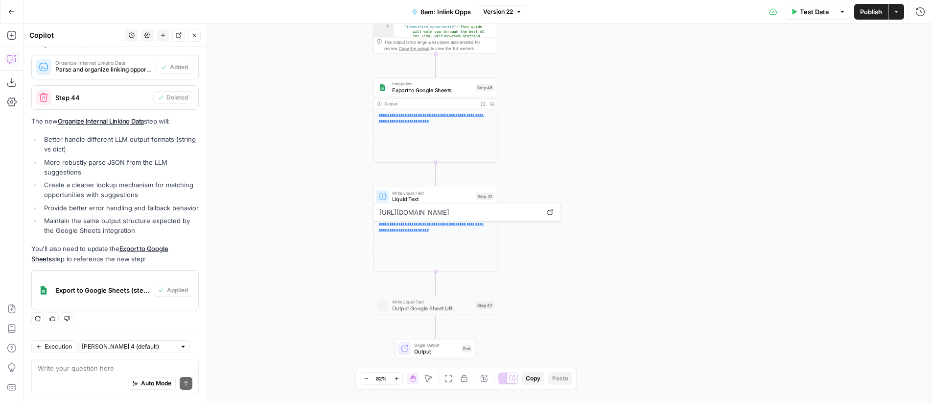
click at [431, 229] on link "**********" at bounding box center [432, 226] width 106 height 9
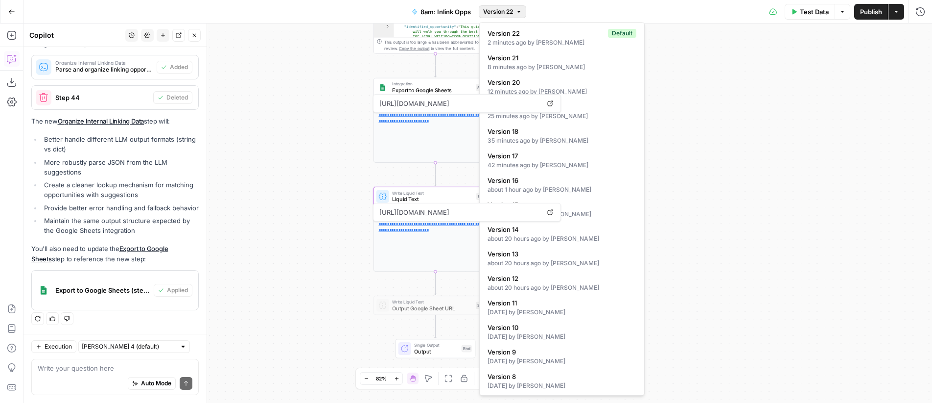
click at [506, 8] on span "Version 22" at bounding box center [498, 11] width 30 height 9
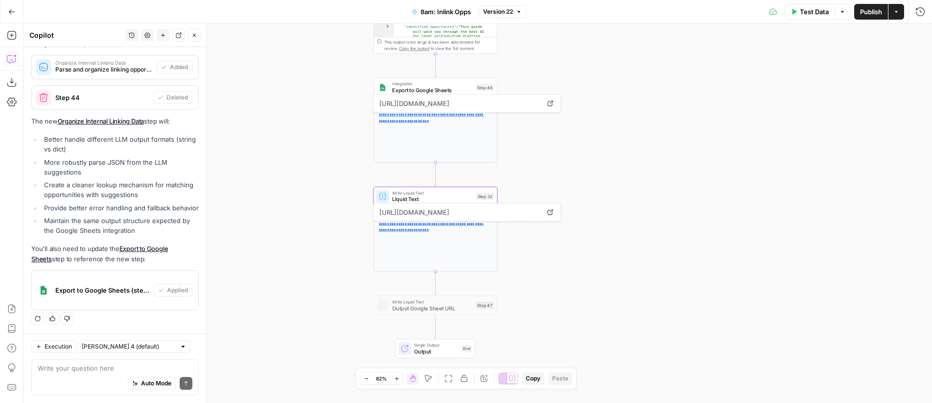
click at [308, 137] on div "Workflow Input Settings Inputs LLM · GPT-4o Generate LLM Response Step 7 Output…" at bounding box center [478, 213] width 909 height 379
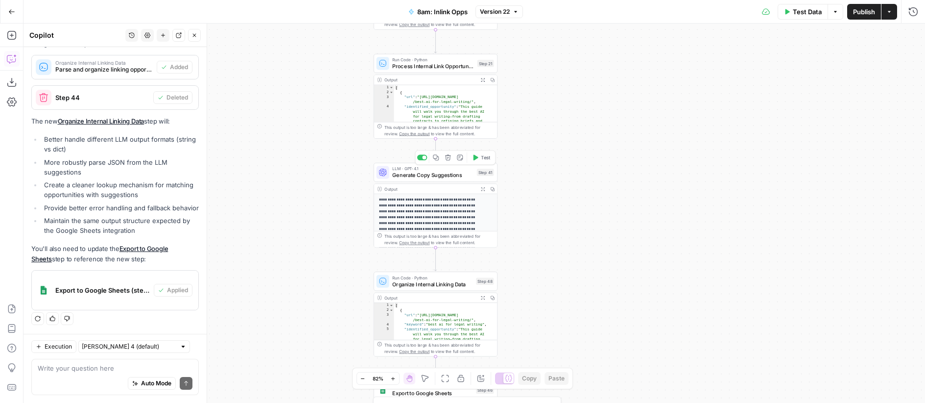
click at [449, 170] on span "LLM · GPT-4.1" at bounding box center [432, 169] width 81 height 6
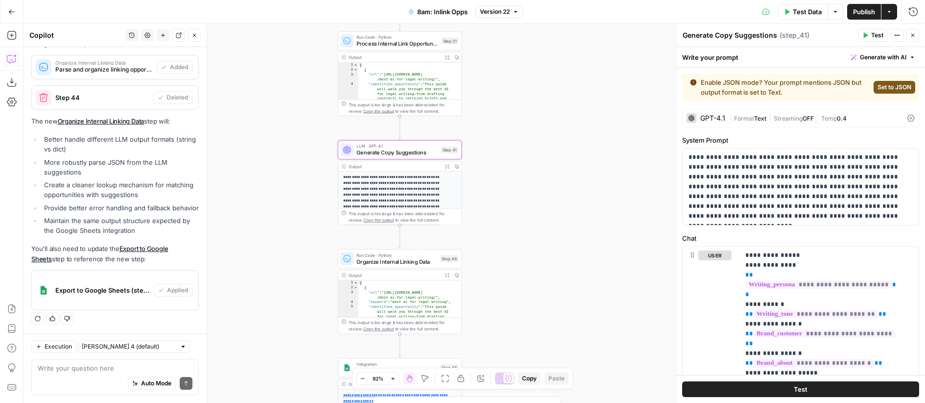
drag, startPoint x: 619, startPoint y: 155, endPoint x: 583, endPoint y: 133, distance: 42.3
click at [583, 133] on div "Workflow Input Settings Inputs LLM · GPT-4o Generate LLM Response Step 7 Output…" at bounding box center [475, 213] width 902 height 379
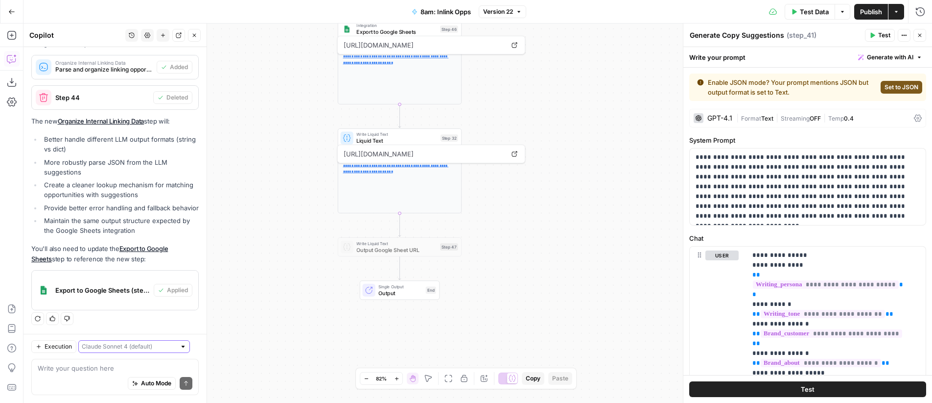
click at [119, 346] on input "text" at bounding box center [129, 346] width 94 height 10
click at [123, 382] on span "Claude Opus 4.1" at bounding box center [121, 382] width 68 height 10
type input "Claude Opus 4.1"
click at [77, 366] on textarea at bounding box center [115, 368] width 155 height 10
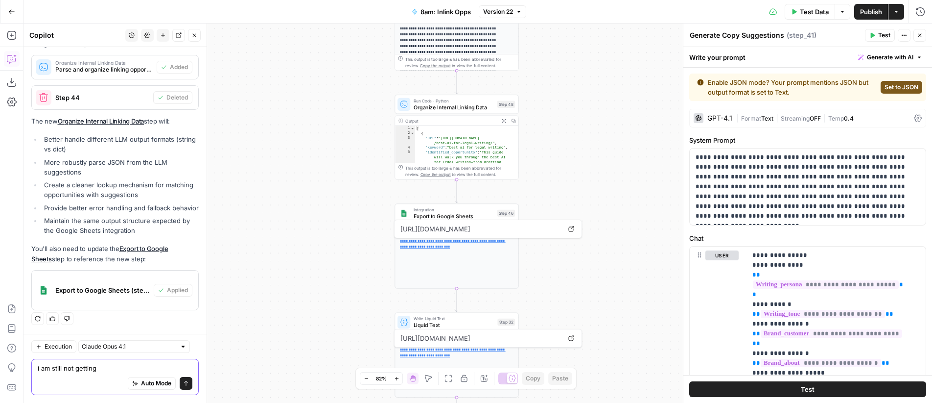
paste textarea "suggested_revision revision_explanation"
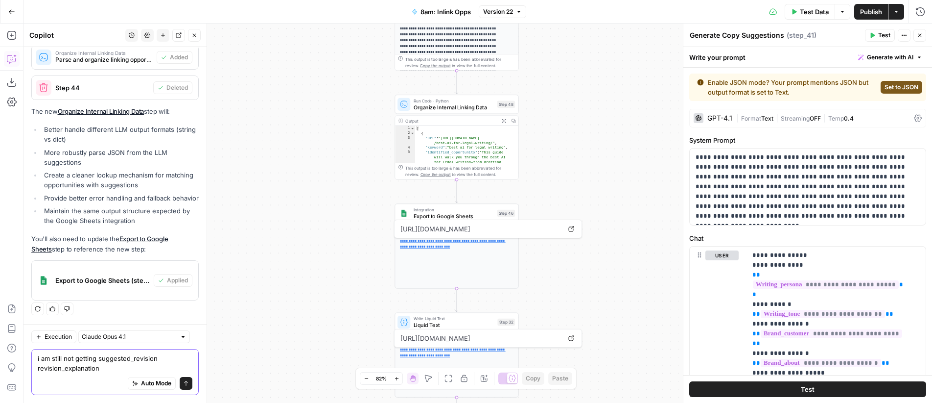
scroll to position [277, 0]
click at [163, 361] on textarea "i am still not getting suggested_revision revision_explanation" at bounding box center [115, 363] width 155 height 20
click at [128, 371] on textarea "i am still not getting suggested_revision and revision_explanation" at bounding box center [115, 363] width 155 height 20
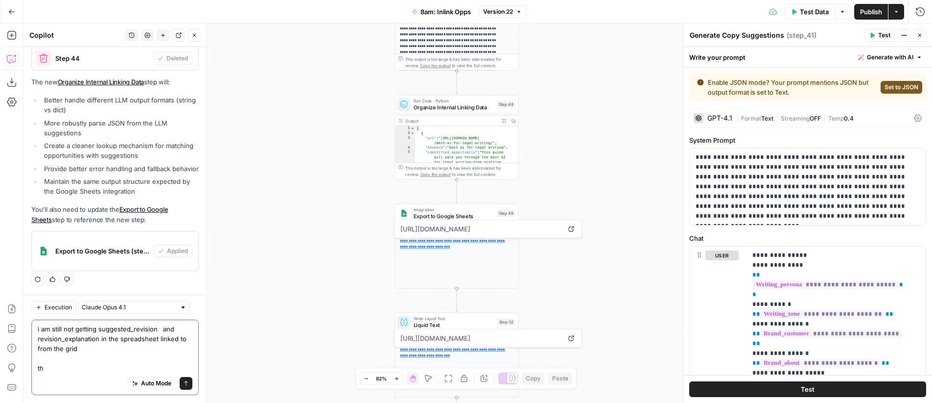
scroll to position [307, 0]
type textarea "i am still not getting suggested_revision and revision_explanation in the sprea…"
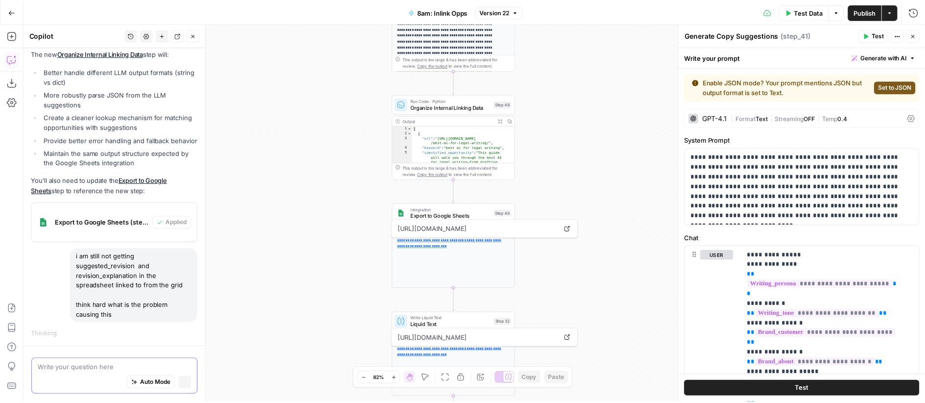
scroll to position [316, 0]
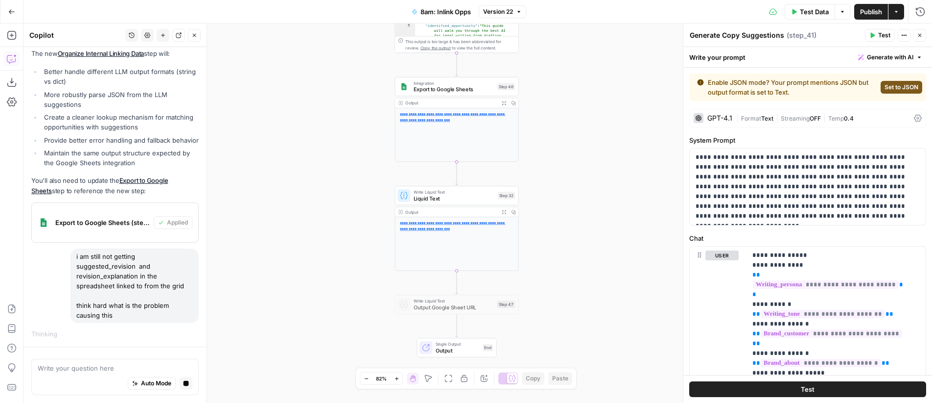
click at [462, 226] on link "**********" at bounding box center [453, 225] width 106 height 9
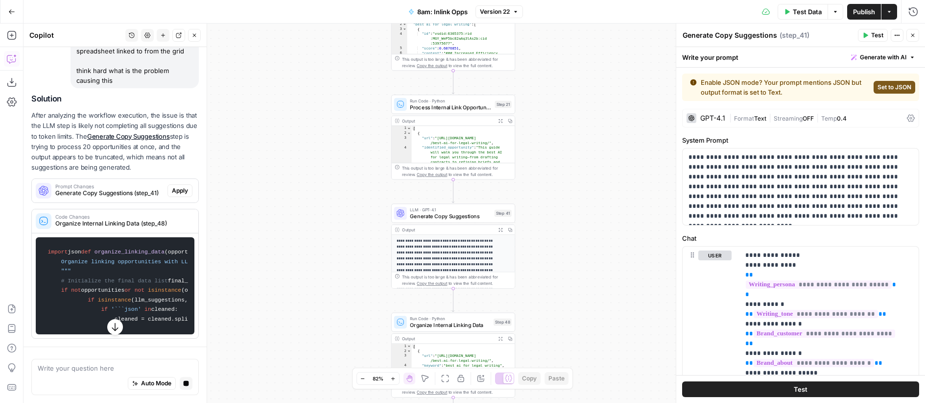
scroll to position [587, 0]
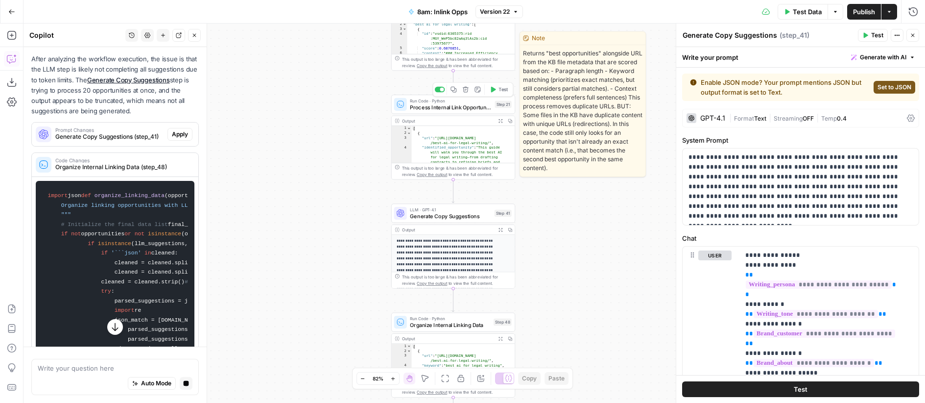
click at [448, 103] on span "Process Internal Link Opportunities" at bounding box center [451, 107] width 82 height 8
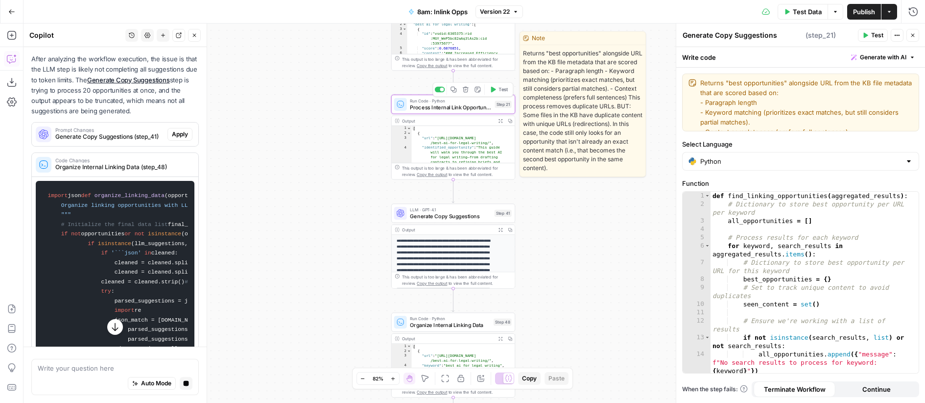
type textarea "Process Internal Link Opportunities"
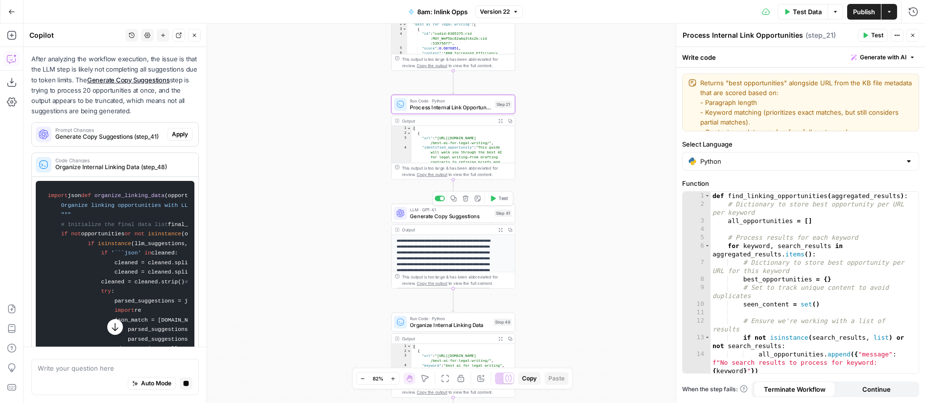
click at [451, 217] on span "Generate Copy Suggestions" at bounding box center [450, 216] width 81 height 8
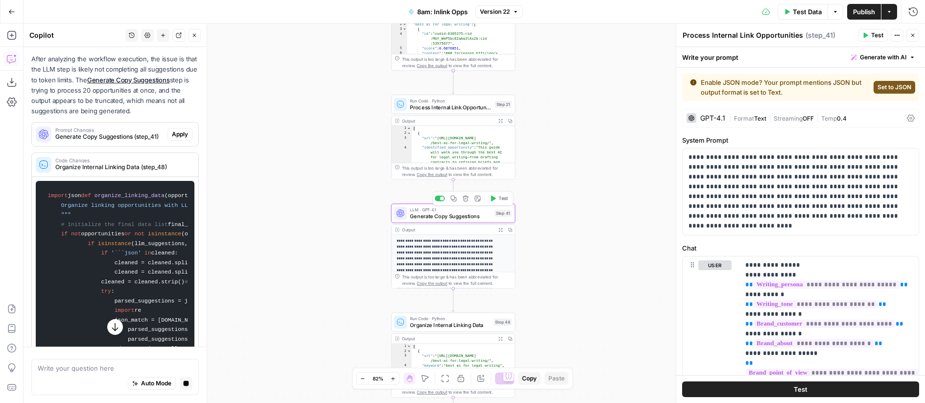
type textarea "Generate Copy Suggestions"
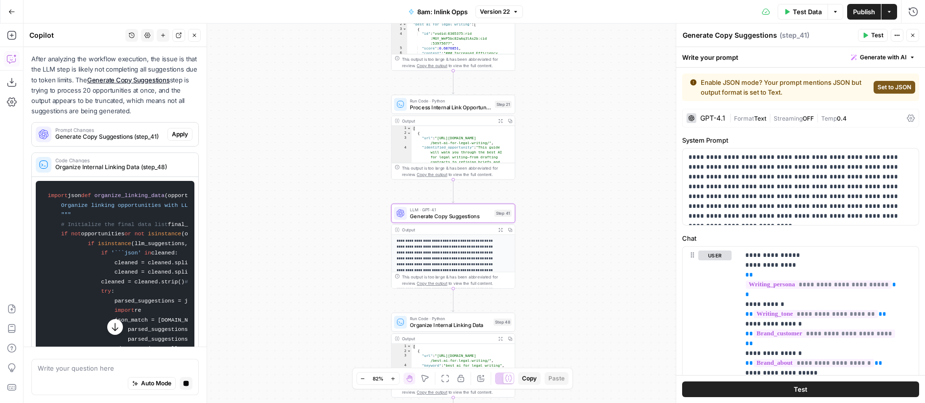
click at [799, 119] on span "Streaming" at bounding box center [788, 118] width 29 height 7
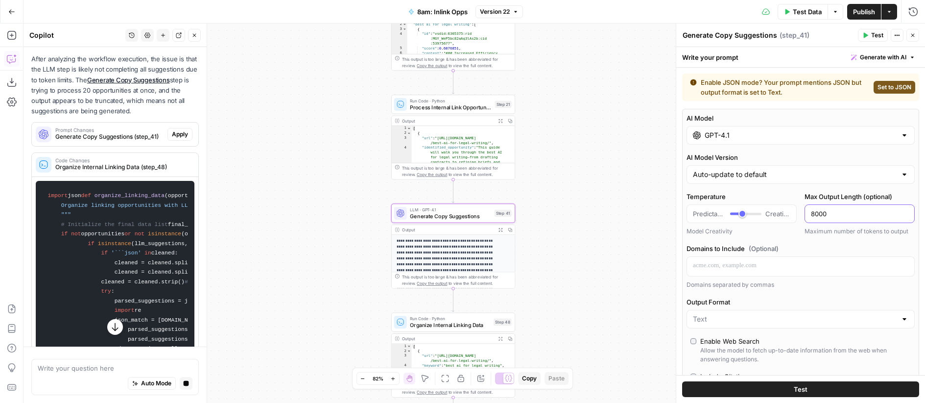
drag, startPoint x: 838, startPoint y: 211, endPoint x: 799, endPoint y: 212, distance: 39.2
click at [799, 212] on div "Temperature Predictable Creative Model Creativity Max Output Length (optional) …" at bounding box center [801, 213] width 228 height 44
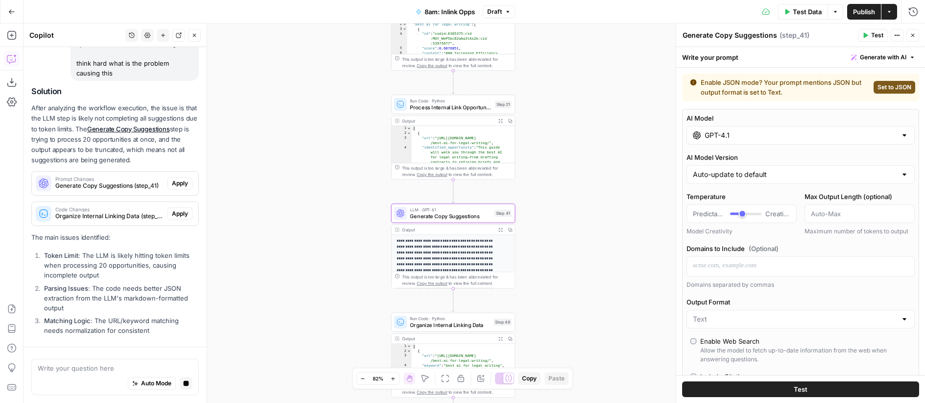
click at [865, 10] on span "Publish" at bounding box center [864, 12] width 22 height 10
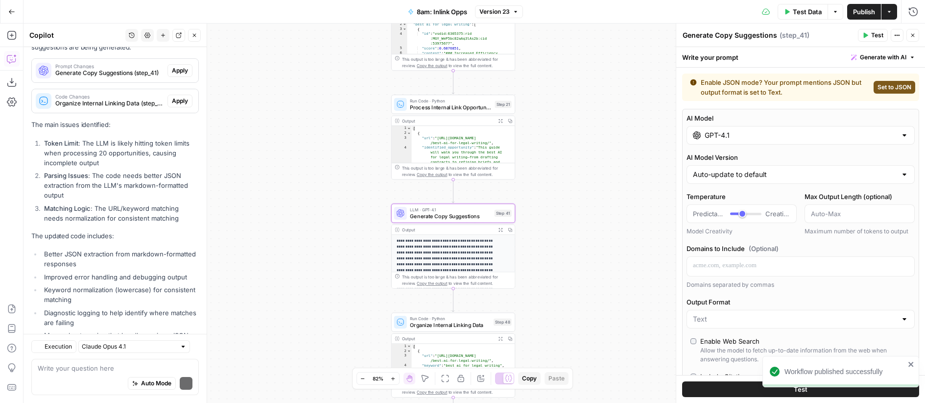
scroll to position [748, 0]
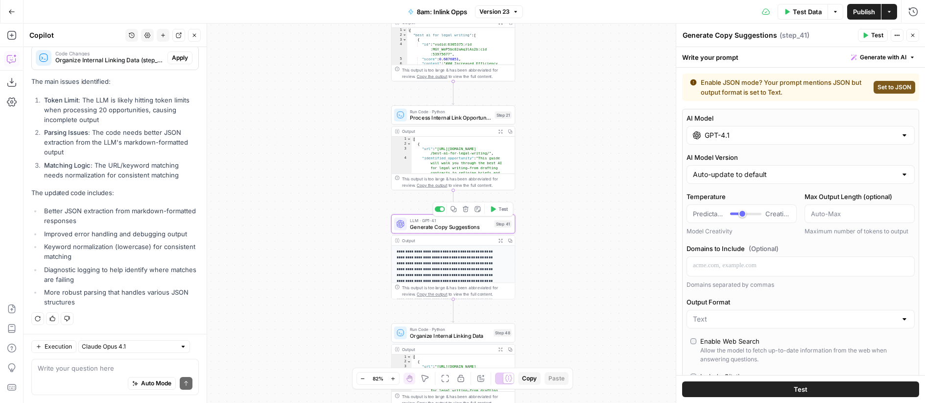
click at [466, 225] on span "Generate Copy Suggestions" at bounding box center [450, 226] width 81 height 8
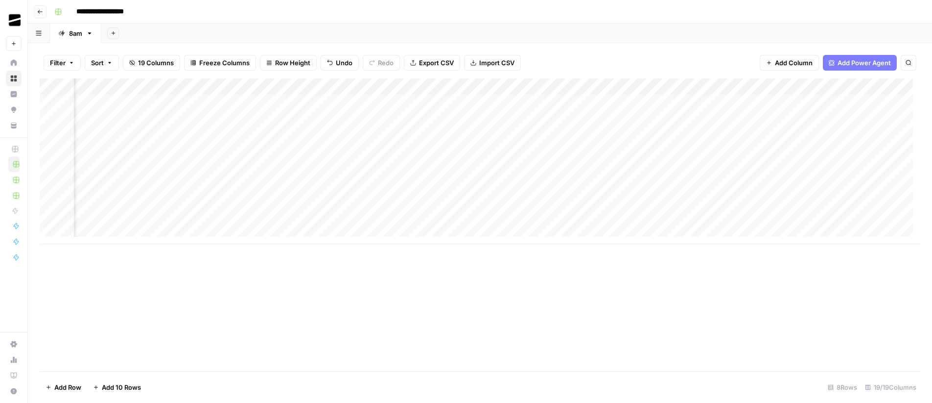
scroll to position [0, 1103]
click at [852, 137] on div "Add Column" at bounding box center [480, 161] width 881 height 166
